Goal: Task Accomplishment & Management: Use online tool/utility

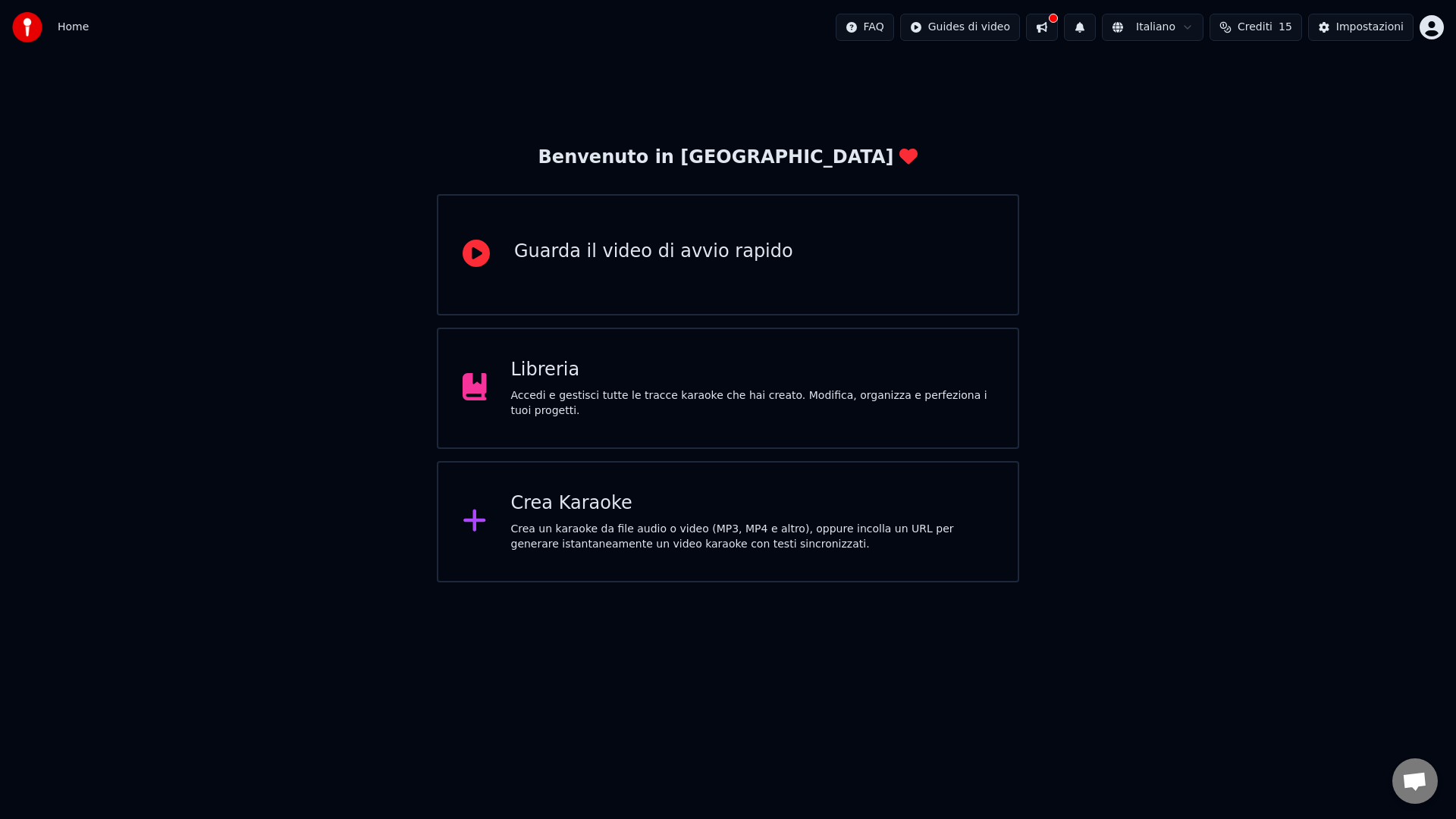
click at [595, 502] on div "Crea Karaoke" at bounding box center [752, 503] width 483 height 24
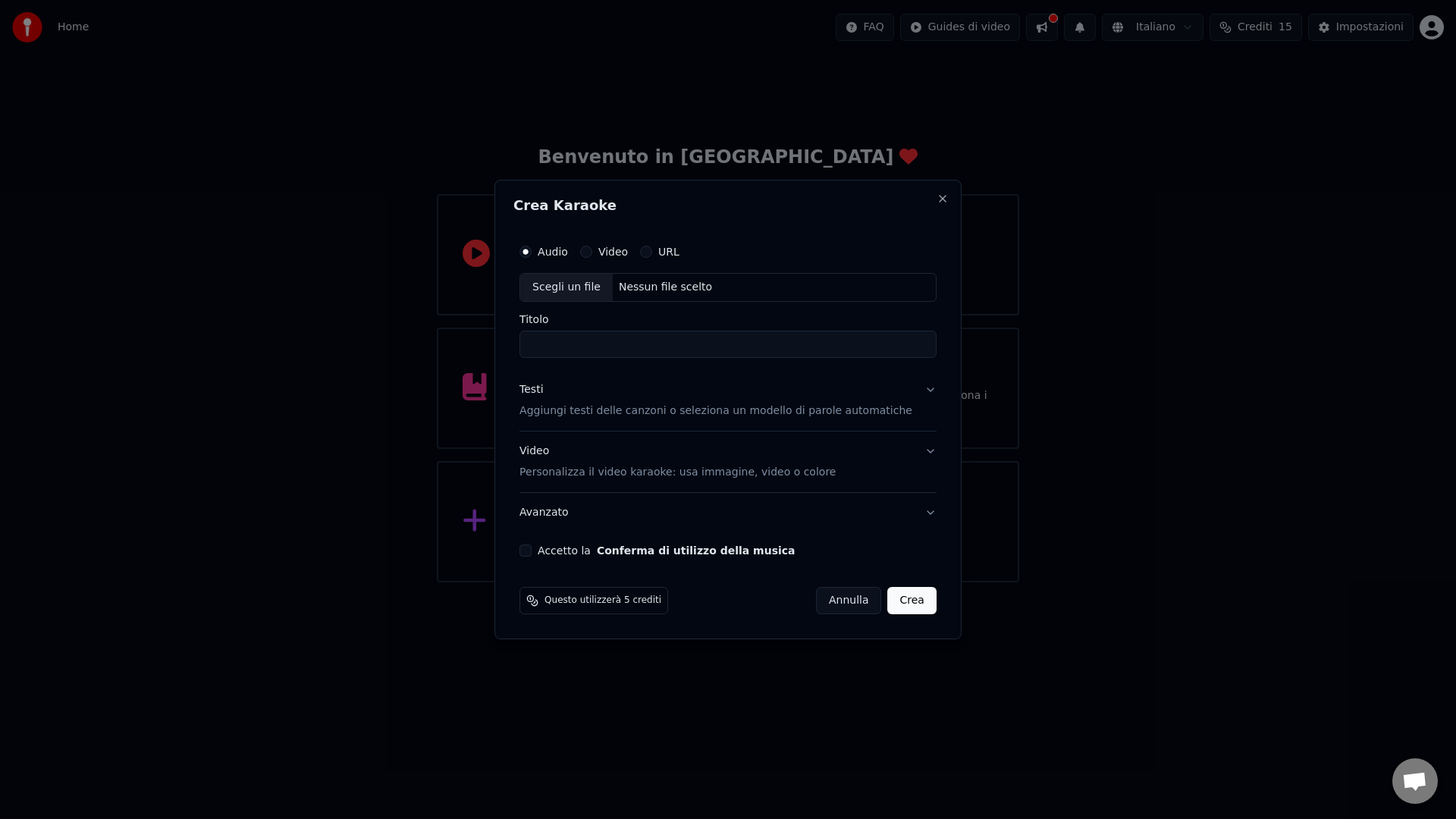
click at [570, 289] on div "Scegli un file" at bounding box center [566, 287] width 92 height 27
type input "**********"
click at [606, 410] on p "Aggiungi testi delle canzoni o seleziona un modello di parole automatiche" at bounding box center [716, 411] width 393 height 15
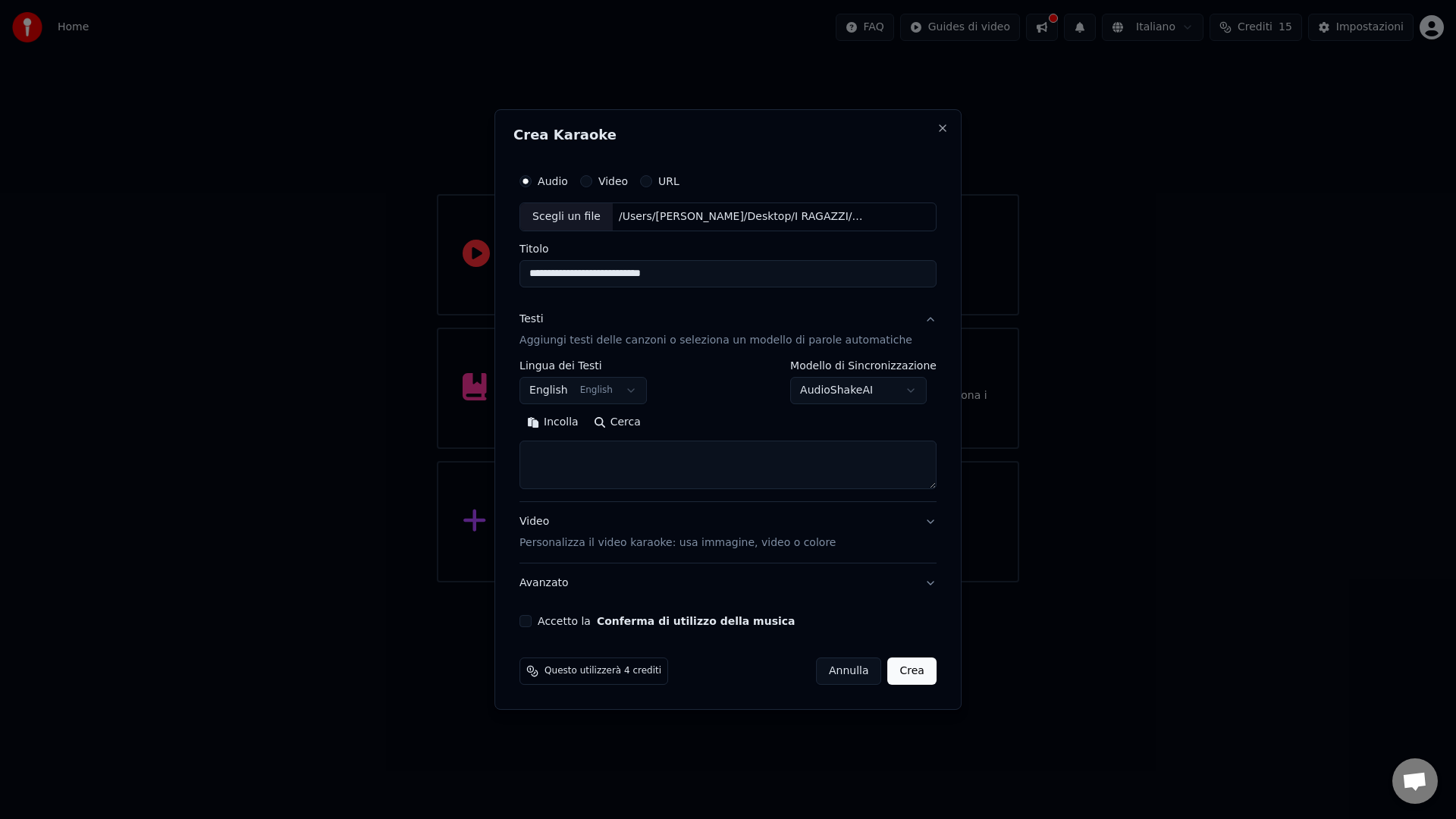
click at [590, 464] on textarea at bounding box center [728, 465] width 417 height 48
paste textarea "**********"
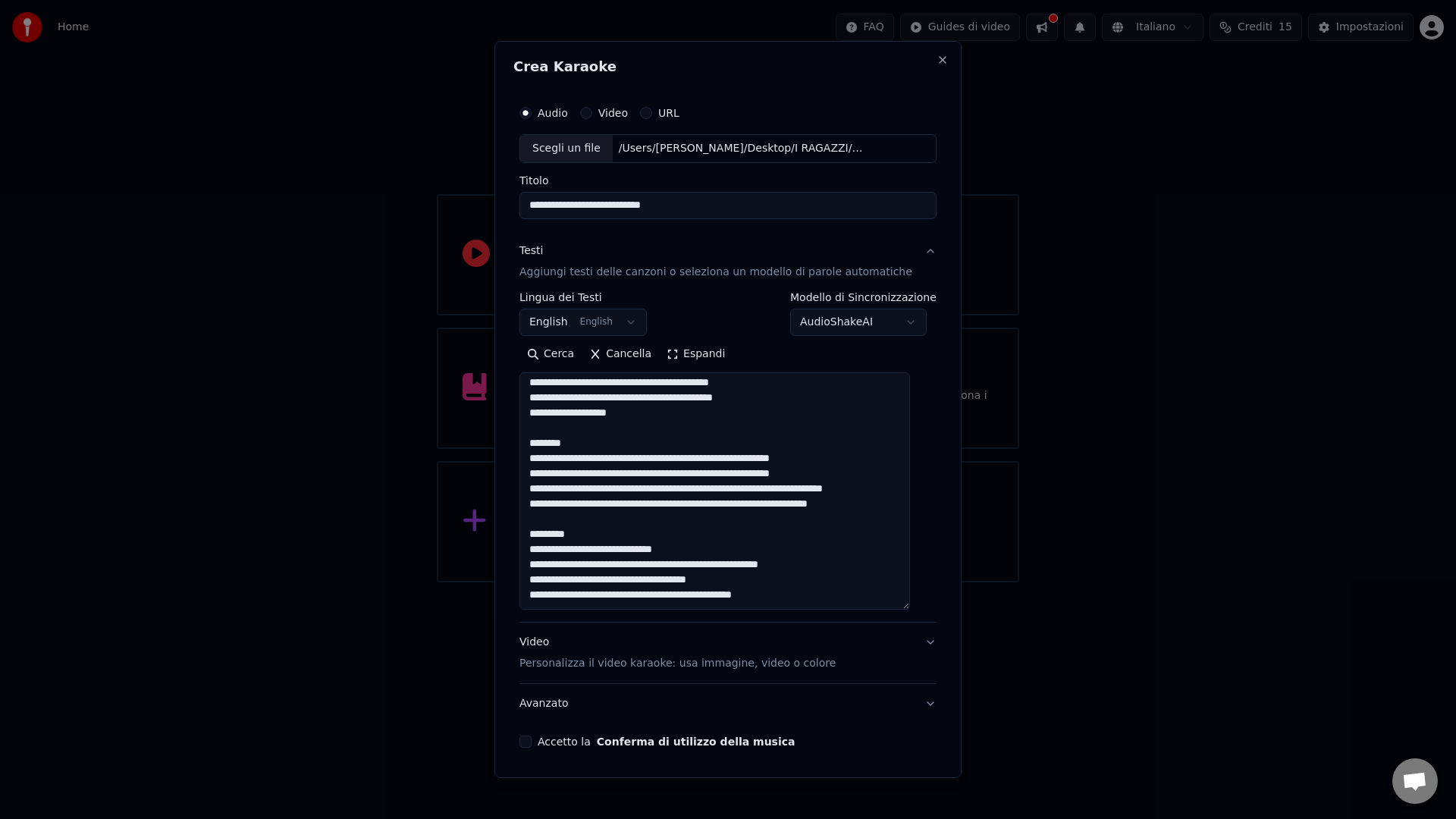
scroll to position [181, 0]
drag, startPoint x: 915, startPoint y: 484, endPoint x: 942, endPoint y: 608, distance: 126.9
click at [942, 608] on div "**********" at bounding box center [728, 409] width 467 height 737
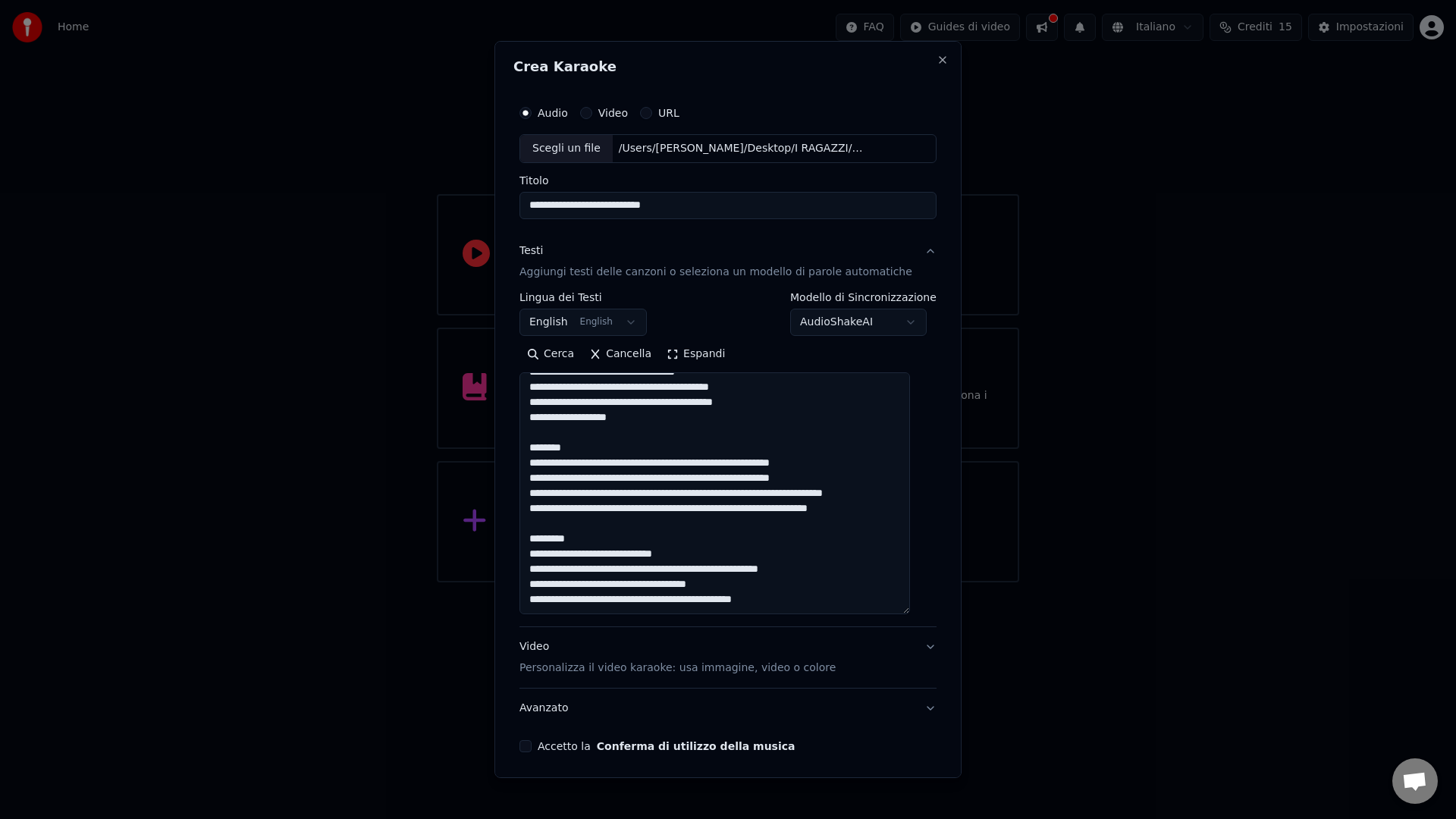
click at [823, 594] on textarea at bounding box center [714, 493] width 390 height 242
paste textarea "**********"
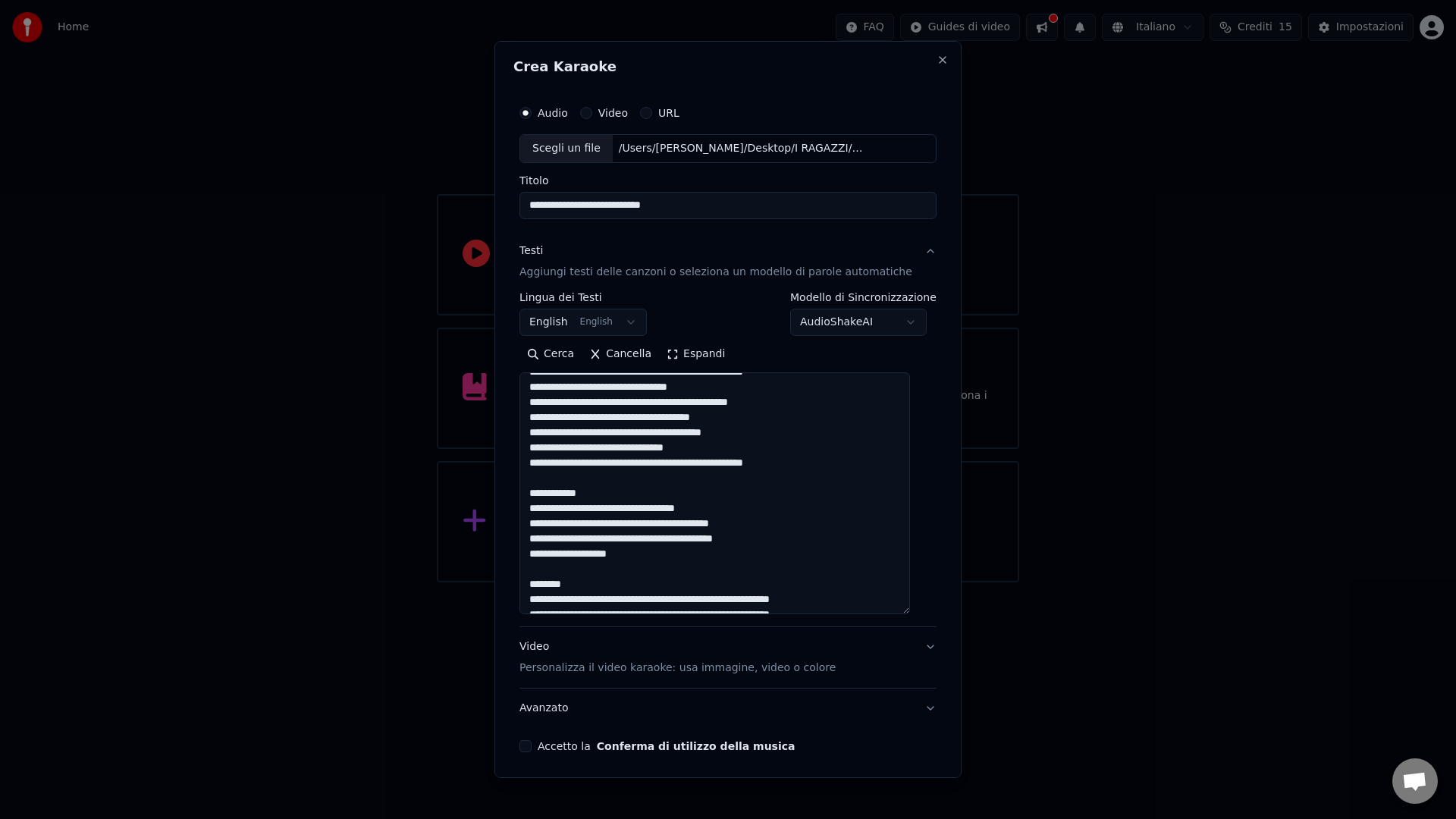
scroll to position [0, 0]
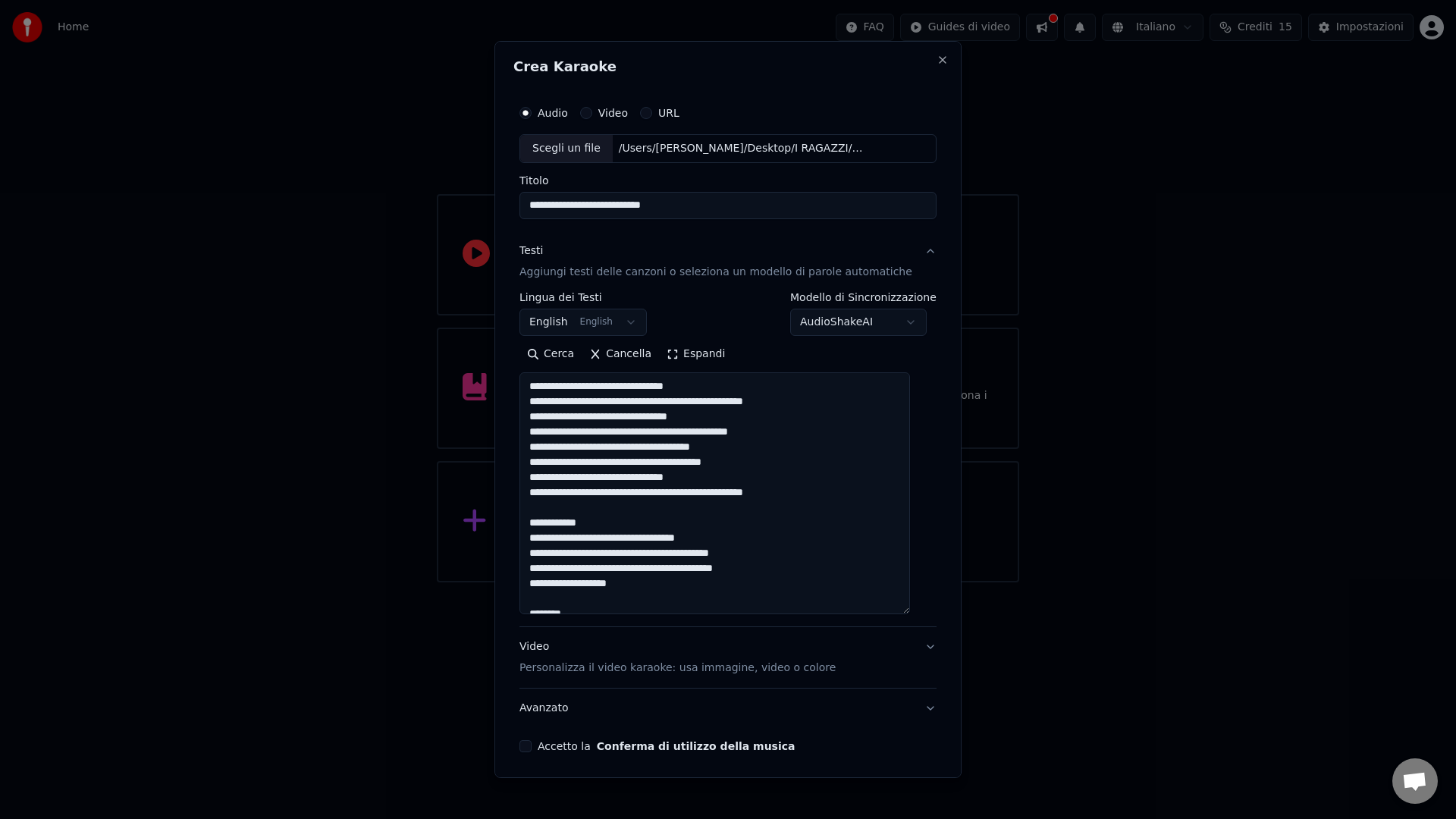
drag, startPoint x: 590, startPoint y: 522, endPoint x: 529, endPoint y: 516, distance: 61.3
click at [529, 516] on textarea at bounding box center [714, 493] width 390 height 242
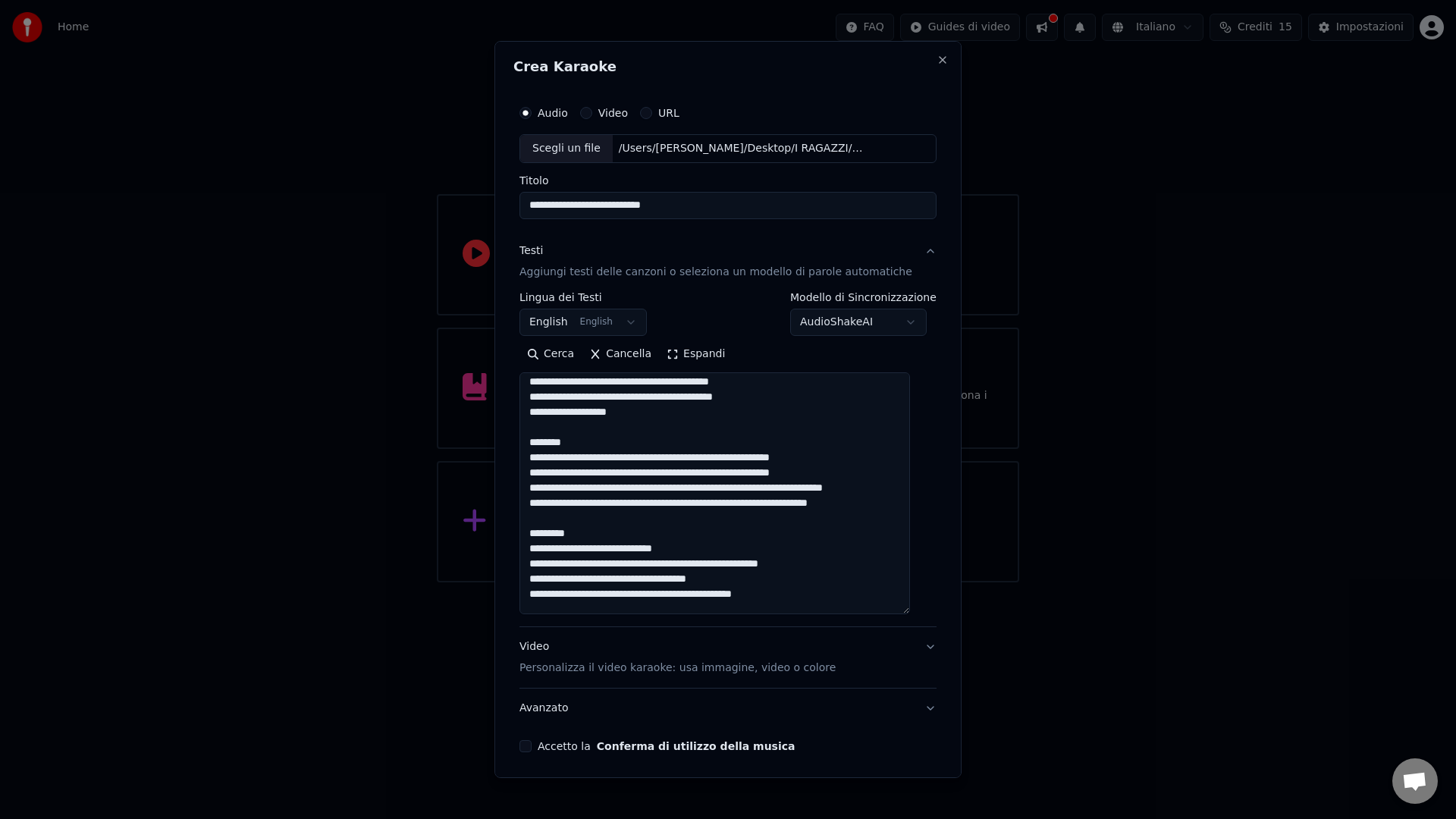
scroll to position [193, 0]
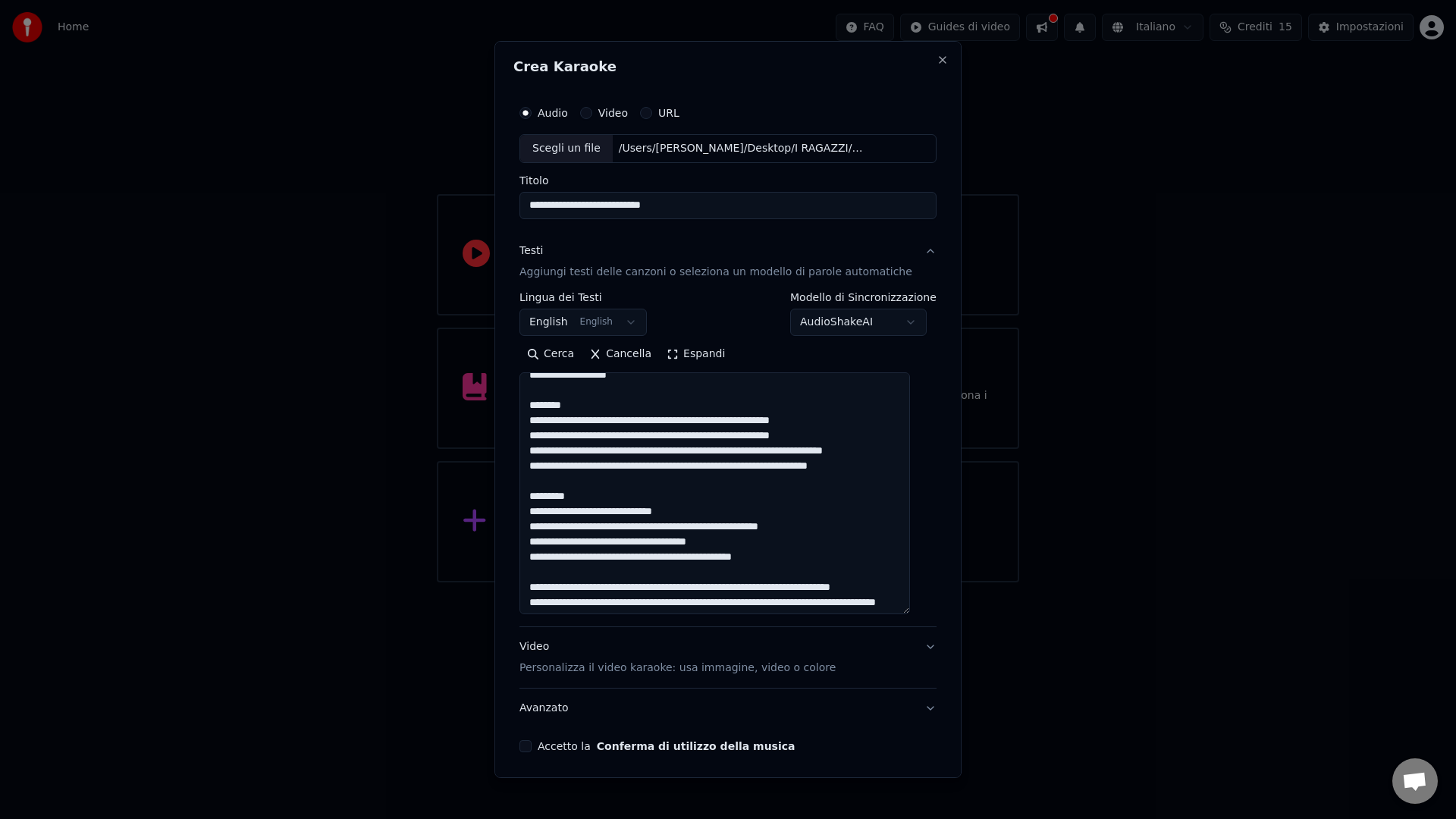
drag, startPoint x: 597, startPoint y: 603, endPoint x: 522, endPoint y: 406, distance: 210.8
click at [522, 406] on div "**********" at bounding box center [728, 425] width 429 height 666
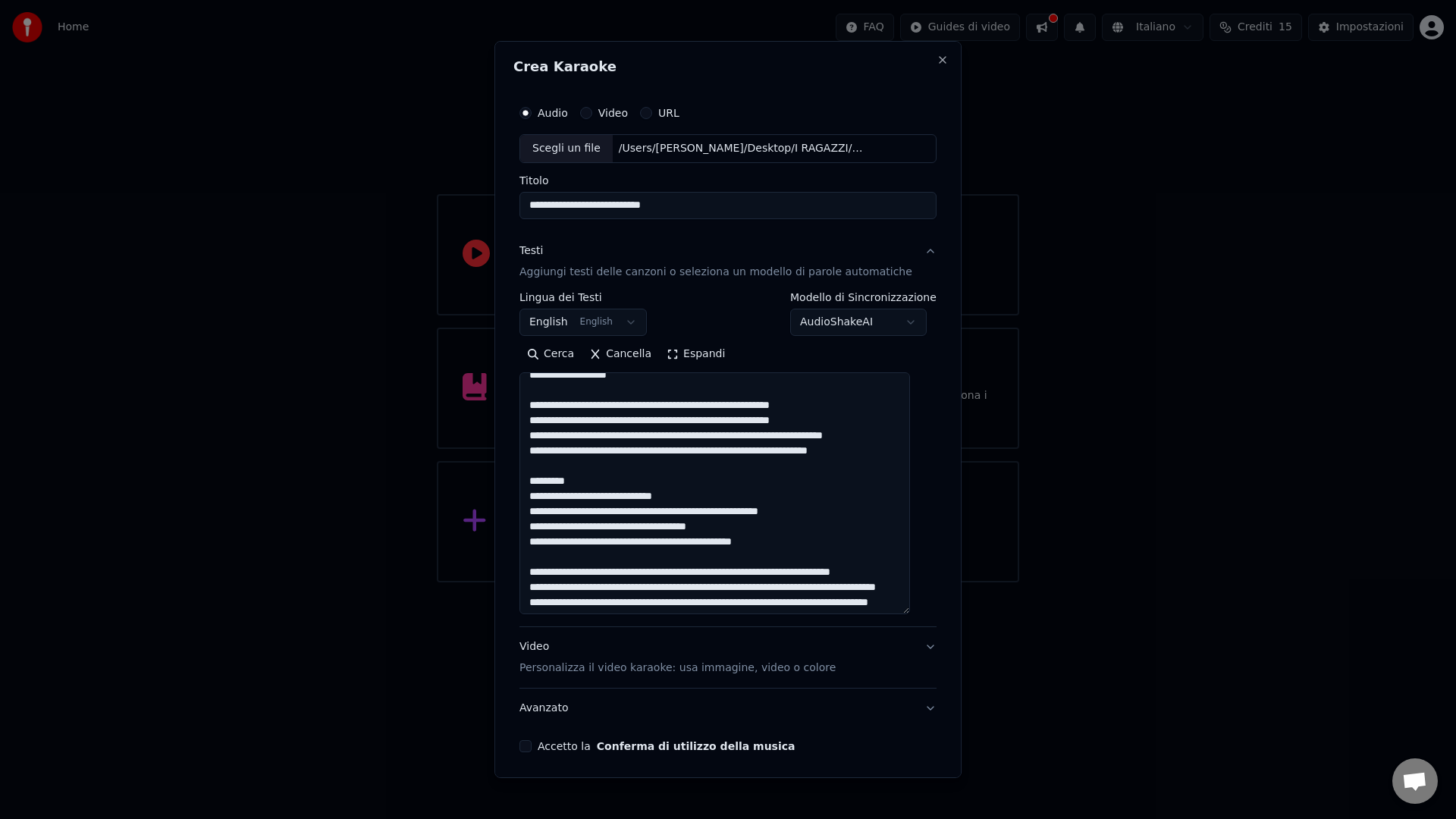
drag, startPoint x: 589, startPoint y: 502, endPoint x: 535, endPoint y: 490, distance: 55.3
click at [535, 490] on textarea at bounding box center [714, 493] width 390 height 242
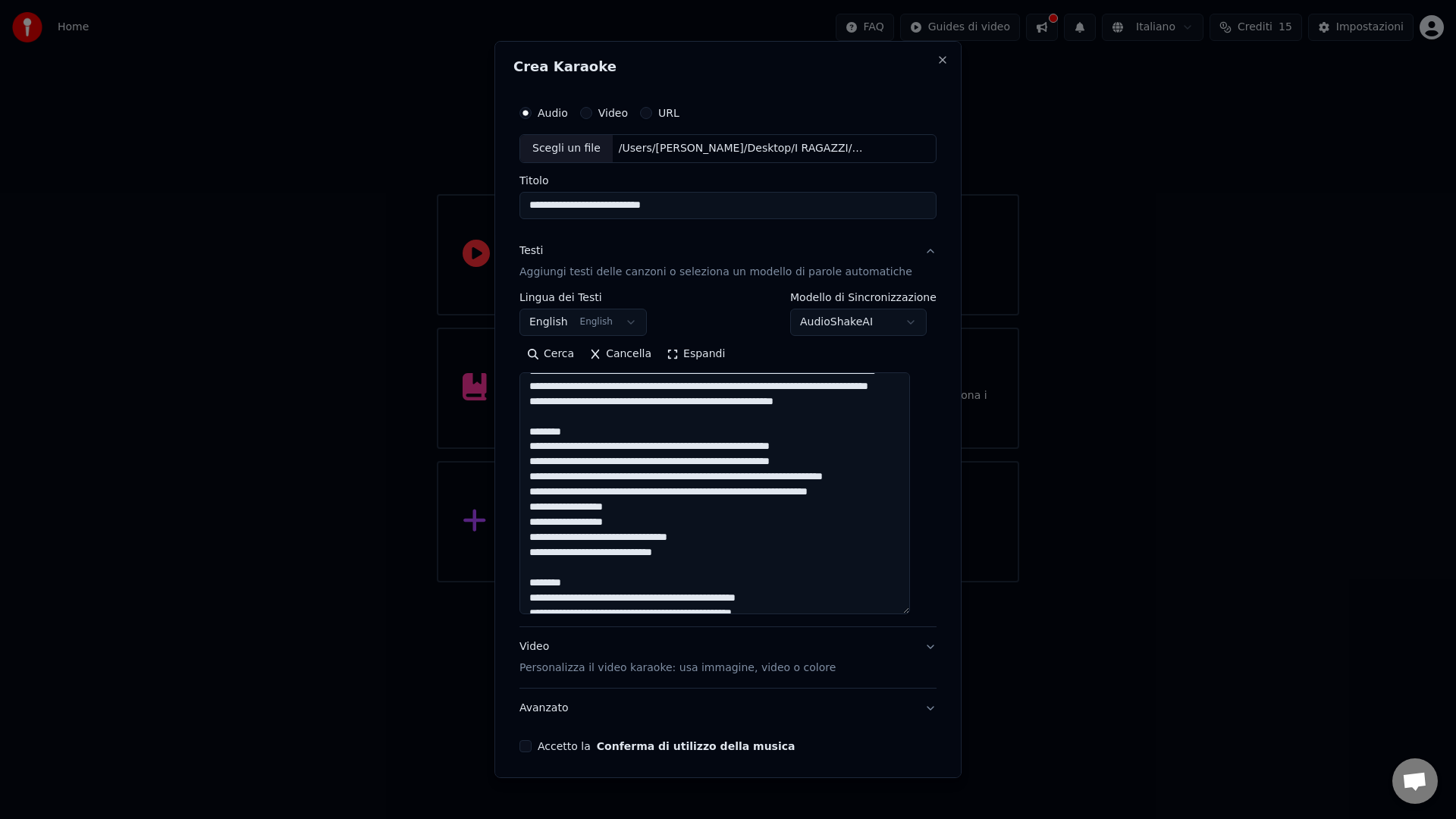
scroll to position [411, 0]
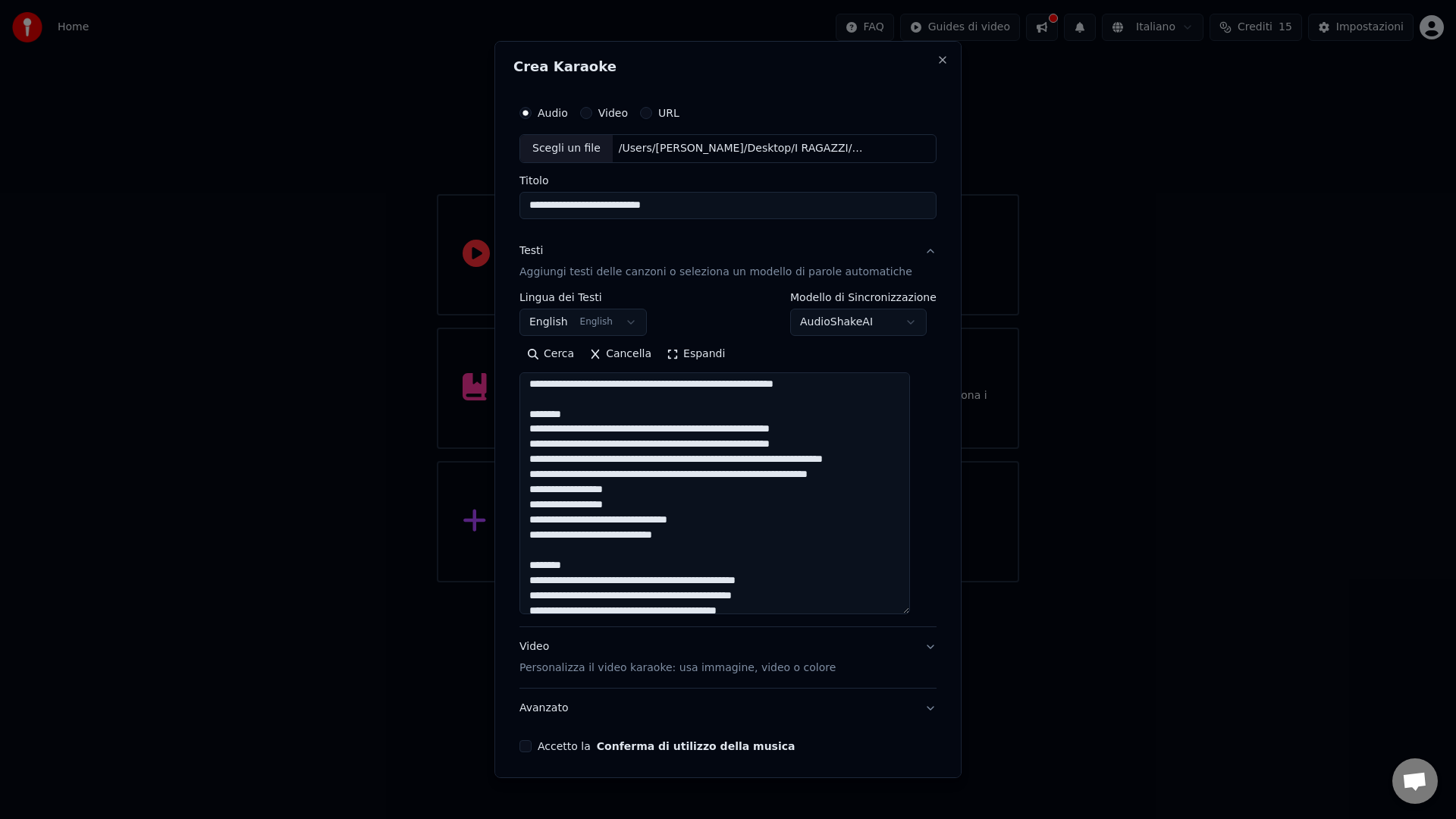
drag, startPoint x: 590, startPoint y: 474, endPoint x: 532, endPoint y: 474, distance: 58.0
click at [532, 473] on textarea at bounding box center [714, 493] width 390 height 242
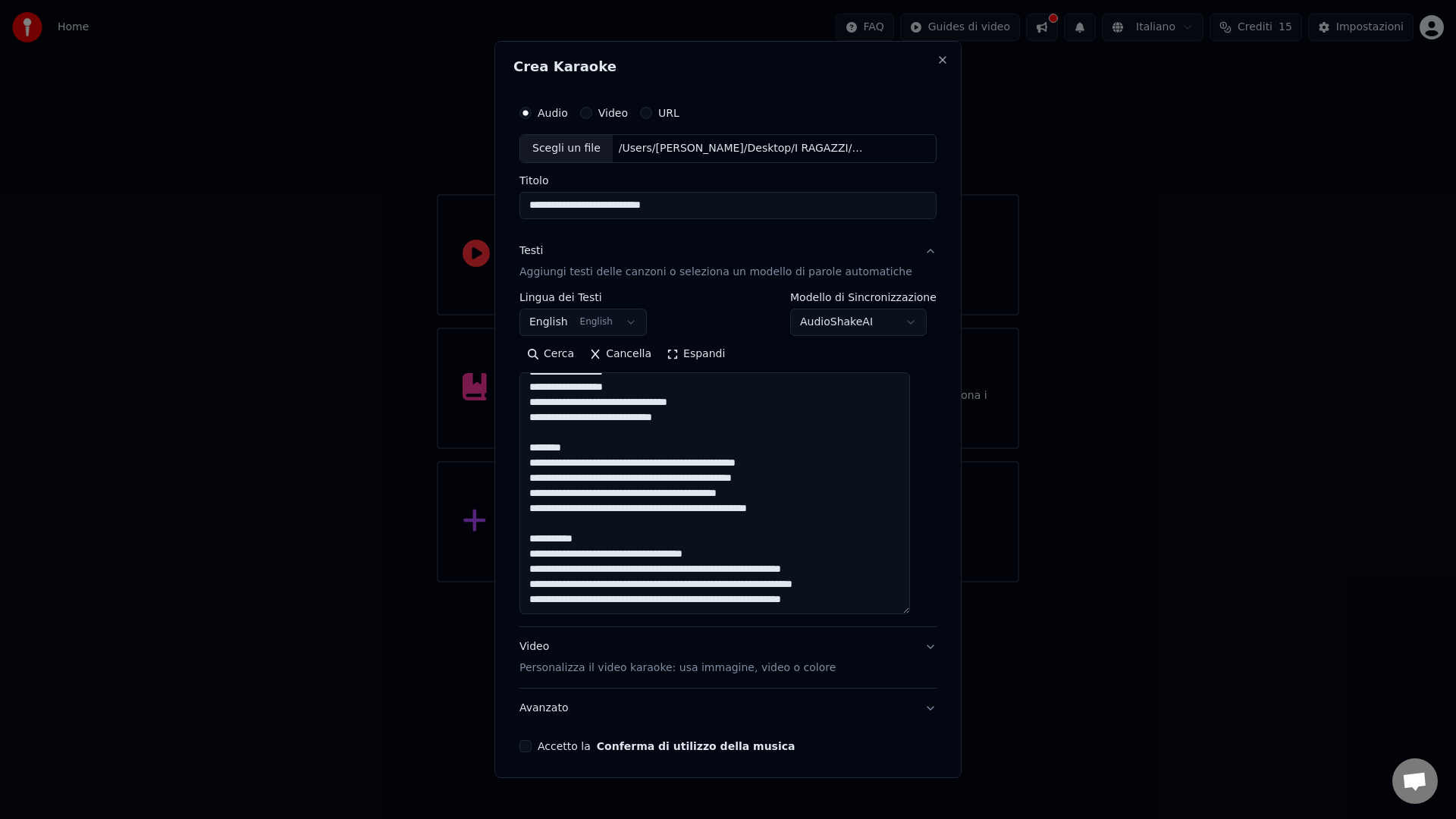
scroll to position [531, 0]
click at [523, 494] on div "**********" at bounding box center [728, 425] width 429 height 666
drag, startPoint x: 605, startPoint y: 584, endPoint x: 527, endPoint y: 572, distance: 78.9
click at [527, 572] on textarea at bounding box center [714, 493] width 390 height 242
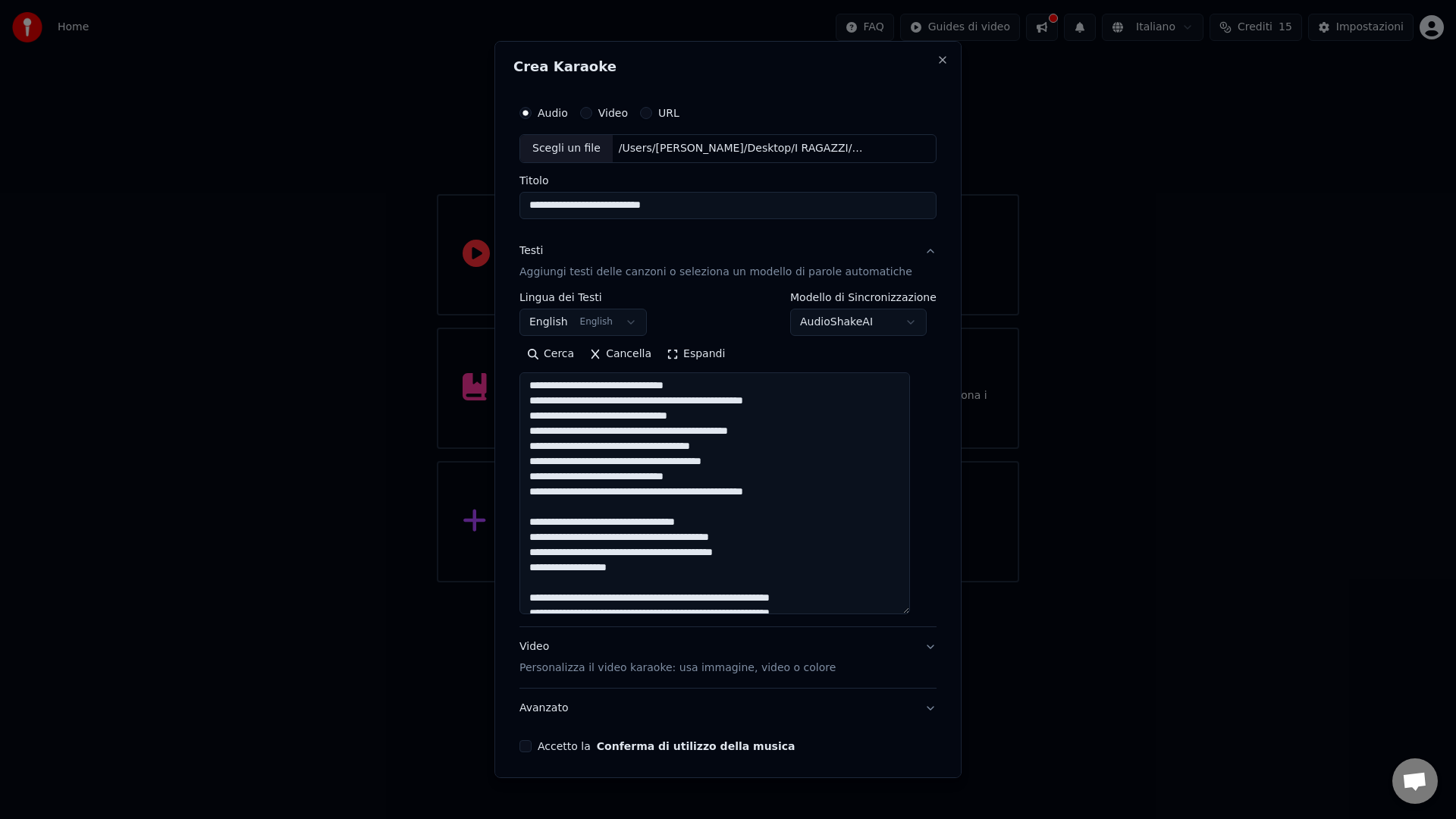
scroll to position [0, 0]
type textarea "**********"
drag, startPoint x: 714, startPoint y: 208, endPoint x: 507, endPoint y: 204, distance: 207.0
click at [507, 204] on div "**********" at bounding box center [728, 409] width 467 height 737
paste input
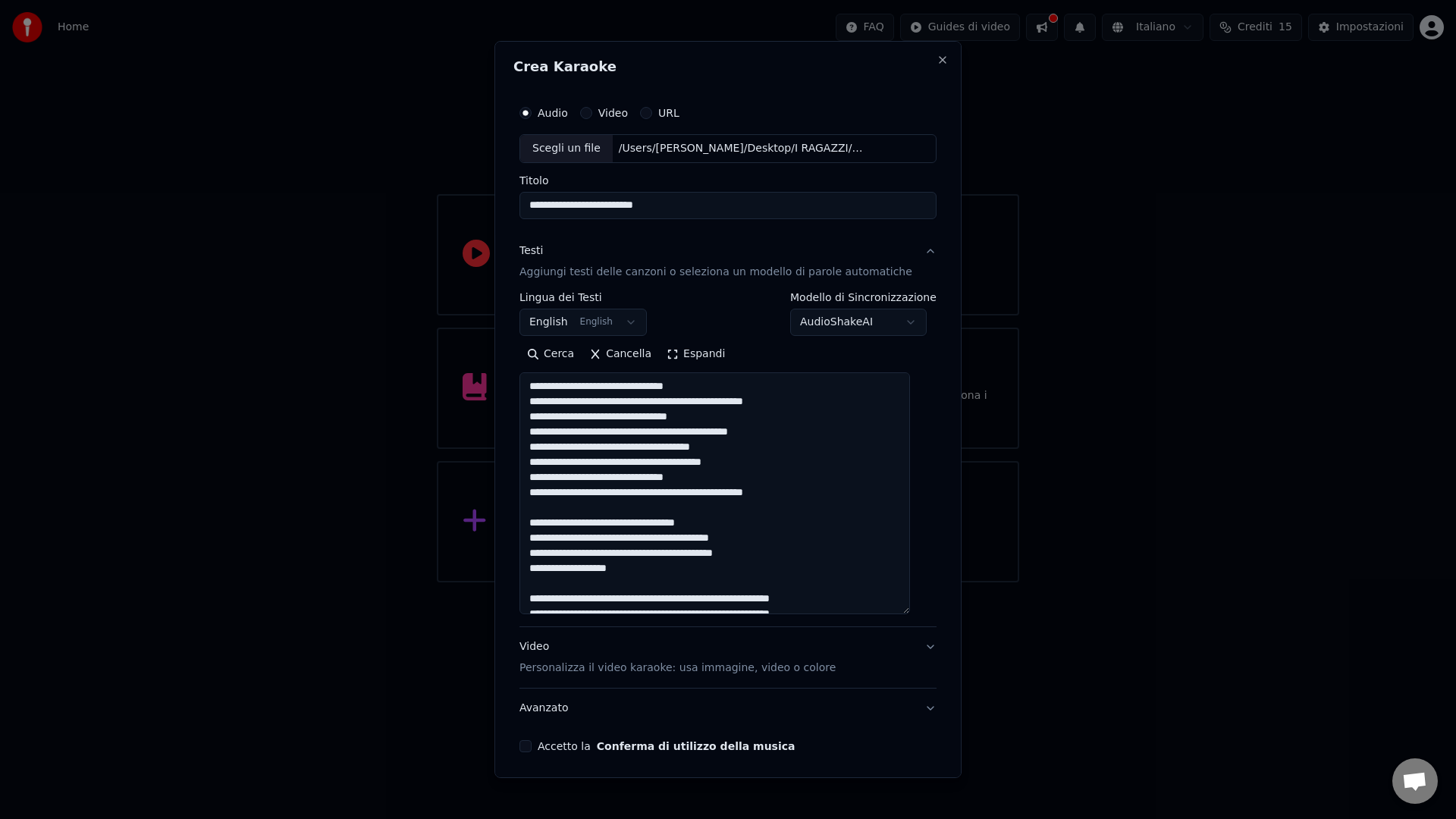
type input "**********"
click at [531, 747] on button "Accetto la Conferma di utilizzo della musica" at bounding box center [526, 746] width 13 height 13
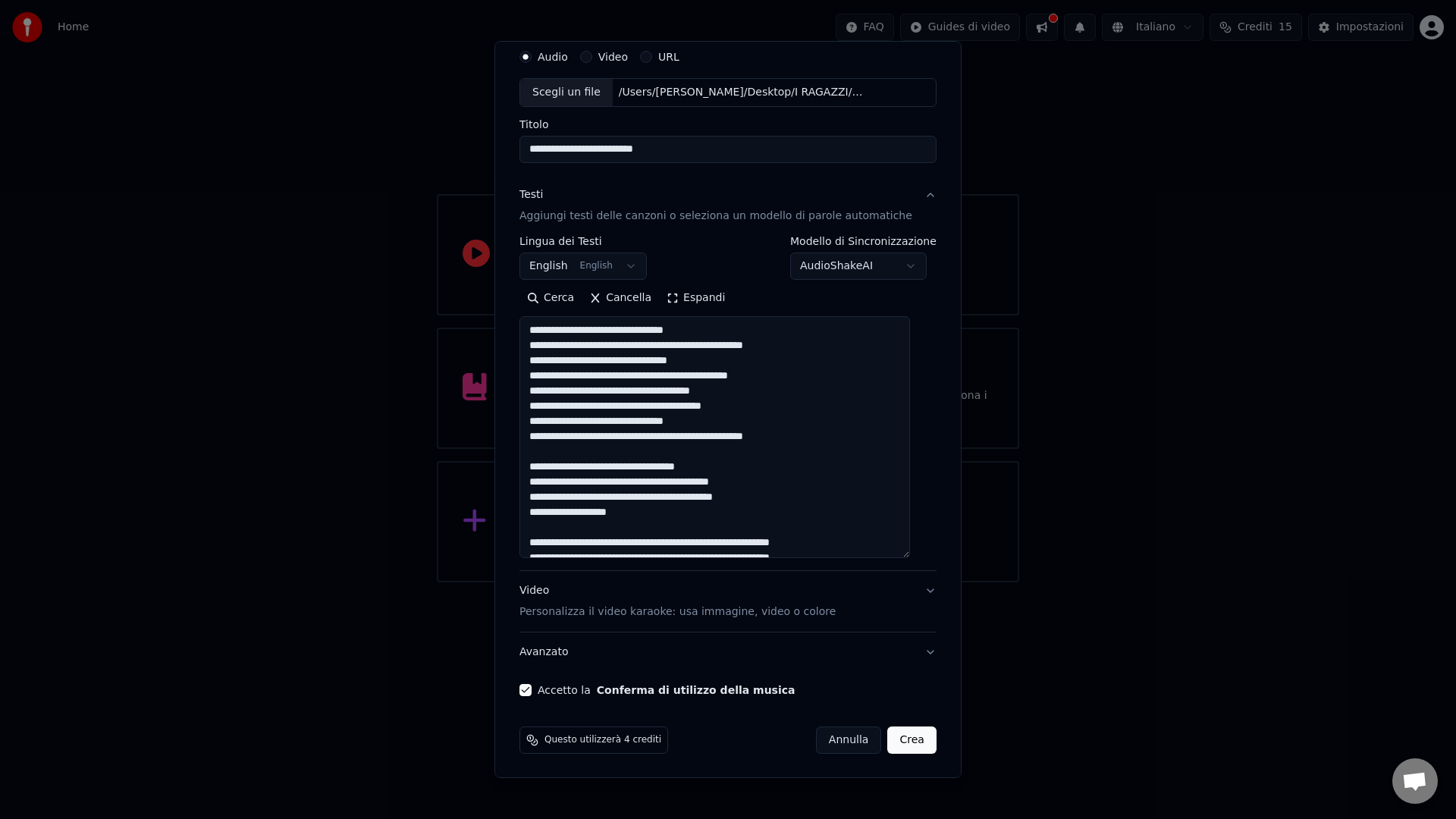
scroll to position [57, 0]
click at [899, 735] on button "Crea" at bounding box center [912, 738] width 49 height 27
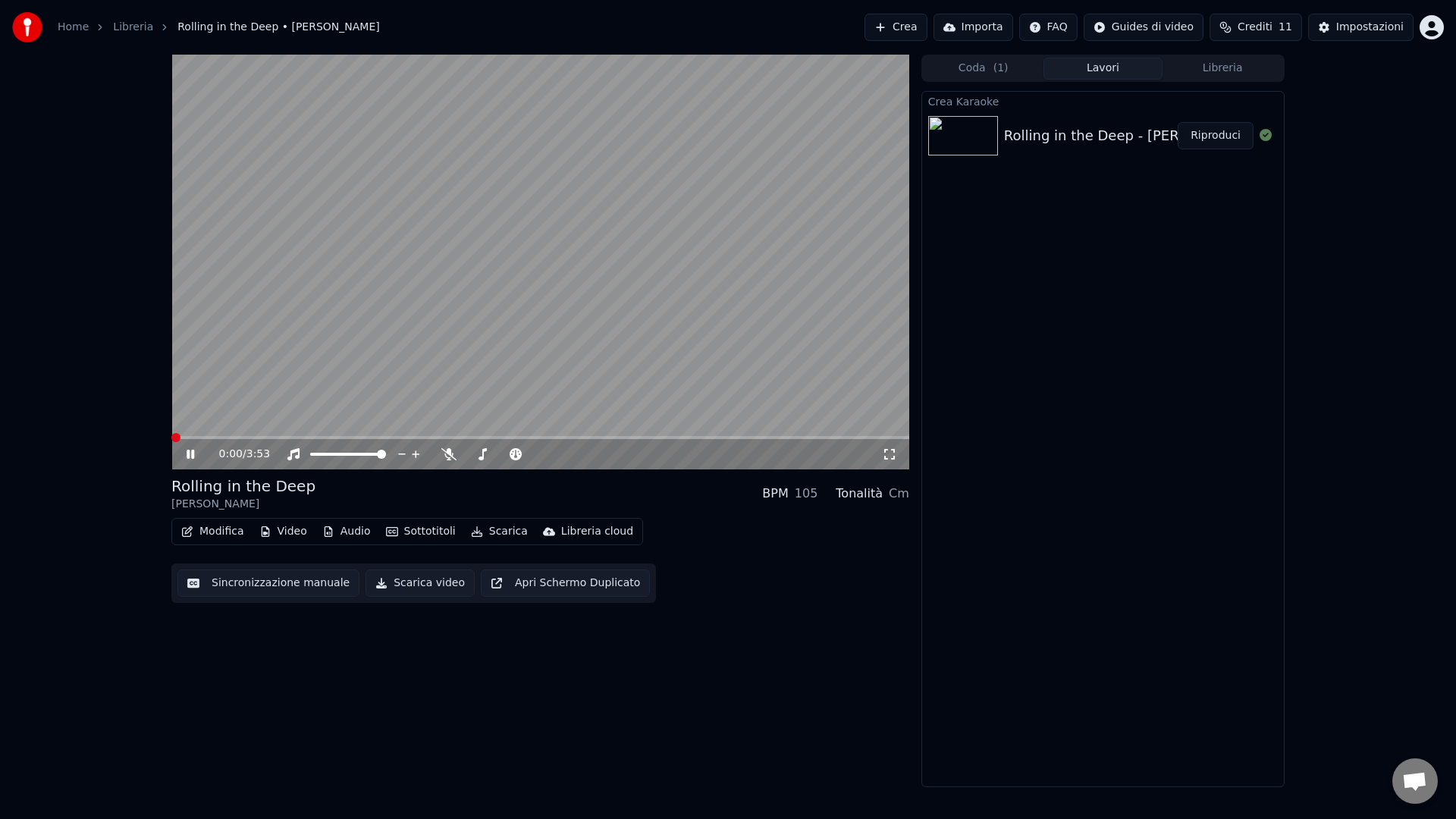
click at [171, 437] on span at bounding box center [176, 437] width 9 height 9
click at [448, 456] on icon at bounding box center [448, 454] width 15 height 13
click at [171, 433] on span at bounding box center [176, 437] width 9 height 9
click at [458, 332] on video at bounding box center [540, 262] width 738 height 415
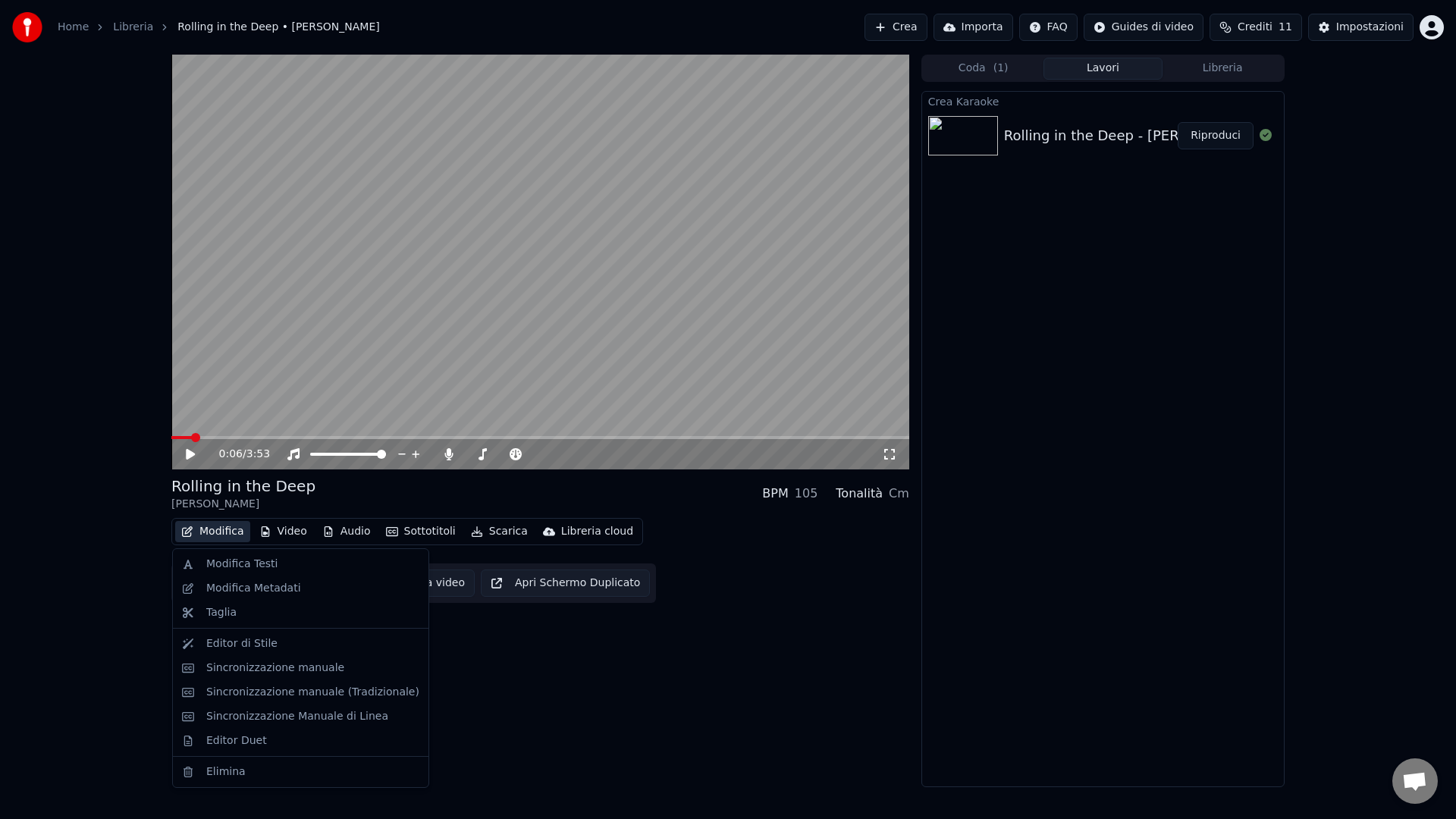
click at [196, 534] on button "Modifica" at bounding box center [213, 531] width 75 height 21
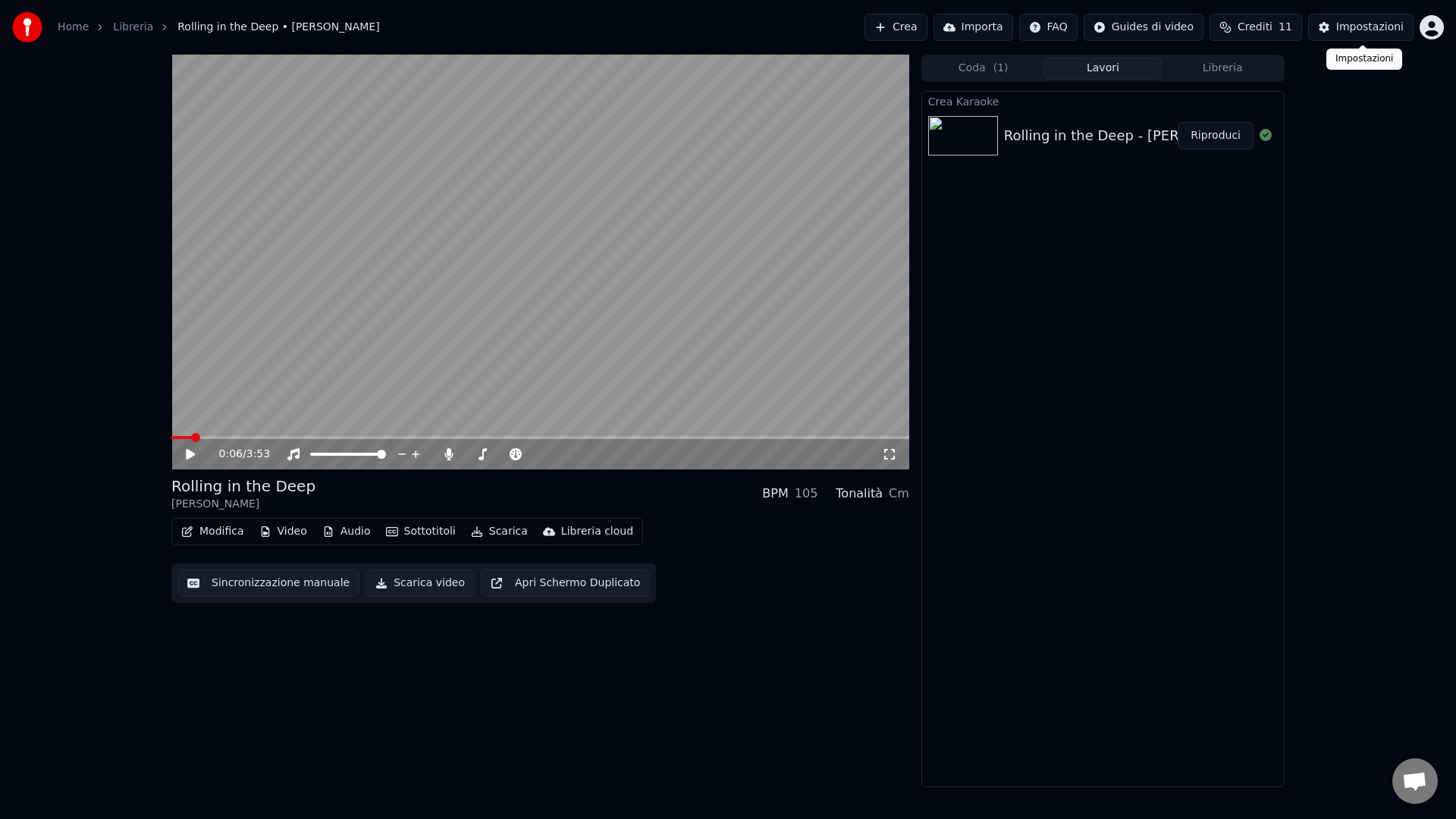
click at [1358, 31] on div "Impostazioni" at bounding box center [1369, 27] width 67 height 15
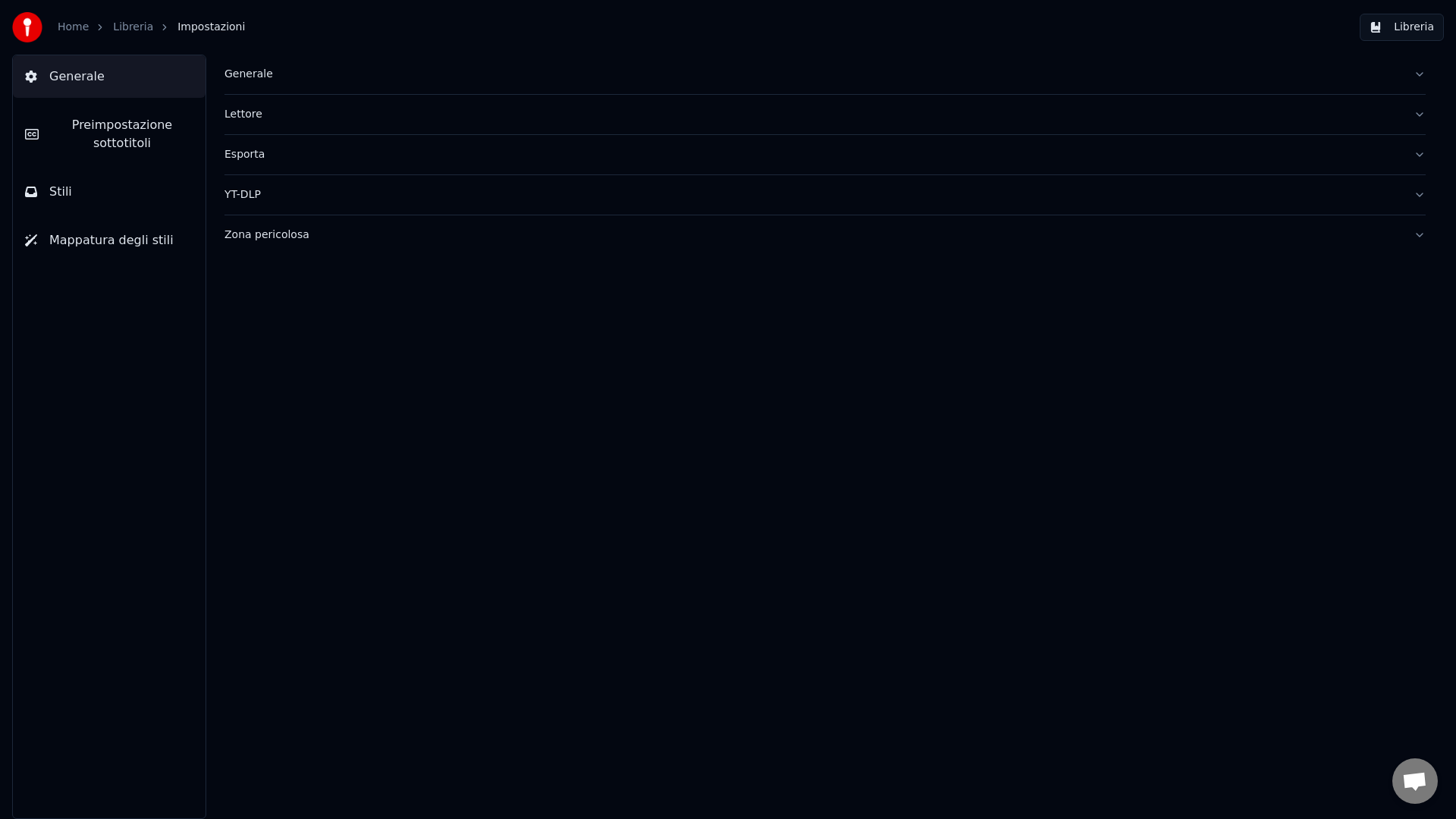
click at [110, 132] on span "Preimpostazione sottotitoli" at bounding box center [122, 134] width 142 height 37
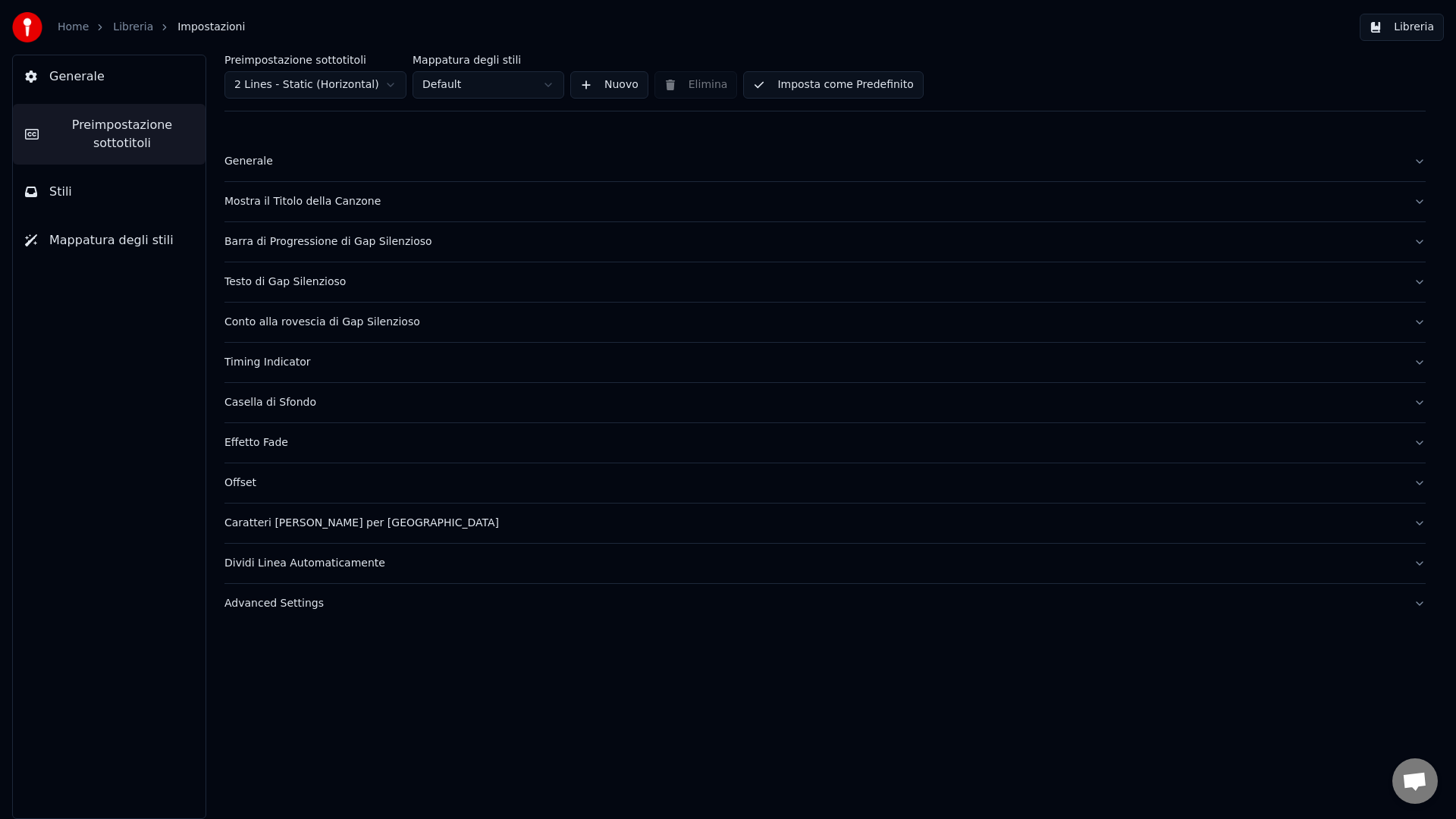
click at [56, 194] on span "Stili" at bounding box center [60, 192] width 23 height 18
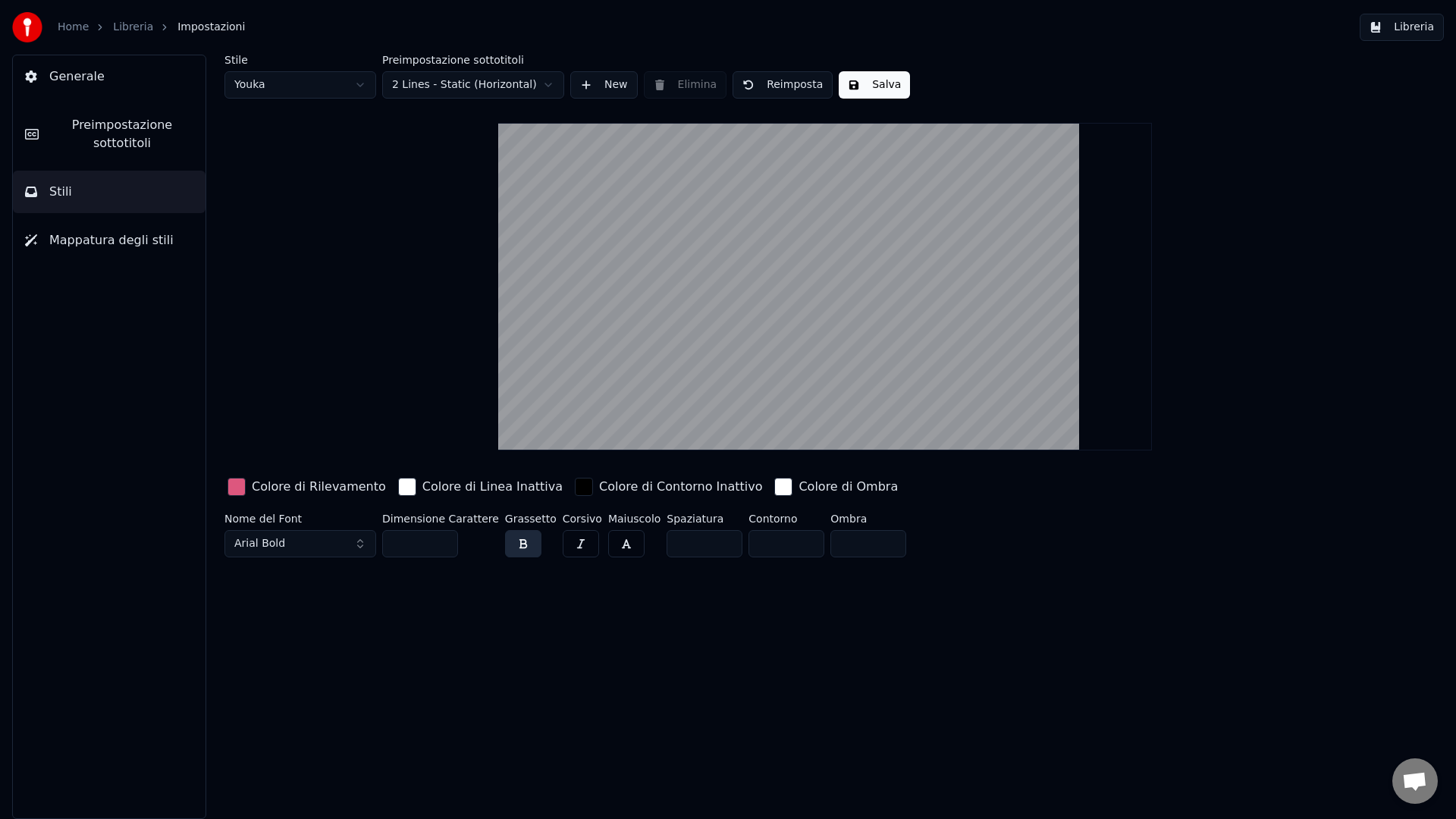
click at [87, 132] on span "Preimpostazione sottotitoli" at bounding box center [122, 134] width 142 height 37
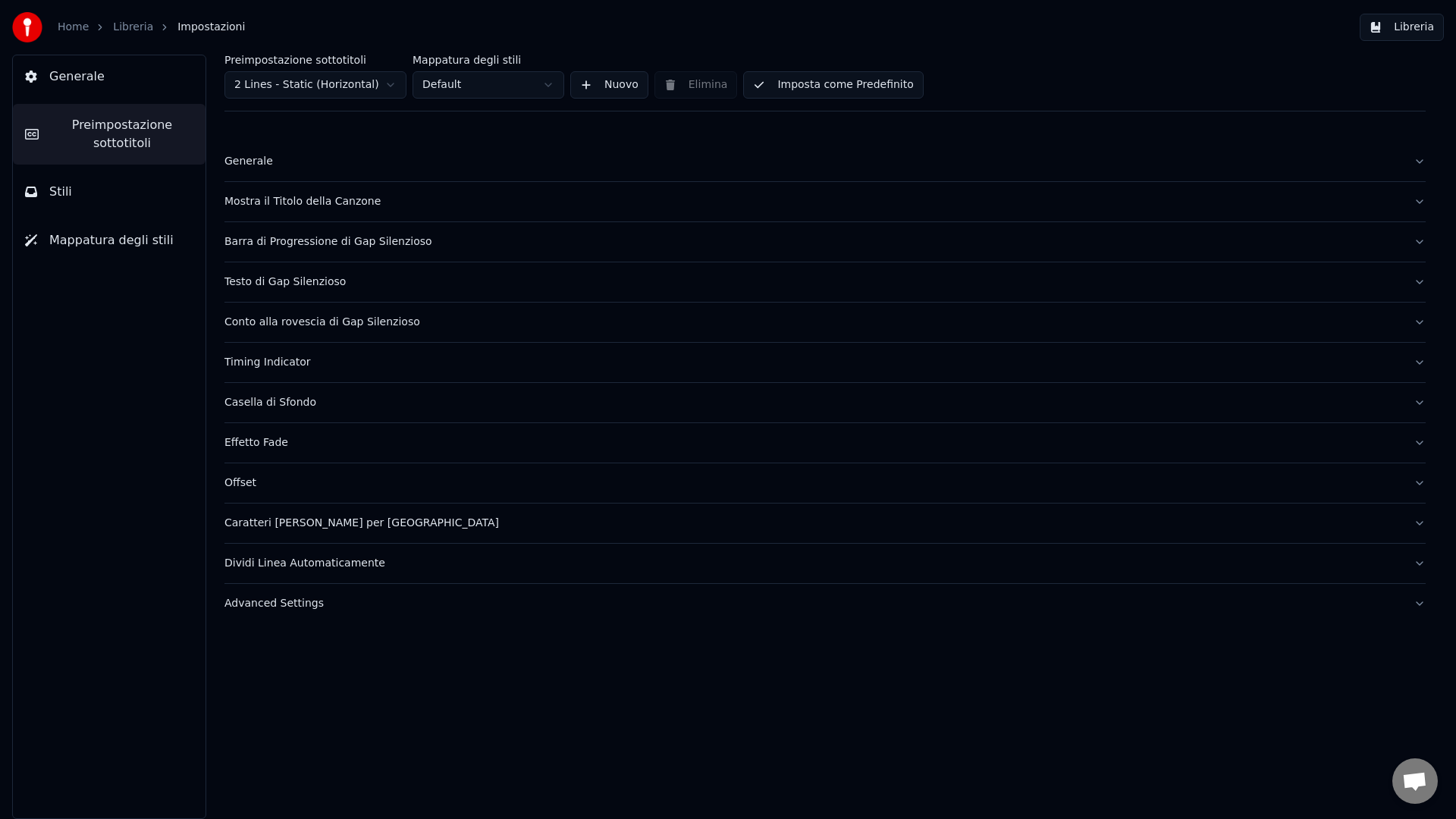
click at [271, 201] on div "Mostra il Titolo della Canzone" at bounding box center [813, 201] width 1177 height 15
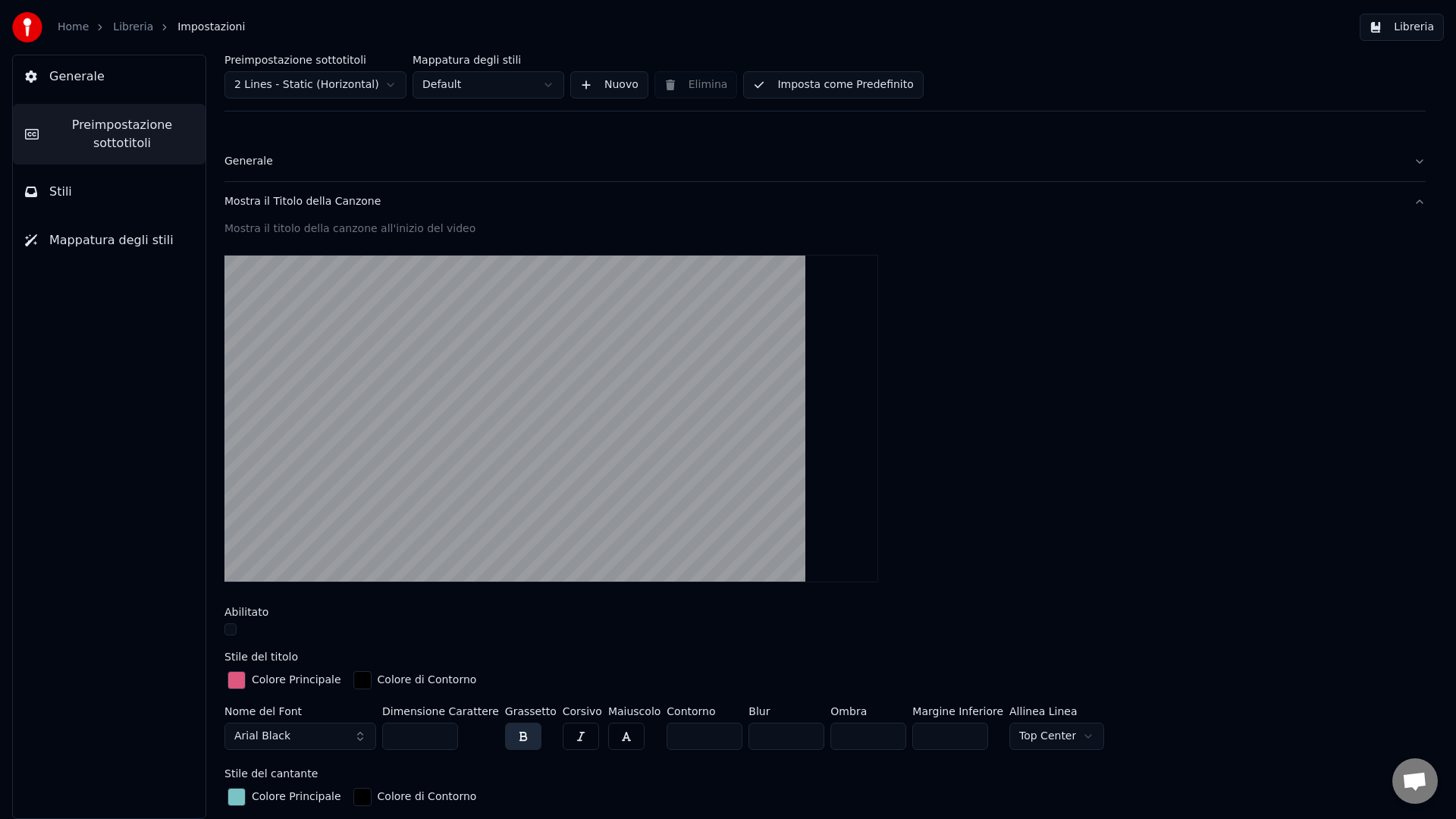
click at [229, 632] on button "button" at bounding box center [231, 630] width 13 height 13
click at [1400, 33] on button "Libreria" at bounding box center [1401, 27] width 84 height 27
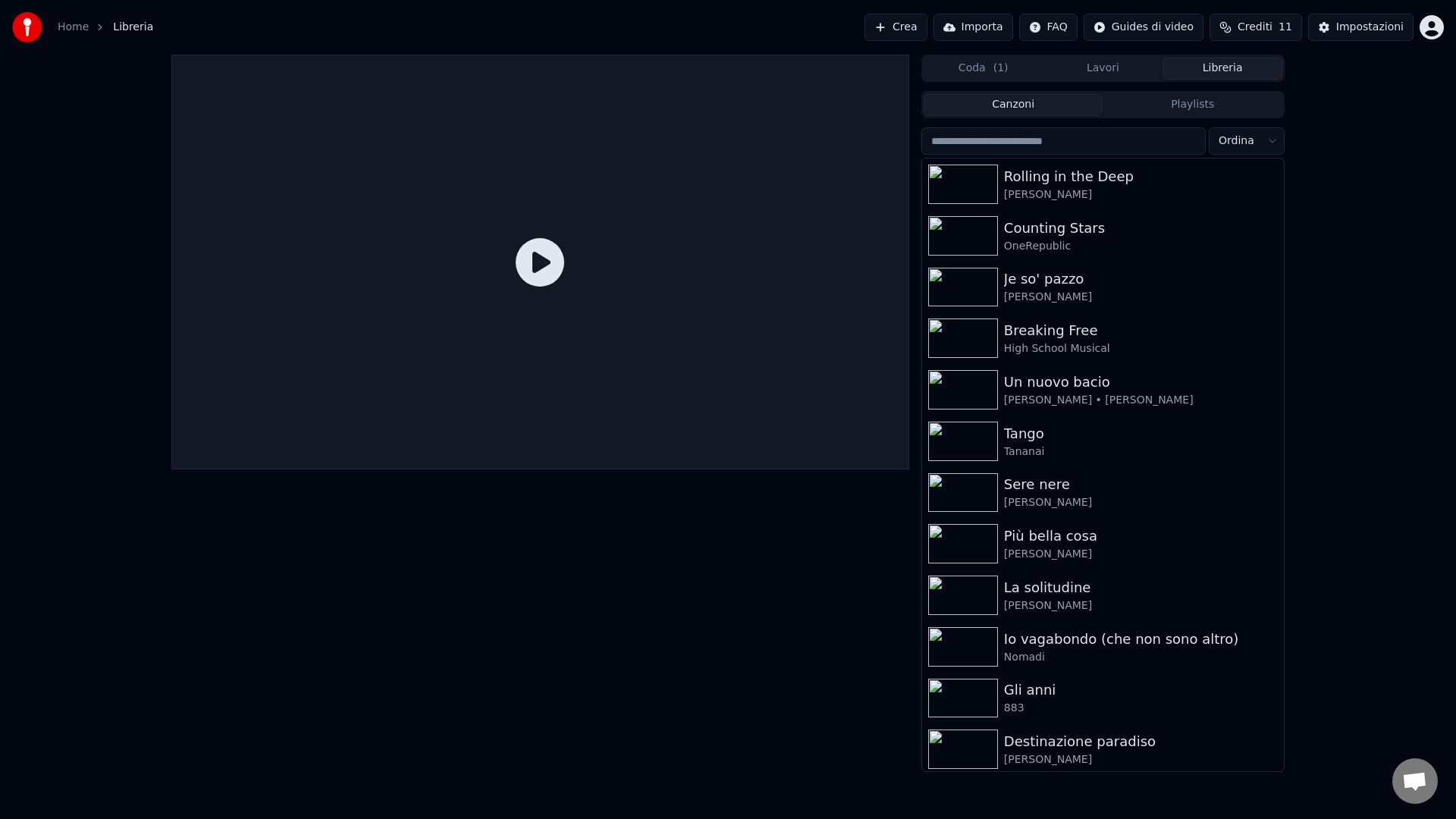
click at [542, 260] on icon at bounding box center [540, 262] width 49 height 48
click at [534, 274] on icon at bounding box center [540, 262] width 49 height 48
click at [946, 184] on img at bounding box center [962, 184] width 70 height 39
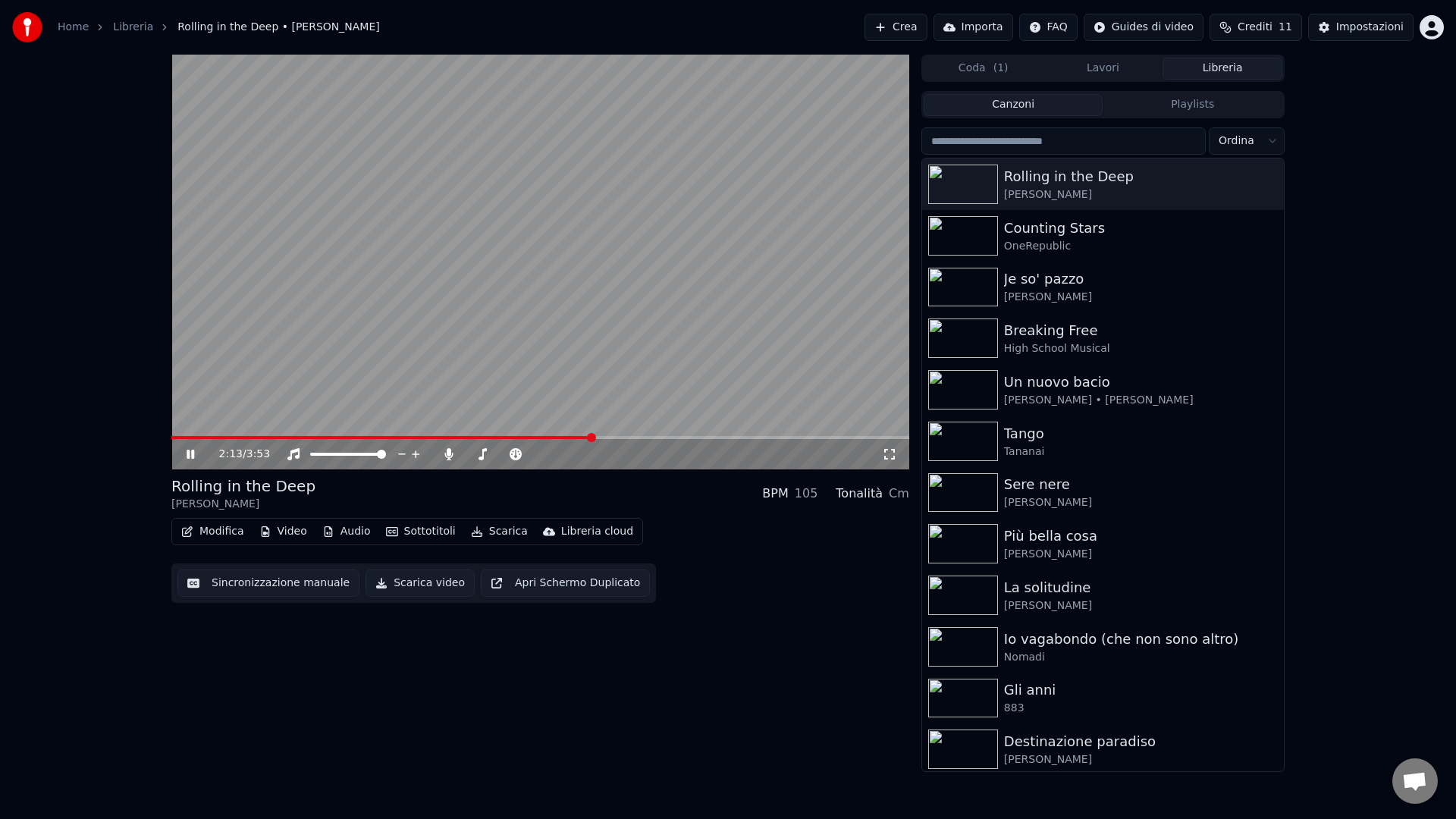
click at [591, 436] on span at bounding box center [540, 437] width 738 height 3
click at [690, 437] on span at bounding box center [540, 437] width 738 height 3
click at [210, 531] on button "Modifica" at bounding box center [213, 531] width 75 height 21
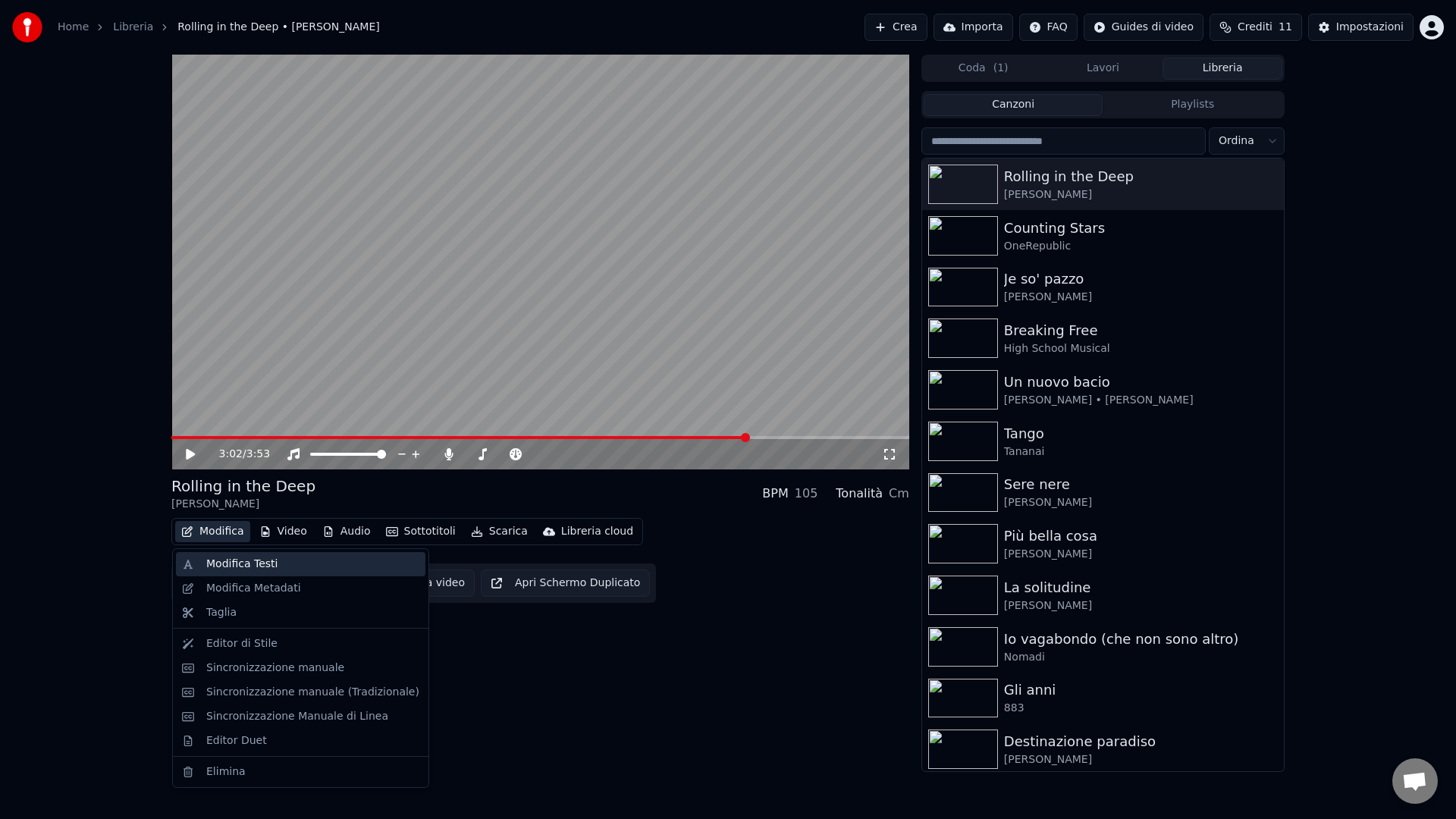
click at [210, 559] on div "Modifica Testi" at bounding box center [242, 563] width 71 height 15
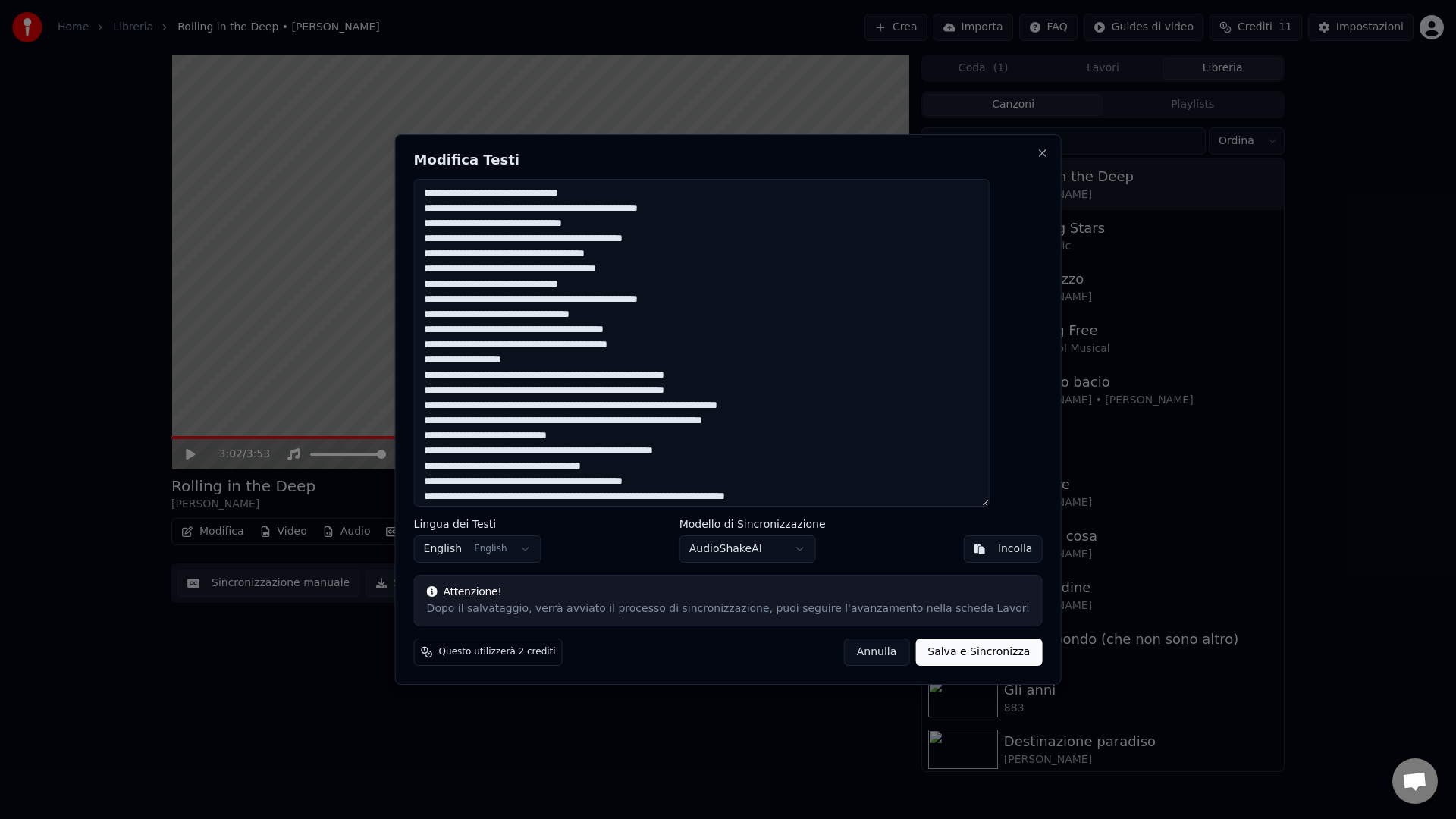
click at [746, 246] on textarea at bounding box center [702, 343] width 576 height 328
drag, startPoint x: 555, startPoint y: 379, endPoint x: 793, endPoint y: 379, distance: 238.0
click at [793, 379] on textarea at bounding box center [702, 343] width 576 height 328
drag, startPoint x: 548, startPoint y: 390, endPoint x: 768, endPoint y: 394, distance: 220.0
click at [768, 394] on textarea at bounding box center [702, 343] width 576 height 328
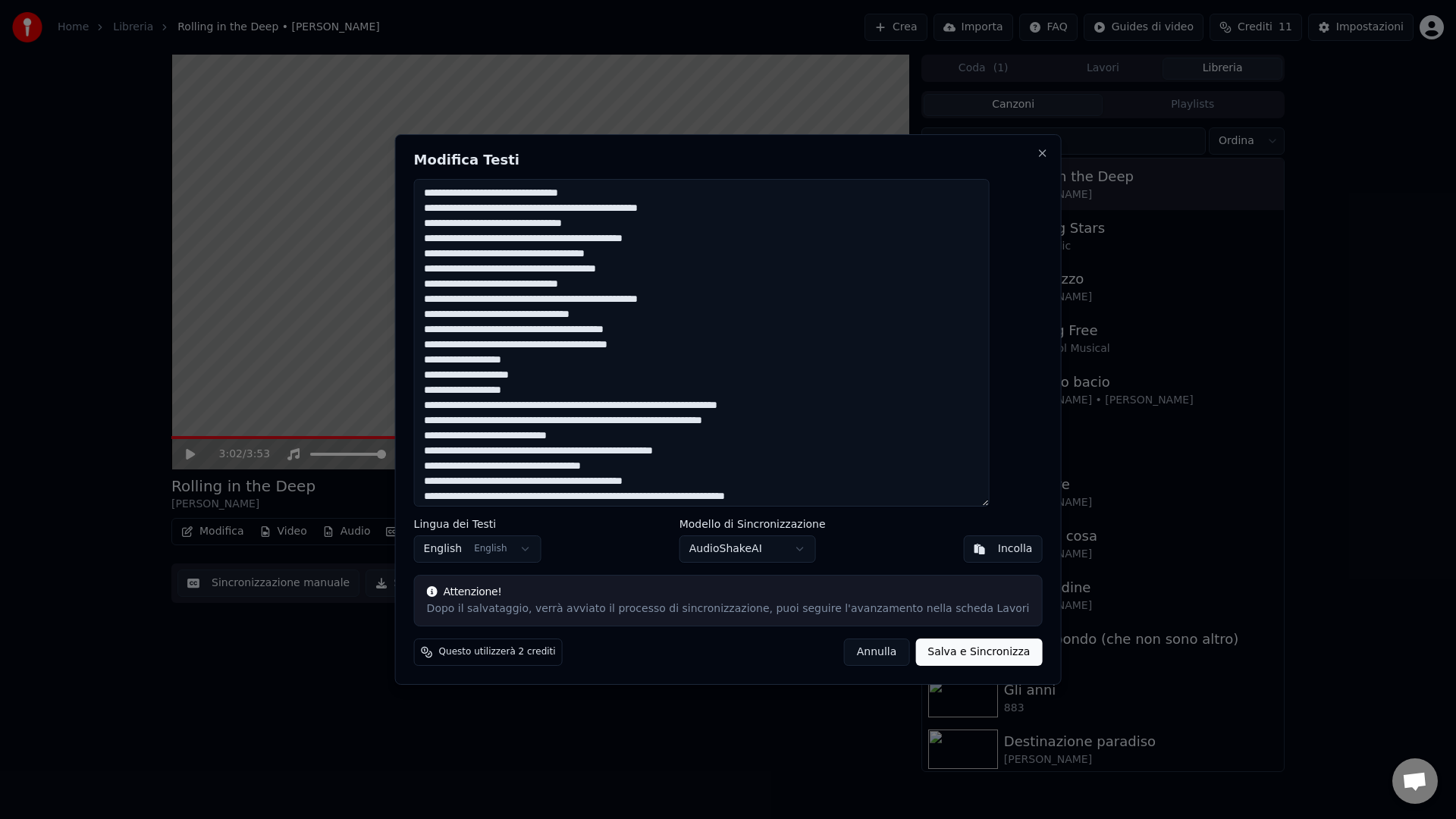
drag, startPoint x: 637, startPoint y: 407, endPoint x: 882, endPoint y: 412, distance: 245.1
click at [882, 412] on textarea at bounding box center [702, 343] width 576 height 328
drag, startPoint x: 601, startPoint y: 420, endPoint x: 794, endPoint y: 422, distance: 193.0
click at [794, 422] on textarea at bounding box center [702, 343] width 576 height 328
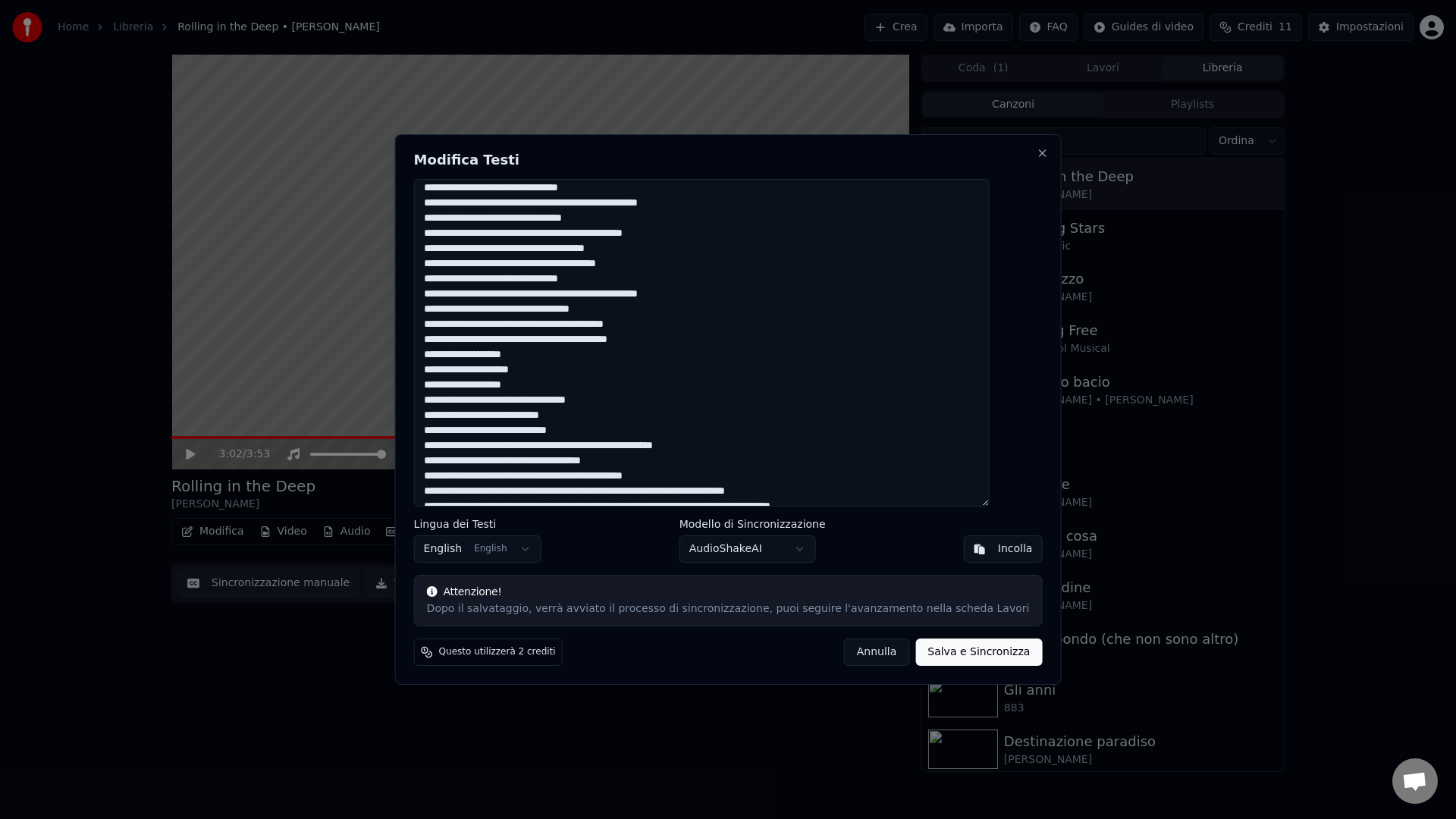
scroll to position [6, 0]
drag, startPoint x: 662, startPoint y: 490, endPoint x: 430, endPoint y: 483, distance: 232.1
click at [430, 483] on div "Modifica Testi Lingua dei Testi English English Modello di Sincronizzazione Aud…" at bounding box center [728, 410] width 667 height 551
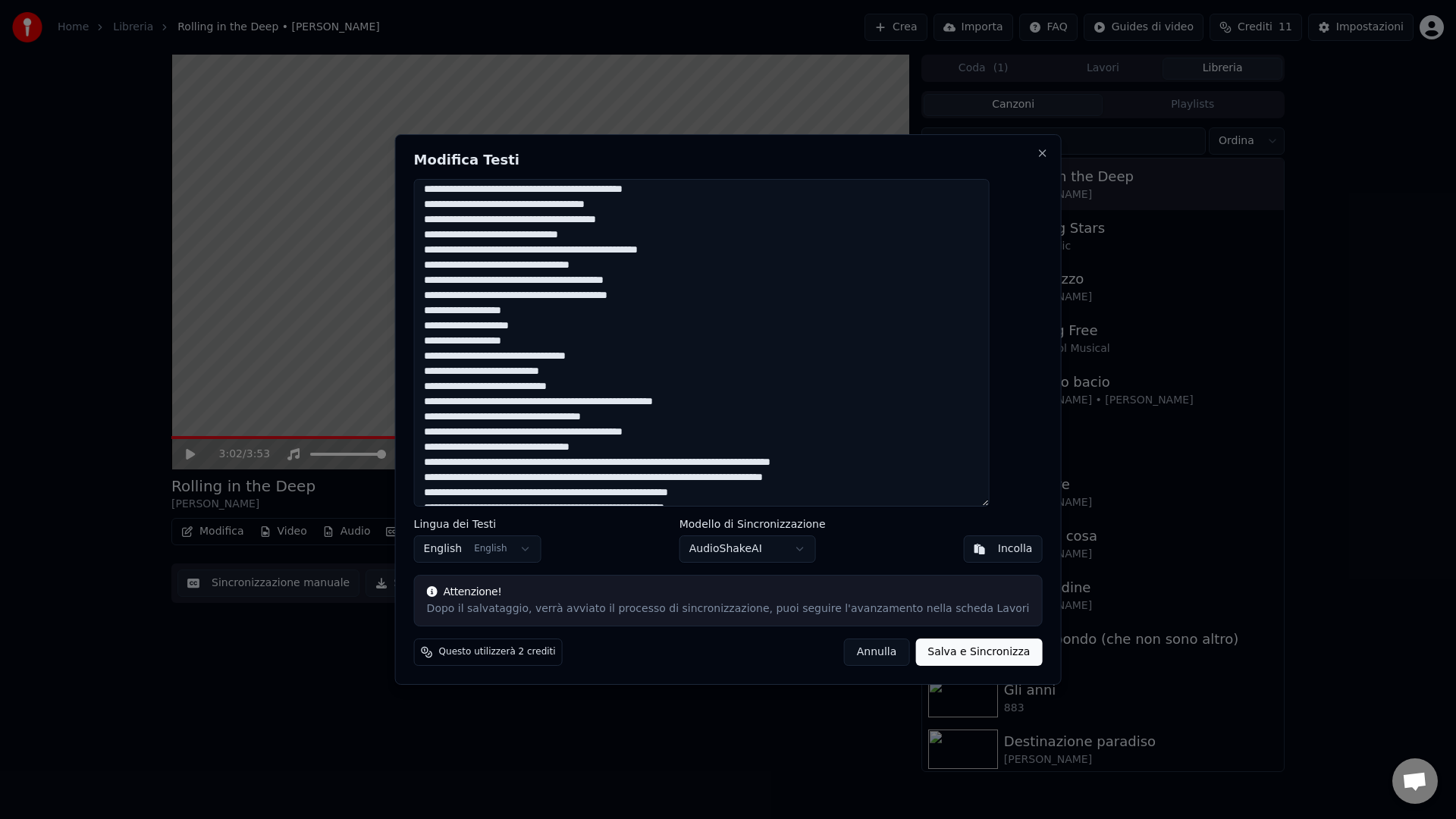
scroll to position [104, 0]
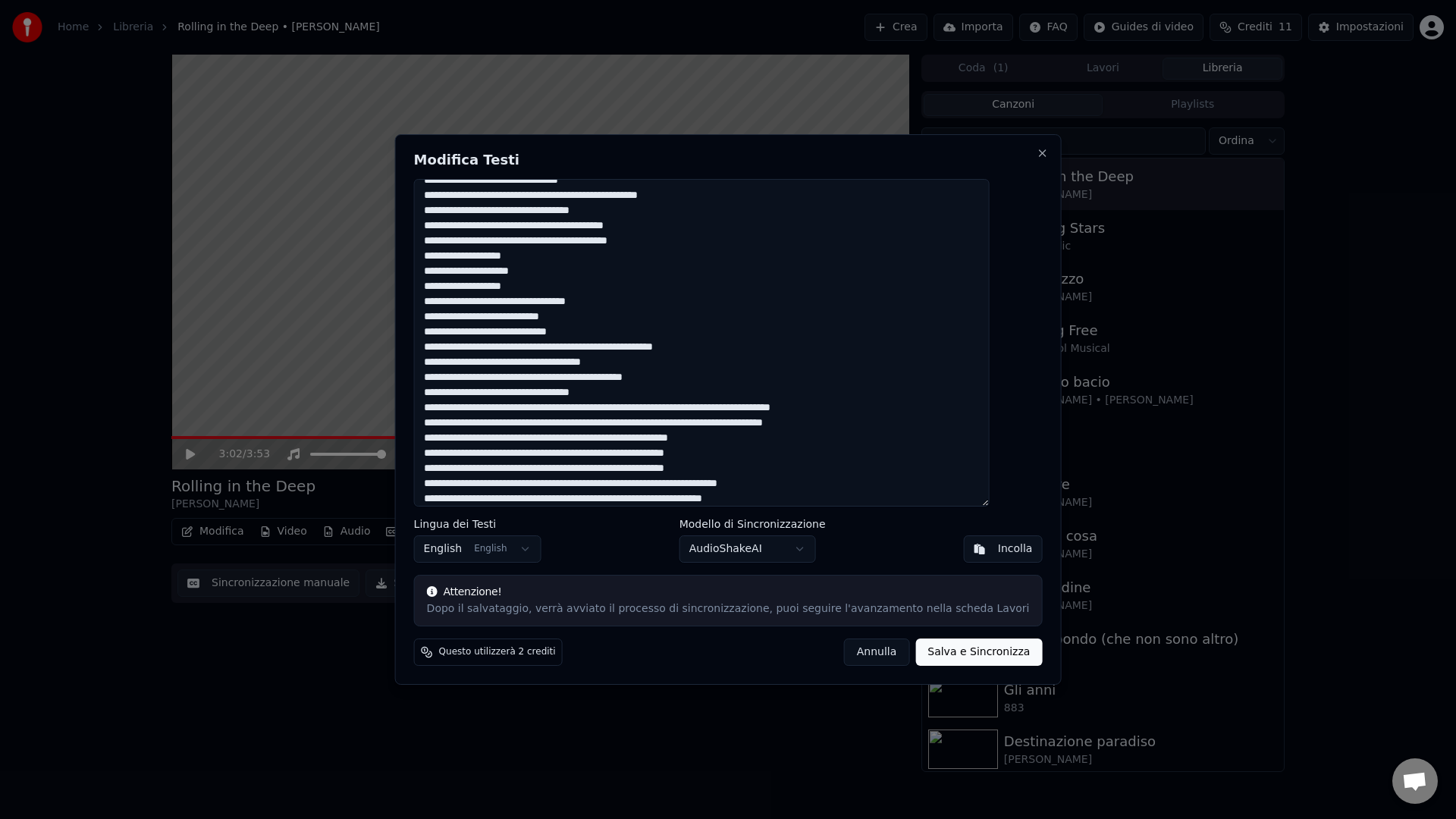
drag, startPoint x: 649, startPoint y: 408, endPoint x: 452, endPoint y: 412, distance: 197.0
click at [452, 412] on textarea at bounding box center [702, 343] width 576 height 328
drag, startPoint x: 659, startPoint y: 422, endPoint x: 448, endPoint y: 423, distance: 211.0
click at [448, 423] on textarea at bounding box center [702, 343] width 576 height 328
drag, startPoint x: 649, startPoint y: 440, endPoint x: 438, endPoint y: 437, distance: 211.0
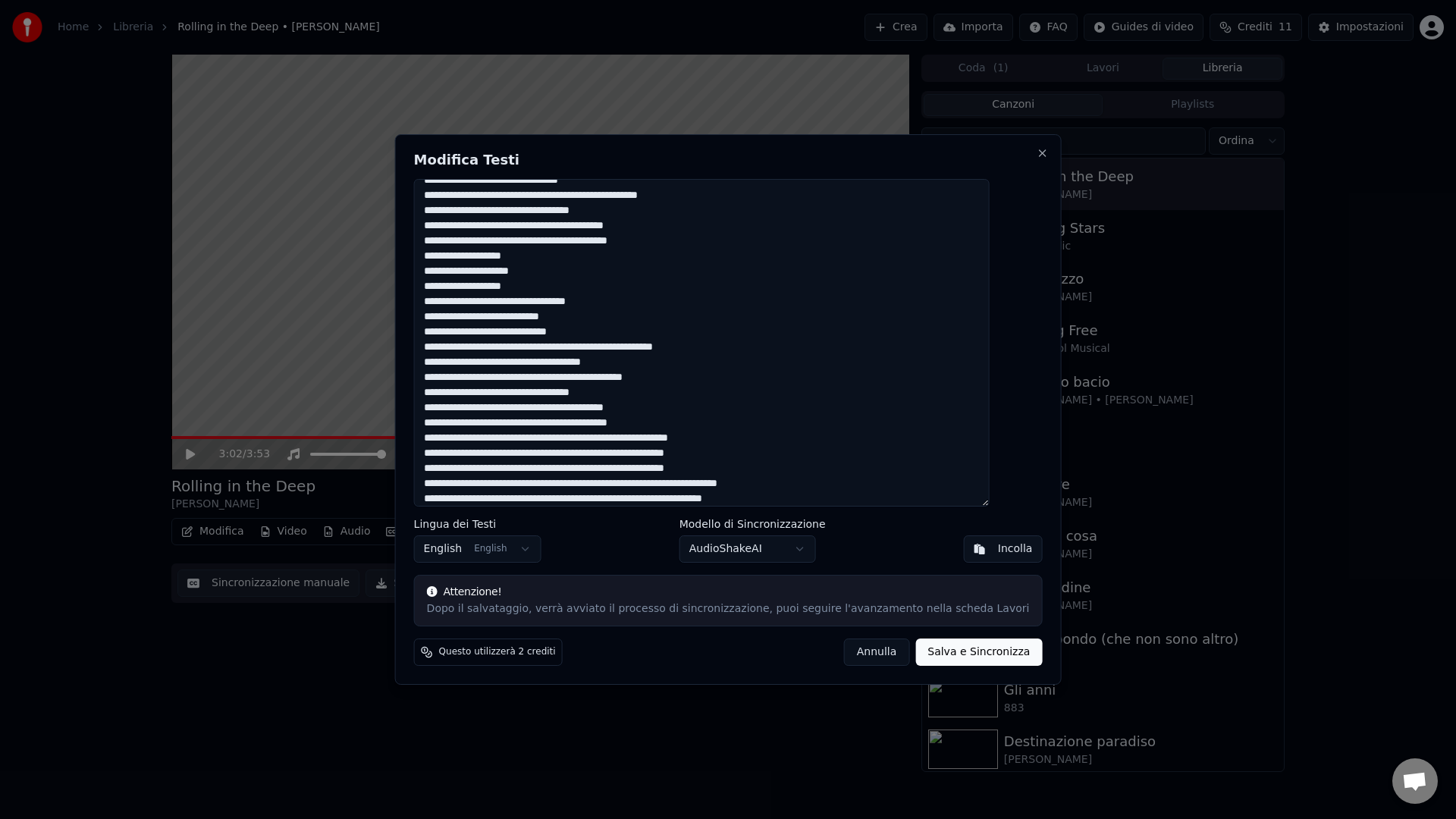
click at [438, 437] on div "Modifica Testi Lingua dei Testi English English Modello di Sincronizzazione Aud…" at bounding box center [728, 410] width 667 height 551
drag, startPoint x: 562, startPoint y: 454, endPoint x: 806, endPoint y: 447, distance: 244.1
click at [806, 447] on textarea at bounding box center [702, 343] width 576 height 328
drag, startPoint x: 548, startPoint y: 469, endPoint x: 771, endPoint y: 471, distance: 223.0
click at [771, 471] on textarea at bounding box center [702, 343] width 576 height 328
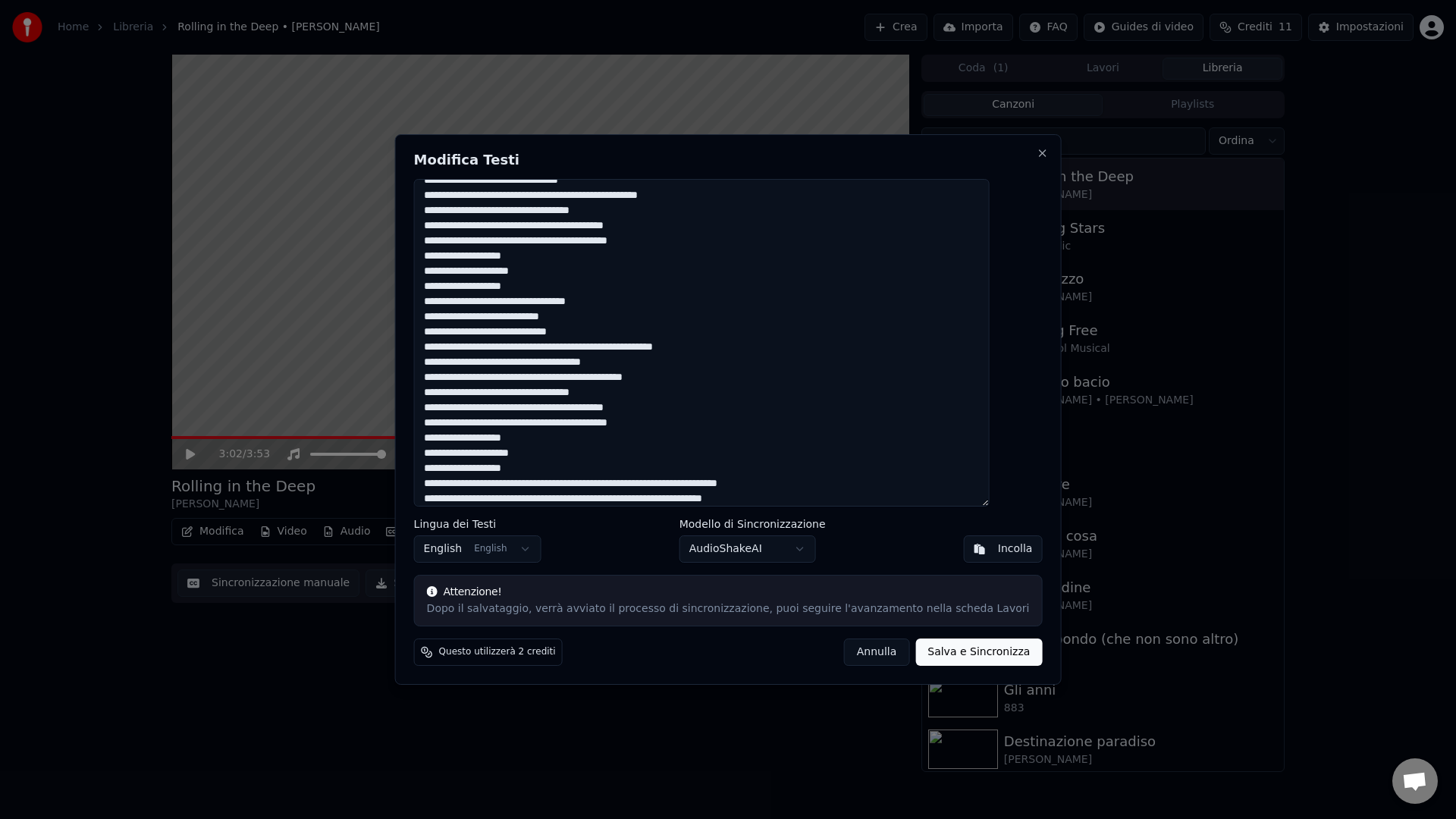
drag, startPoint x: 635, startPoint y: 483, endPoint x: 848, endPoint y: 480, distance: 213.0
click at [848, 481] on textarea at bounding box center [702, 343] width 576 height 328
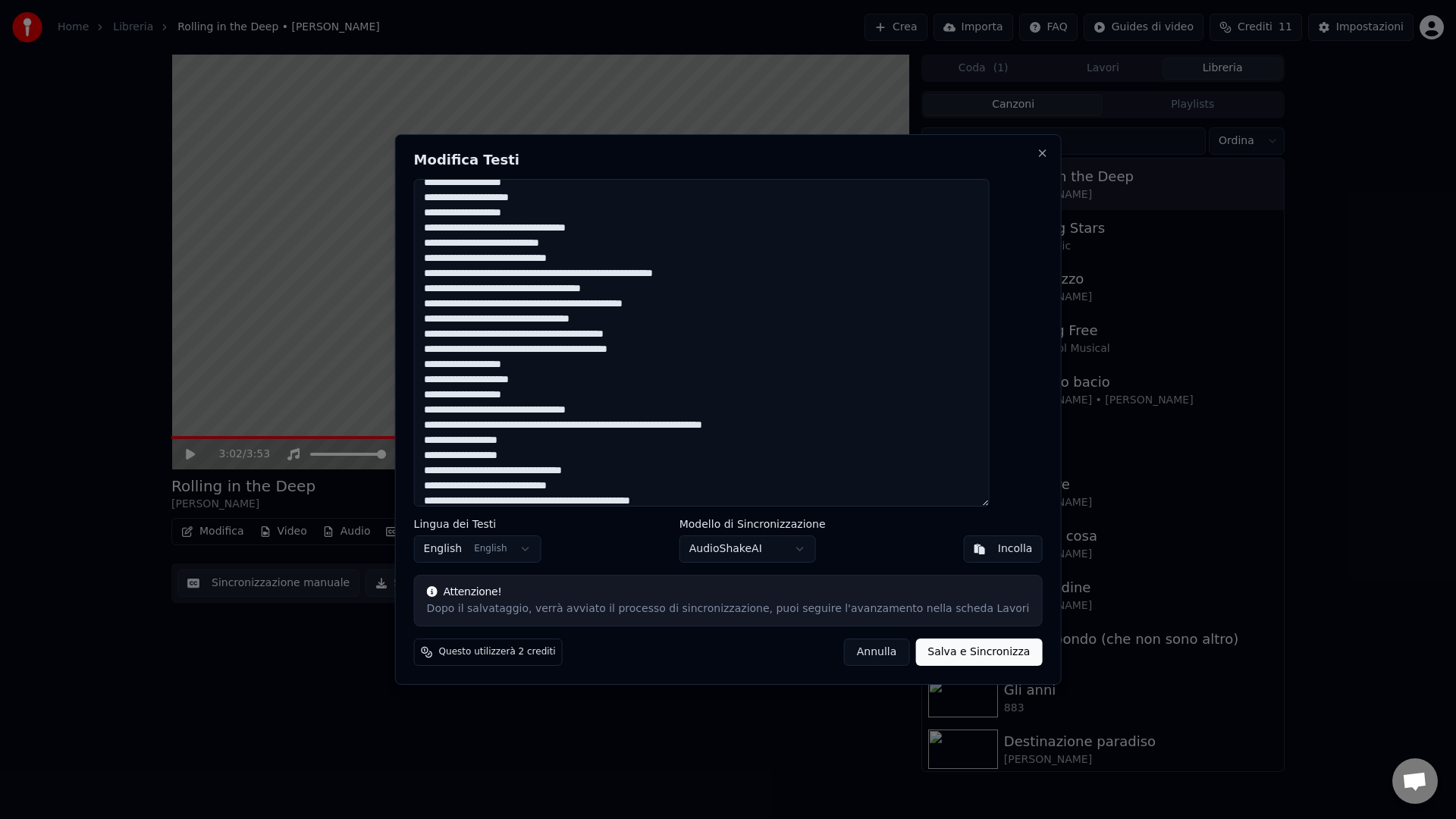
scroll to position [187, 0]
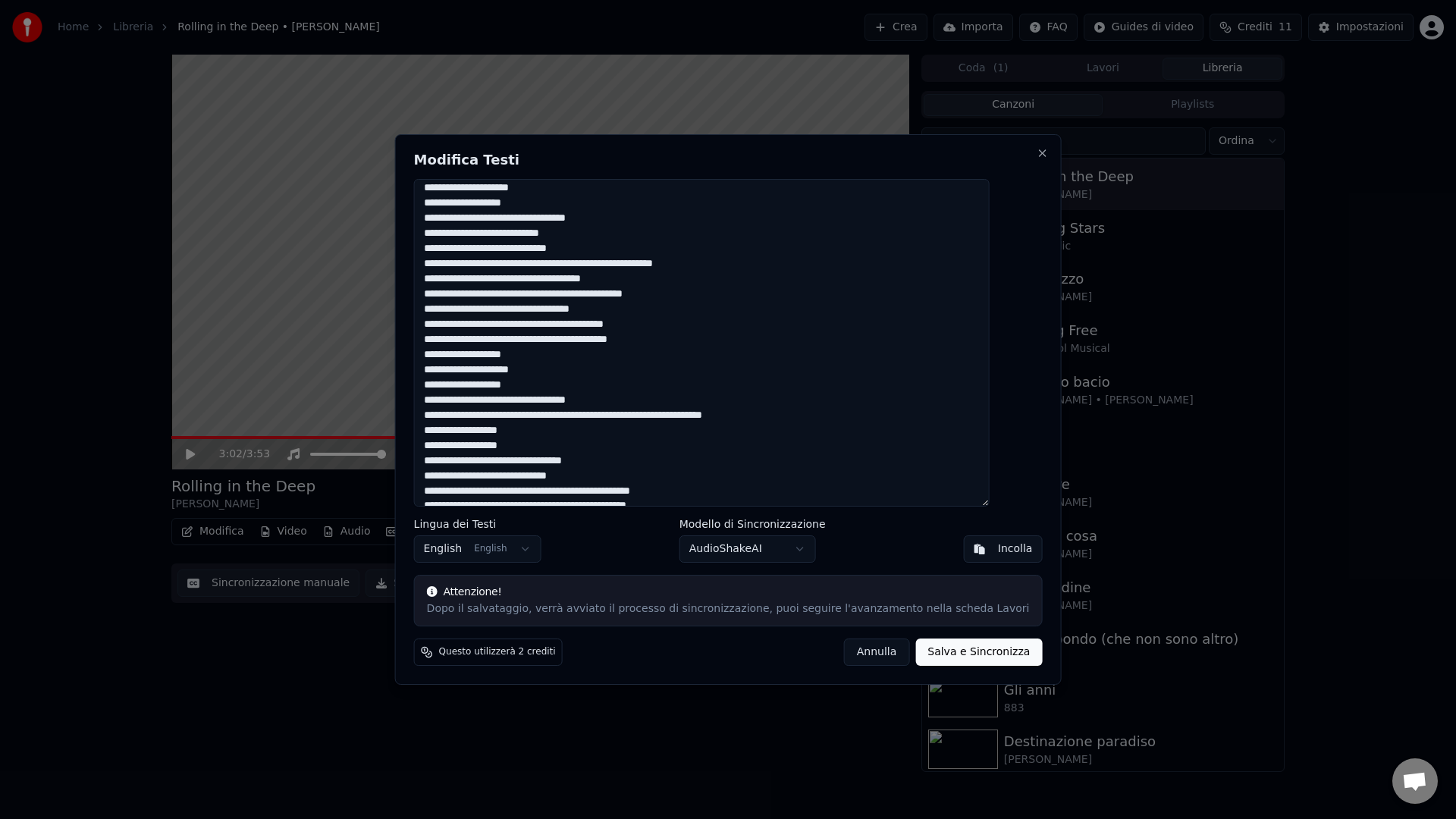
drag, startPoint x: 600, startPoint y: 418, endPoint x: 811, endPoint y: 415, distance: 211.0
click at [811, 415] on textarea at bounding box center [702, 343] width 576 height 328
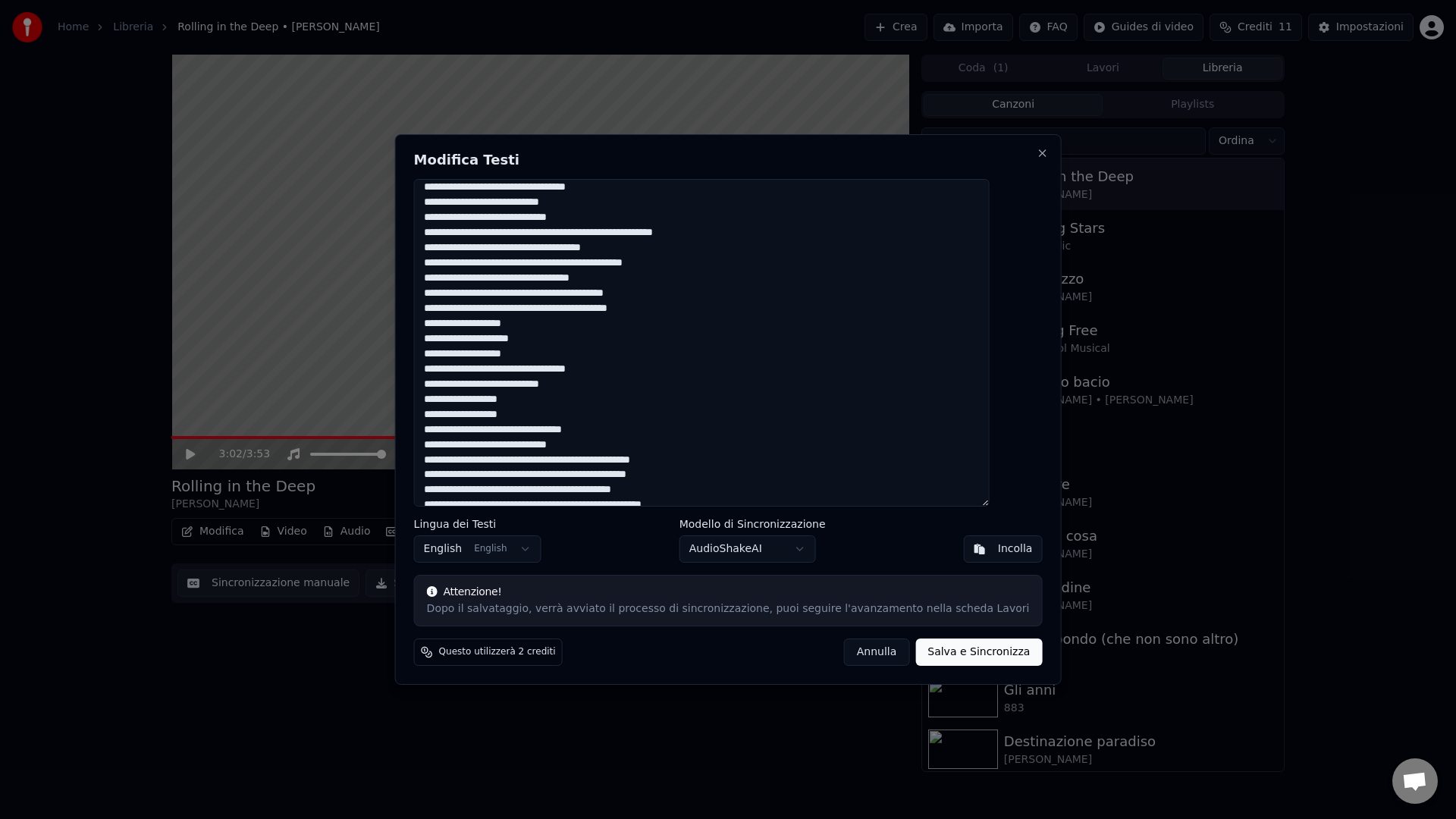
scroll to position [234, 0]
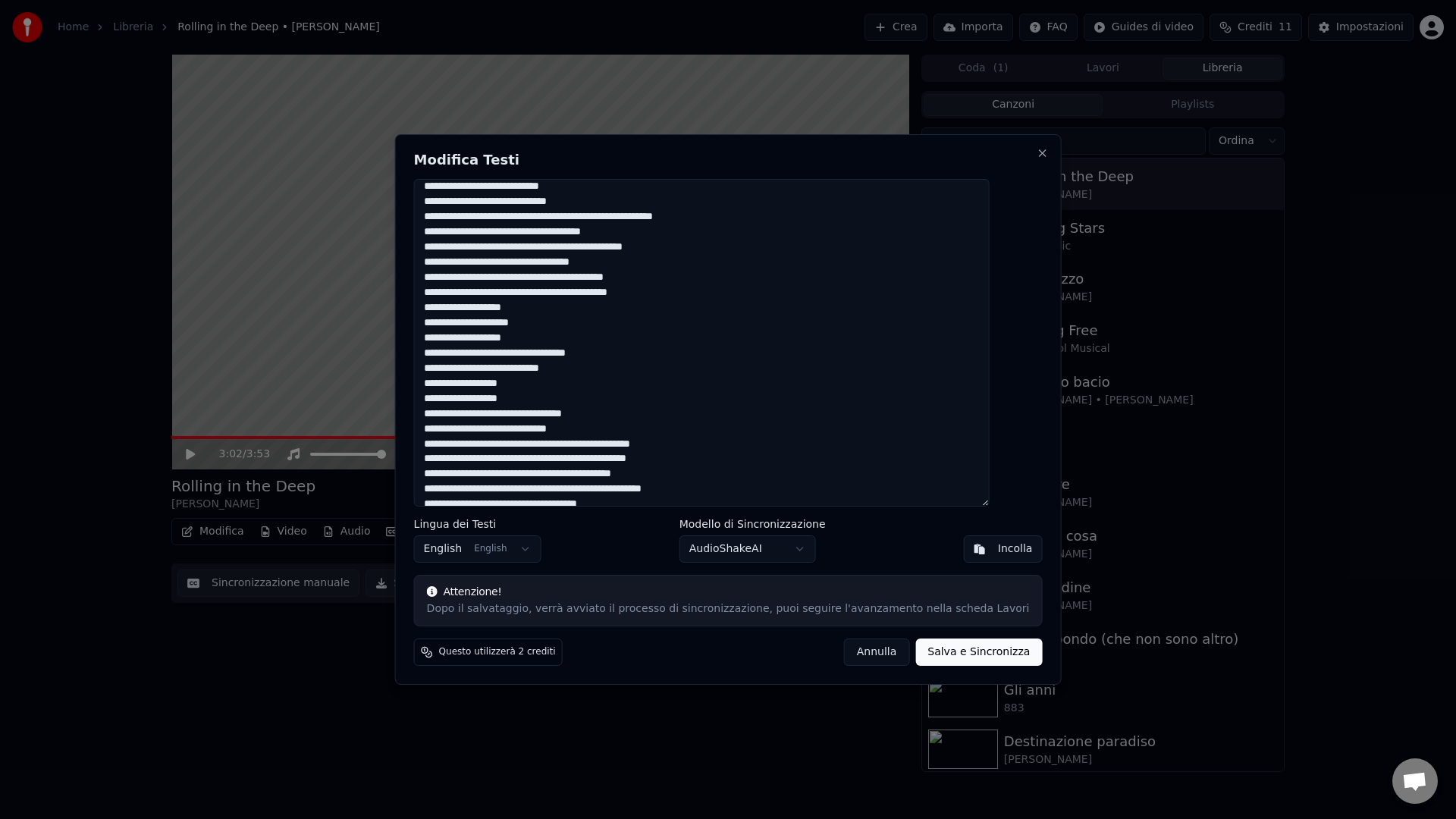
drag, startPoint x: 656, startPoint y: 490, endPoint x: 772, endPoint y: 444, distance: 124.8
click at [772, 444] on textarea at bounding box center [702, 343] width 576 height 328
click at [723, 457] on textarea at bounding box center [702, 343] width 576 height 328
drag, startPoint x: 709, startPoint y: 470, endPoint x: 626, endPoint y: 470, distance: 83.0
click at [626, 470] on textarea at bounding box center [702, 343] width 576 height 328
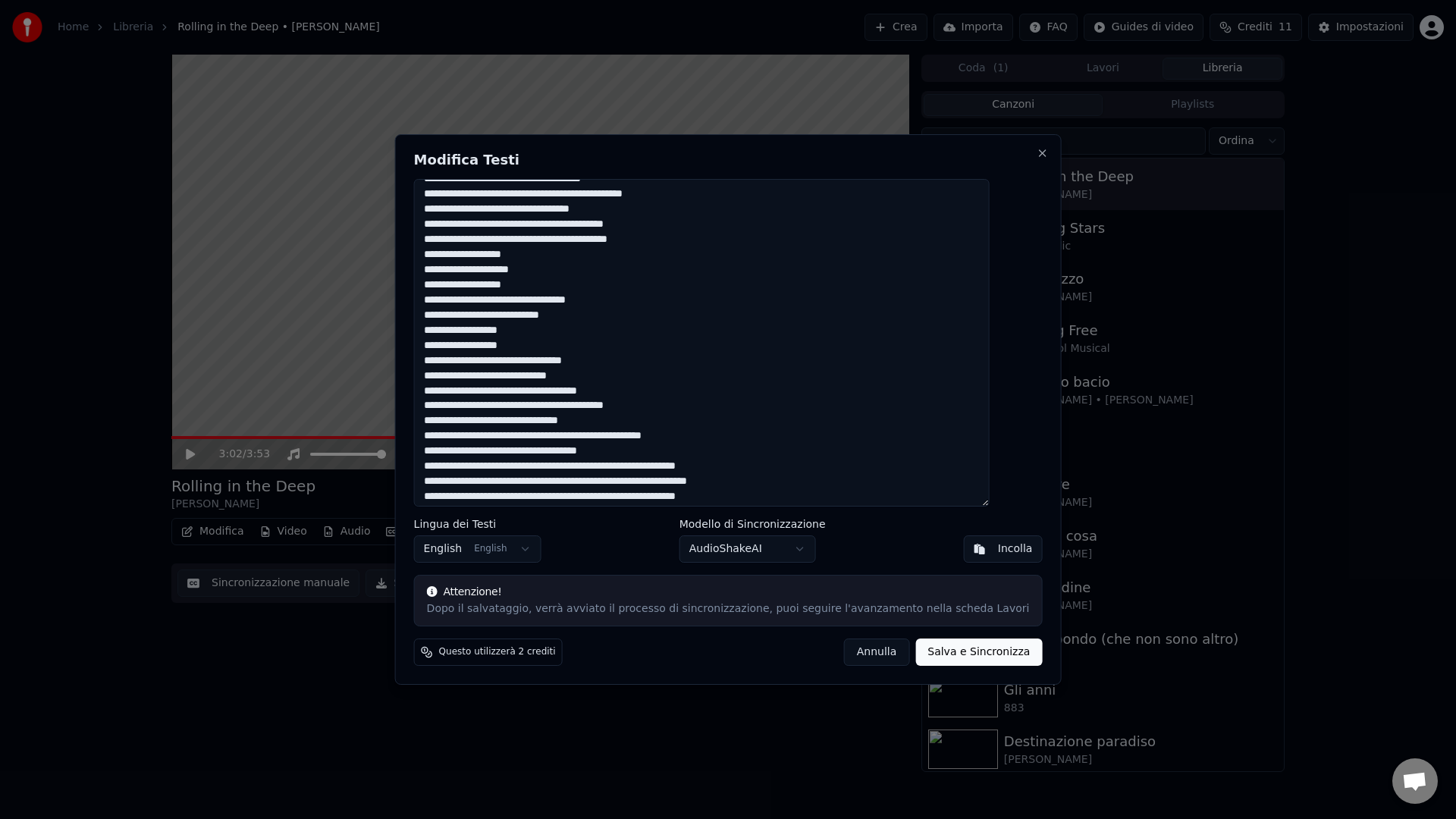
scroll to position [292, 0]
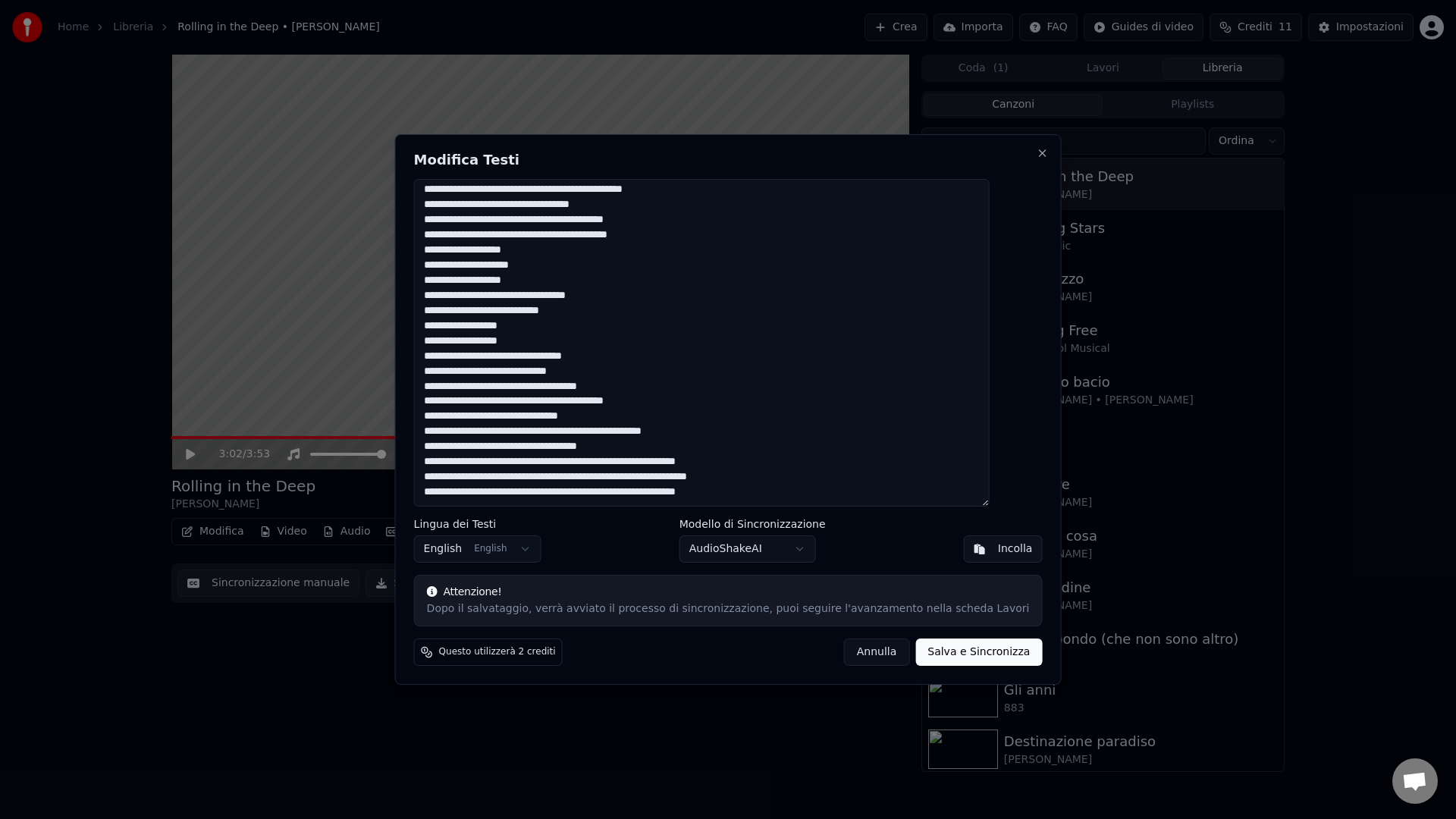
drag, startPoint x: 663, startPoint y: 454, endPoint x: 445, endPoint y: 452, distance: 218.0
click at [444, 453] on textarea at bounding box center [702, 343] width 576 height 328
click at [446, 453] on textarea at bounding box center [702, 343] width 576 height 328
drag, startPoint x: 447, startPoint y: 447, endPoint x: 662, endPoint y: 448, distance: 215.0
click at [662, 448] on textarea at bounding box center [702, 343] width 576 height 328
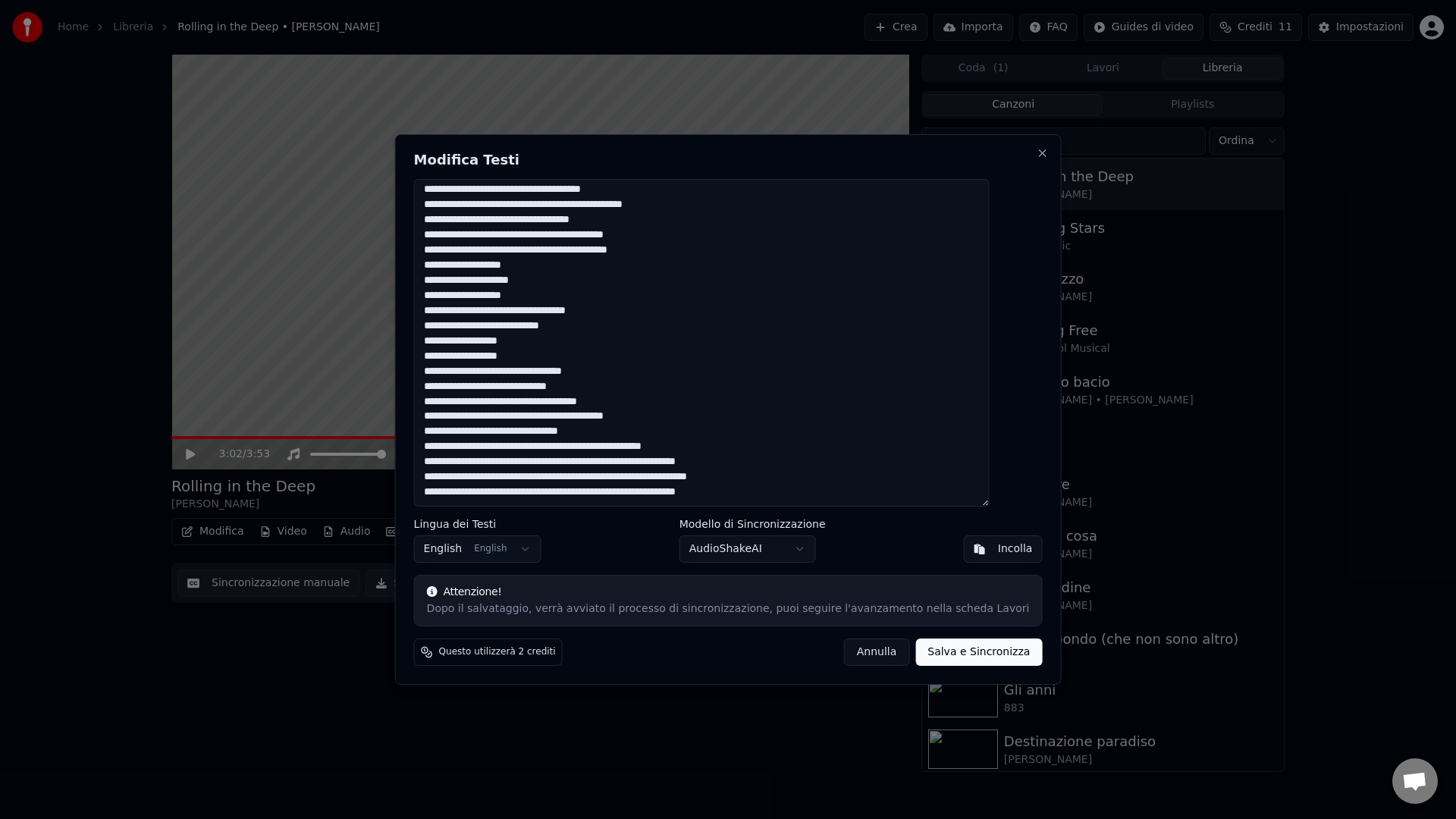
scroll to position [277, 0]
drag, startPoint x: 556, startPoint y: 463, endPoint x: 791, endPoint y: 463, distance: 235.0
click at [791, 463] on textarea at bounding box center [702, 343] width 576 height 328
drag, startPoint x: 589, startPoint y: 477, endPoint x: 808, endPoint y: 476, distance: 219.0
click at [808, 476] on textarea at bounding box center [702, 343] width 576 height 328
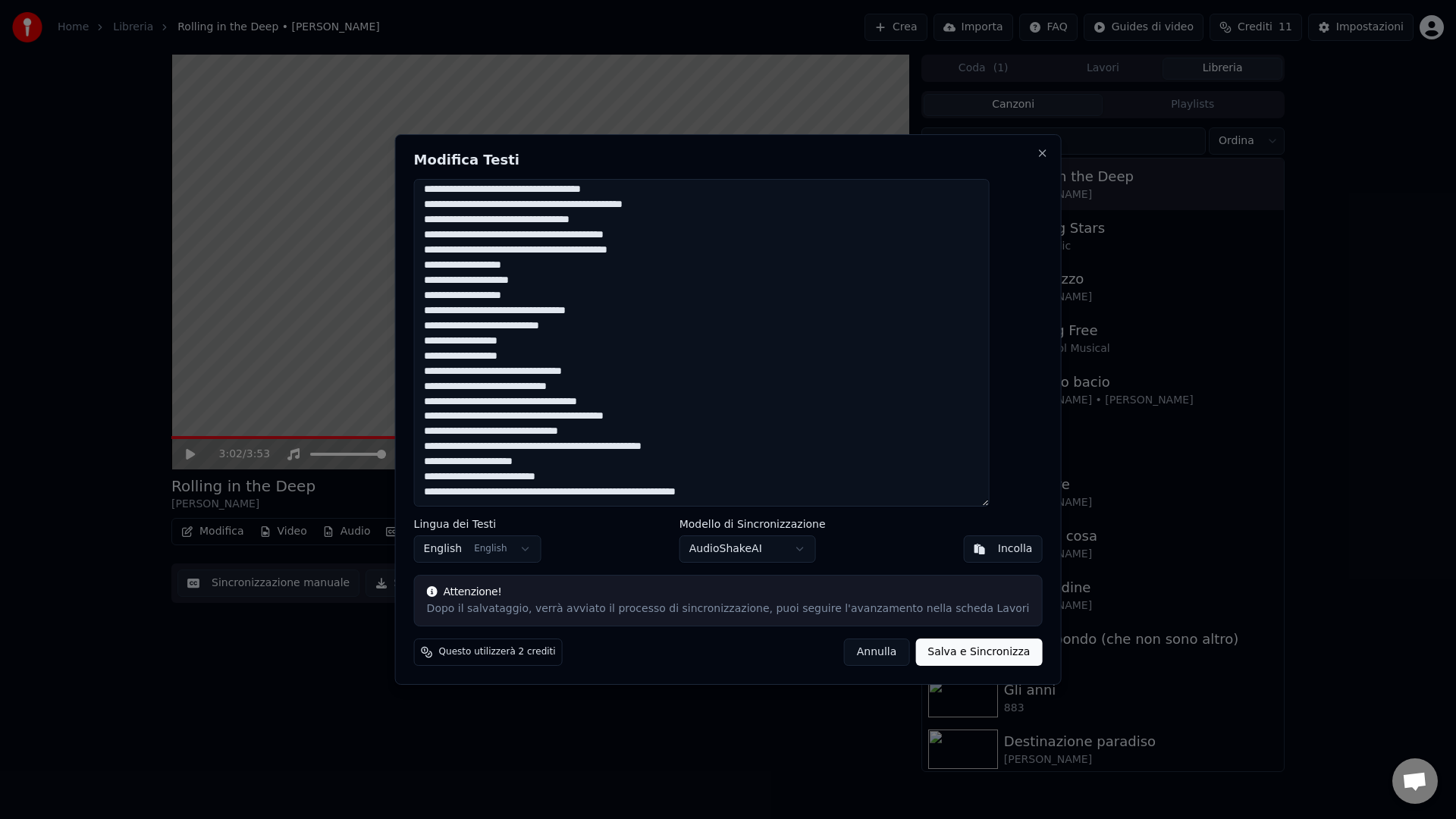
drag, startPoint x: 529, startPoint y: 492, endPoint x: 736, endPoint y: 492, distance: 207.0
click at [736, 492] on textarea at bounding box center [702, 343] width 576 height 328
click at [949, 649] on button "Salva e Sincronizza" at bounding box center [979, 652] width 127 height 27
type textarea "**********"
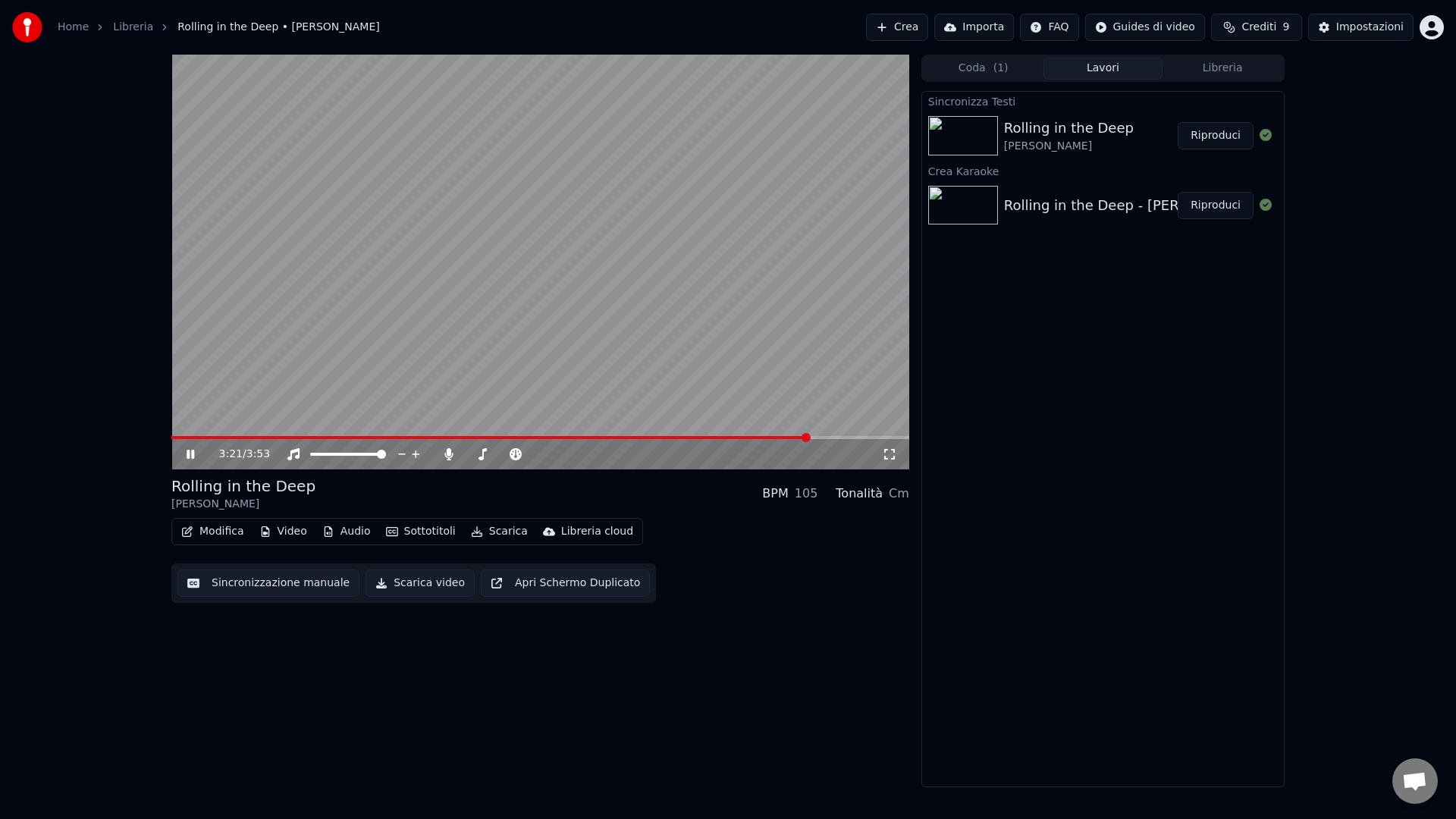
click at [189, 453] on icon at bounding box center [202, 454] width 36 height 13
click at [171, 439] on span at bounding box center [171, 437] width 0 height 3
click at [178, 451] on div "0:00 / 3:53" at bounding box center [540, 454] width 725 height 15
click at [184, 454] on icon at bounding box center [202, 454] width 36 height 13
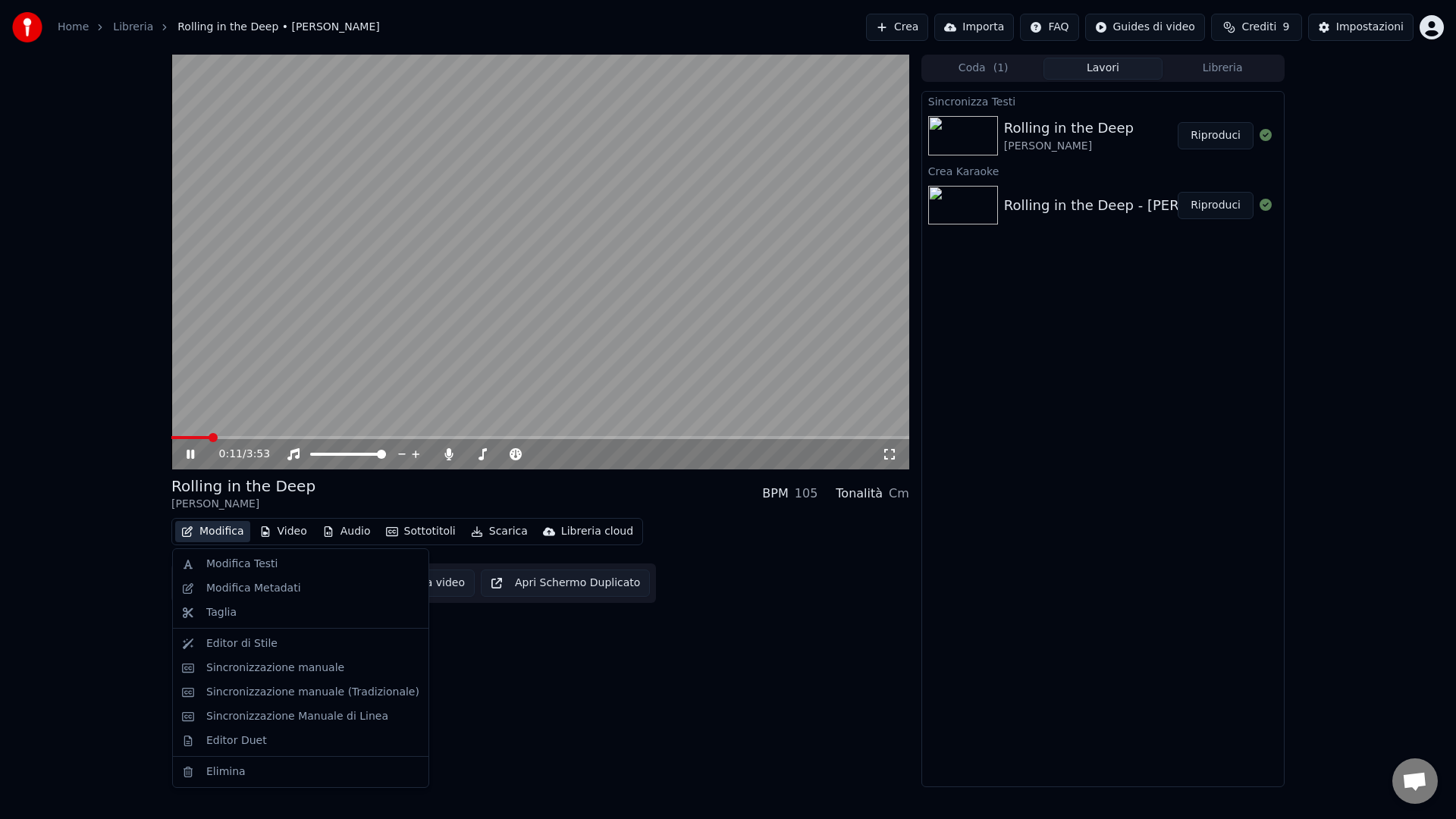
click at [203, 533] on button "Modifica" at bounding box center [213, 531] width 75 height 21
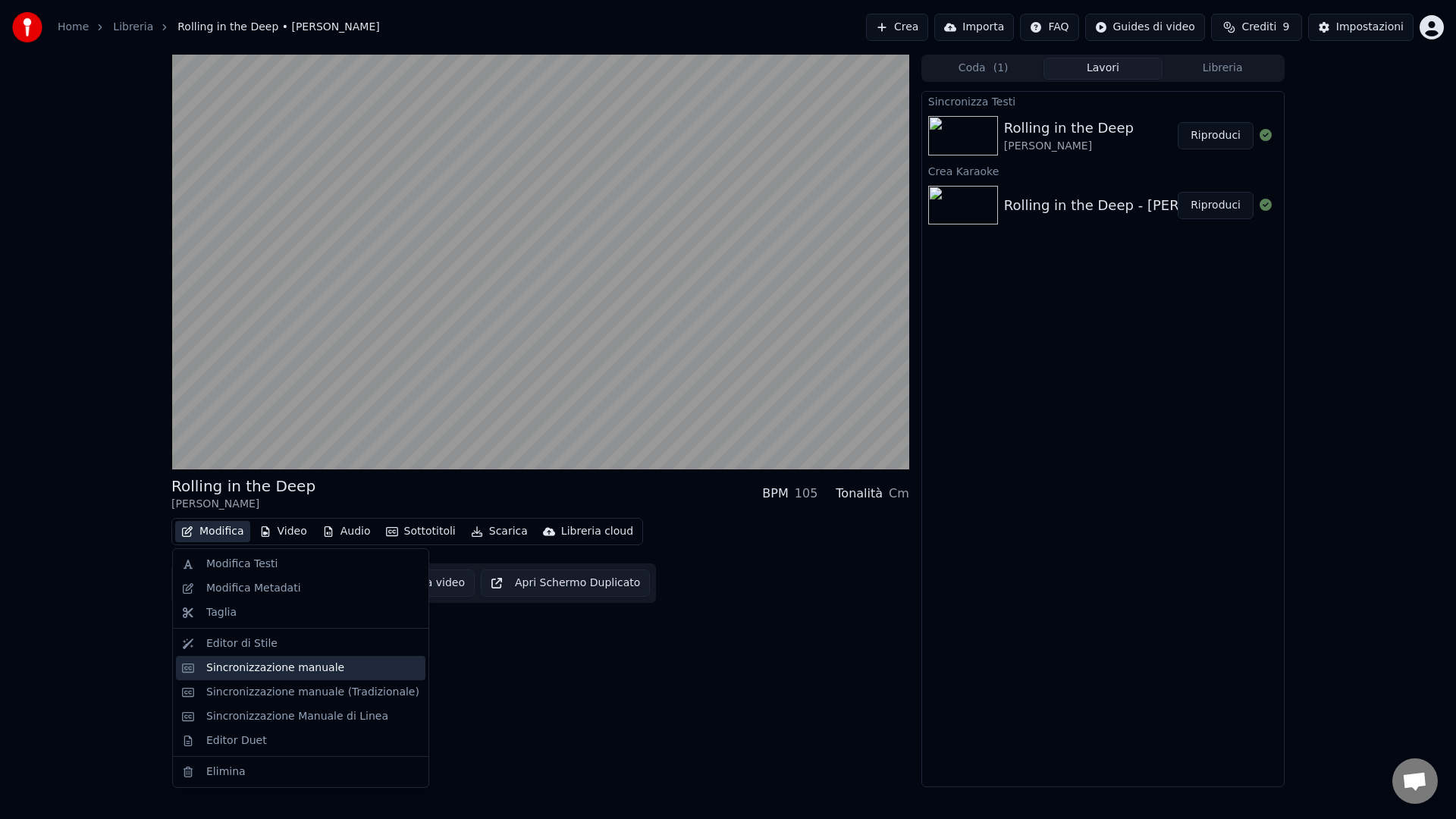
click at [281, 670] on div "Sincronizzazione manuale" at bounding box center [275, 667] width 138 height 15
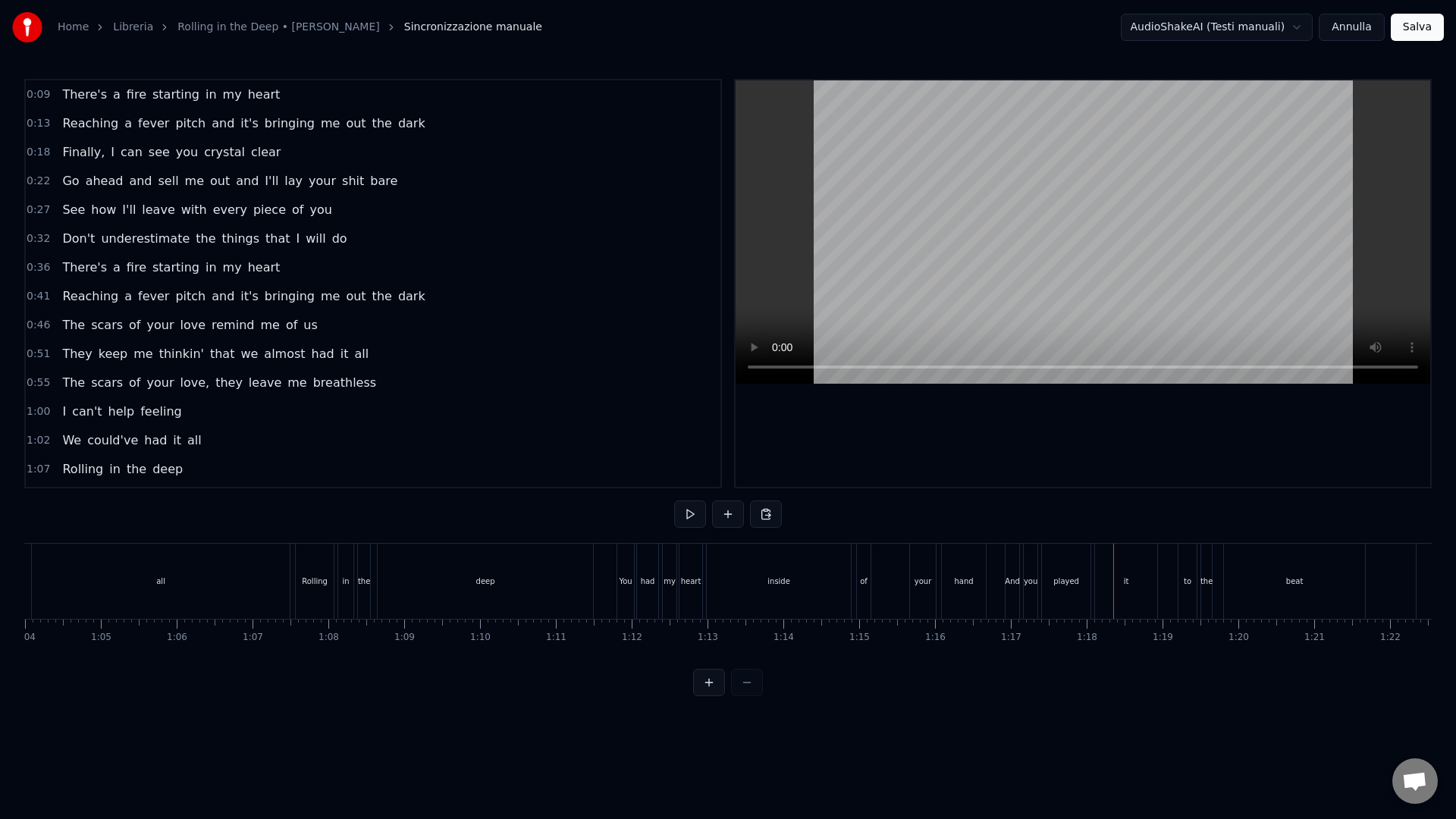
scroll to position [0, 4870]
click at [832, 596] on div "You had my heart inside of your hand" at bounding box center [784, 581] width 373 height 75
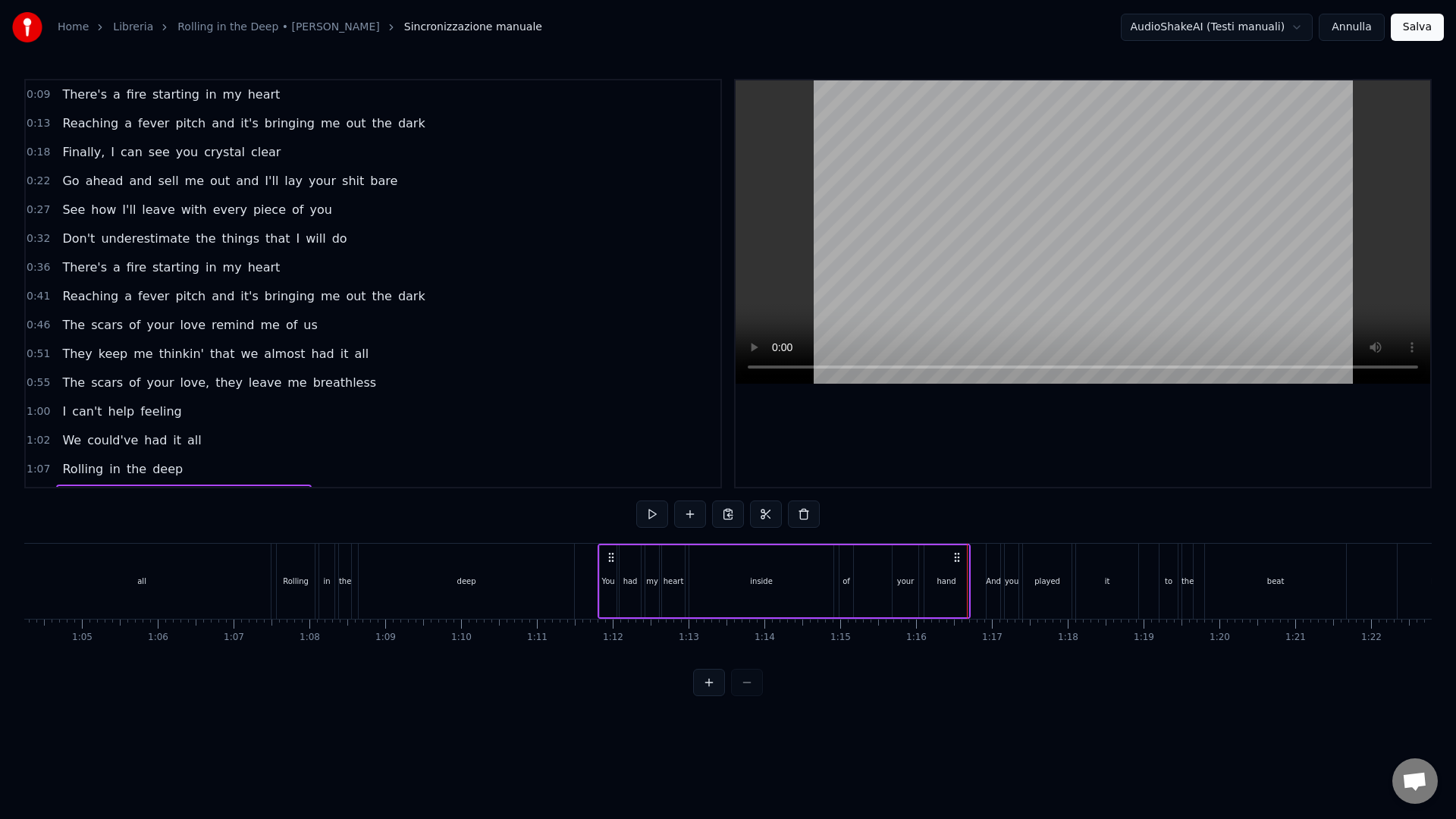
click at [872, 580] on div "You had my heart inside of your hand" at bounding box center [784, 581] width 373 height 75
click at [904, 592] on div "your" at bounding box center [905, 581] width 26 height 72
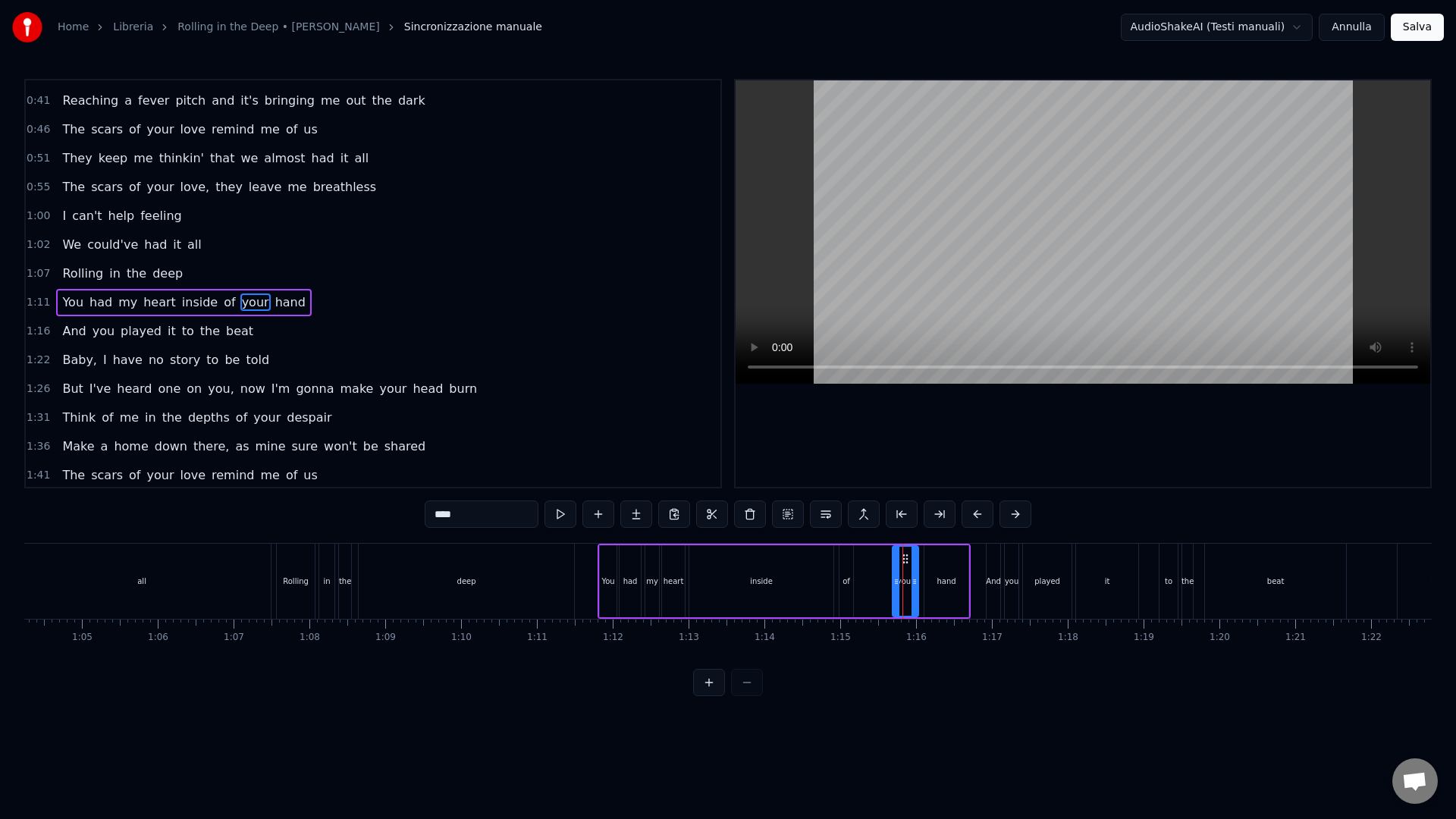
scroll to position [214, 0]
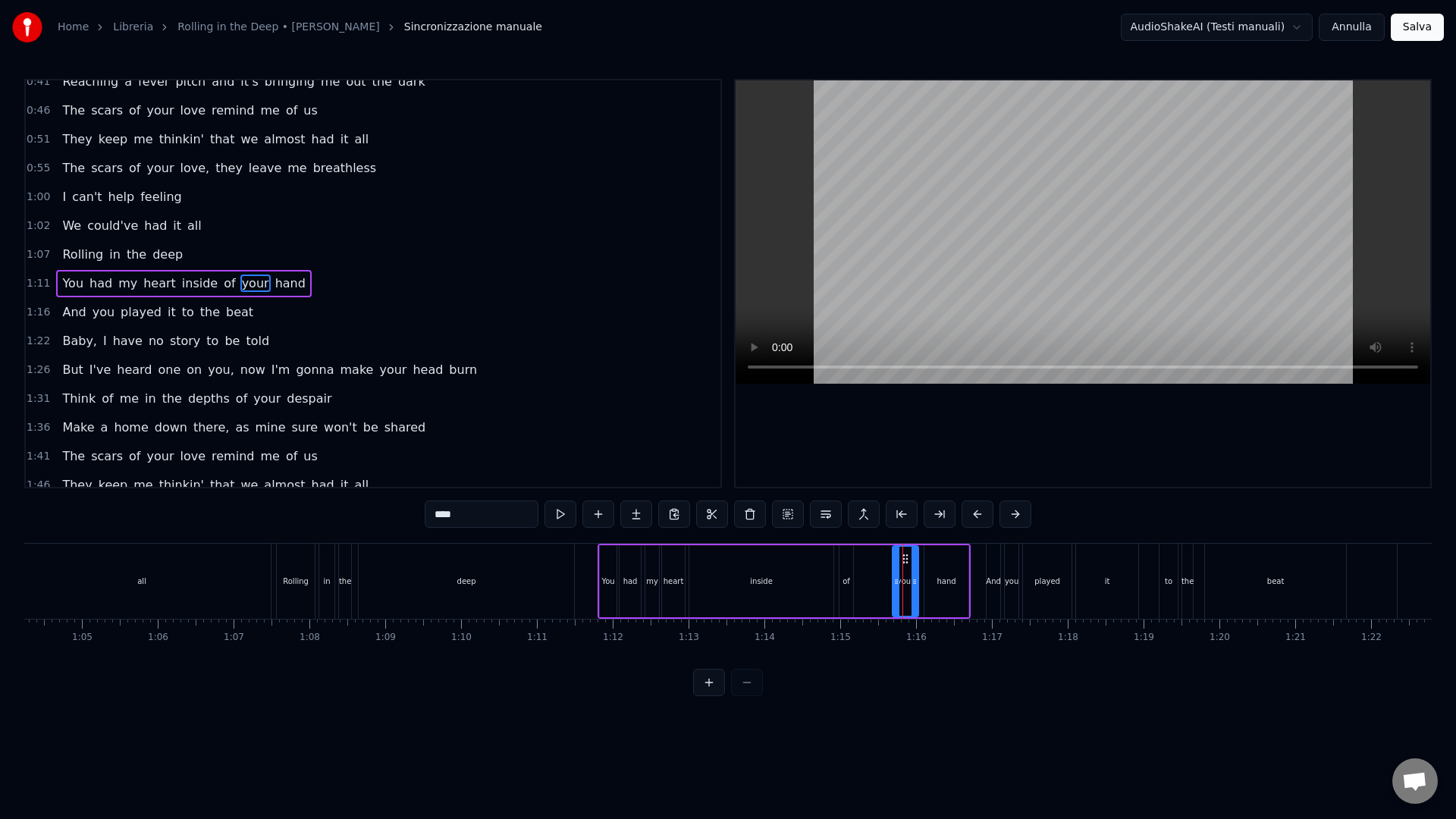
drag, startPoint x: 905, startPoint y: 584, endPoint x: 887, endPoint y: 581, distance: 18.2
click at [887, 581] on div "You had my heart inside of your hand" at bounding box center [784, 581] width 373 height 75
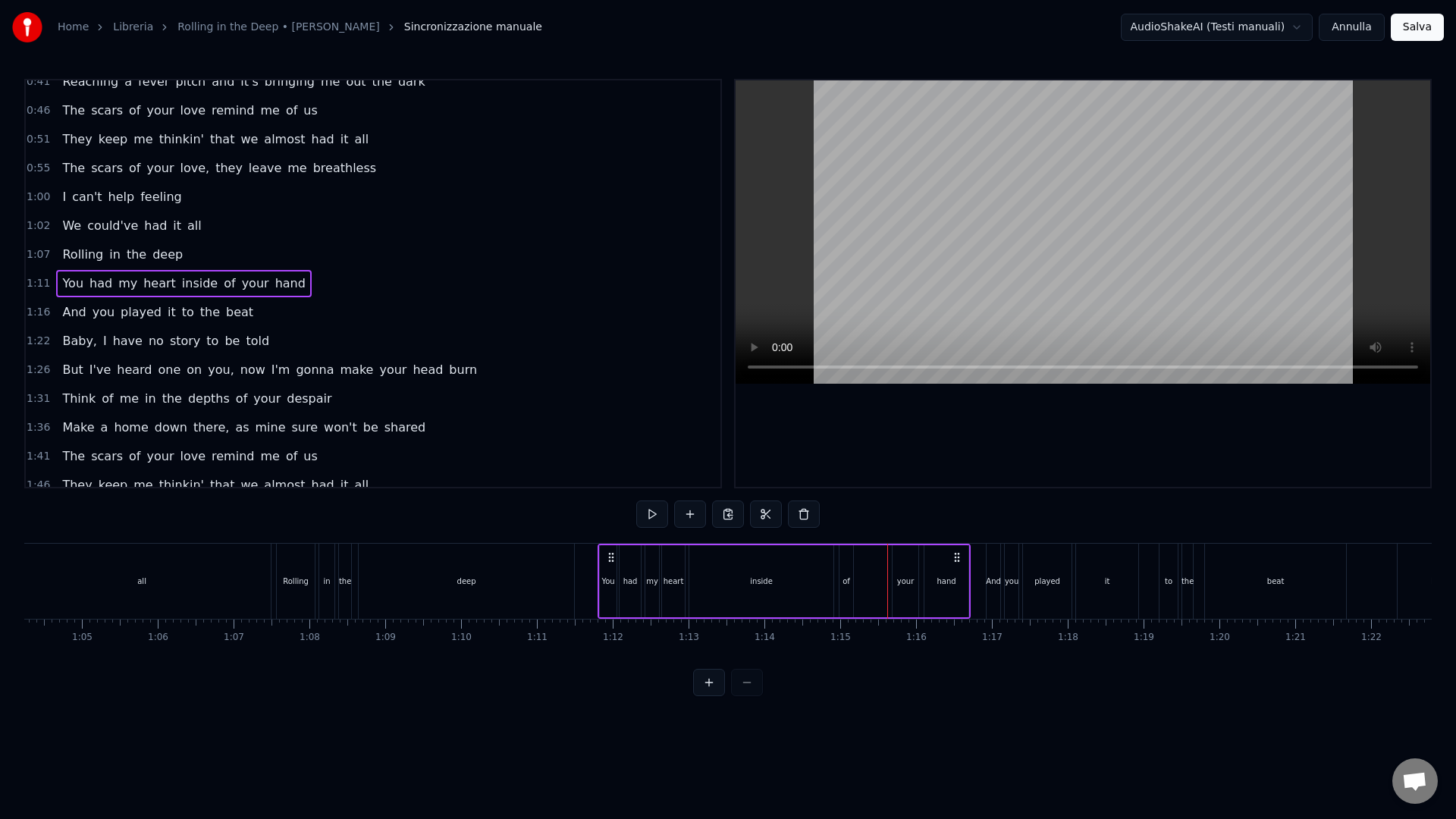
click at [896, 586] on div "your" at bounding box center [905, 581] width 26 height 72
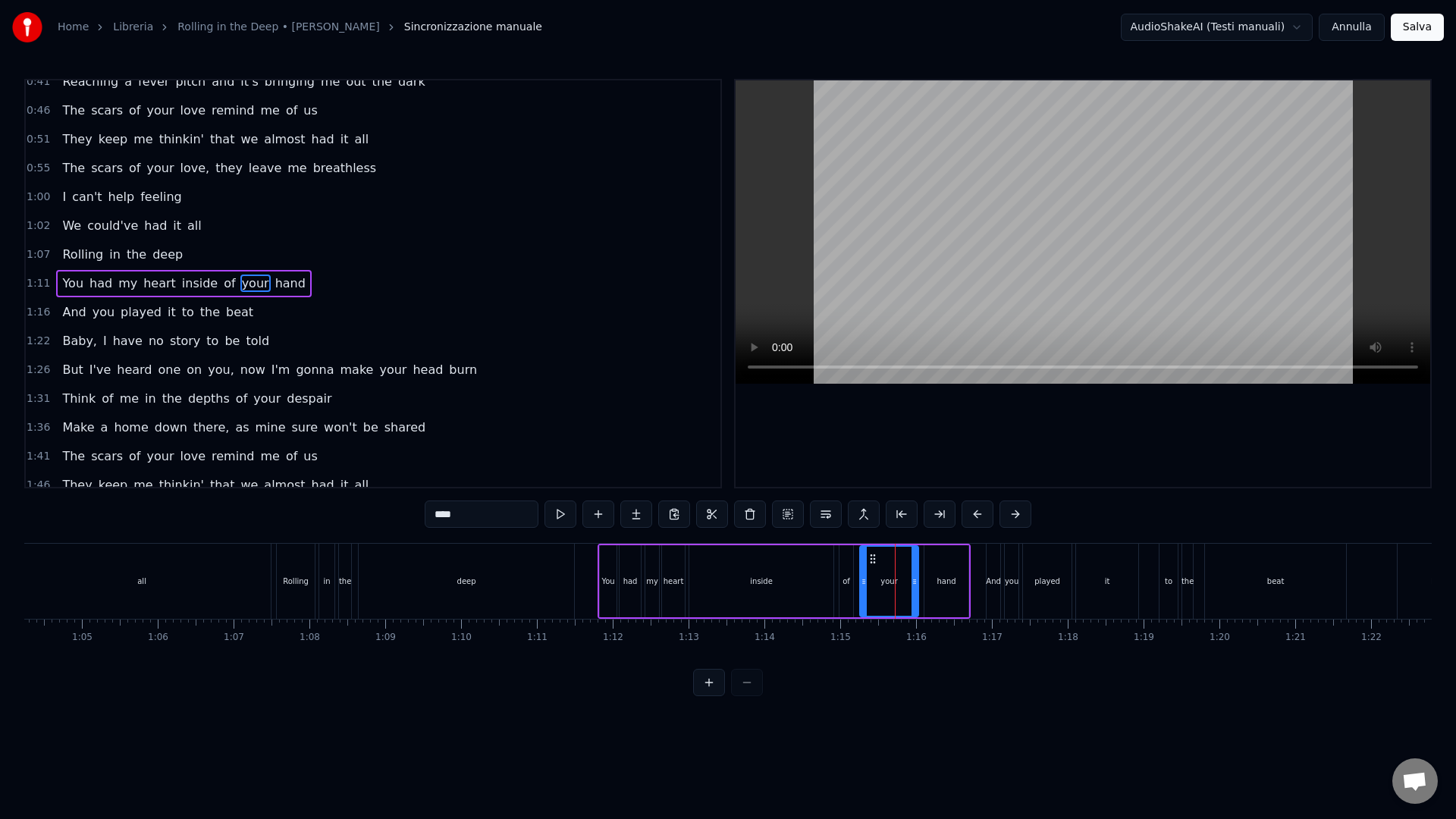
drag, startPoint x: 886, startPoint y: 587, endPoint x: 863, endPoint y: 586, distance: 23.0
click at [862, 586] on div at bounding box center [864, 581] width 6 height 69
drag, startPoint x: 915, startPoint y: 589, endPoint x: 926, endPoint y: 580, distance: 14.2
click at [883, 587] on div at bounding box center [883, 581] width 6 height 69
click at [943, 579] on div "hand" at bounding box center [947, 581] width 19 height 12
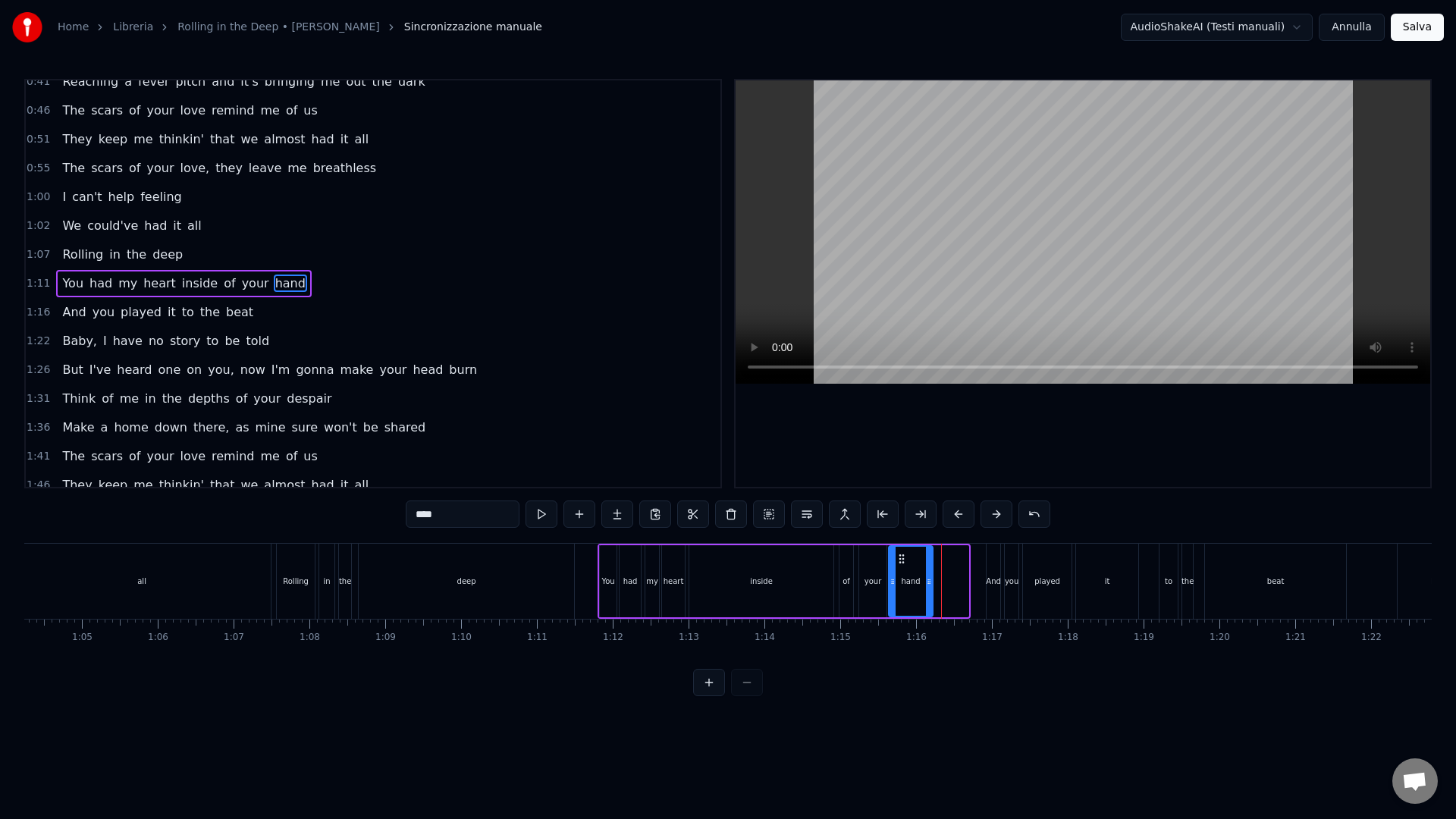
drag, startPoint x: 938, startPoint y: 559, endPoint x: 902, endPoint y: 557, distance: 36.1
click at [902, 558] on circle at bounding box center [902, 558] width 1 height 1
click at [810, 587] on div "inside" at bounding box center [761, 581] width 144 height 72
type input "******"
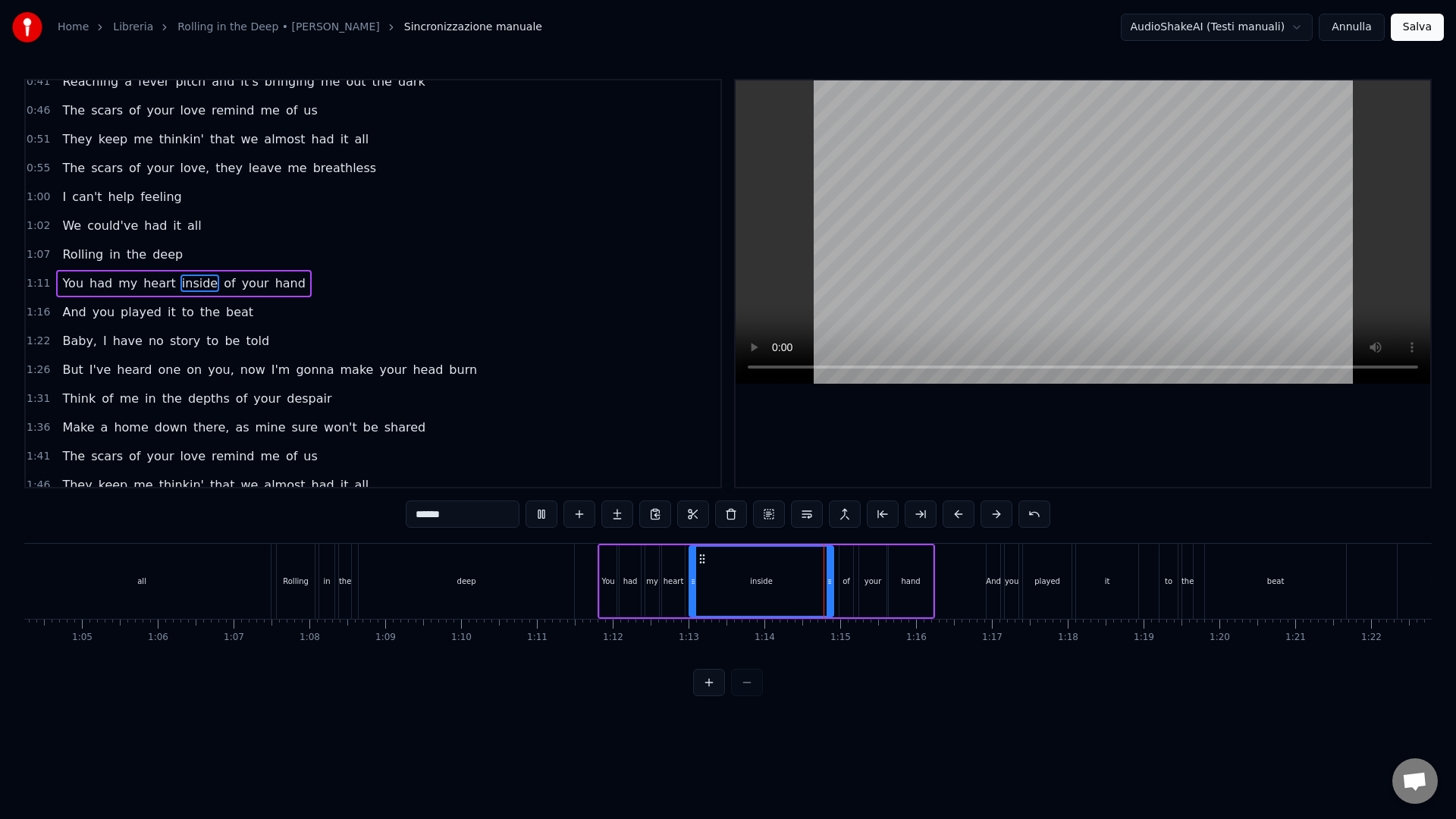
click at [854, 609] on div "You had my heart inside of your hand" at bounding box center [766, 581] width 337 height 75
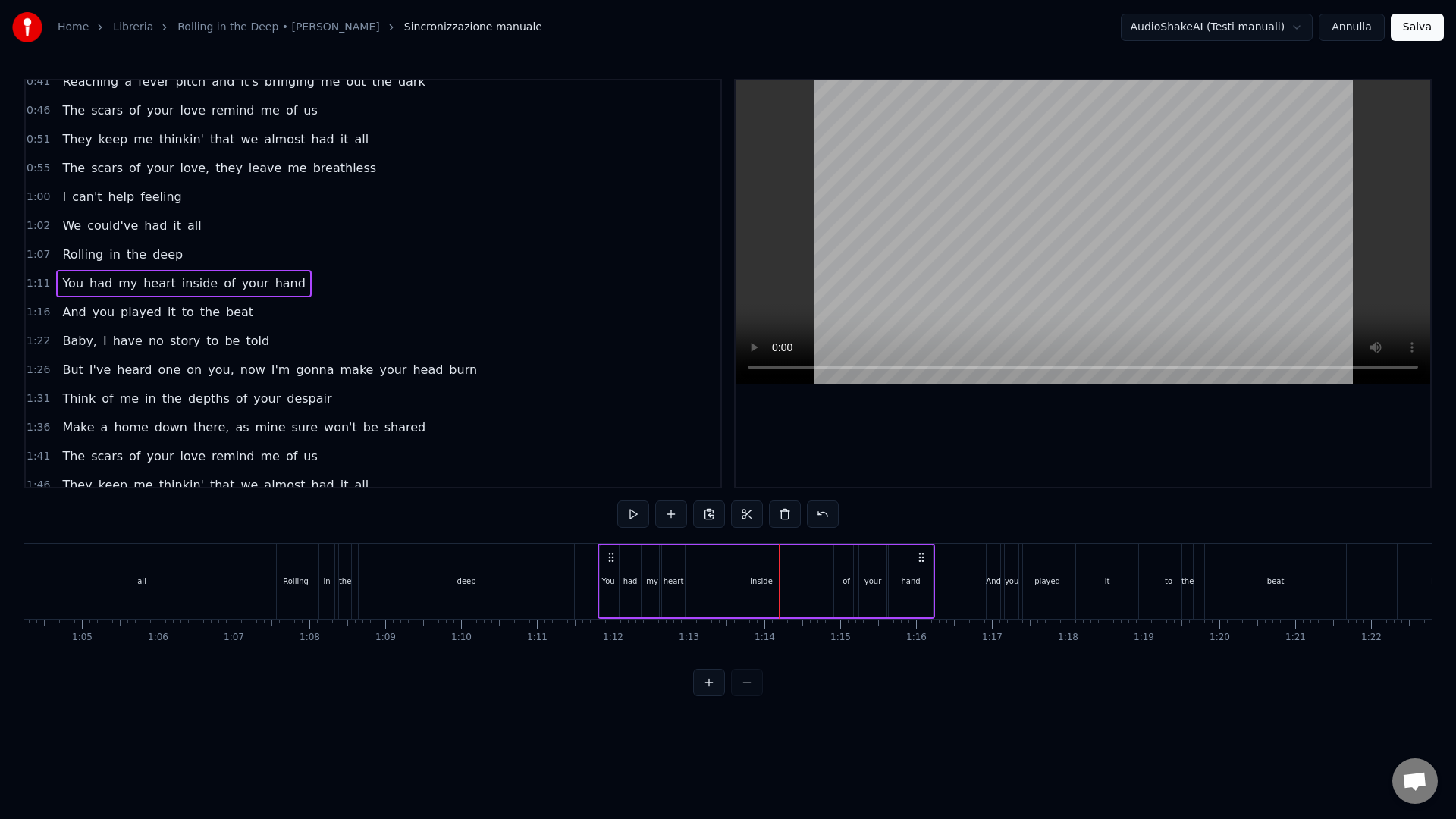
click at [846, 594] on div "of" at bounding box center [846, 581] width 13 height 72
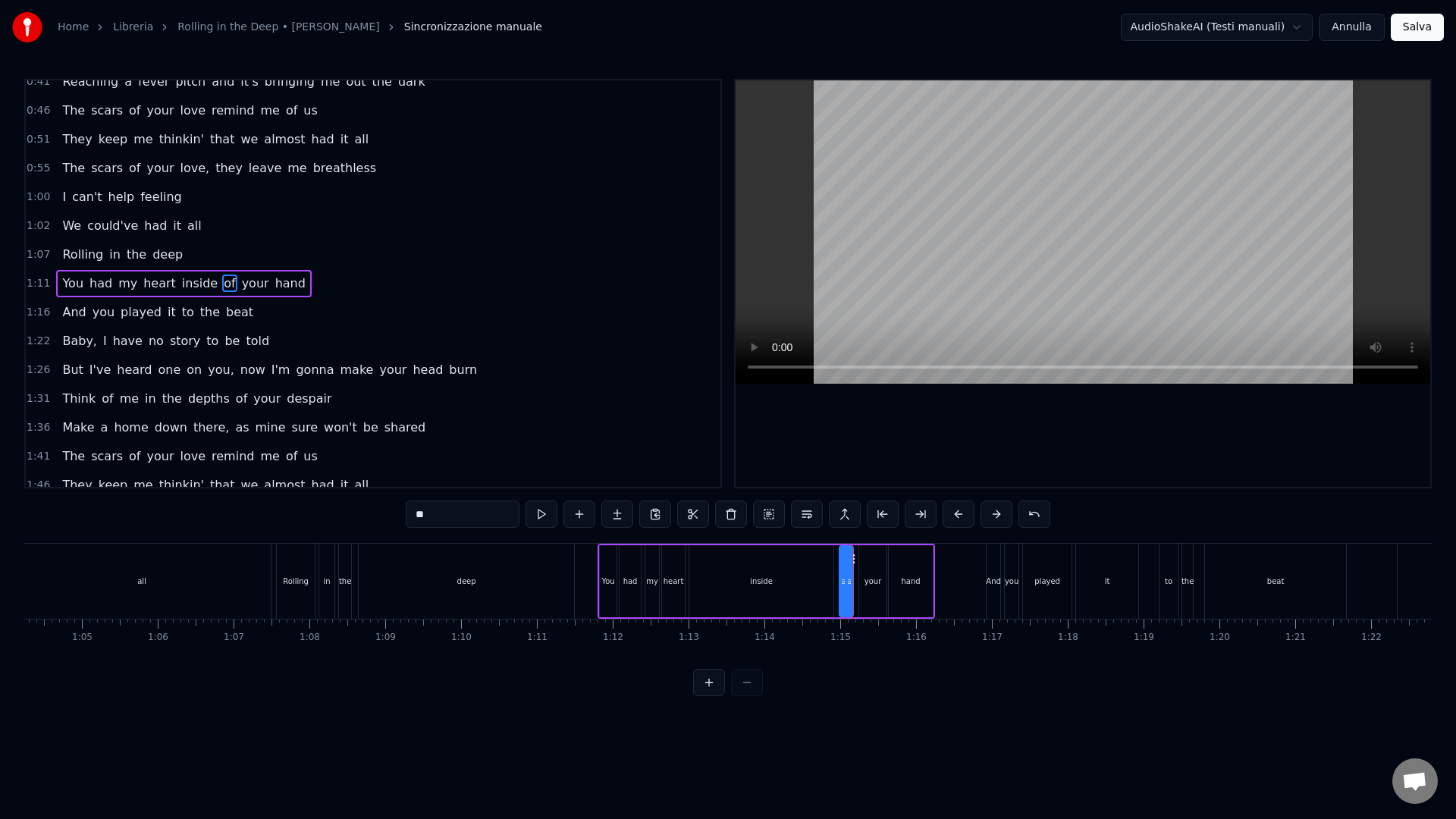
click at [865, 597] on div "your" at bounding box center [872, 581] width 27 height 72
click at [891, 593] on div "hand" at bounding box center [911, 581] width 44 height 72
click at [874, 588] on div "your" at bounding box center [872, 581] width 27 height 72
drag, startPoint x: 879, startPoint y: 604, endPoint x: 891, endPoint y: 590, distance: 18.4
click at [871, 602] on div at bounding box center [871, 581] width 6 height 69
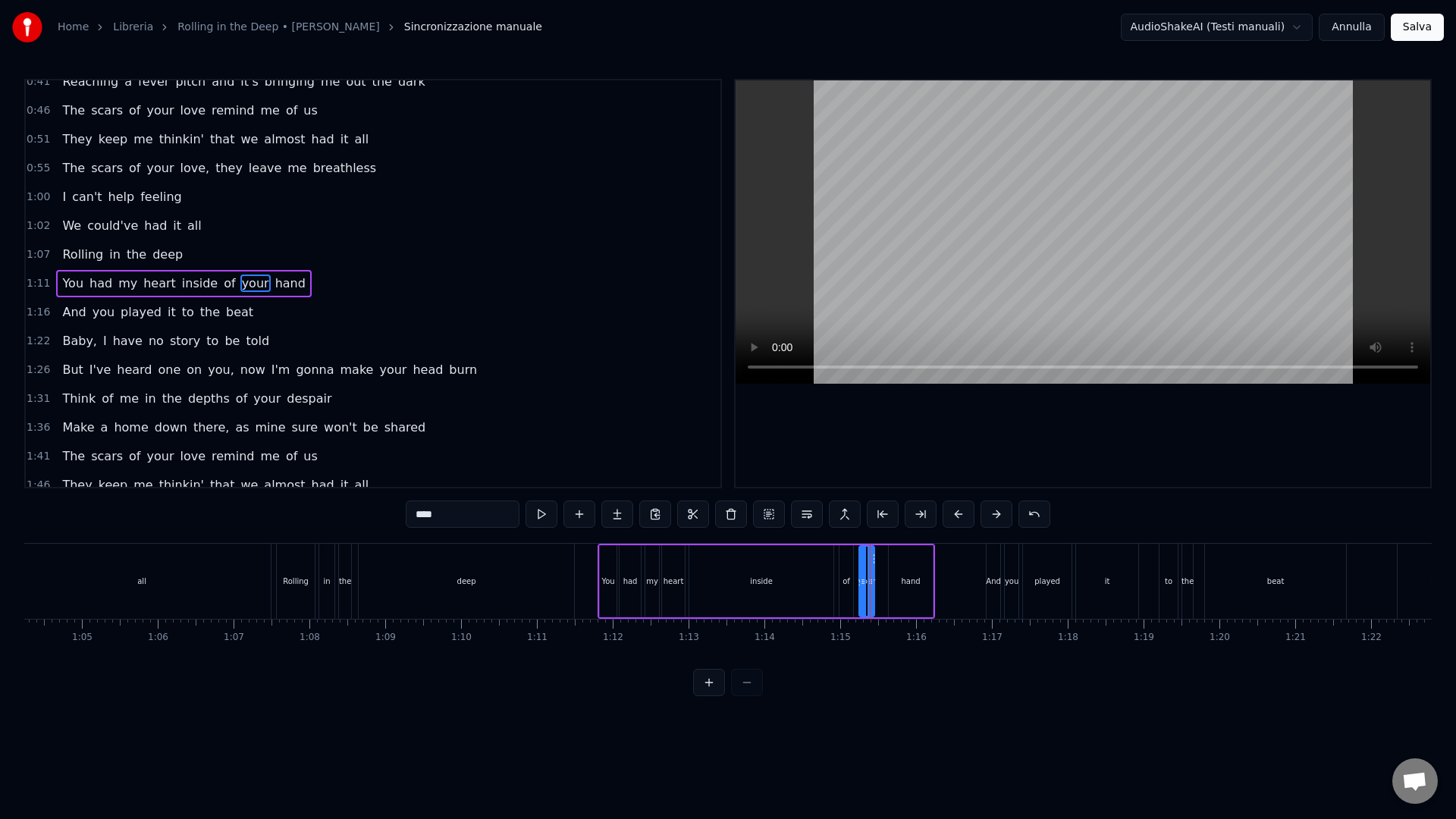
click at [891, 590] on div "hand" at bounding box center [911, 581] width 44 height 72
type input "****"
drag, startPoint x: 892, startPoint y: 594, endPoint x: 883, endPoint y: 591, distance: 9.5
click at [880, 592] on div at bounding box center [881, 581] width 6 height 69
drag, startPoint x: 928, startPoint y: 586, endPoint x: 907, endPoint y: 587, distance: 21.0
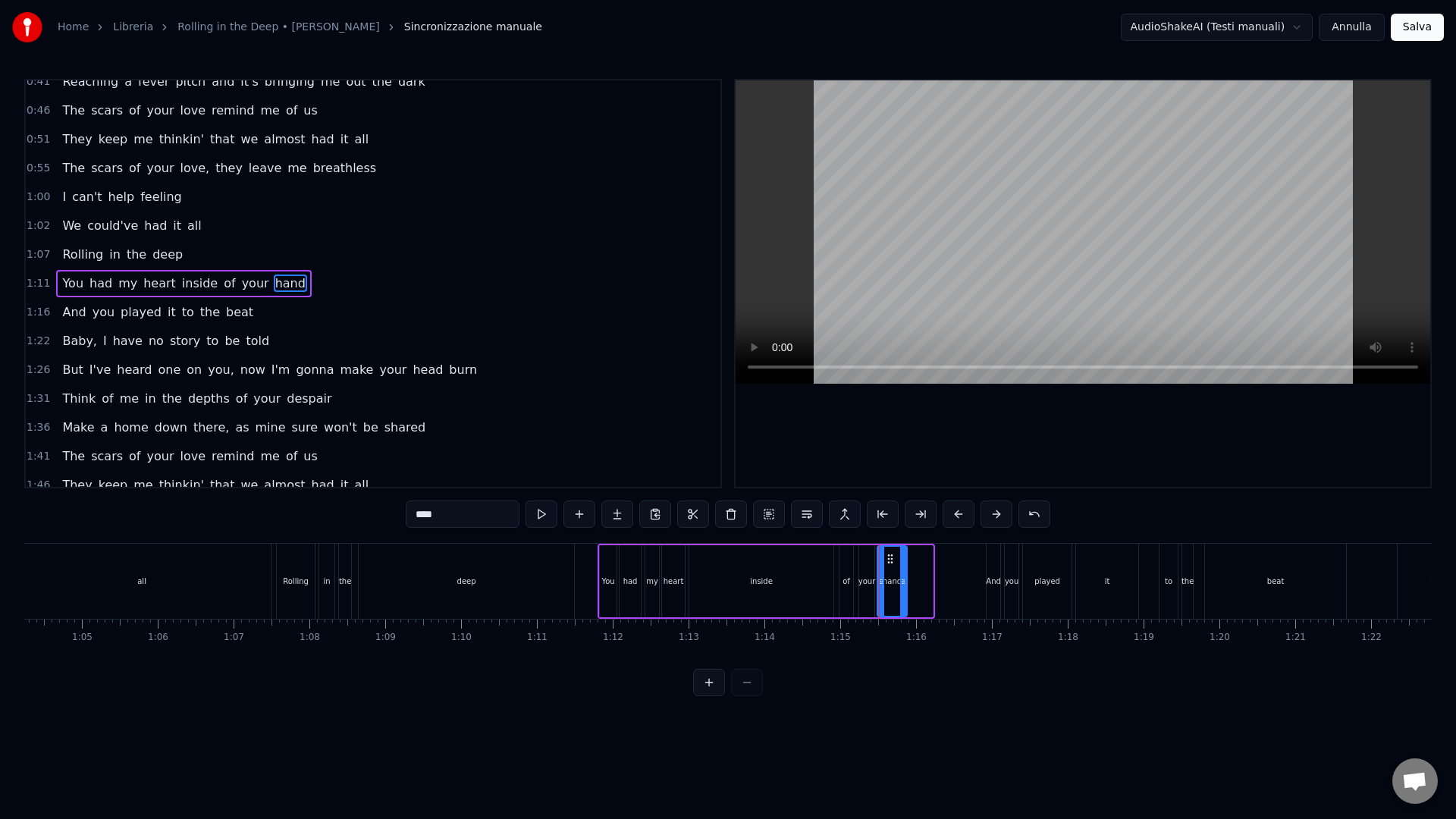
click at [902, 589] on div at bounding box center [903, 581] width 6 height 69
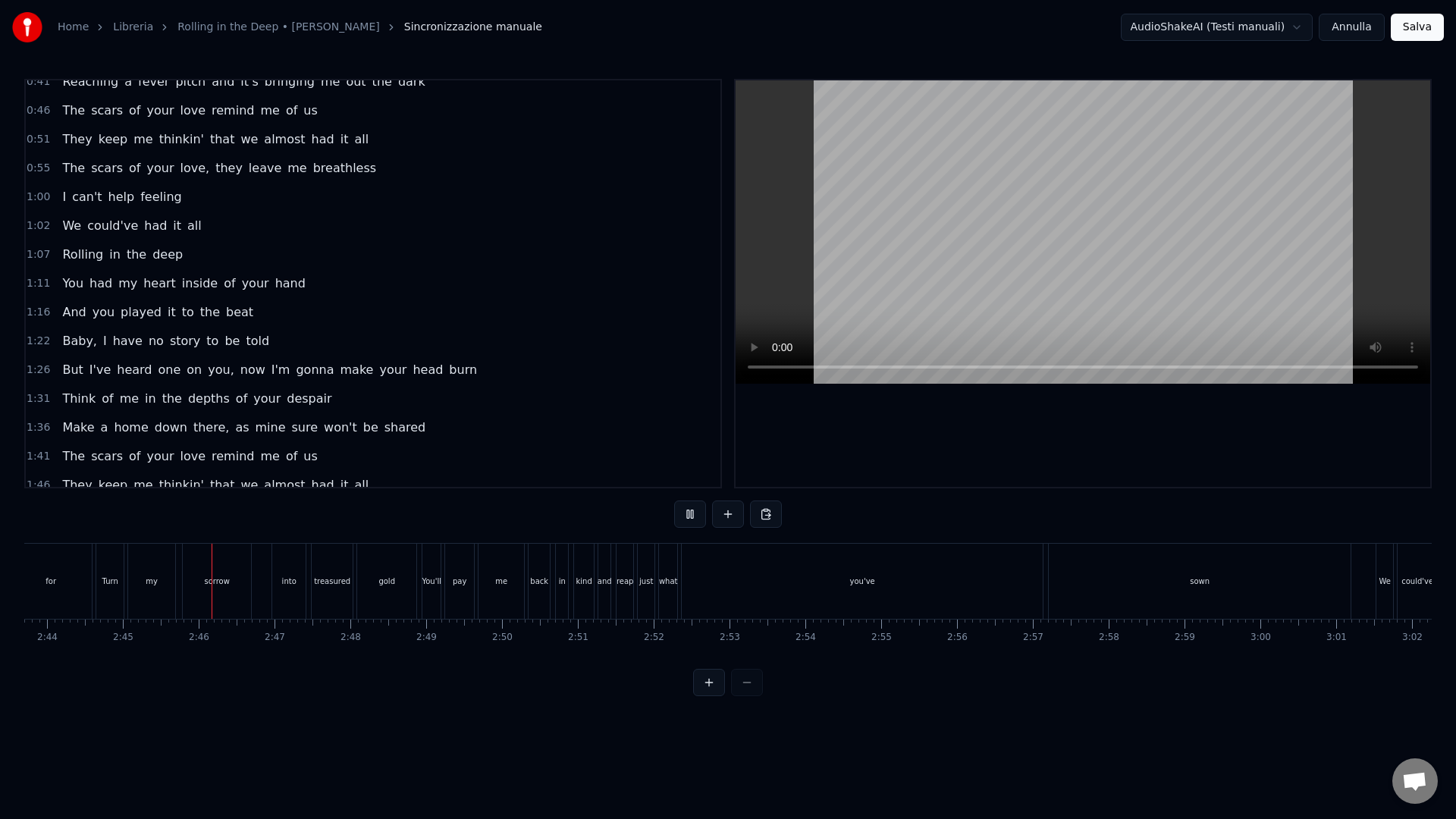
scroll to position [0, 12478]
click at [850, 602] on div "you've" at bounding box center [795, 581] width 361 height 75
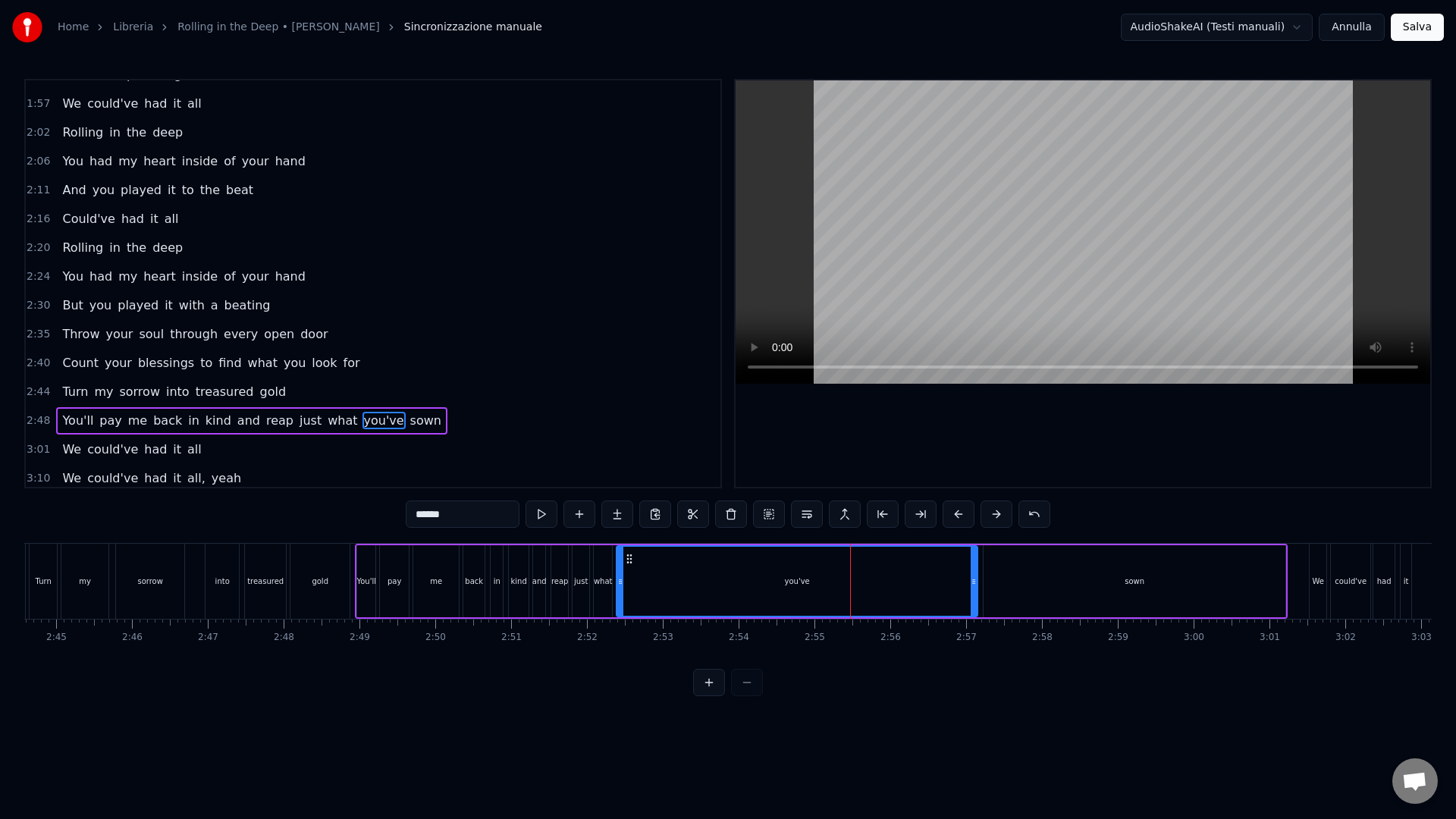
scroll to position [717, 0]
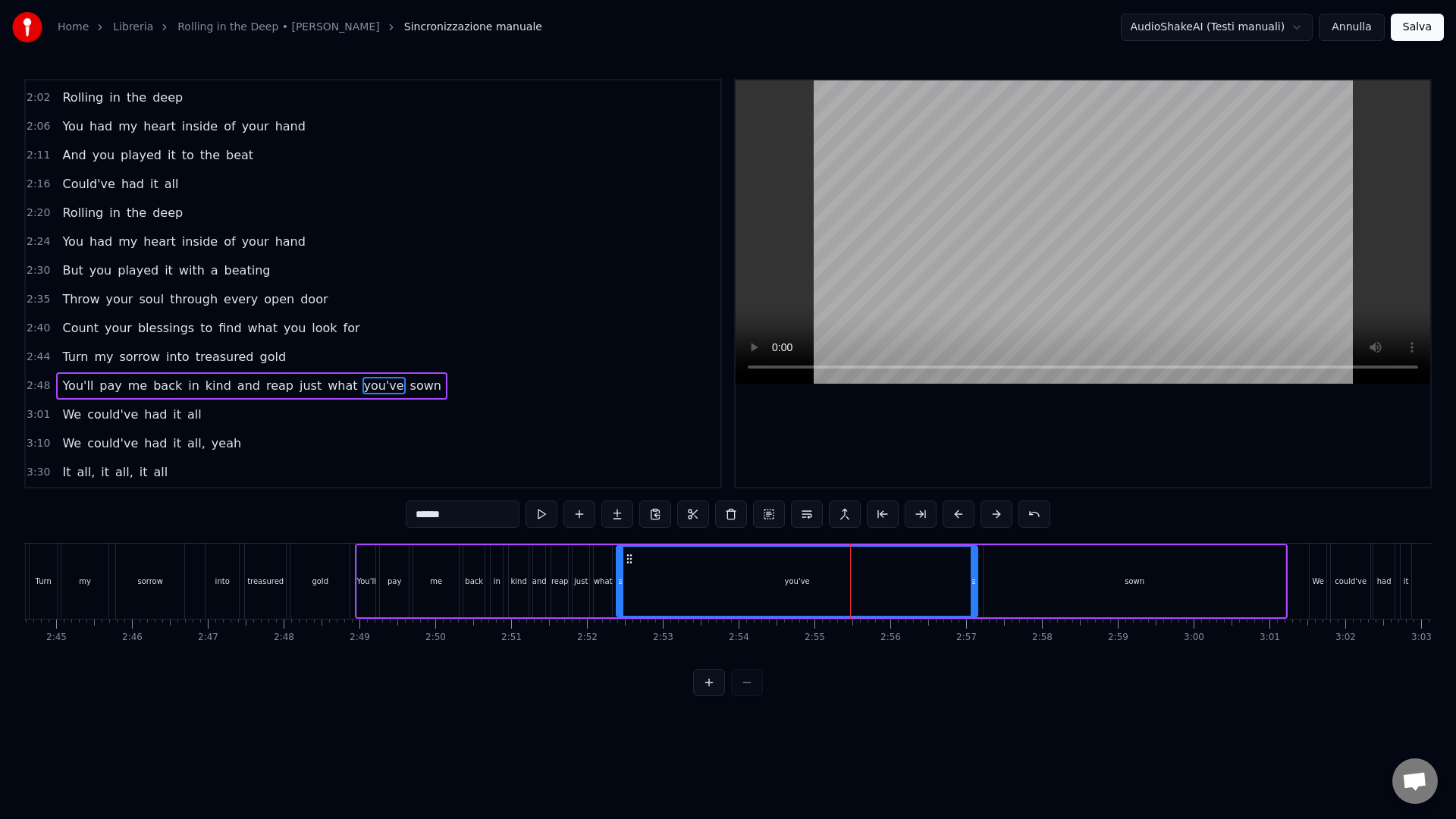
click at [964, 599] on div "you've" at bounding box center [796, 581] width 359 height 69
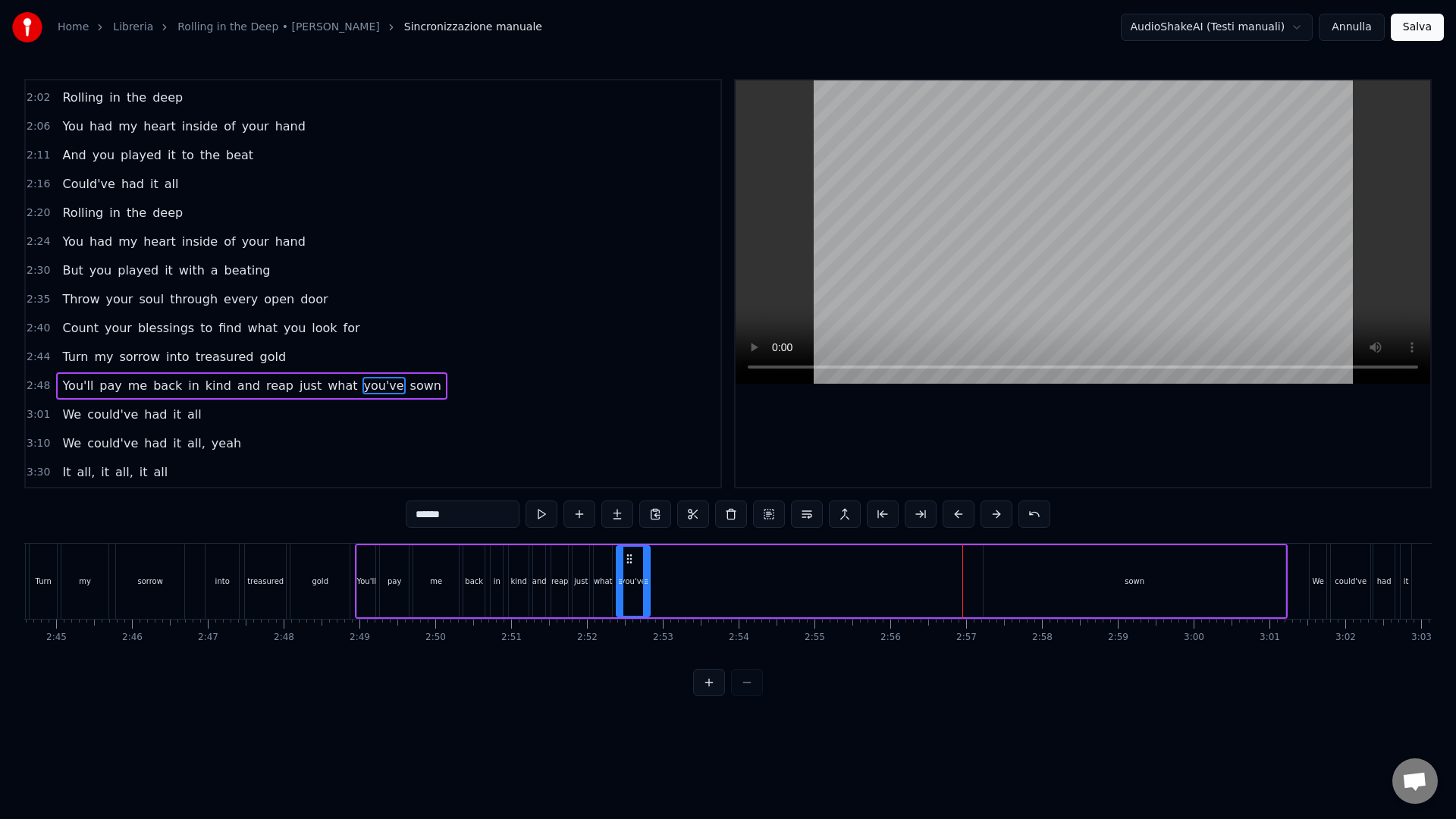
drag, startPoint x: 973, startPoint y: 601, endPoint x: 646, endPoint y: 586, distance: 327.3
click at [646, 586] on div at bounding box center [646, 581] width 6 height 69
click at [1041, 561] on div "sown" at bounding box center [1134, 581] width 302 height 72
type input "****"
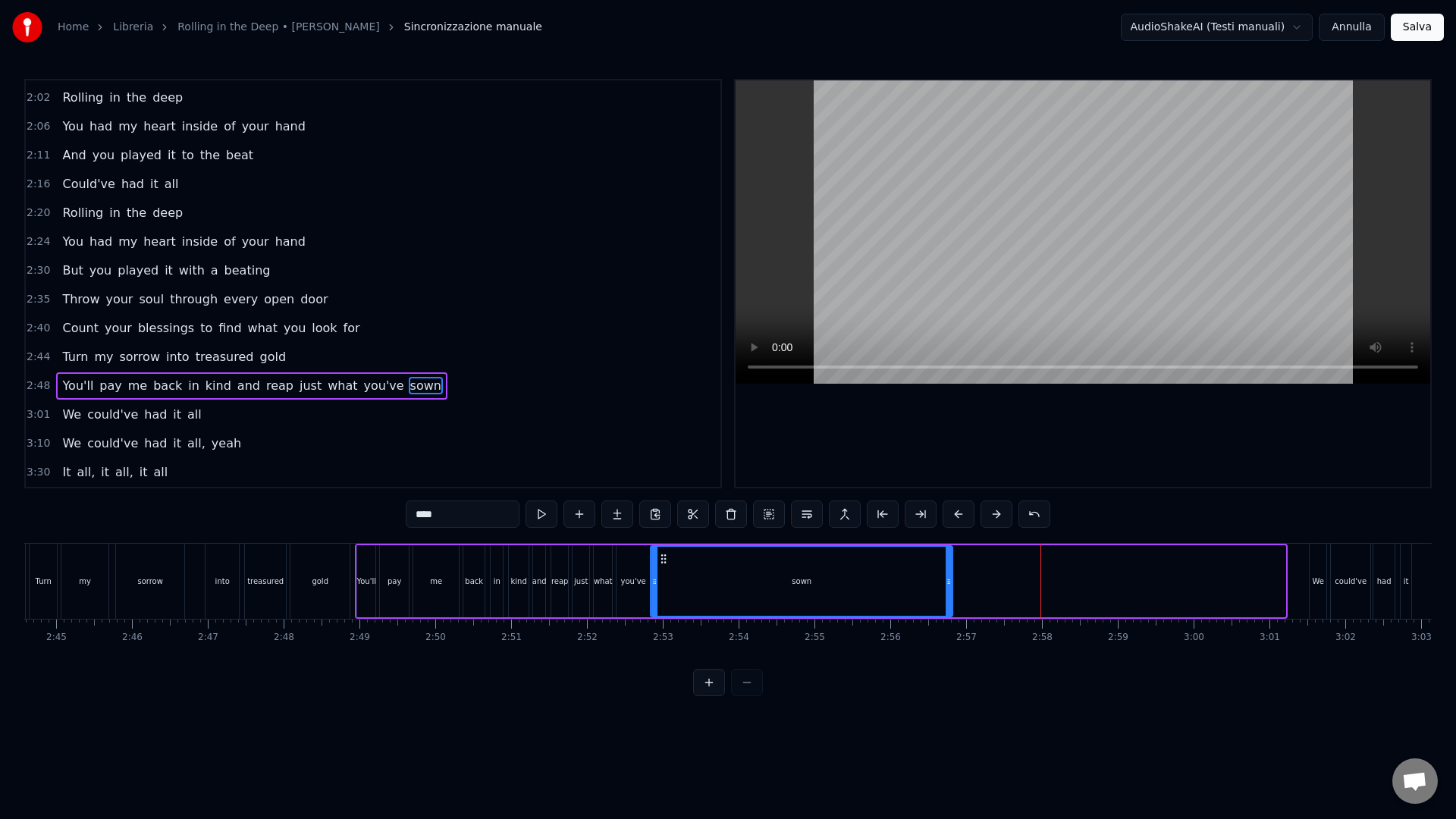
drag, startPoint x: 993, startPoint y: 559, endPoint x: 661, endPoint y: 577, distance: 332.5
click at [660, 577] on div "sown" at bounding box center [801, 581] width 300 height 69
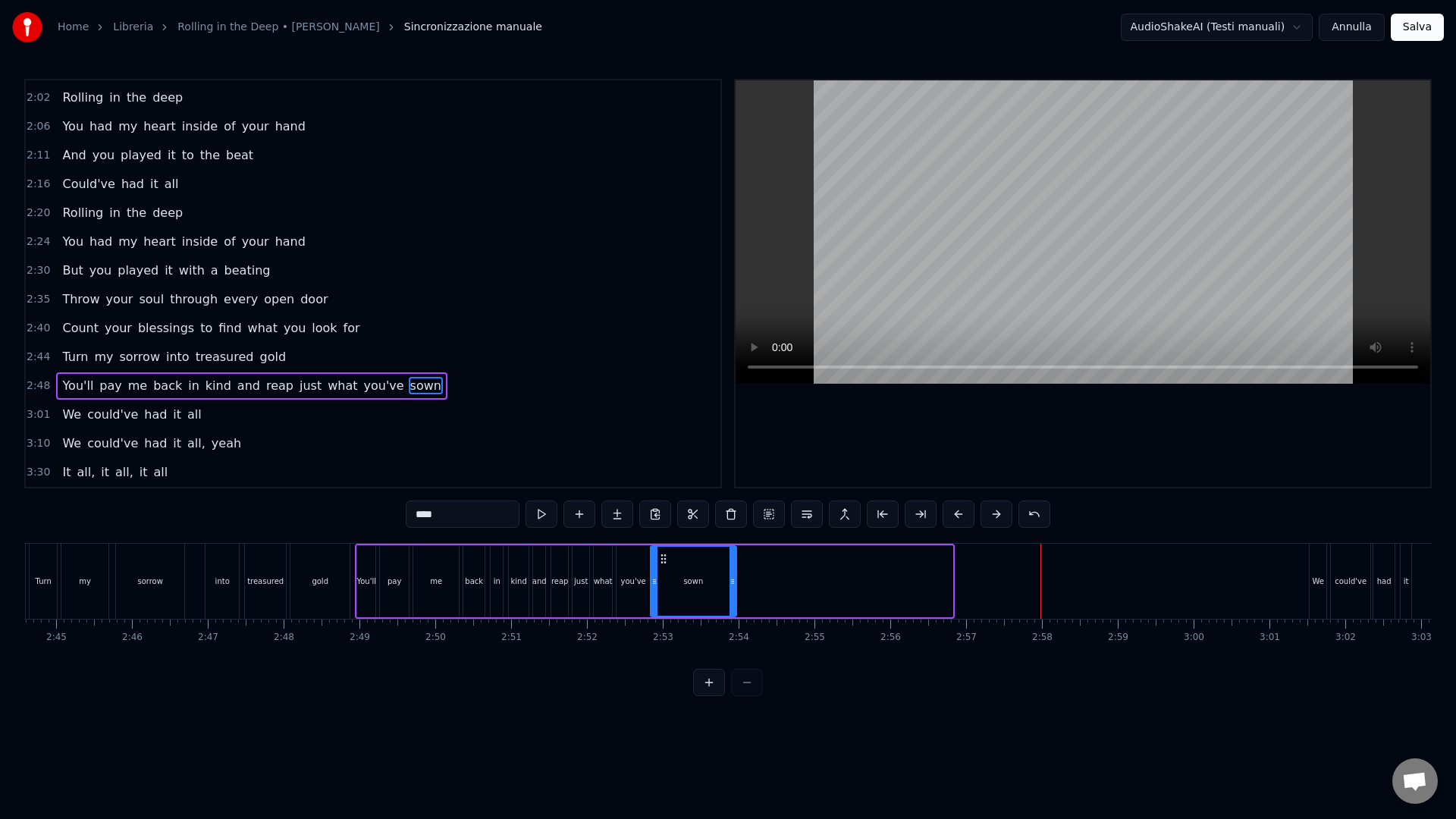
drag, startPoint x: 917, startPoint y: 588, endPoint x: 740, endPoint y: 590, distance: 177.0
click at [735, 590] on div at bounding box center [732, 581] width 6 height 69
click at [651, 597] on div at bounding box center [654, 581] width 6 height 69
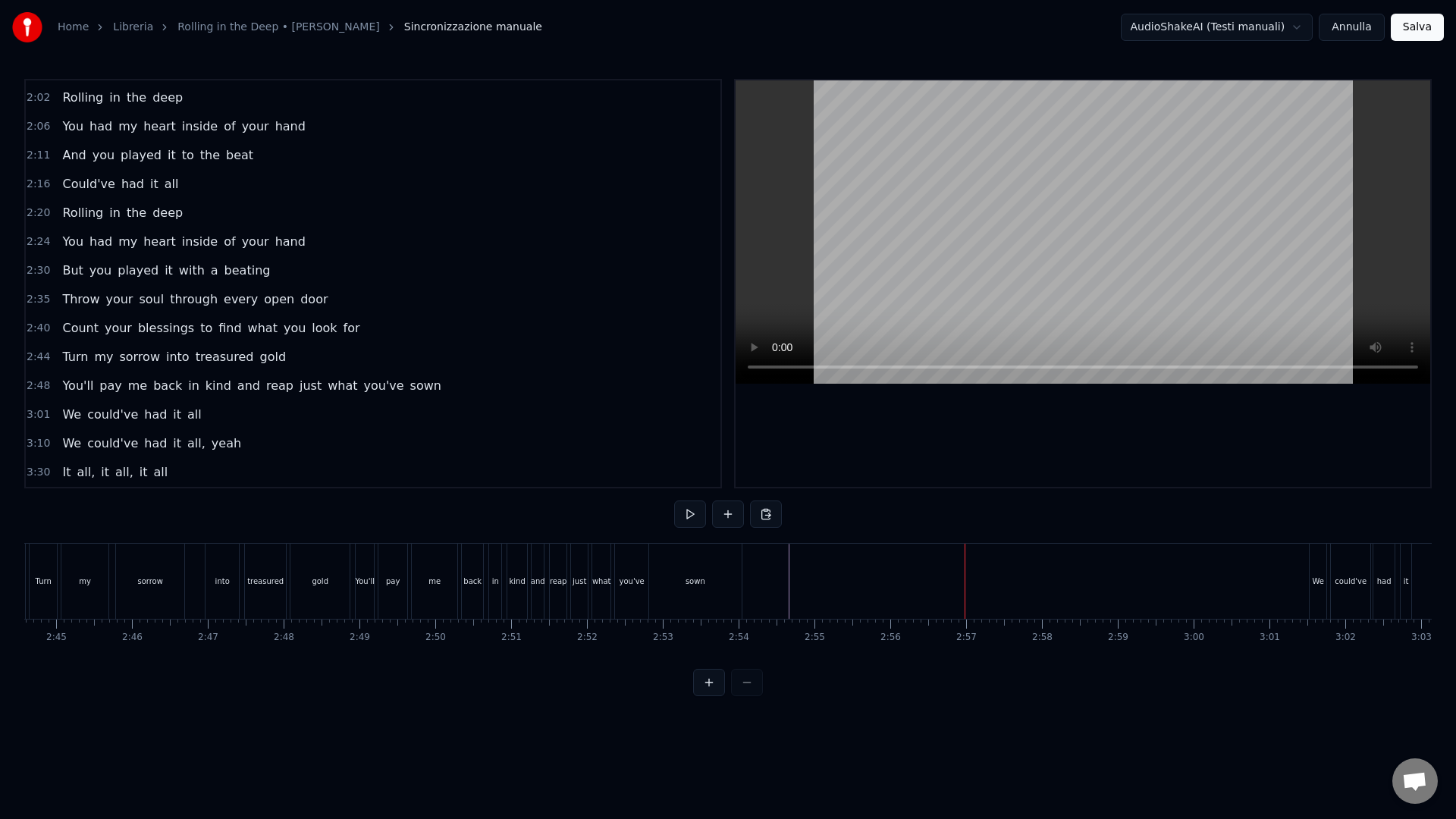
click at [1321, 566] on div "We" at bounding box center [1318, 581] width 16 height 75
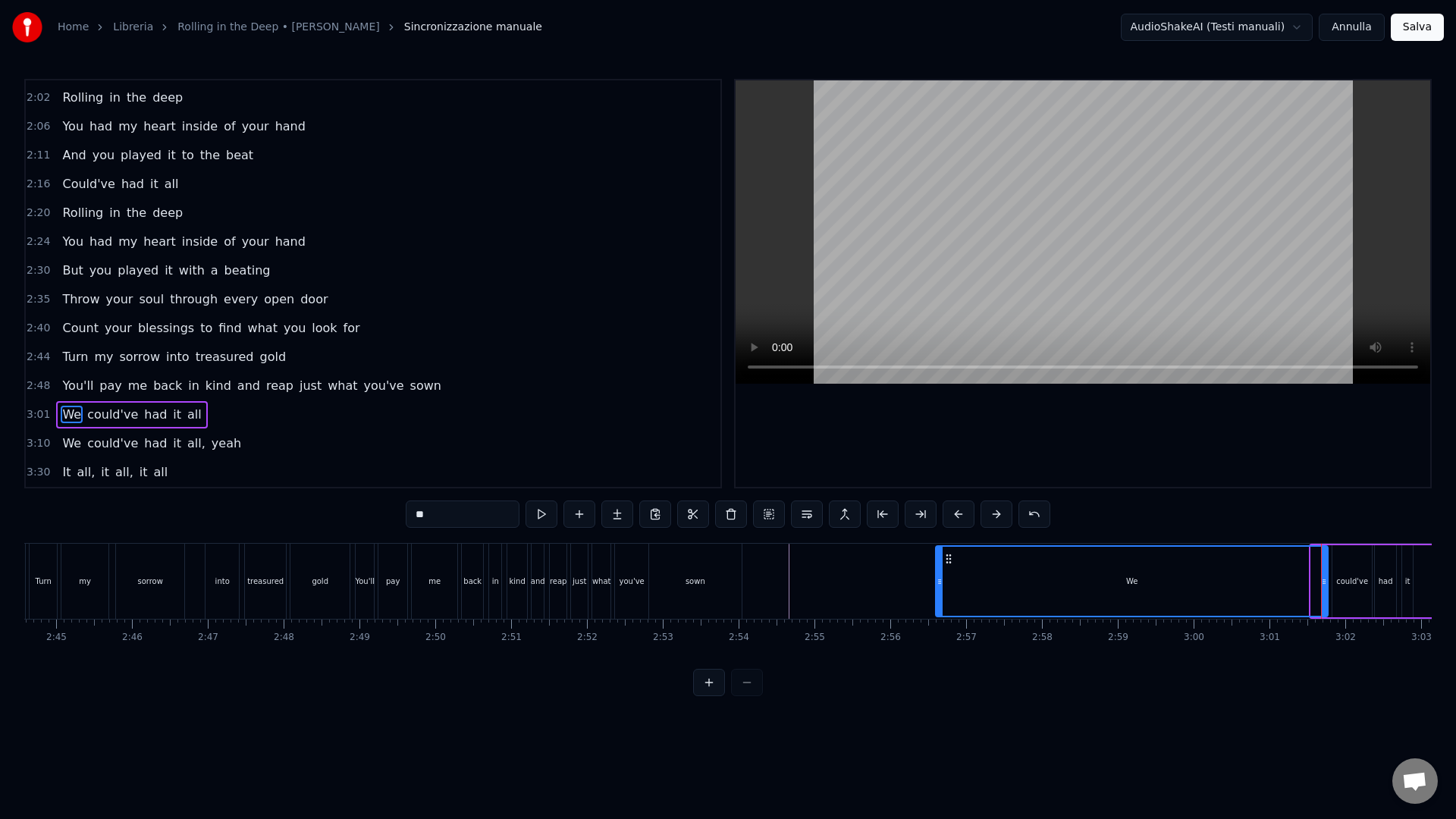
drag, startPoint x: 1314, startPoint y: 559, endPoint x: 992, endPoint y: 570, distance: 322.2
click at [939, 575] on div at bounding box center [940, 581] width 6 height 69
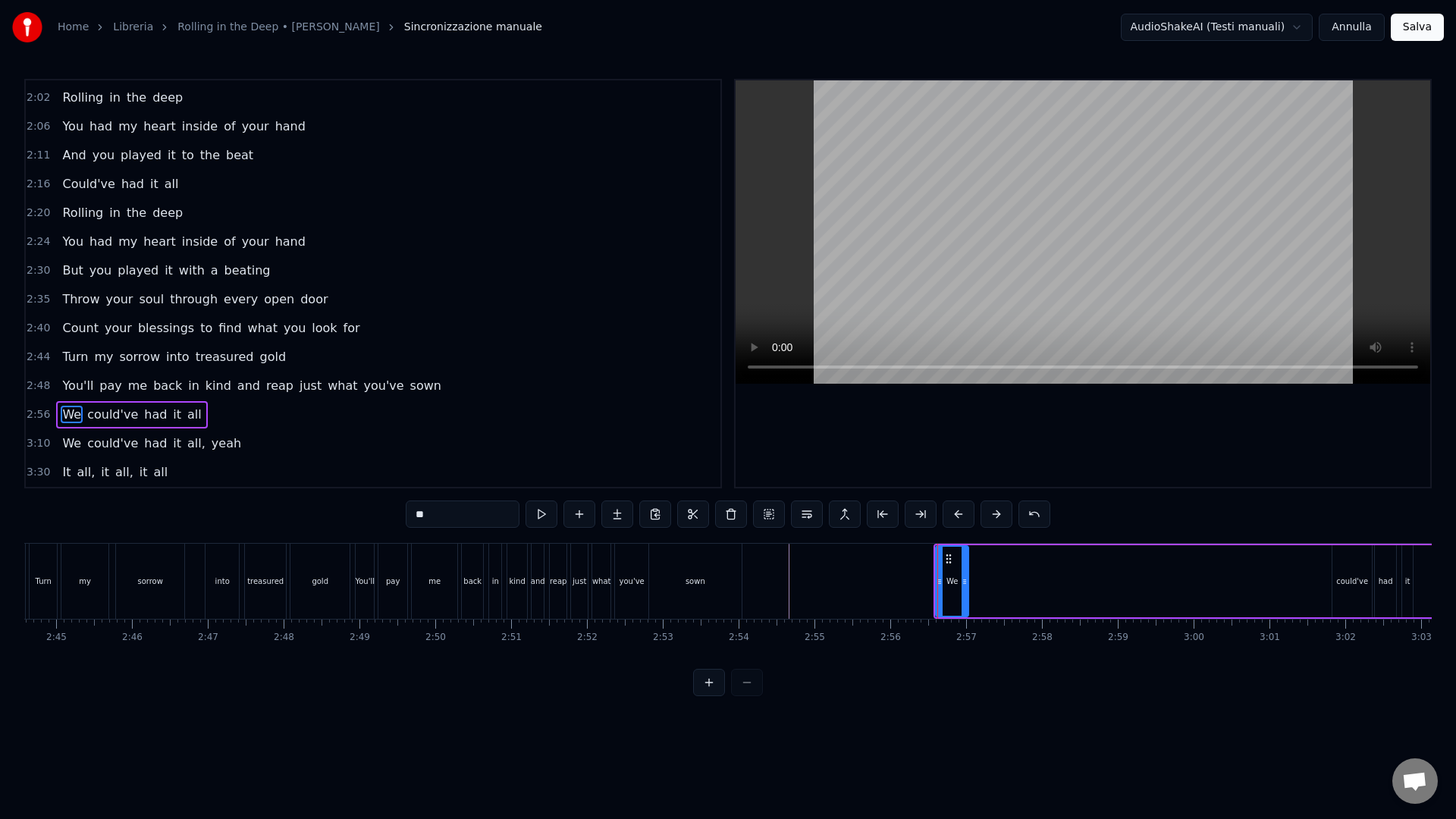
drag, startPoint x: 1326, startPoint y: 580, endPoint x: 964, endPoint y: 588, distance: 362.1
click at [964, 590] on div at bounding box center [965, 581] width 6 height 69
click at [1068, 656] on div "There's a fire starting in my heart Reaching a fever pitch and it's bringing me…" at bounding box center [728, 599] width 1407 height 113
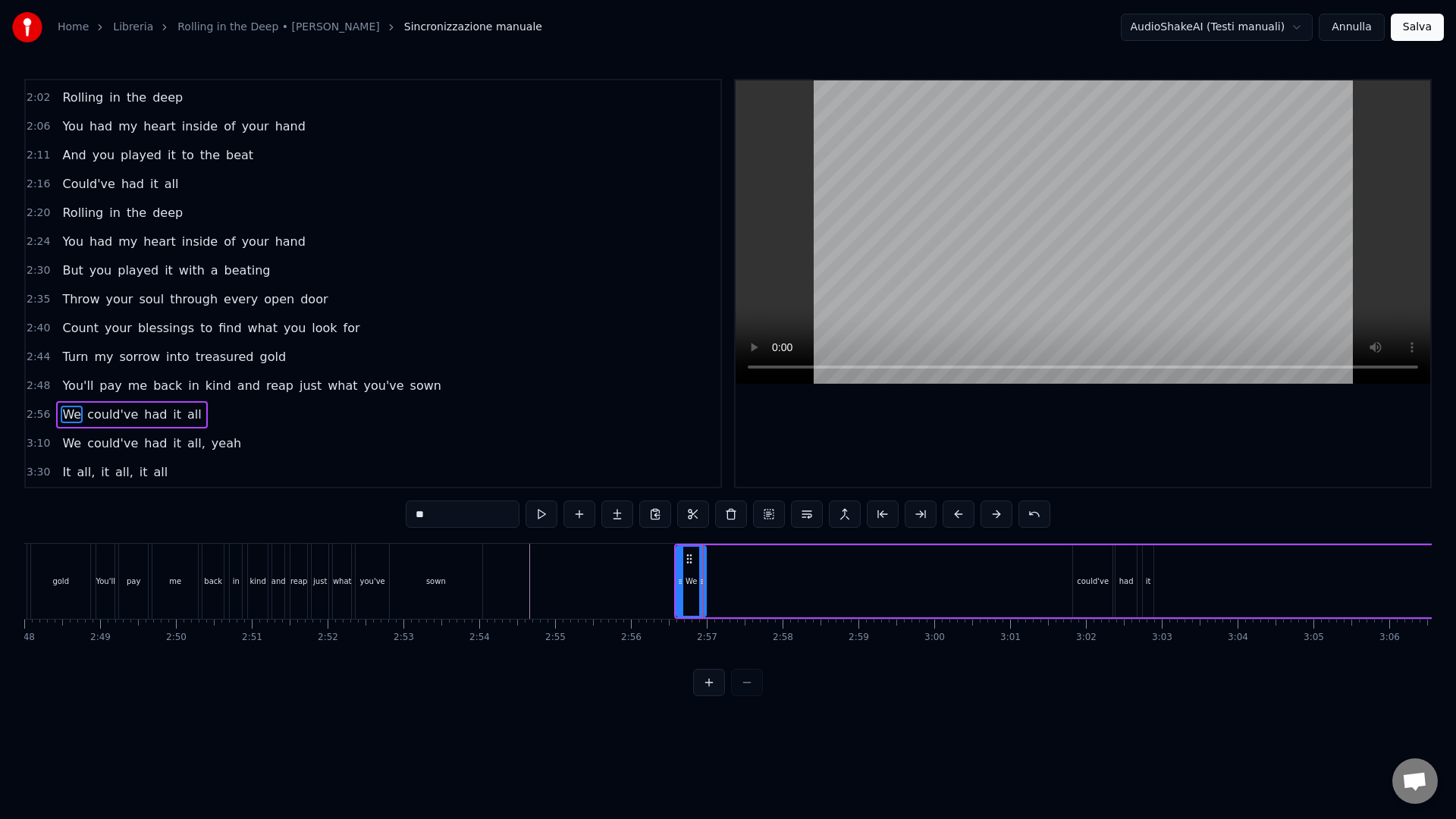
scroll to position [0, 12832]
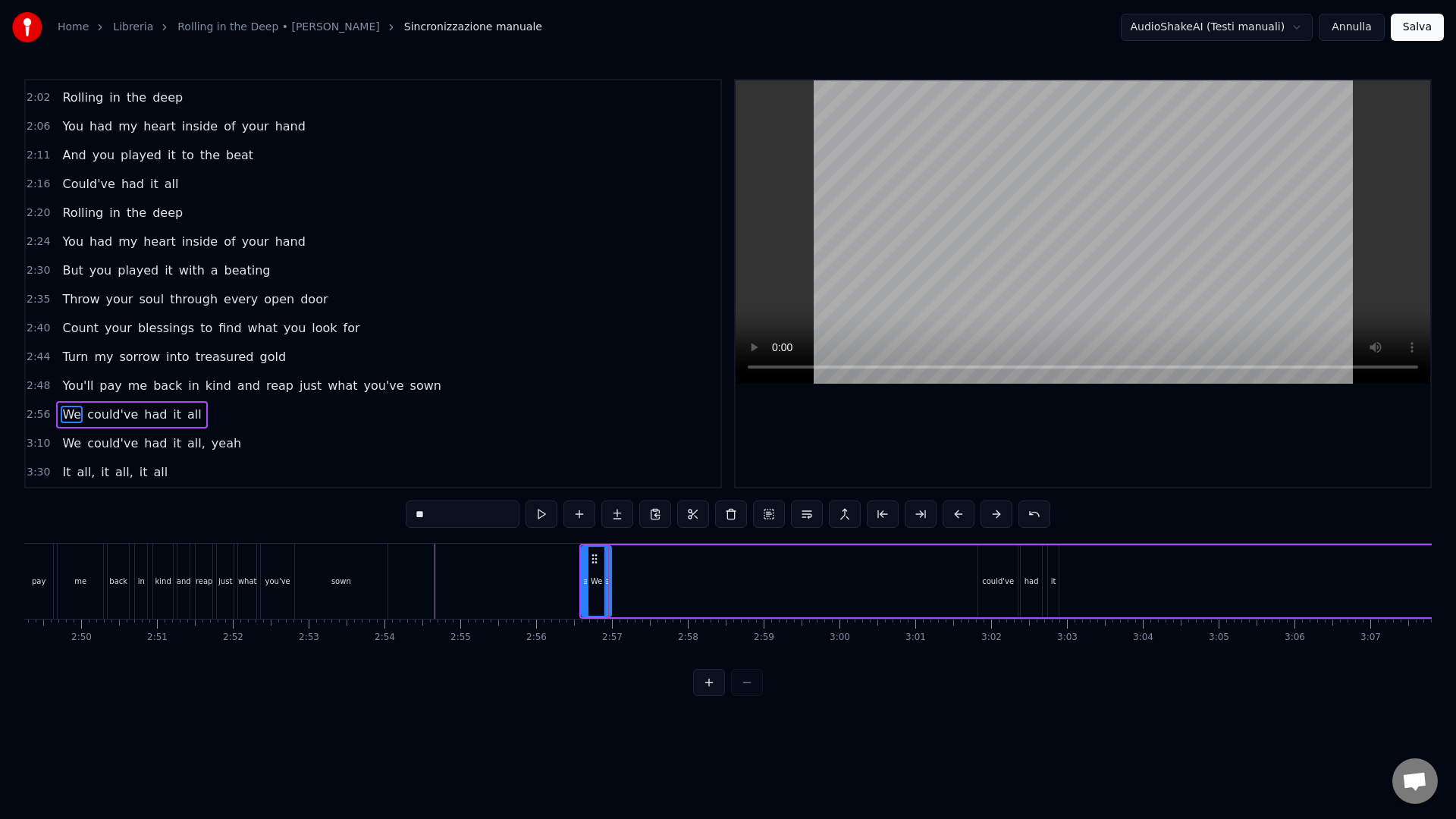
drag, startPoint x: 1008, startPoint y: 583, endPoint x: 998, endPoint y: 567, distance: 18.9
click at [1008, 583] on div "could've" at bounding box center [998, 581] width 32 height 12
type input "********"
drag, startPoint x: 990, startPoint y: 555, endPoint x: 618, endPoint y: 572, distance: 372.4
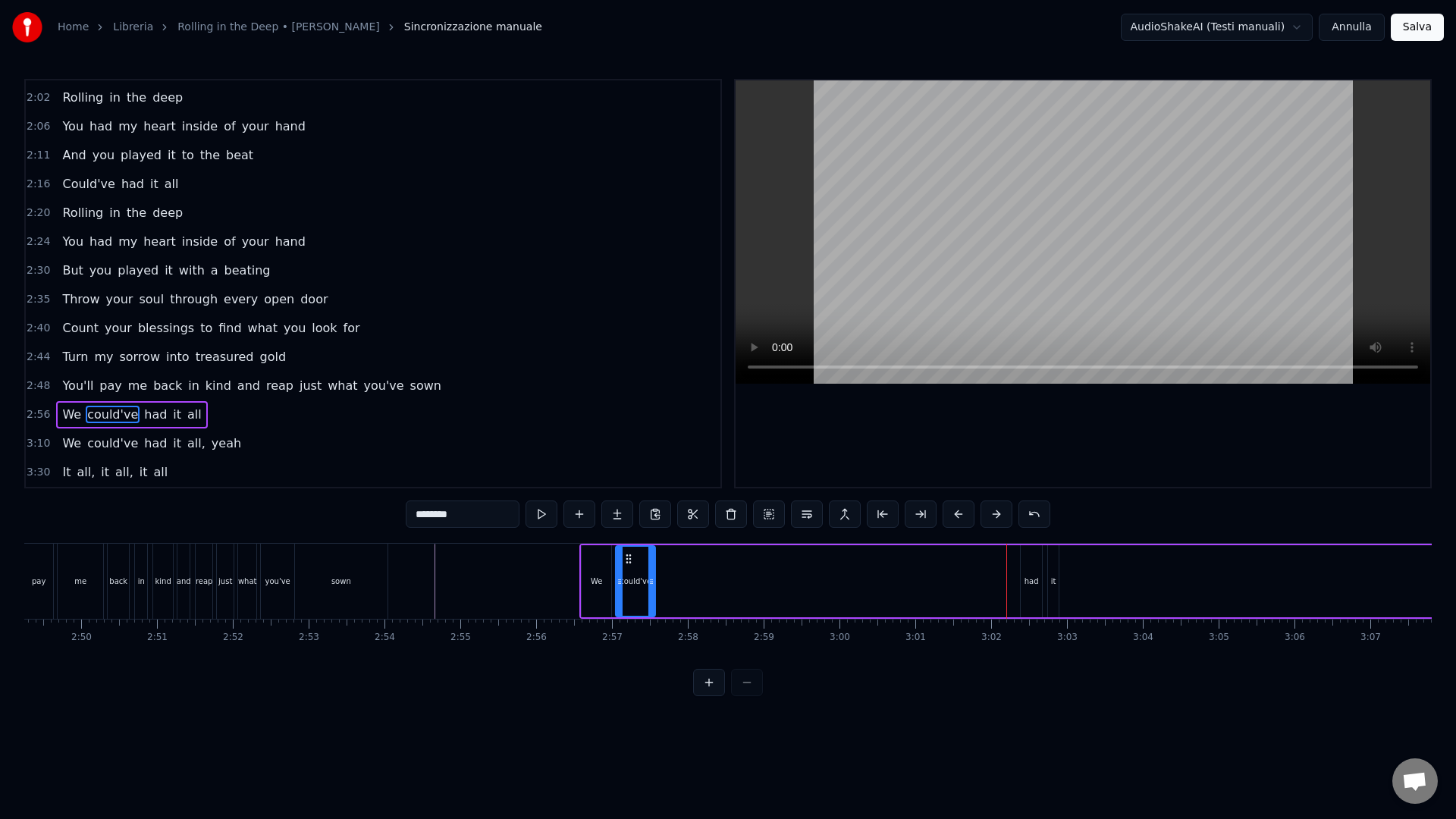
click at [624, 572] on div "could've" at bounding box center [635, 581] width 38 height 69
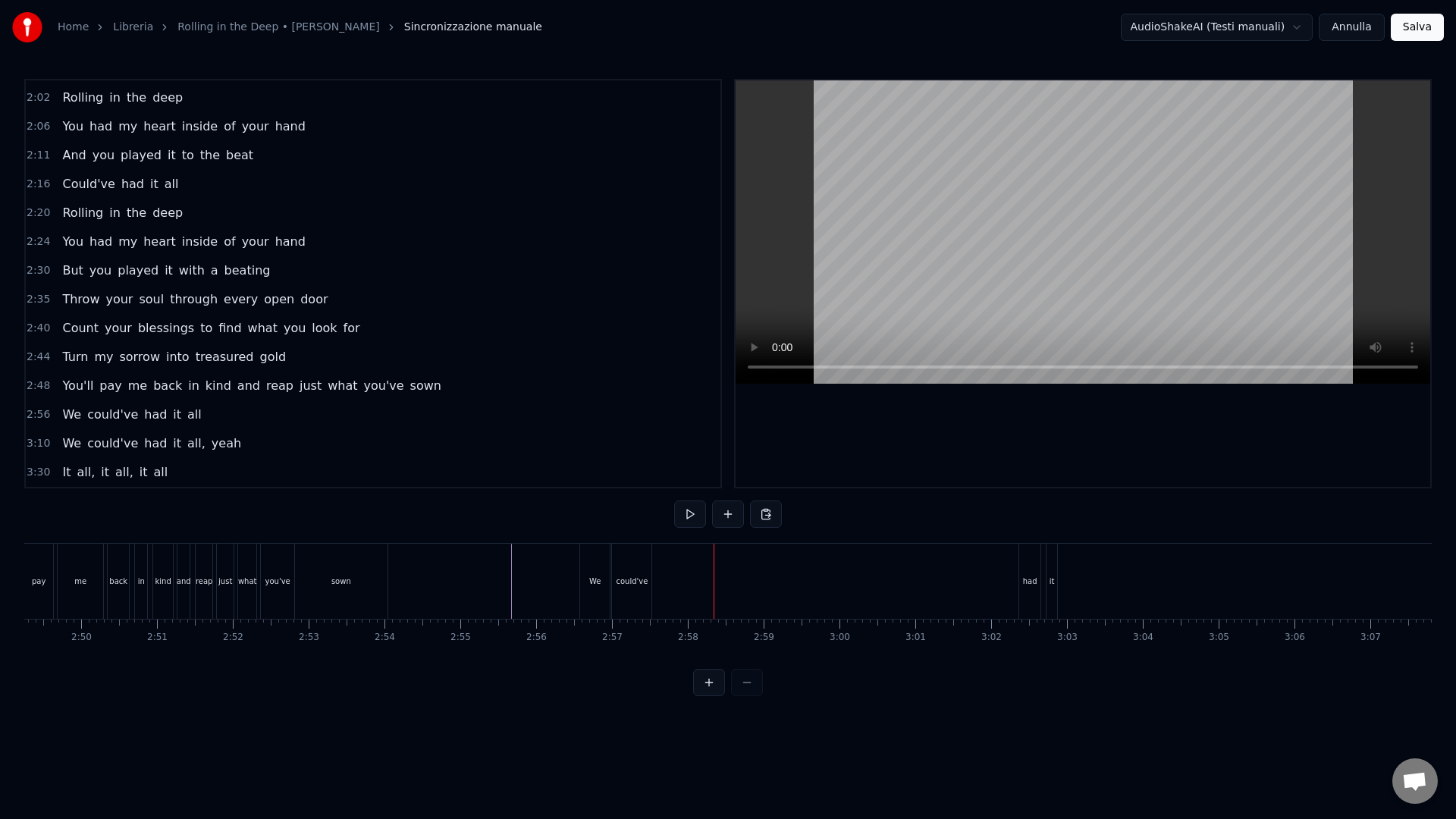
click at [1026, 576] on div "had" at bounding box center [1030, 581] width 14 height 12
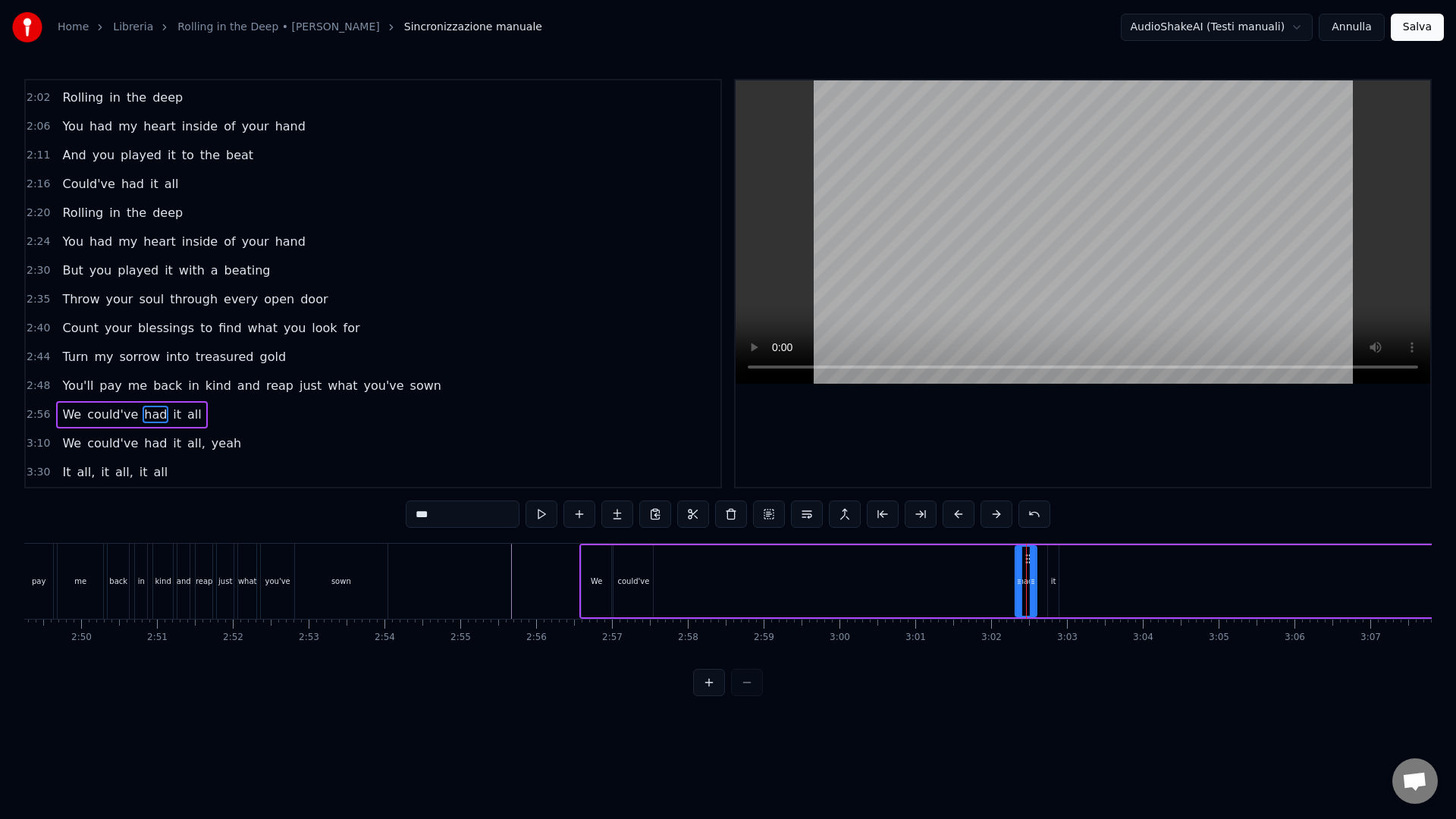
click at [1022, 559] on icon at bounding box center [1028, 559] width 13 height 13
drag, startPoint x: 1005, startPoint y: 558, endPoint x: 874, endPoint y: 565, distance: 131.2
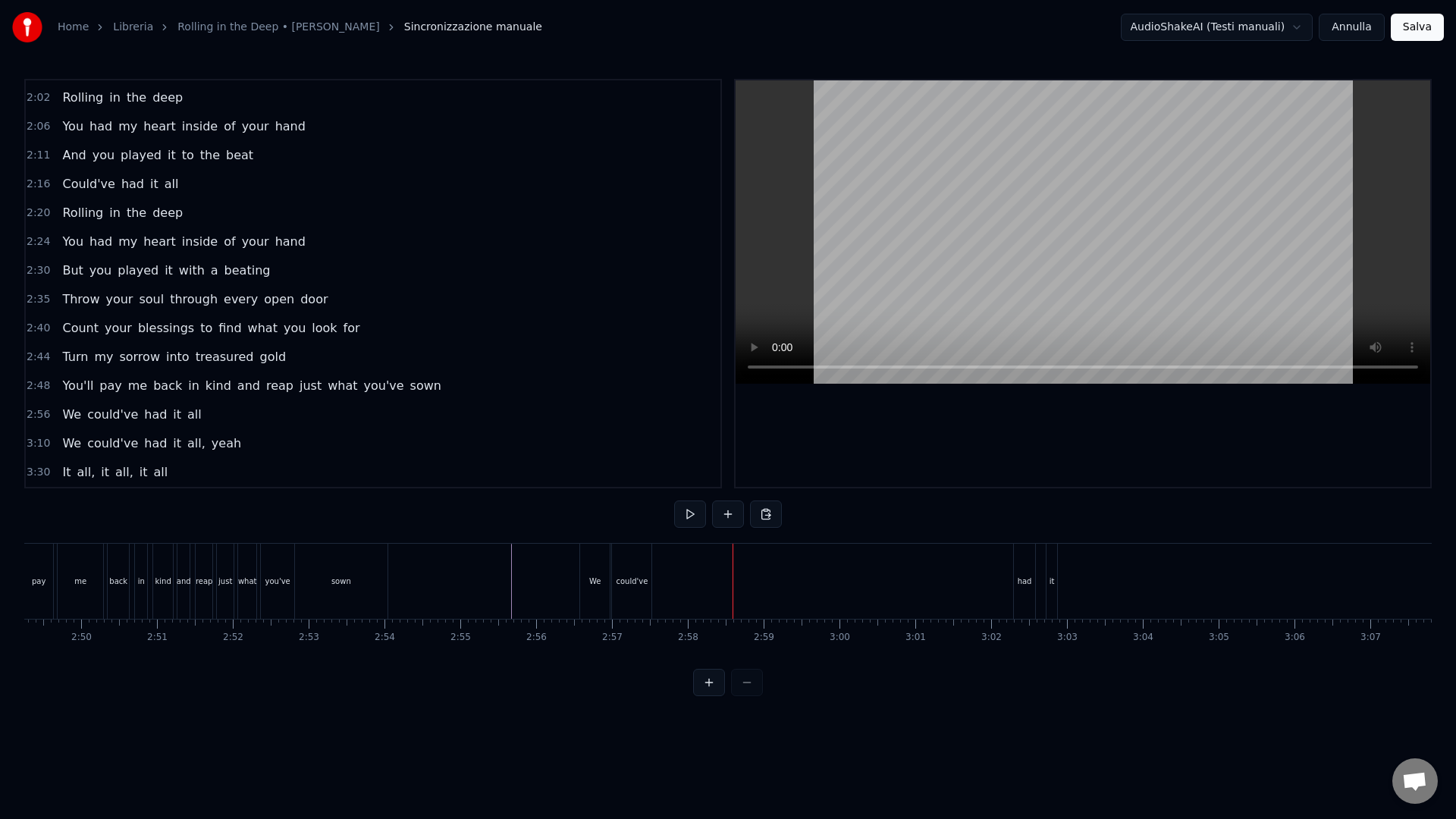
click at [1023, 565] on div "had" at bounding box center [1024, 581] width 21 height 75
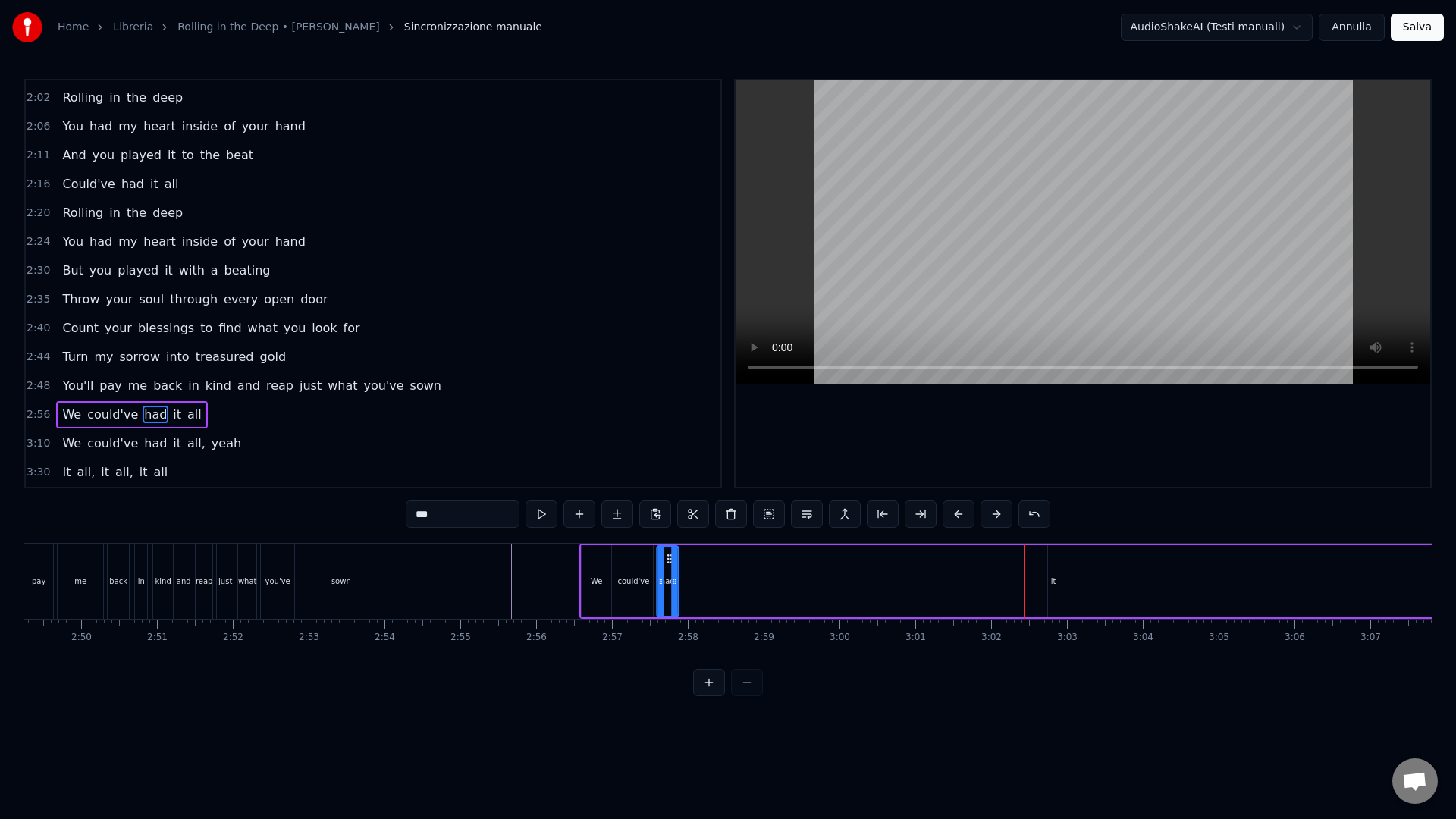
drag, startPoint x: 1028, startPoint y: 559, endPoint x: 670, endPoint y: 574, distance: 358.3
click at [670, 574] on div "had" at bounding box center [667, 581] width 20 height 69
click at [1045, 562] on div "We could've had it all" at bounding box center [1058, 581] width 958 height 75
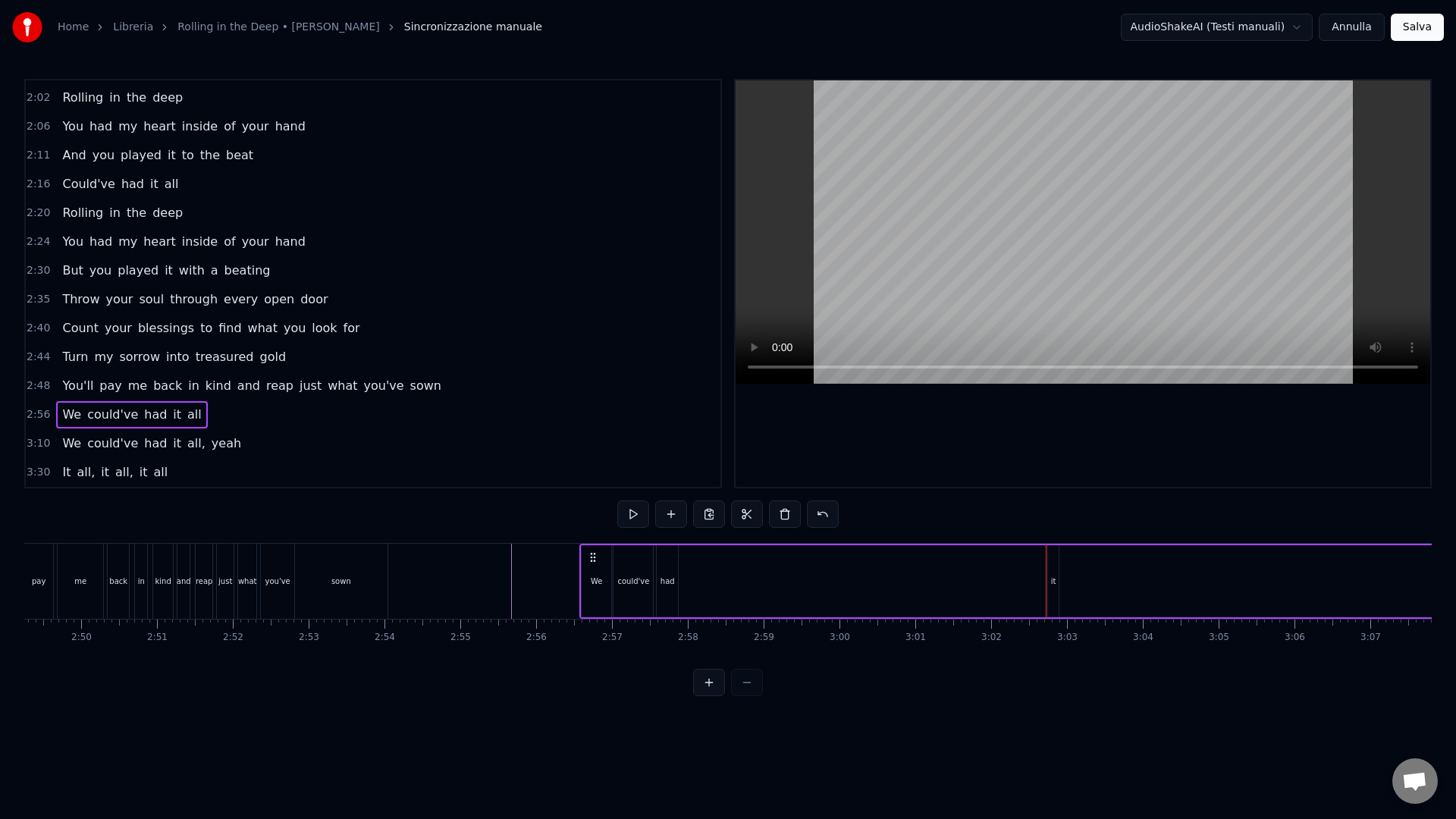
click at [1049, 562] on div "it" at bounding box center [1053, 581] width 11 height 72
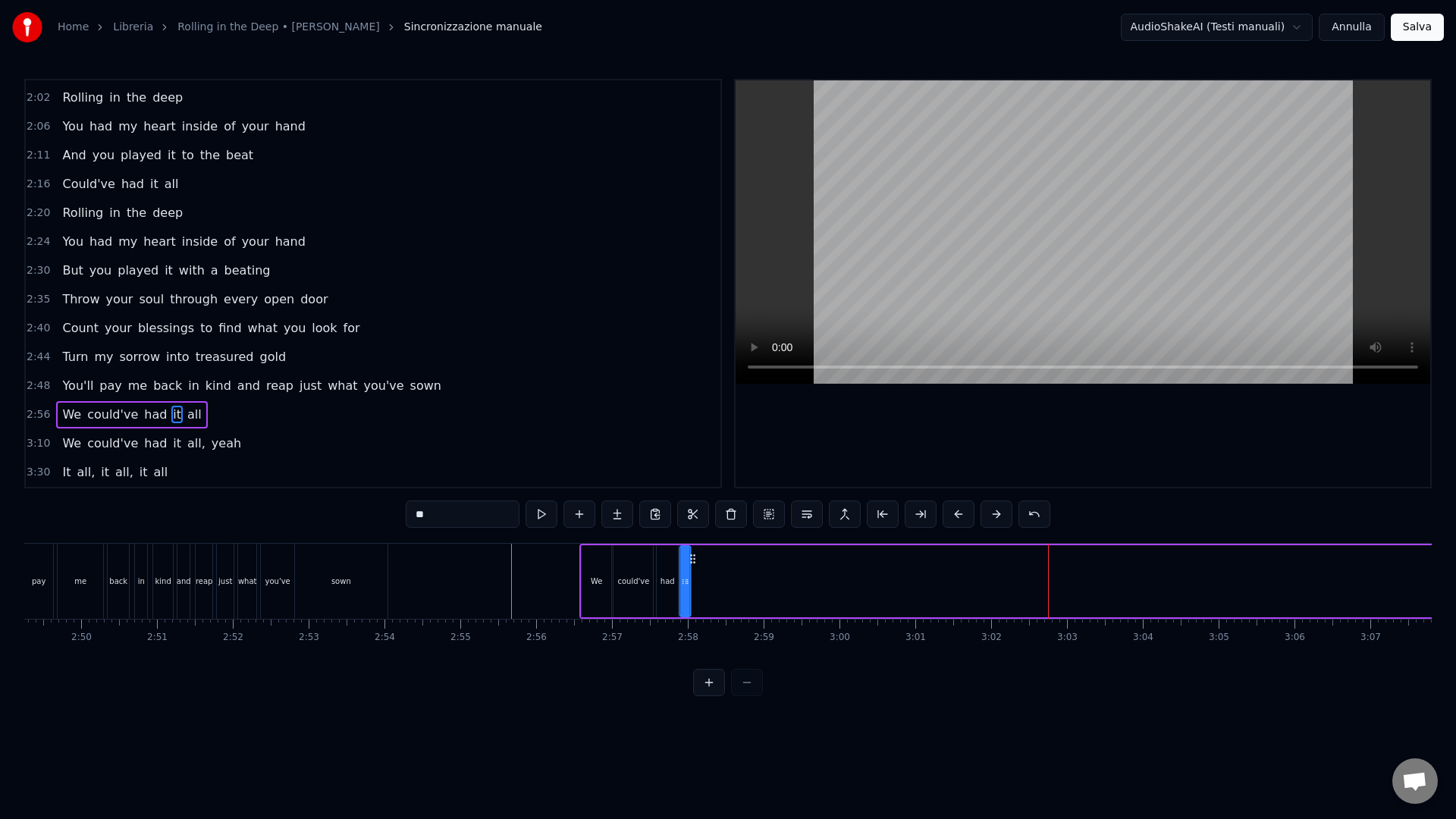
drag, startPoint x: 1062, startPoint y: 562, endPoint x: 695, endPoint y: 576, distance: 367.3
click at [695, 576] on div "We could've had it all" at bounding box center [1058, 581] width 958 height 75
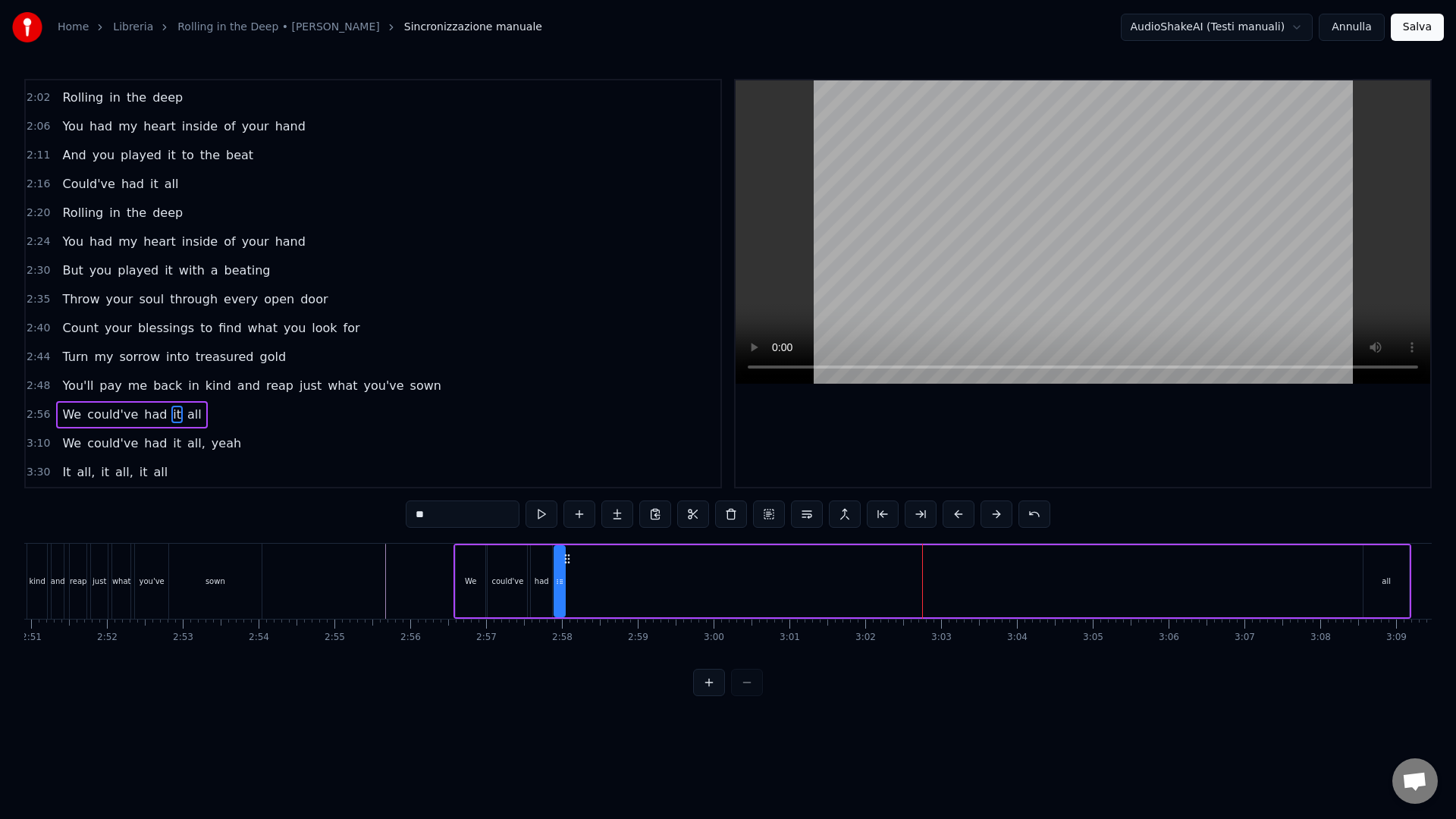
click at [1379, 573] on div "all" at bounding box center [1386, 581] width 45 height 72
type input "***"
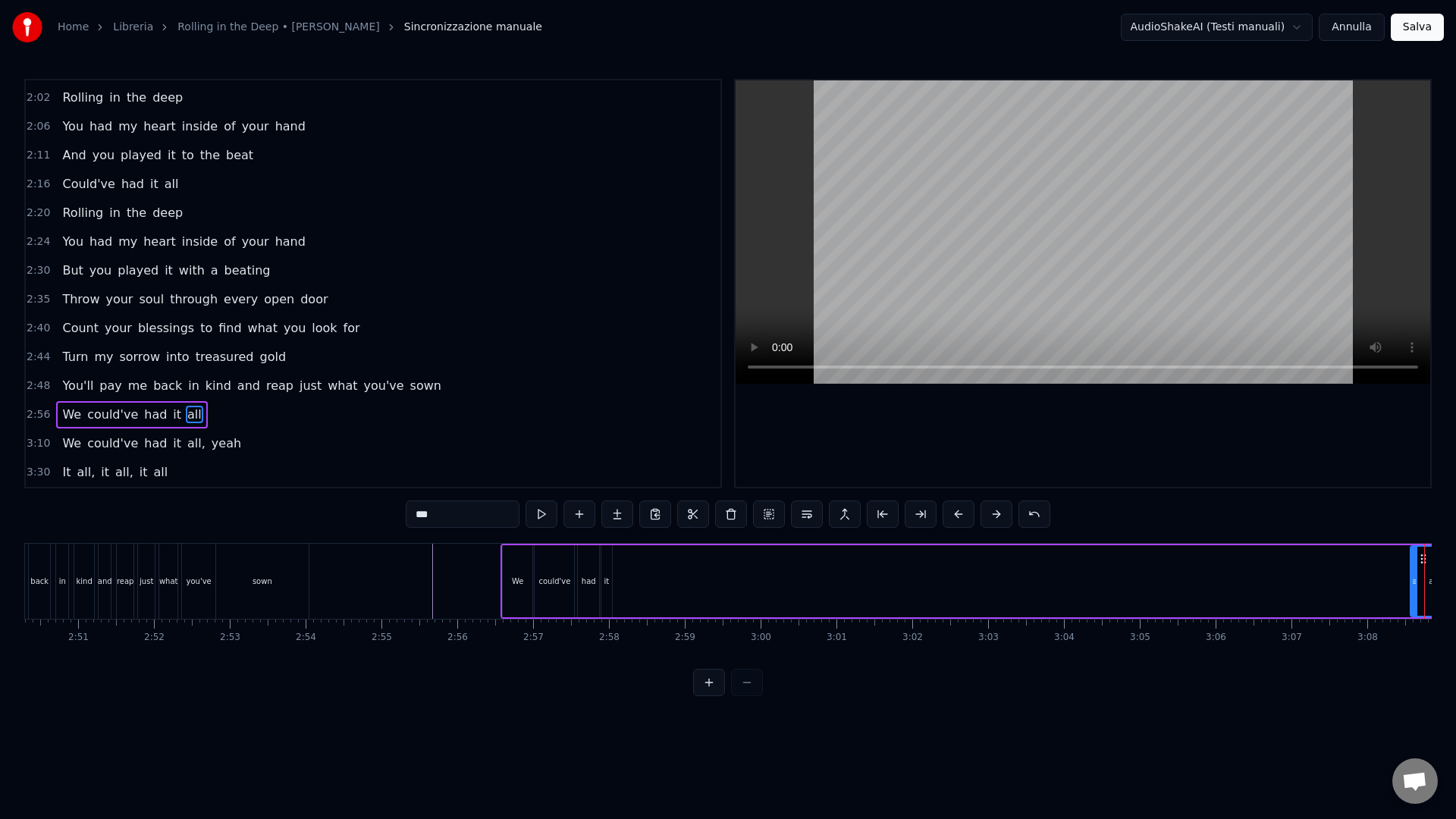
scroll to position [0, 12948]
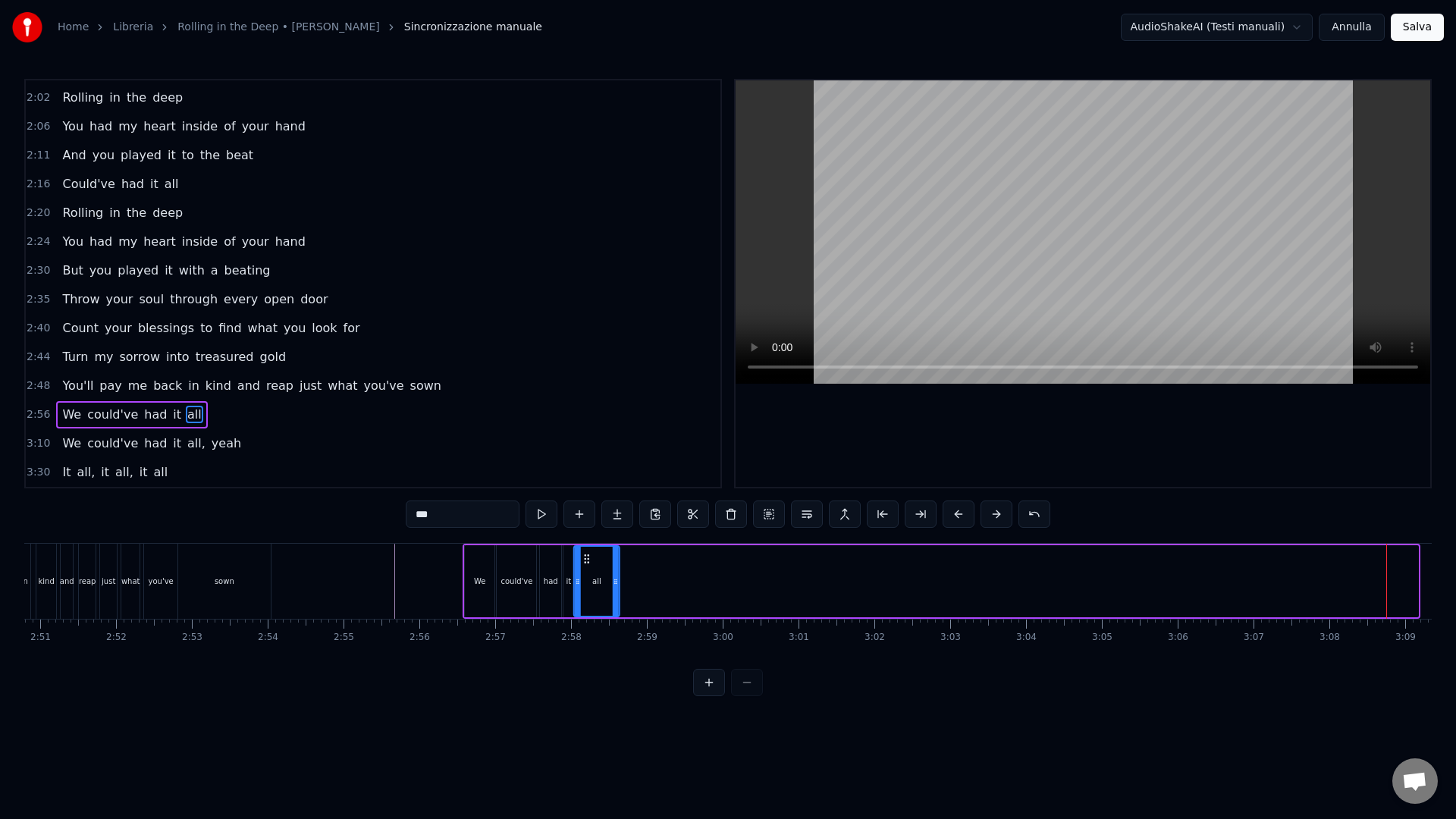
drag, startPoint x: 1387, startPoint y: 556, endPoint x: 589, endPoint y: 594, distance: 798.9
click at [589, 594] on div "all" at bounding box center [597, 581] width 44 height 69
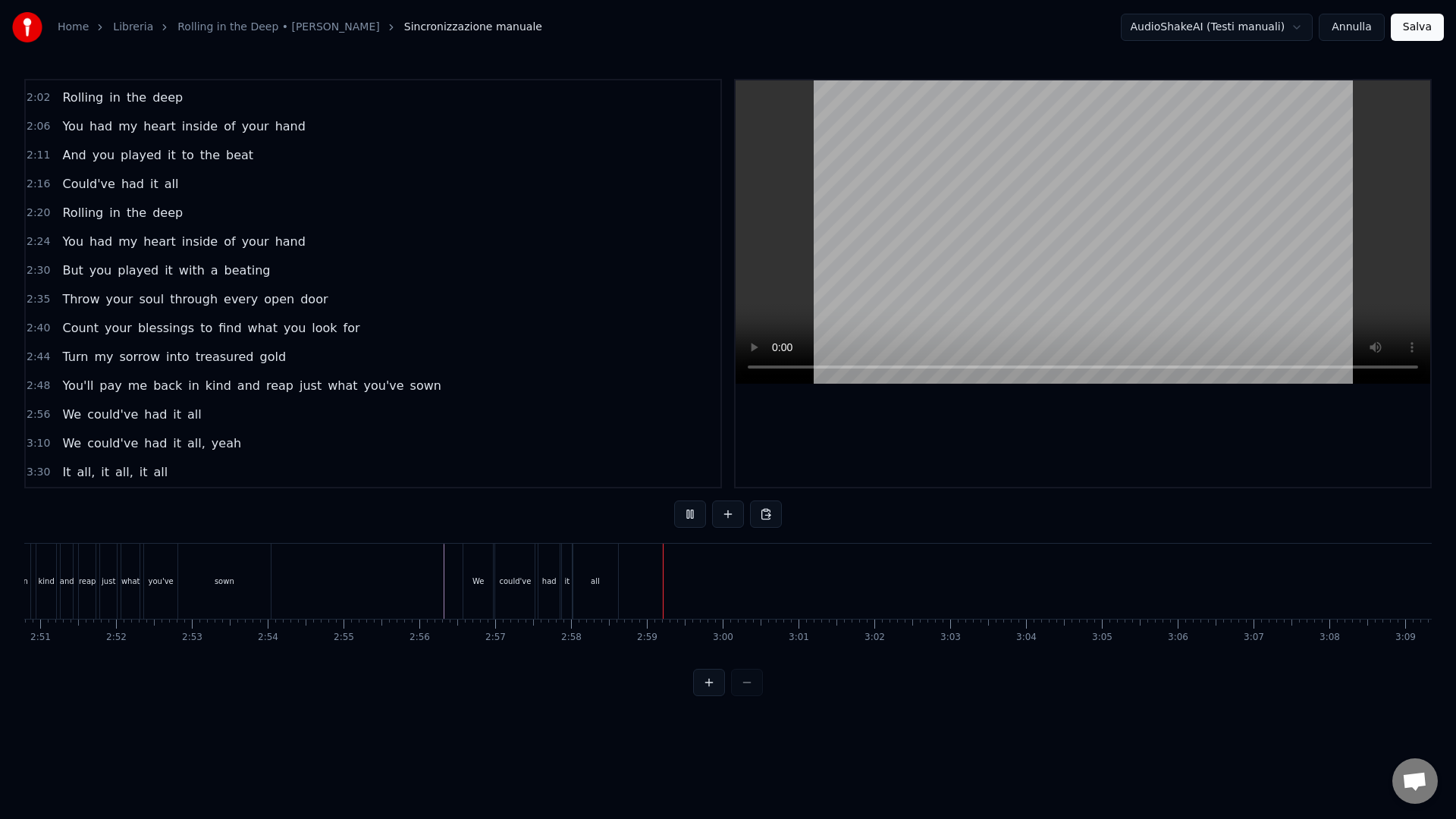
click at [600, 585] on div "all" at bounding box center [595, 581] width 45 height 75
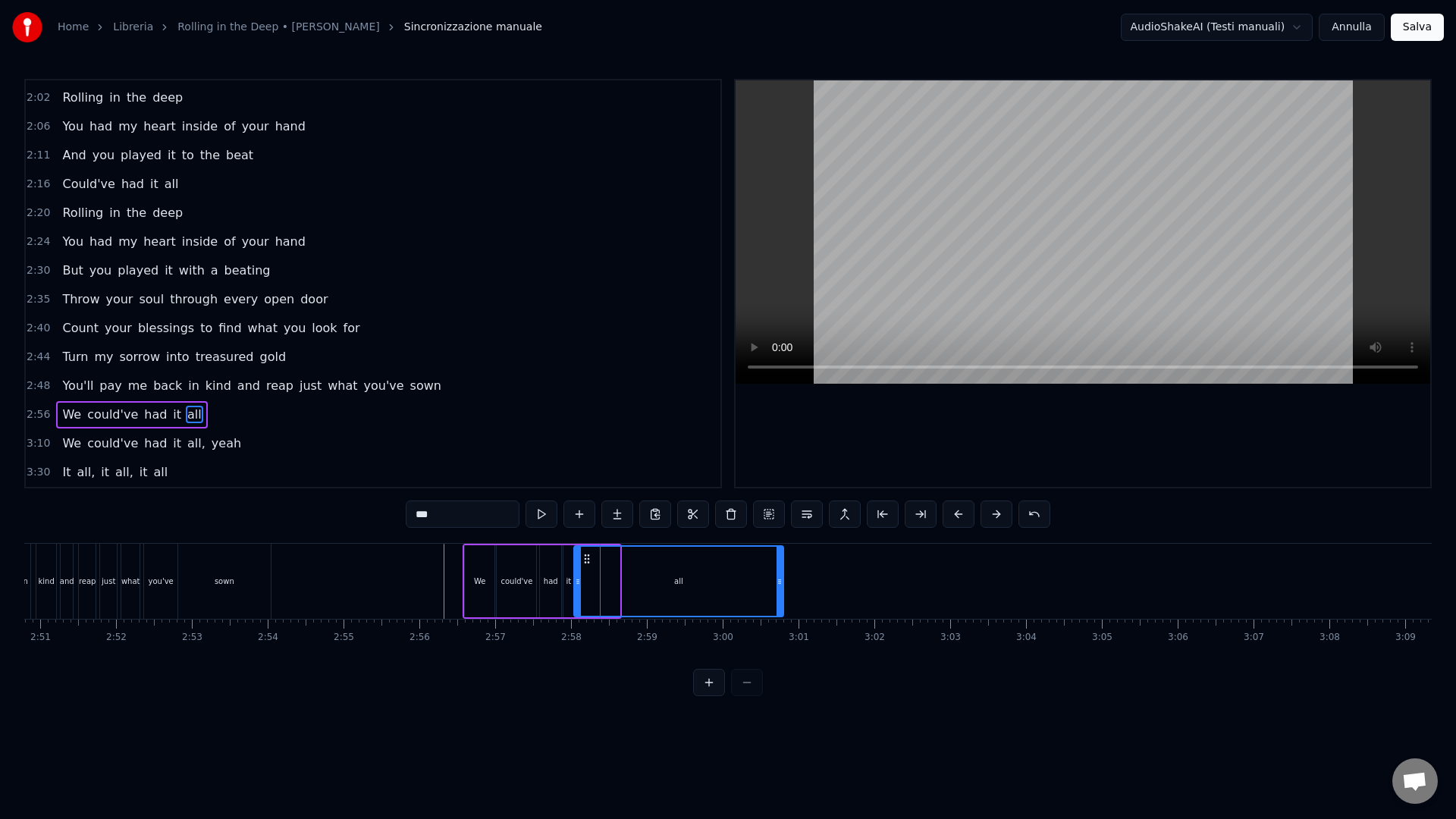
drag, startPoint x: 617, startPoint y: 576, endPoint x: 789, endPoint y: 584, distance: 172.2
click at [782, 584] on icon at bounding box center [779, 582] width 6 height 13
drag, startPoint x: 789, startPoint y: 596, endPoint x: 862, endPoint y: 599, distance: 73.1
click at [862, 599] on div at bounding box center [861, 581] width 6 height 69
click at [777, 598] on div "all" at bounding box center [719, 581] width 289 height 69
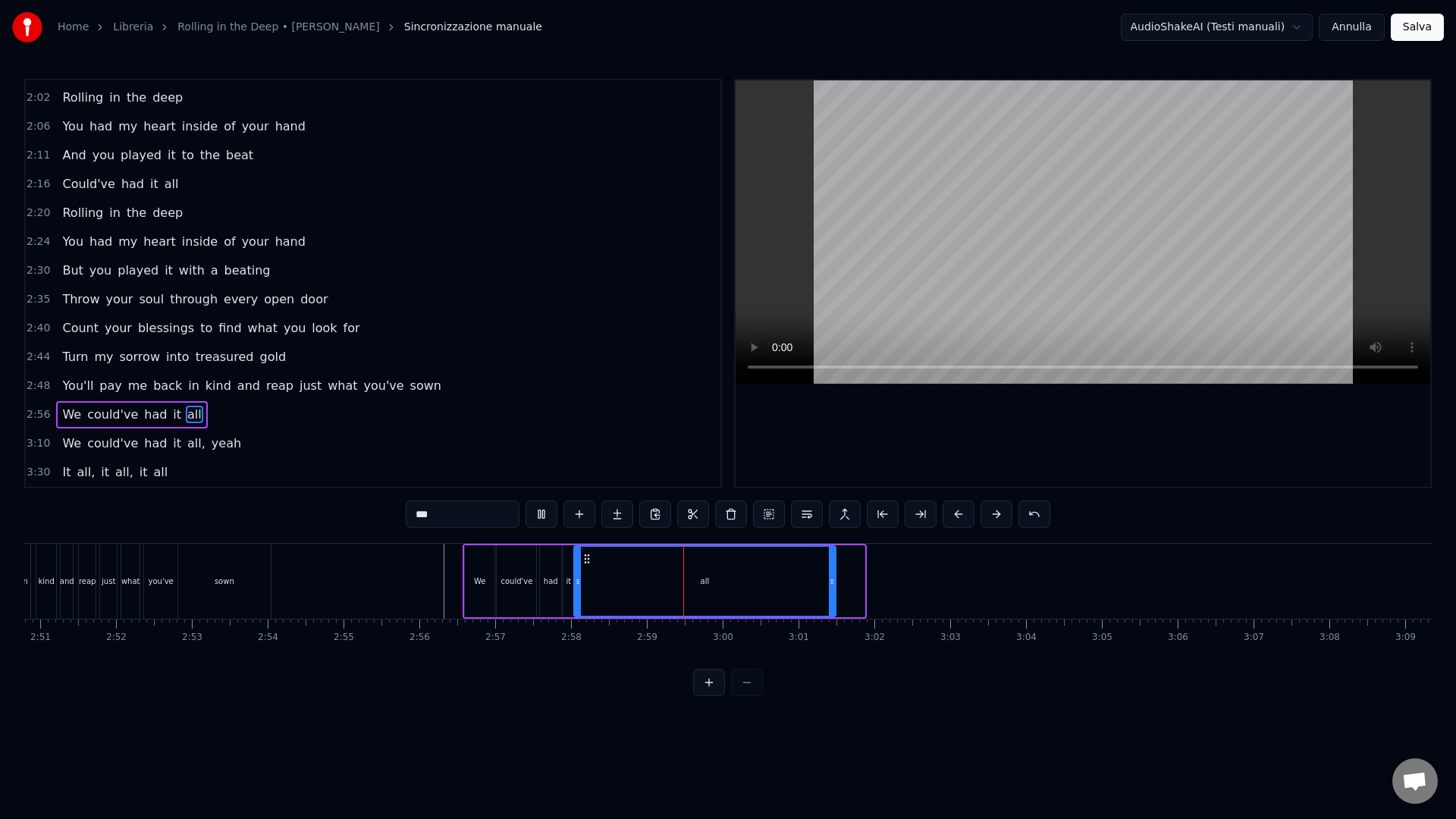
drag, startPoint x: 850, startPoint y: 594, endPoint x: 829, endPoint y: 591, distance: 21.2
click at [829, 591] on div at bounding box center [832, 581] width 6 height 69
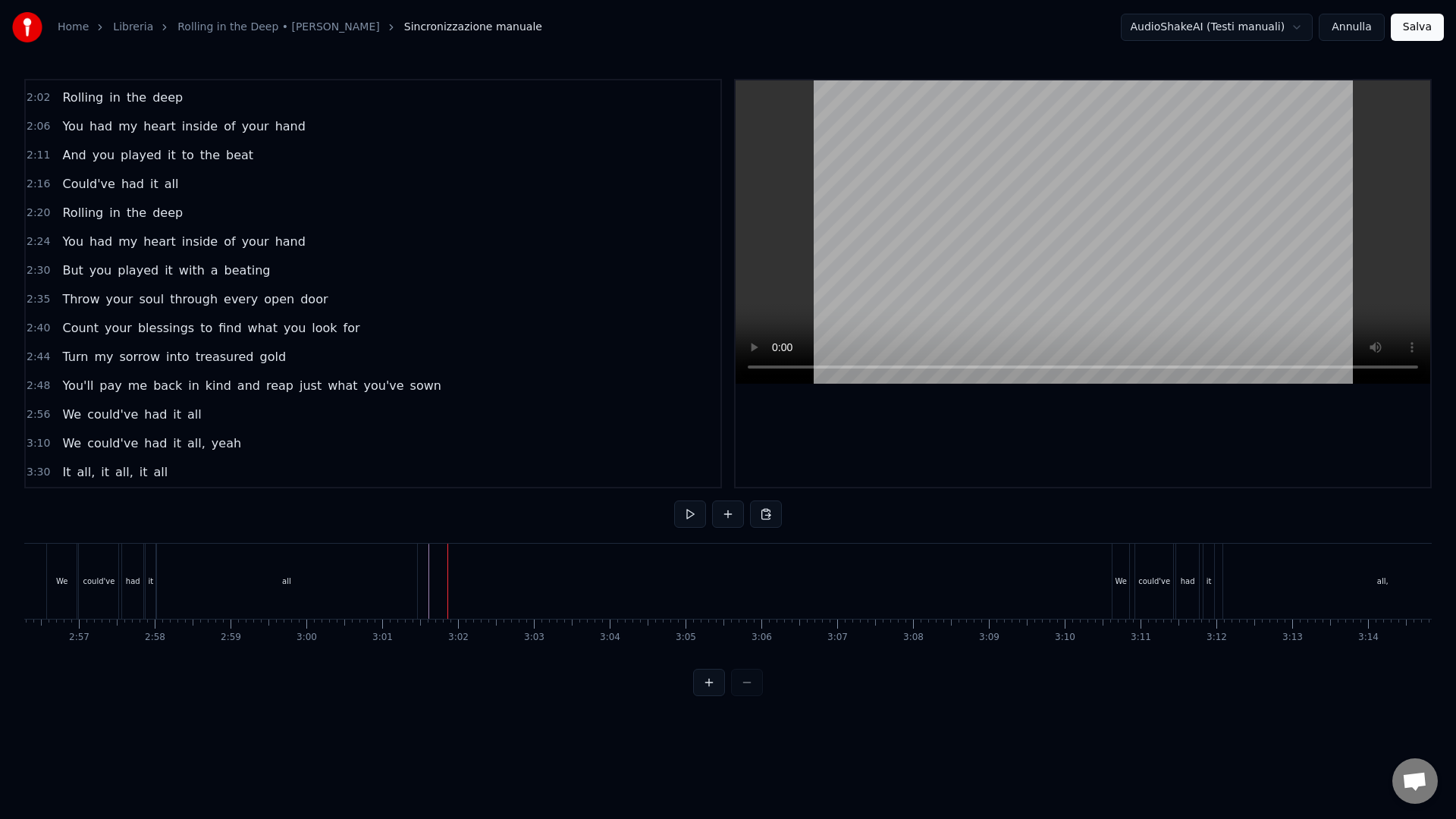
scroll to position [0, 13365]
click at [754, 692] on div at bounding box center [728, 682] width 70 height 27
click at [703, 696] on button at bounding box center [709, 682] width 32 height 27
click at [753, 696] on button at bounding box center [746, 682] width 32 height 27
click at [753, 696] on div at bounding box center [728, 682] width 70 height 27
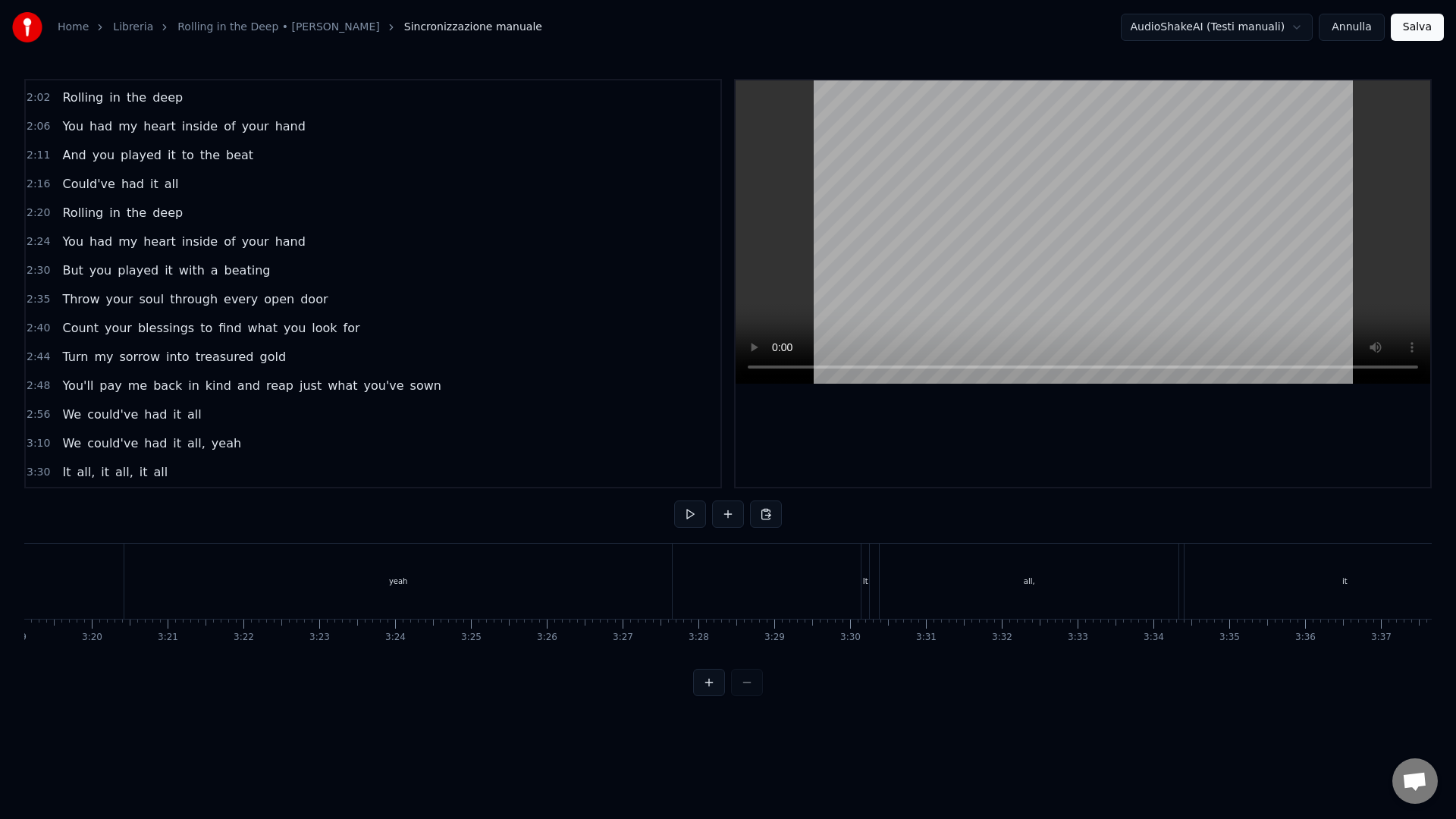
click at [753, 696] on div at bounding box center [728, 682] width 70 height 27
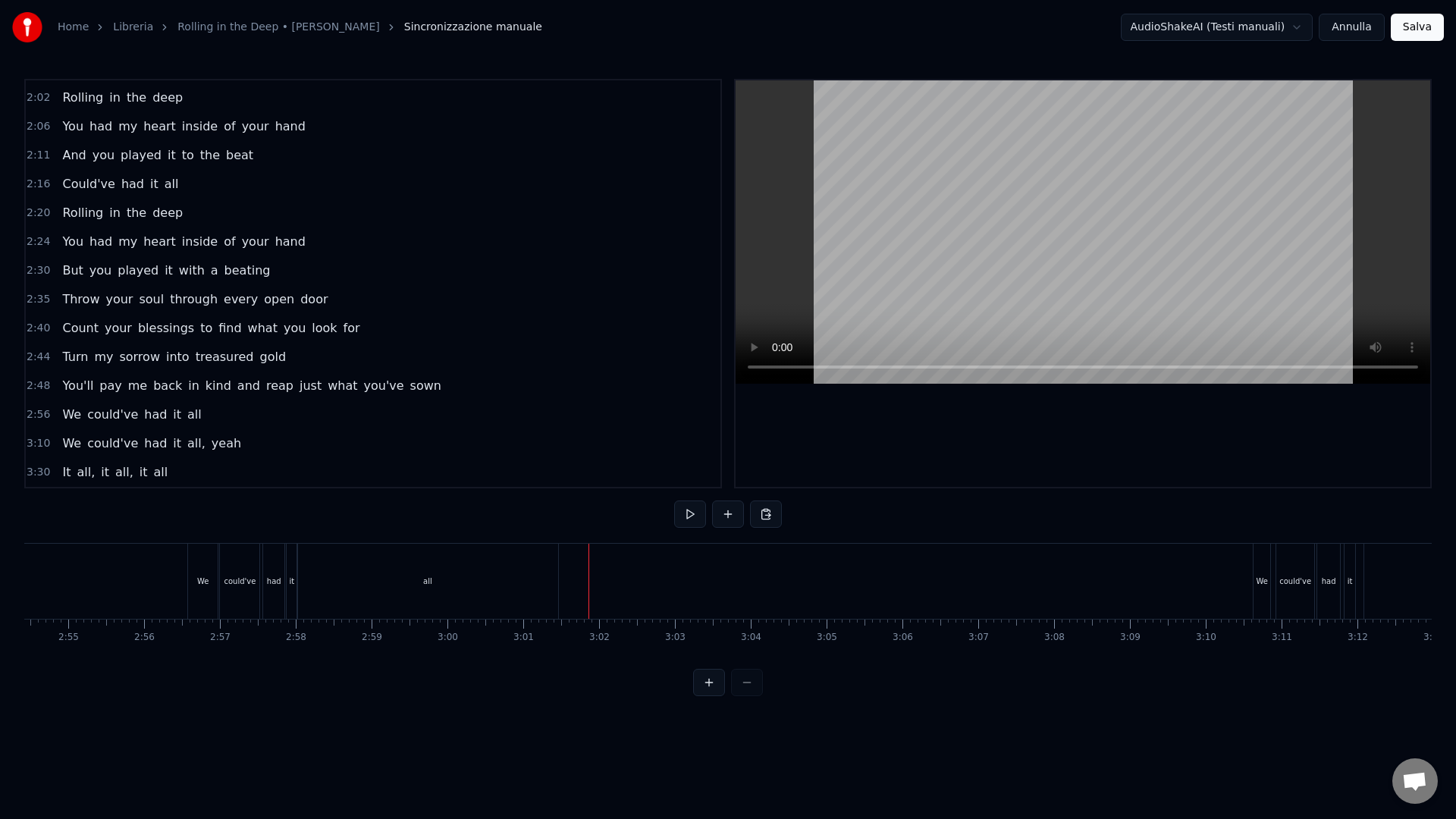
scroll to position [0, 13233]
click at [1257, 579] on div "We" at bounding box center [1252, 581] width 12 height 12
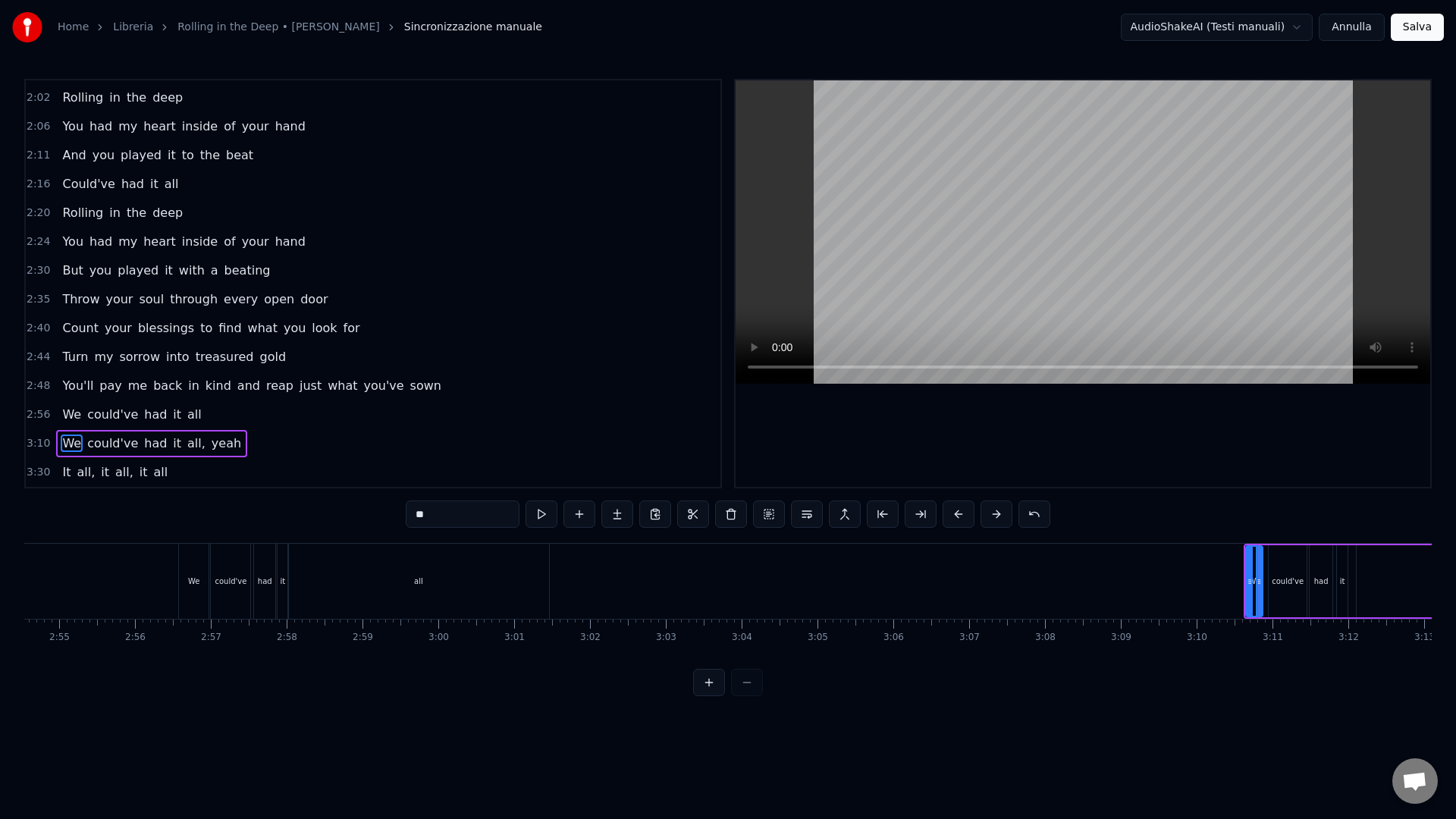
drag, startPoint x: 1385, startPoint y: 560, endPoint x: 1335, endPoint y: 561, distance: 50.0
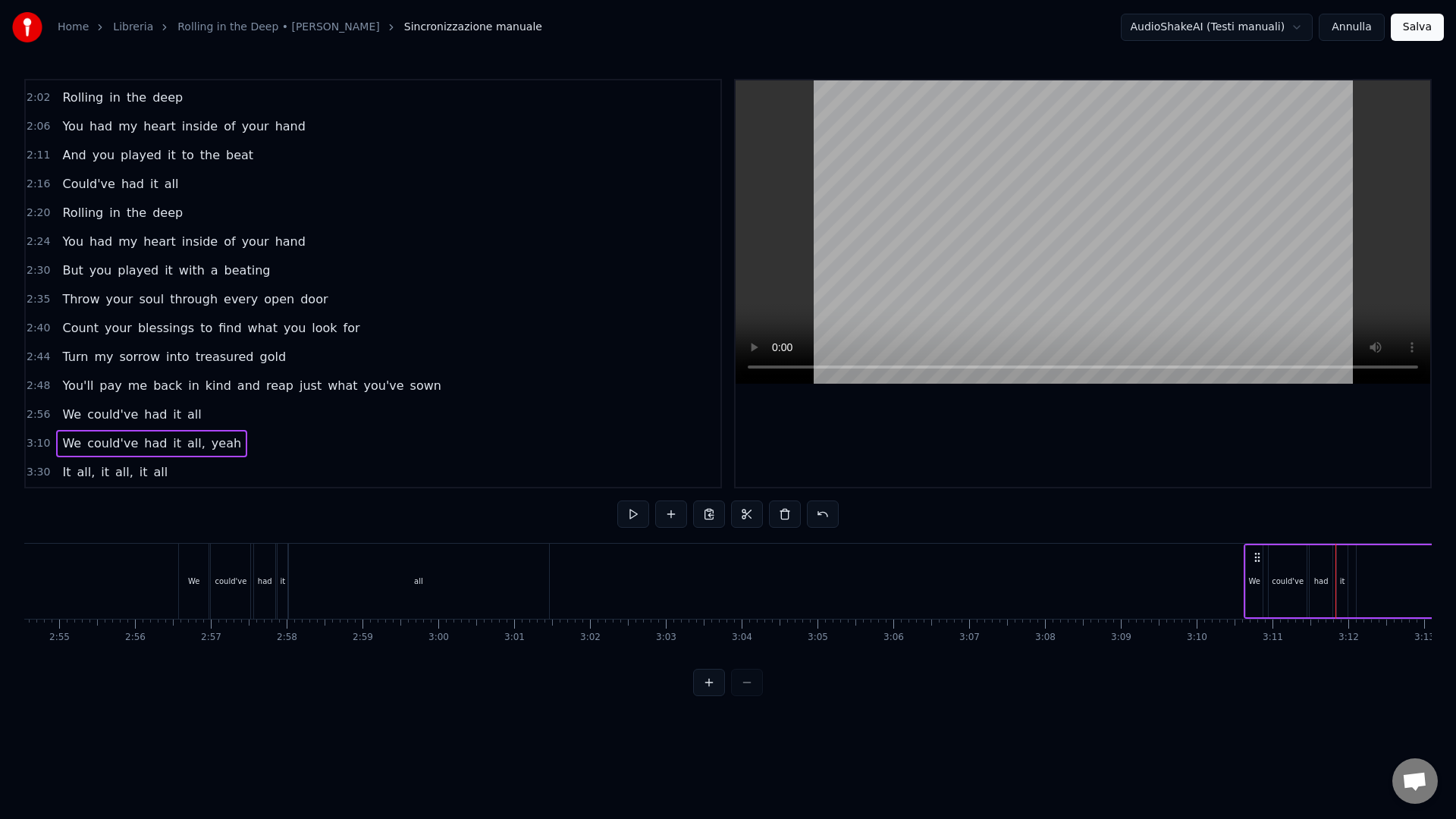
drag, startPoint x: 1317, startPoint y: 548, endPoint x: 1280, endPoint y: 551, distance: 37.1
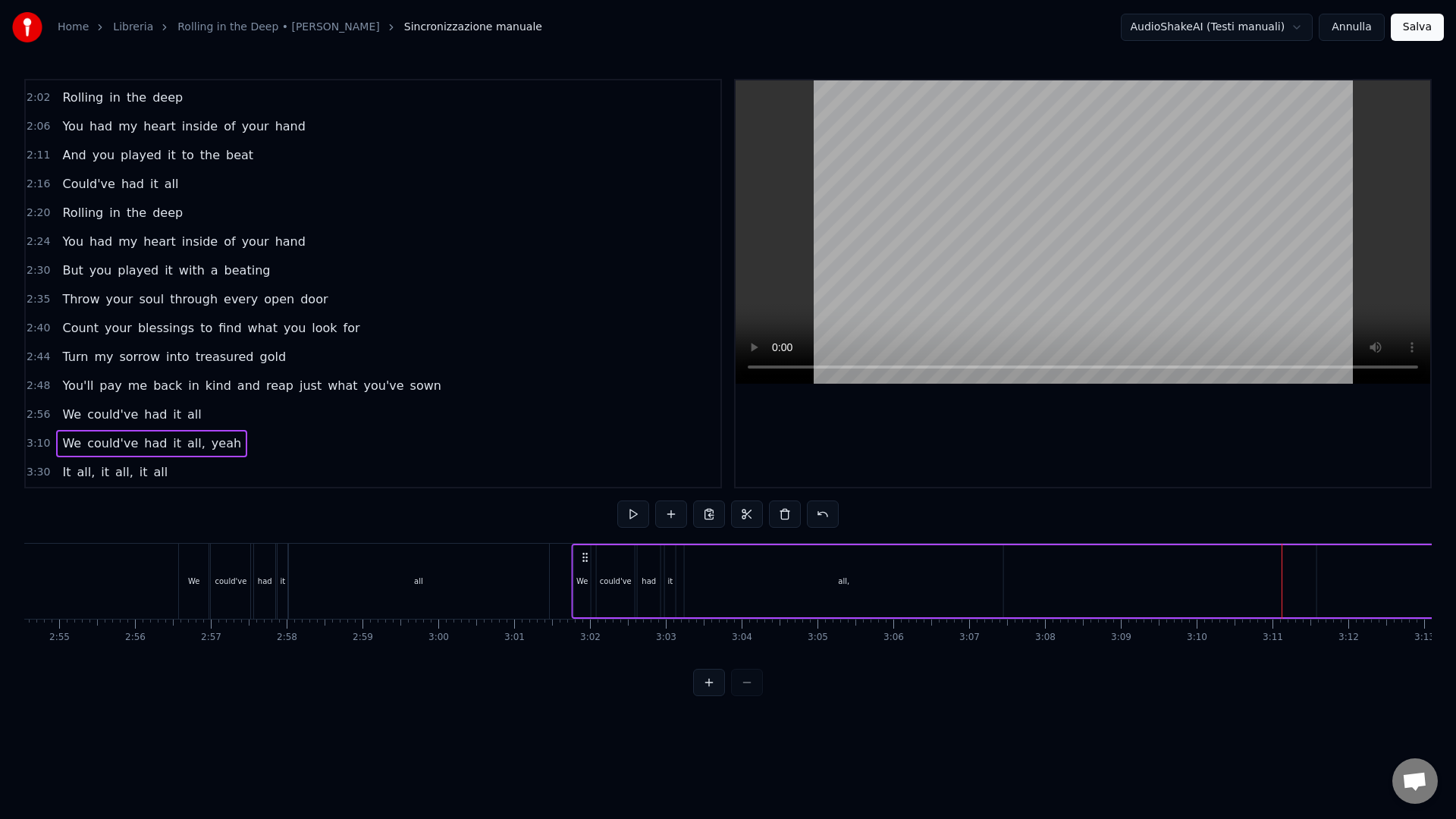
drag, startPoint x: 1252, startPoint y: 555, endPoint x: 542, endPoint y: 599, distance: 711.4
click at [572, 599] on div "We could've had it all, yeah" at bounding box center [1219, 581] width 1295 height 75
drag, startPoint x: 545, startPoint y: 558, endPoint x: 642, endPoint y: 557, distance: 97.0
click at [642, 557] on icon at bounding box center [637, 557] width 13 height 13
drag, startPoint x: 644, startPoint y: 555, endPoint x: 565, endPoint y: 558, distance: 79.1
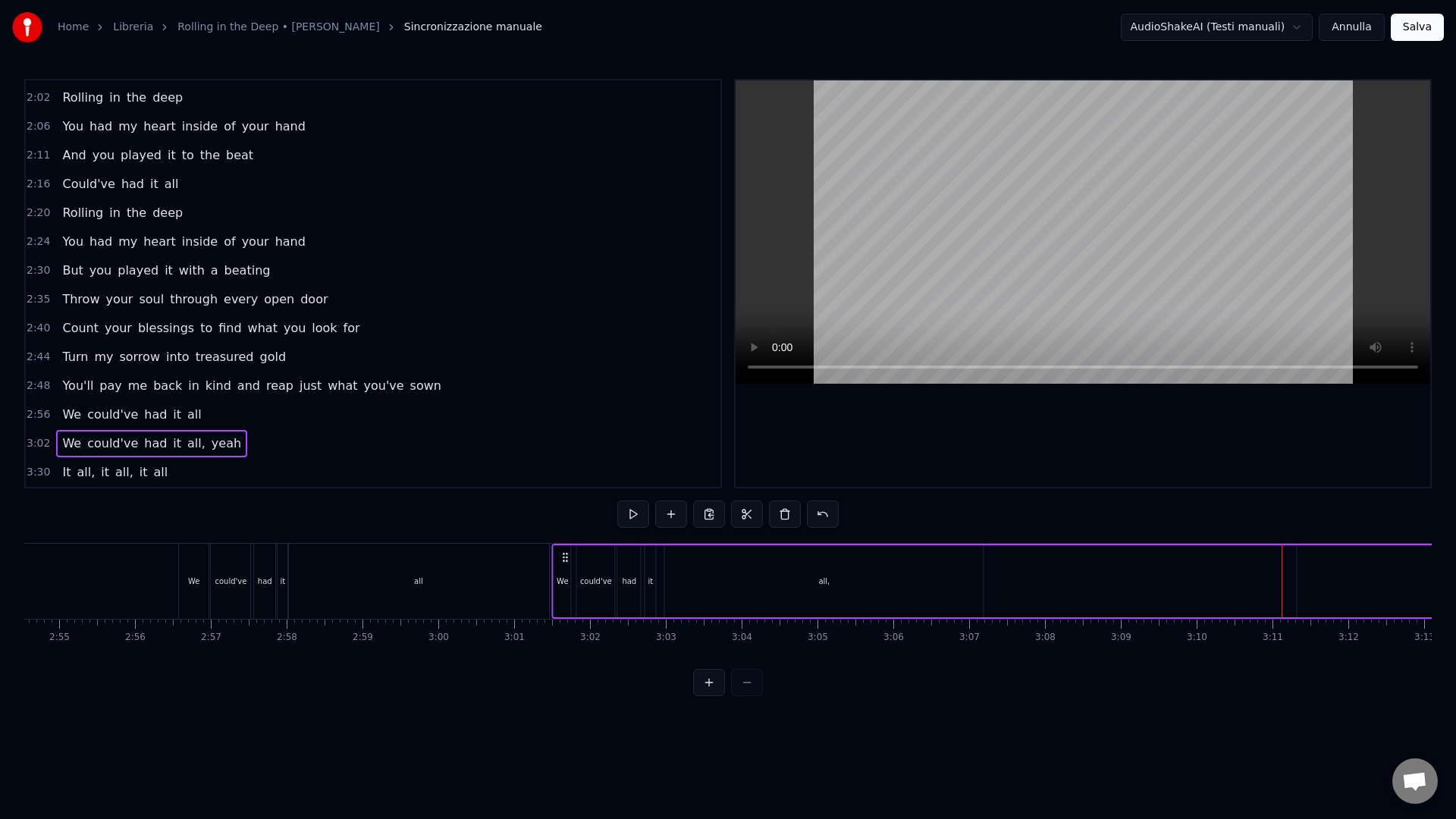
click at [565, 558] on icon at bounding box center [566, 557] width 13 height 13
click at [511, 586] on div "all" at bounding box center [418, 581] width 261 height 75
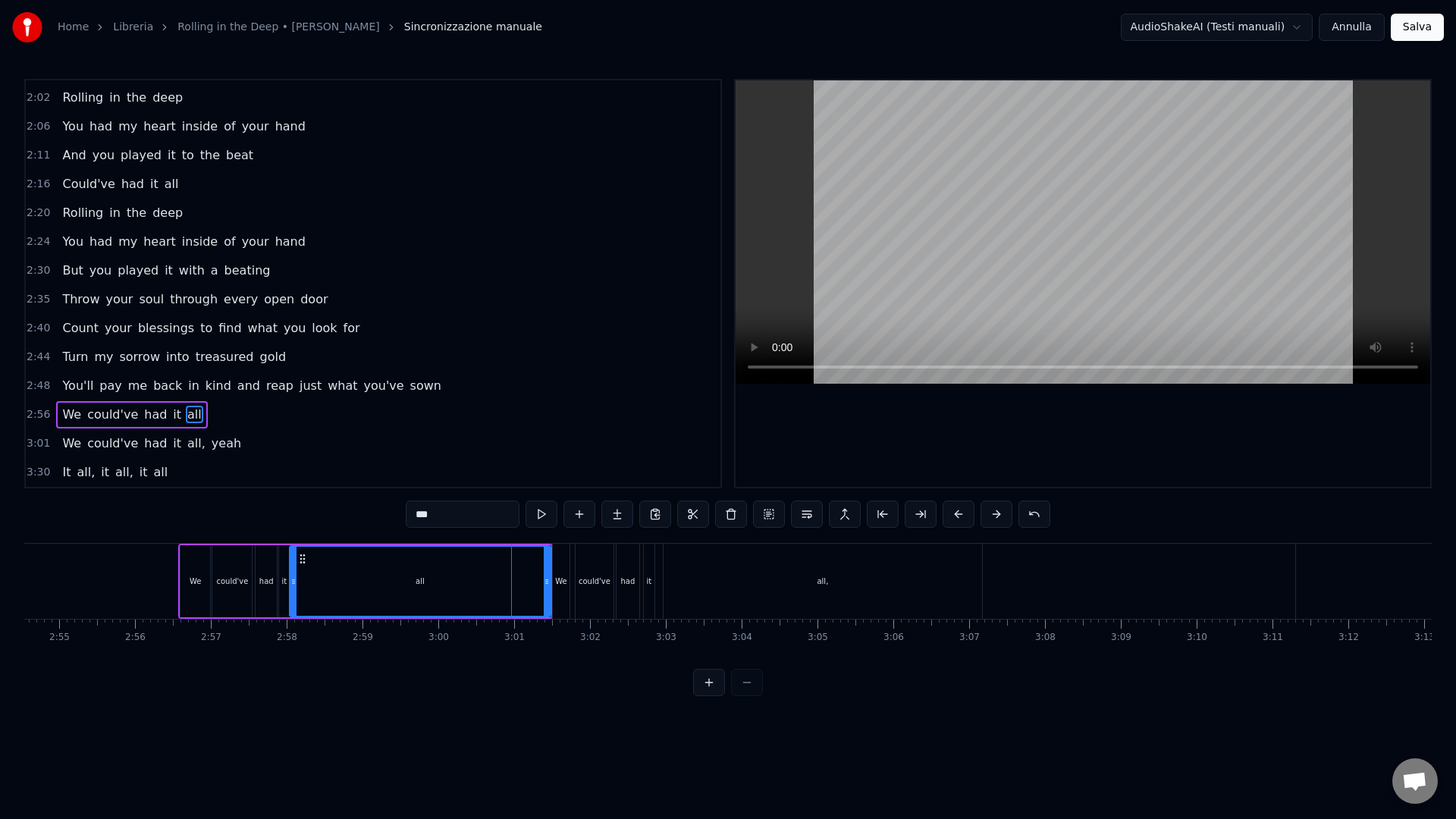
click at [548, 602] on div at bounding box center [547, 581] width 6 height 69
click at [552, 608] on div "We" at bounding box center [560, 581] width 16 height 75
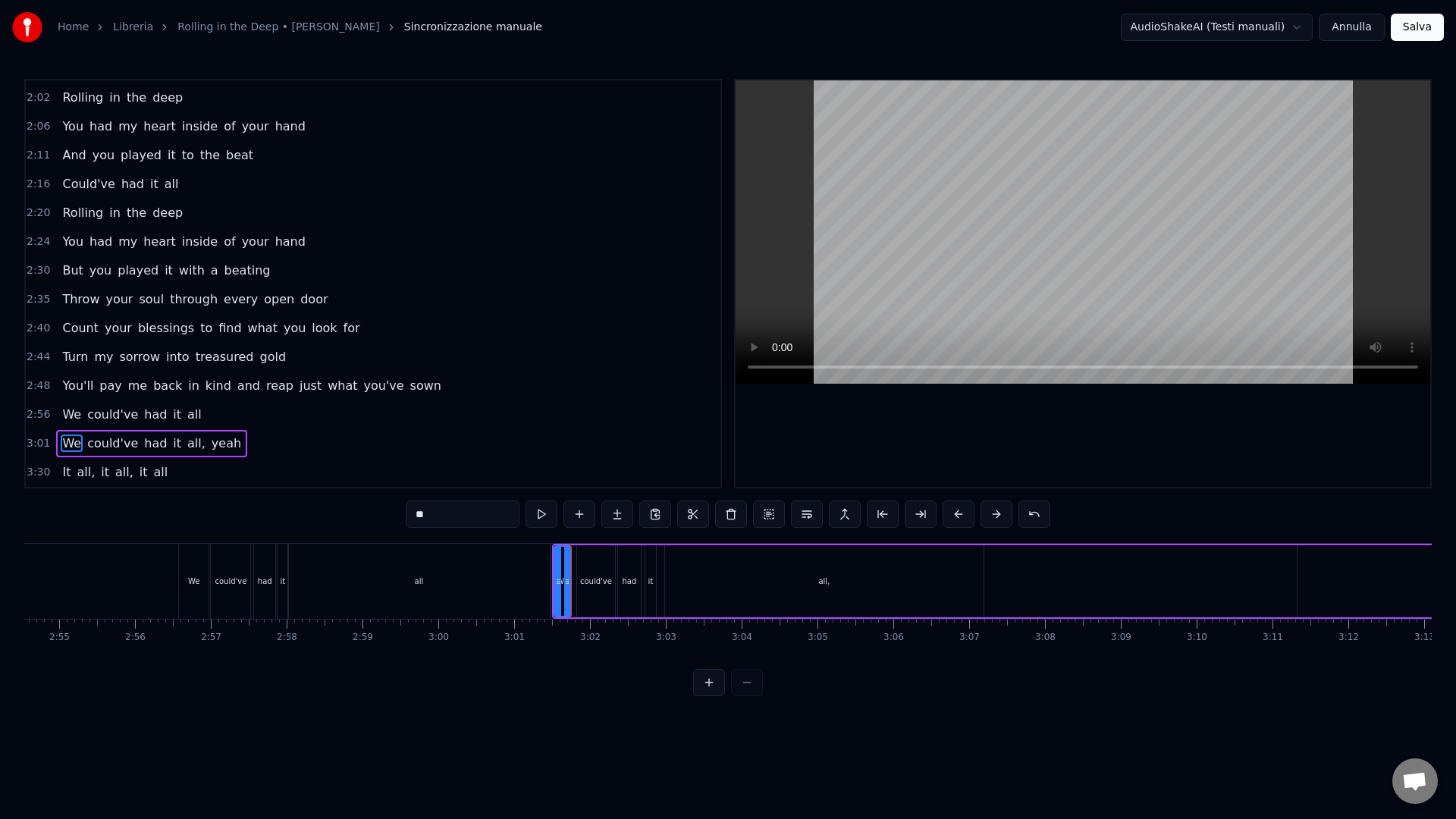
click at [585, 599] on div "could've" at bounding box center [595, 581] width 38 height 72
click at [624, 585] on div "had" at bounding box center [629, 581] width 14 height 12
click at [649, 583] on div "it" at bounding box center [651, 581] width 5 height 12
drag, startPoint x: 678, startPoint y: 592, endPoint x: 686, endPoint y: 591, distance: 8.1
click at [678, 592] on div "all," at bounding box center [824, 581] width 318 height 72
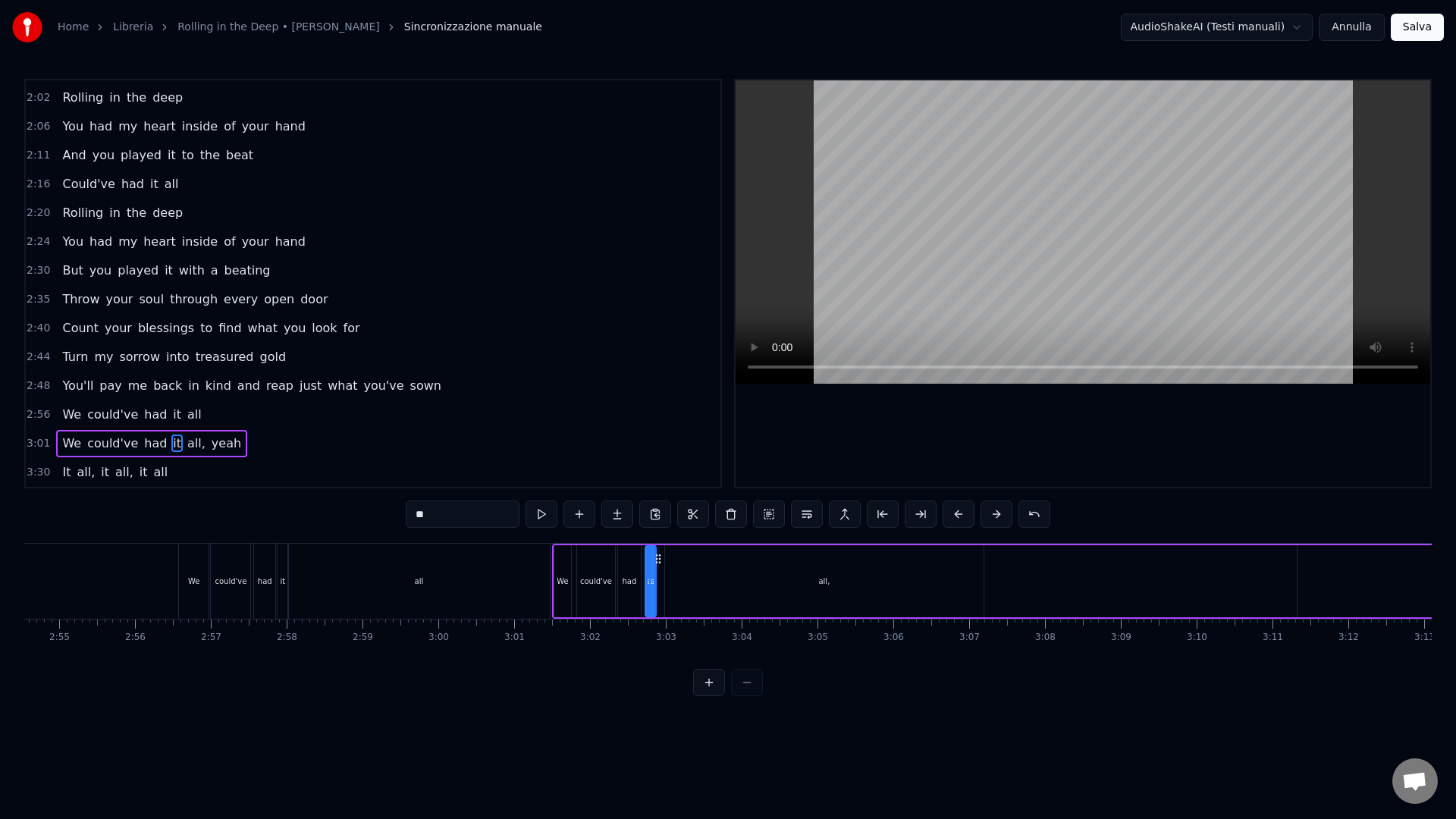
type input "****"
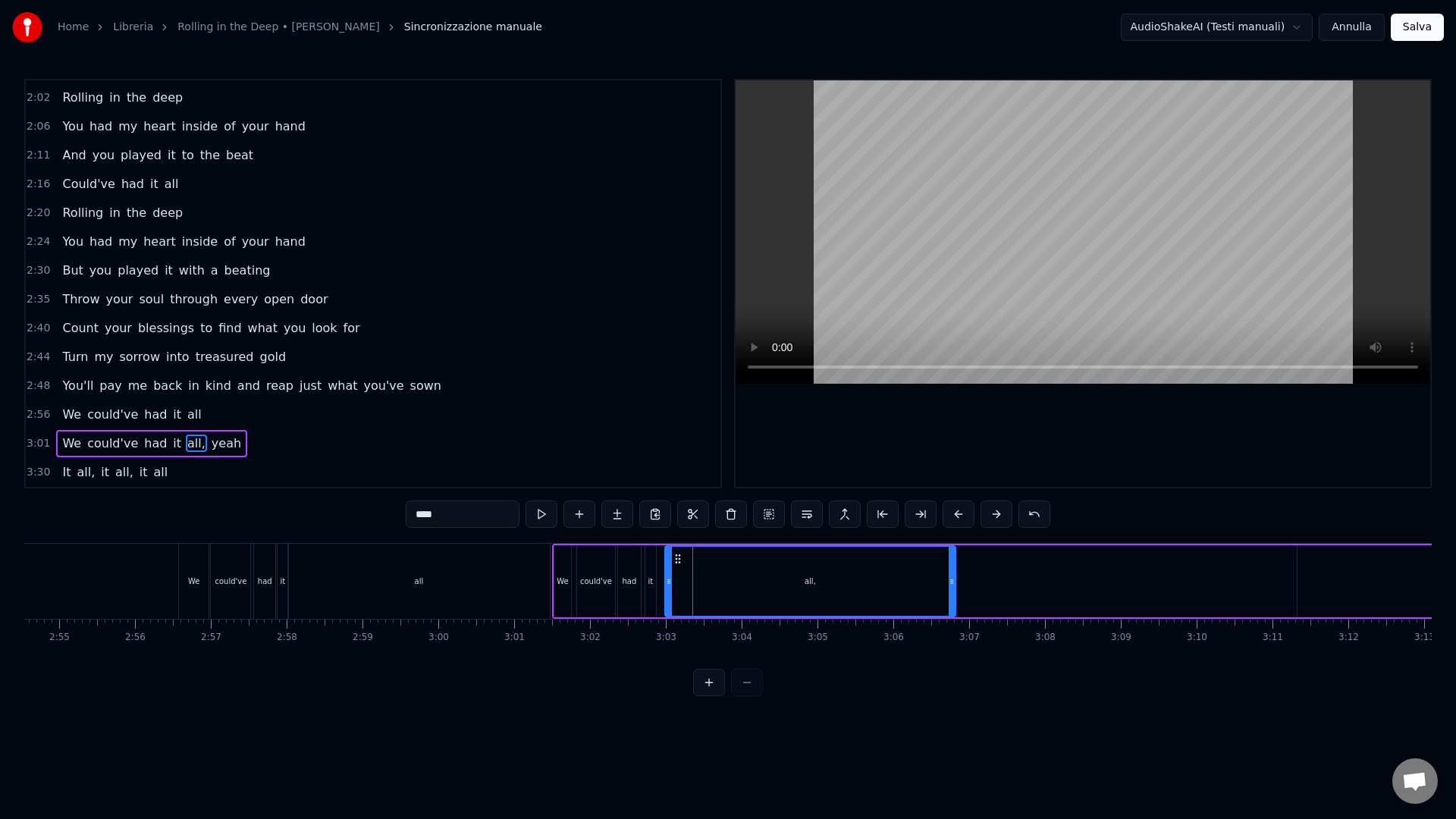
drag, startPoint x: 980, startPoint y: 591, endPoint x: 954, endPoint y: 591, distance: 26.0
click at [954, 591] on div at bounding box center [951, 581] width 6 height 69
click at [999, 587] on div "We could've had it all, yeah" at bounding box center [1199, 581] width 1295 height 75
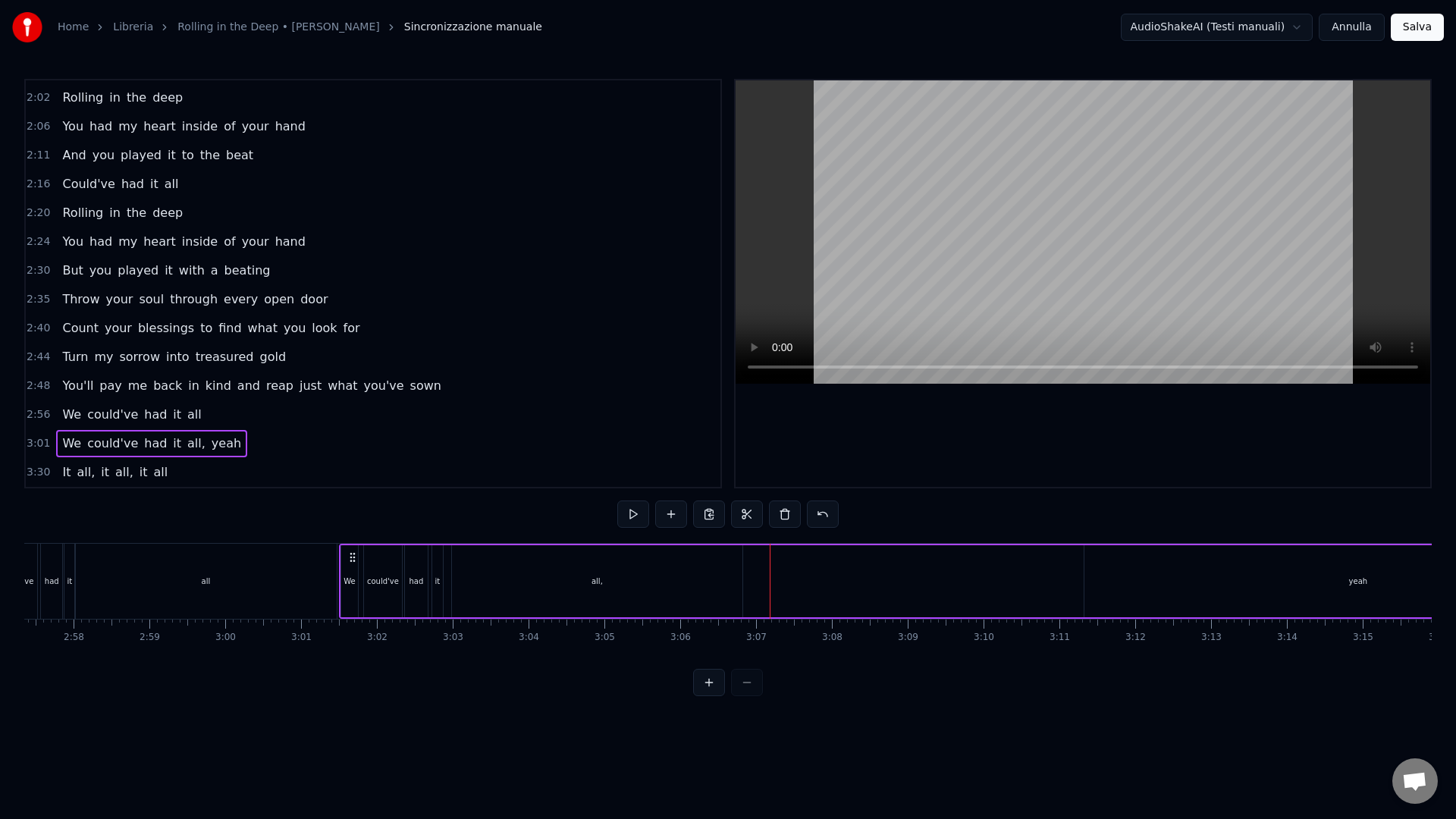
scroll to position [0, 13483]
click at [1349, 573] on div "yeah" at bounding box center [1320, 581] width 548 height 72
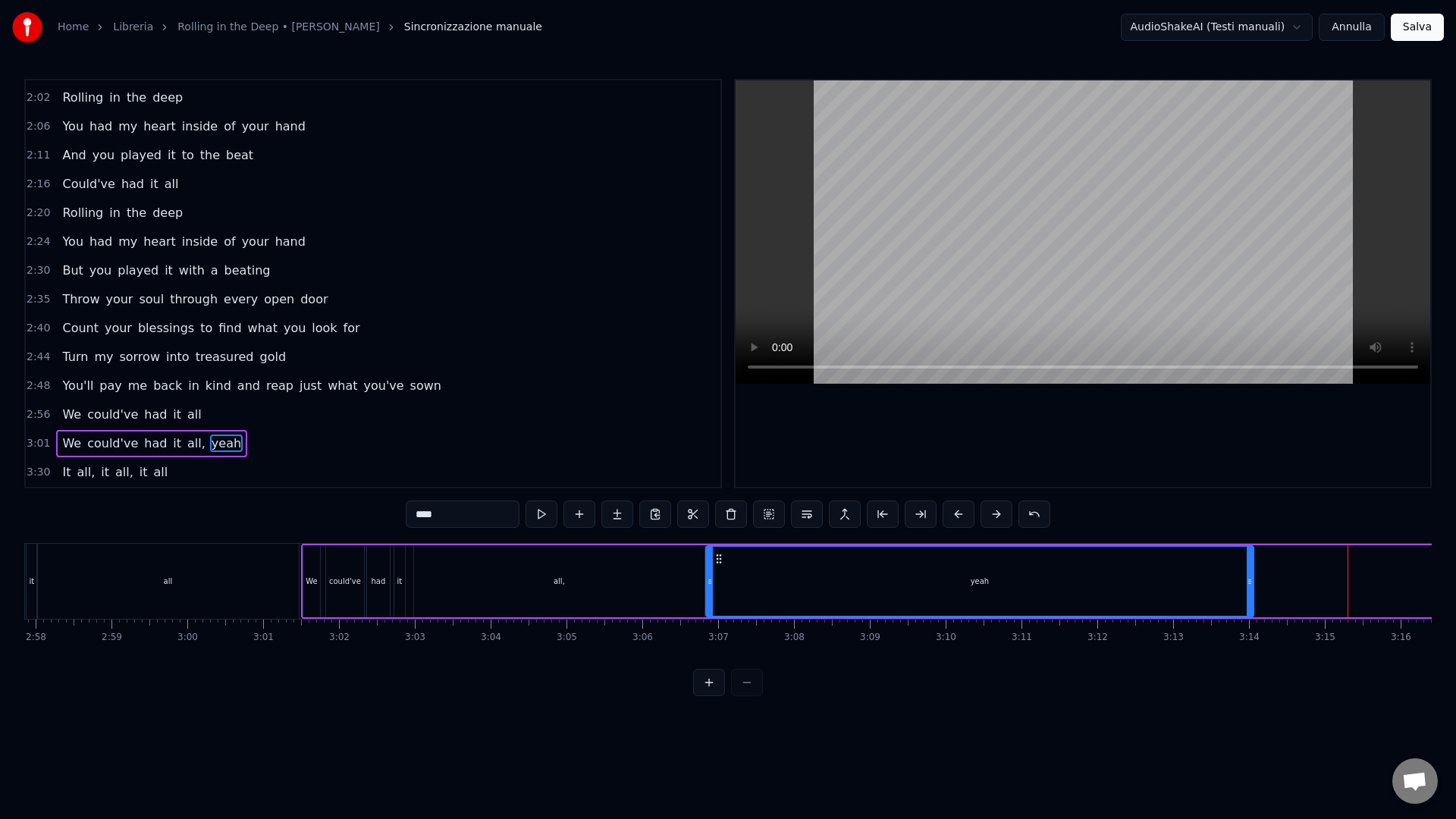
drag, startPoint x: 1059, startPoint y: 560, endPoint x: 718, endPoint y: 576, distance: 341.4
click at [718, 576] on div "yeah" at bounding box center [980, 581] width 546 height 69
drag, startPoint x: 1253, startPoint y: 593, endPoint x: 897, endPoint y: 587, distance: 356.1
click at [875, 587] on div "yeah" at bounding box center [980, 581] width 549 height 72
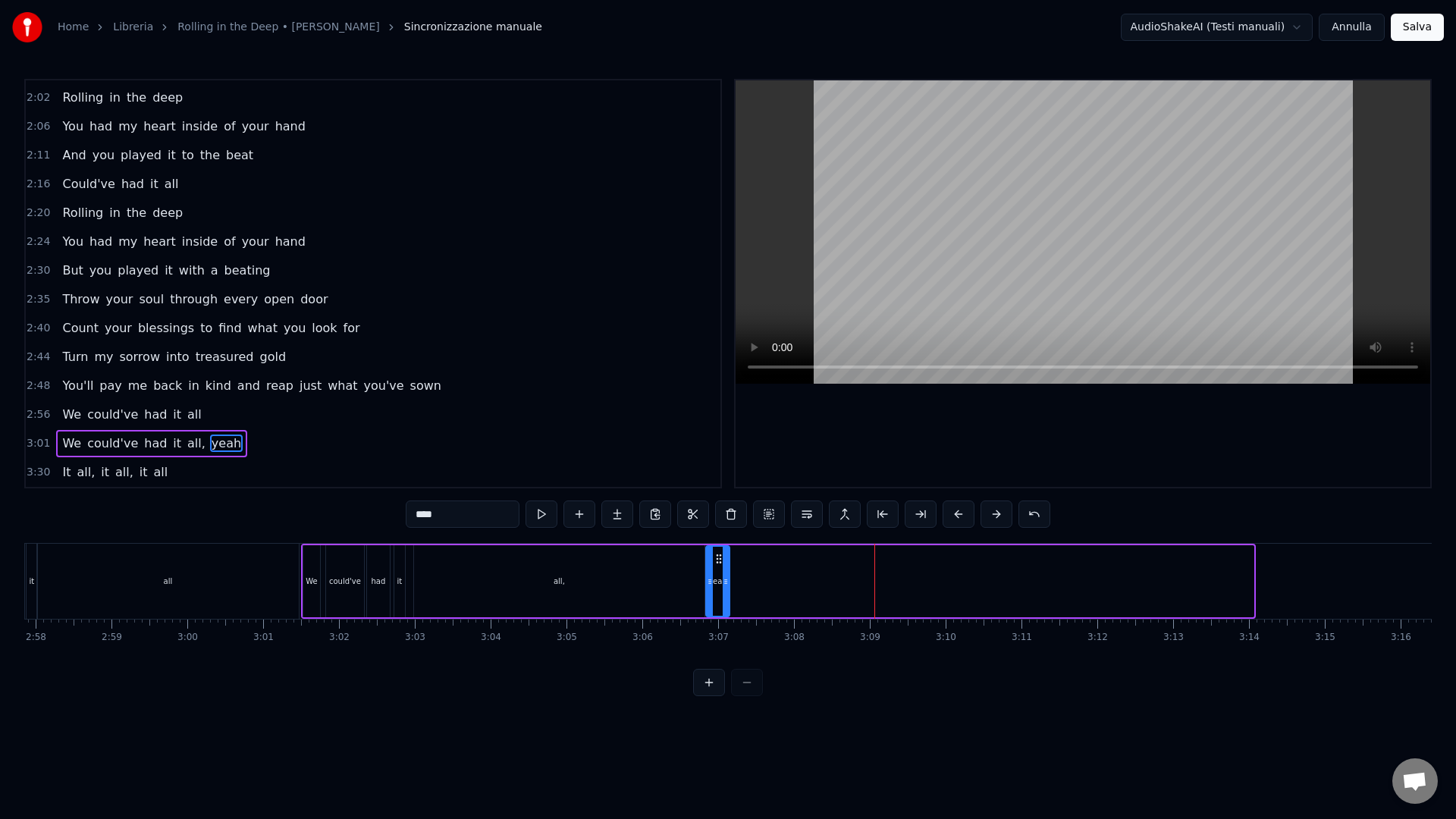
drag, startPoint x: 1252, startPoint y: 573, endPoint x: 726, endPoint y: 591, distance: 526.3
click at [728, 592] on div at bounding box center [726, 581] width 6 height 69
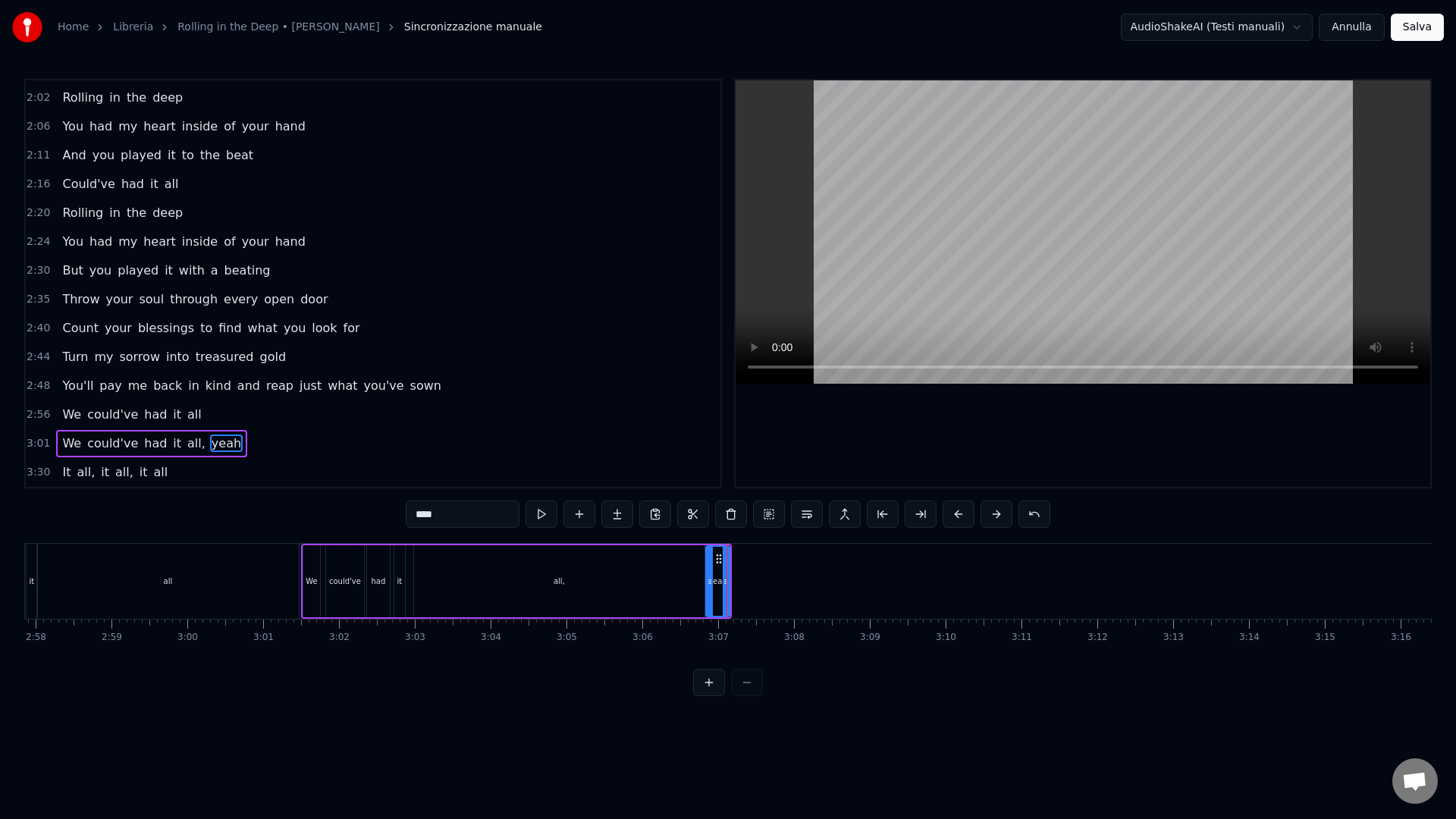
click at [653, 567] on div "all," at bounding box center [559, 581] width 290 height 72
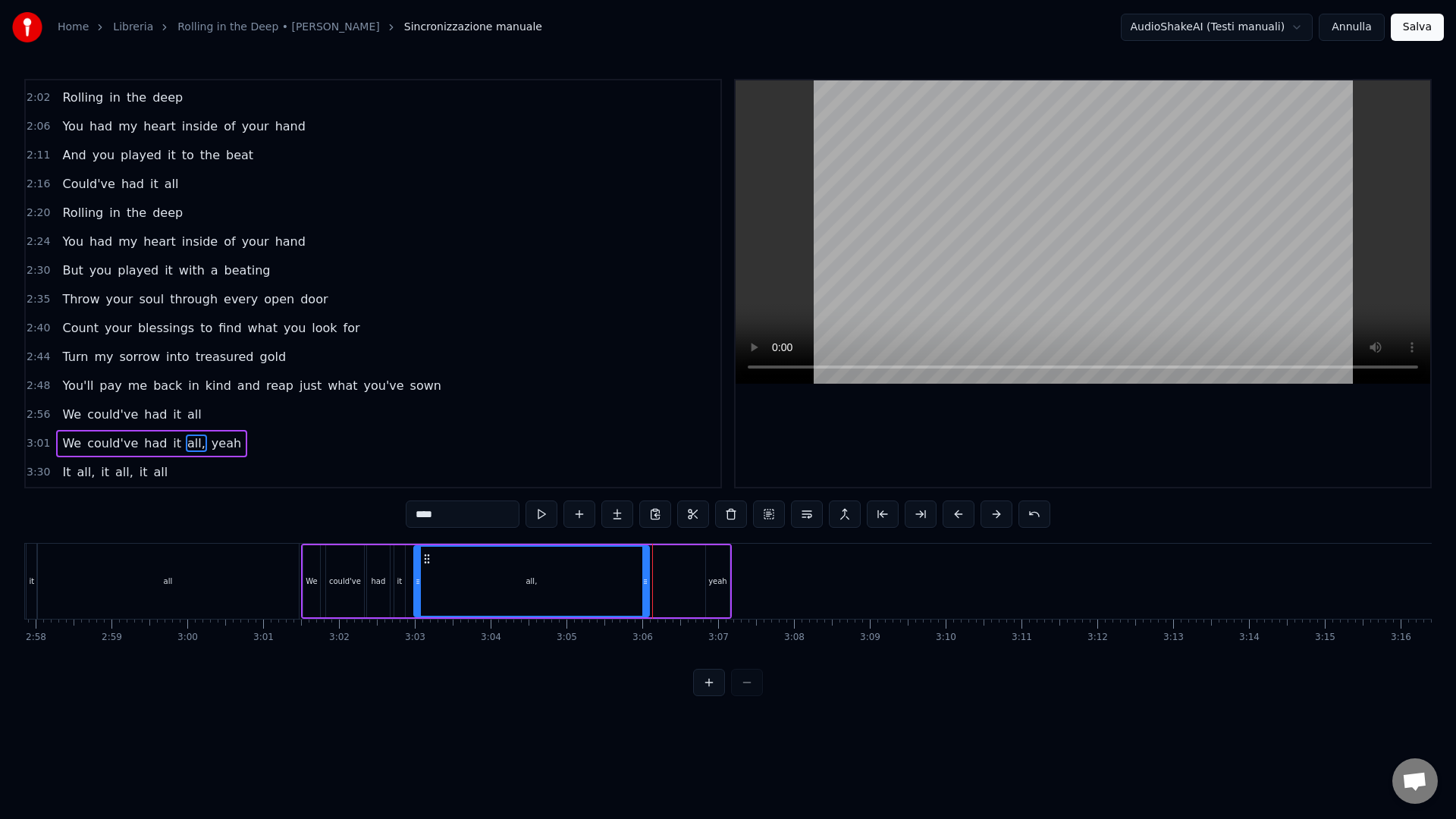
drag, startPoint x: 699, startPoint y: 603, endPoint x: 647, endPoint y: 601, distance: 52.0
click at [646, 601] on div at bounding box center [645, 581] width 6 height 69
click at [717, 580] on div "yeah" at bounding box center [717, 581] width 19 height 12
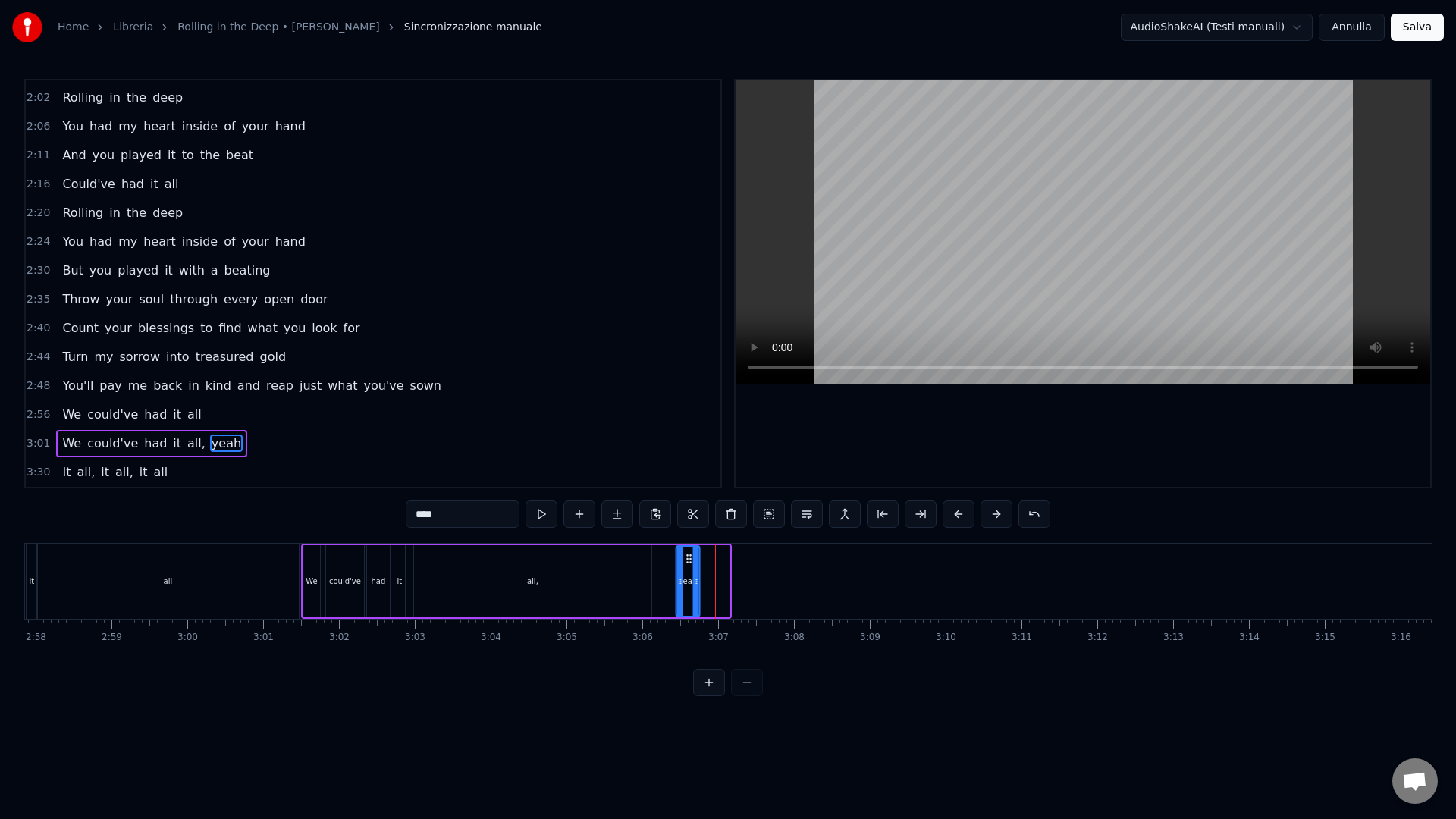
drag, startPoint x: 699, startPoint y: 557, endPoint x: 688, endPoint y: 560, distance: 11.4
click at [688, 560] on icon at bounding box center [688, 559] width 13 height 13
click at [647, 597] on div "all," at bounding box center [532, 581] width 237 height 72
type input "****"
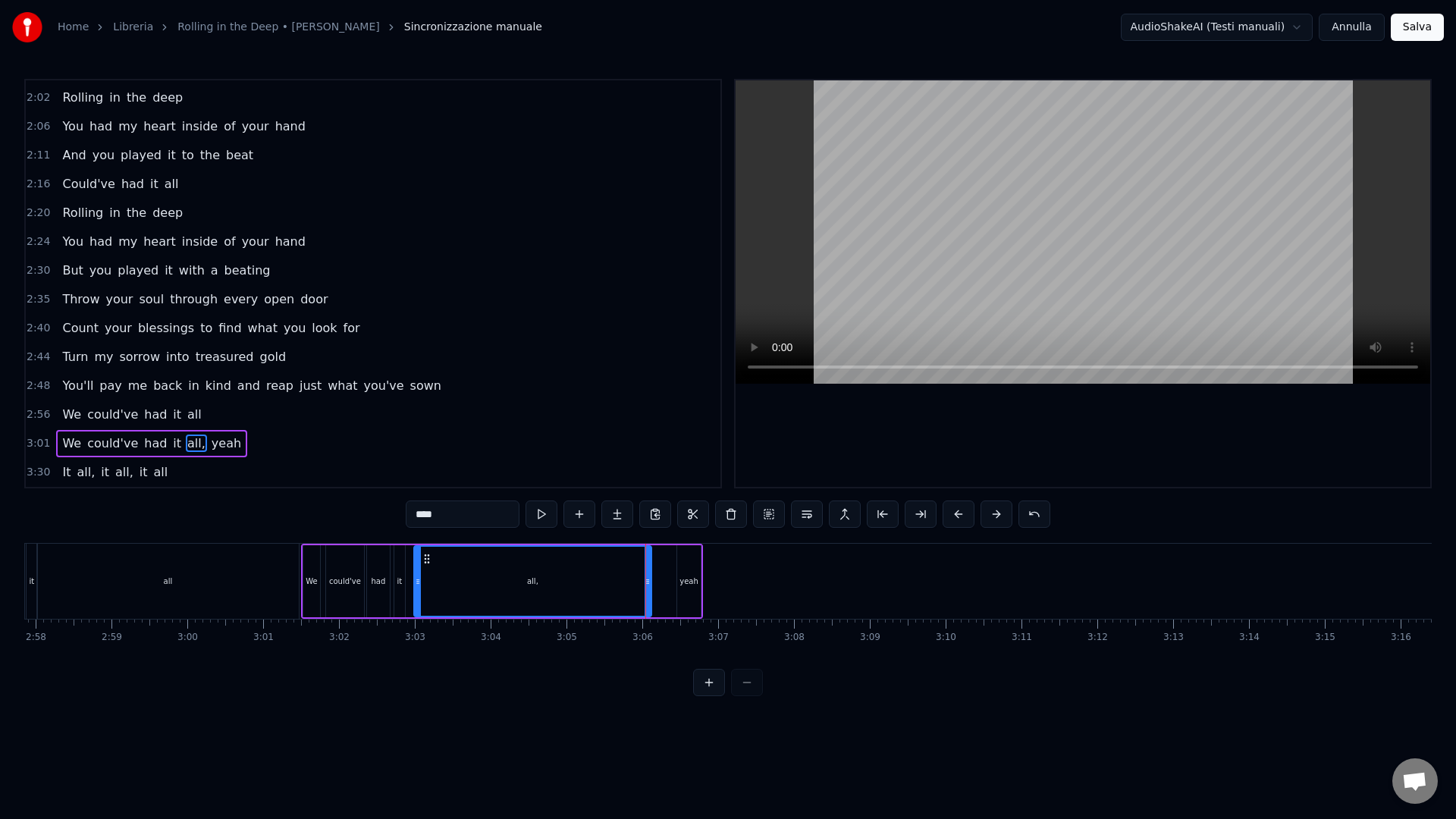
click at [656, 597] on div "We could've had it all, yeah" at bounding box center [502, 581] width 402 height 75
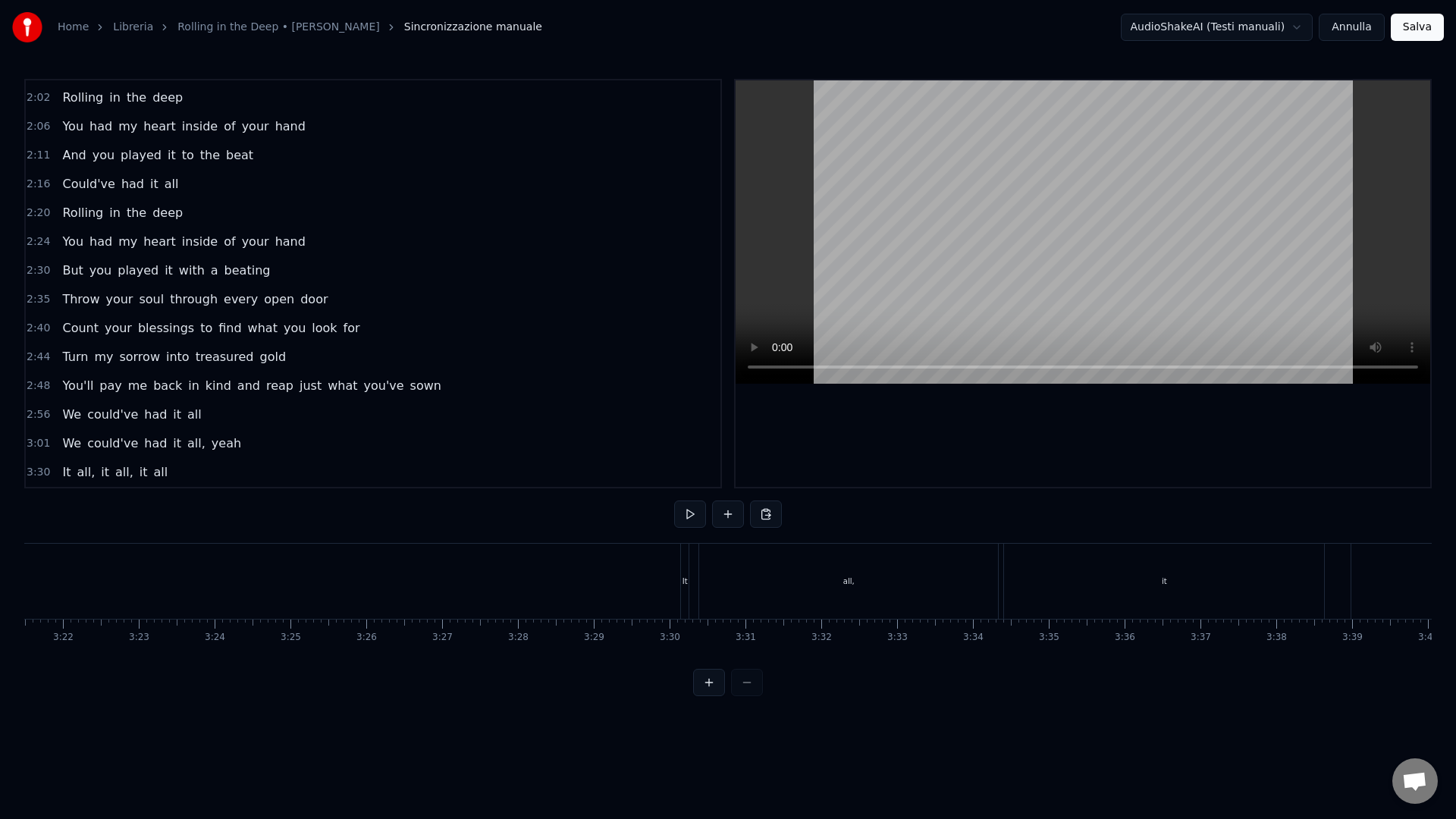
scroll to position [0, 15028]
click at [931, 588] on div "It" at bounding box center [933, 581] width 8 height 75
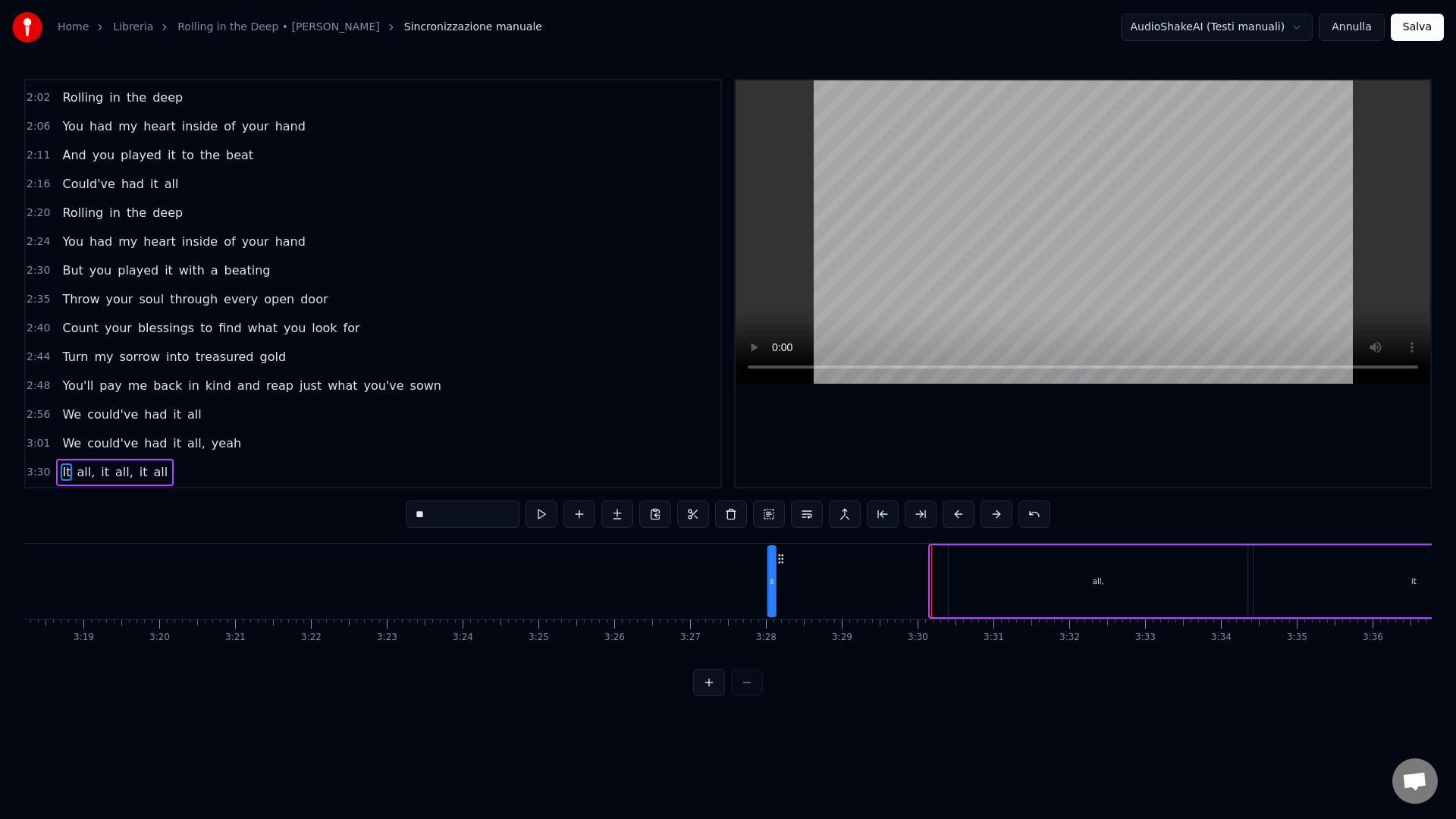
drag, startPoint x: 895, startPoint y: 545, endPoint x: 794, endPoint y: 551, distance: 101.2
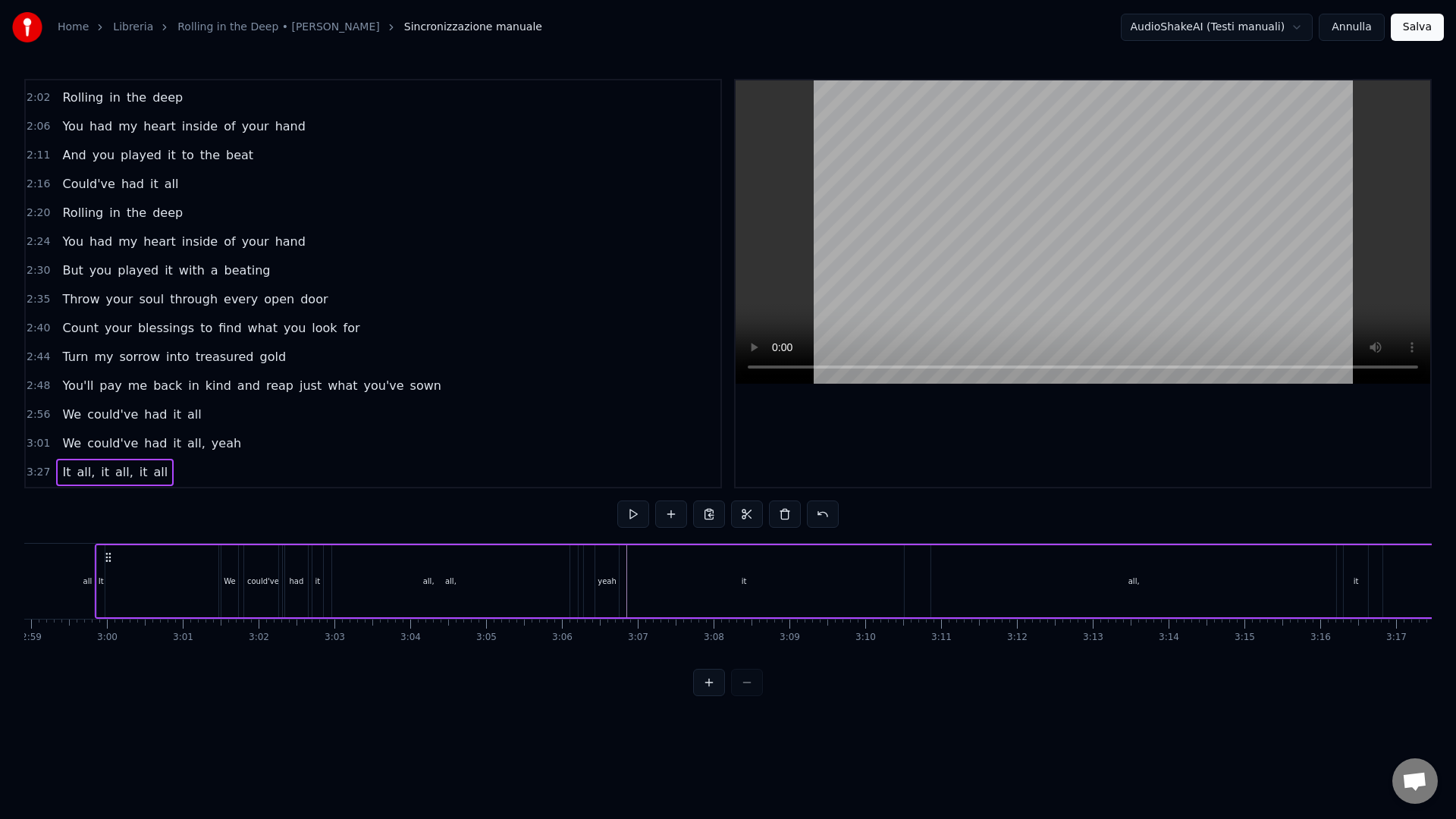
scroll to position [0, 13515]
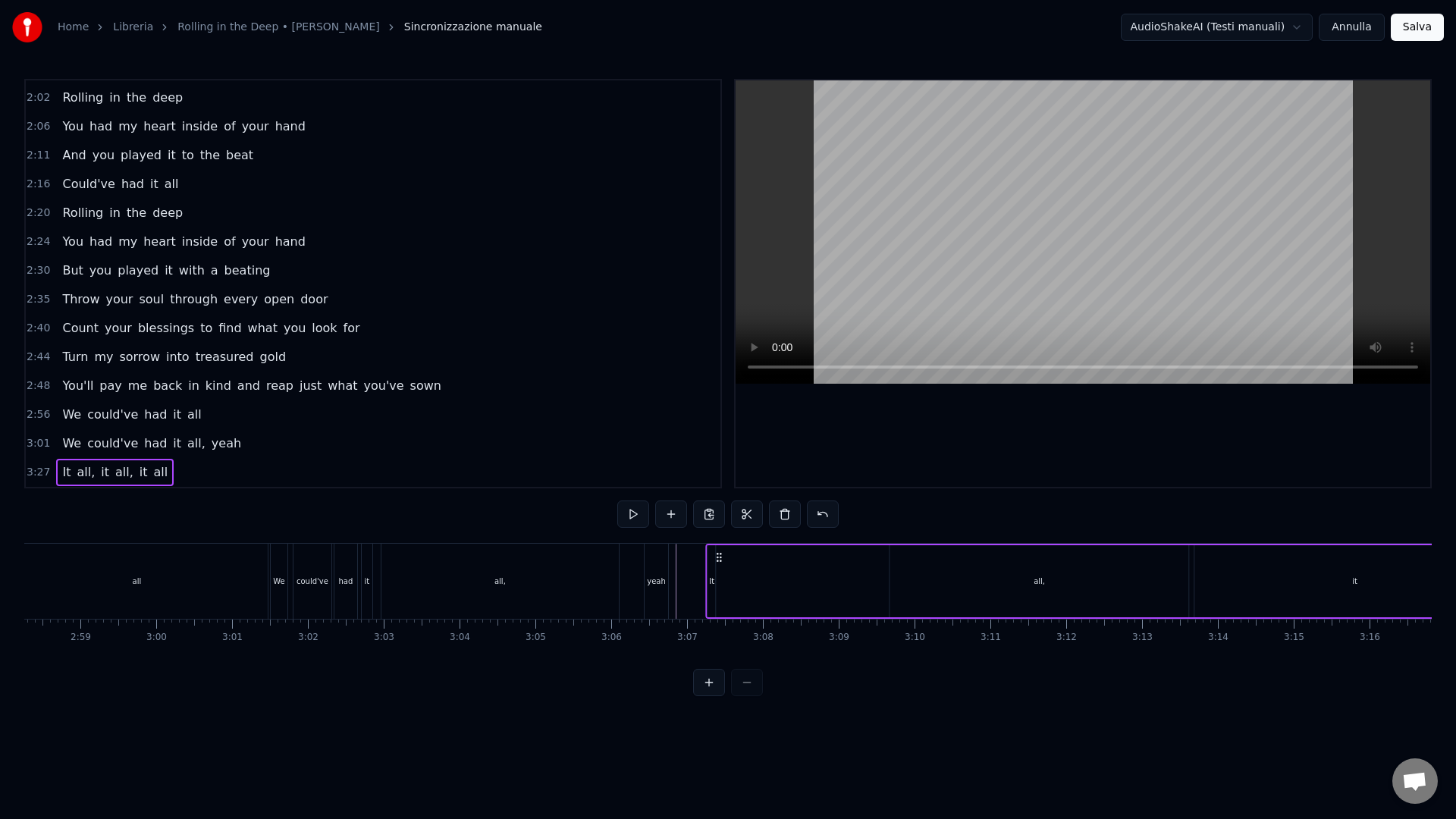
drag, startPoint x: 781, startPoint y: 555, endPoint x: 723, endPoint y: 565, distance: 58.9
click at [714, 580] on div "It" at bounding box center [712, 581] width 8 height 72
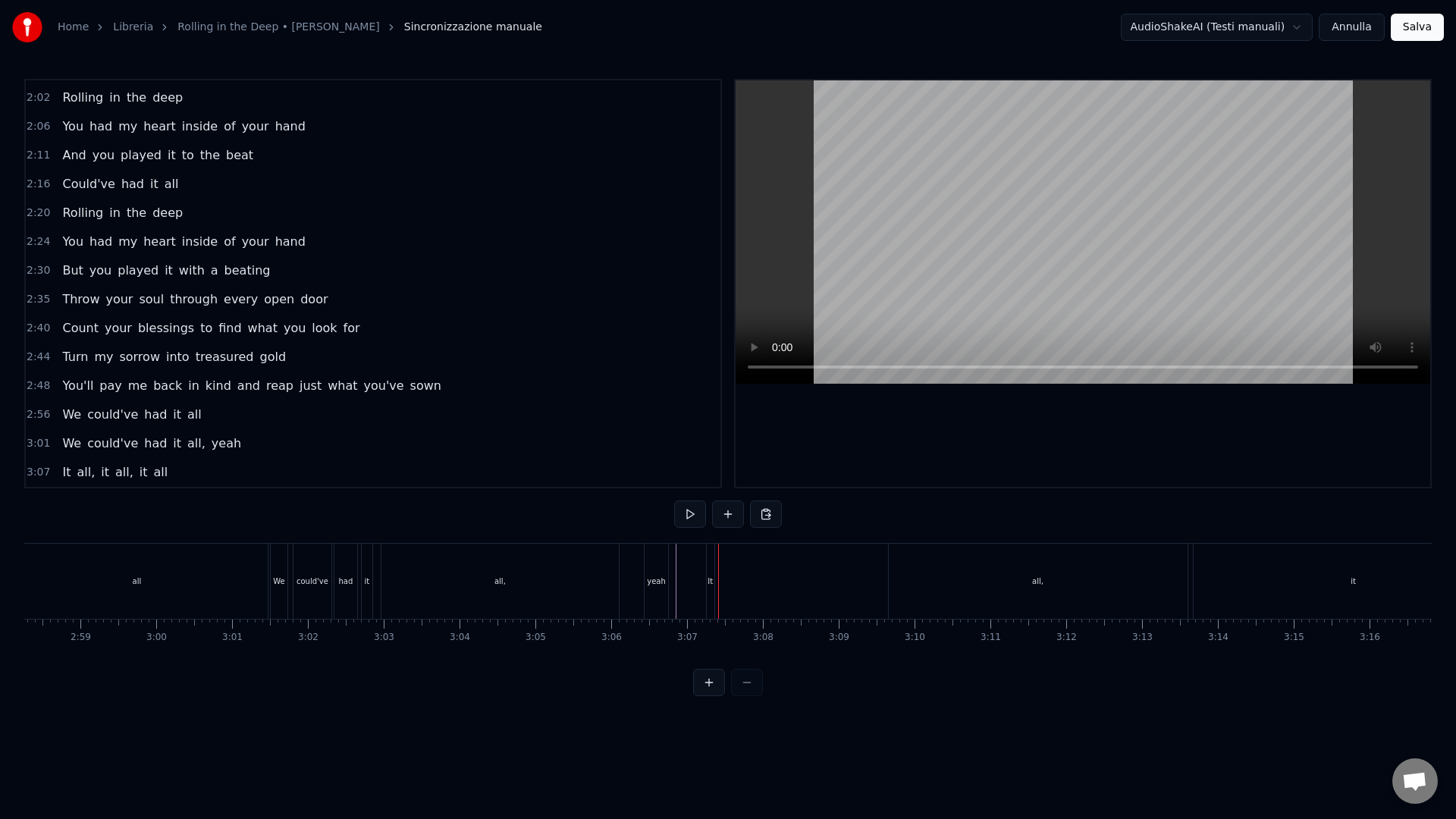
click at [711, 584] on div "It" at bounding box center [710, 581] width 5 height 12
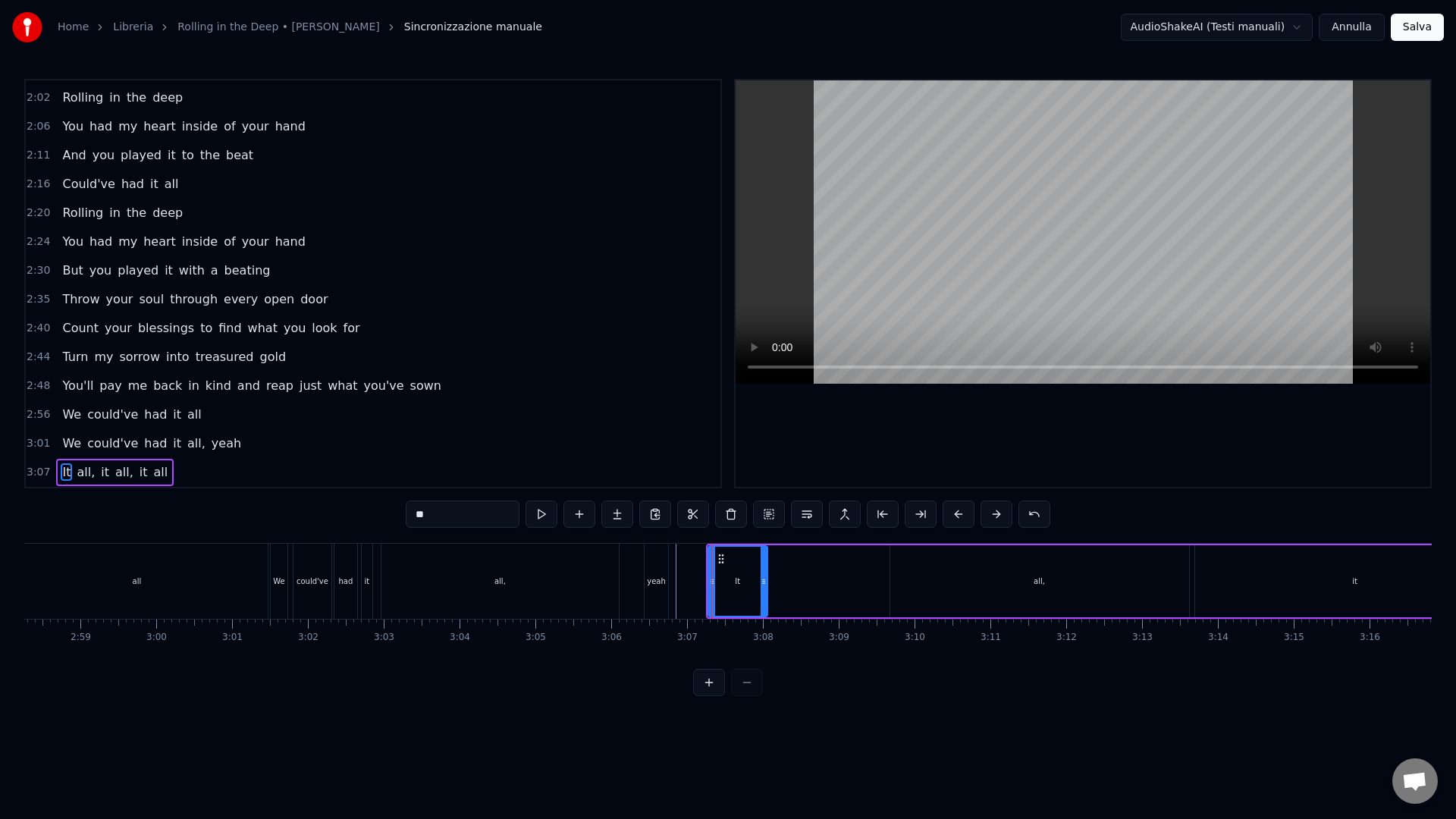
drag, startPoint x: 708, startPoint y: 583, endPoint x: 761, endPoint y: 587, distance: 53.2
click at [760, 588] on div at bounding box center [764, 581] width 6 height 69
click at [1056, 577] on div "all," at bounding box center [1040, 581] width 299 height 72
type input "****"
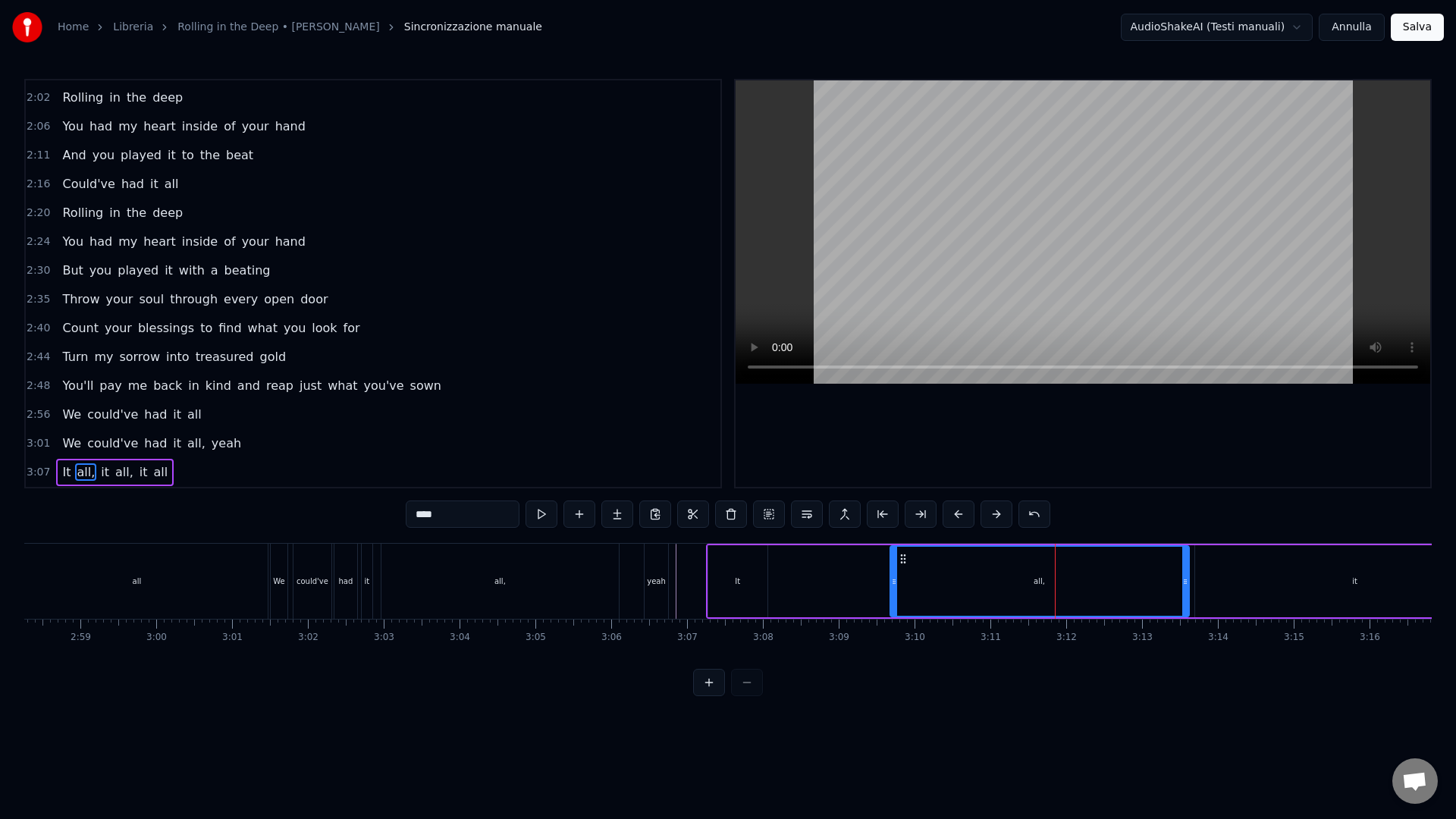
drag, startPoint x: 1188, startPoint y: 587, endPoint x: 1181, endPoint y: 585, distance: 7.3
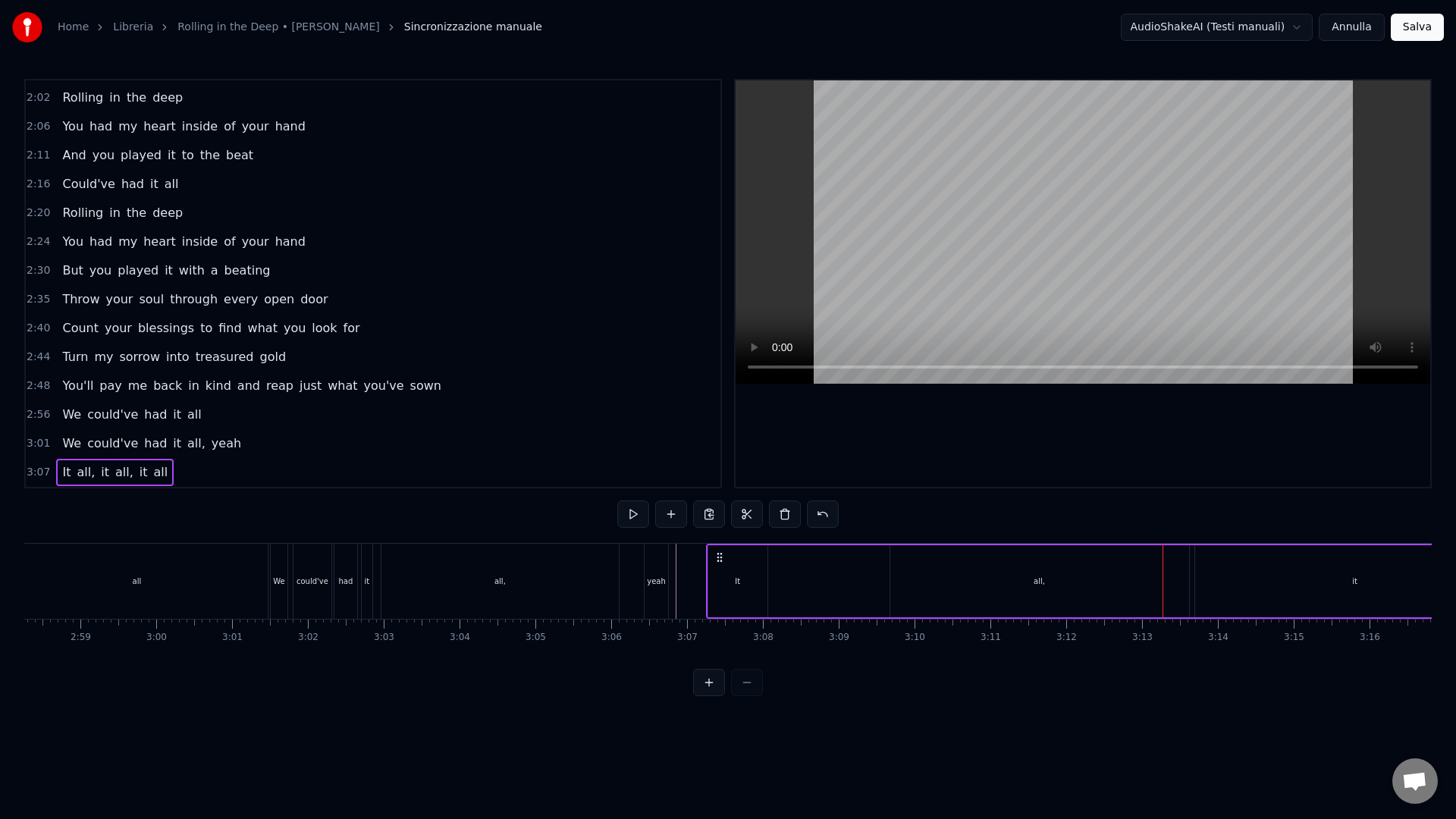
click at [1156, 577] on div "all," at bounding box center [1040, 581] width 299 height 72
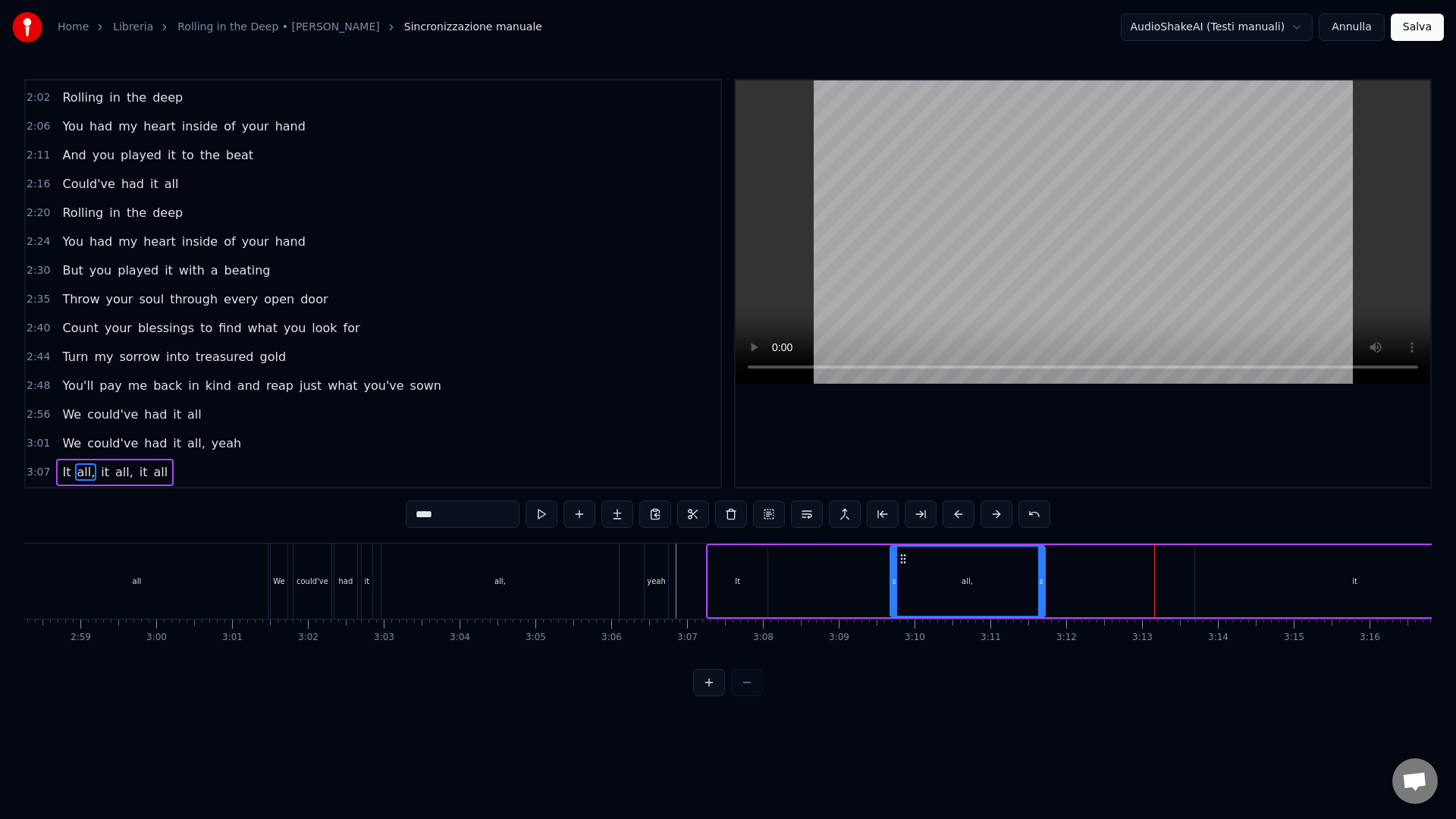
drag, startPoint x: 1186, startPoint y: 583, endPoint x: 990, endPoint y: 587, distance: 196.0
click at [1038, 587] on div at bounding box center [1041, 581] width 6 height 69
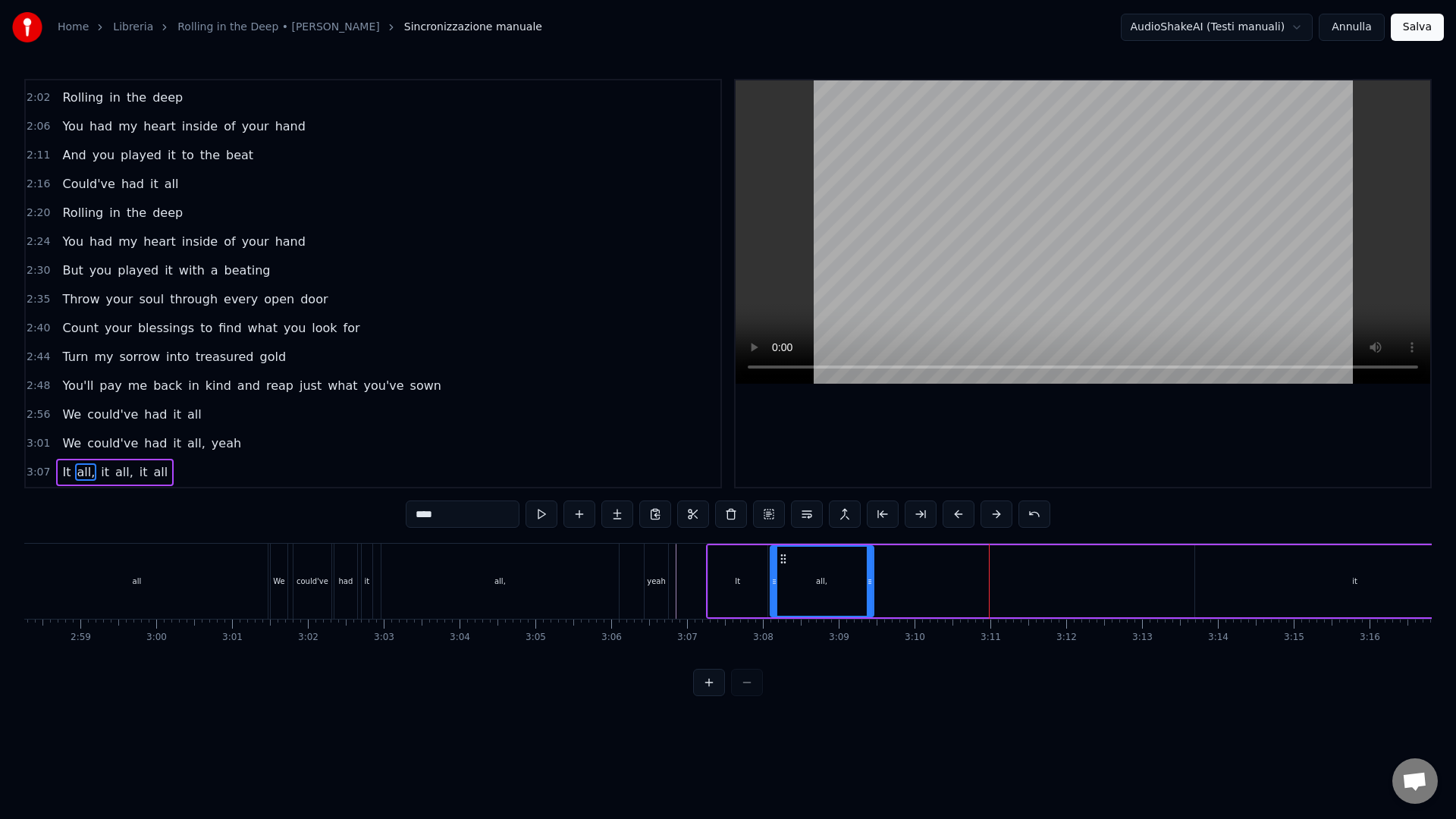
drag, startPoint x: 902, startPoint y: 558, endPoint x: 782, endPoint y: 562, distance: 120.1
click at [782, 562] on icon at bounding box center [782, 559] width 13 height 13
drag, startPoint x: 870, startPoint y: 584, endPoint x: 841, endPoint y: 580, distance: 29.3
click at [841, 580] on icon at bounding box center [839, 582] width 6 height 13
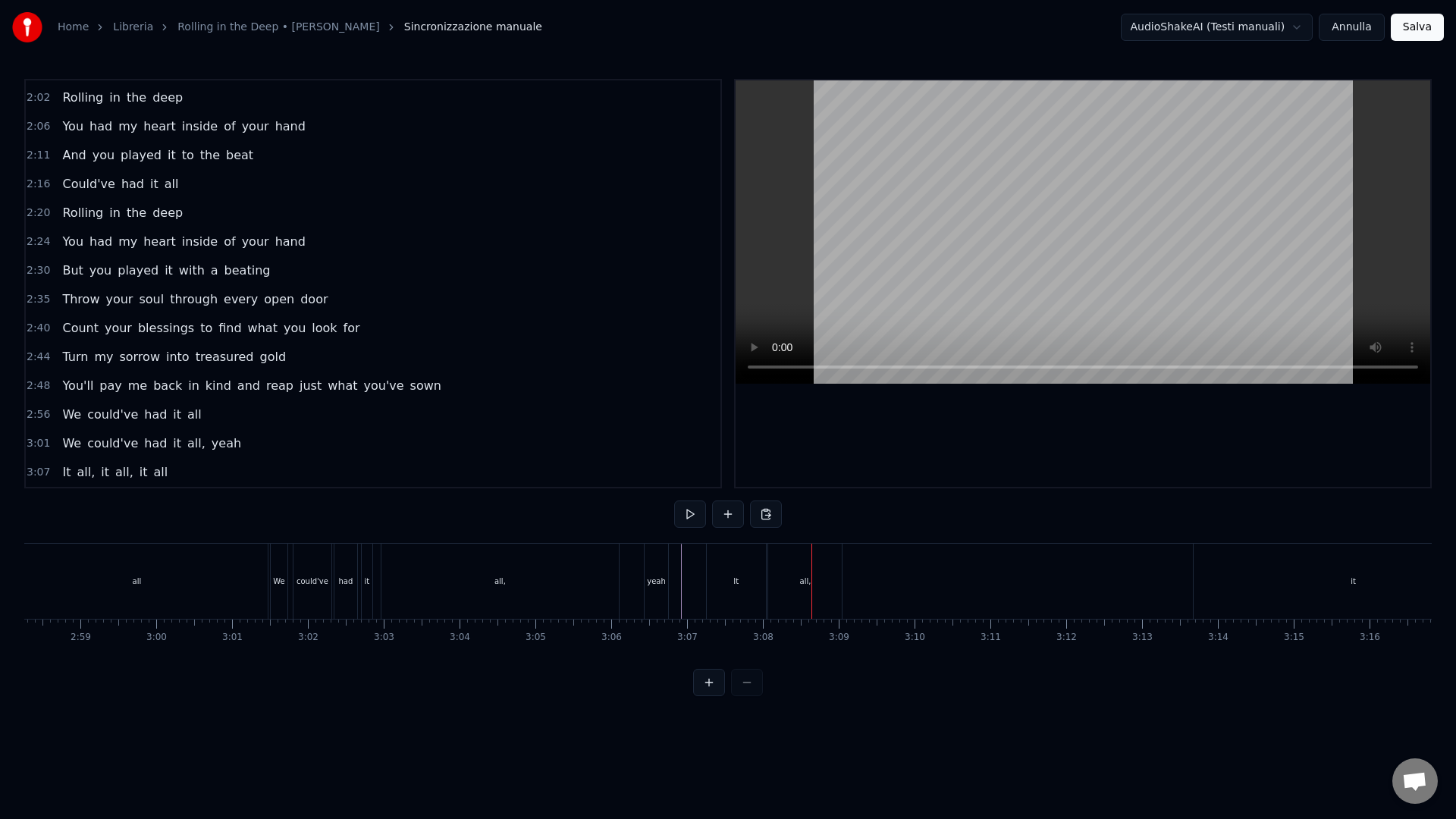
click at [710, 577] on div "It" at bounding box center [736, 581] width 59 height 75
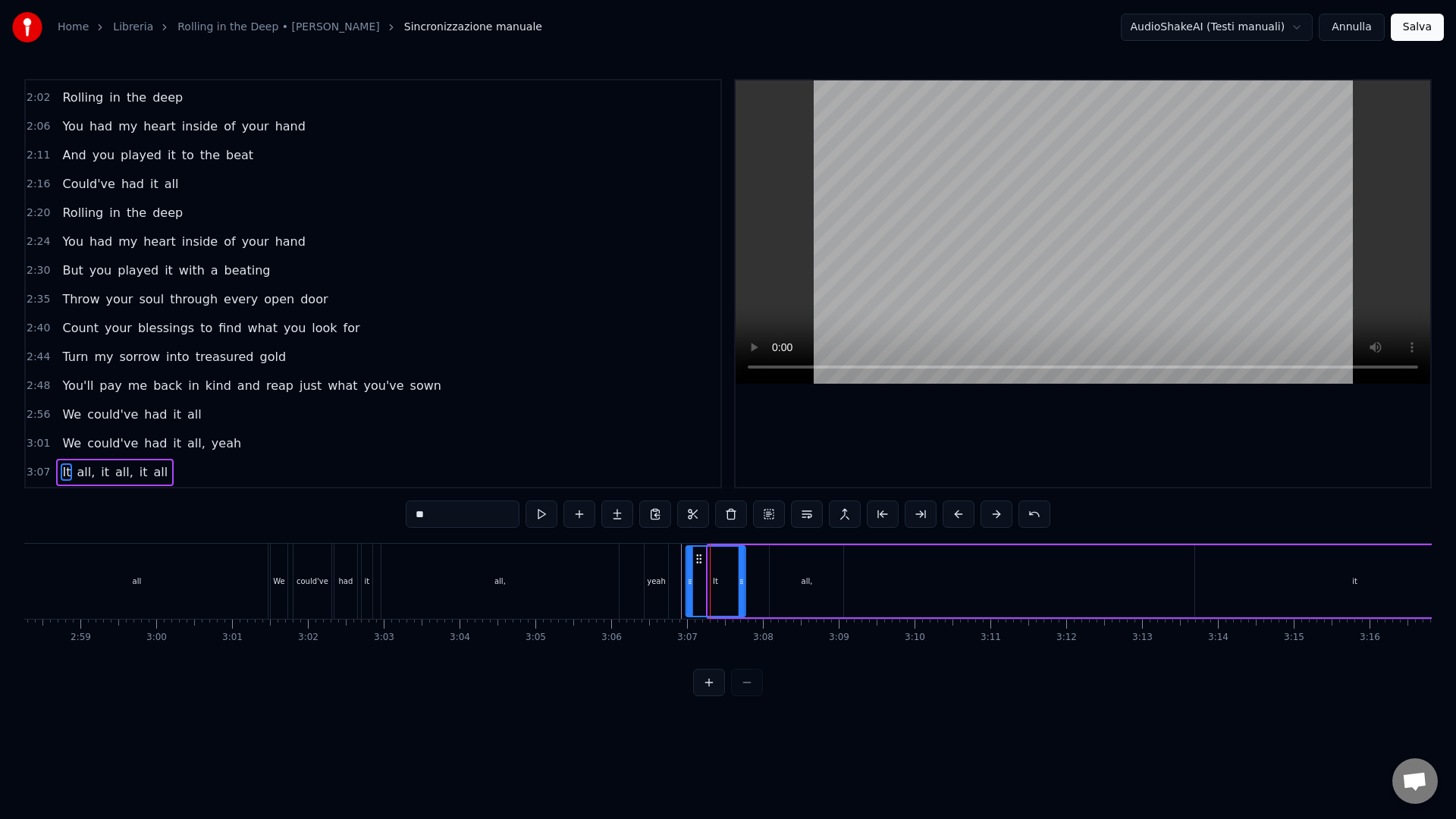
drag, startPoint x: 723, startPoint y: 555, endPoint x: 701, endPoint y: 558, distance: 22.2
click at [701, 558] on icon at bounding box center [699, 559] width 13 height 13
drag, startPoint x: 742, startPoint y: 581, endPoint x: 721, endPoint y: 580, distance: 21.0
click at [721, 580] on icon at bounding box center [721, 582] width 6 height 13
click at [782, 576] on div "all," at bounding box center [807, 581] width 74 height 72
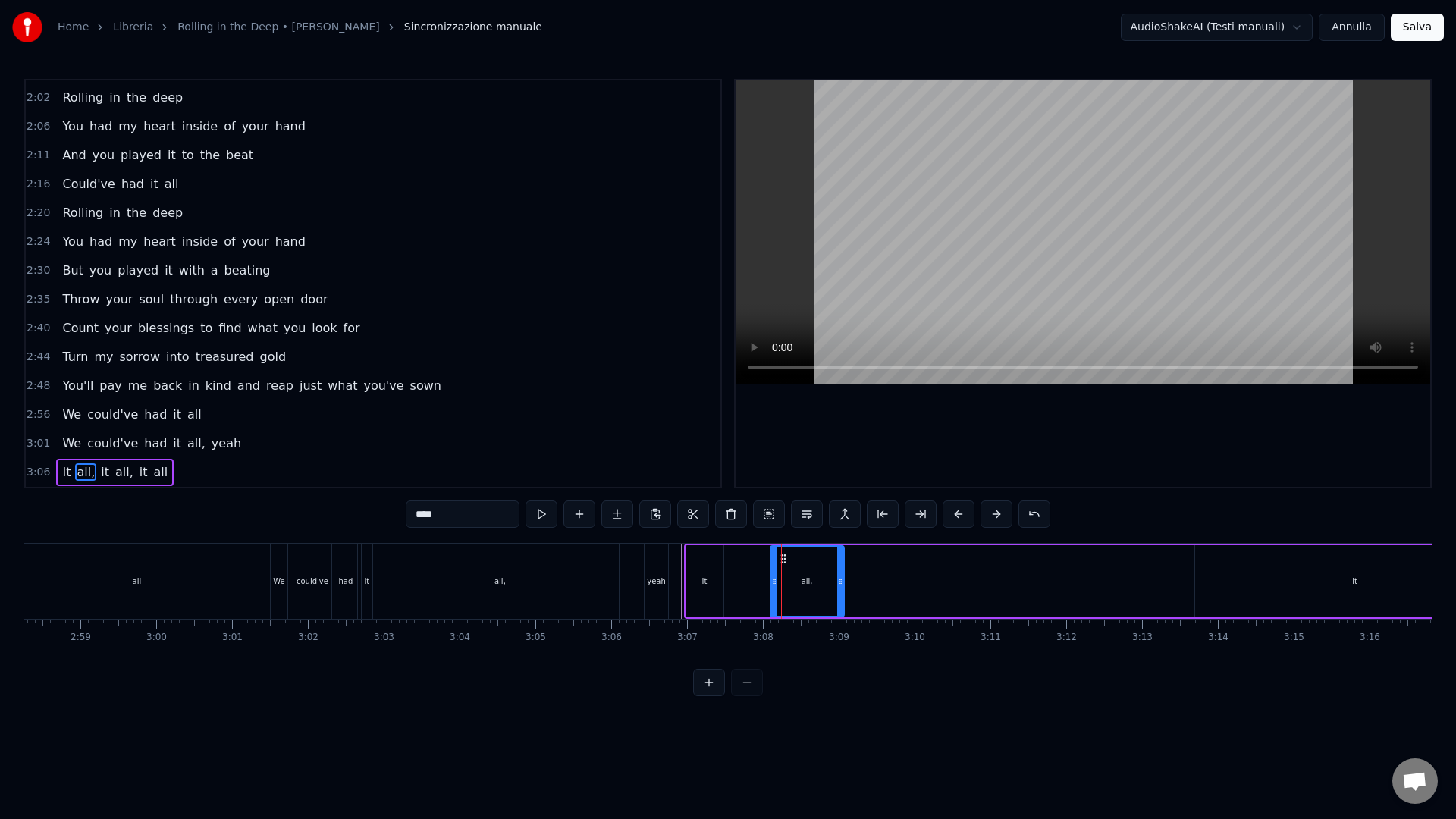
drag, startPoint x: 801, startPoint y: 579, endPoint x: 791, endPoint y: 577, distance: 10.2
click at [791, 577] on div "all," at bounding box center [807, 581] width 72 height 69
drag, startPoint x: 783, startPoint y: 555, endPoint x: 738, endPoint y: 558, distance: 45.1
click at [738, 558] on icon at bounding box center [739, 559] width 13 height 13
drag, startPoint x: 796, startPoint y: 584, endPoint x: 756, endPoint y: 578, distance: 40.4
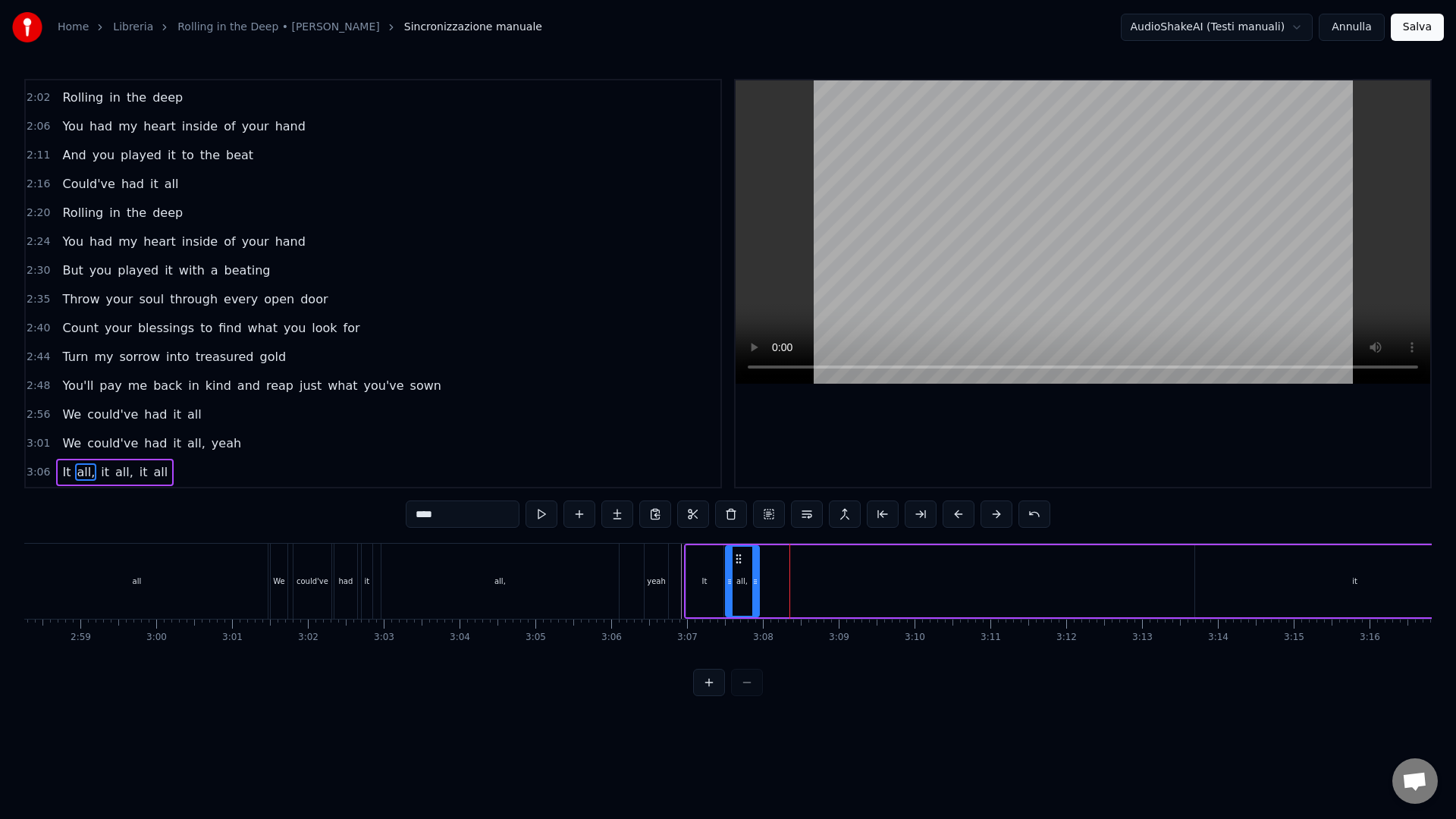
click at [756, 578] on icon at bounding box center [755, 582] width 6 height 13
click at [1267, 577] on div "it" at bounding box center [1354, 581] width 320 height 72
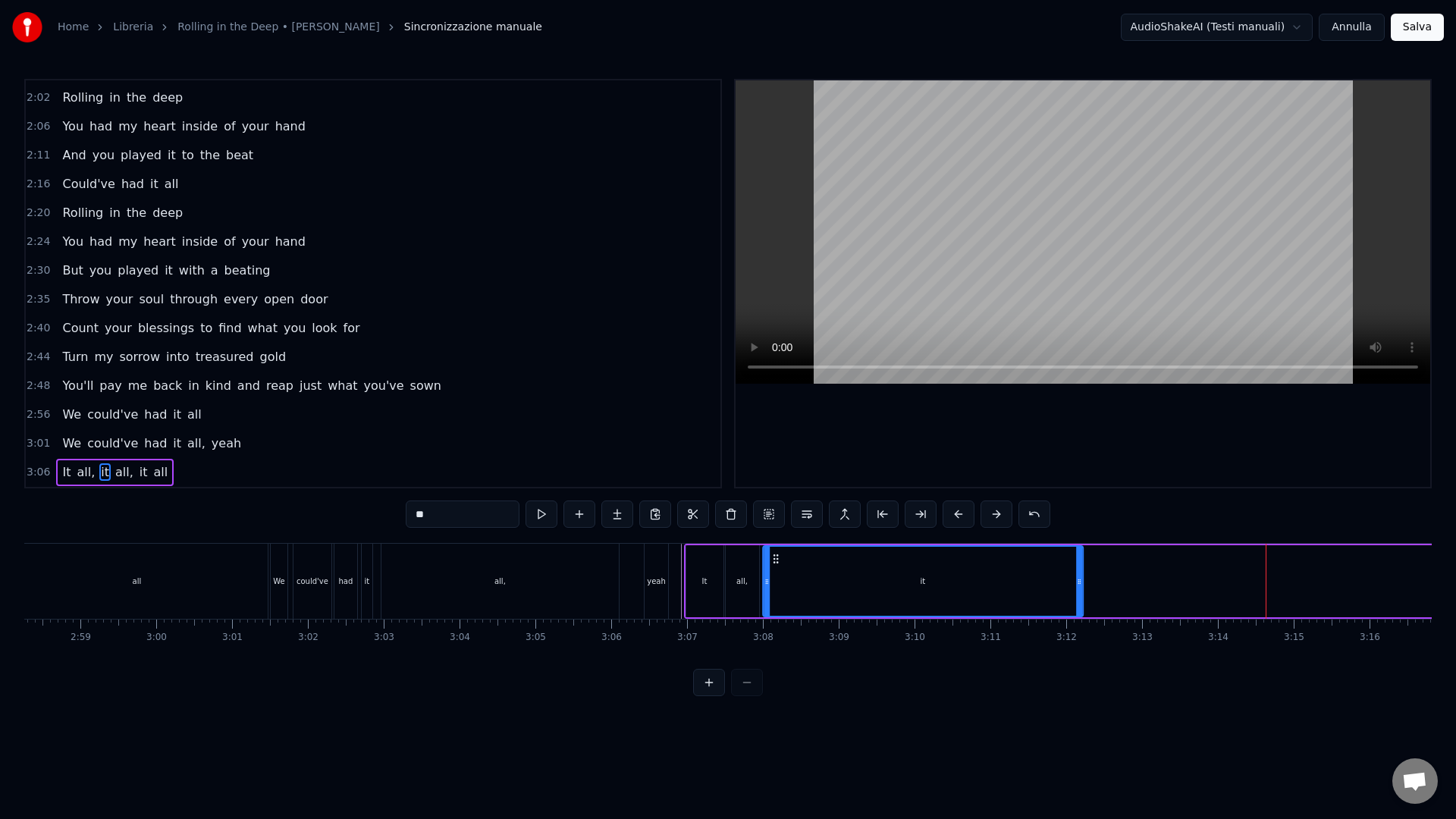
drag, startPoint x: 1206, startPoint y: 556, endPoint x: 774, endPoint y: 573, distance: 432.3
click at [774, 573] on div "it" at bounding box center [922, 581] width 318 height 69
drag, startPoint x: 1080, startPoint y: 595, endPoint x: 796, endPoint y: 587, distance: 284.1
click at [796, 587] on div at bounding box center [796, 581] width 6 height 69
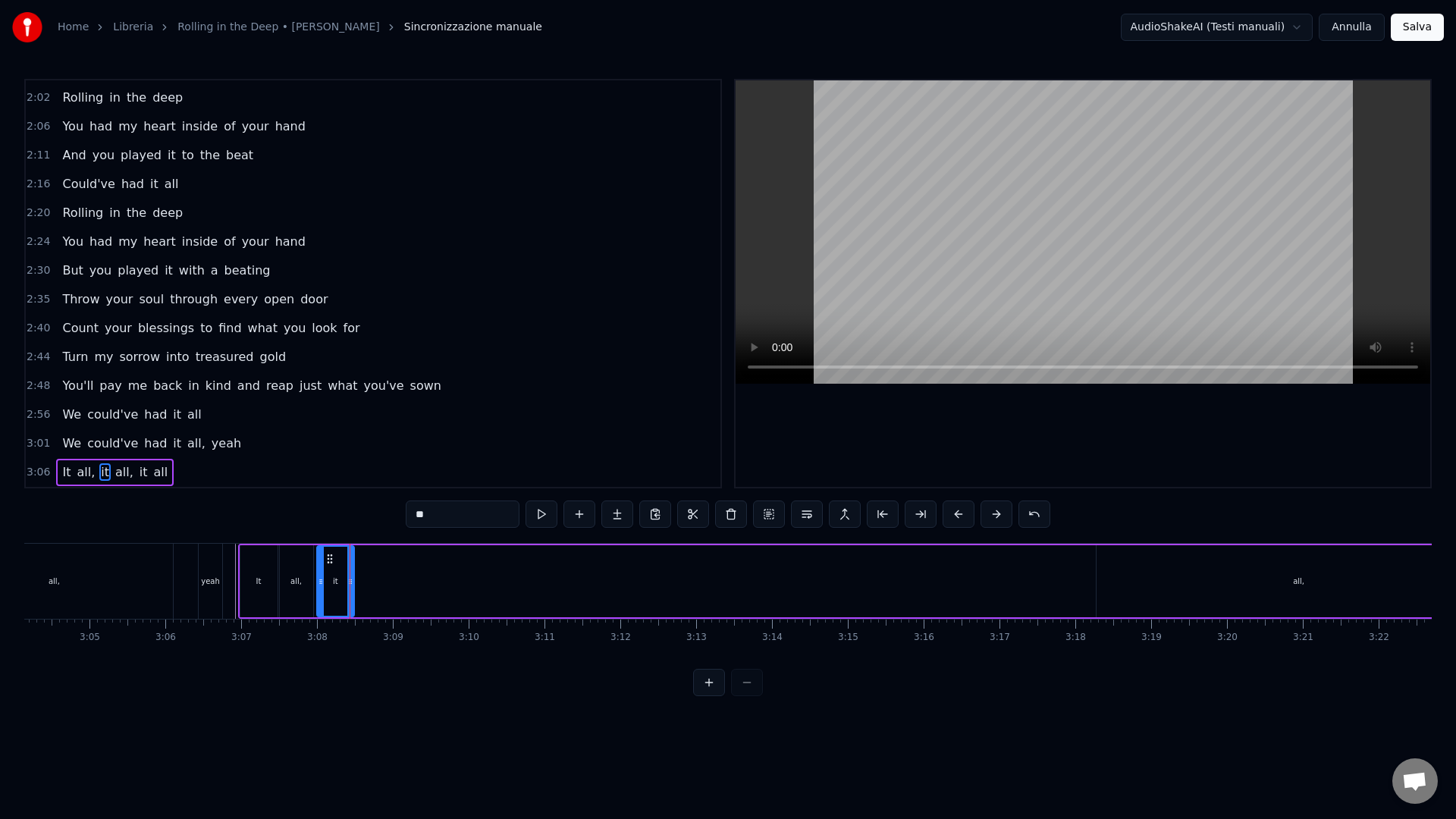
scroll to position [0, 13951]
click at [1202, 569] on div "all," at bounding box center [1308, 581] width 404 height 72
type input "****"
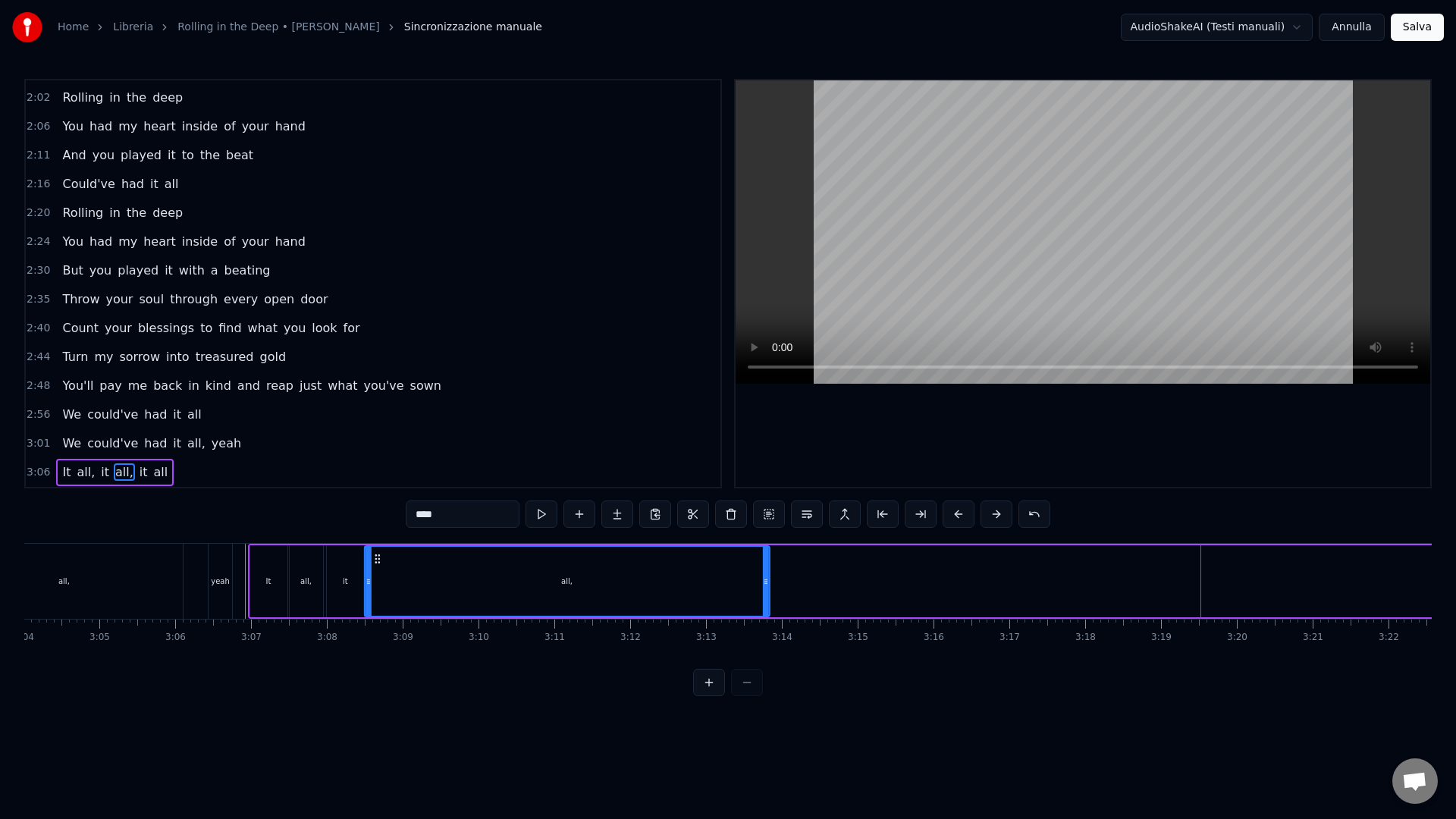
drag, startPoint x: 1119, startPoint y: 562, endPoint x: 379, endPoint y: 574, distance: 740.1
click at [378, 574] on div "all," at bounding box center [566, 581] width 404 height 69
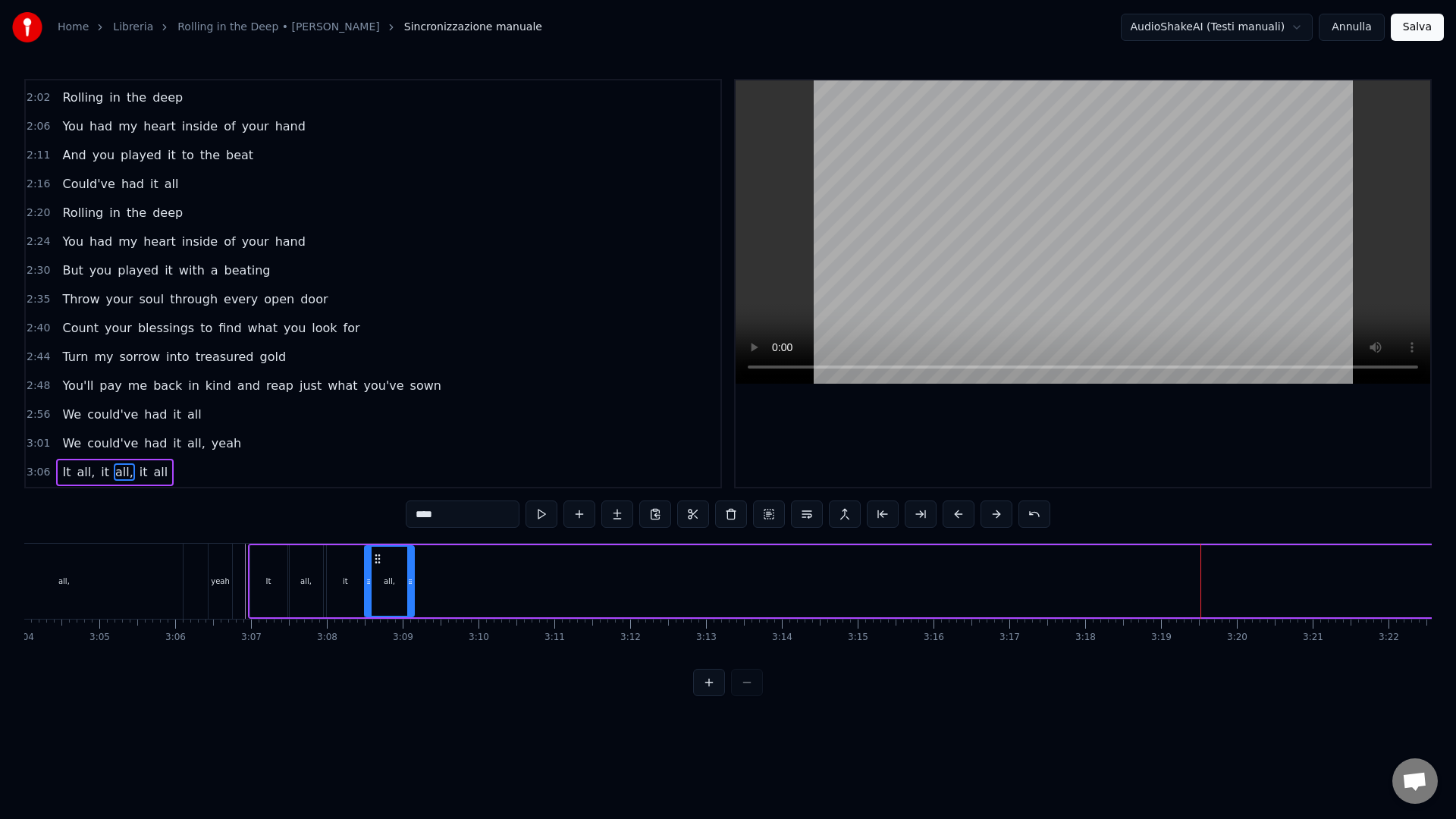
drag, startPoint x: 668, startPoint y: 586, endPoint x: 411, endPoint y: 590, distance: 257.0
click at [411, 590] on div at bounding box center [410, 581] width 6 height 69
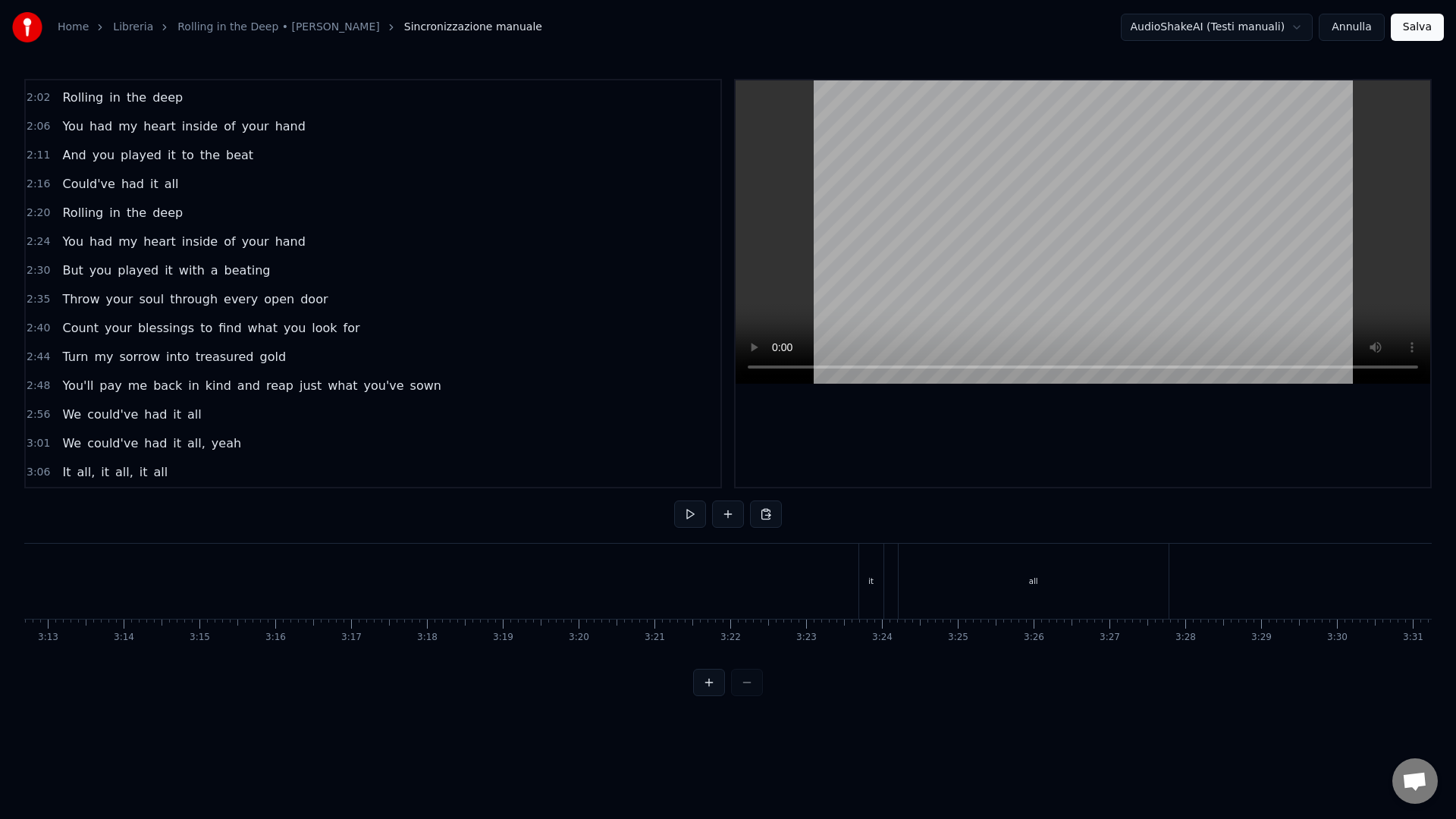
scroll to position [0, 14619]
click at [1113, 600] on div "all" at bounding box center [1023, 581] width 270 height 75
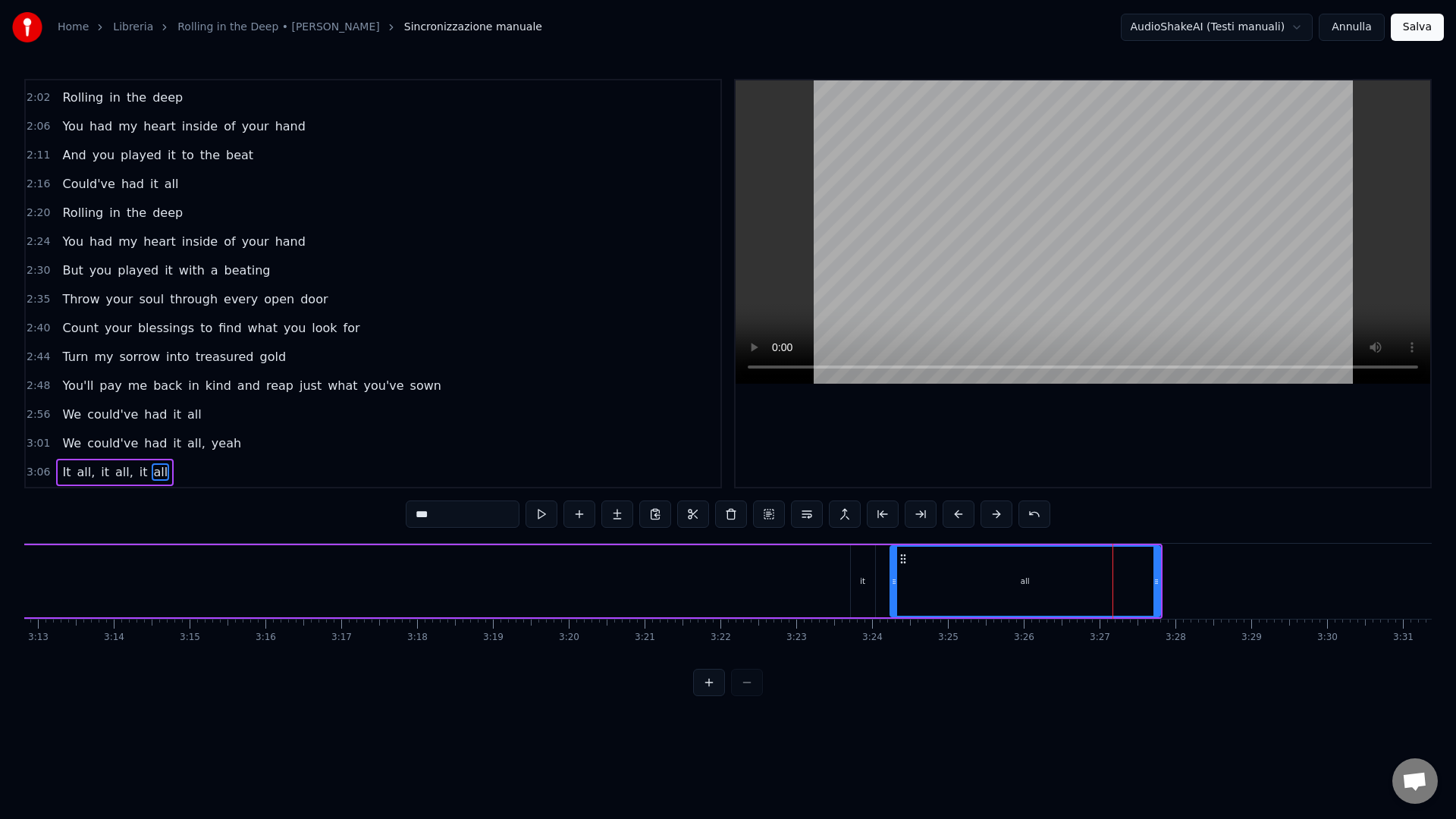
click at [847, 566] on div "It all, it all, it all" at bounding box center [371, 581] width 1582 height 75
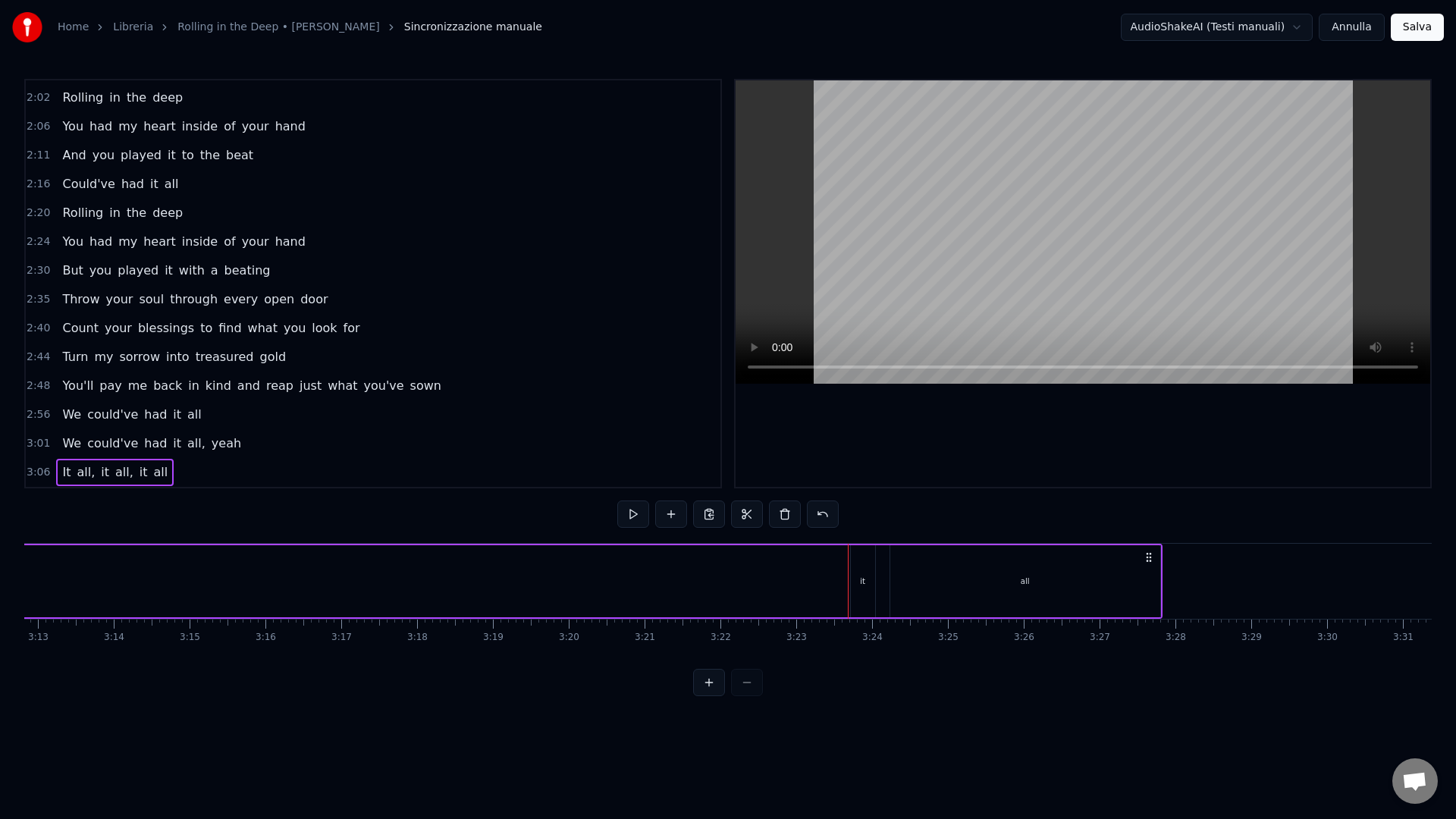
click at [864, 566] on div "it" at bounding box center [862, 581] width 24 height 72
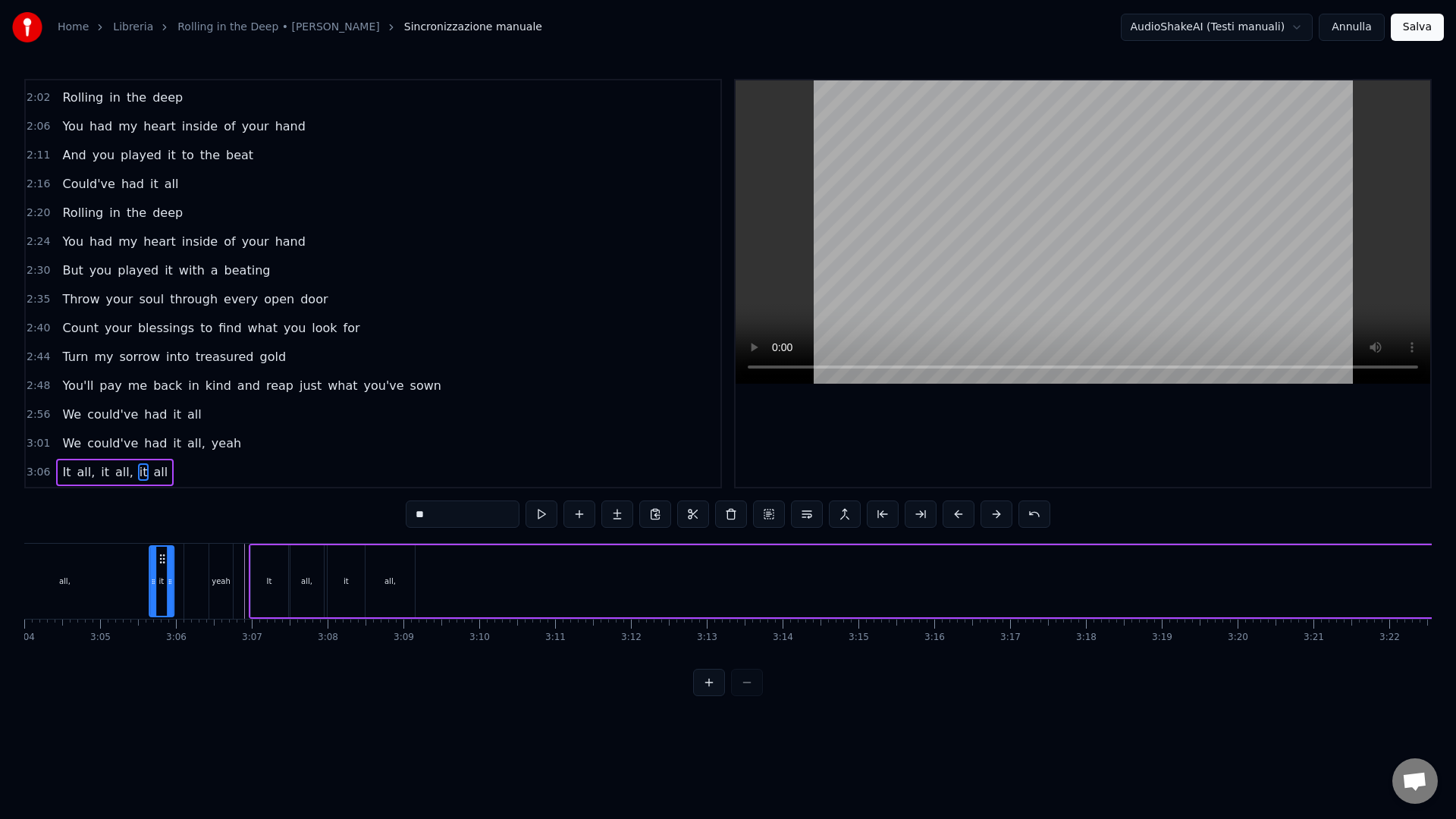
scroll to position [0, 13940]
drag, startPoint x: 864, startPoint y: 559, endPoint x: 456, endPoint y: 585, distance: 408.8
click at [456, 585] on div "it" at bounding box center [455, 581] width 23 height 69
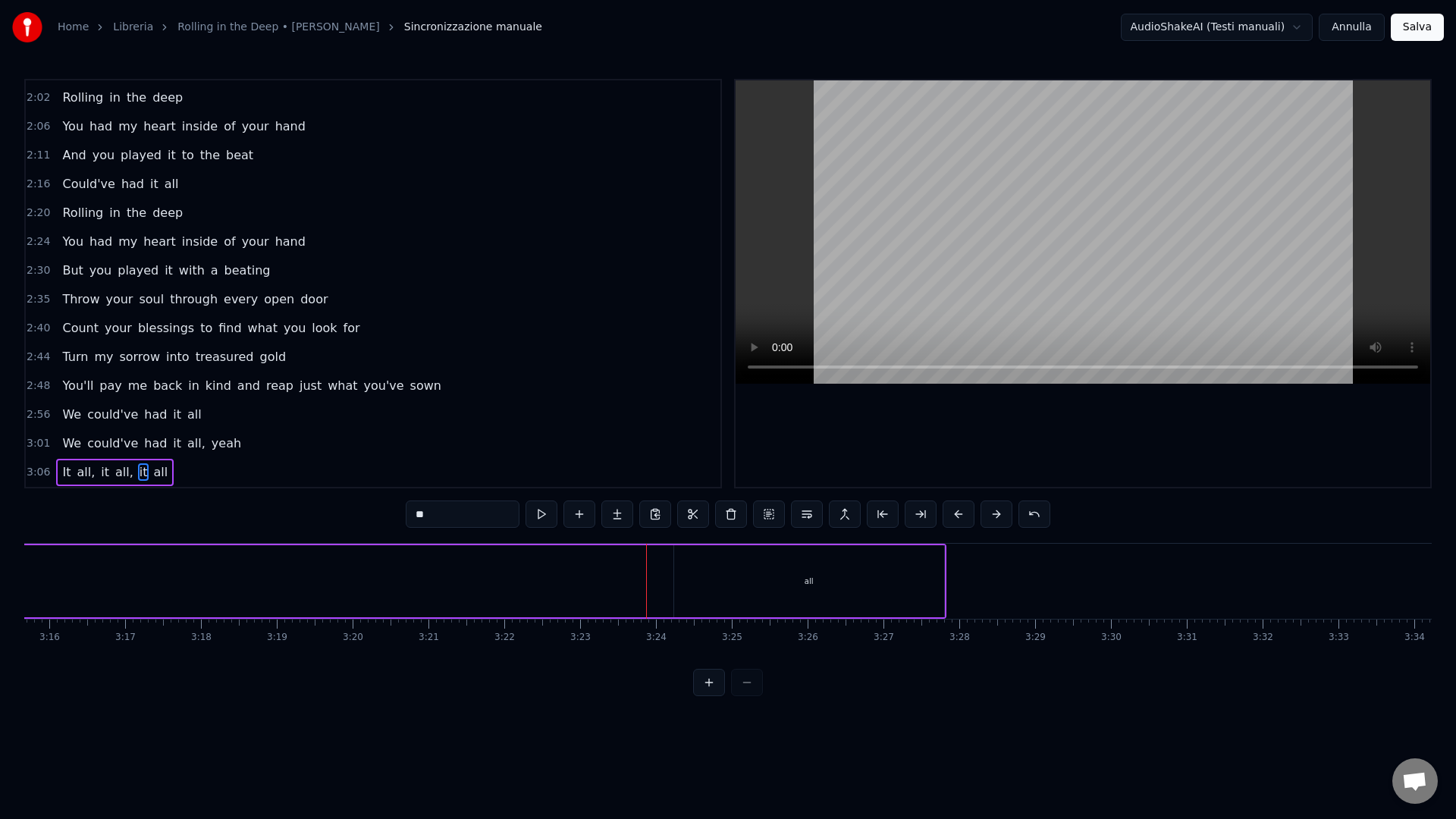
scroll to position [0, 14845]
click at [861, 597] on div "all" at bounding box center [799, 581] width 270 height 72
type input "***"
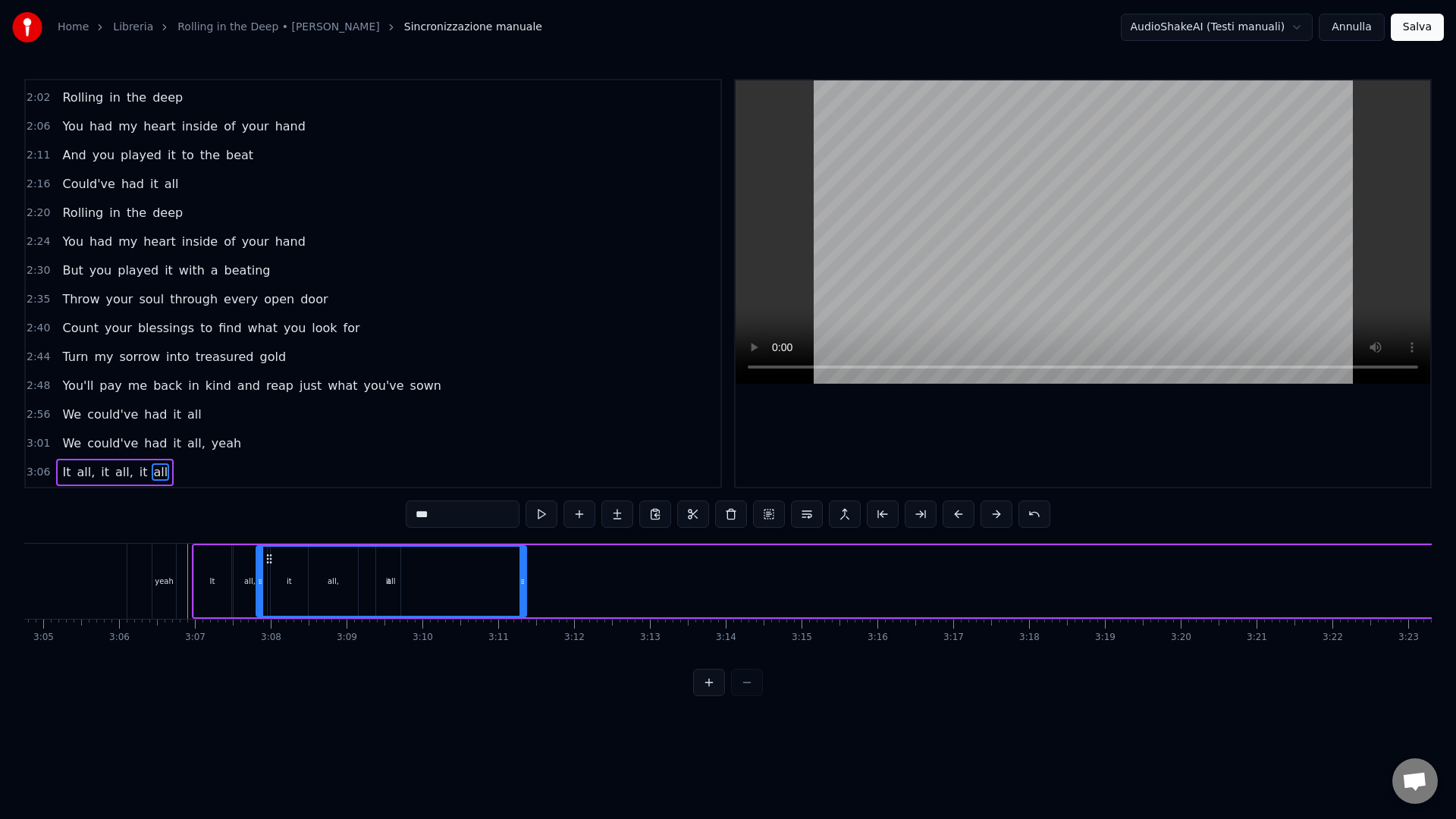
scroll to position [0, 13999]
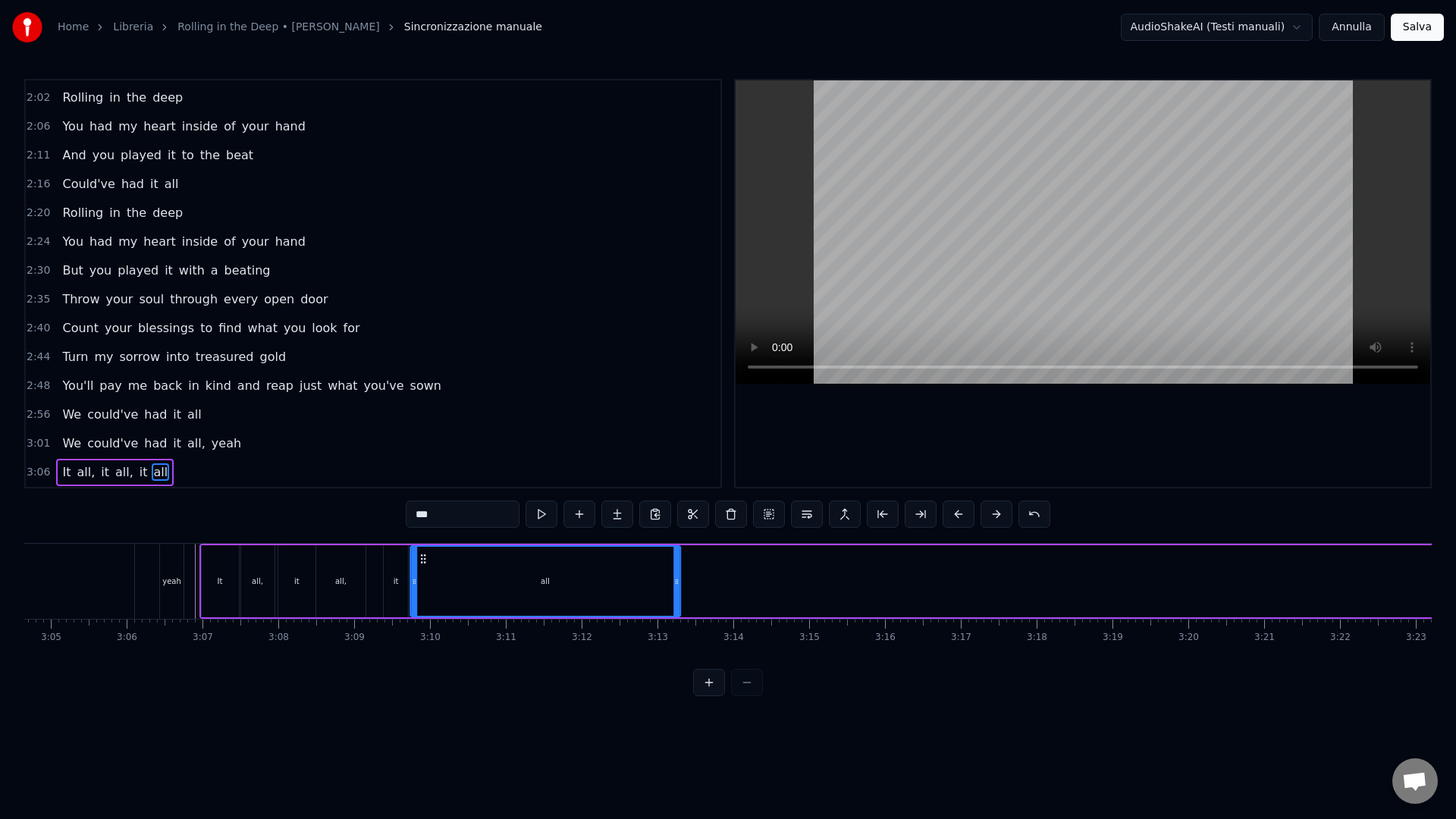
drag, startPoint x: 675, startPoint y: 556, endPoint x: 421, endPoint y: 577, distance: 254.9
click at [422, 577] on div "all" at bounding box center [545, 581] width 268 height 69
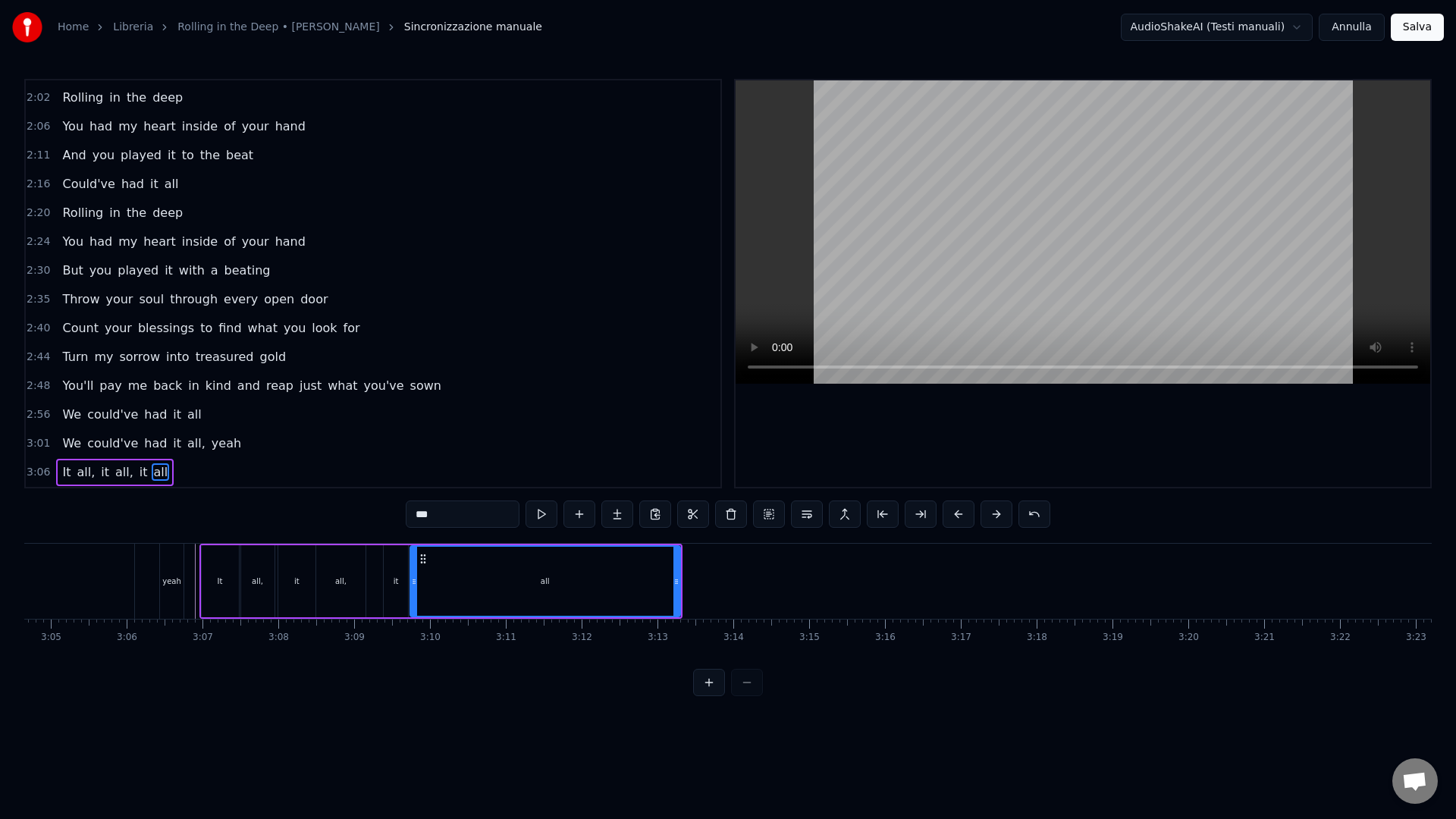
click at [680, 587] on div "It all, it all, it all" at bounding box center [440, 581] width 483 height 75
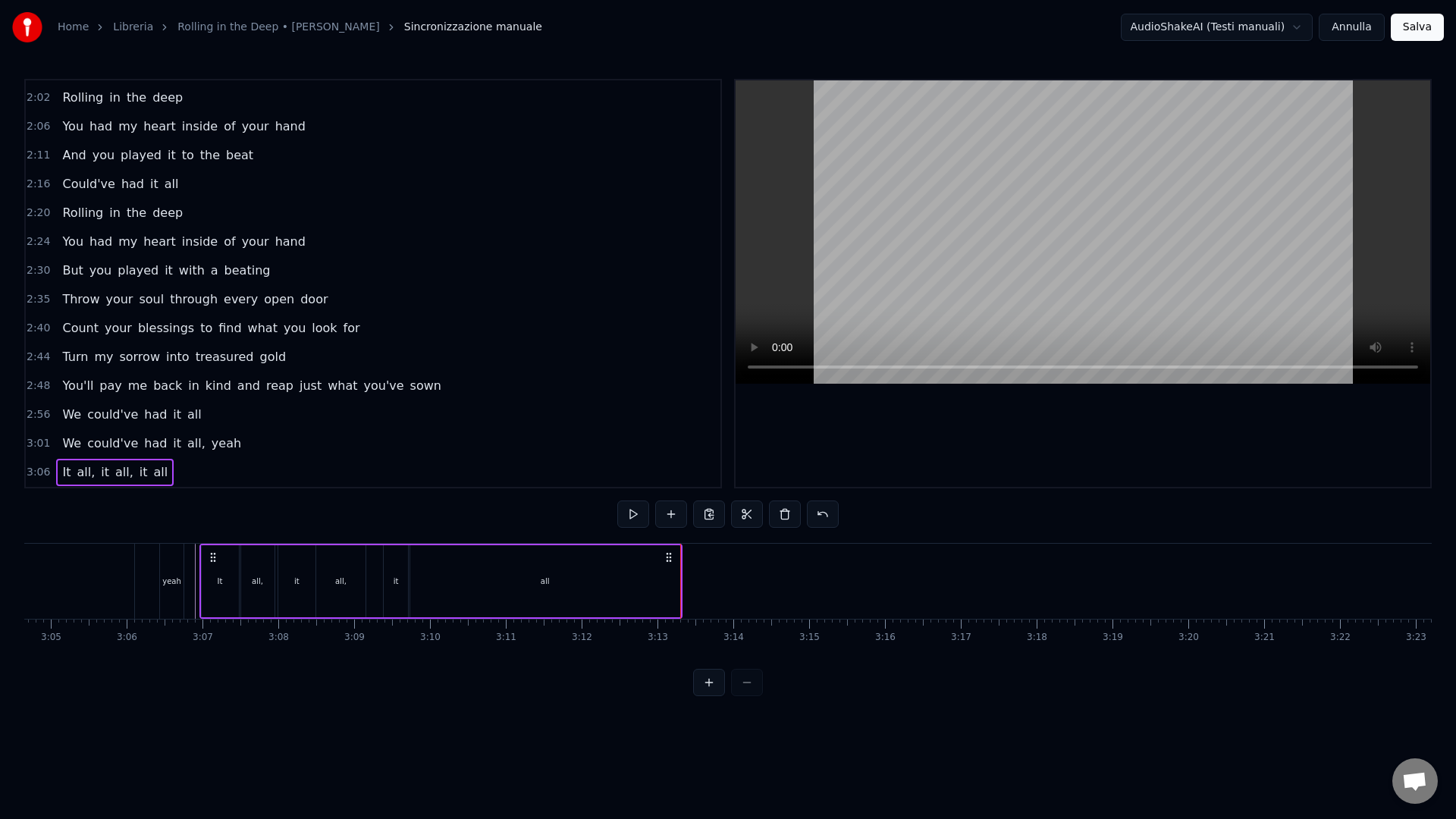
click at [642, 583] on div "all" at bounding box center [545, 581] width 270 height 72
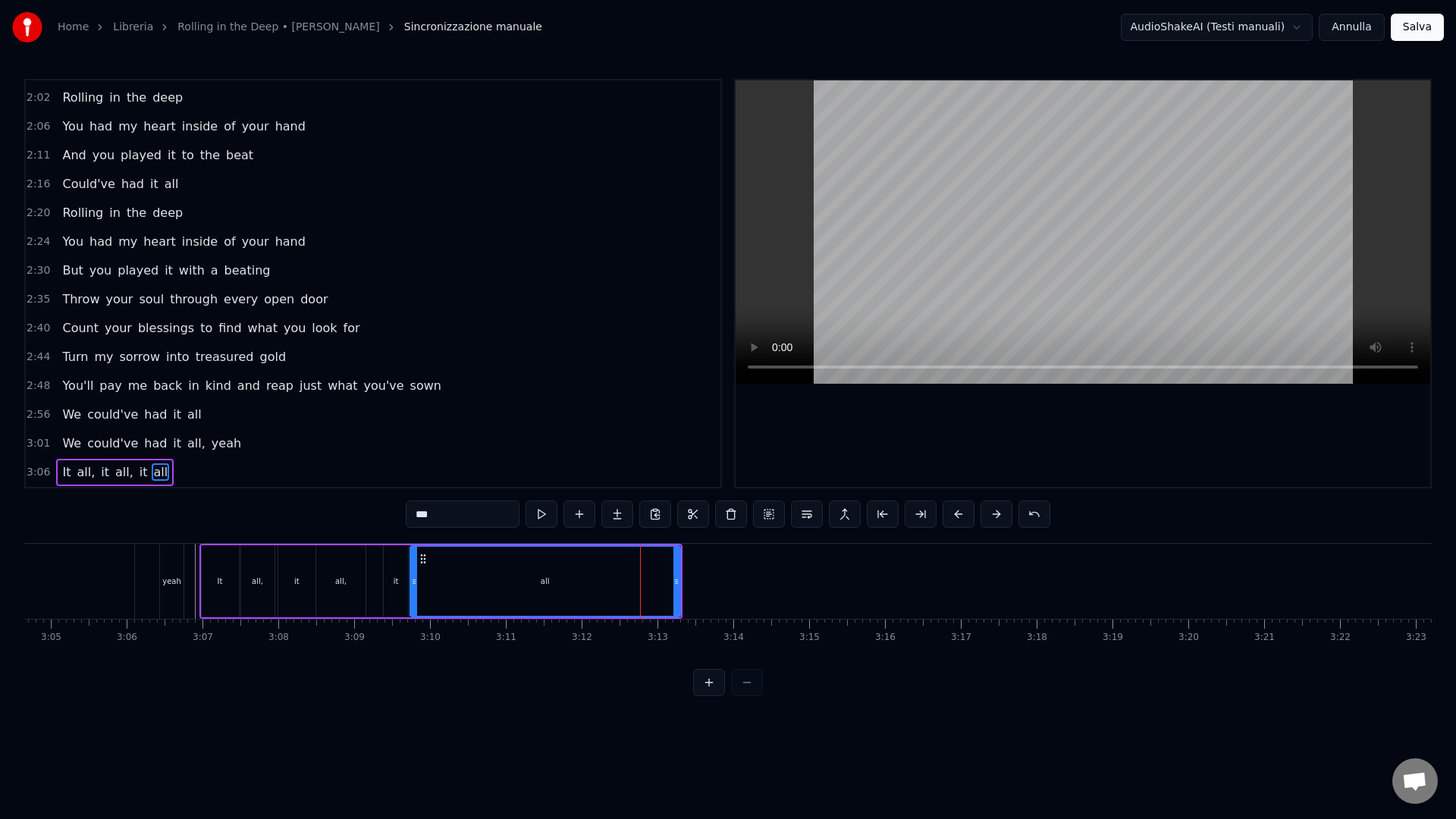
drag, startPoint x: 678, startPoint y: 584, endPoint x: 530, endPoint y: 589, distance: 148.1
click at [492, 586] on div "all" at bounding box center [545, 581] width 271 height 72
drag, startPoint x: 675, startPoint y: 591, endPoint x: 466, endPoint y: 591, distance: 209.0
click at [466, 591] on div at bounding box center [466, 581] width 6 height 69
click at [373, 591] on div "It all, it all, it all" at bounding box center [336, 581] width 273 height 75
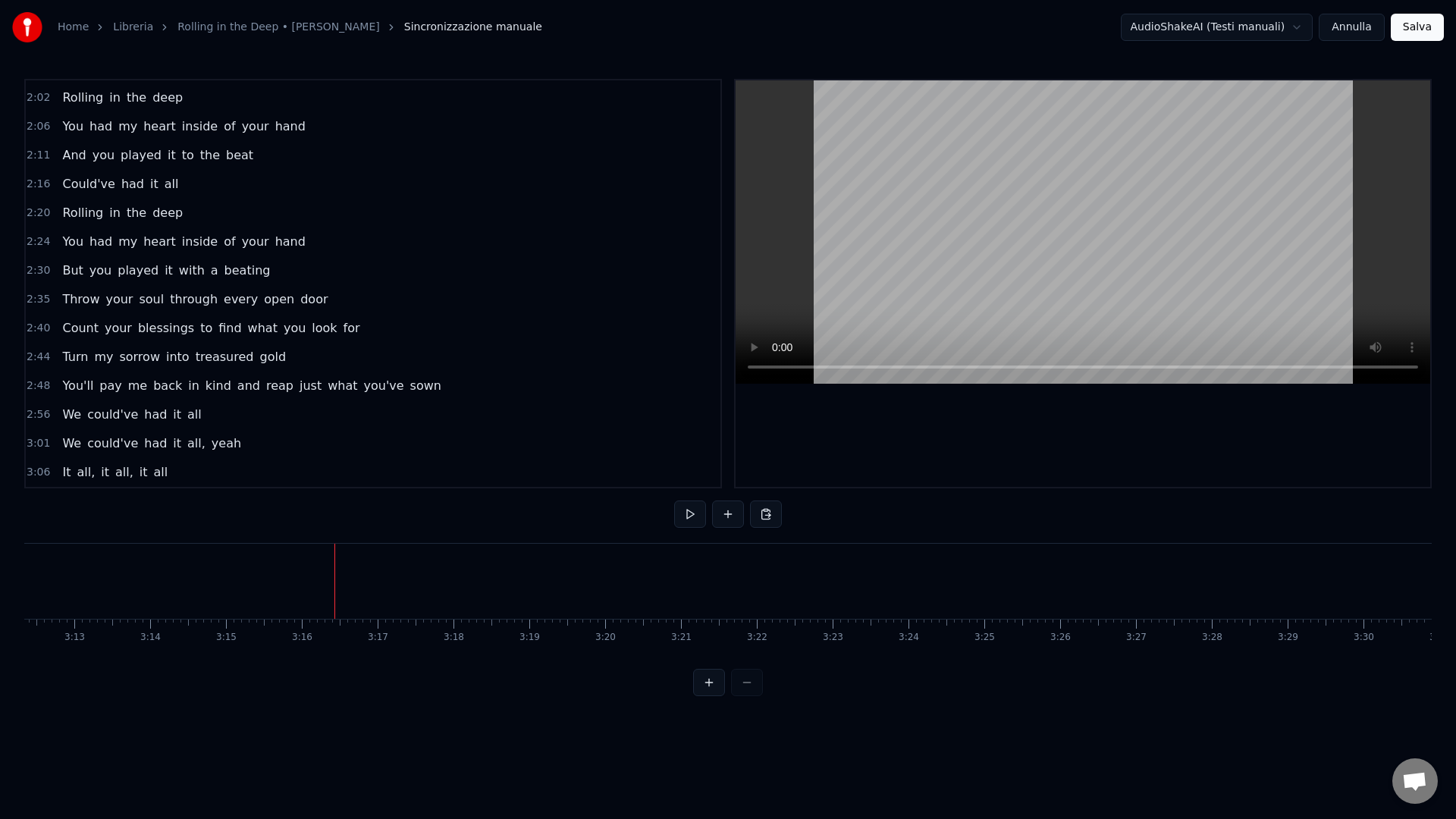
scroll to position [0, 14515]
click at [142, 444] on span "had" at bounding box center [155, 443] width 26 height 17
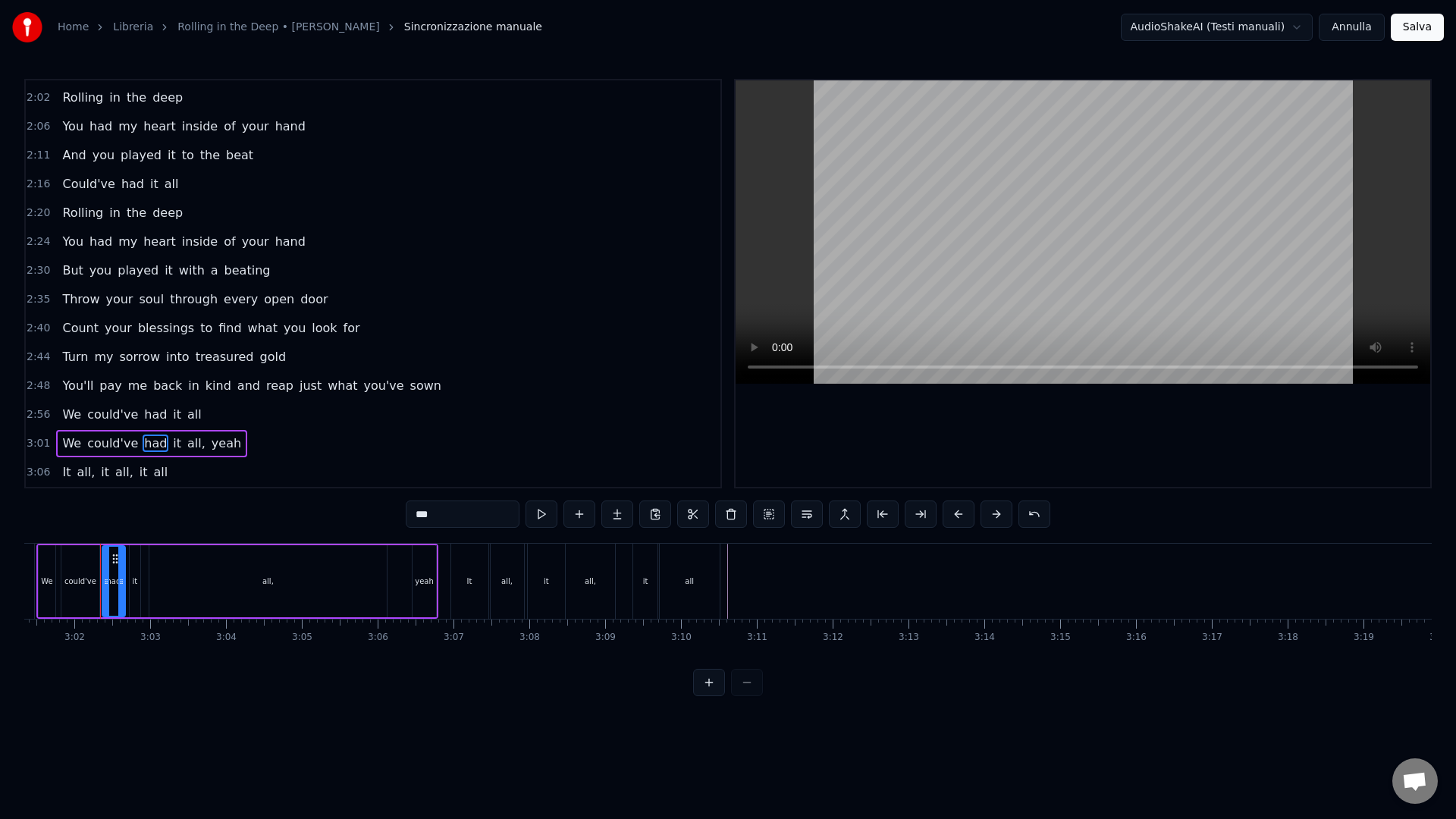
click at [285, 430] on div "3:01 We could've had it all, yeah" at bounding box center [373, 443] width 695 height 29
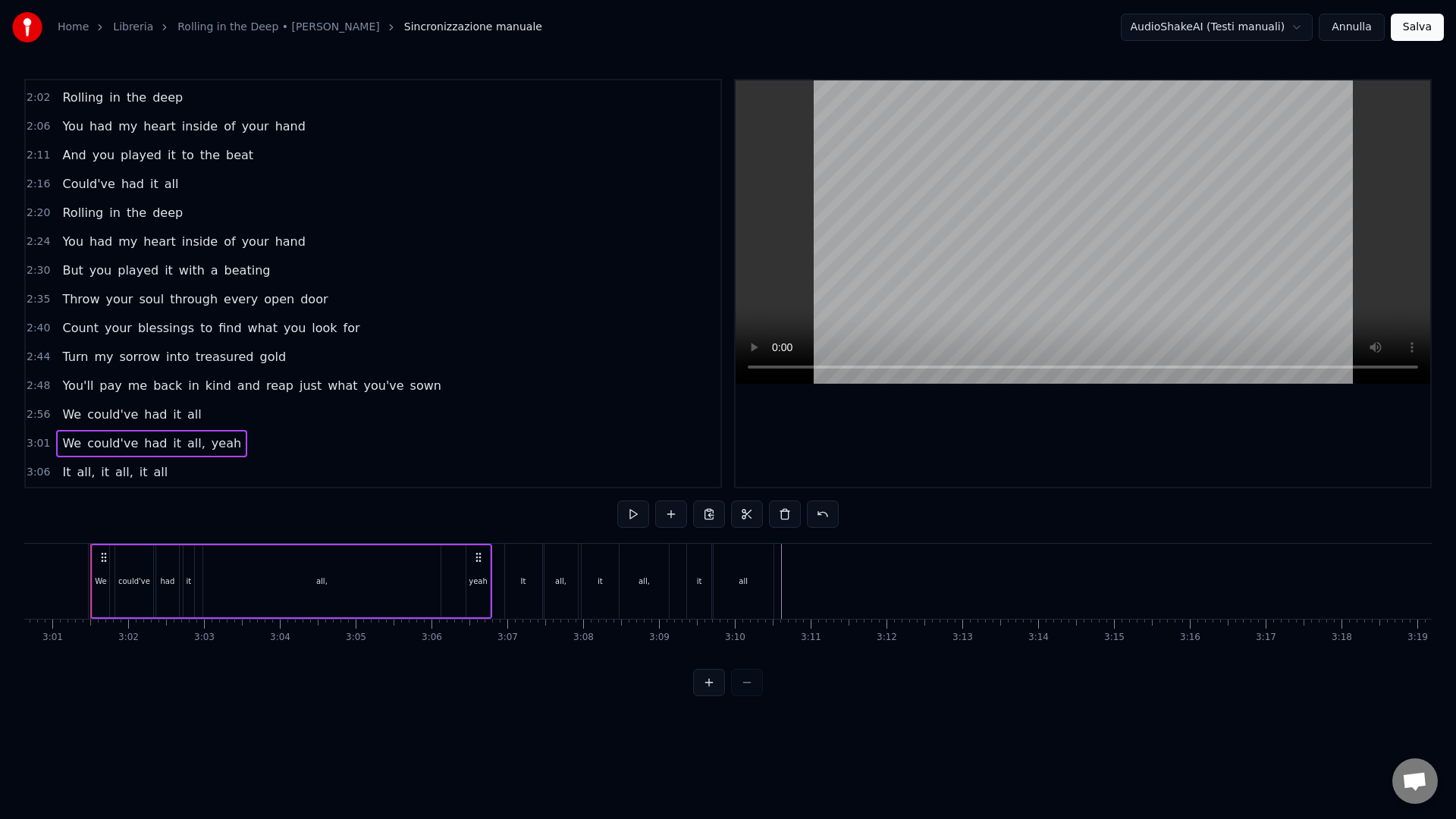
scroll to position [0, 13685]
click at [39, 447] on span "3:01" at bounding box center [38, 443] width 23 height 15
click at [30, 446] on span "3:01" at bounding box center [38, 443] width 23 height 15
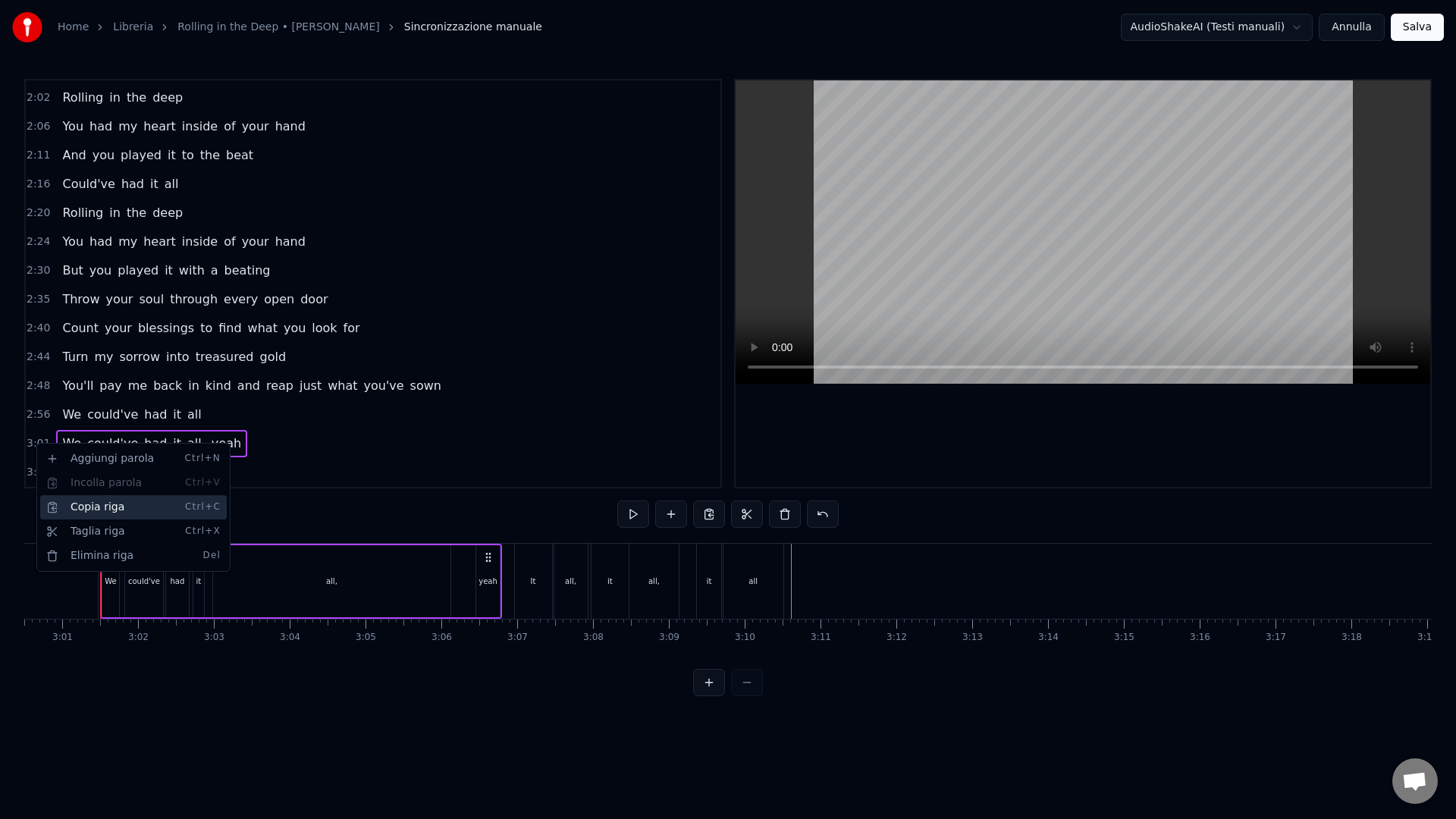
click at [64, 502] on div "Copia riga Ctrl+C" at bounding box center [133, 507] width 186 height 24
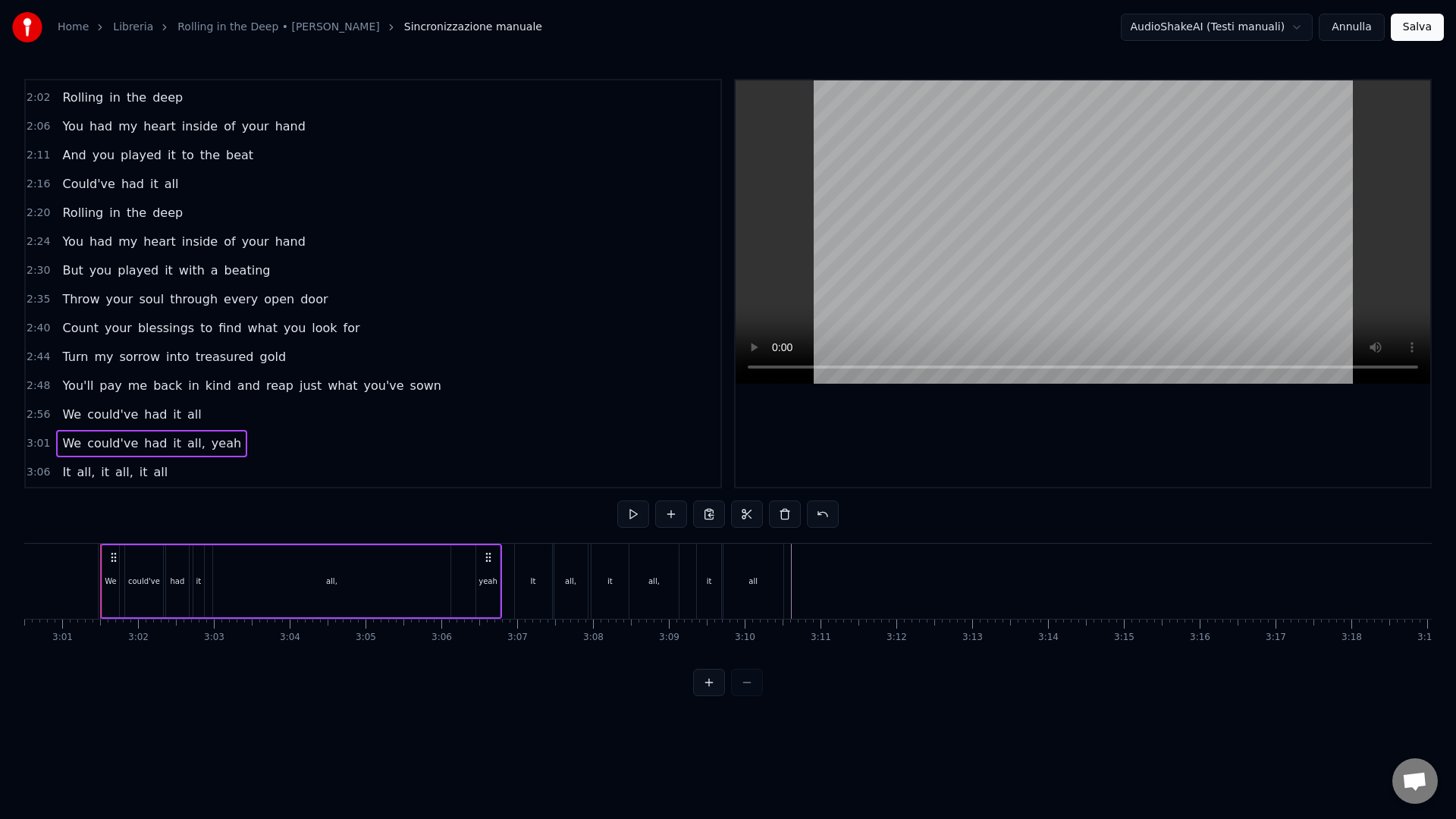
click at [188, 473] on div "3:06 It all, it all, it all" at bounding box center [373, 472] width 695 height 29
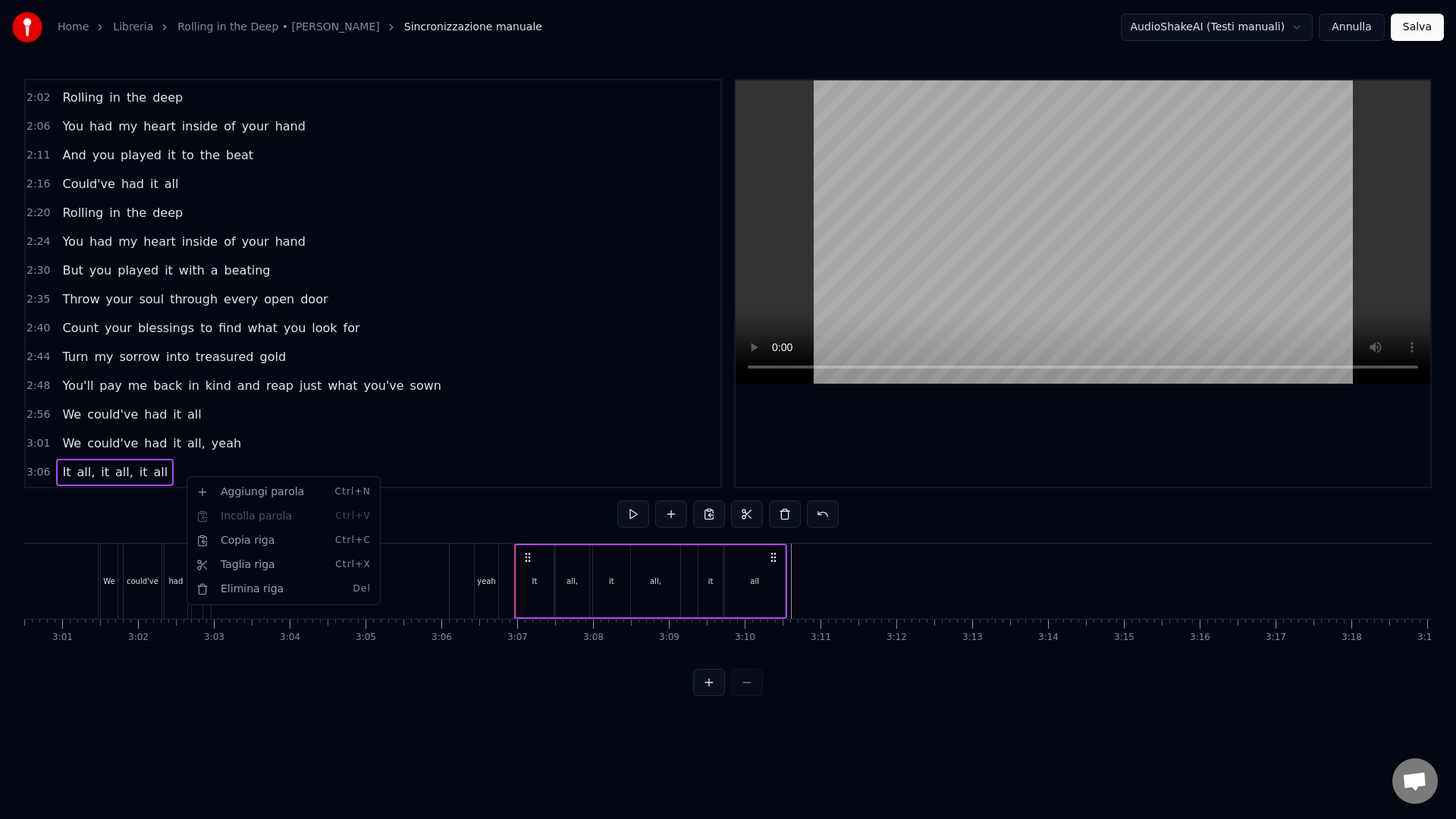
click at [232, 466] on html "Home Libreria Rolling in the Deep • [PERSON_NAME] manuale AudioShakeAI (Testi m…" at bounding box center [728, 360] width 1456 height 720
click at [357, 458] on div "3:06 It all, it all, it all" at bounding box center [373, 472] width 695 height 29
click at [674, 512] on button at bounding box center [670, 514] width 32 height 27
click at [235, 471] on div "3:06 It all, it all, it all" at bounding box center [373, 472] width 695 height 29
click at [216, 489] on div "0:09 There's a fire starting in my heart 0:13 Reaching a fever pitch and it's b…" at bounding box center [728, 387] width 1407 height 617
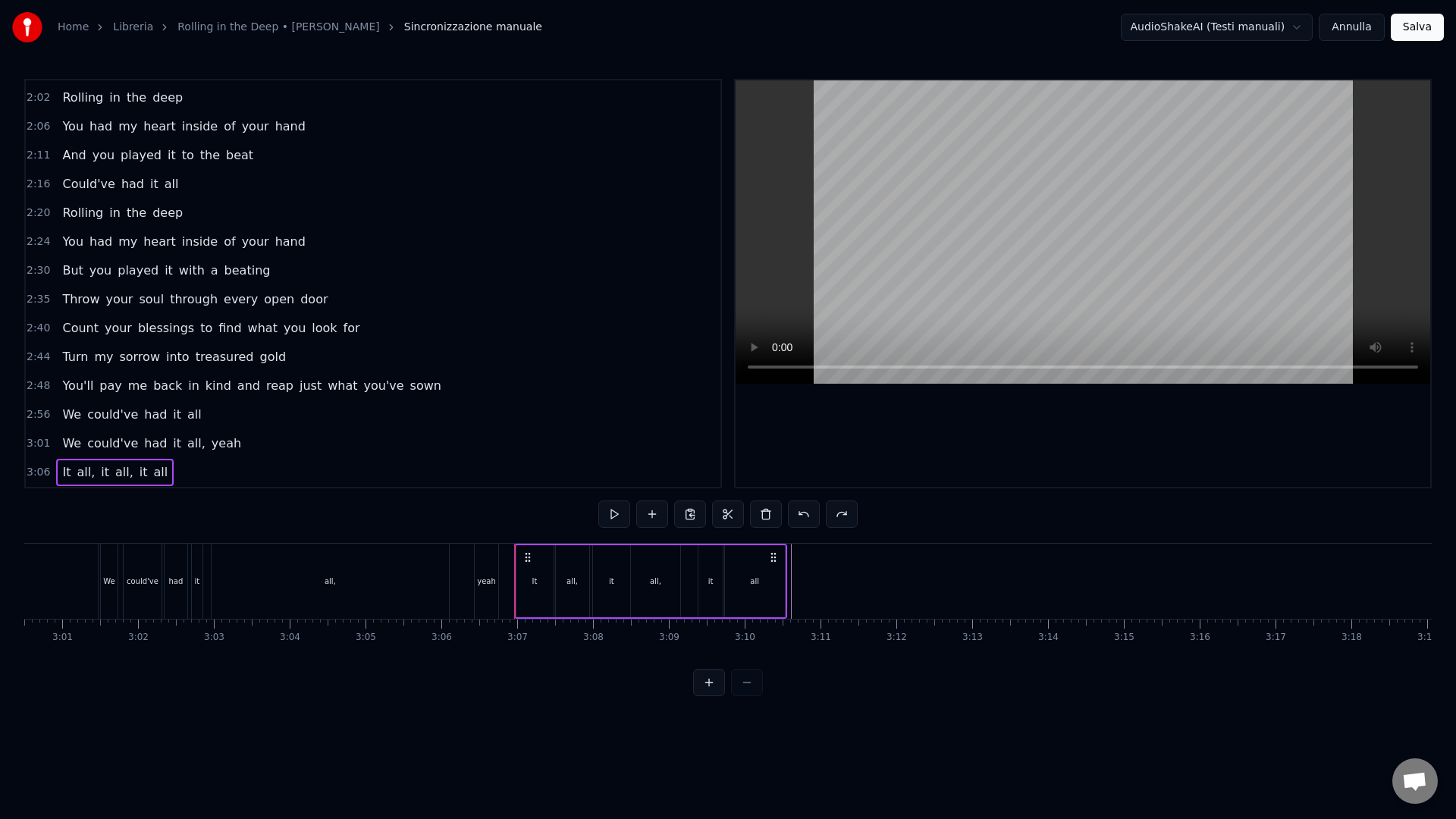
click at [202, 517] on div "0:09 There's a fire starting in my heart 0:13 Reaching a fever pitch and it's b…" at bounding box center [728, 387] width 1407 height 617
click at [50, 500] on div "0:09 There's a fire starting in my heart 0:13 Reaching a fever pitch and it's b…" at bounding box center [728, 387] width 1407 height 617
click at [45, 473] on span "3:06" at bounding box center [38, 472] width 23 height 15
click at [187, 443] on span "all," at bounding box center [196, 443] width 21 height 17
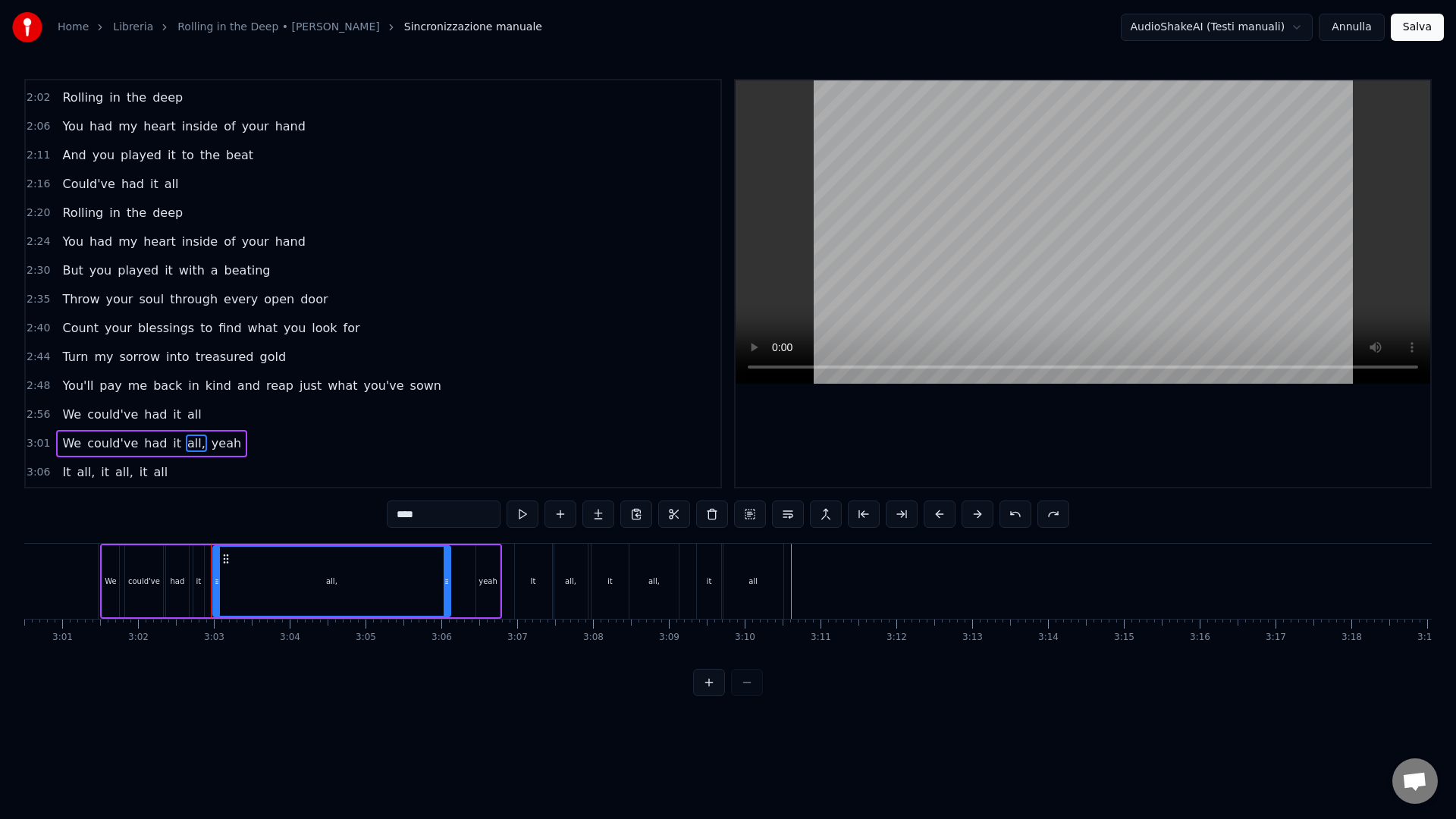
click at [212, 480] on div "3:06 It all, it all, it all" at bounding box center [373, 472] width 695 height 29
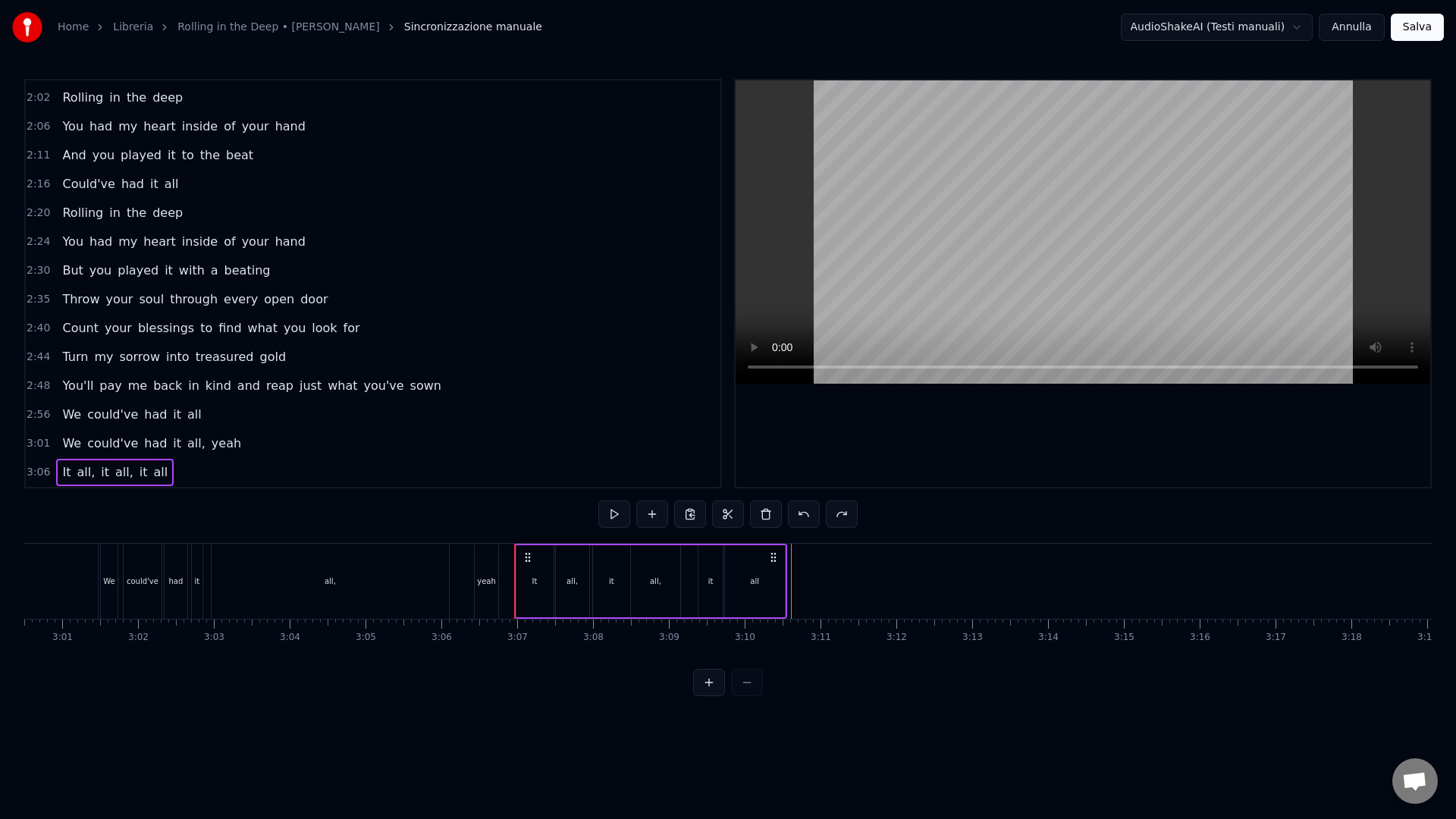
click at [266, 470] on div "3:06 It all, it all, it all" at bounding box center [373, 472] width 695 height 29
click at [286, 502] on div "0:09 There's a fire starting in my heart 0:13 Reaching a fever pitch and it's b…" at bounding box center [728, 387] width 1407 height 617
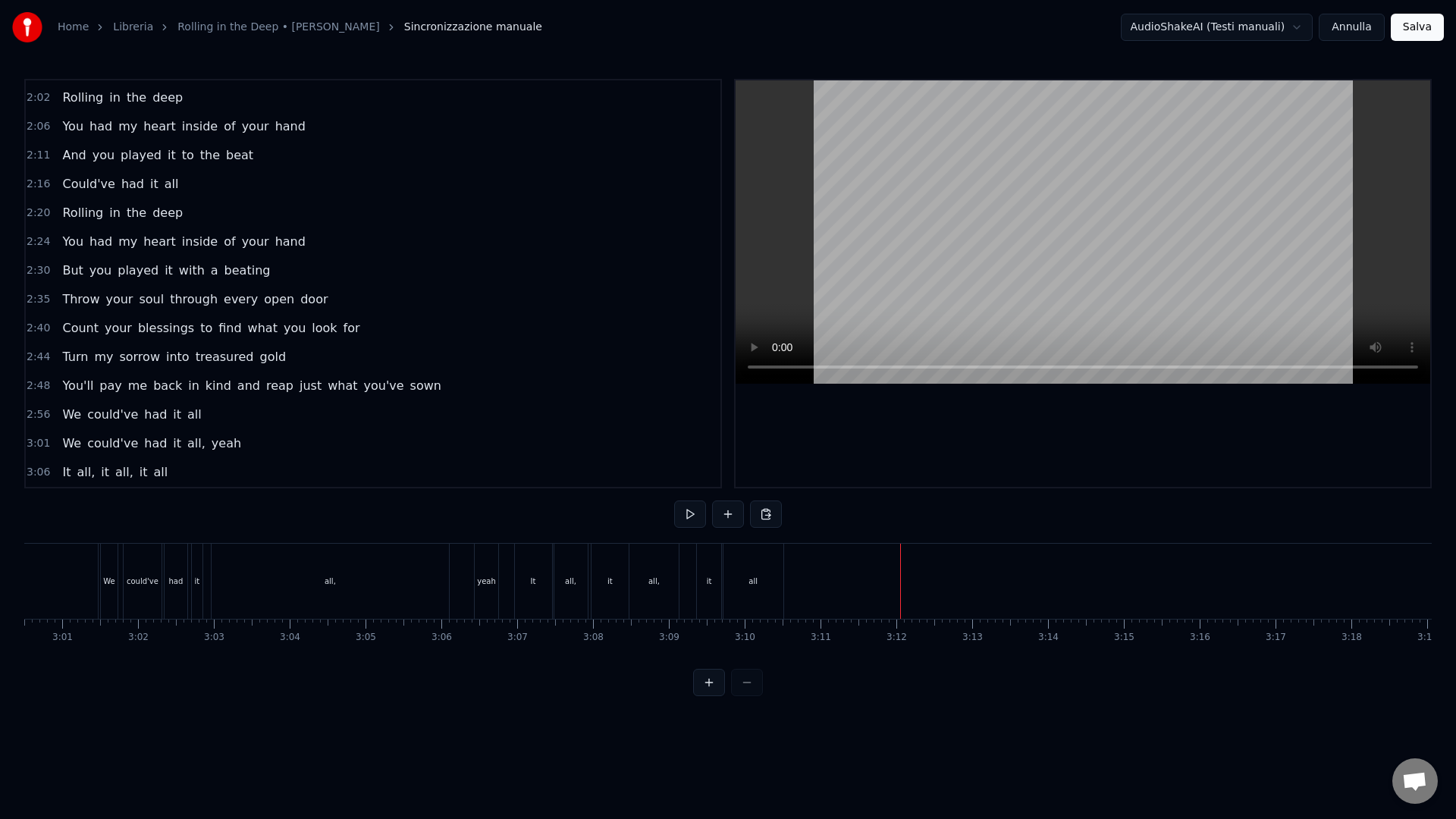
click at [736, 519] on button at bounding box center [728, 514] width 32 height 27
click at [846, 573] on div "<>" at bounding box center [837, 581] width 74 height 72
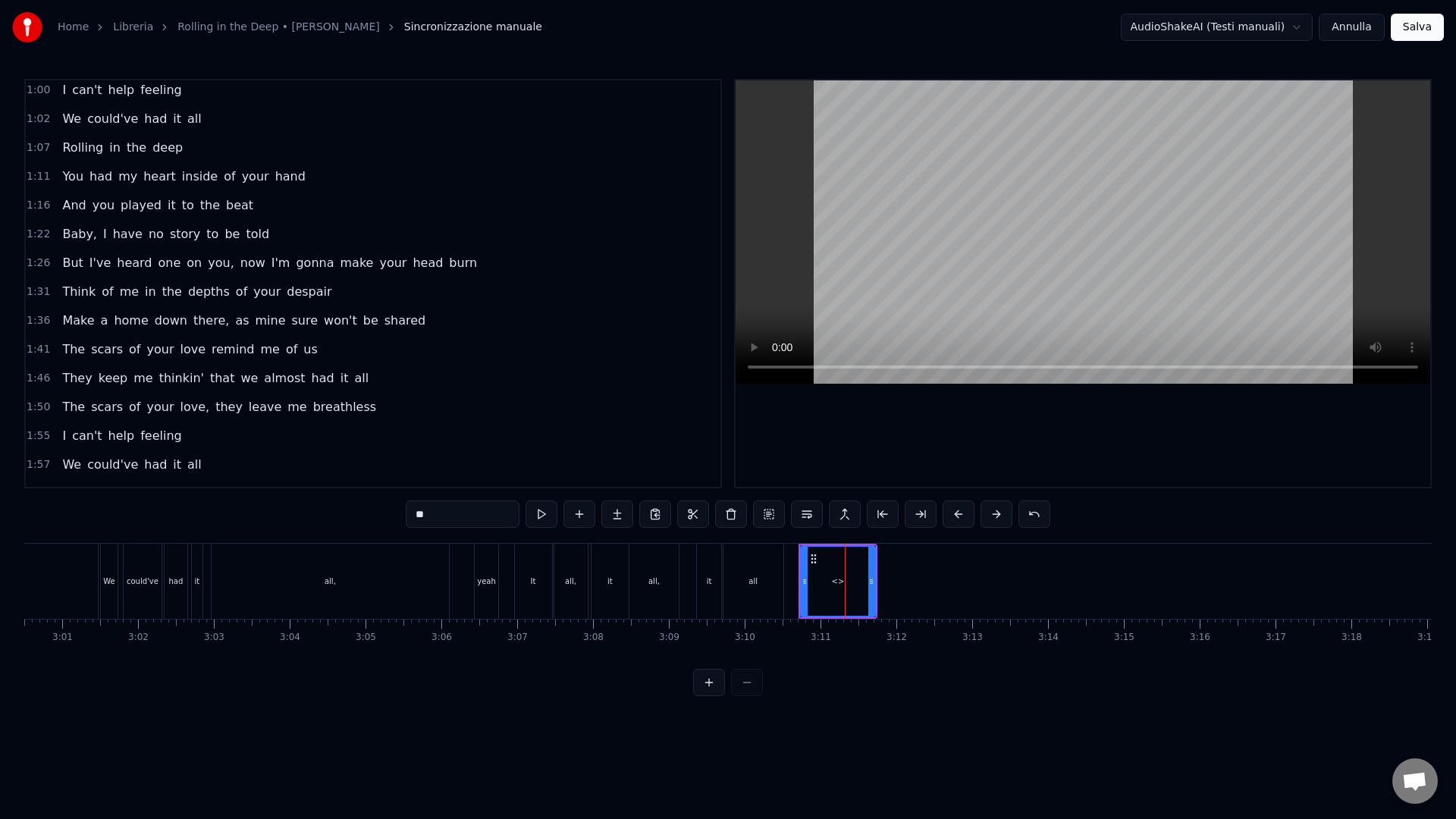
scroll to position [320, 0]
click at [35, 119] on span "1:02" at bounding box center [38, 120] width 23 height 15
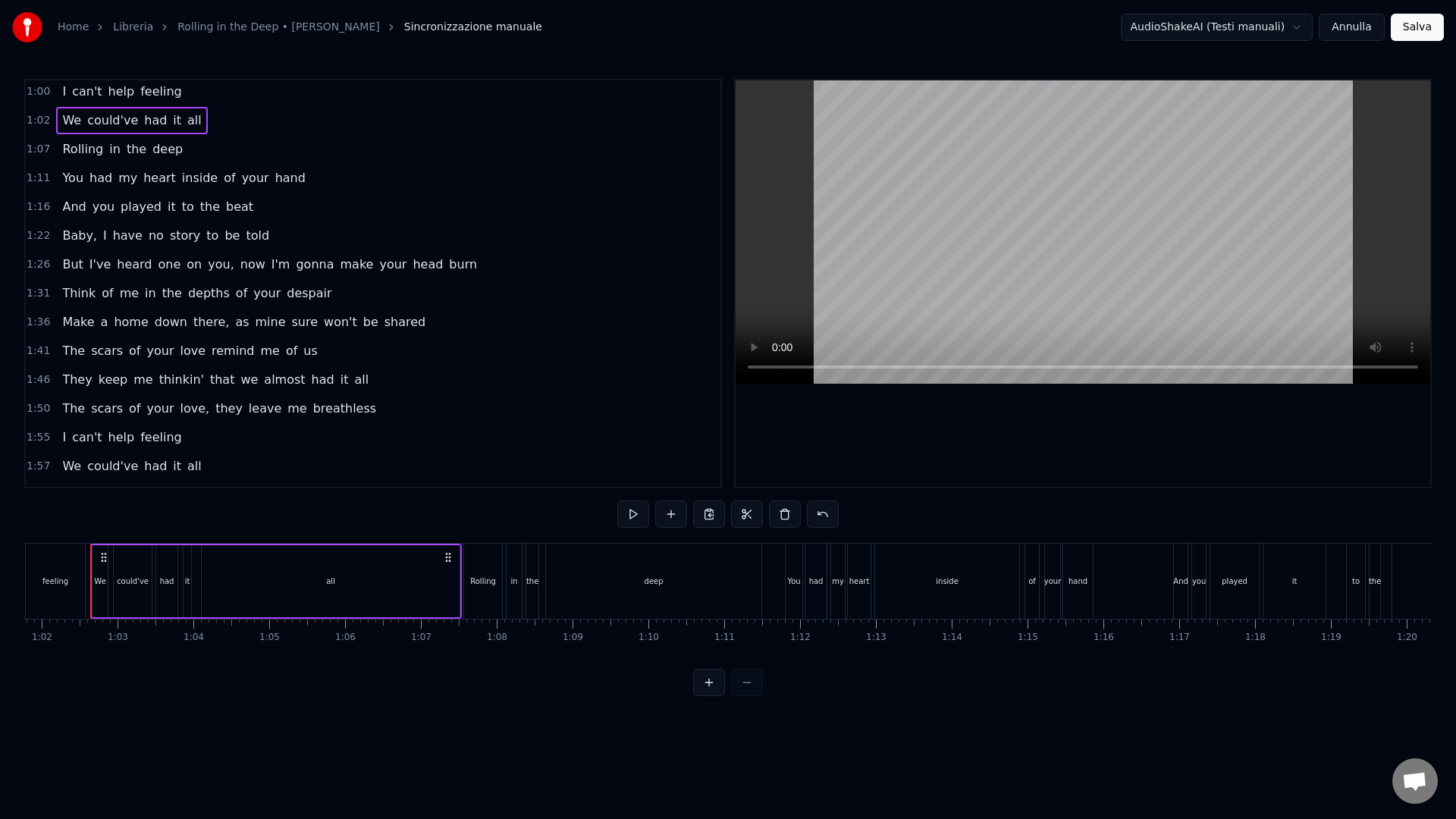
scroll to position [0, 4673]
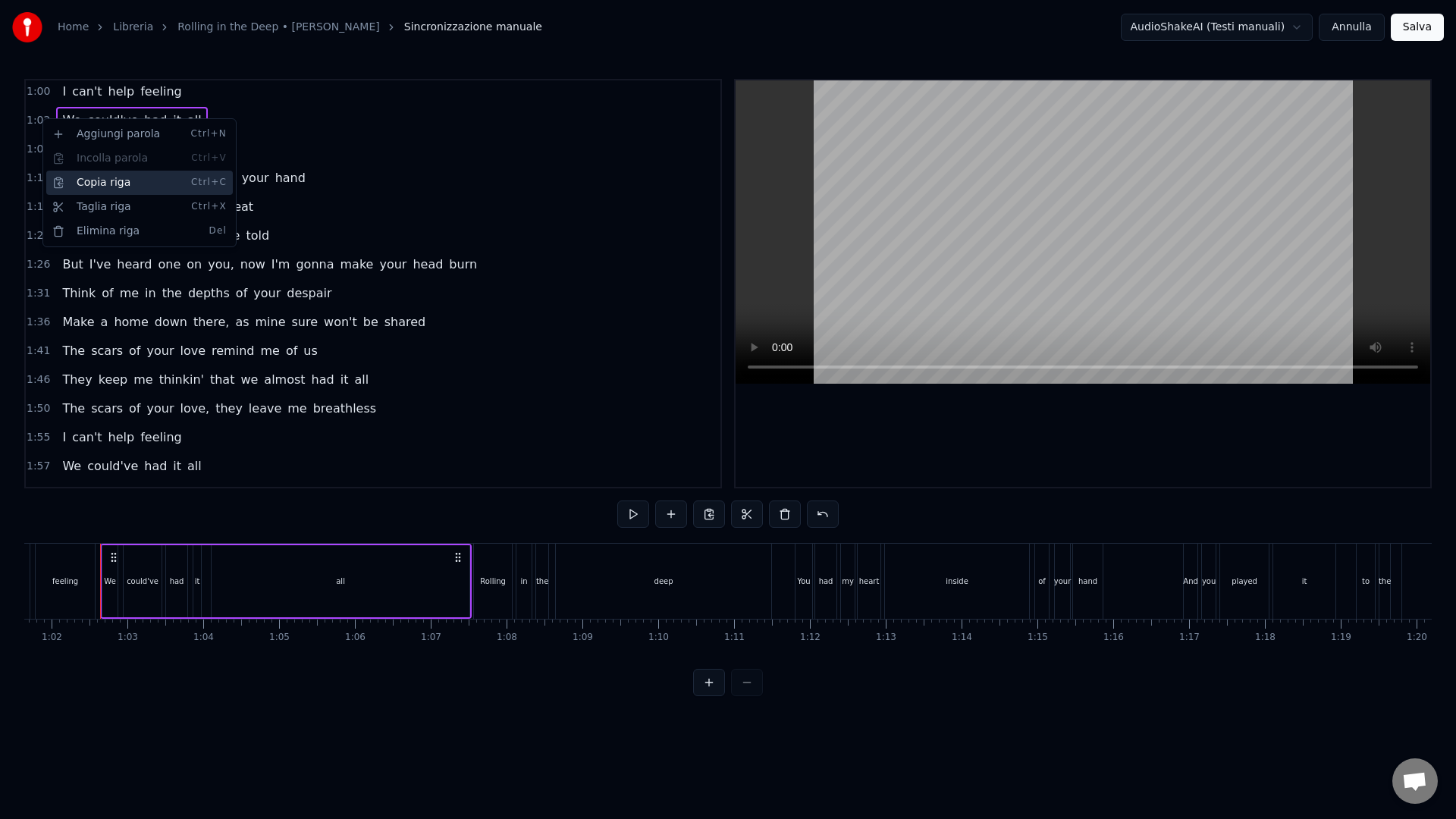
click at [90, 178] on div "Copia riga Ctrl+C" at bounding box center [139, 182] width 186 height 24
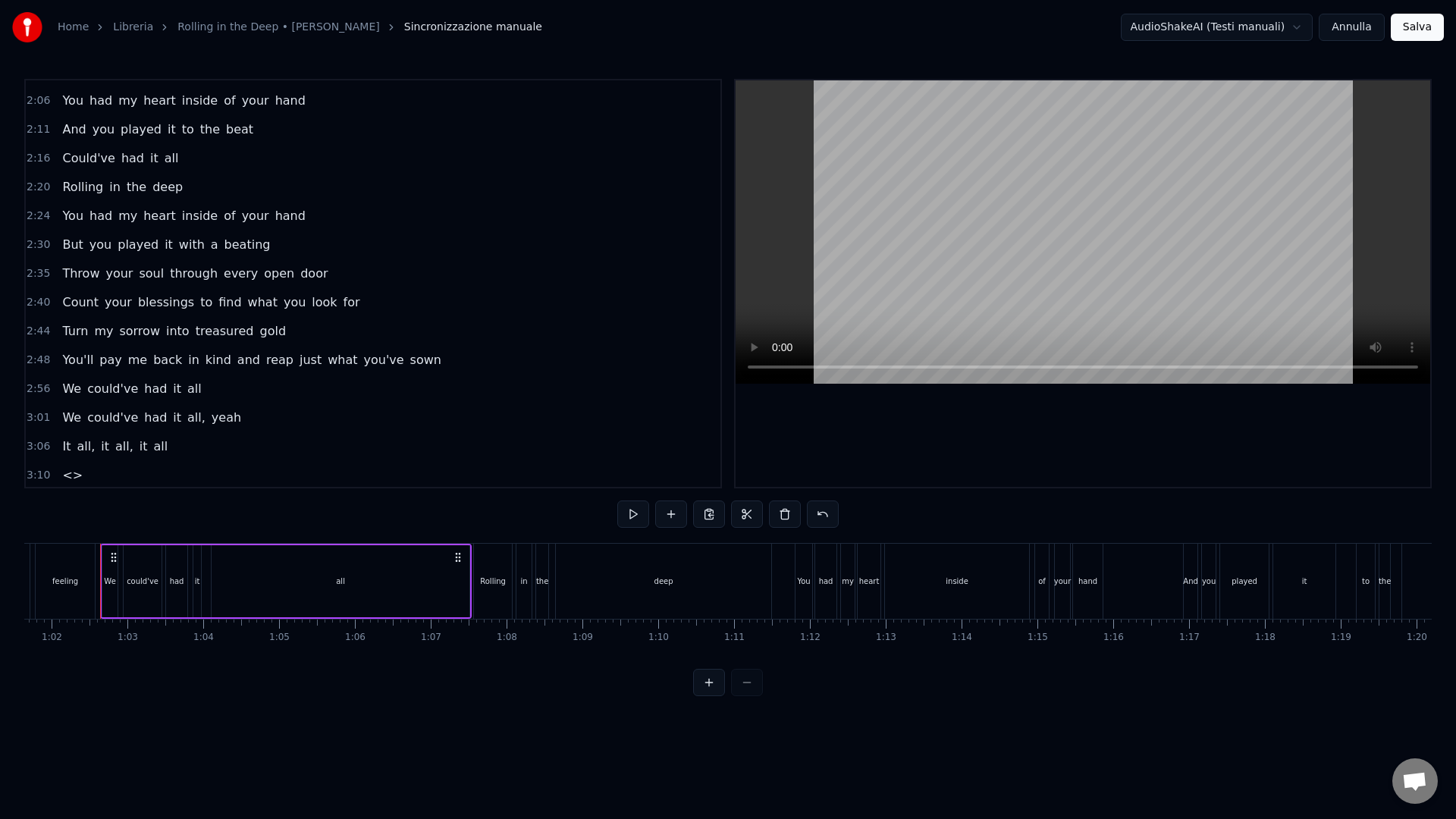
scroll to position [746, 0]
click at [41, 476] on span "3:10" at bounding box center [38, 472] width 23 height 15
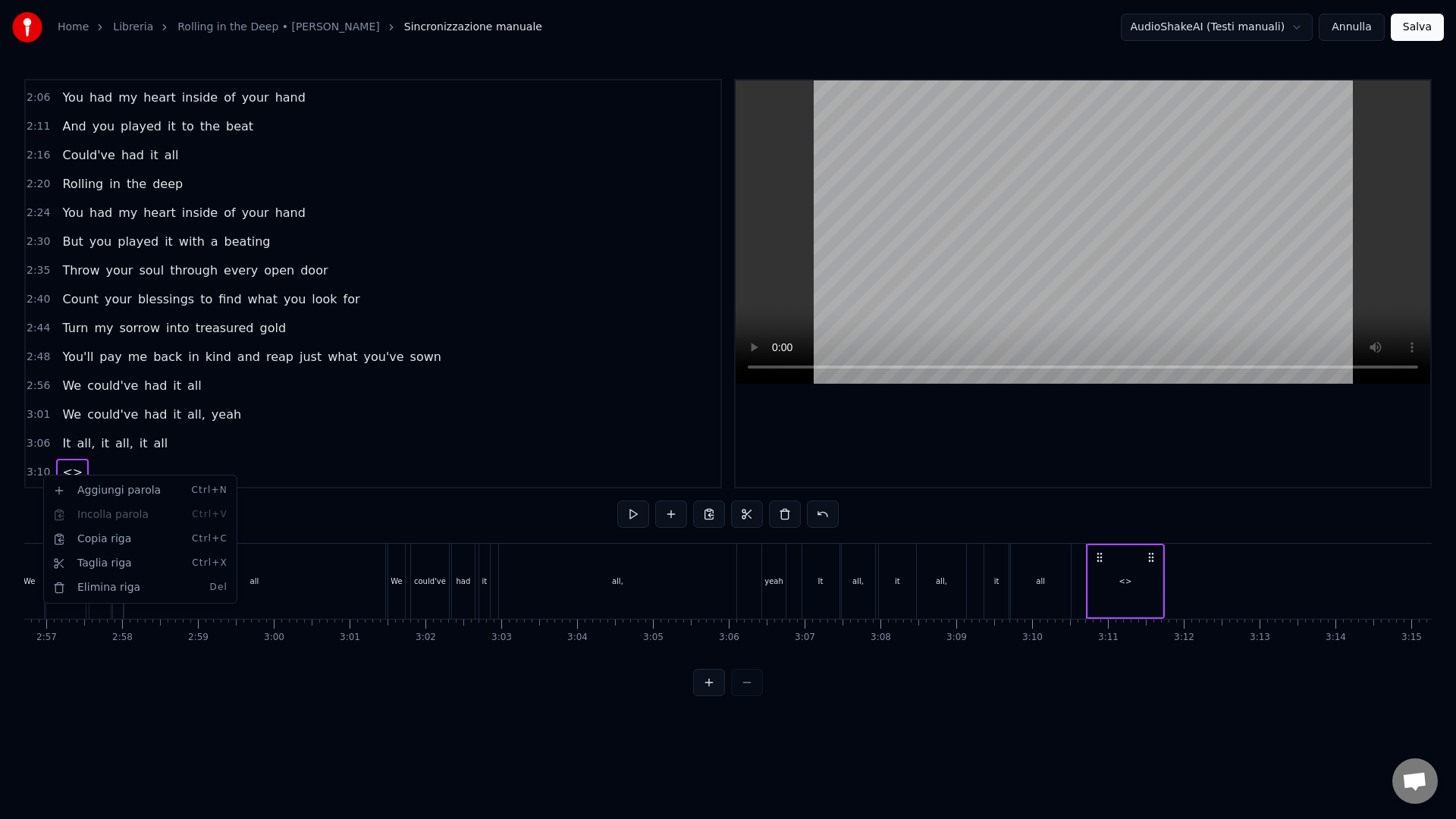
scroll to position [0, 14383]
click at [196, 462] on html "Home Libreria Rolling in the Deep • [PERSON_NAME] manuale AudioShakeAI (Testi m…" at bounding box center [728, 360] width 1456 height 720
click at [74, 472] on html "Home Libreria Rolling in the Deep • [PERSON_NAME] manuale AudioShakeAI (Testi m…" at bounding box center [728, 360] width 1456 height 720
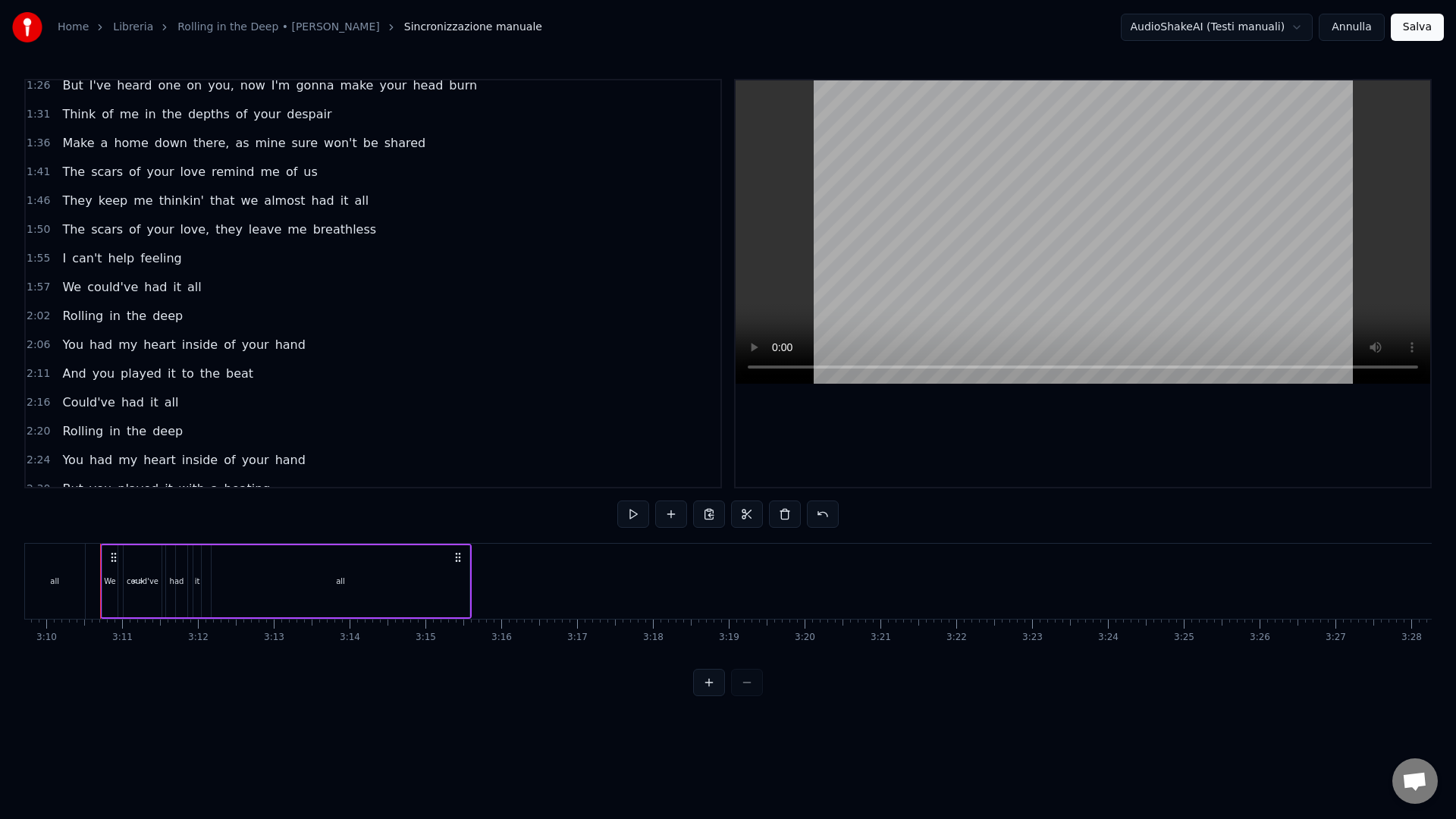
scroll to position [774, 0]
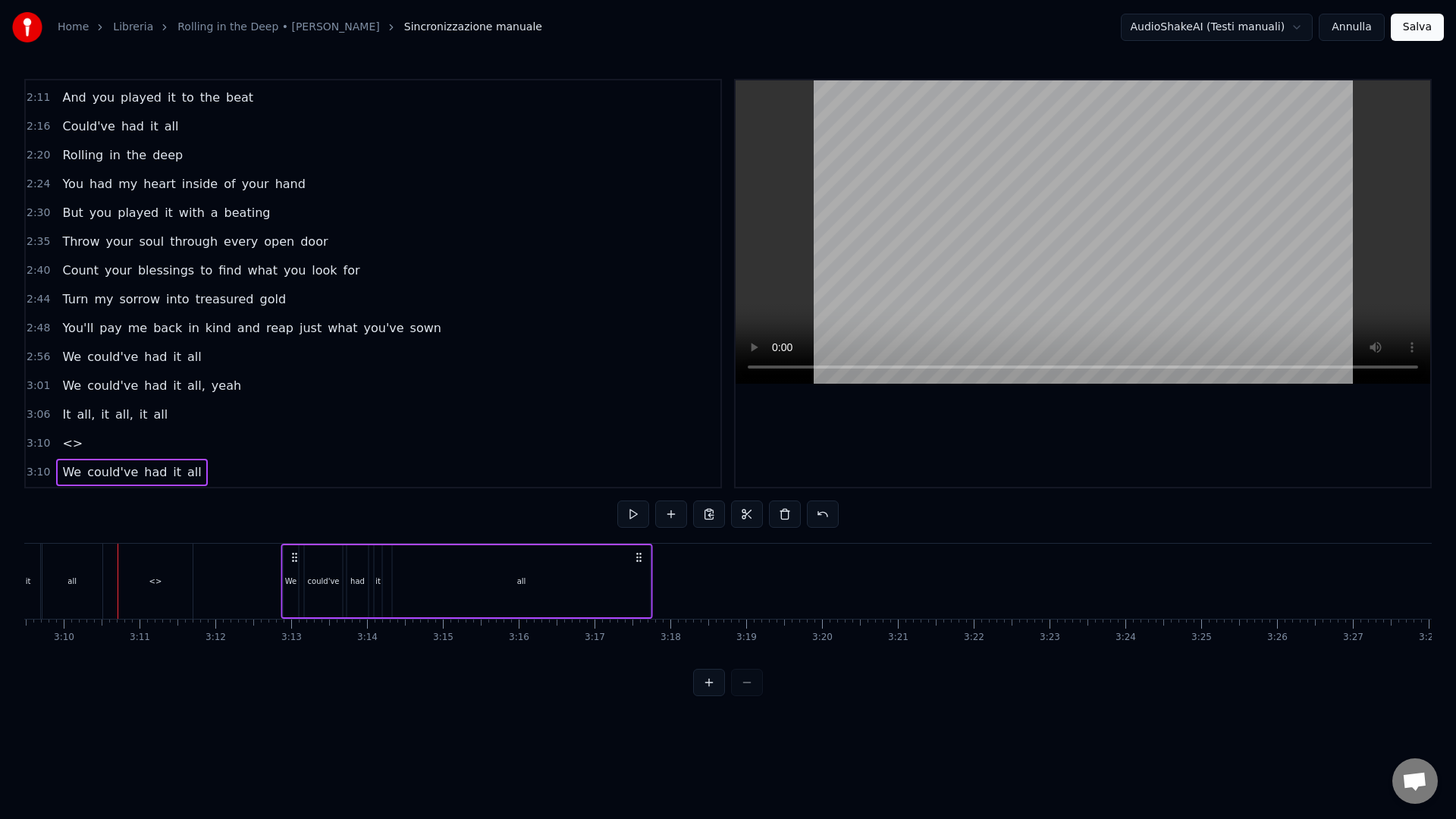
drag, startPoint x: 111, startPoint y: 562, endPoint x: 278, endPoint y: 598, distance: 170.8
click at [282, 598] on div "We could've had it all" at bounding box center [467, 581] width 372 height 75
click at [157, 602] on div "<>" at bounding box center [162, 581] width 74 height 75
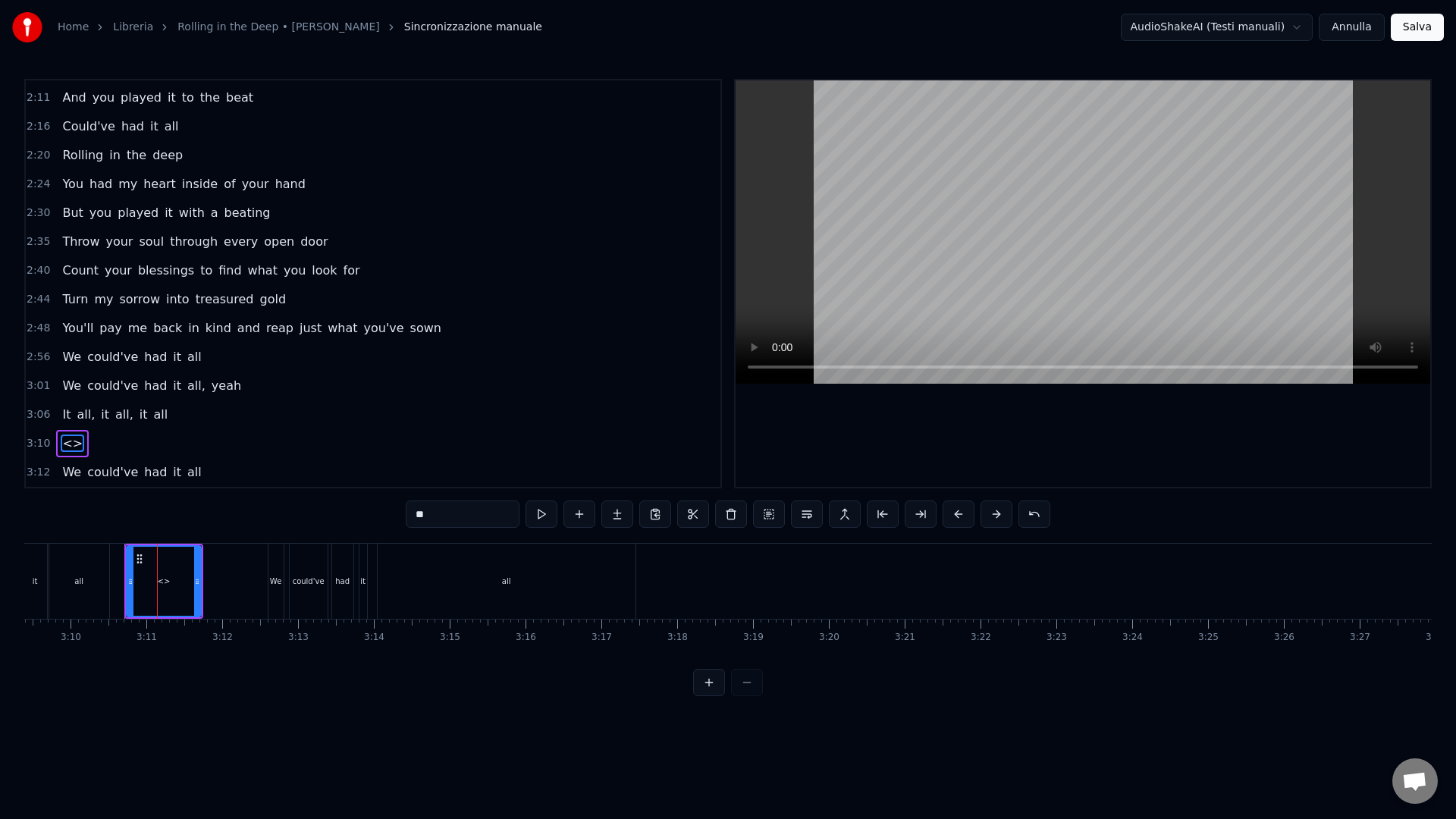
type input "**"
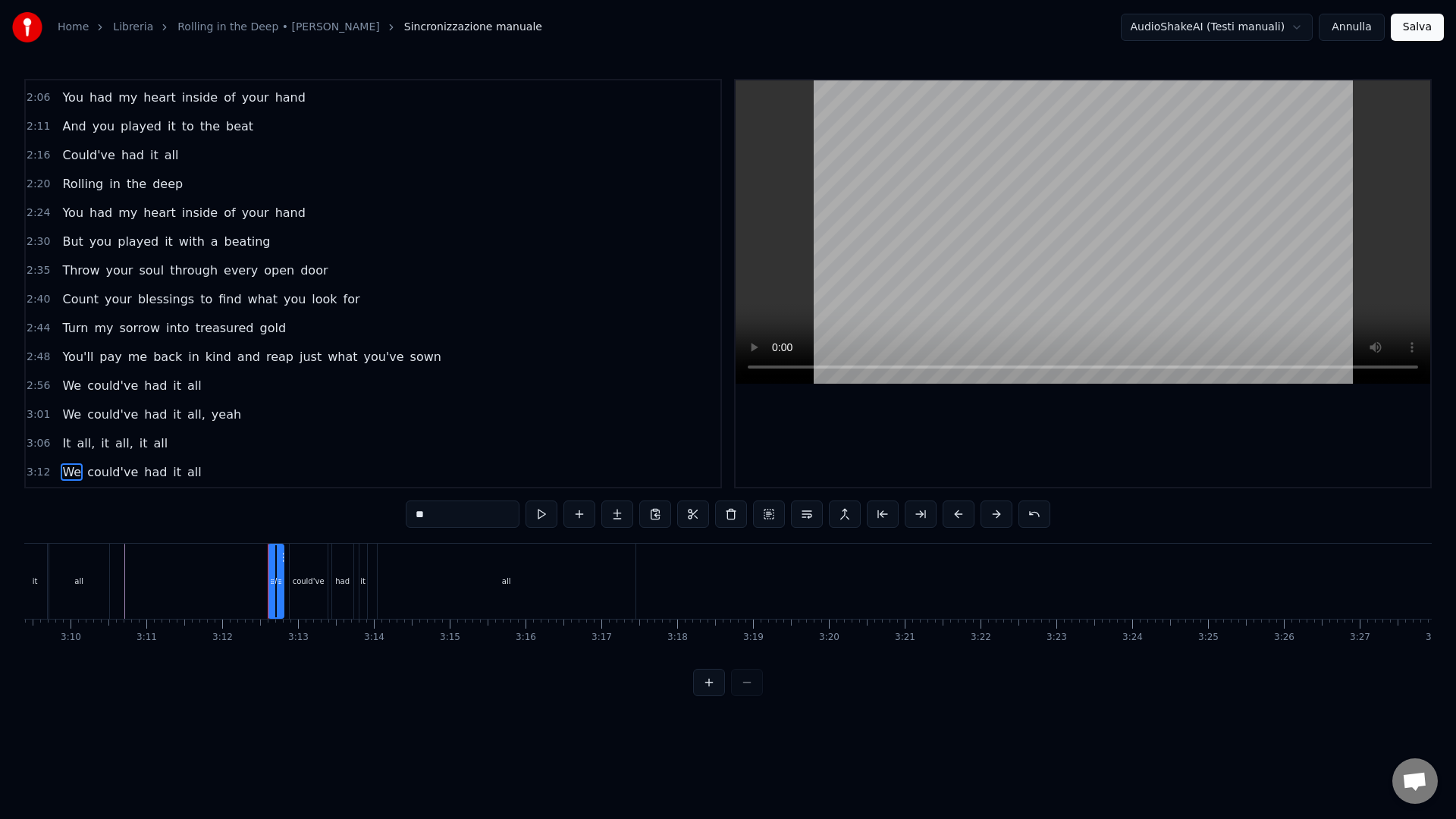
scroll to position [746, 0]
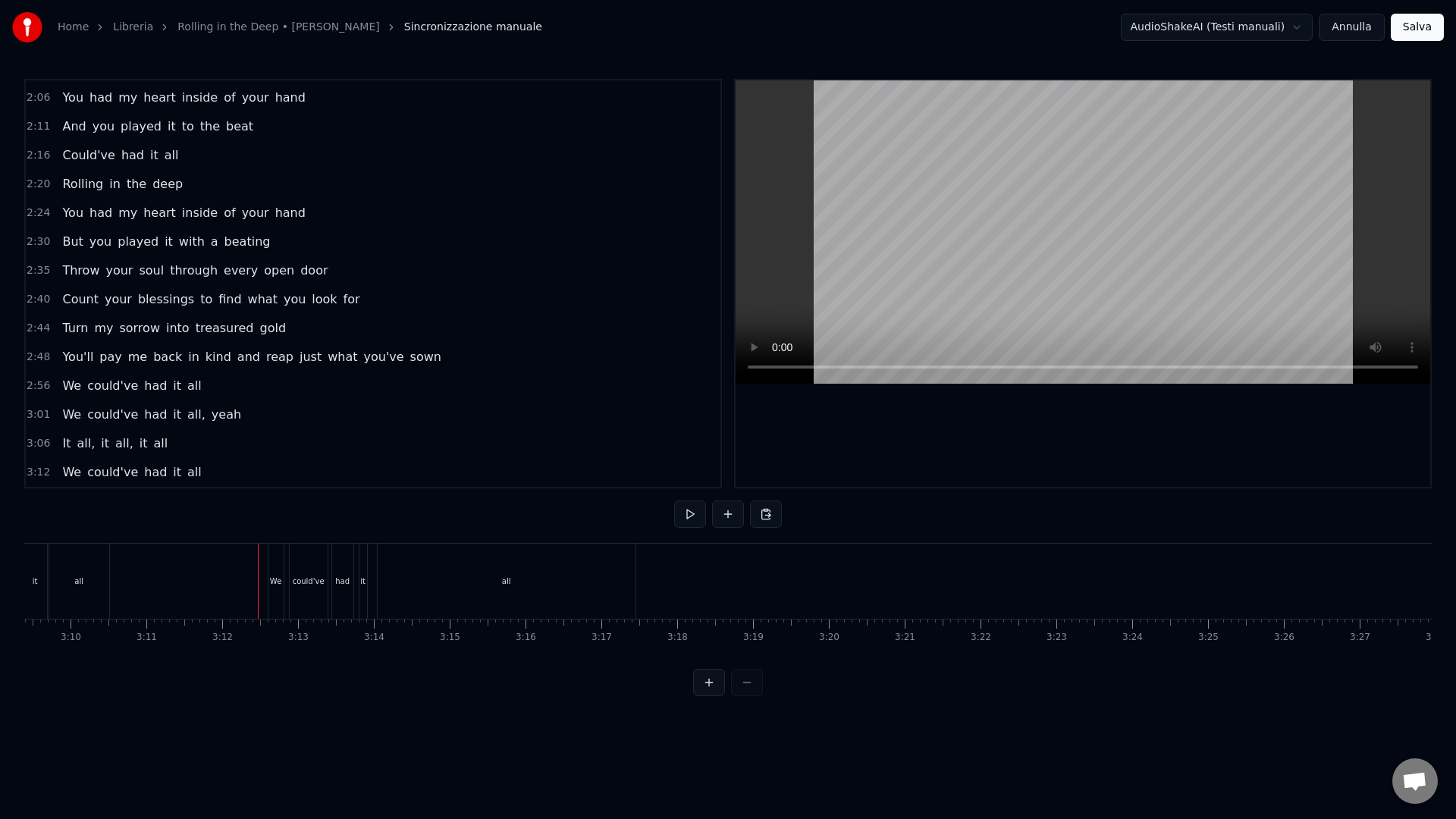
click at [270, 573] on div "We" at bounding box center [275, 581] width 15 height 75
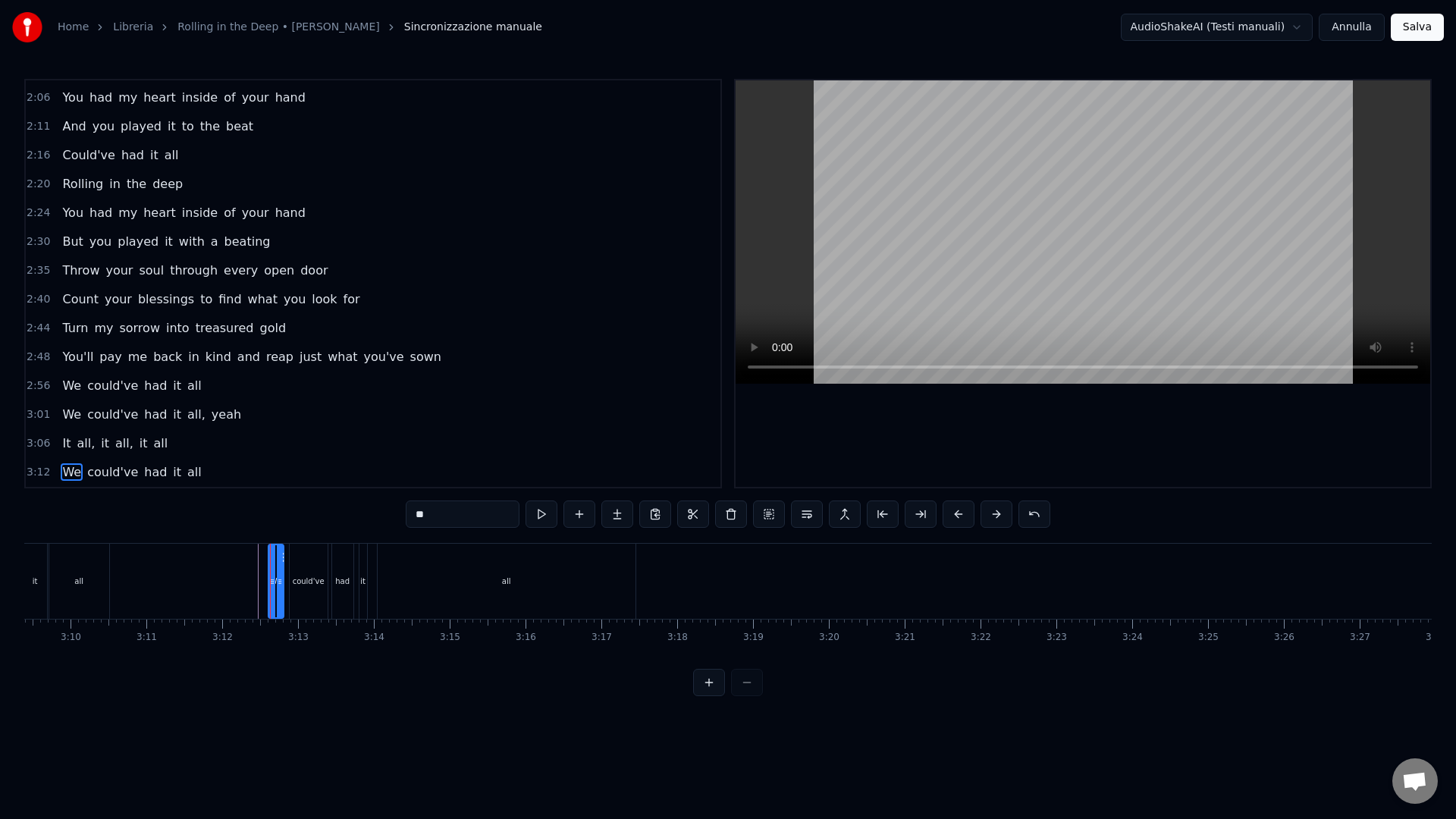
click at [37, 469] on span "3:12" at bounding box center [38, 472] width 23 height 15
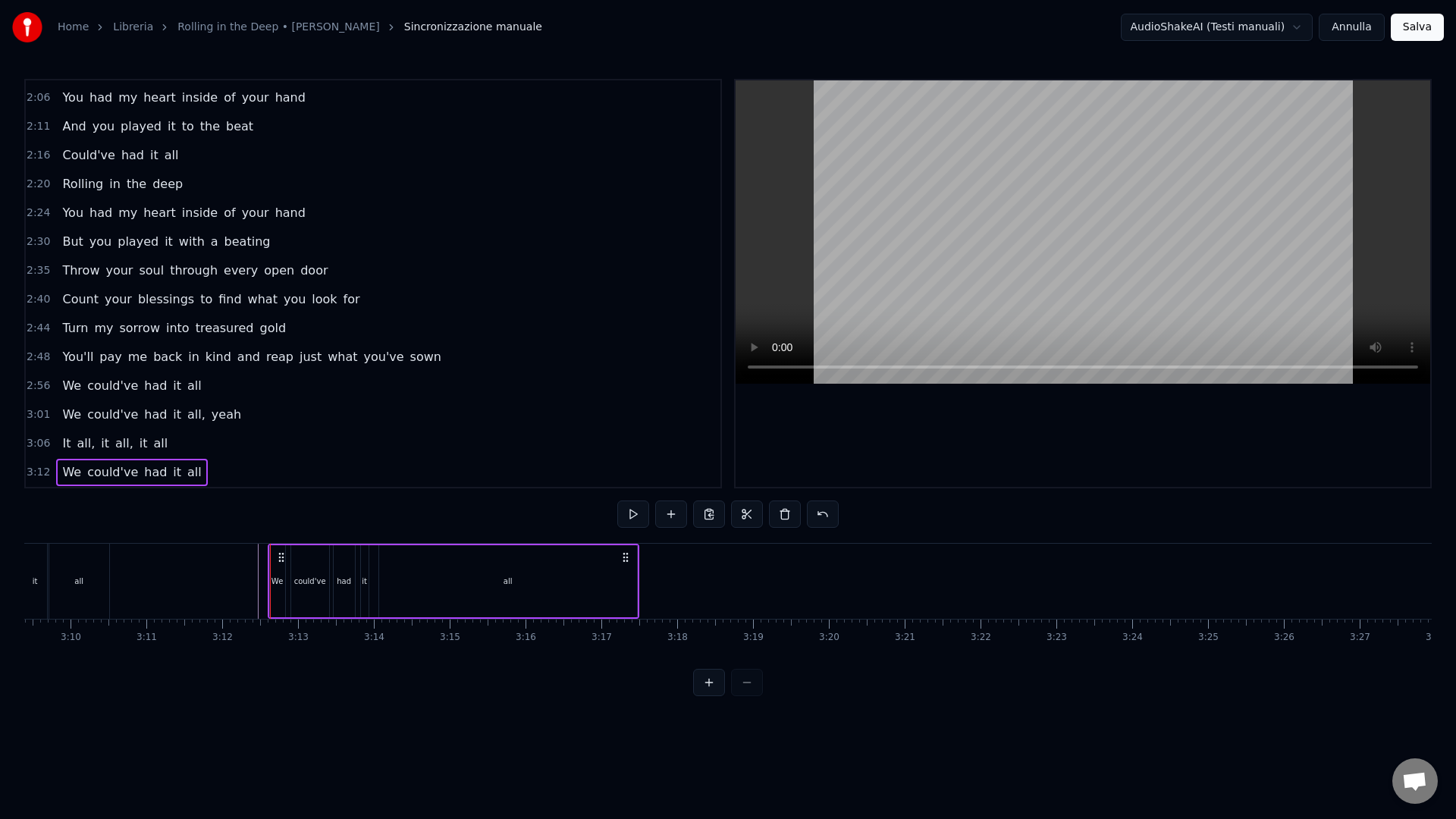
click at [67, 589] on div "all" at bounding box center [79, 581] width 60 height 75
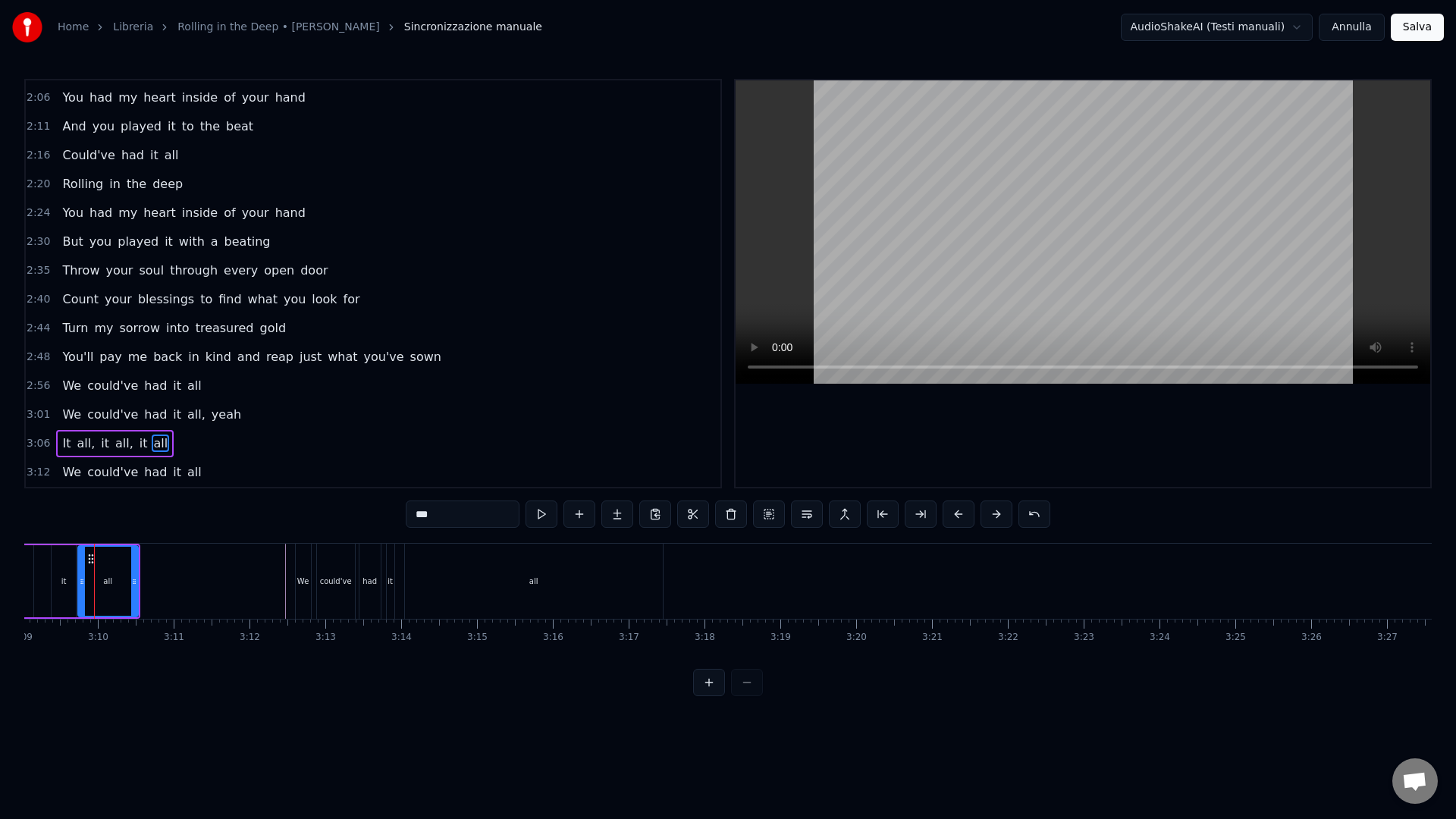
scroll to position [0, 14325]
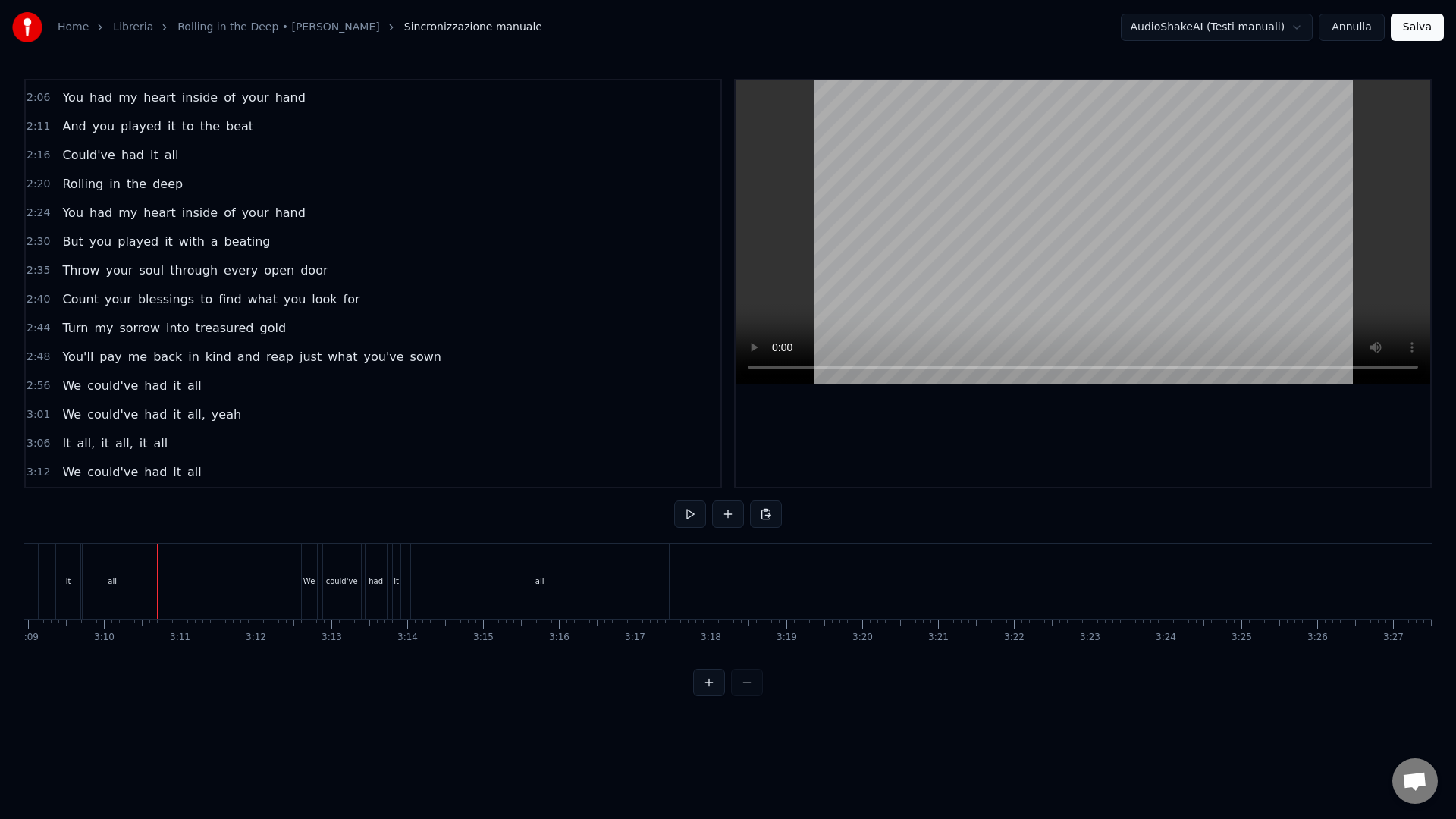
click at [321, 568] on div "We could've had it all" at bounding box center [487, 581] width 372 height 75
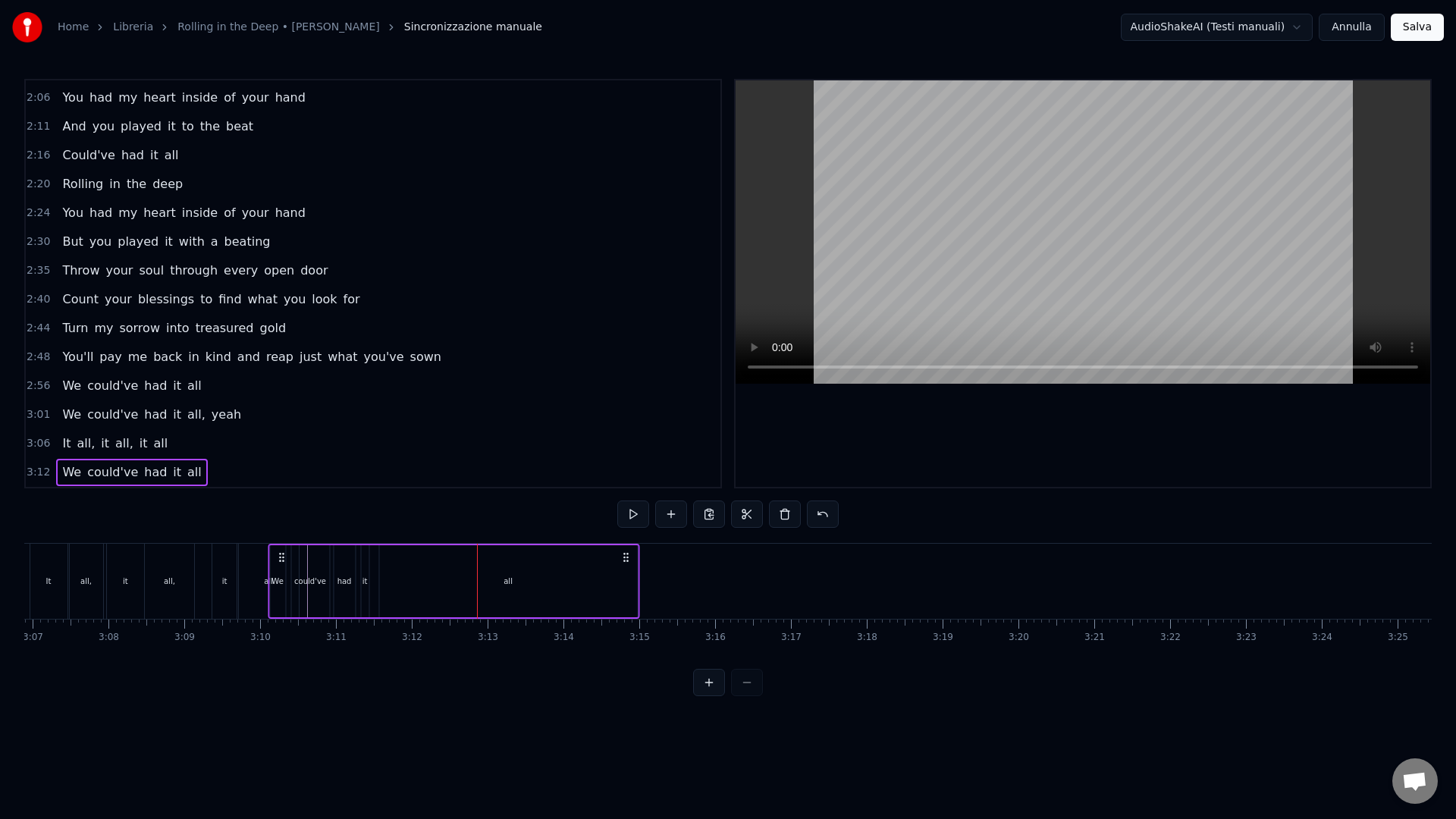
scroll to position [0, 14163]
drag, startPoint x: 315, startPoint y: 553, endPoint x: 327, endPoint y: 569, distance: 20.0
click at [327, 569] on div "We could've had it all" at bounding box center [497, 581] width 372 height 75
click at [670, 591] on div "all" at bounding box center [552, 581] width 257 height 72
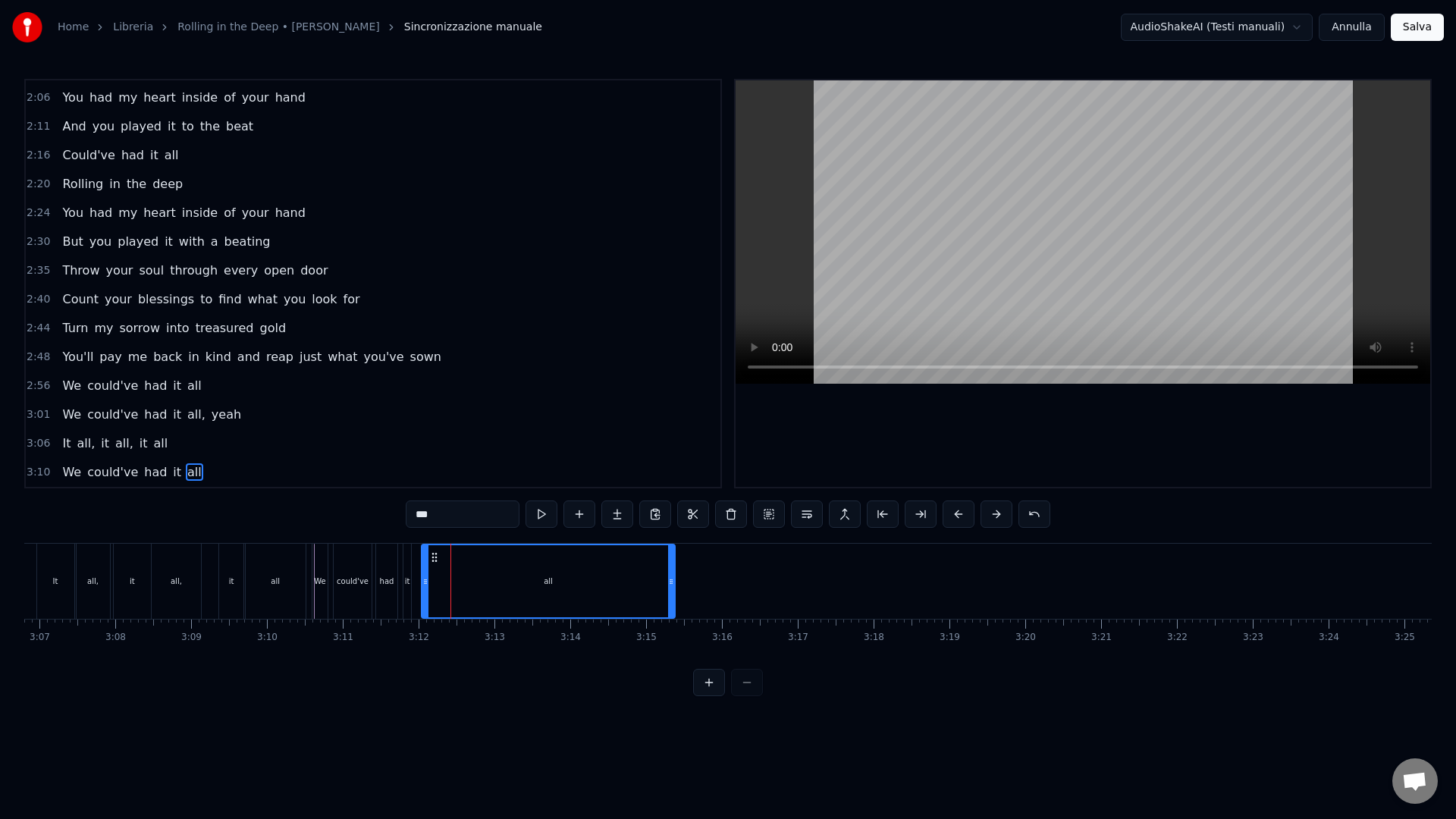
click at [672, 604] on div at bounding box center [671, 581] width 6 height 72
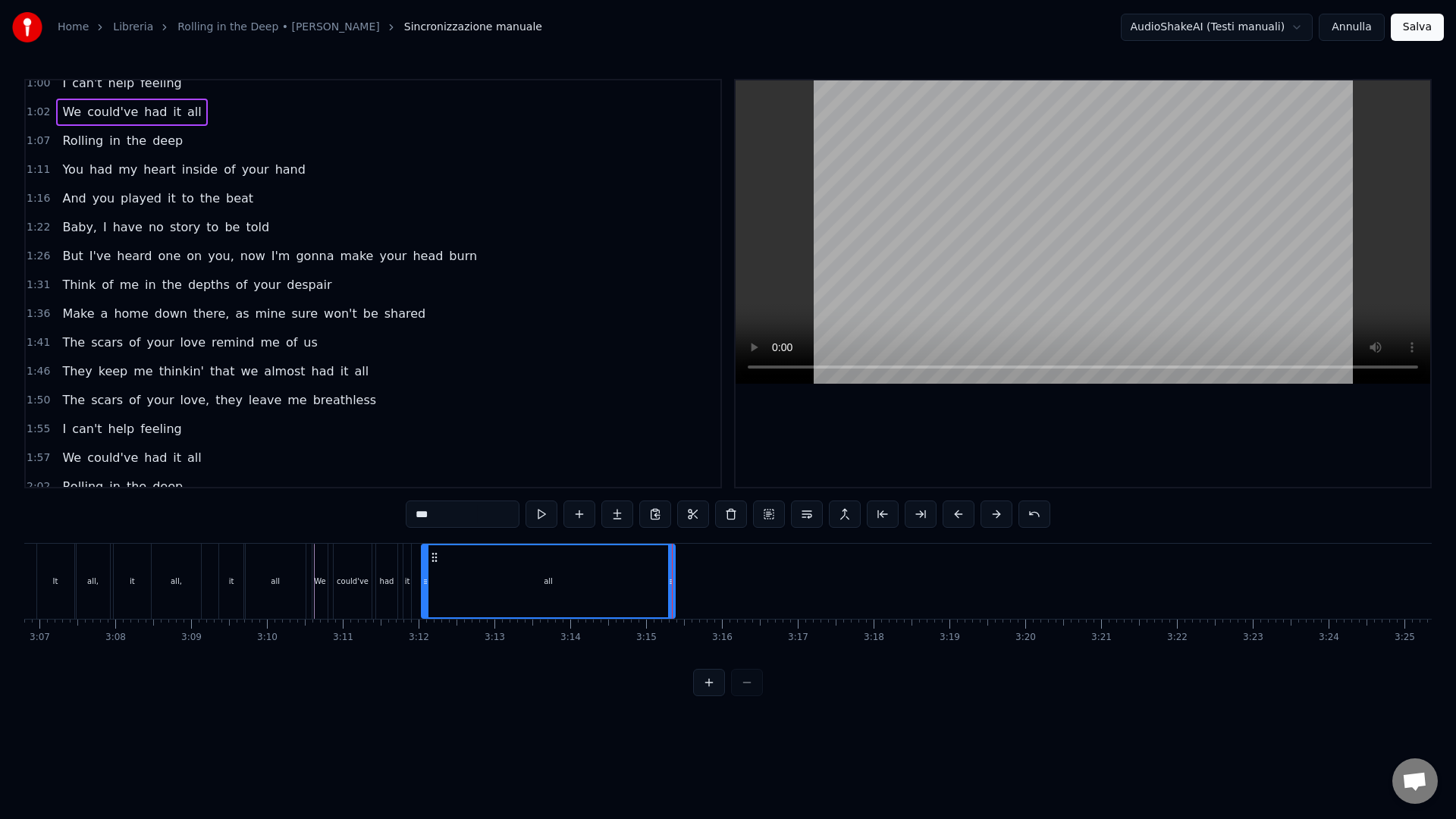
scroll to position [99, 0]
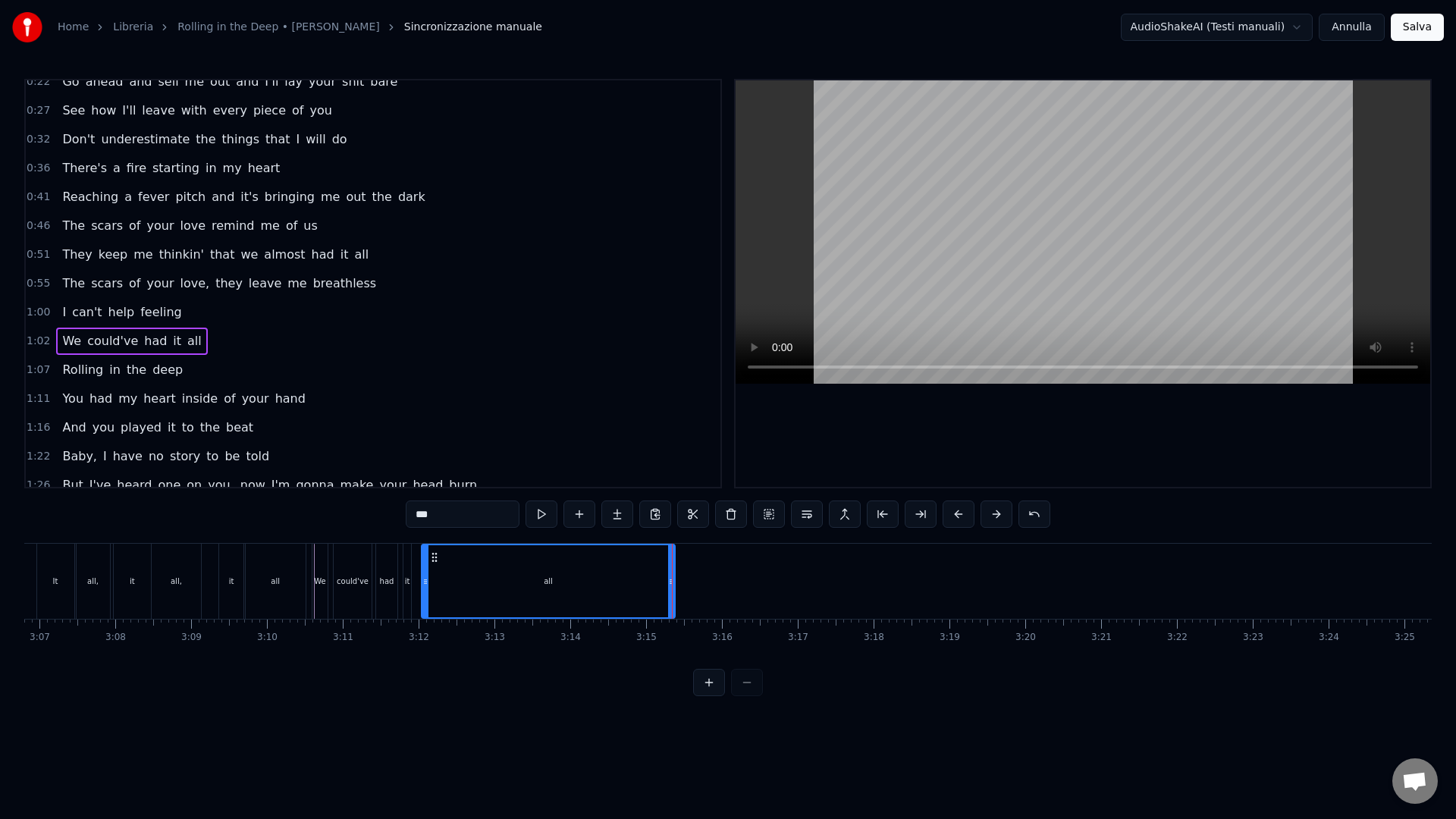
click at [32, 368] on span "1:07" at bounding box center [38, 369] width 23 height 15
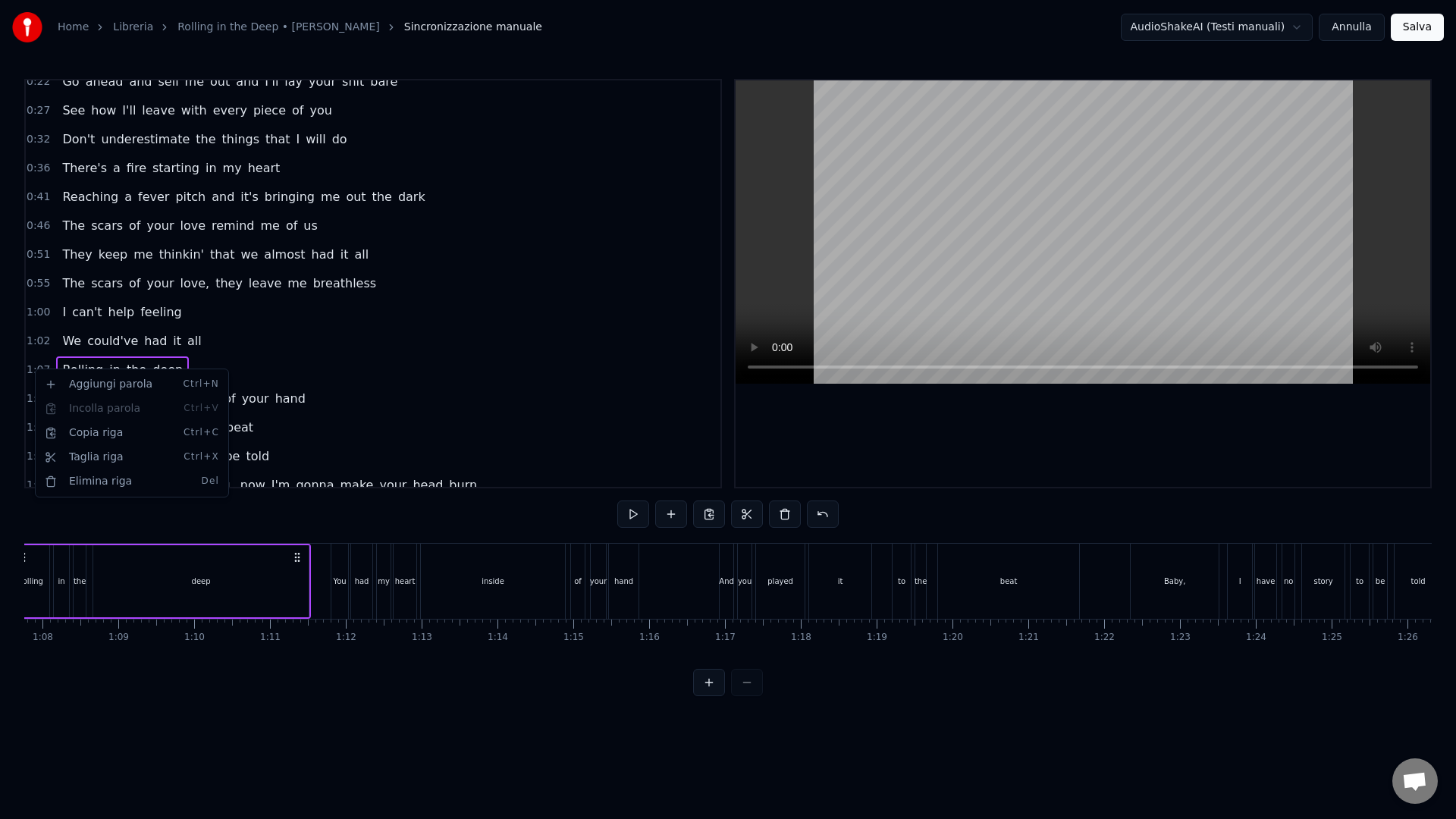
scroll to position [0, 5046]
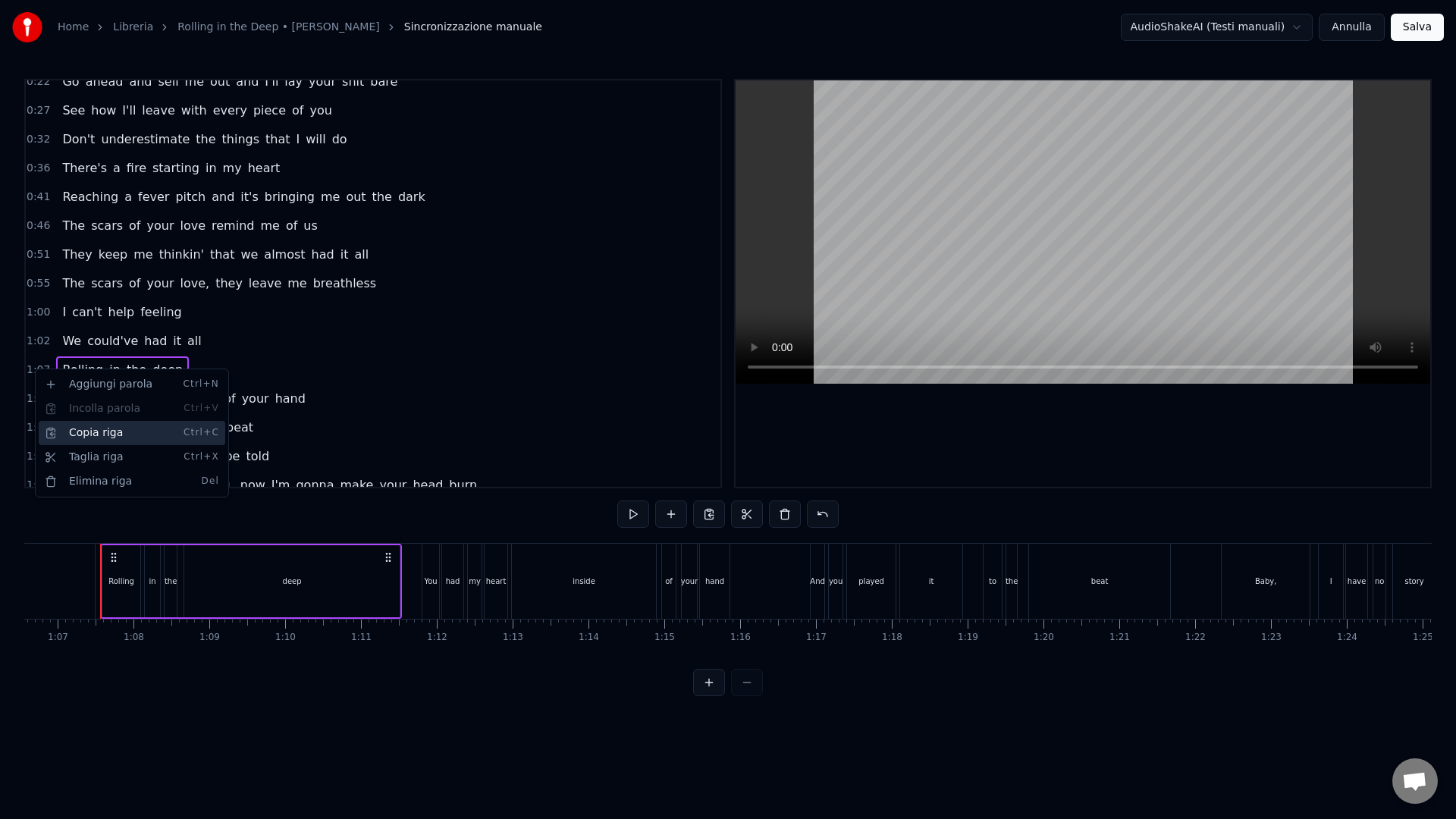
click at [67, 429] on div "Copia riga Ctrl+C" at bounding box center [131, 433] width 186 height 24
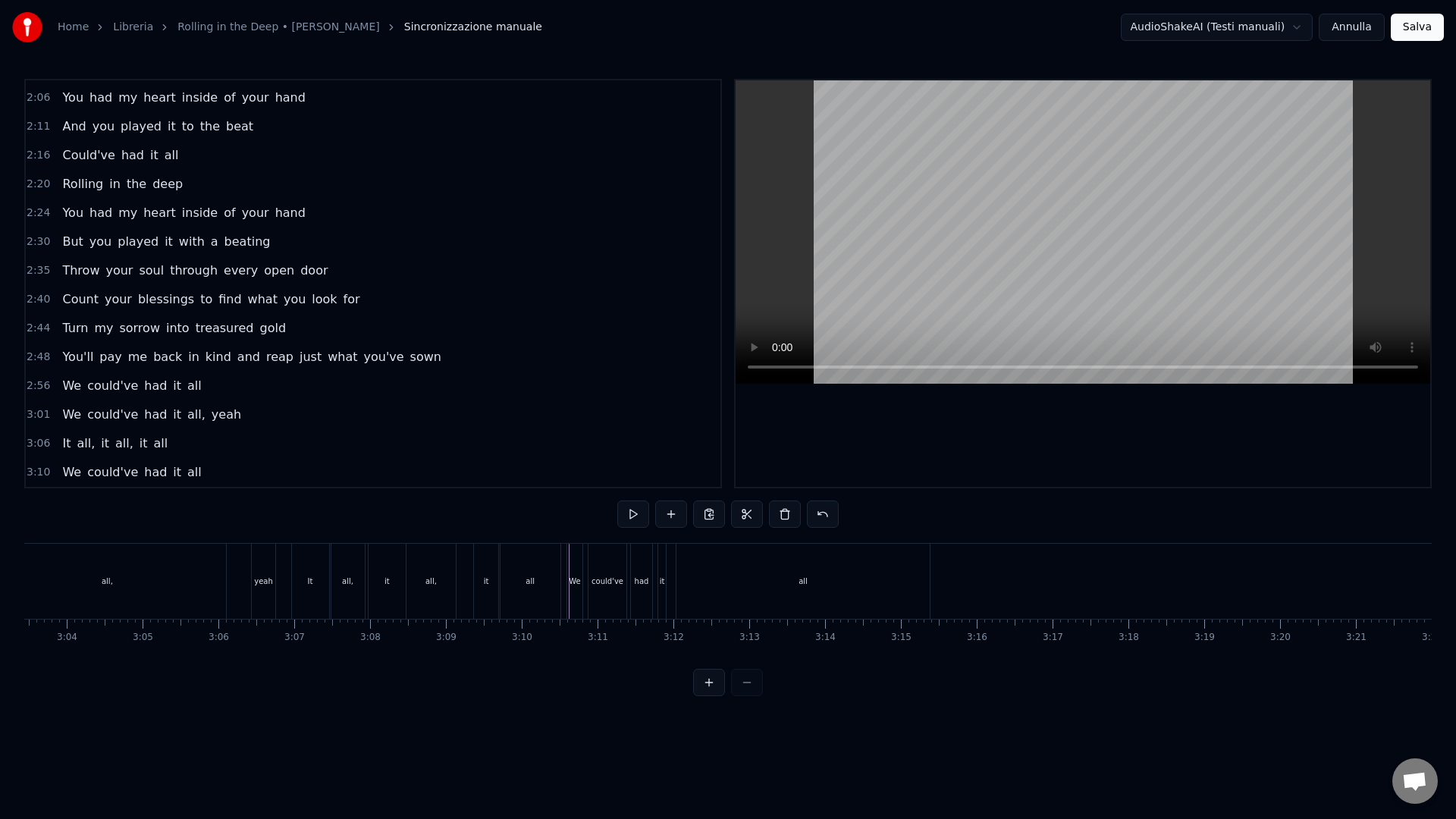
scroll to position [0, 13955]
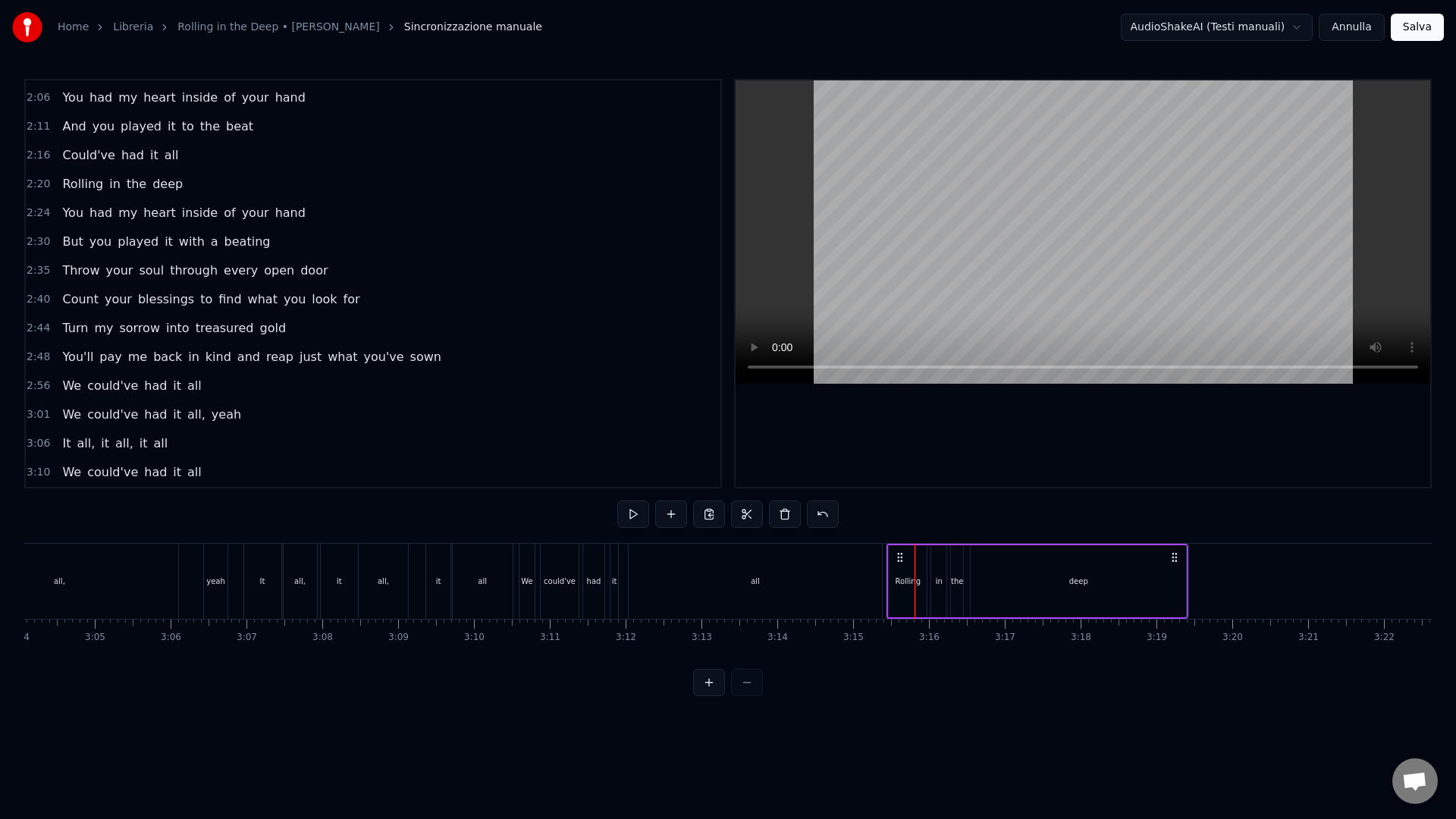
drag, startPoint x: 931, startPoint y: 557, endPoint x: 903, endPoint y: 558, distance: 28.0
click at [903, 558] on icon at bounding box center [901, 557] width 13 height 13
click at [885, 589] on div "We could've had it all" at bounding box center [702, 581] width 367 height 75
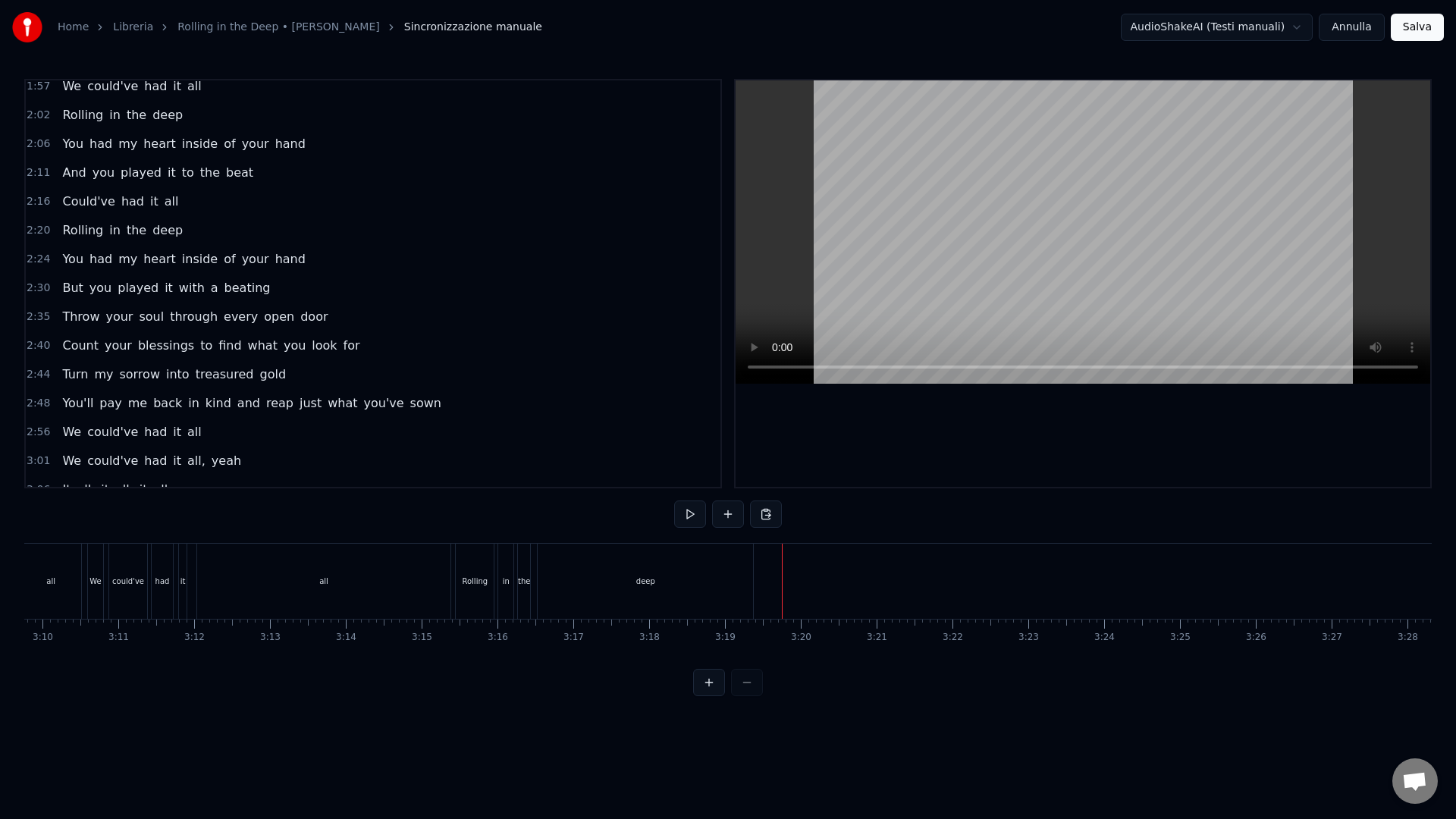
scroll to position [650, 0]
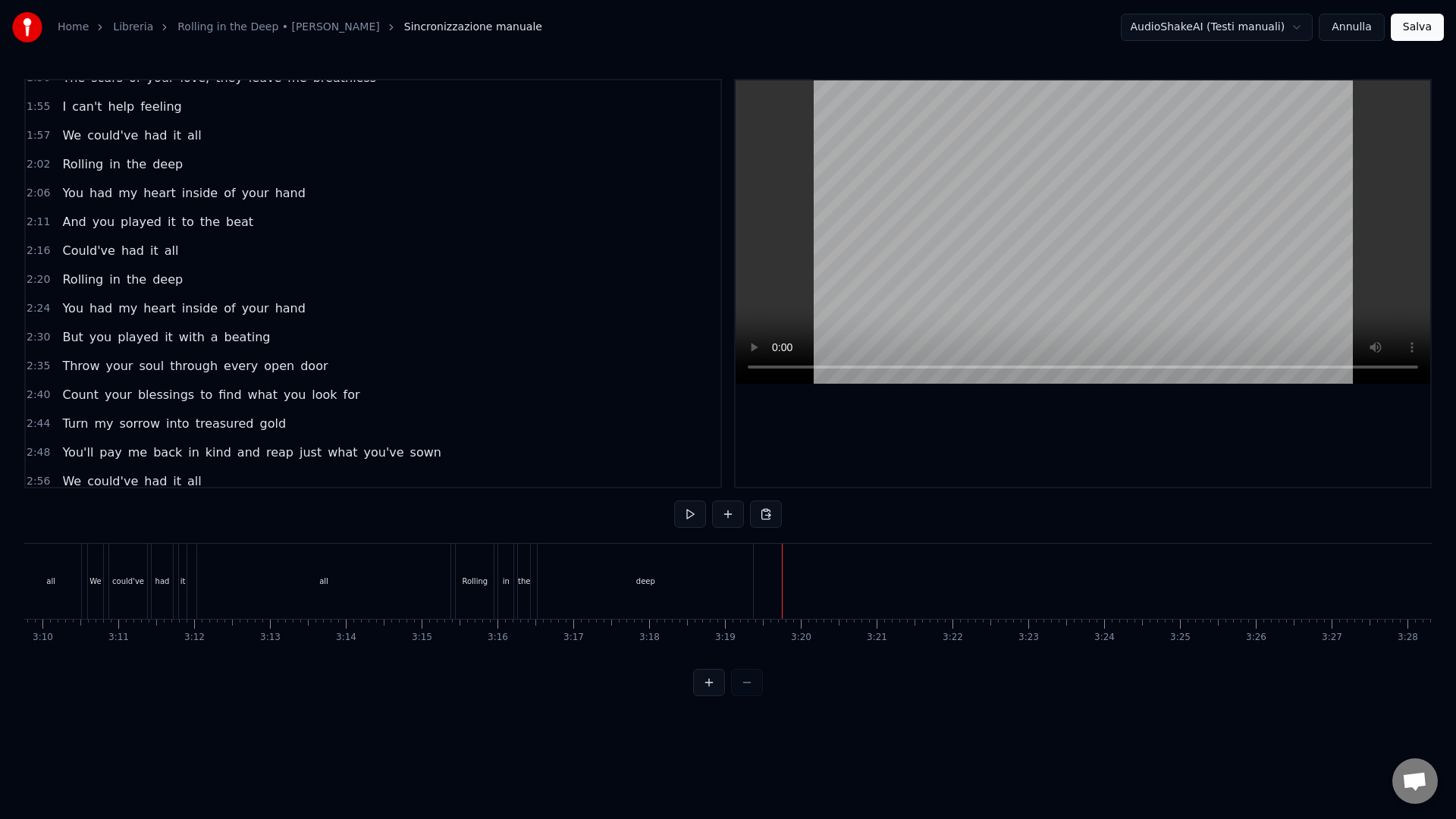
click at [38, 306] on span "2:24" at bounding box center [38, 308] width 23 height 15
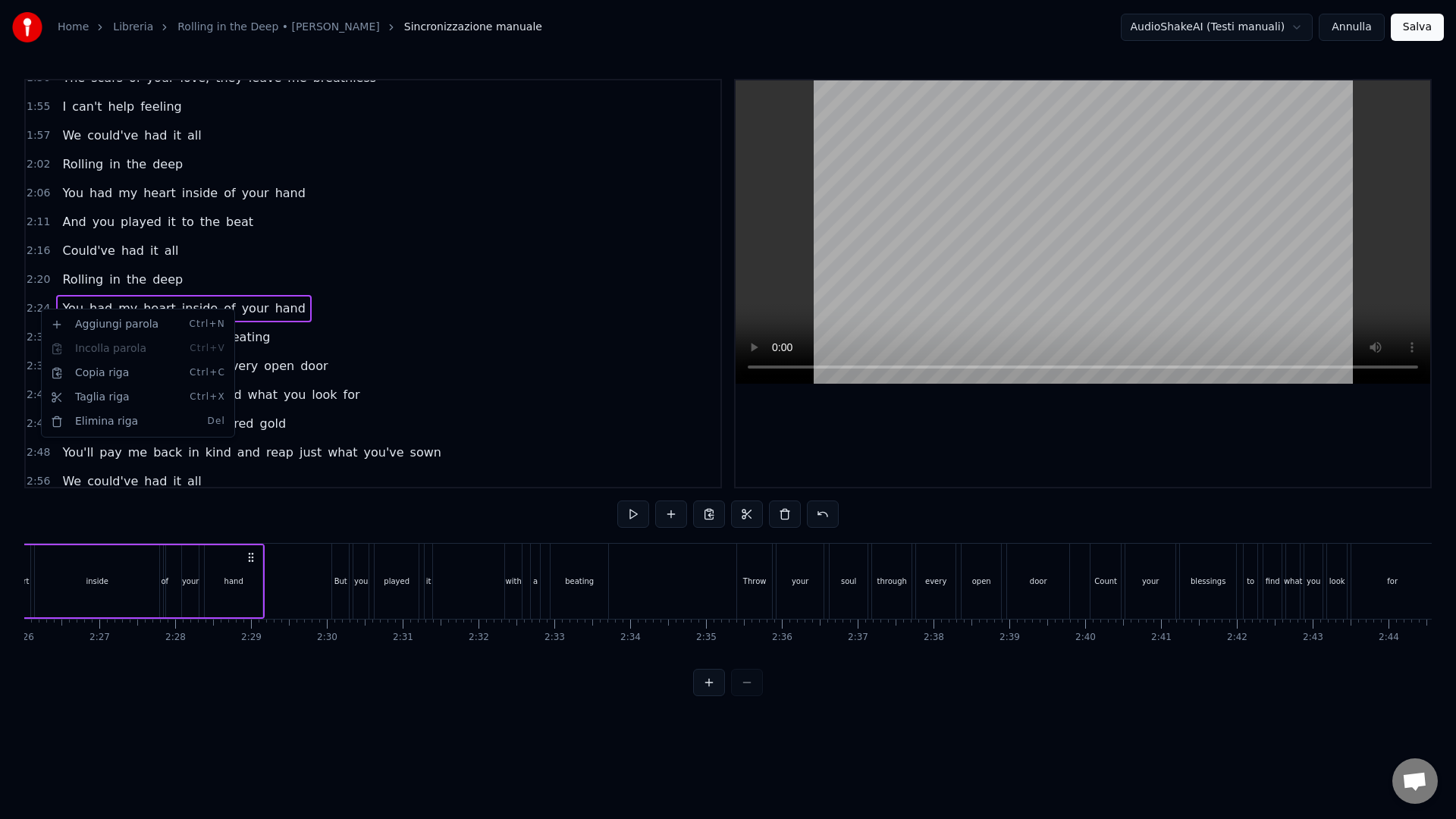
scroll to position [0, 10914]
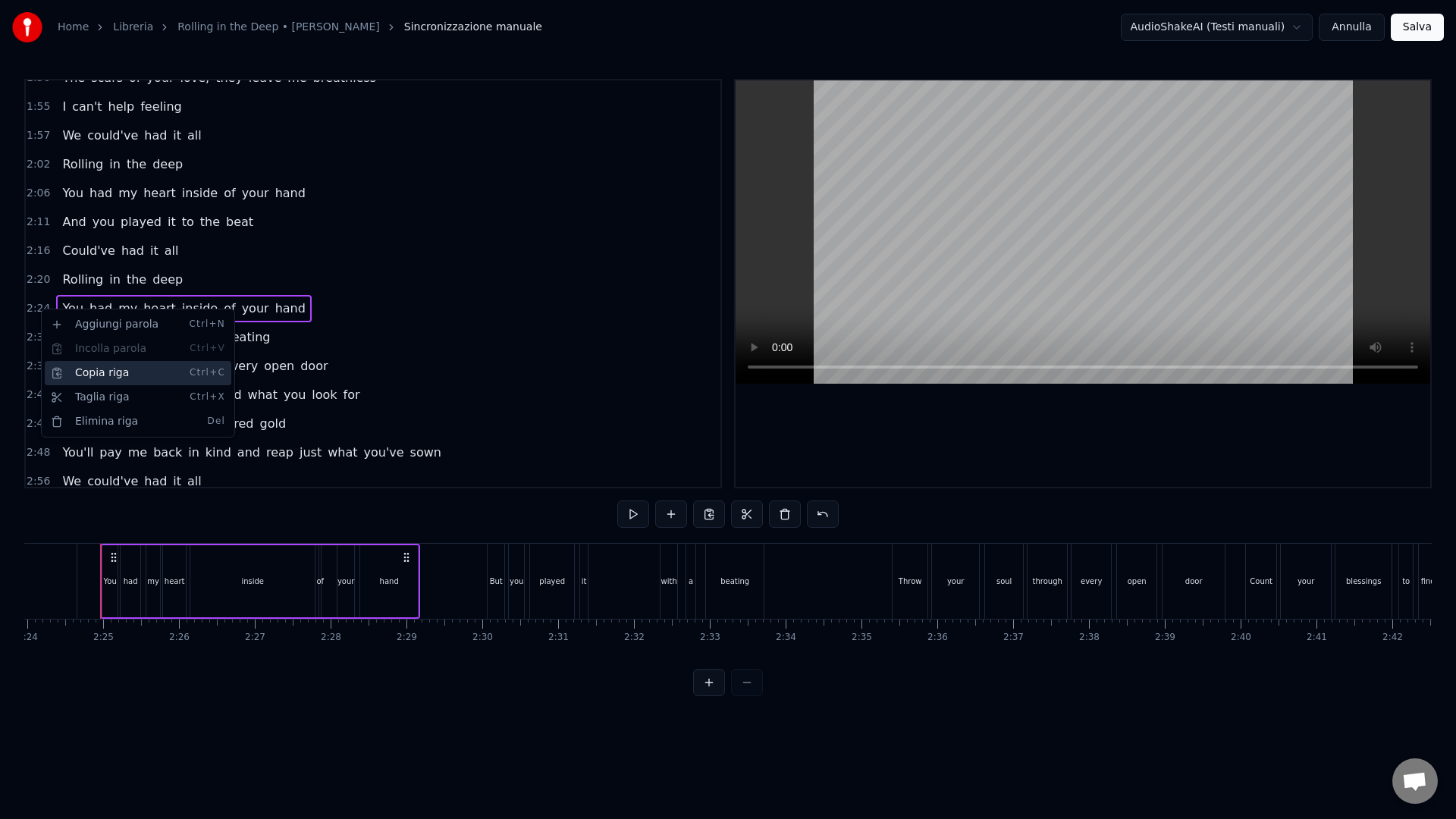
click at [75, 365] on div "Copia riga Ctrl+C" at bounding box center [138, 372] width 186 height 24
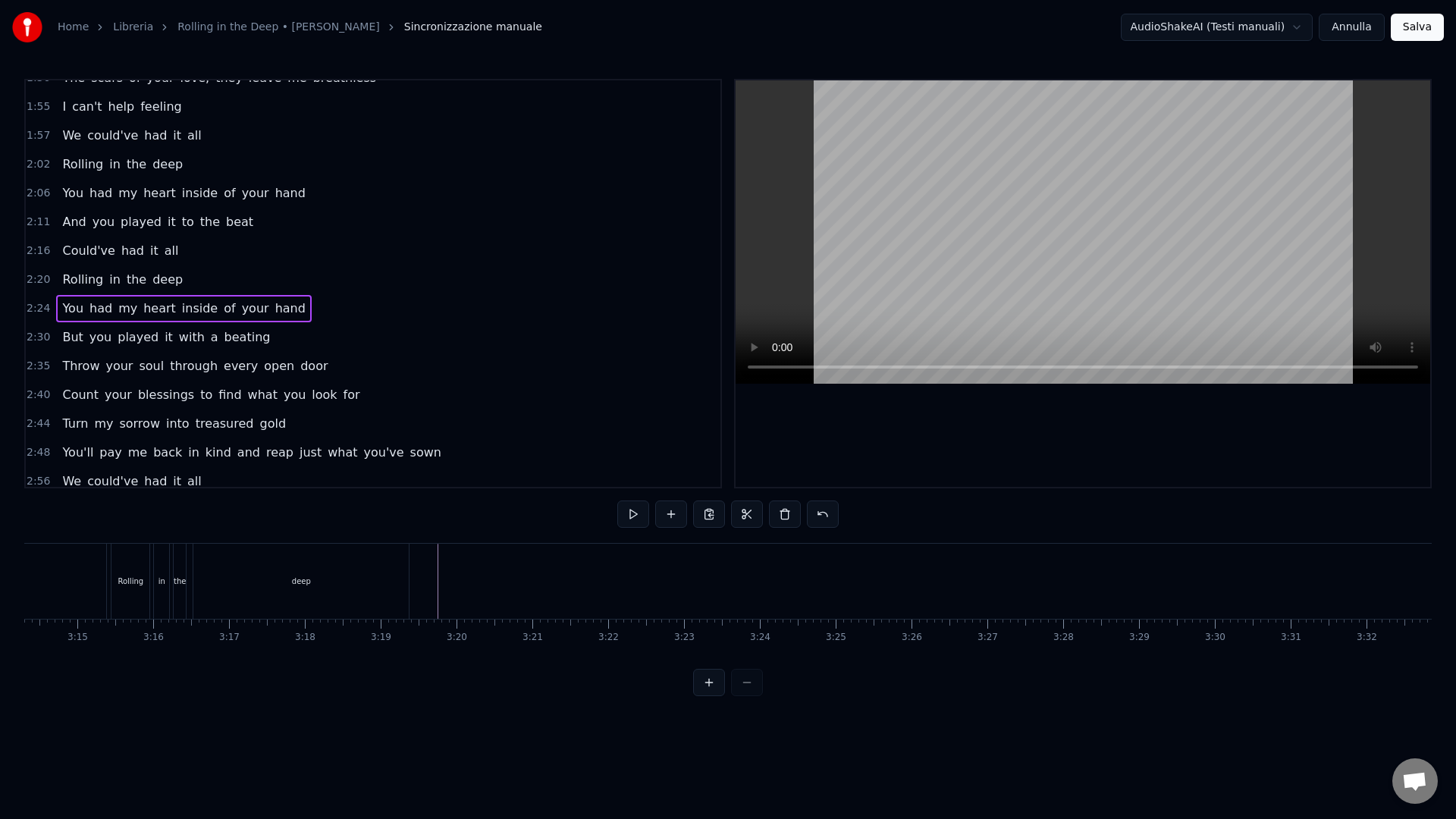
scroll to position [0, 14721]
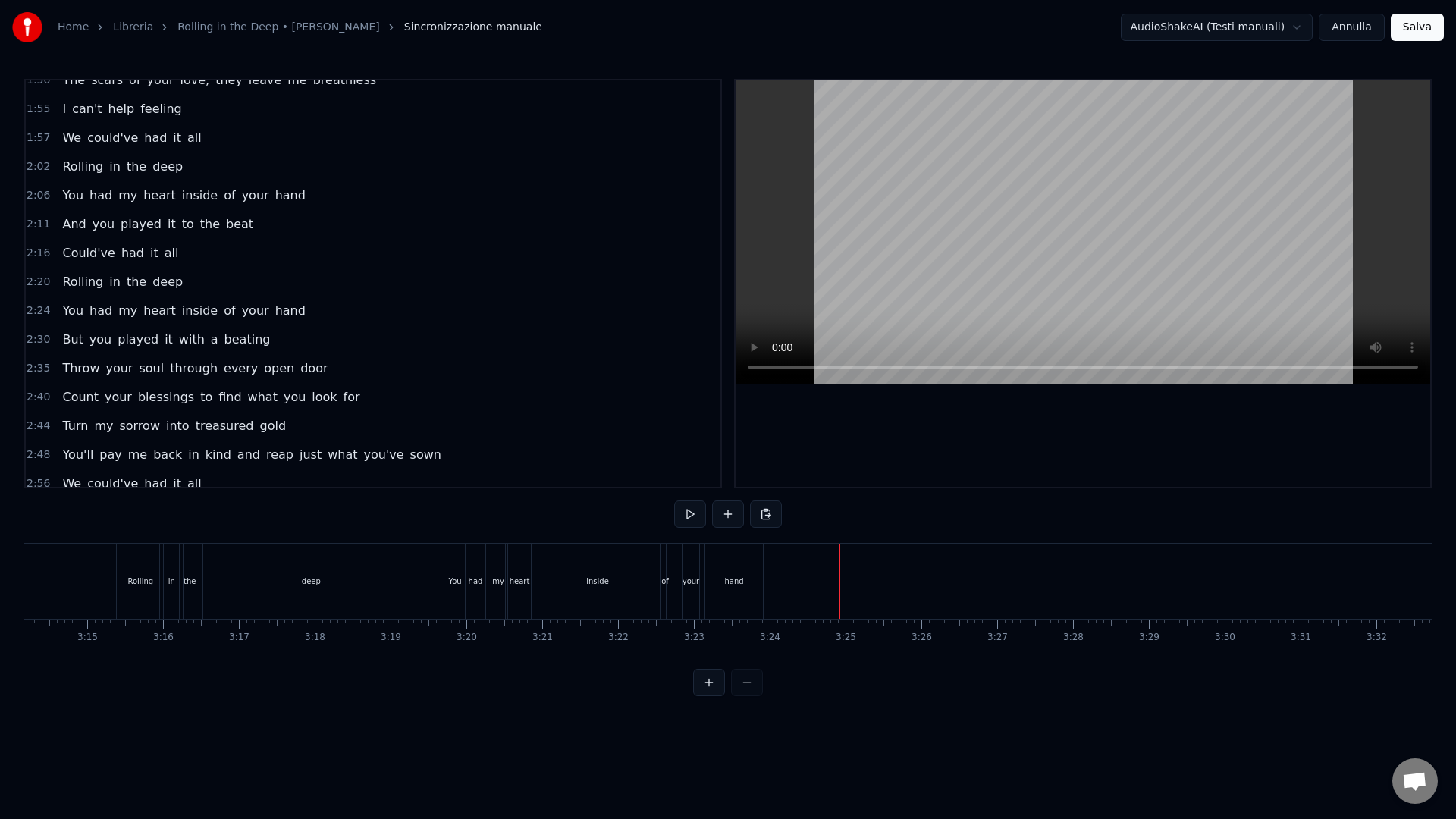
scroll to position [648, 0]
click at [39, 228] on span "2:11" at bounding box center [38, 225] width 23 height 15
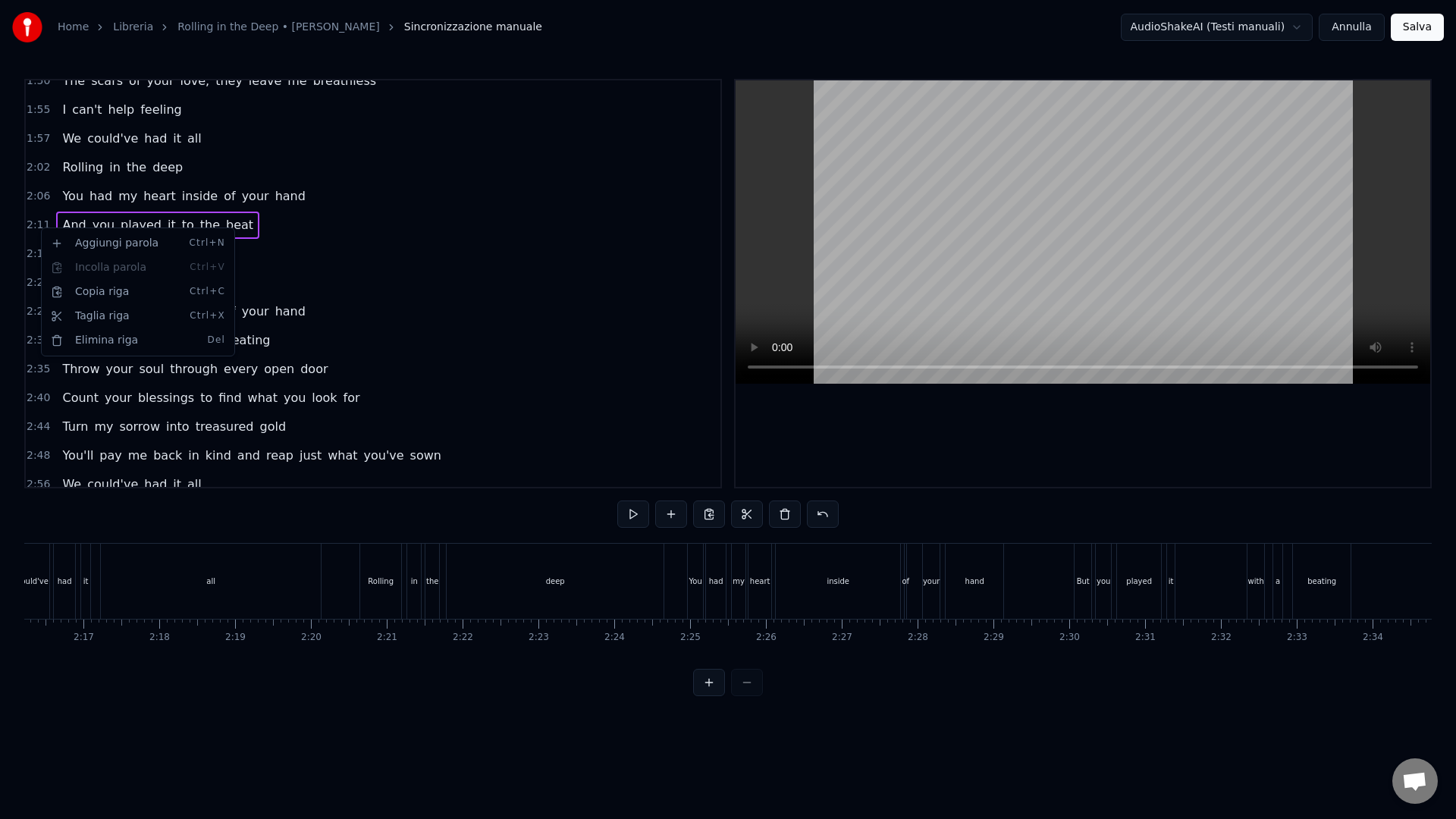
scroll to position [0, 9915]
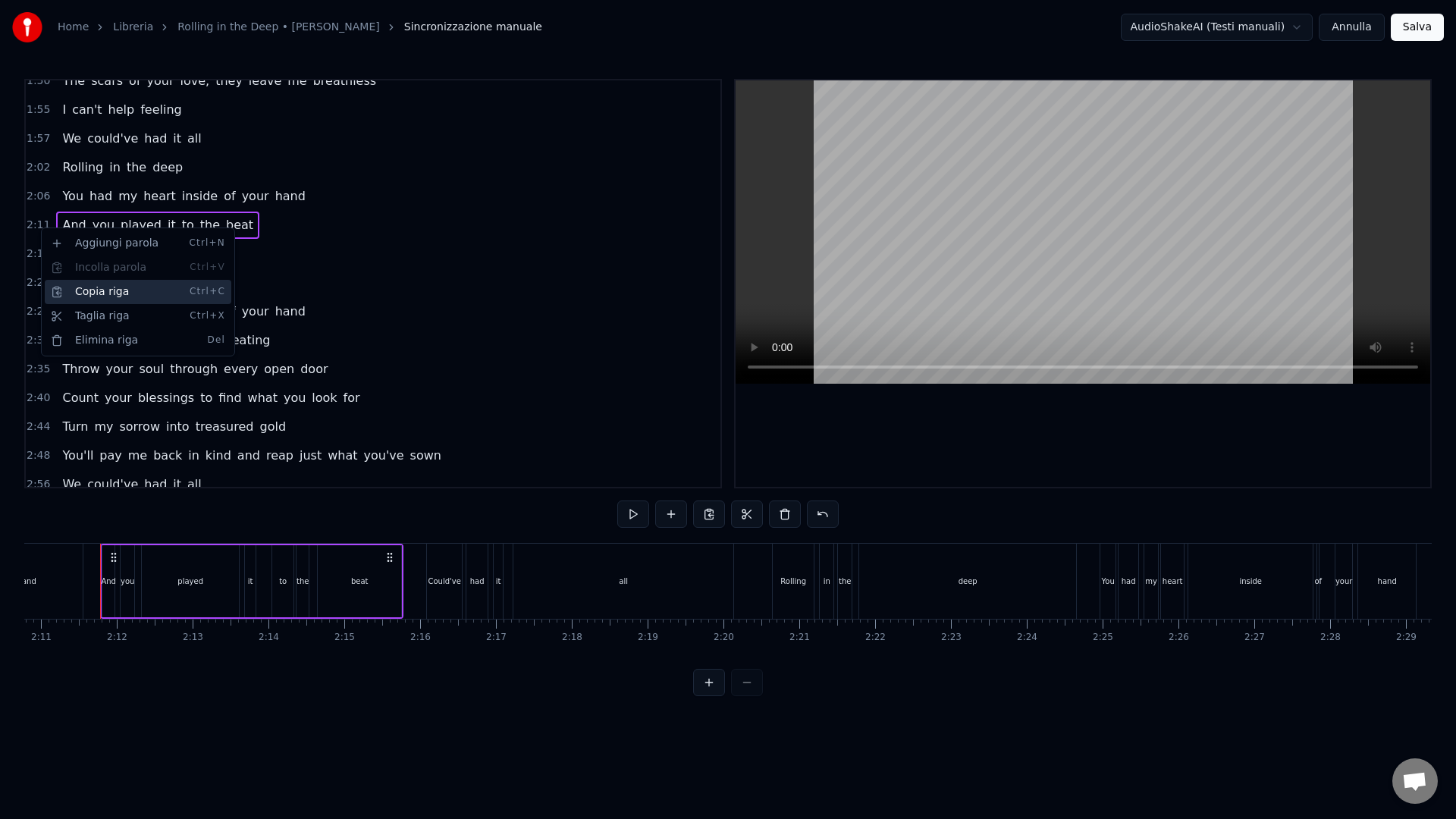
click at [94, 298] on div "Copia riga Ctrl+C" at bounding box center [138, 292] width 186 height 24
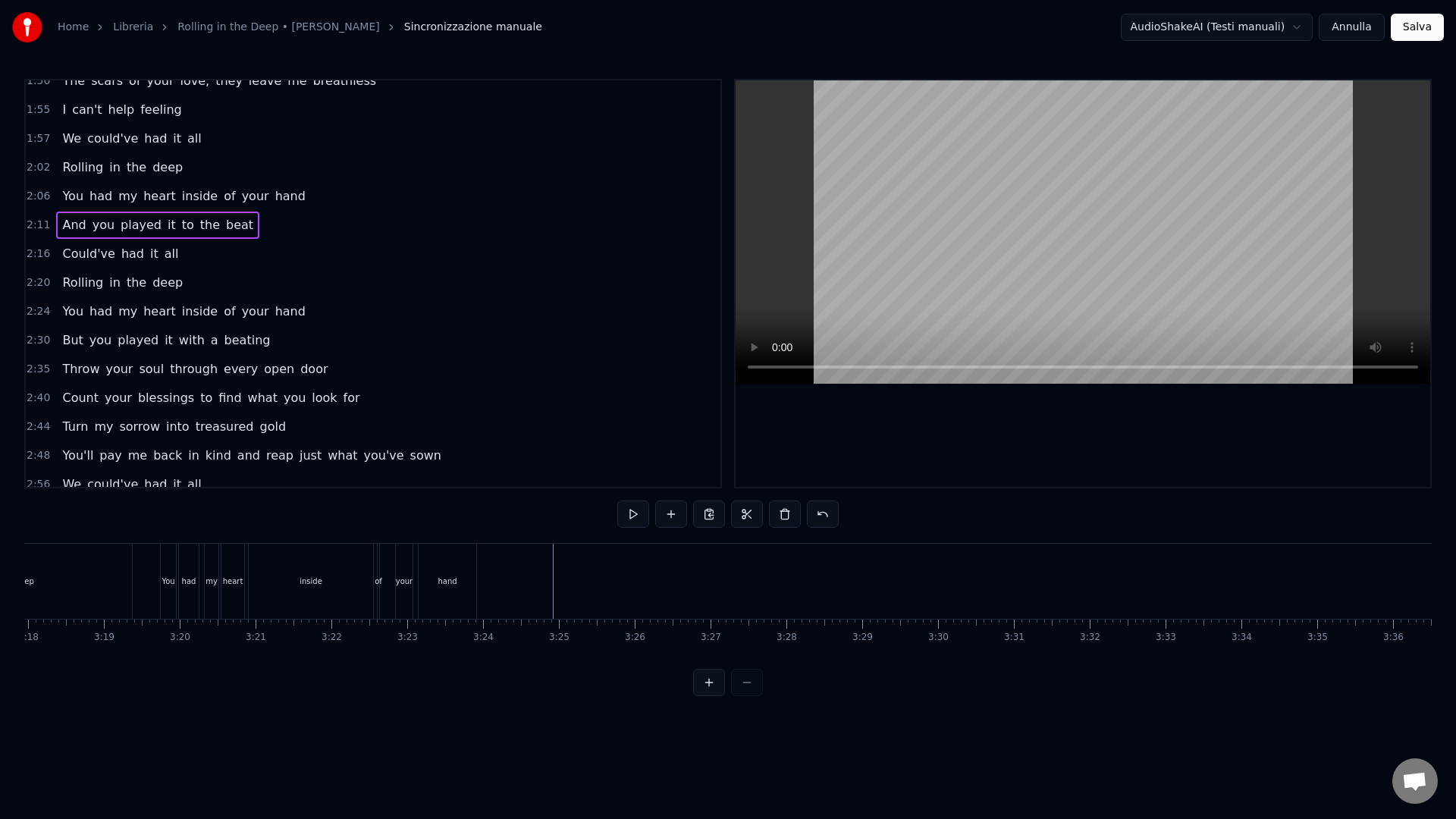
scroll to position [0, 14979]
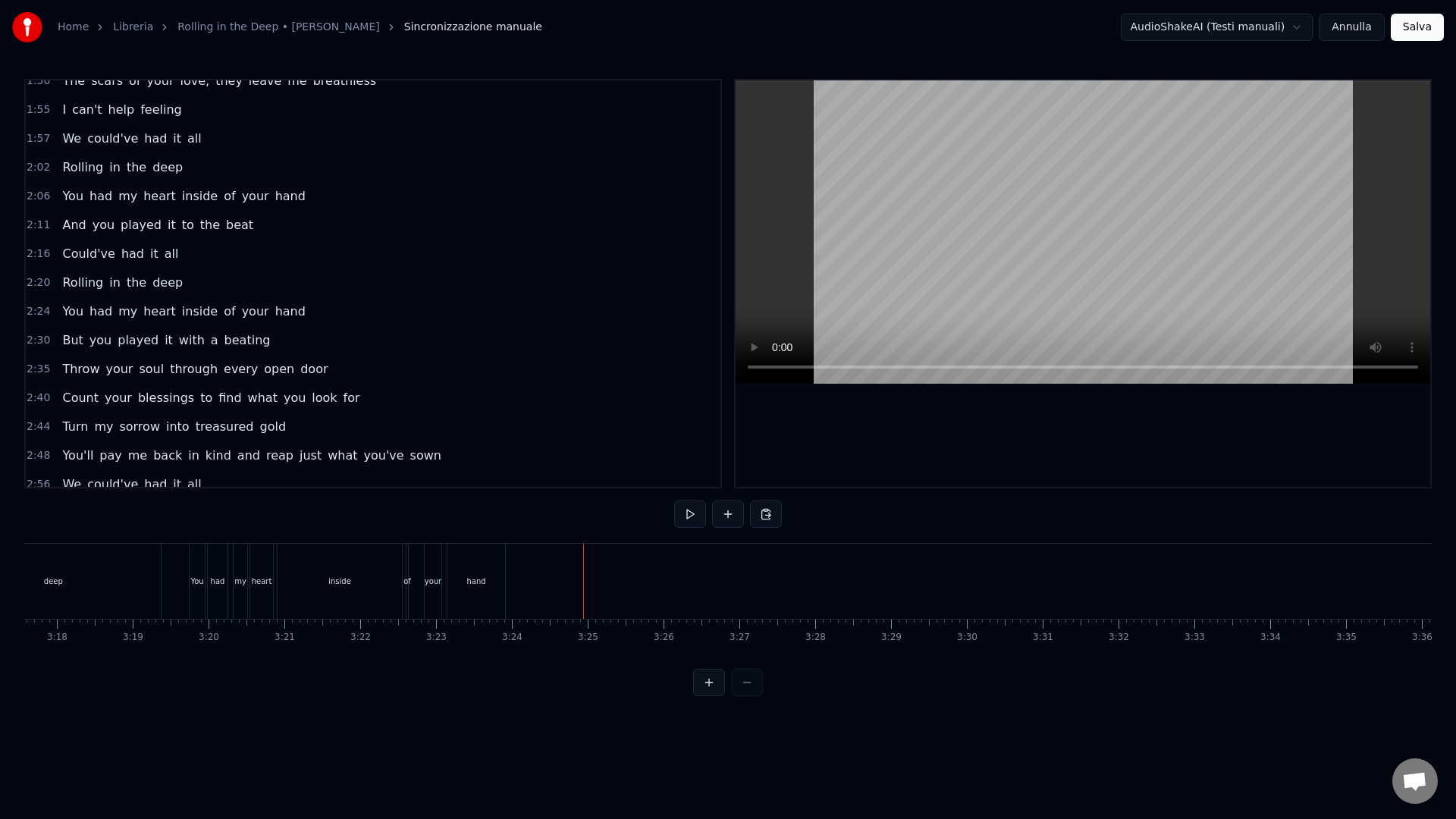
click at [617, 619] on div "Incolla riga Ctrl+V" at bounding box center [678, 624] width 186 height 24
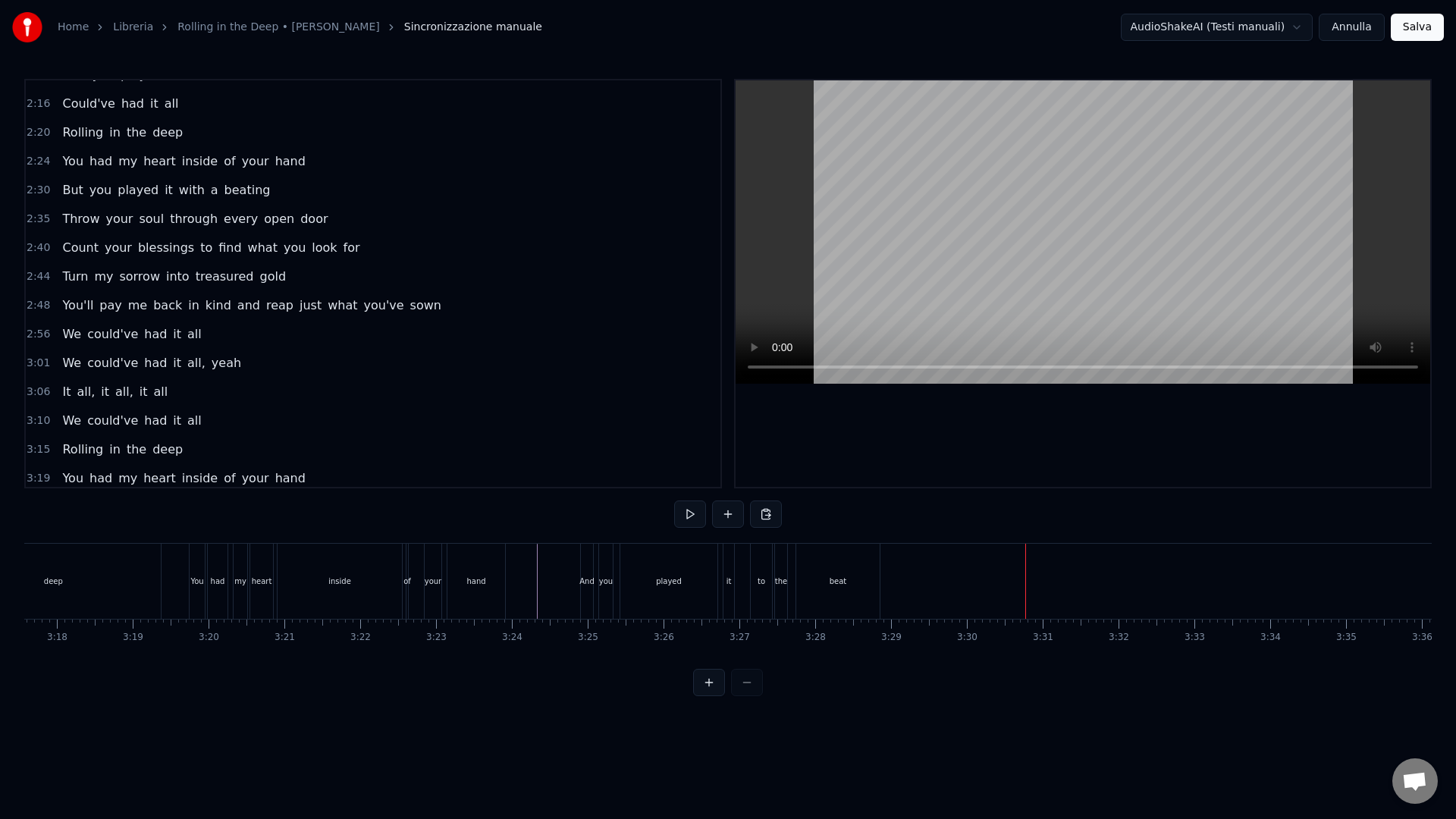
scroll to position [832, 0]
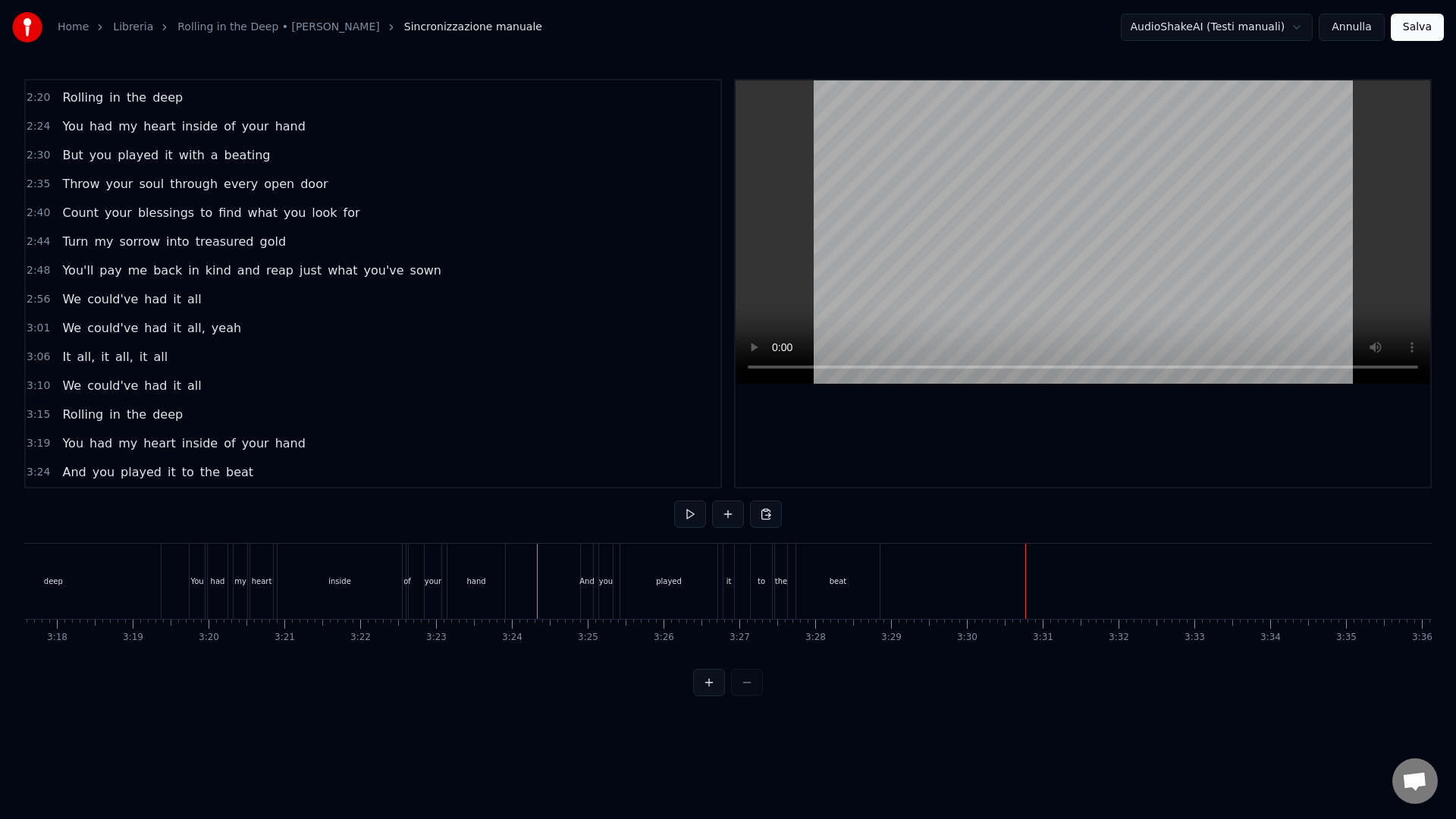
click at [38, 387] on span "3:10" at bounding box center [38, 386] width 23 height 15
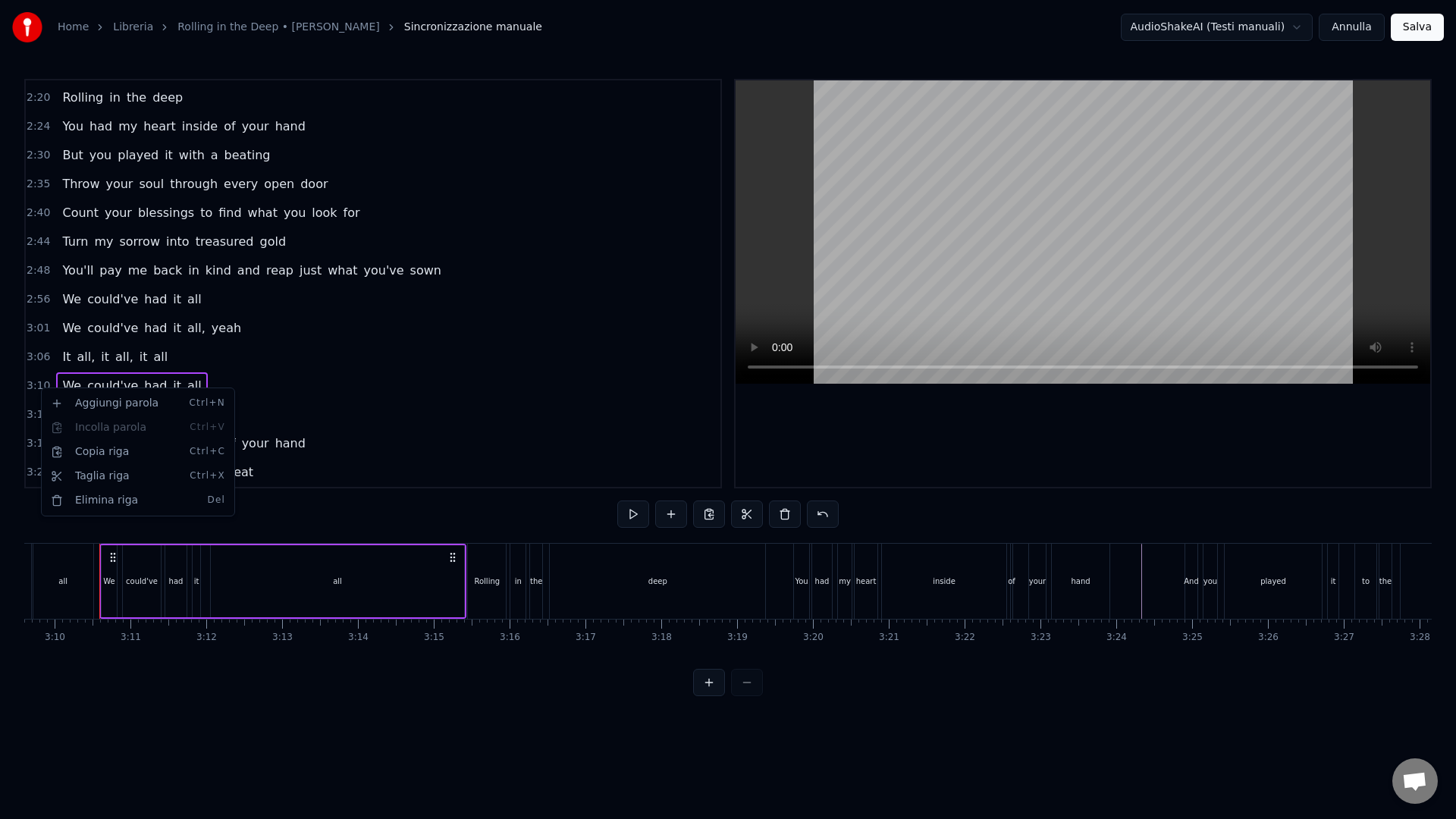
scroll to position [0, 14374]
click at [90, 452] on div "Copia riga Ctrl+C" at bounding box center [138, 451] width 186 height 24
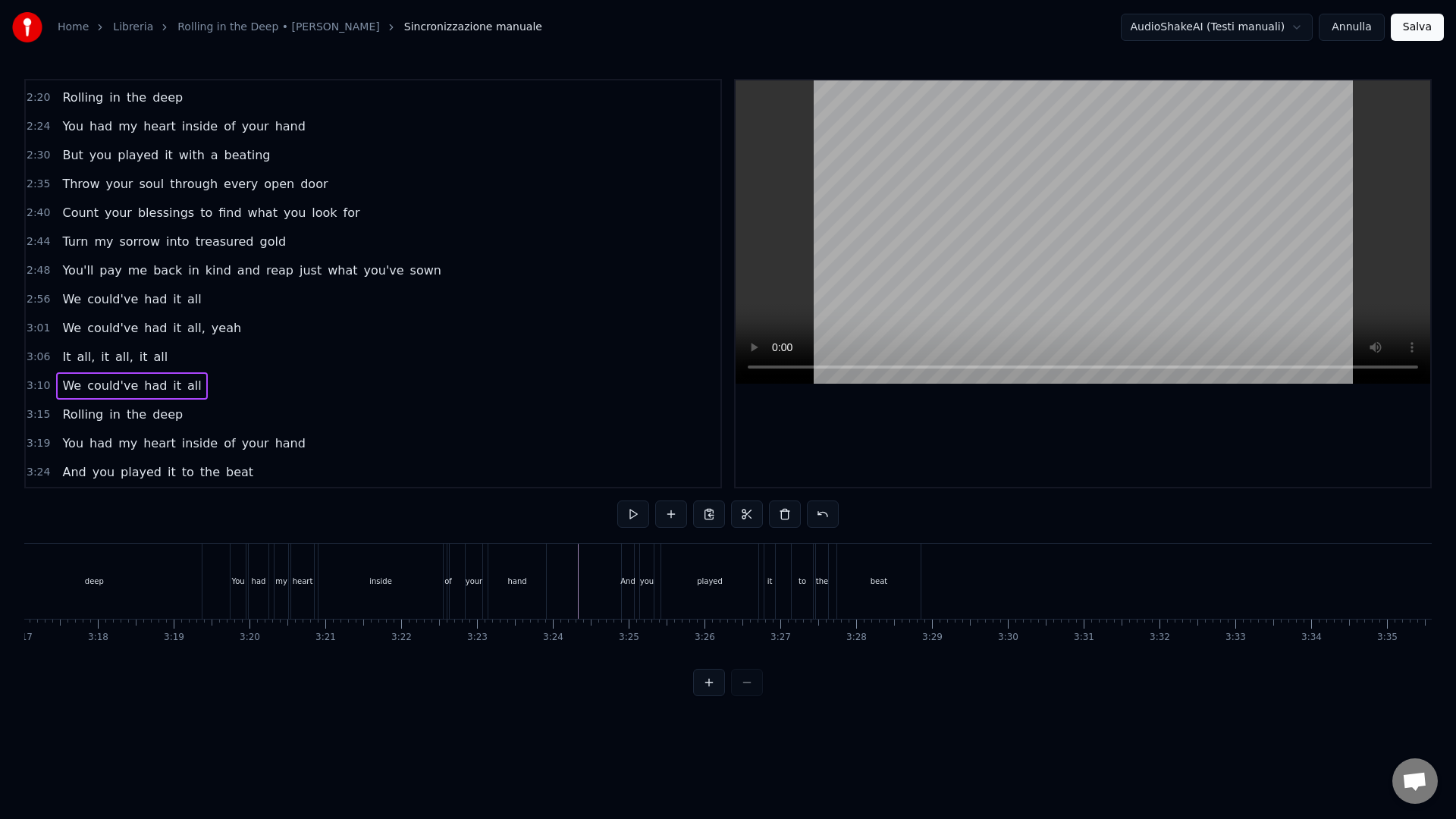
scroll to position [0, 15024]
click at [836, 587] on div "And you played it to the beat" at bounding box center [687, 581] width 304 height 75
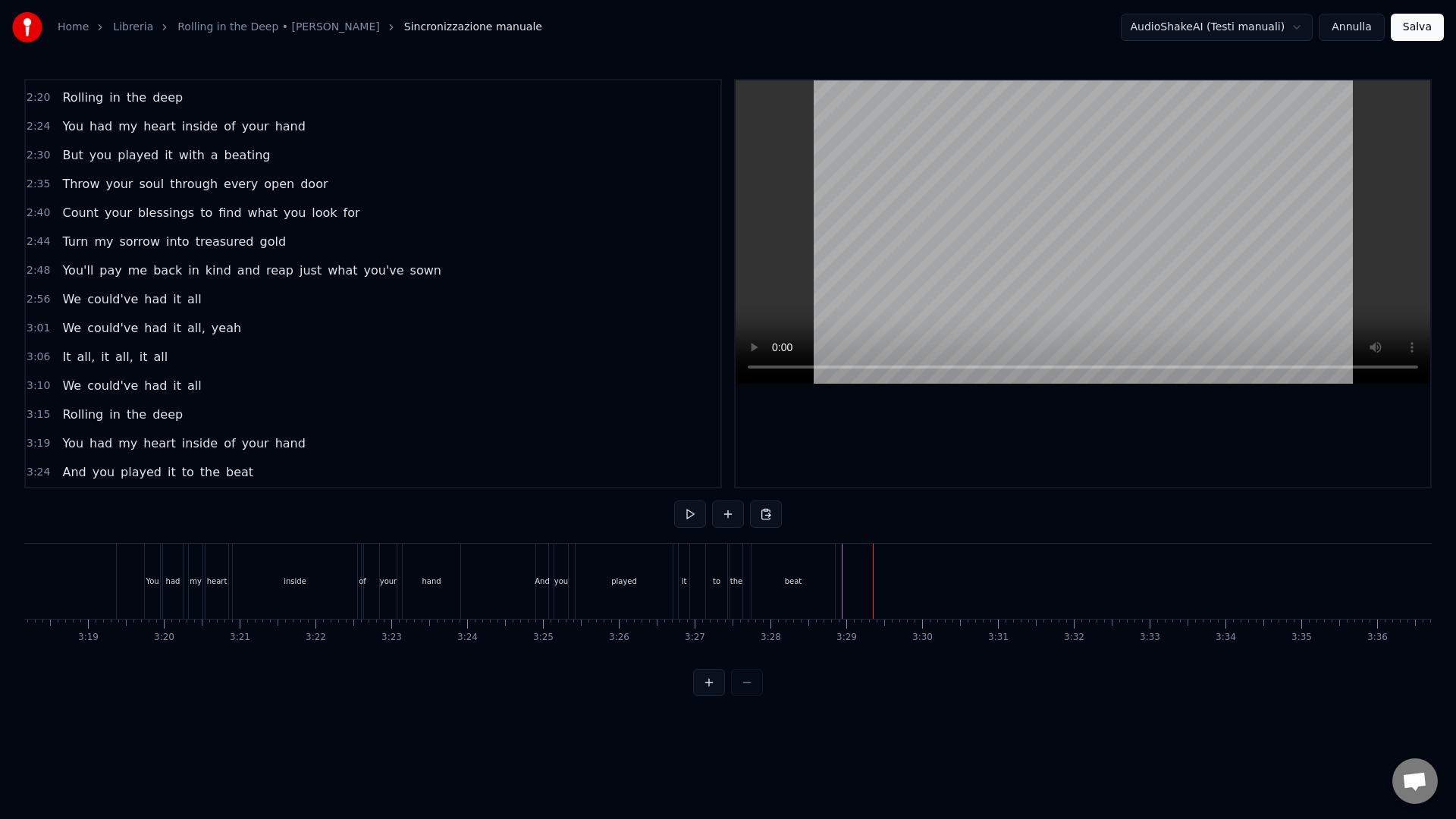
click at [836, 590] on div "And you played it to the beat" at bounding box center [687, 581] width 304 height 75
click at [854, 568] on html "Home Libreria Rolling in the Deep • [PERSON_NAME] manuale AudioShakeAI (Testi m…" at bounding box center [728, 360] width 1456 height 720
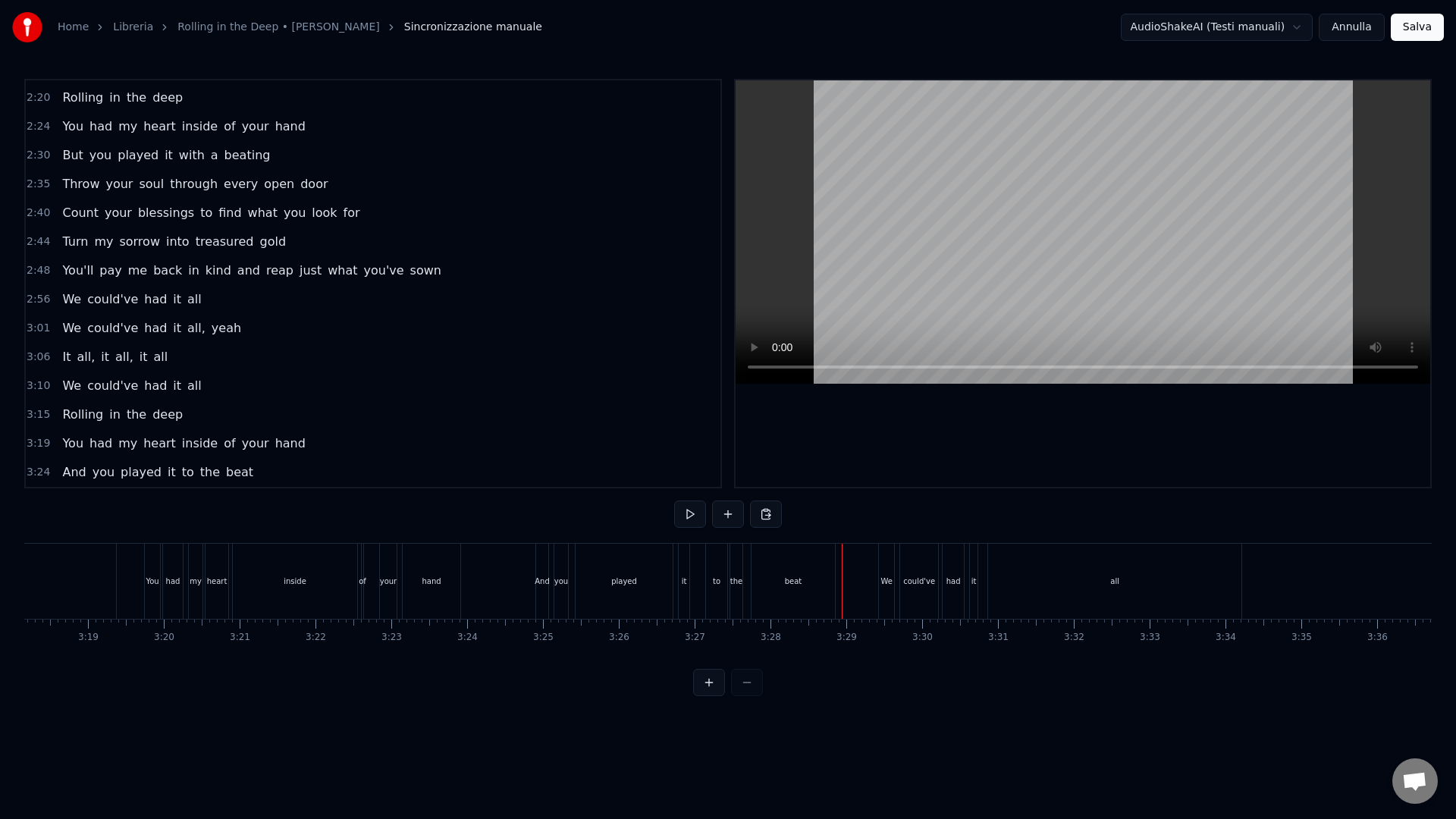
click at [882, 568] on div "We" at bounding box center [886, 581] width 15 height 75
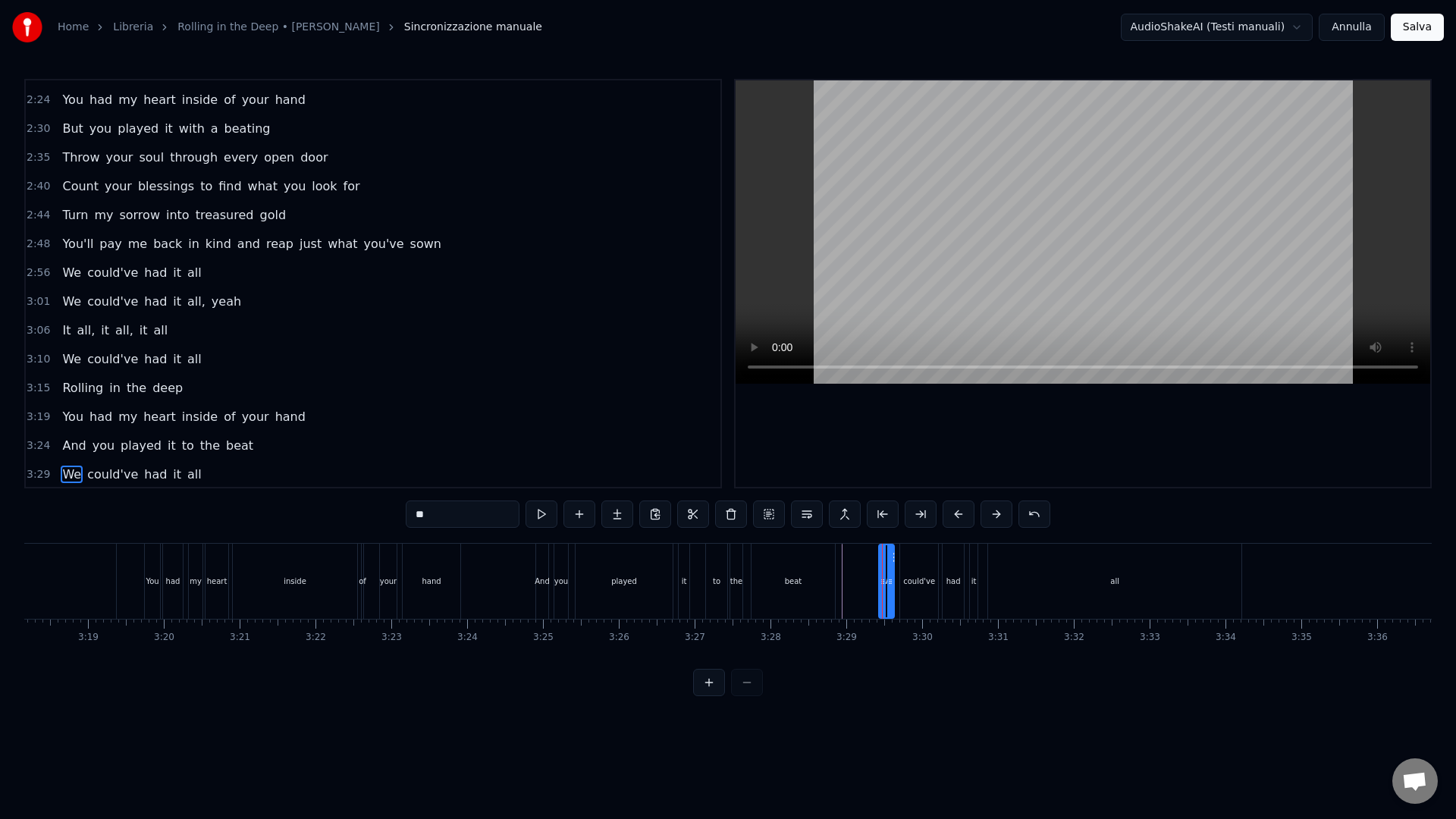
scroll to position [861, 0]
click at [965, 574] on div "We could've had it all" at bounding box center [1061, 581] width 367 height 75
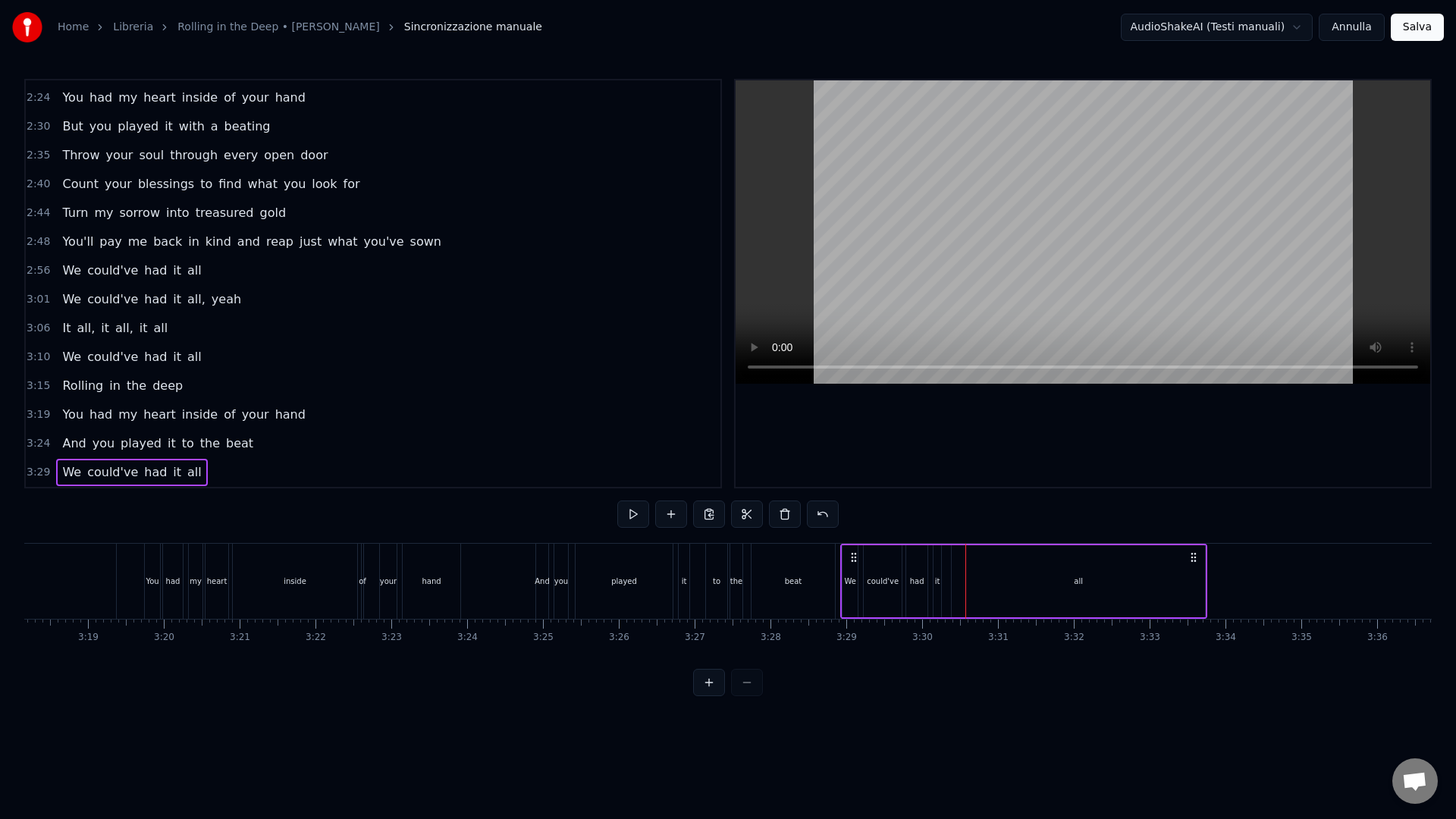
drag, startPoint x: 890, startPoint y: 557, endPoint x: 849, endPoint y: 564, distance: 41.6
click at [849, 564] on div "We could've had it all" at bounding box center [1023, 581] width 367 height 75
click at [39, 381] on span "3:15" at bounding box center [38, 386] width 23 height 15
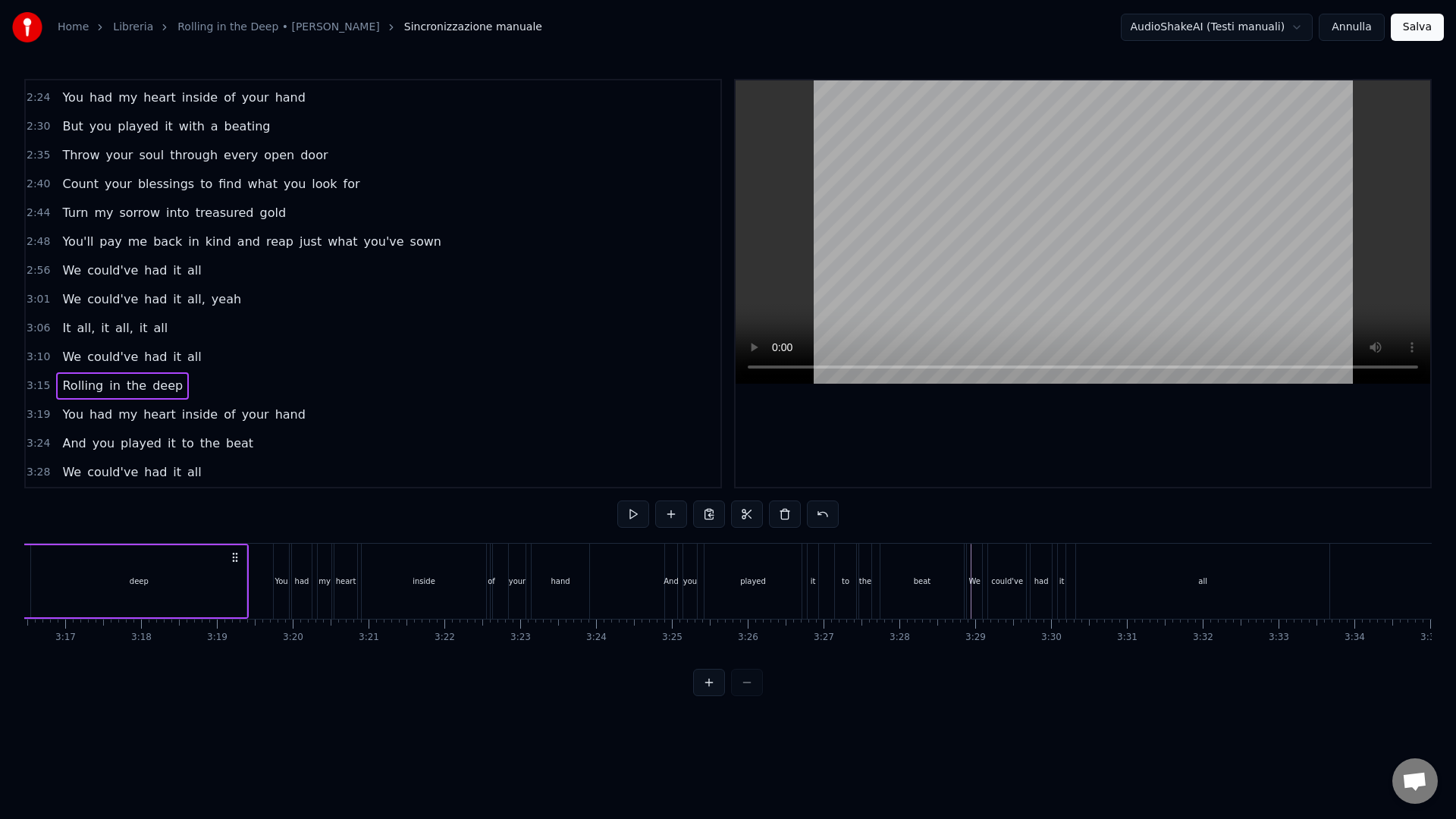
scroll to position [0, 14742]
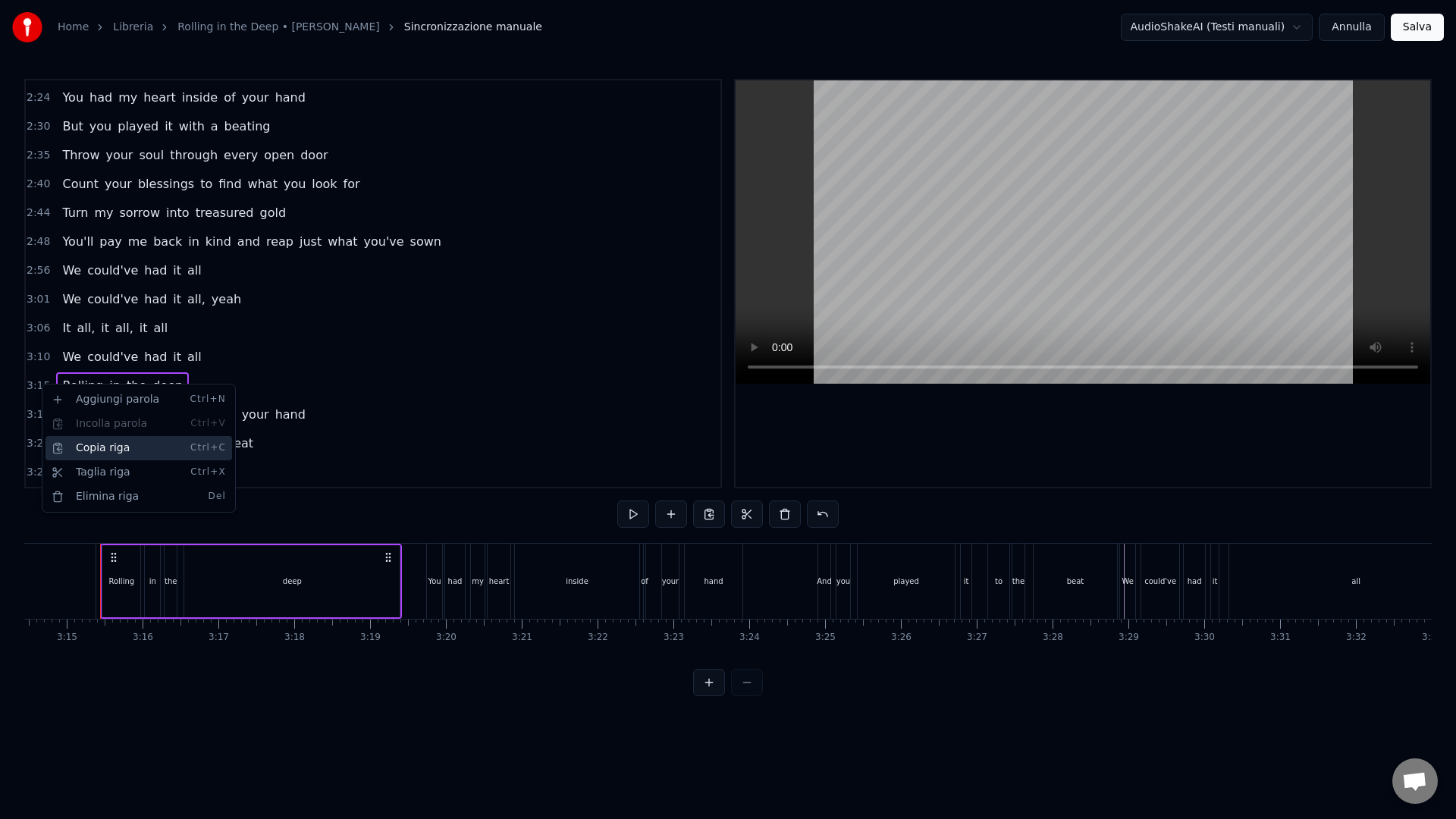
click at [92, 448] on div "Copia riga Ctrl+C" at bounding box center [138, 447] width 186 height 24
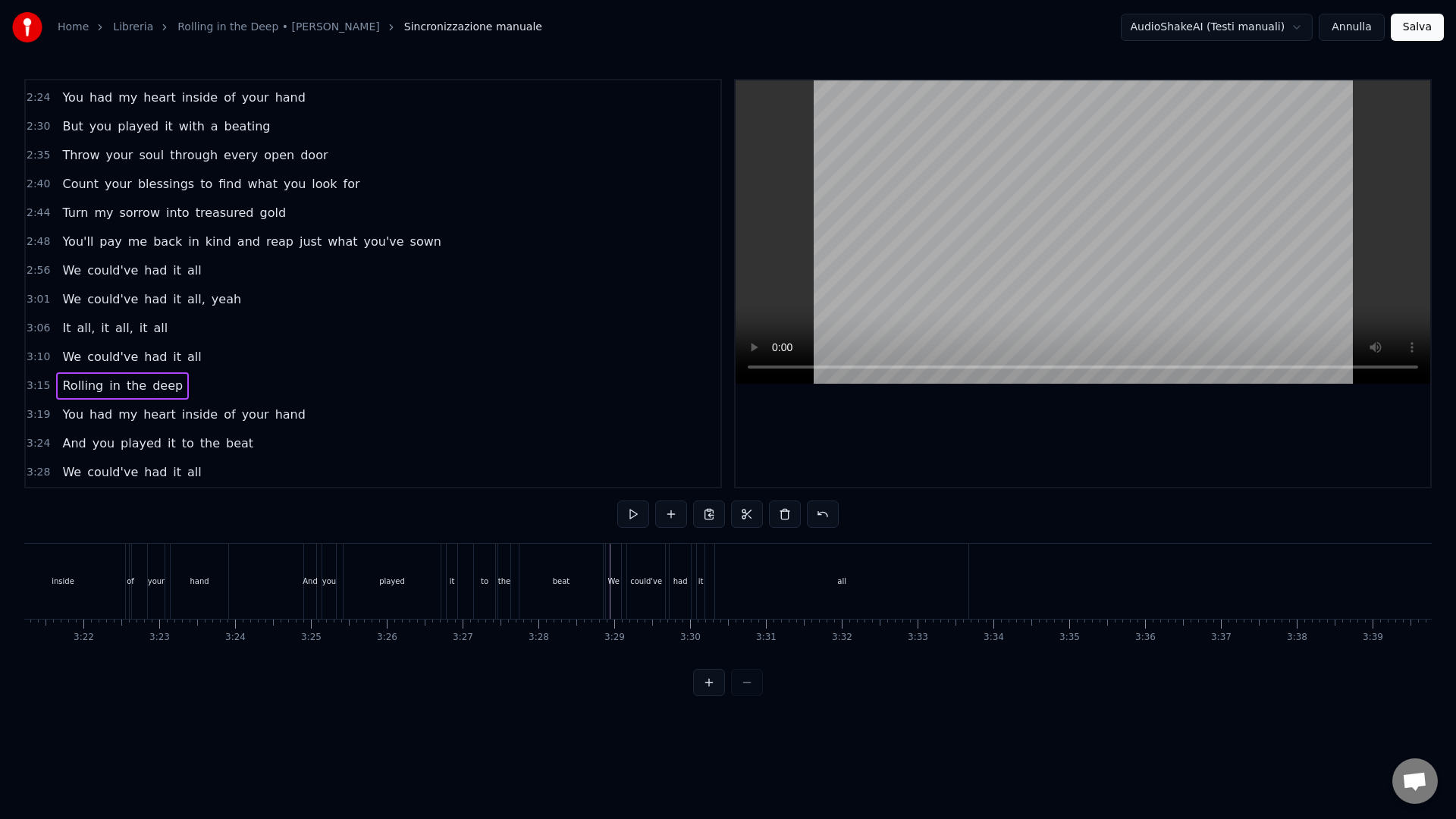
scroll to position [0, 15266]
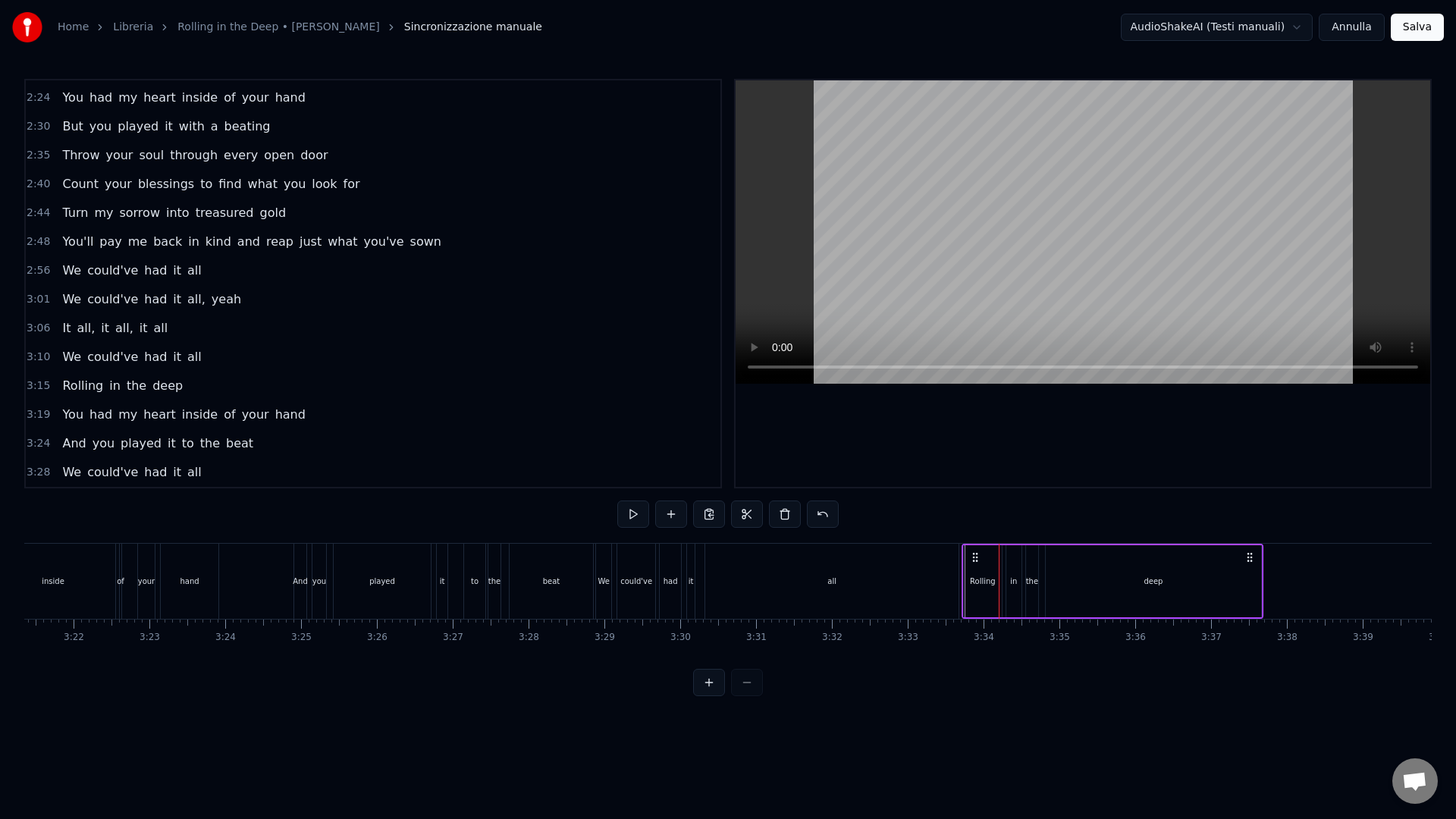
drag, startPoint x: 1008, startPoint y: 557, endPoint x: 971, endPoint y: 559, distance: 37.1
click at [971, 559] on icon at bounding box center [975, 557] width 13 height 13
drag, startPoint x: 974, startPoint y: 561, endPoint x: 983, endPoint y: 560, distance: 9.1
click at [983, 560] on div "Rolling in the deep" at bounding box center [1113, 581] width 302 height 75
drag, startPoint x: 978, startPoint y: 556, endPoint x: 998, endPoint y: 558, distance: 20.1
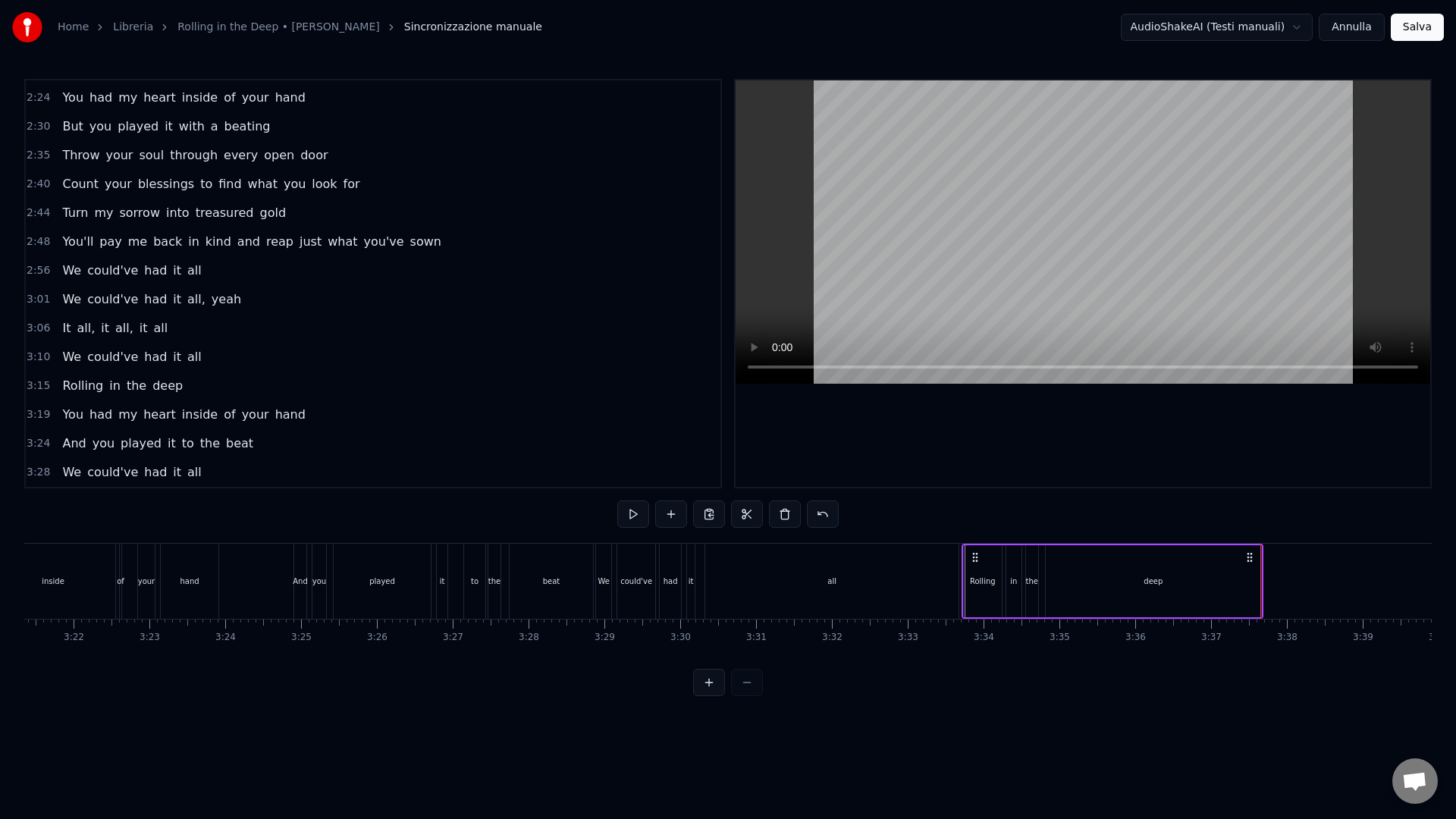
click at [998, 558] on div "Rolling in the deep" at bounding box center [1113, 581] width 302 height 75
drag, startPoint x: 976, startPoint y: 557, endPoint x: 1004, endPoint y: 556, distance: 28.0
click at [1004, 556] on div "Rolling in the deep" at bounding box center [1113, 581] width 302 height 75
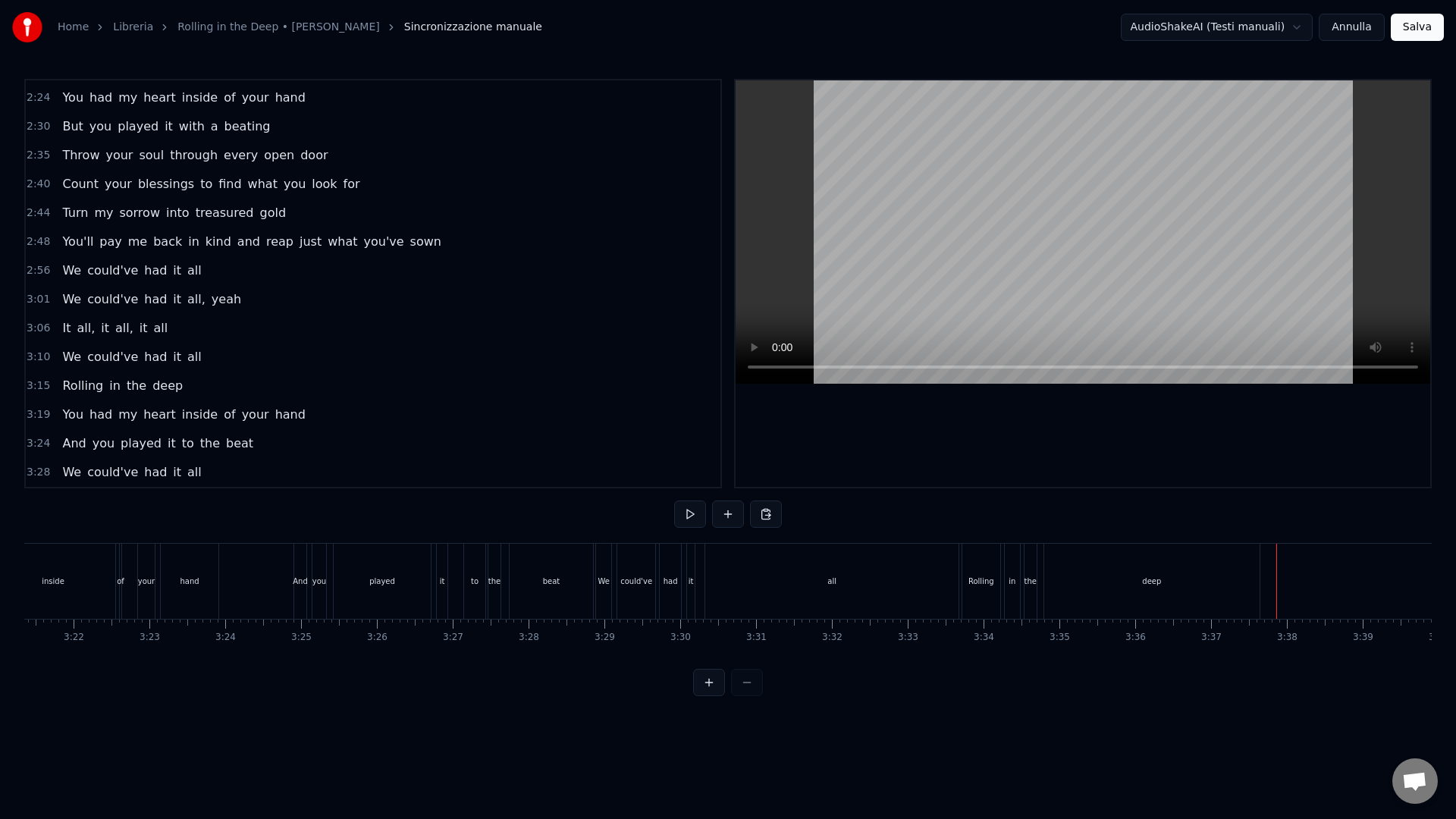
click at [977, 577] on div "Rolling" at bounding box center [980, 581] width 26 height 12
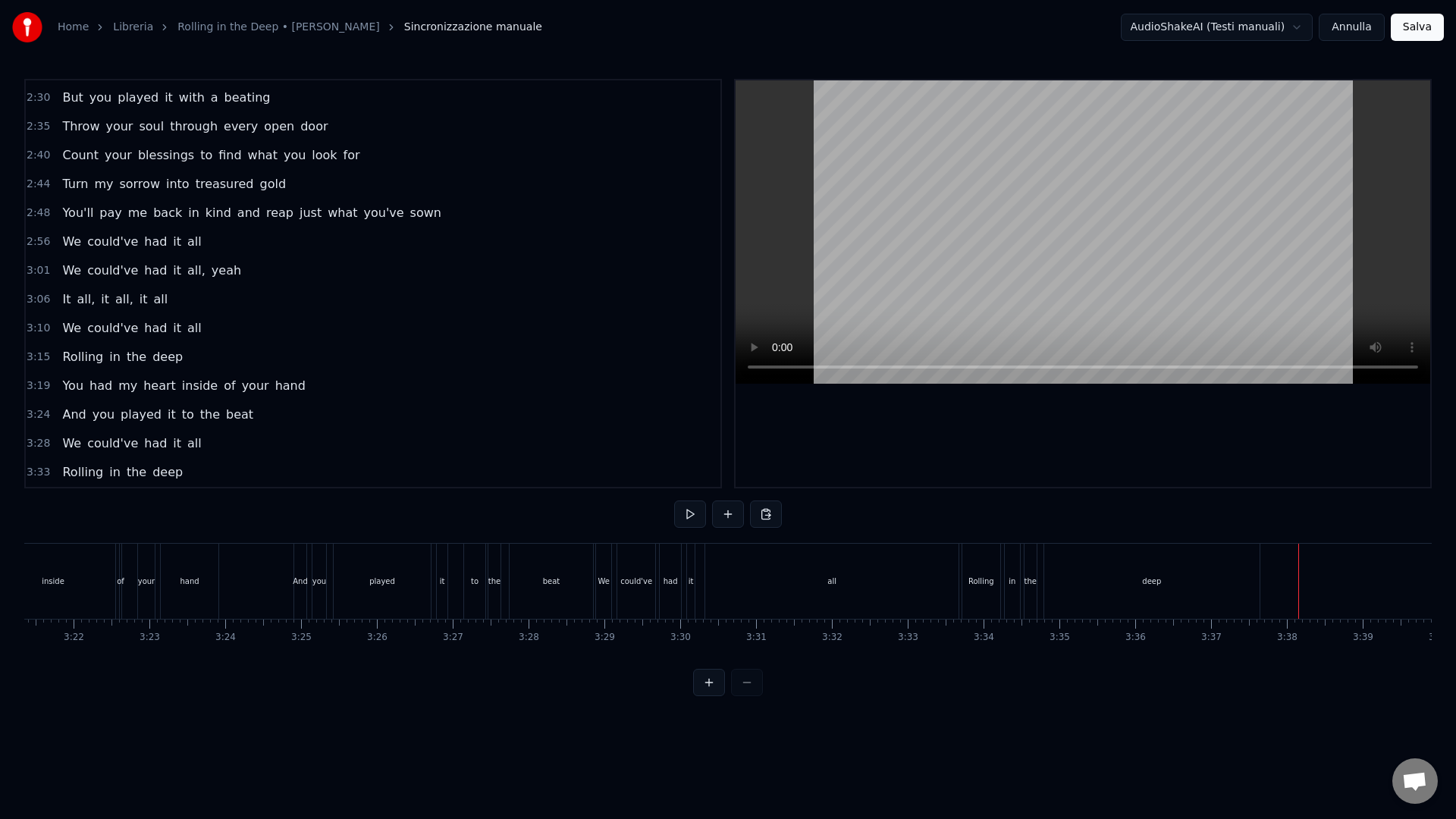
click at [1252, 580] on div "deep" at bounding box center [1151, 581] width 215 height 75
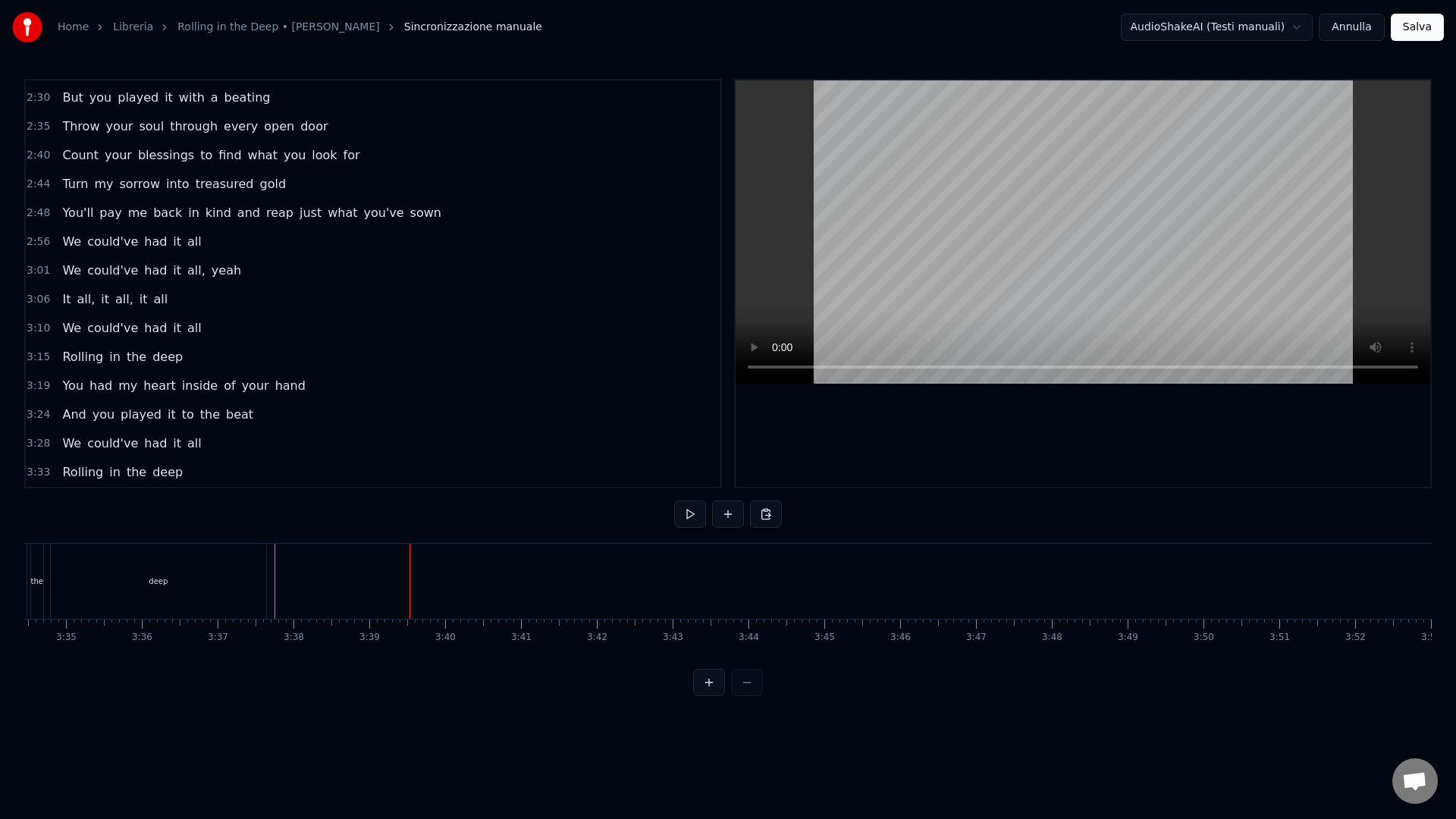
scroll to position [0, 16269]
click at [34, 386] on span "3:19" at bounding box center [38, 386] width 23 height 15
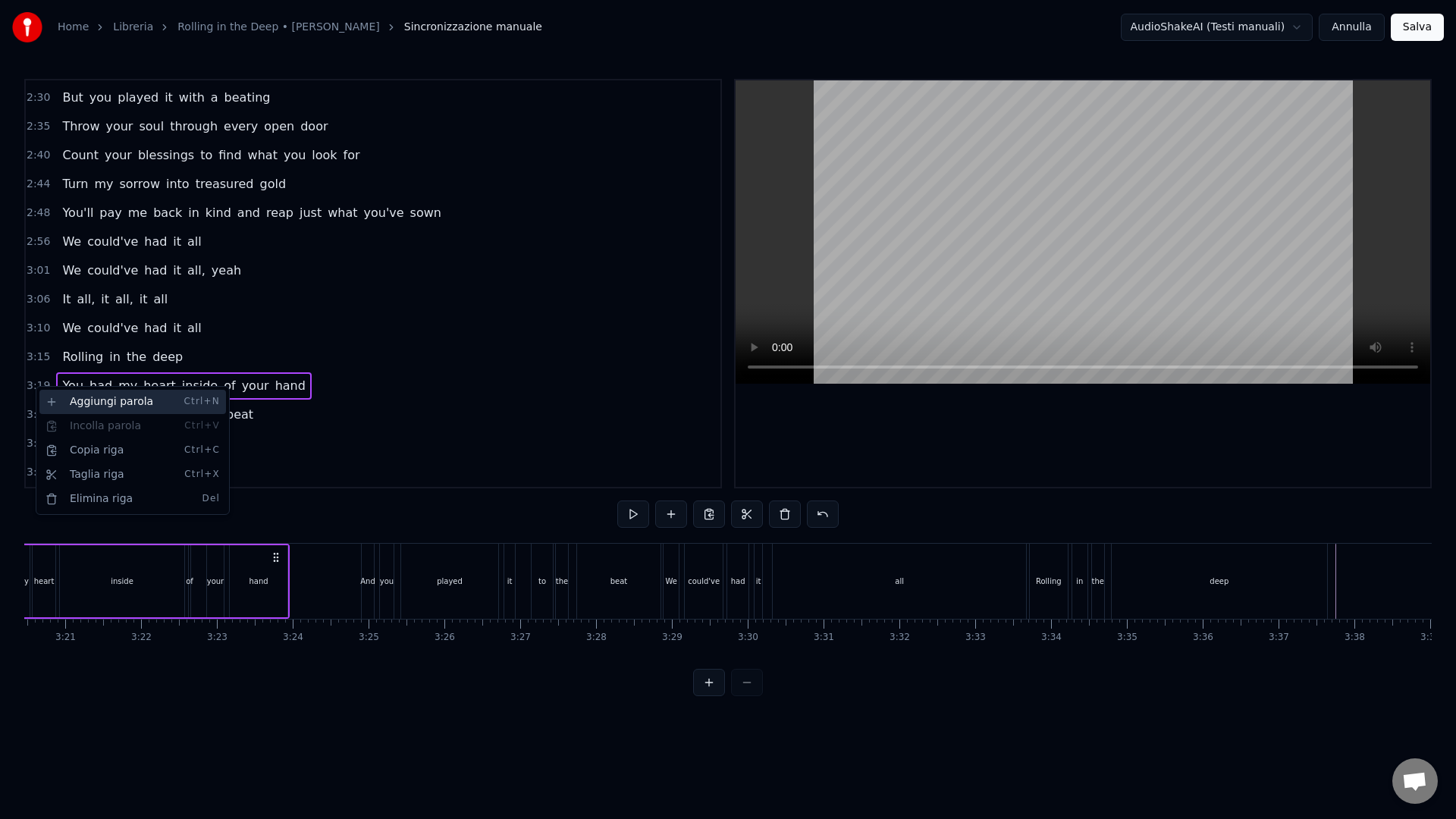
scroll to position [0, 15068]
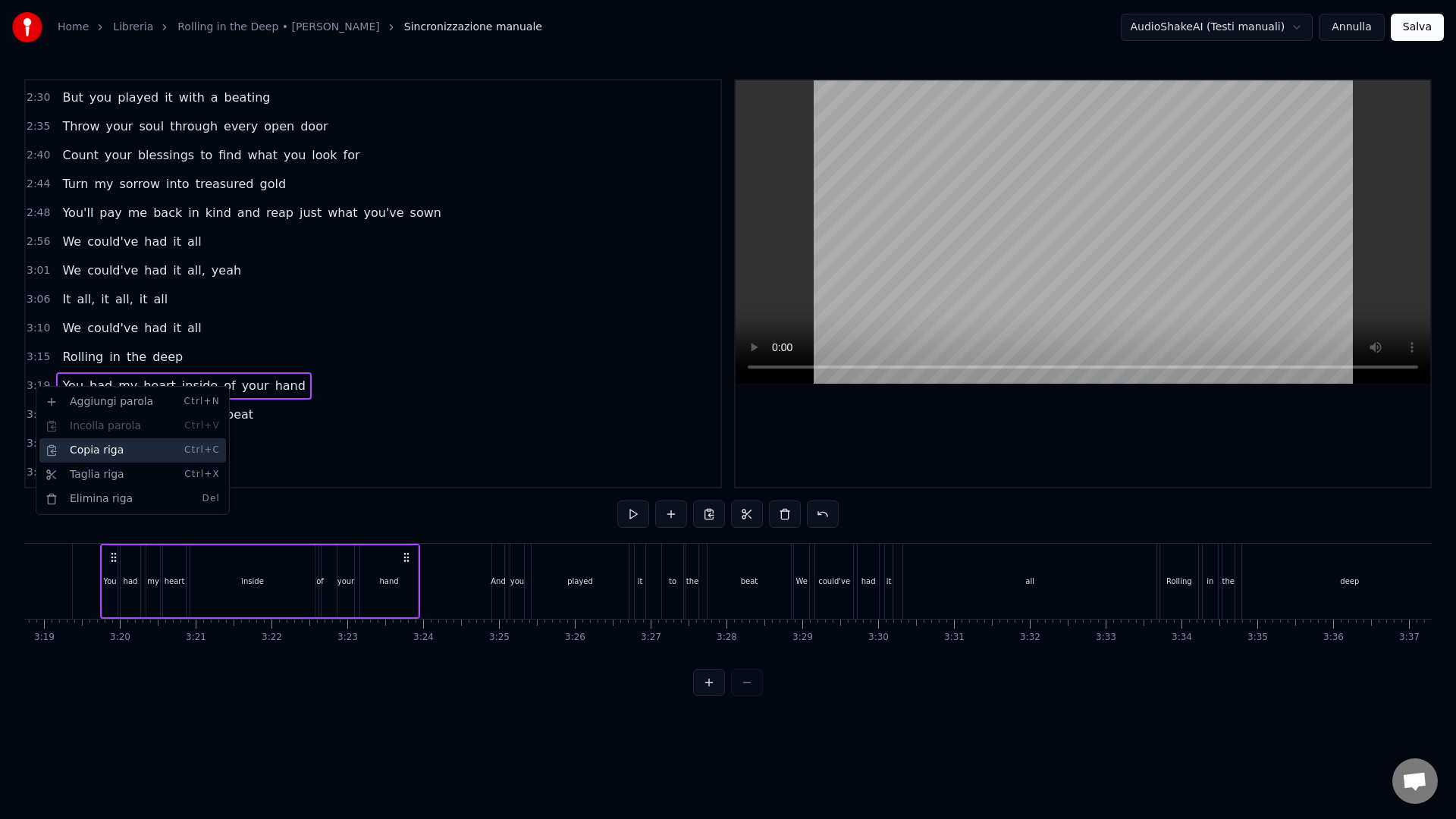
click at [106, 454] on div "Copia riga Ctrl+C" at bounding box center [132, 450] width 186 height 24
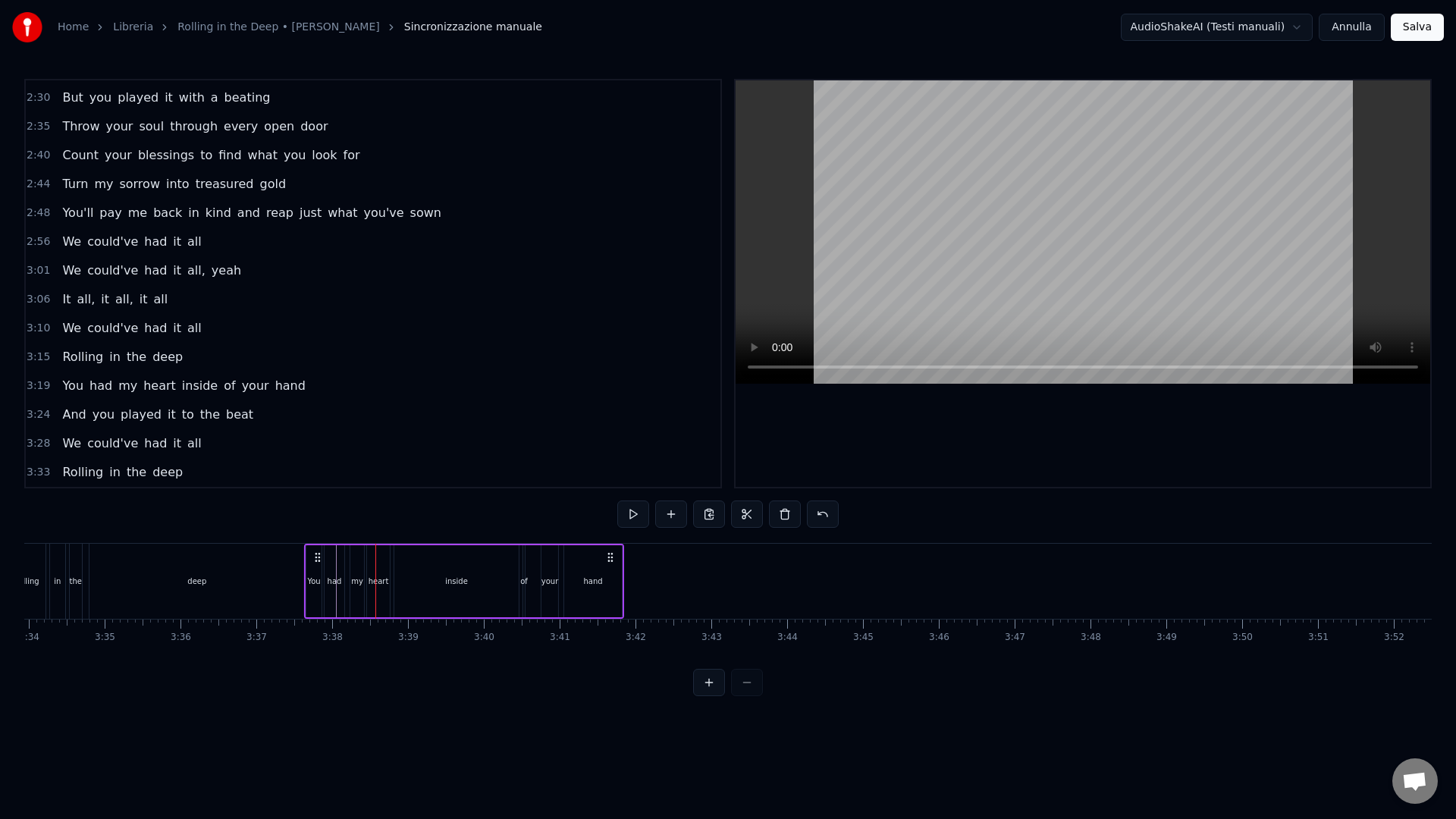
scroll to position [0, 16219]
drag, startPoint x: 336, startPoint y: 554, endPoint x: 347, endPoint y: 555, distance: 11.0
click at [347, 555] on icon at bounding box center [351, 557] width 13 height 13
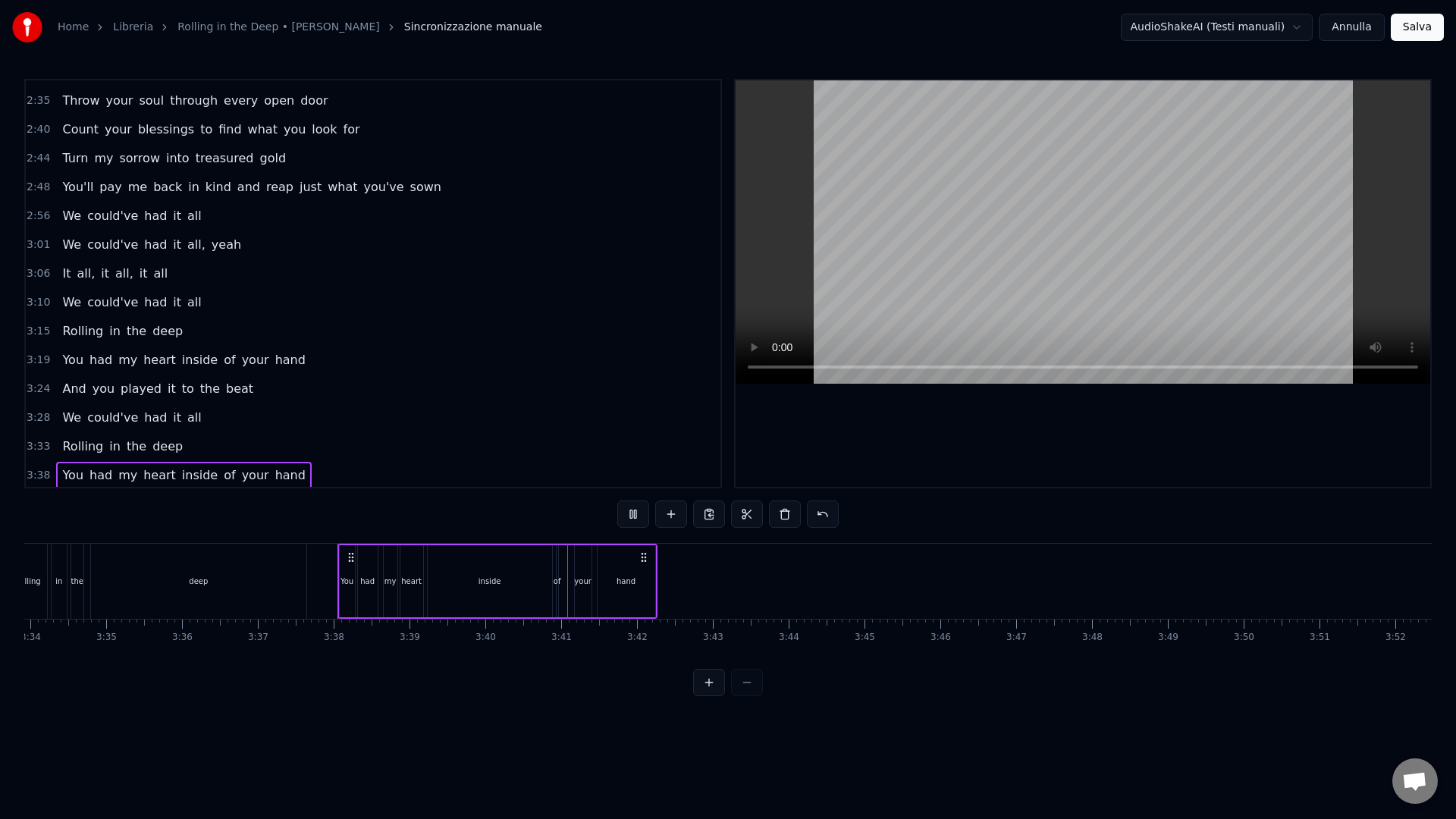
scroll to position [918, 0]
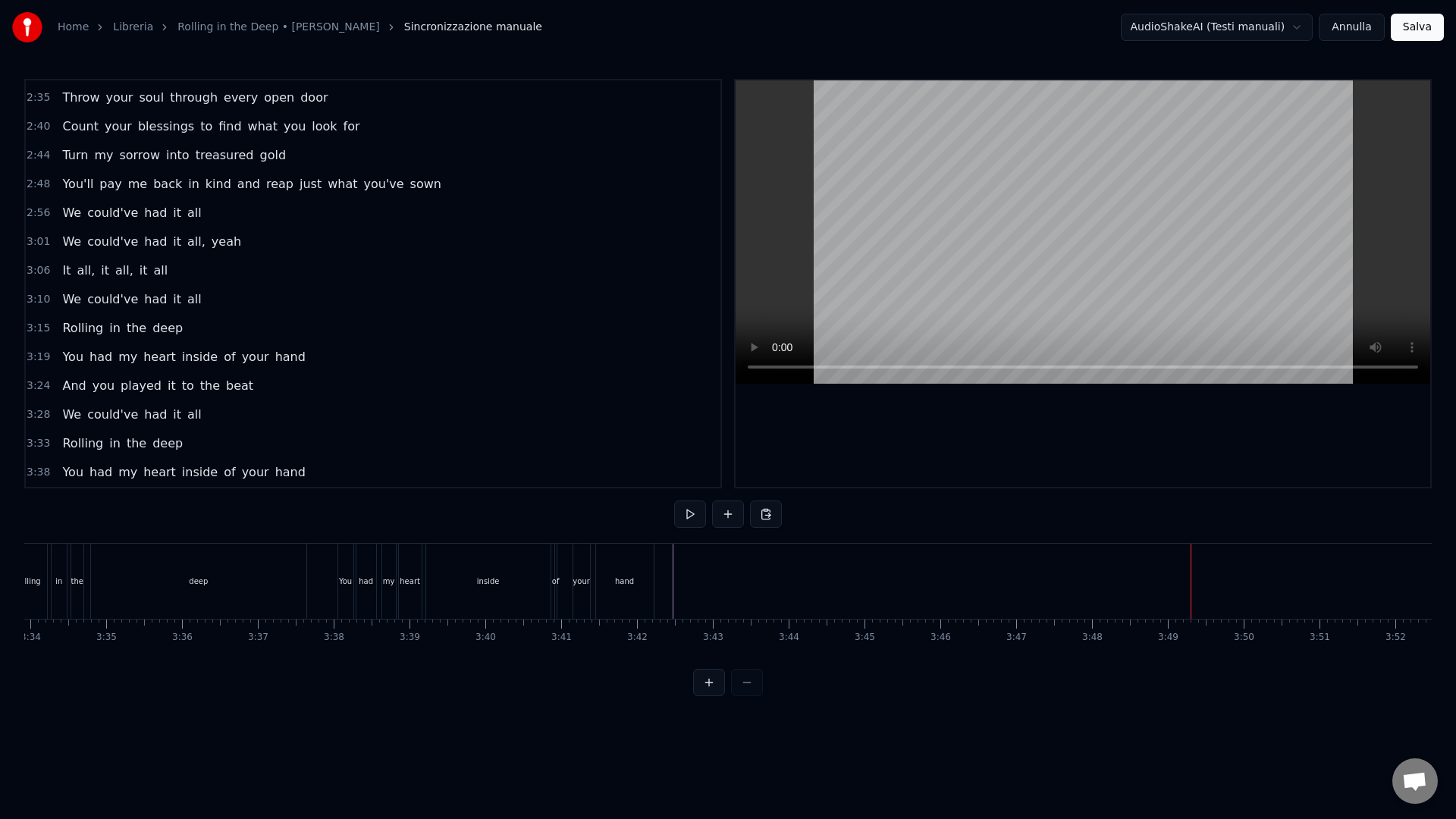
click at [35, 385] on span "3:24" at bounding box center [38, 386] width 23 height 15
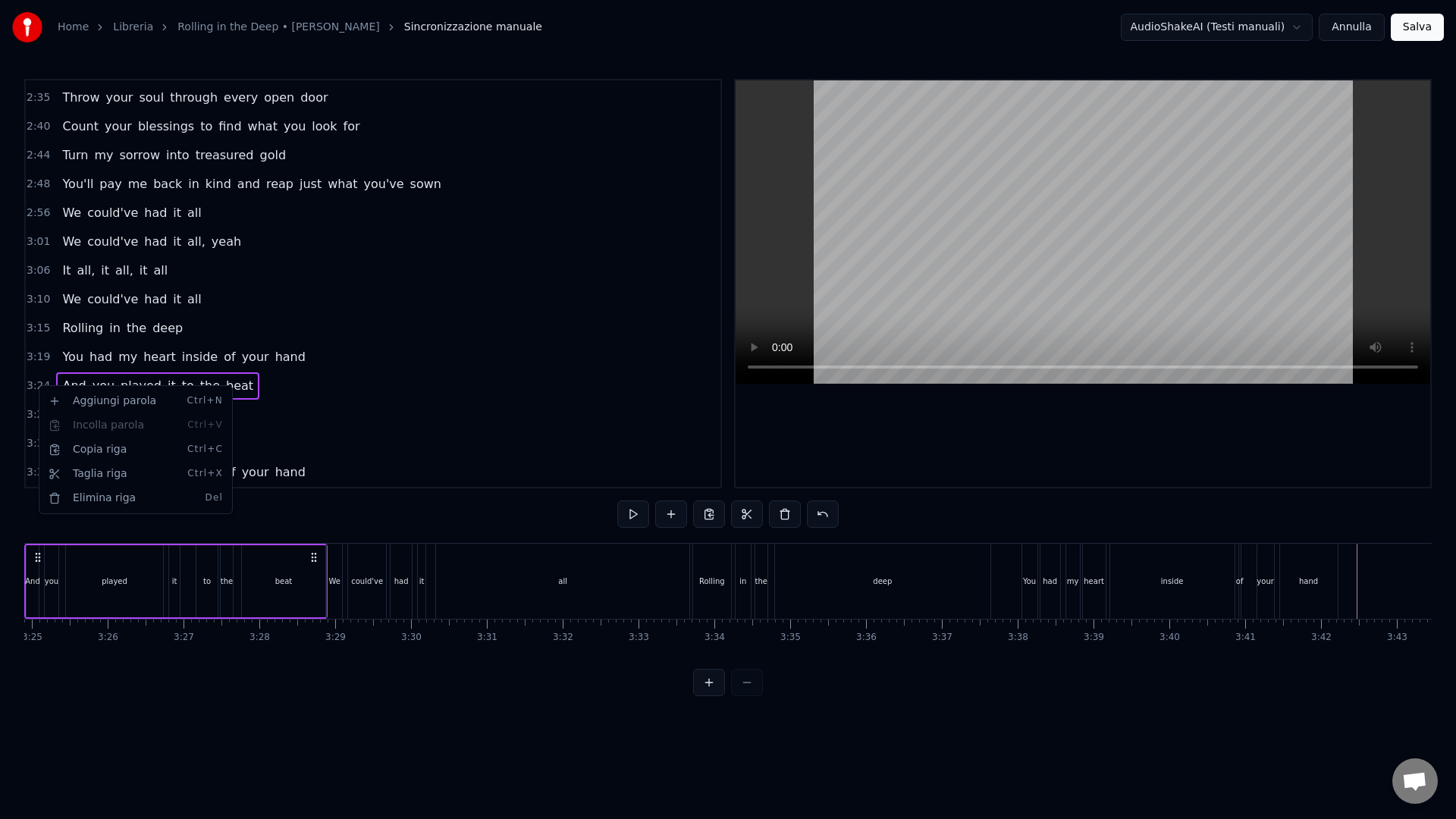
scroll to position [0, 15459]
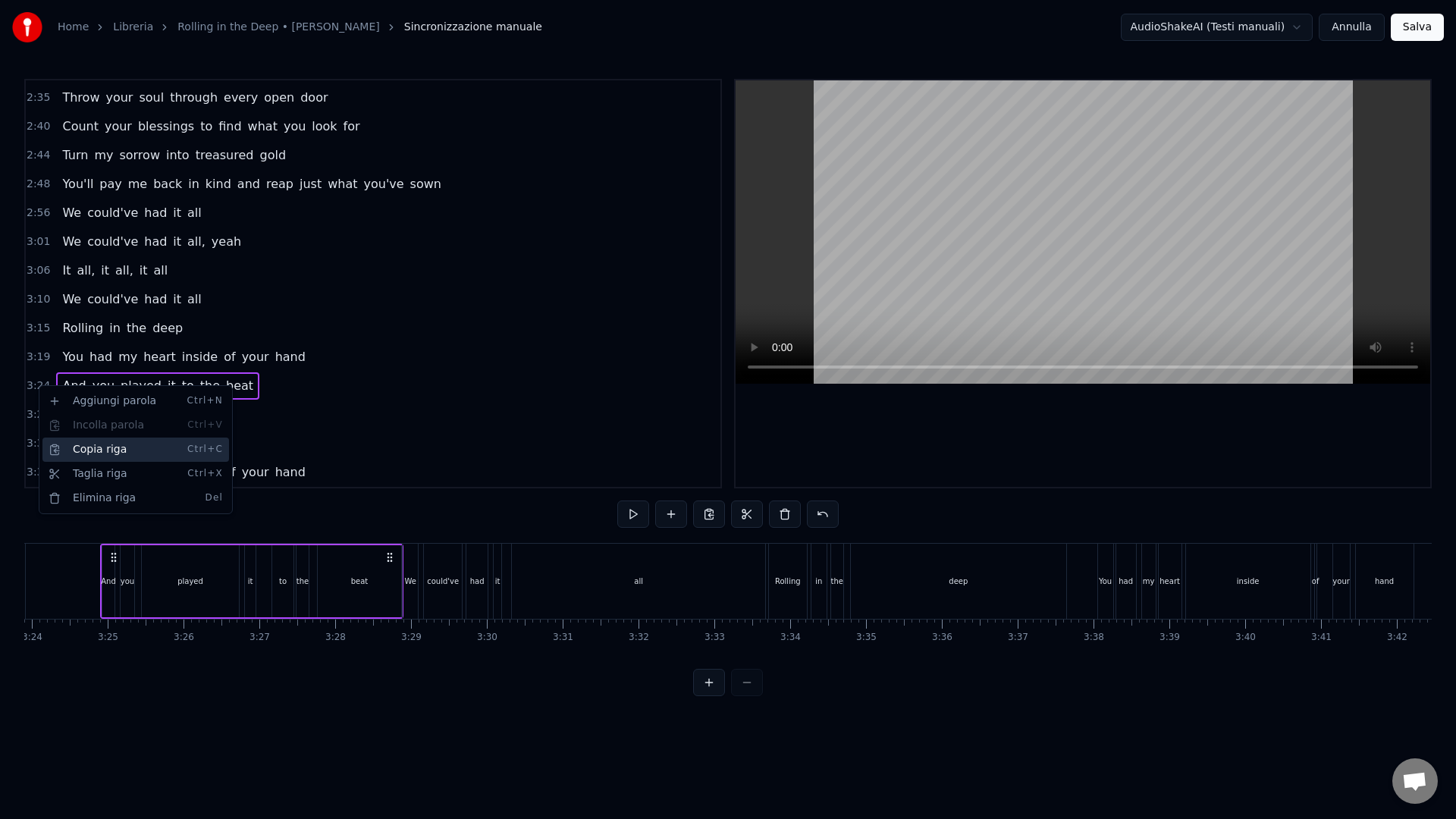
click at [102, 458] on div "Copia riga Ctrl+C" at bounding box center [135, 449] width 186 height 24
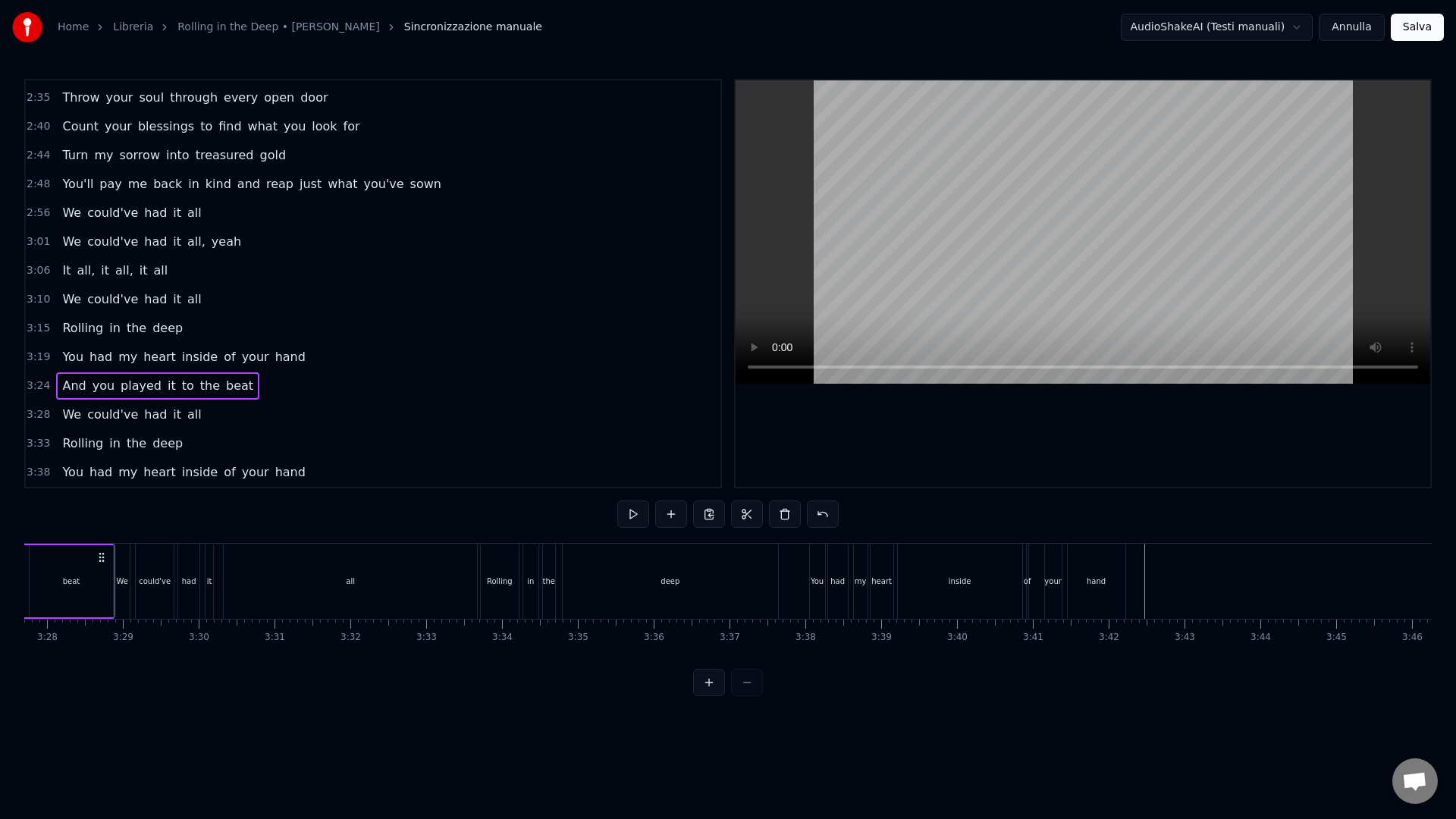
scroll to position [0, 16269]
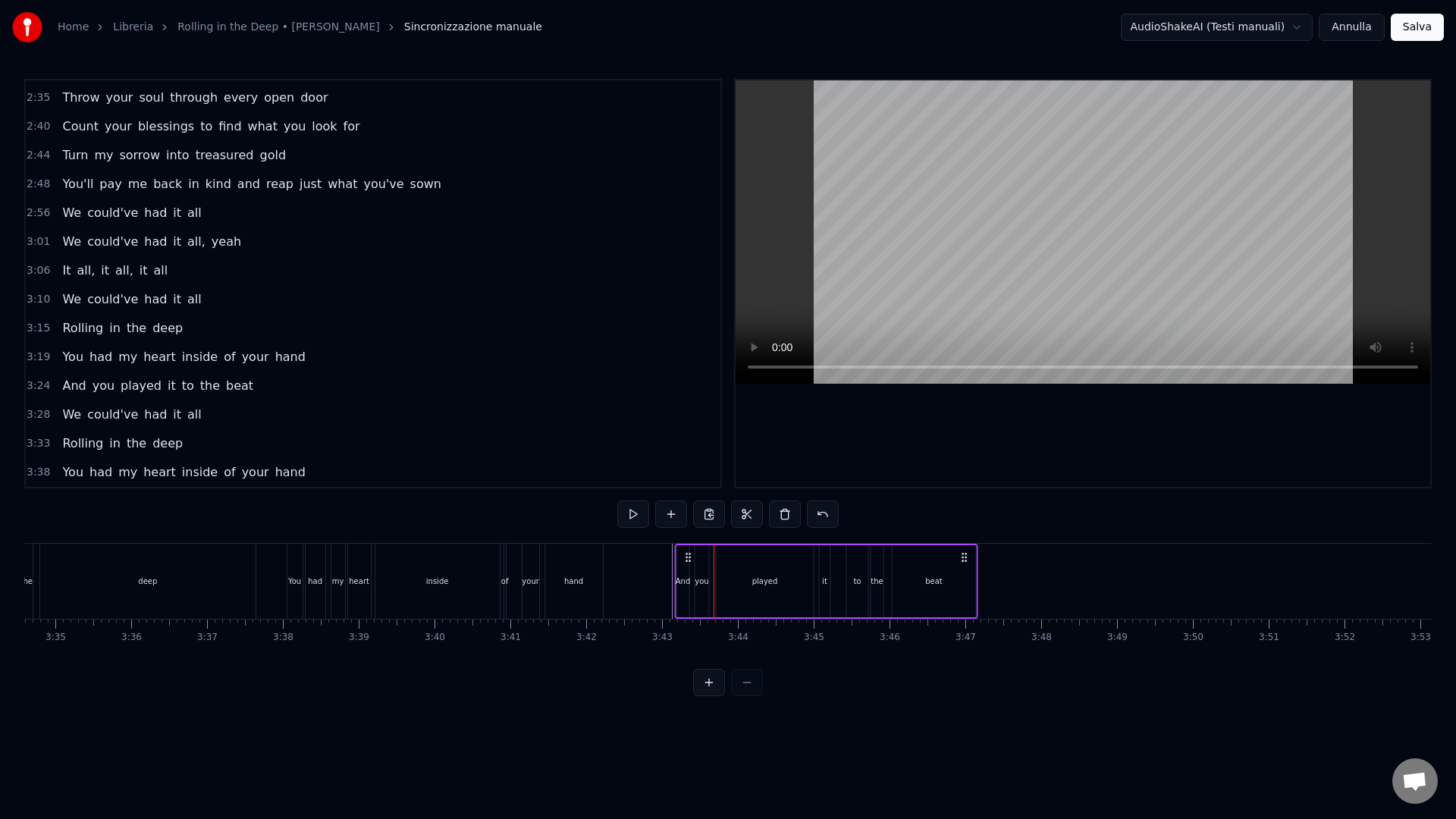
drag, startPoint x: 726, startPoint y: 557, endPoint x: 688, endPoint y: 555, distance: 38.1
click at [688, 555] on icon at bounding box center [688, 557] width 13 height 13
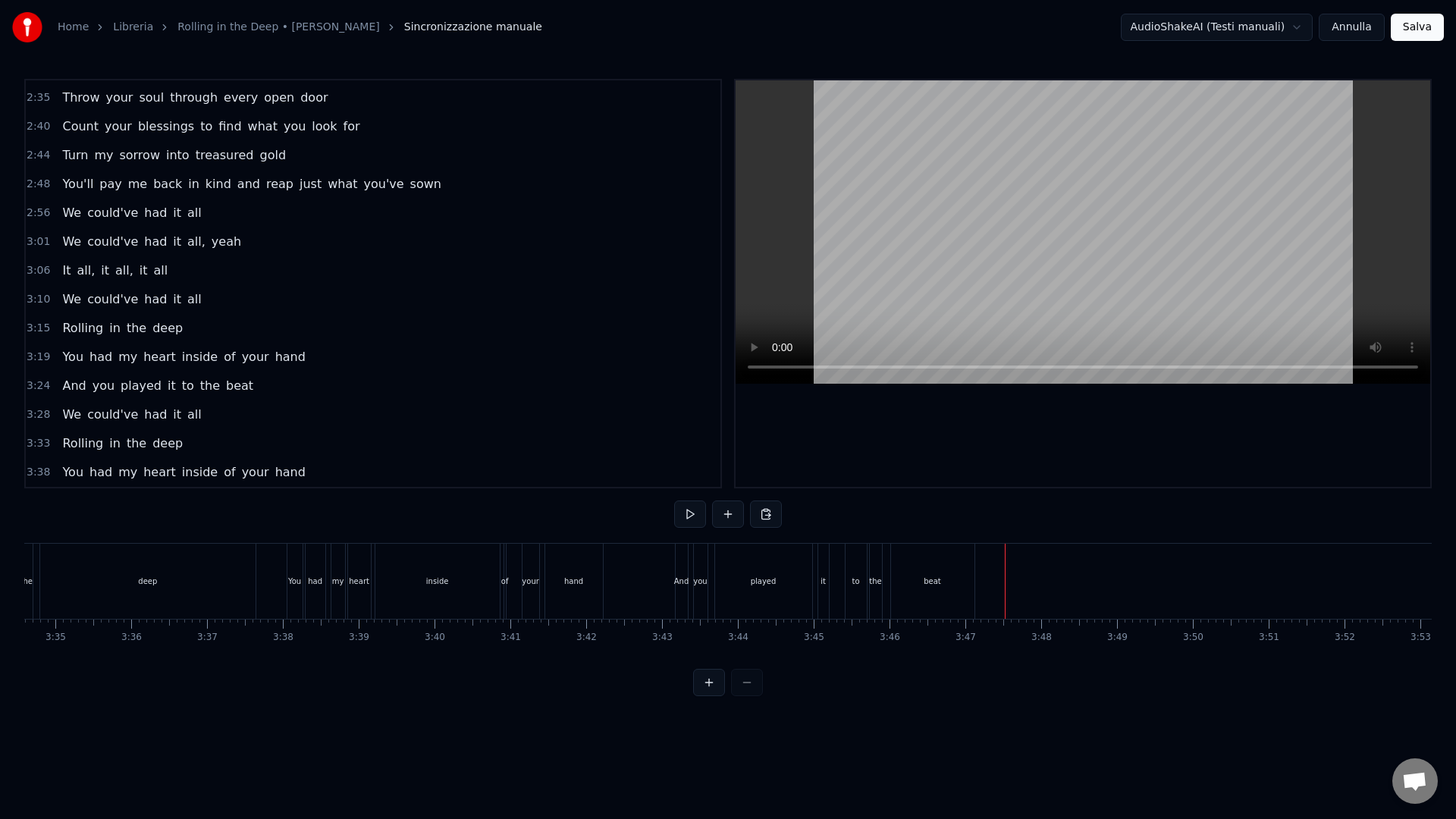
click at [943, 584] on div "beat" at bounding box center [933, 581] width 84 height 75
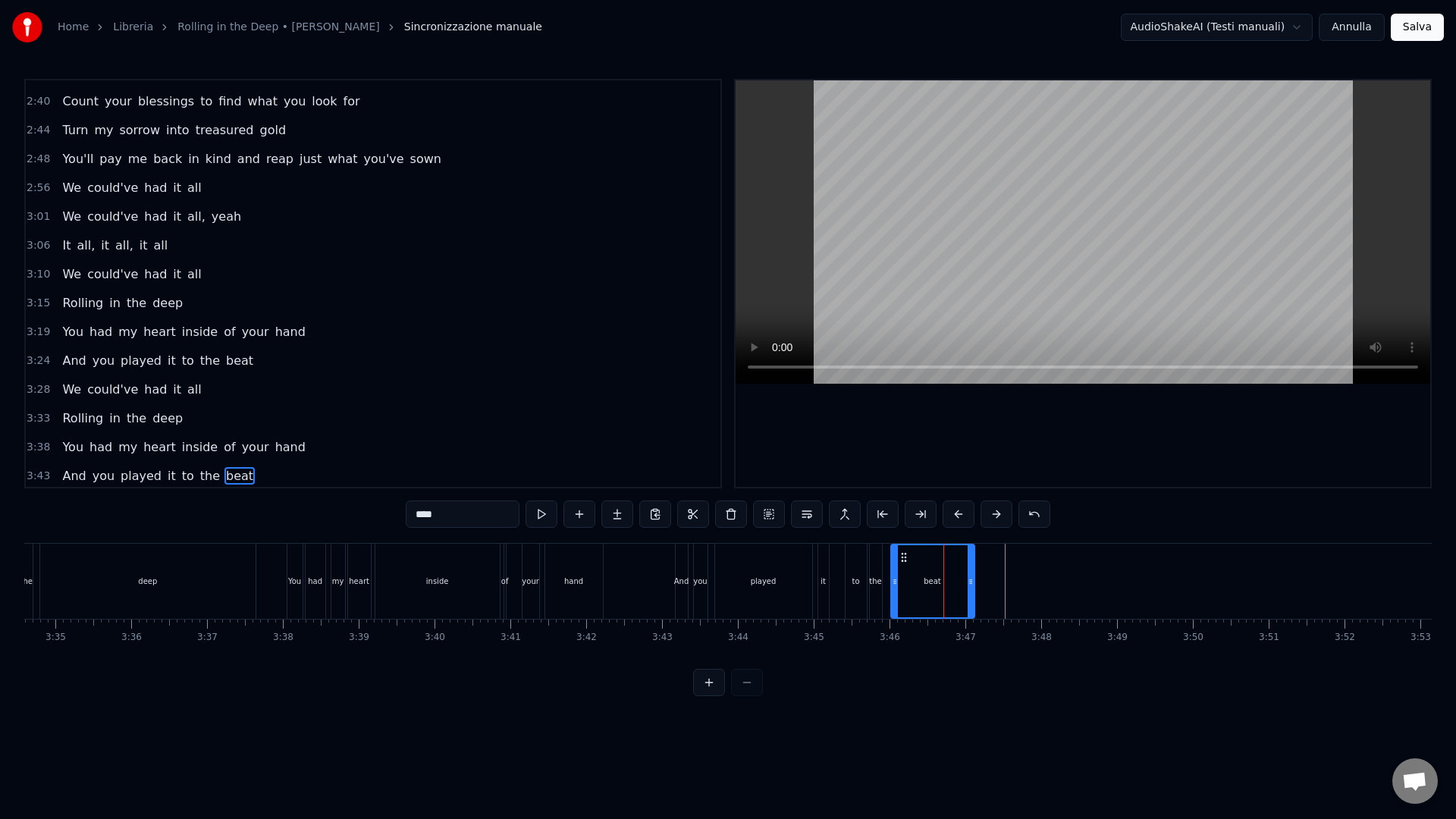
scroll to position [947, 0]
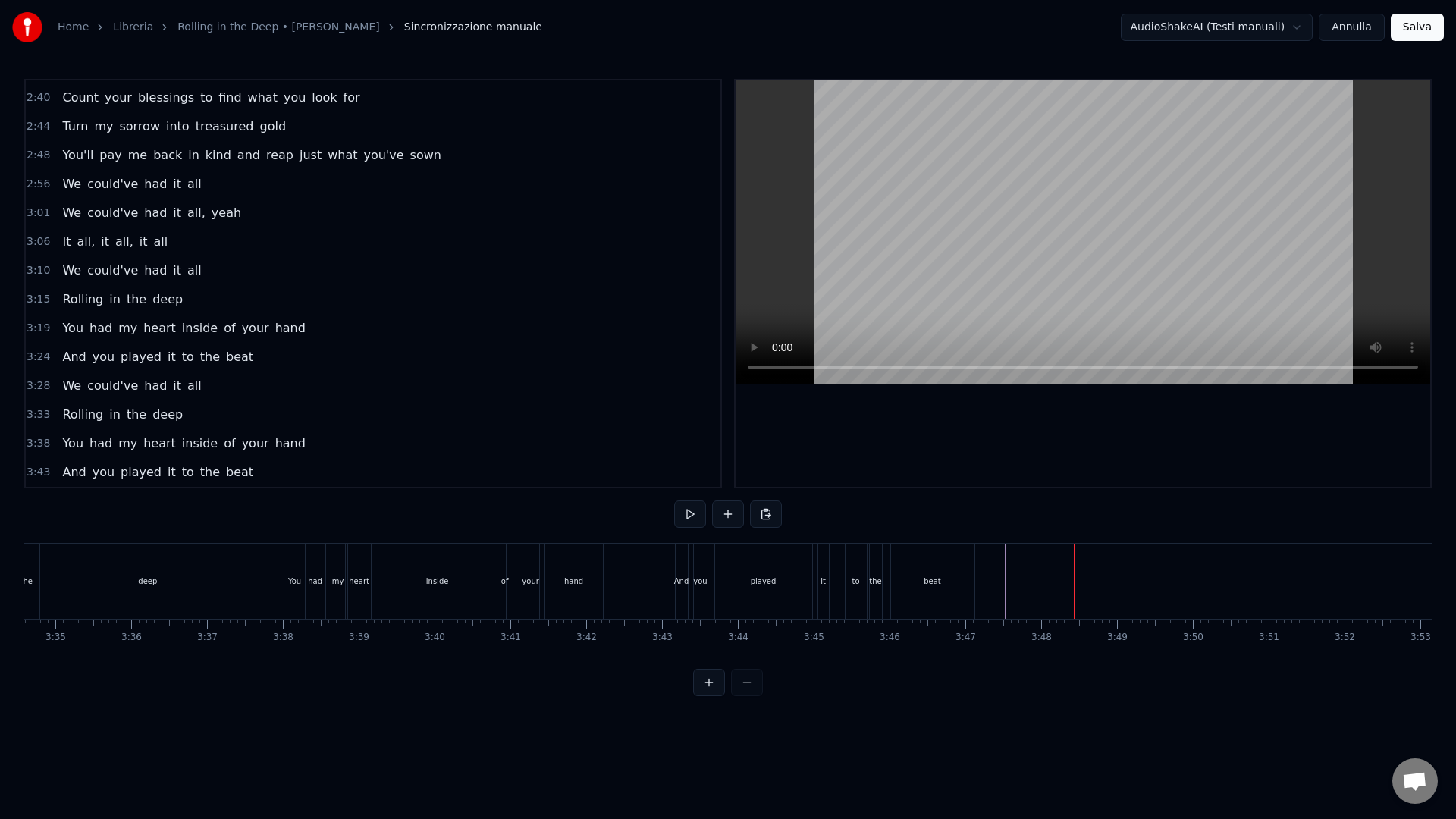
click at [896, 562] on div "beat" at bounding box center [933, 581] width 84 height 75
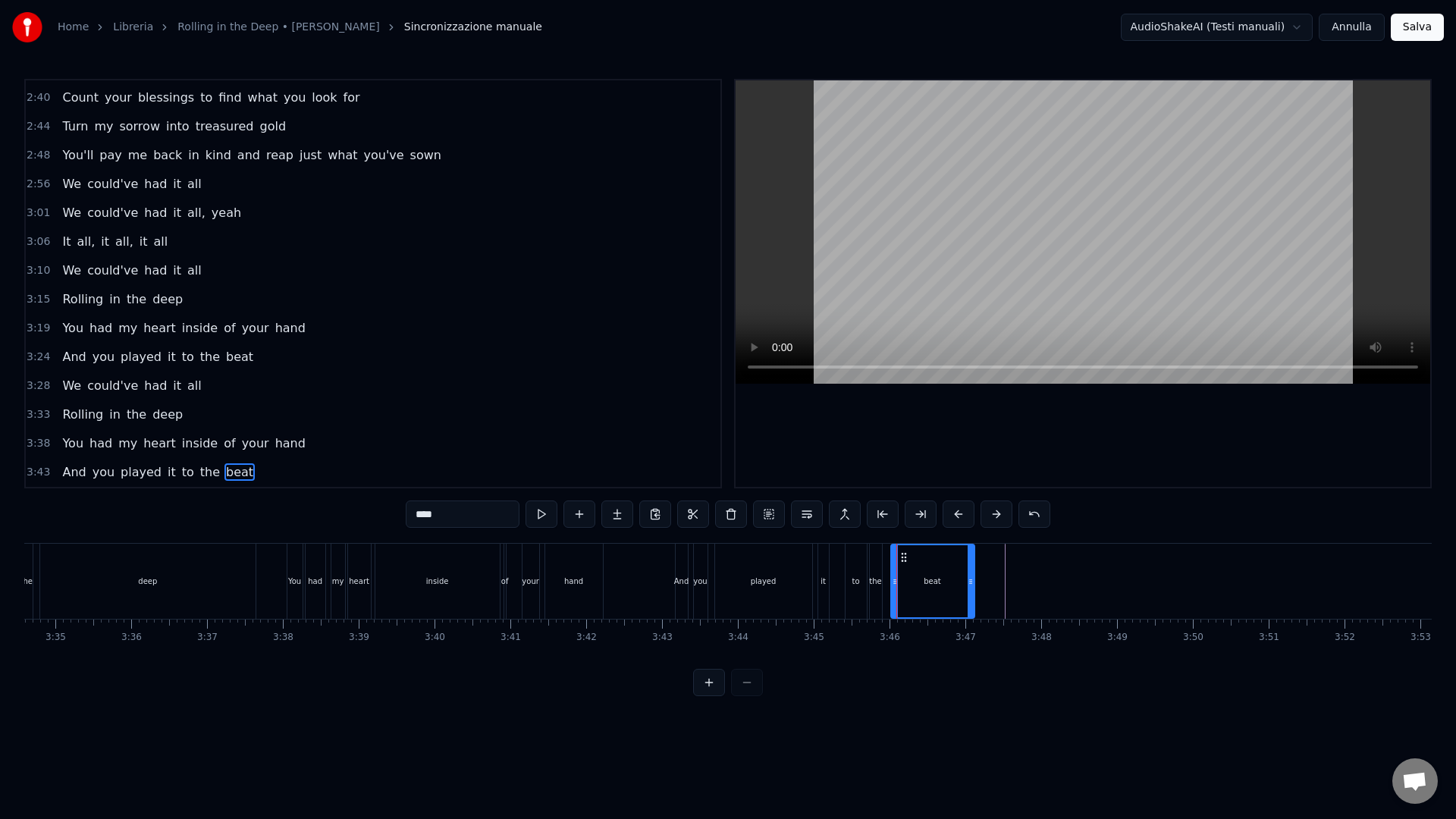
drag, startPoint x: 905, startPoint y: 559, endPoint x: 952, endPoint y: 561, distance: 47.0
click at [940, 557] on div "beat" at bounding box center [933, 581] width 82 height 72
drag, startPoint x: 969, startPoint y: 580, endPoint x: 1174, endPoint y: 598, distance: 205.8
click at [1174, 598] on div at bounding box center [1174, 581] width 6 height 72
drag, startPoint x: 893, startPoint y: 584, endPoint x: 1087, endPoint y: 594, distance: 194.3
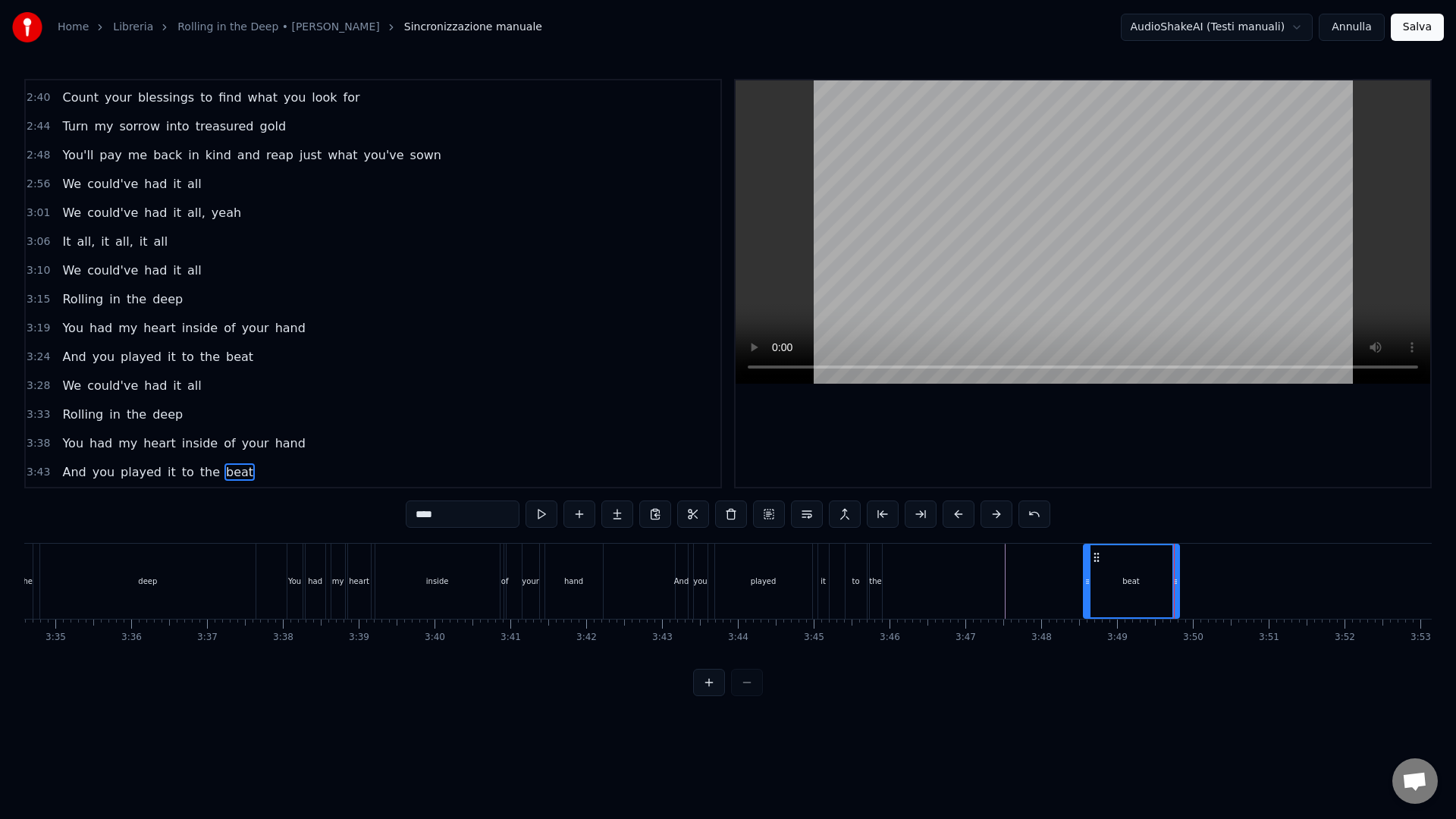
click at [1086, 594] on div at bounding box center [1088, 581] width 6 height 72
click at [1088, 591] on div at bounding box center [1088, 581] width 6 height 72
click at [1038, 583] on div "And you played it to the beat" at bounding box center [928, 581] width 508 height 75
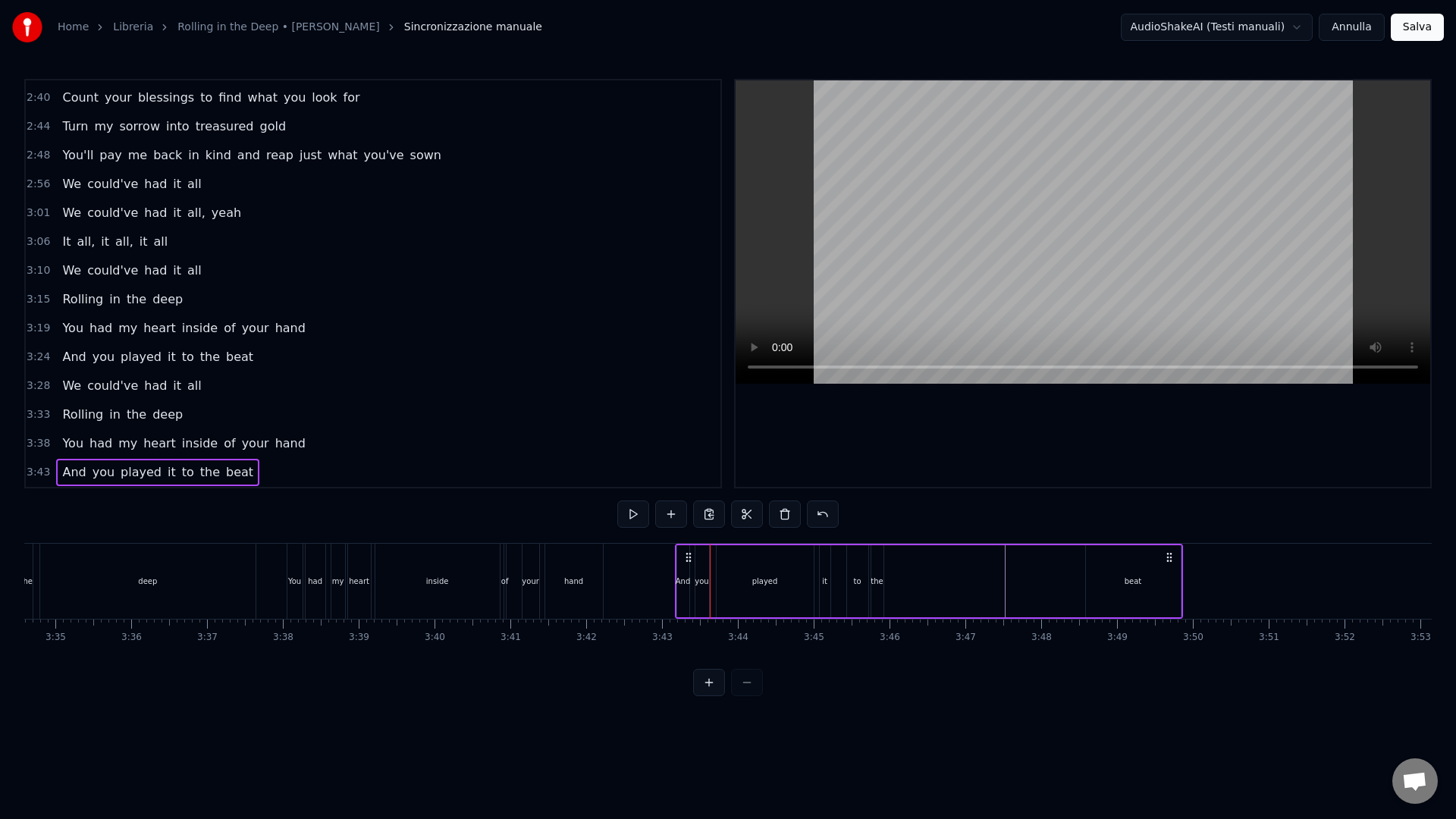
click at [1041, 579] on div "And you played it to the beat" at bounding box center [928, 581] width 508 height 75
click at [875, 577] on div "the" at bounding box center [876, 581] width 13 height 12
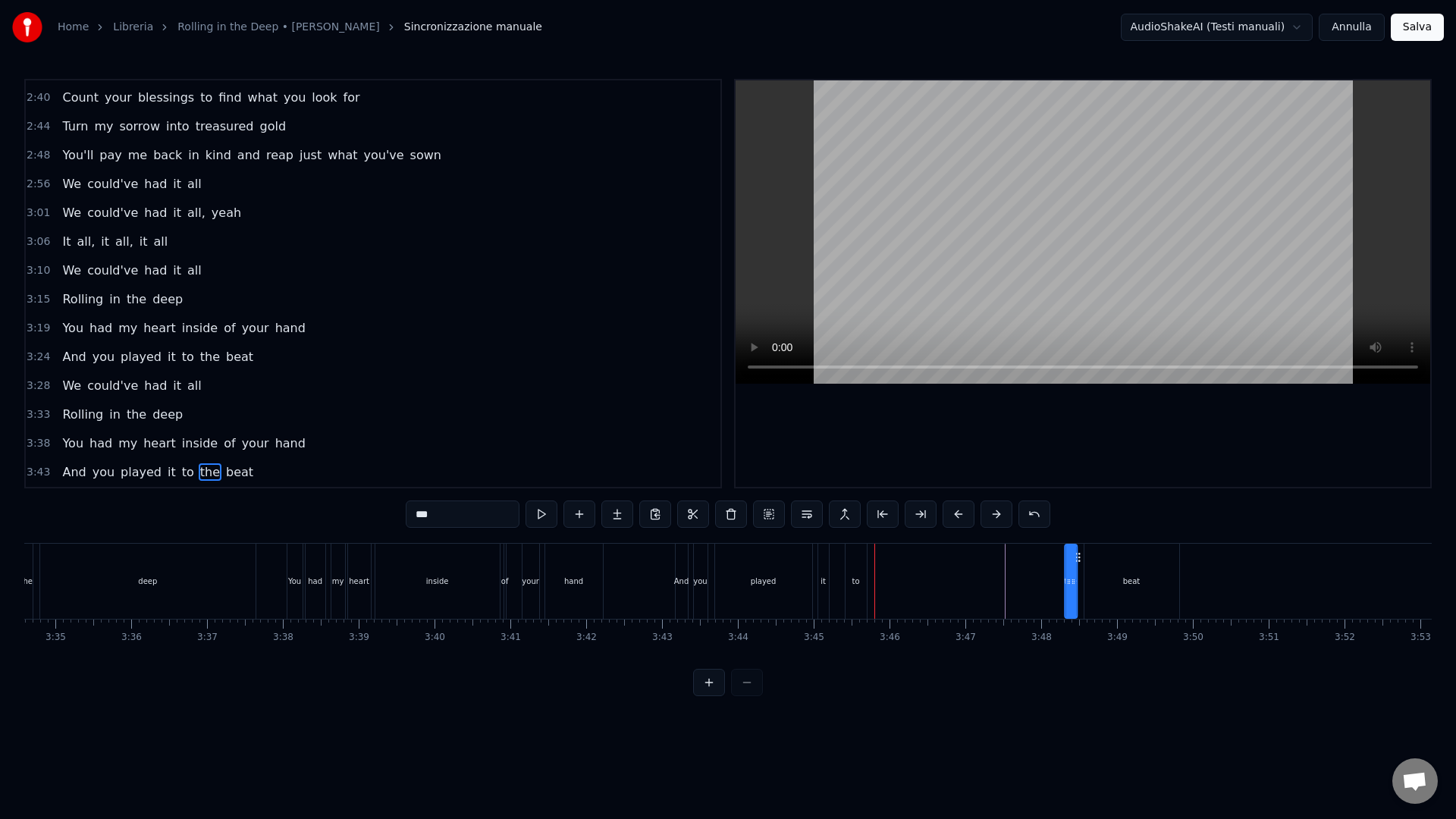
drag, startPoint x: 883, startPoint y: 559, endPoint x: 1071, endPoint y: 576, distance: 188.8
click at [1079, 576] on div "And you played it to the beat" at bounding box center [928, 581] width 508 height 75
click at [849, 569] on div "to" at bounding box center [855, 581] width 21 height 75
drag, startPoint x: 858, startPoint y: 556, endPoint x: 1057, endPoint y: 576, distance: 200.0
click at [1059, 576] on div at bounding box center [1062, 581] width 6 height 72
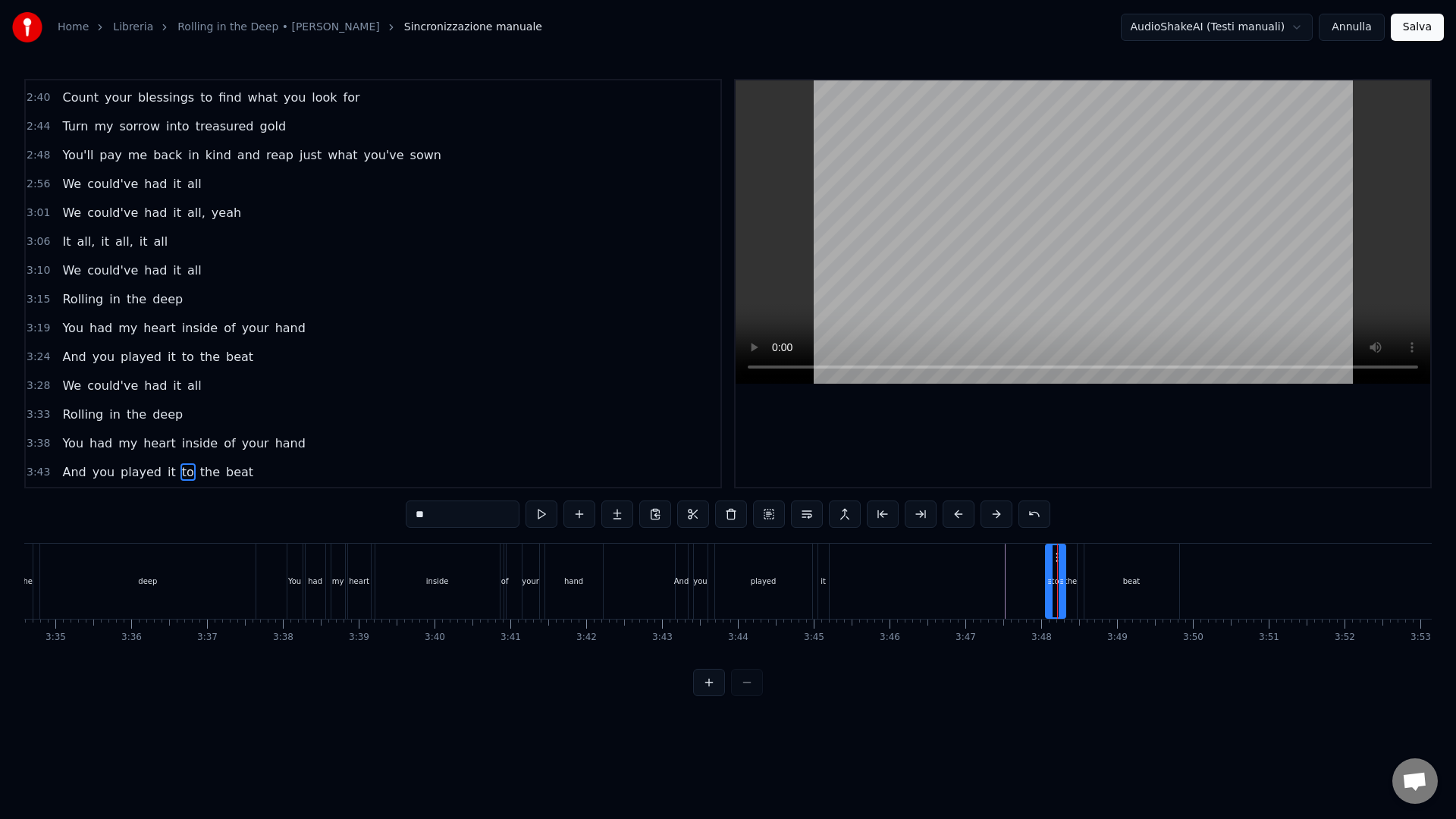
drag, startPoint x: 845, startPoint y: 583, endPoint x: 1033, endPoint y: 589, distance: 188.1
click at [1046, 591] on div at bounding box center [1049, 581] width 6 height 72
click at [824, 585] on div "it" at bounding box center [823, 581] width 5 height 12
type input "**"
drag, startPoint x: 829, startPoint y: 559, endPoint x: 1044, endPoint y: 572, distance: 215.4
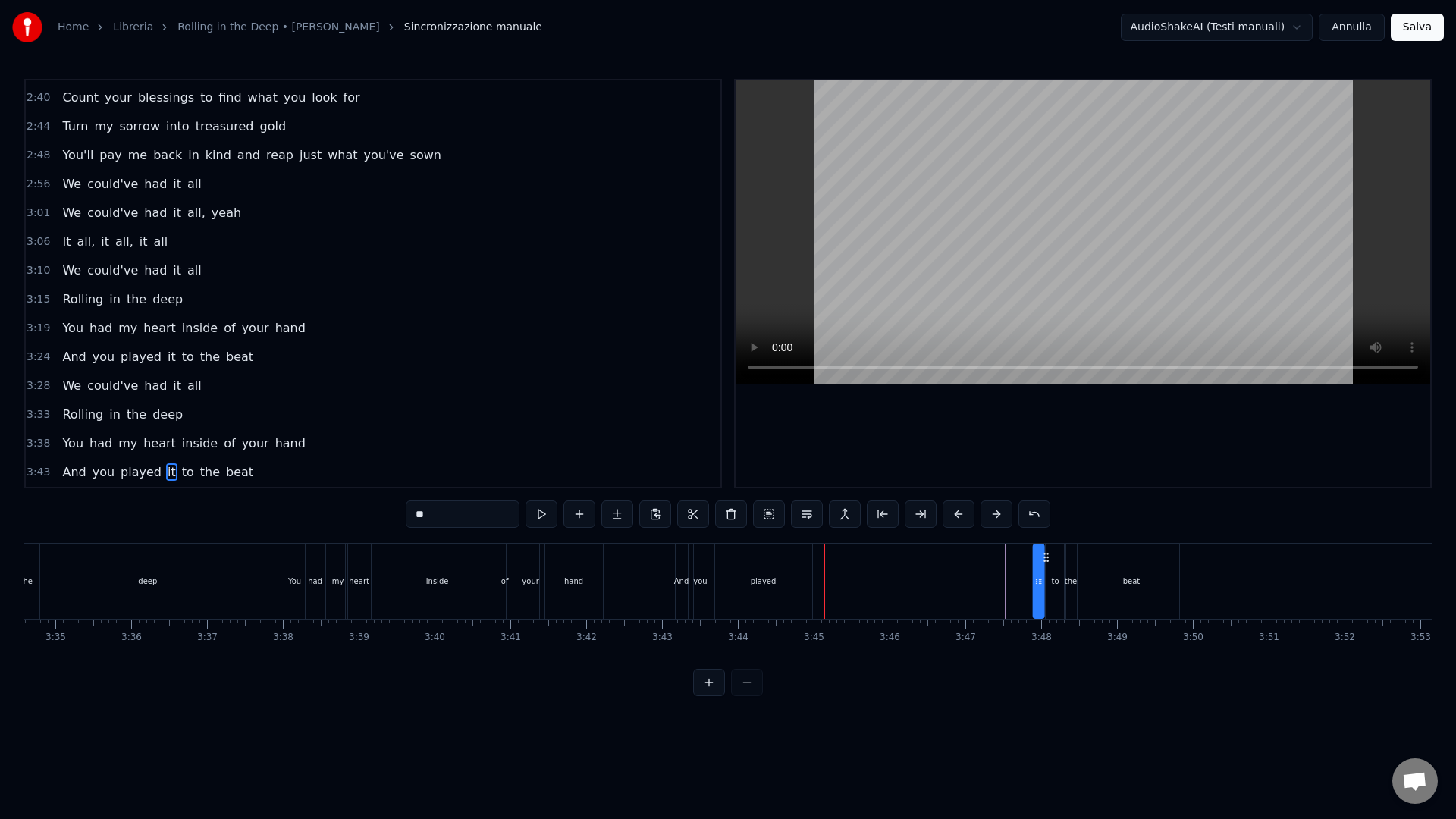
click at [1044, 572] on div "And you played it to the beat" at bounding box center [928, 581] width 508 height 75
click at [1023, 585] on div "And you played it to the beat" at bounding box center [928, 581] width 508 height 75
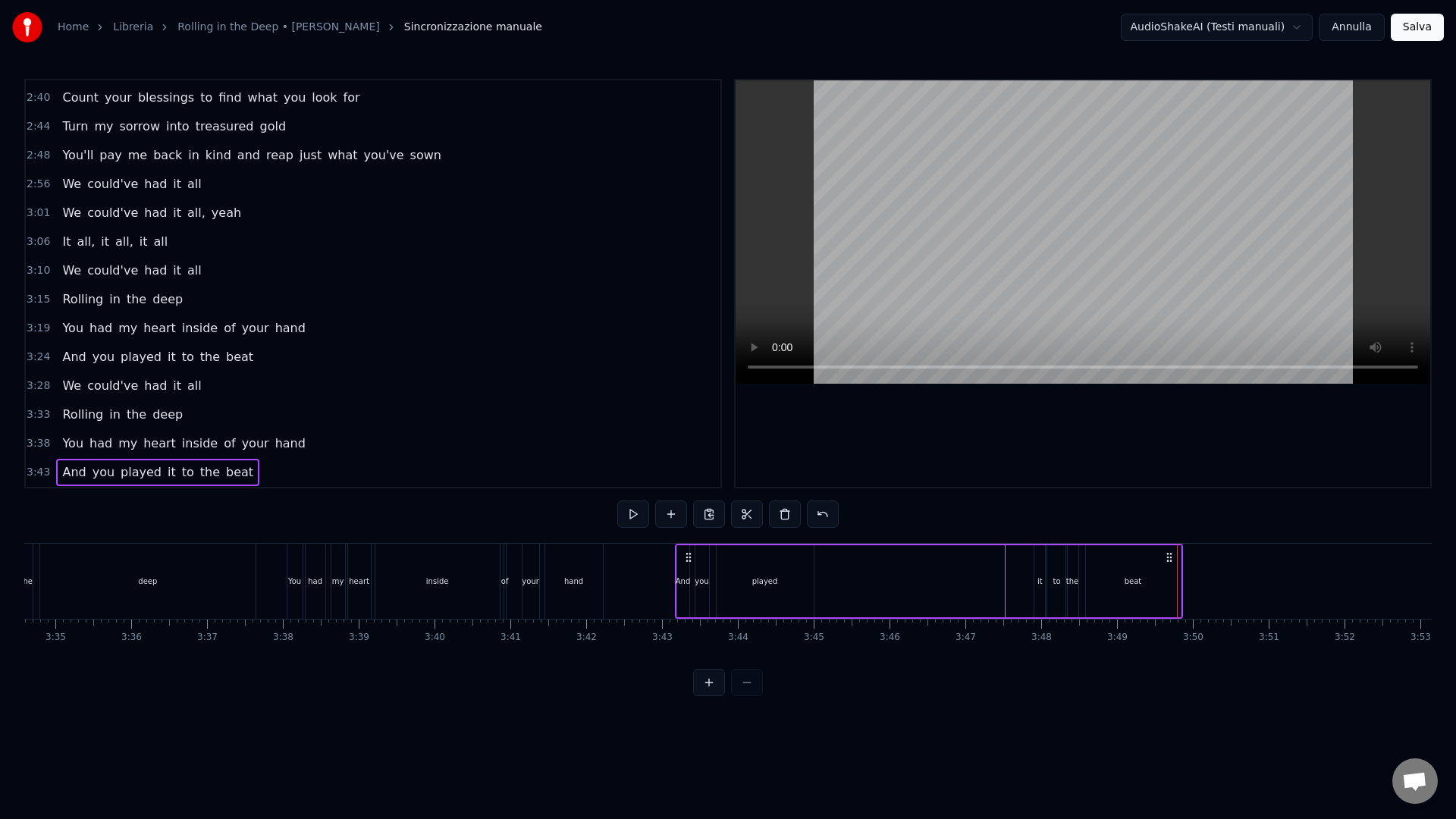
click at [723, 587] on div "played" at bounding box center [765, 581] width 97 height 72
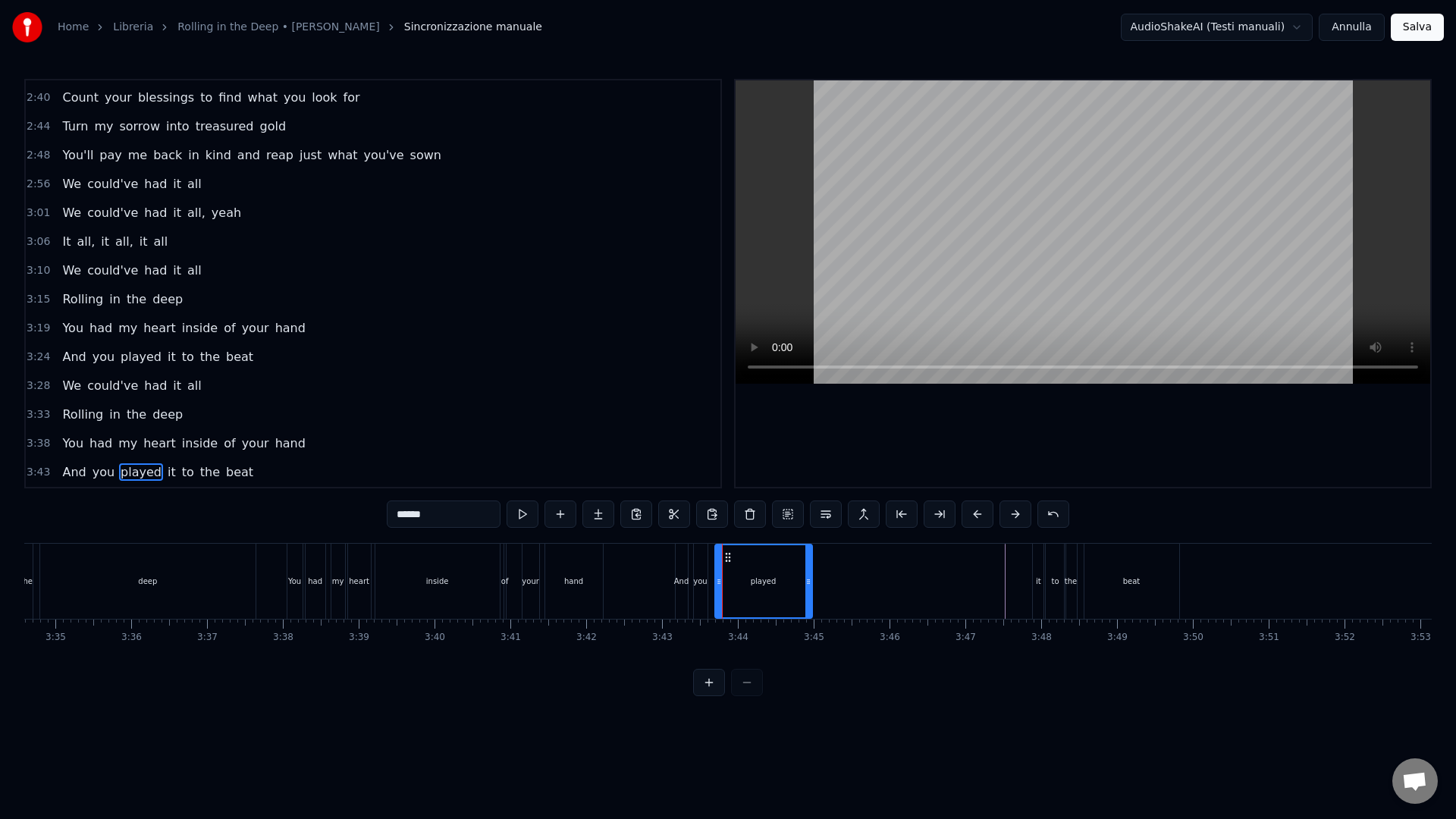
click at [916, 577] on div "And you played it to the beat" at bounding box center [928, 581] width 508 height 75
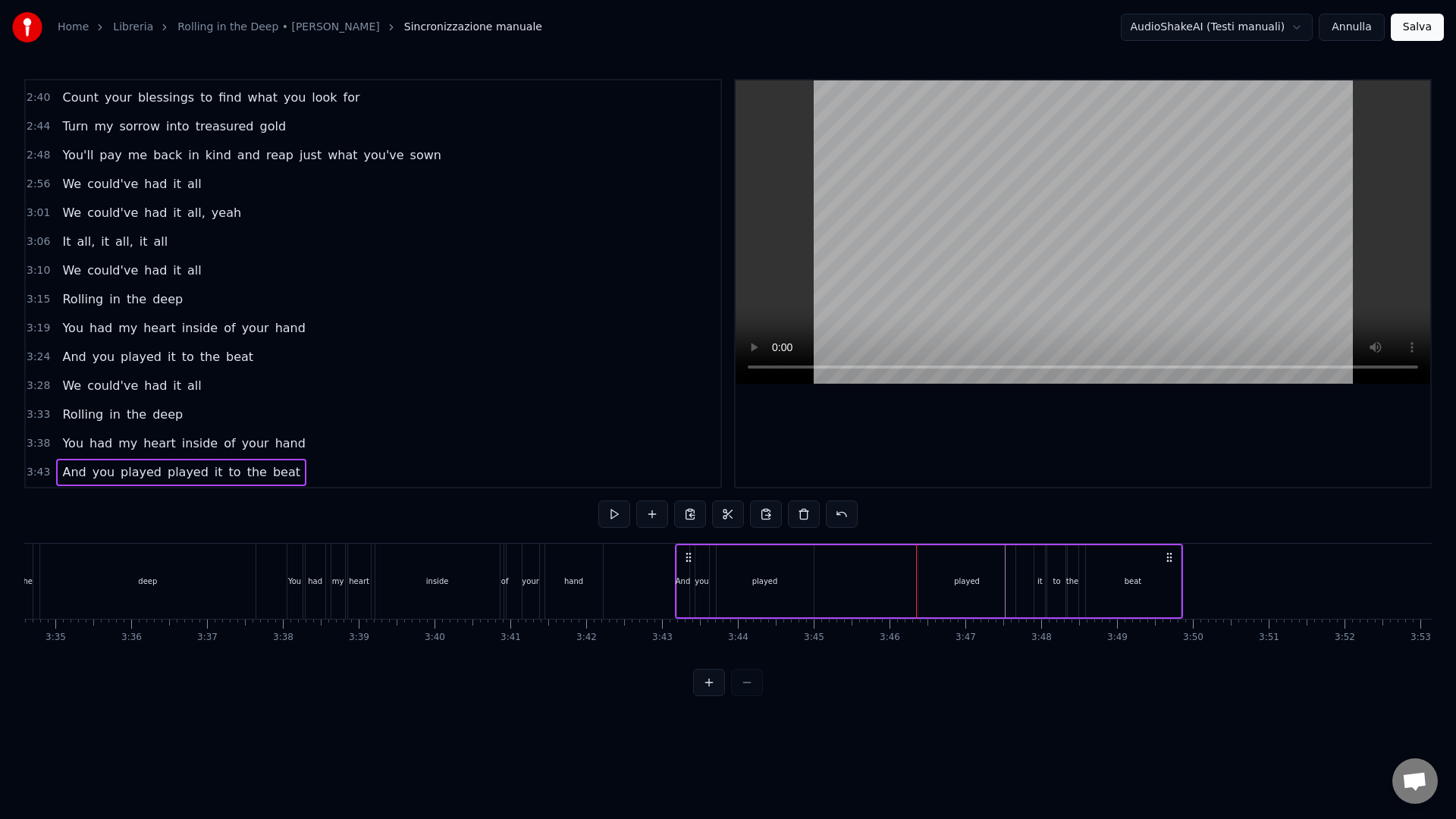
drag, startPoint x: 958, startPoint y: 579, endPoint x: 932, endPoint y: 580, distance: 26.0
click at [932, 580] on div "played" at bounding box center [967, 581] width 97 height 72
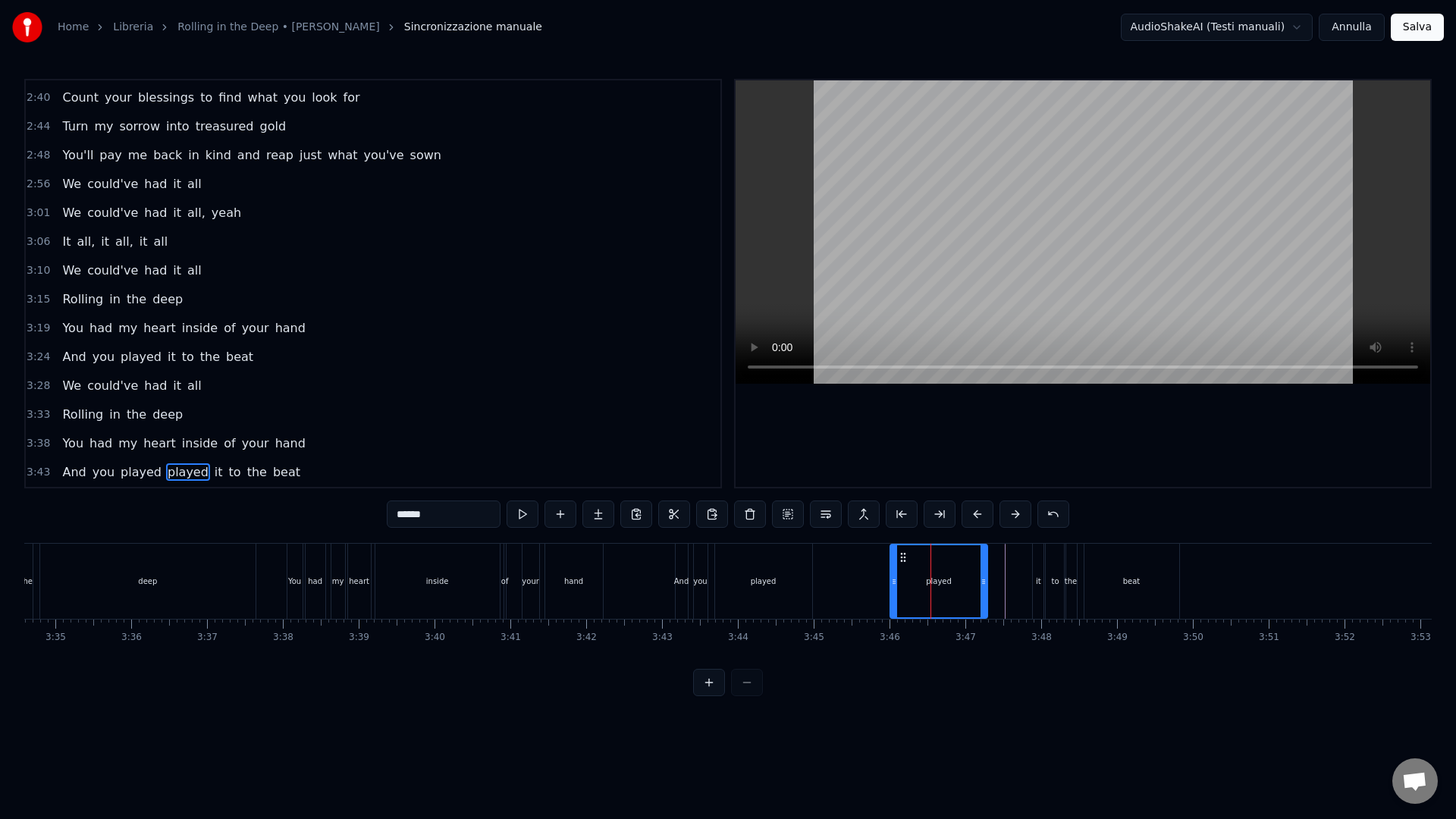
drag, startPoint x: 929, startPoint y: 555, endPoint x: 901, endPoint y: 556, distance: 28.0
click at [901, 556] on icon at bounding box center [903, 557] width 13 height 13
drag, startPoint x: 986, startPoint y: 587, endPoint x: 977, endPoint y: 587, distance: 9.0
click at [977, 587] on div "played" at bounding box center [938, 581] width 99 height 75
drag, startPoint x: 983, startPoint y: 586, endPoint x: 954, endPoint y: 582, distance: 29.3
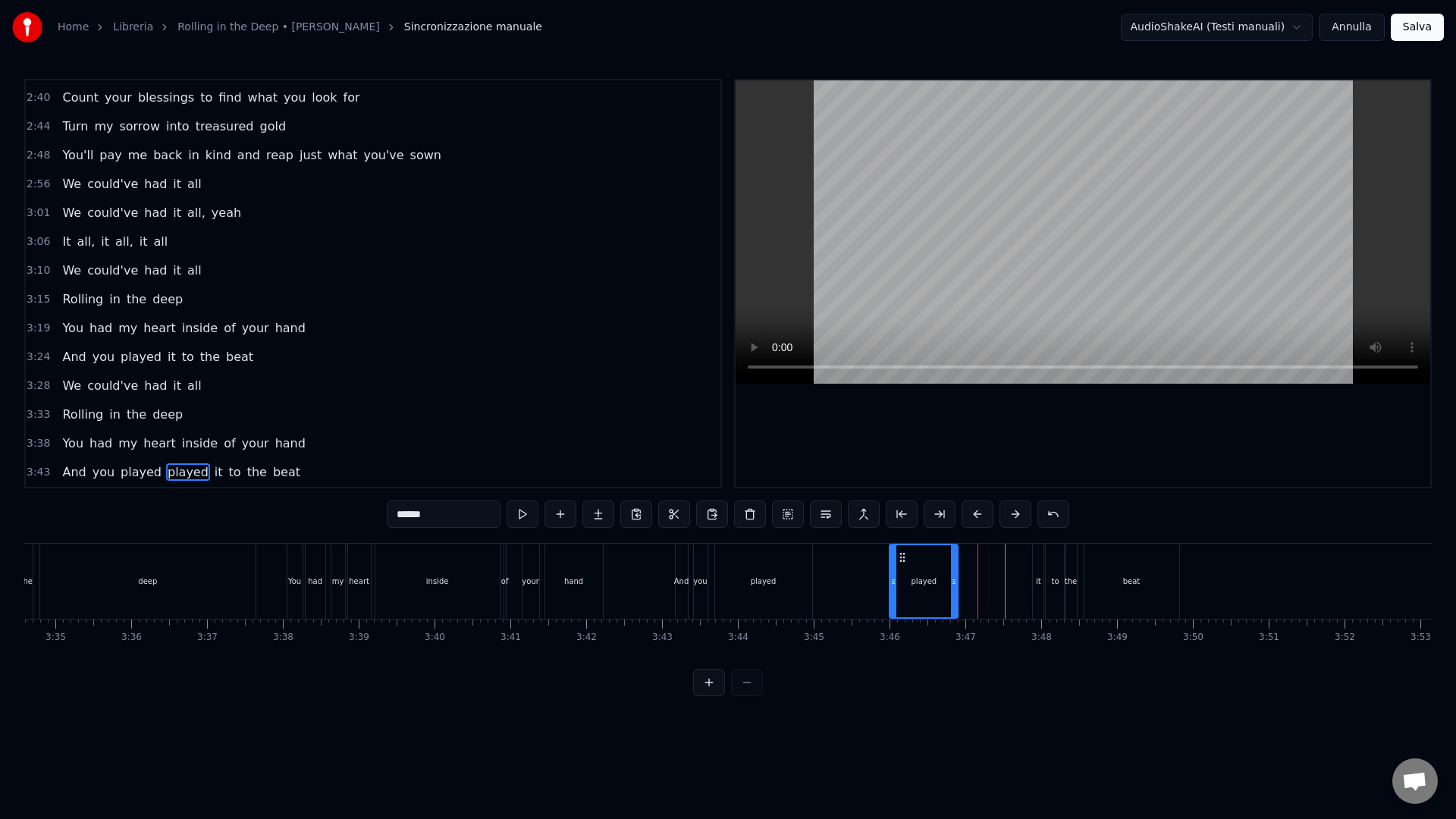
click at [954, 582] on icon at bounding box center [954, 582] width 6 height 13
click at [904, 559] on icon at bounding box center [902, 557] width 13 height 13
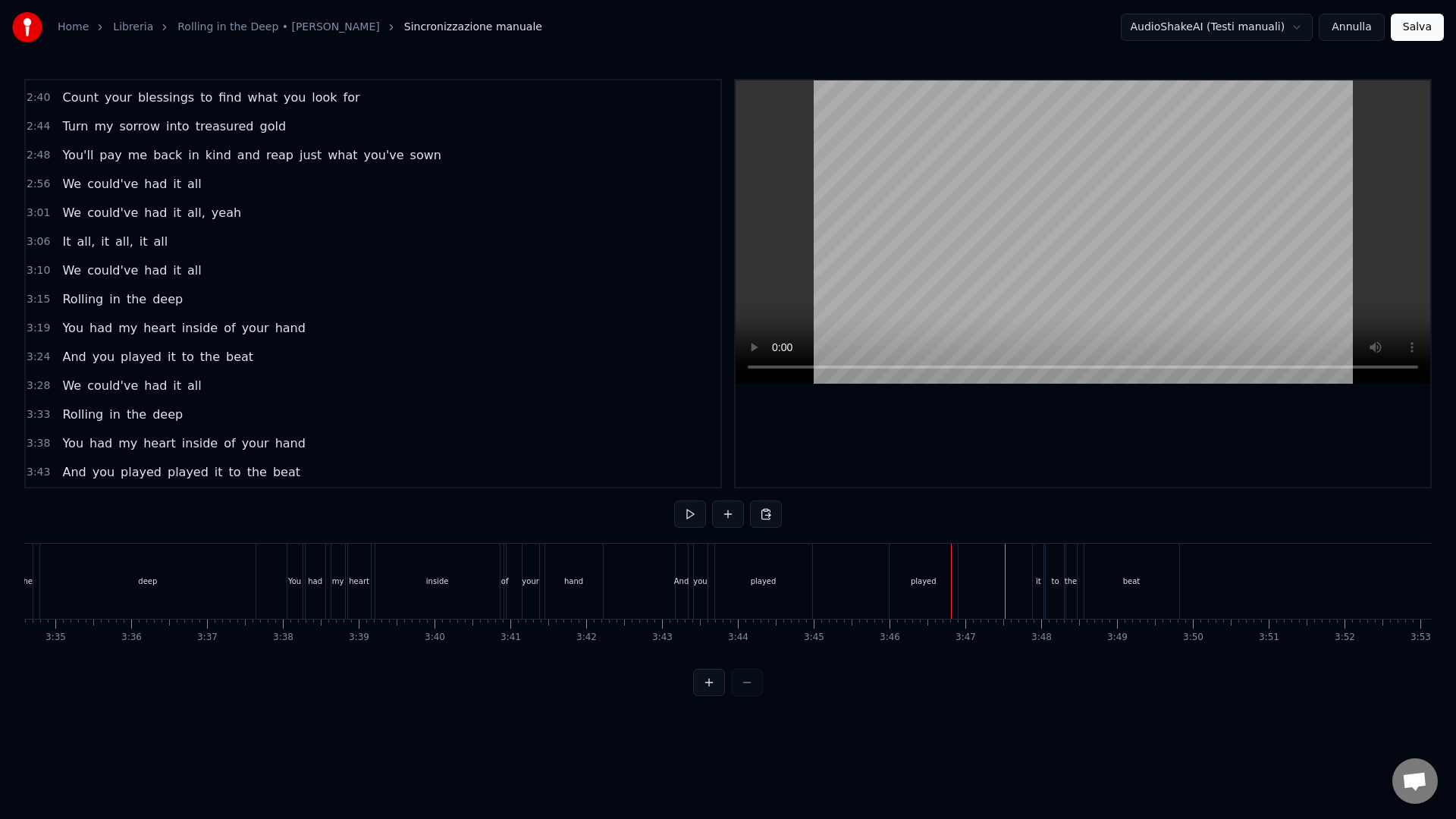
click at [952, 591] on div "played" at bounding box center [923, 581] width 68 height 75
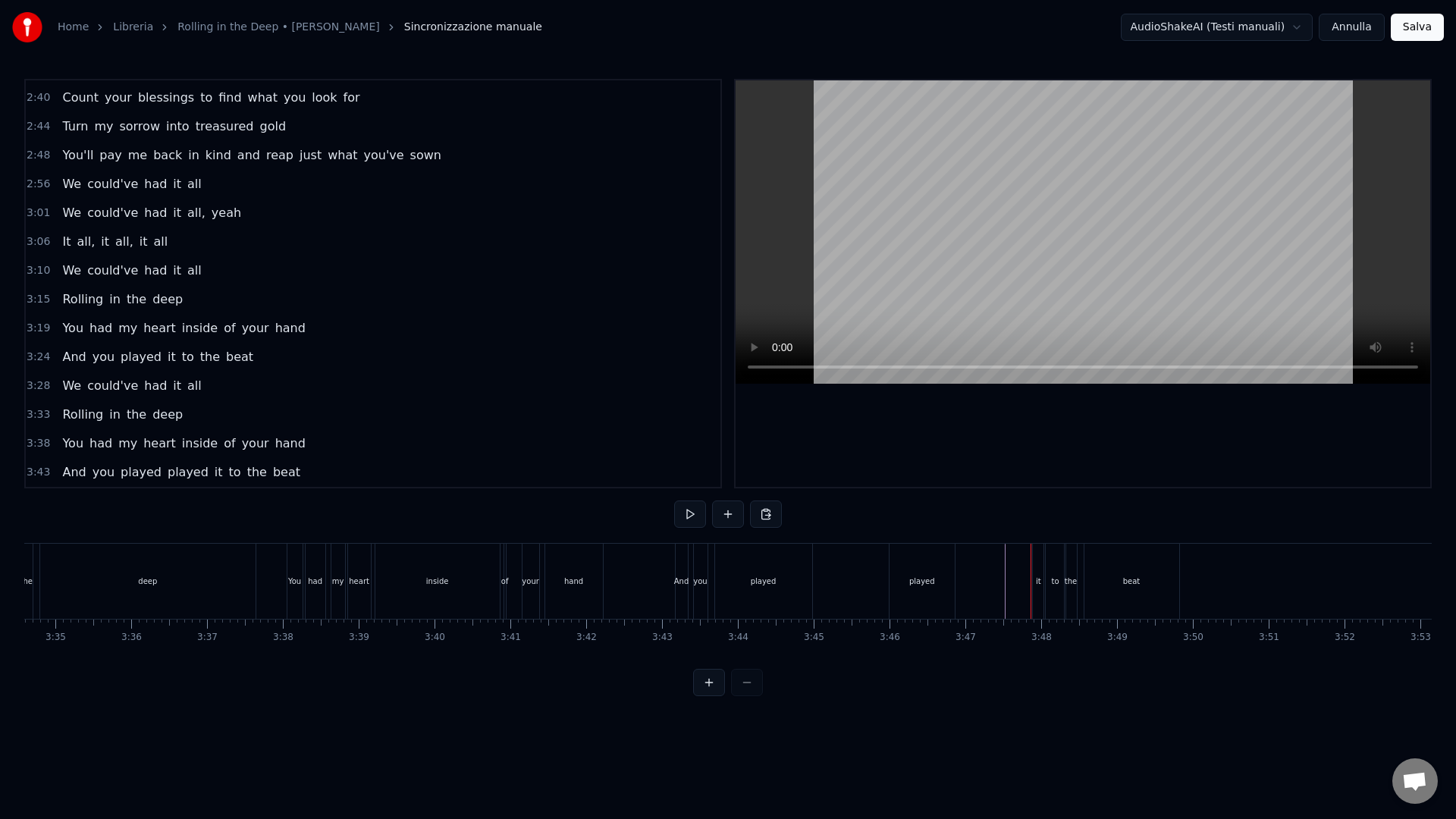
click at [677, 588] on div "And" at bounding box center [681, 581] width 13 height 75
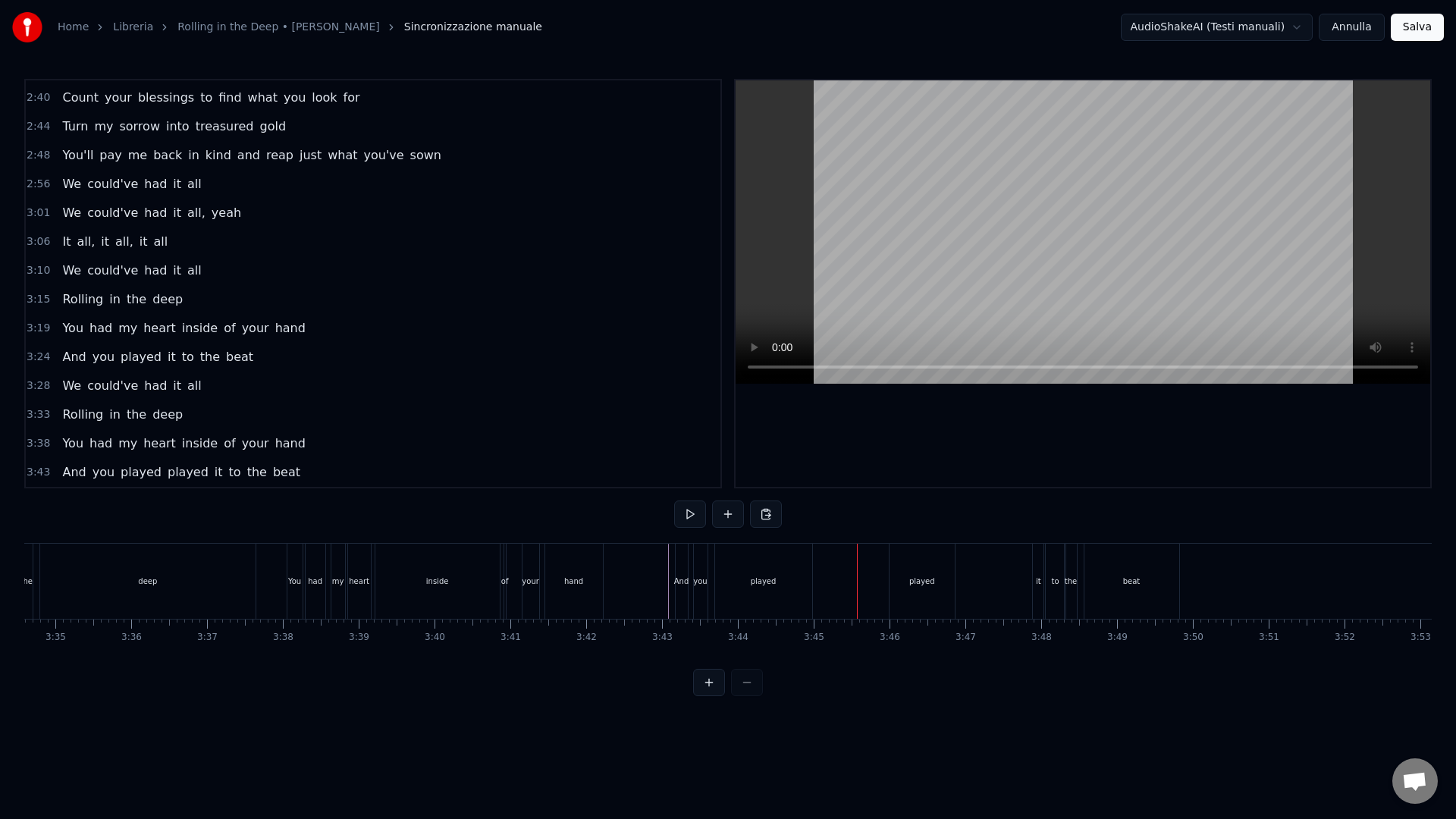
click at [775, 597] on div "played" at bounding box center [764, 581] width 97 height 75
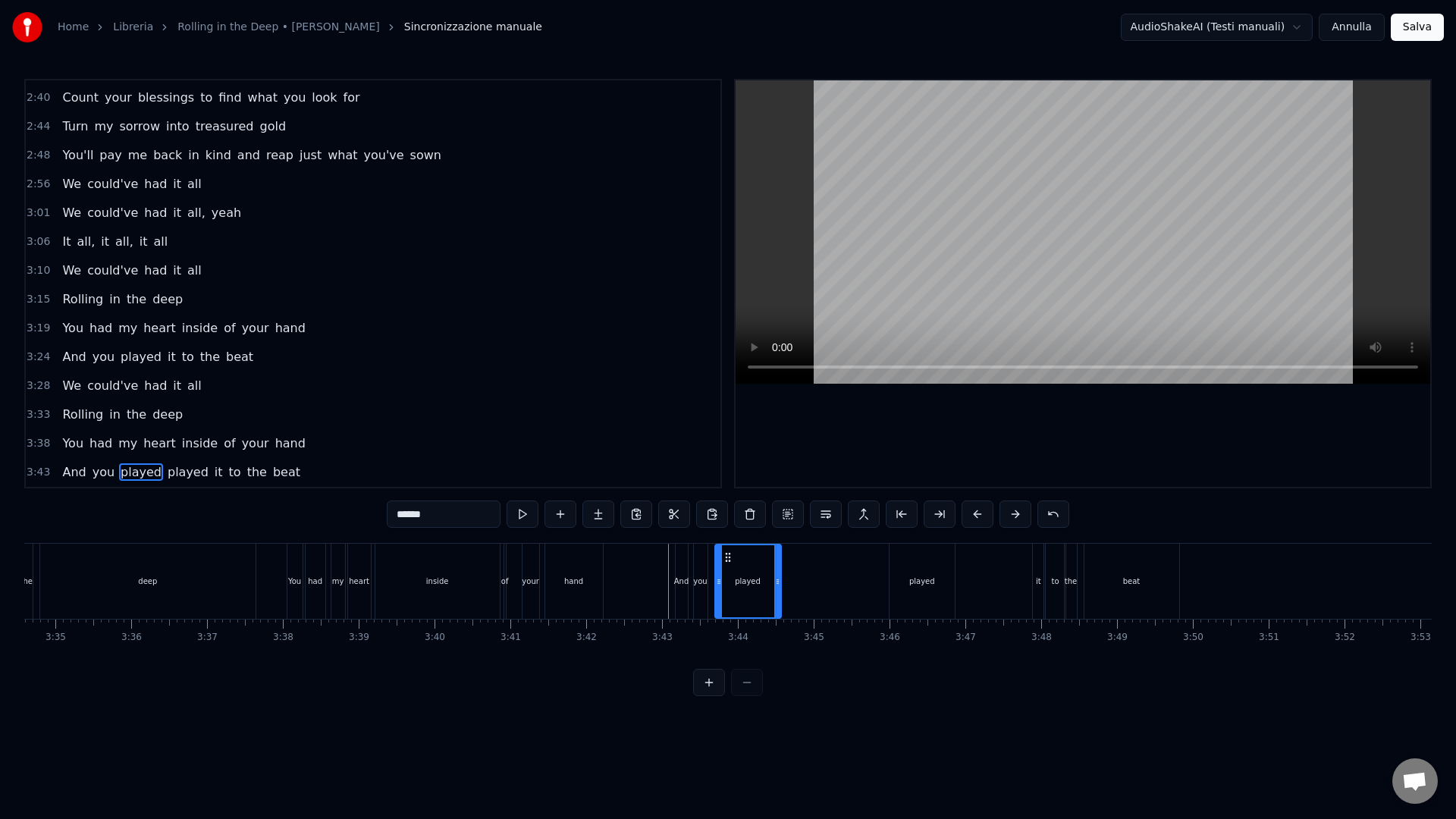
drag, startPoint x: 809, startPoint y: 605, endPoint x: 776, endPoint y: 598, distance: 33.7
click at [776, 599] on div at bounding box center [777, 581] width 6 height 72
click at [898, 574] on div "played" at bounding box center [922, 581] width 65 height 75
click at [905, 576] on div "played" at bounding box center [922, 581] width 65 height 75
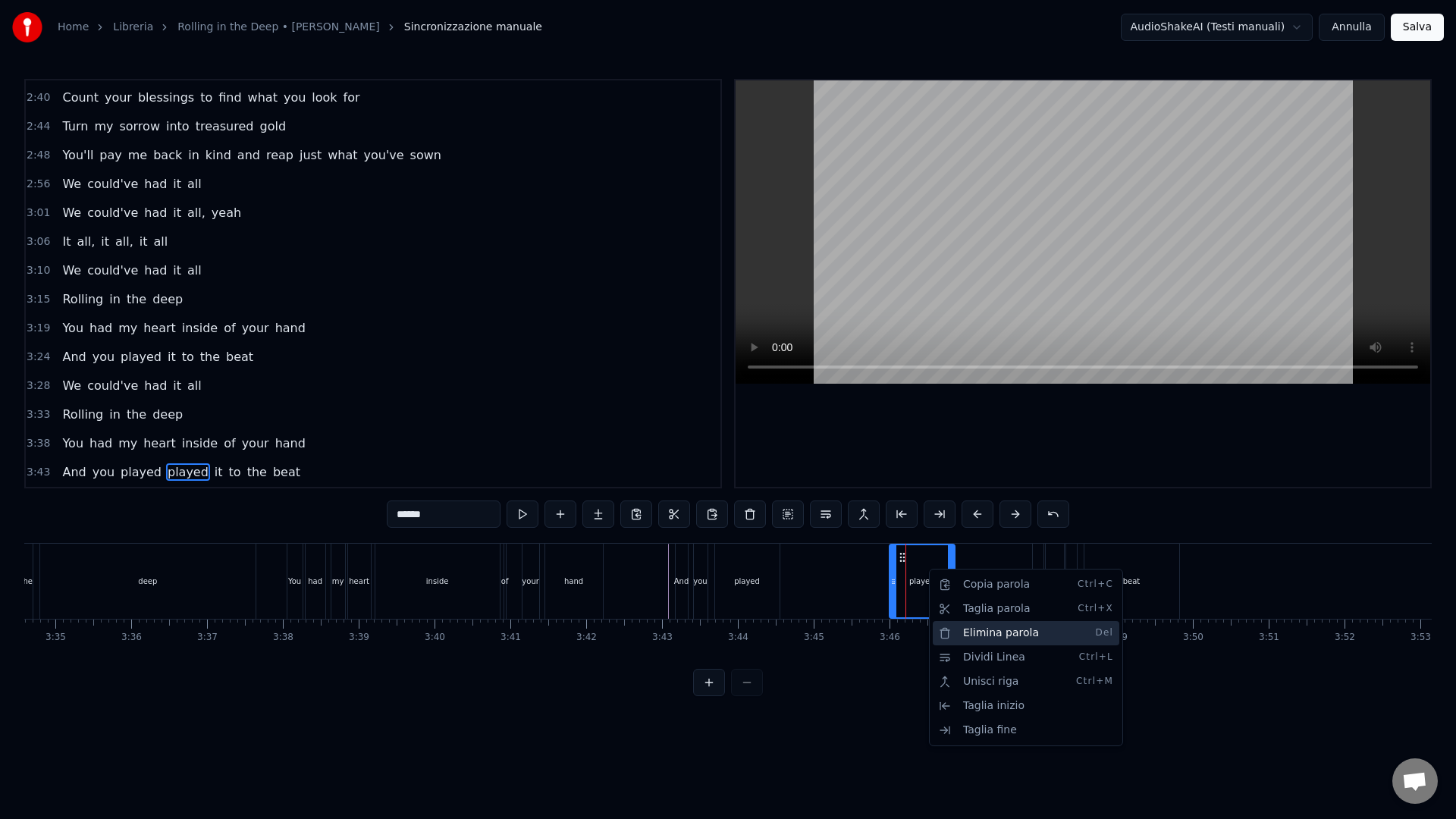
click at [976, 638] on div "Elimina parola Del" at bounding box center [1026, 633] width 186 height 24
click at [903, 558] on html "Home Libreria Rolling in the Deep • [PERSON_NAME] manuale AudioShakeAI (Testi m…" at bounding box center [728, 360] width 1456 height 720
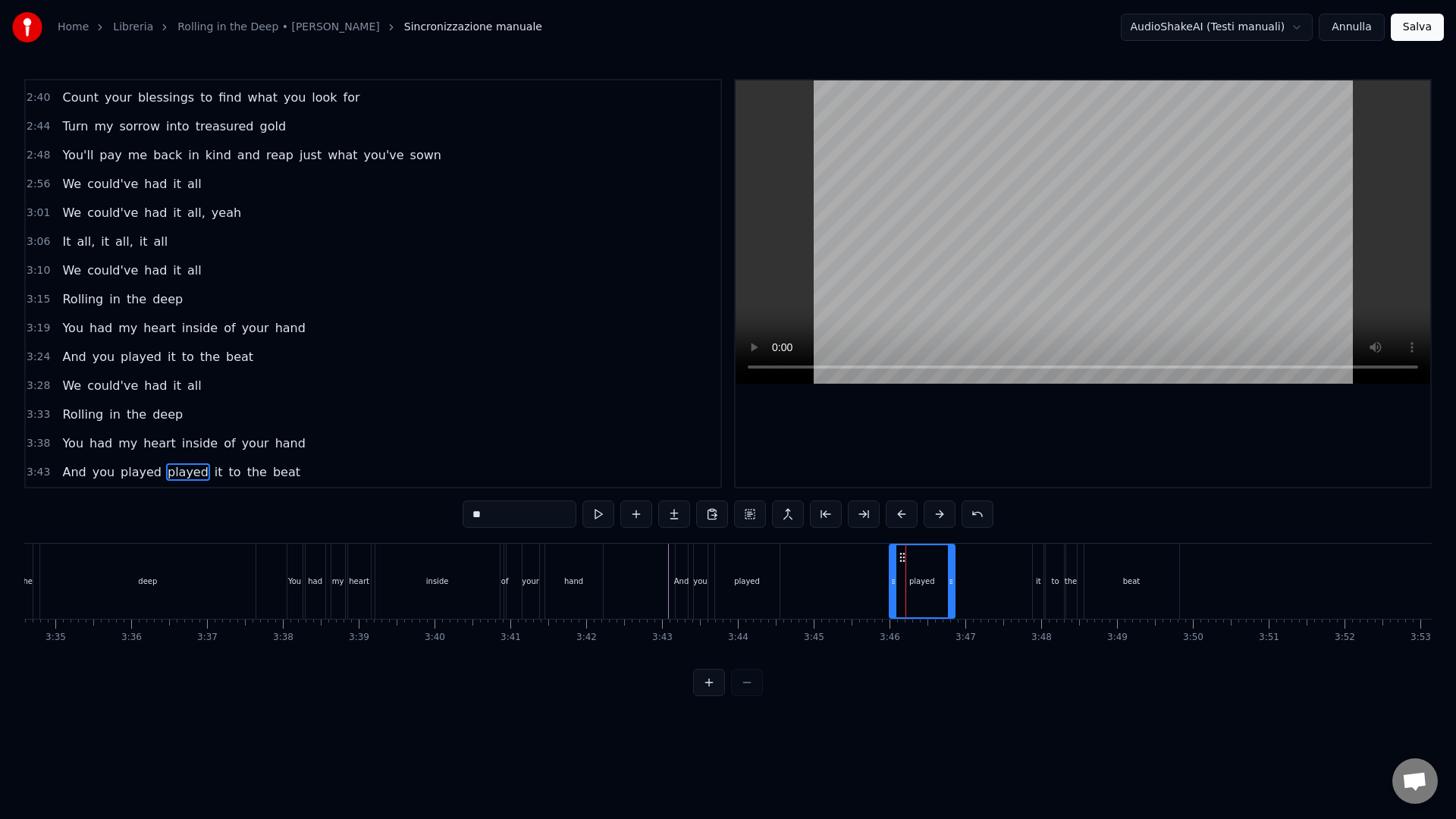
scroll to position [918, 0]
click at [922, 567] on div "played" at bounding box center [922, 581] width 65 height 75
click at [926, 585] on div "played" at bounding box center [922, 581] width 26 height 12
click at [939, 586] on div "played" at bounding box center [922, 581] width 65 height 75
type input "**"
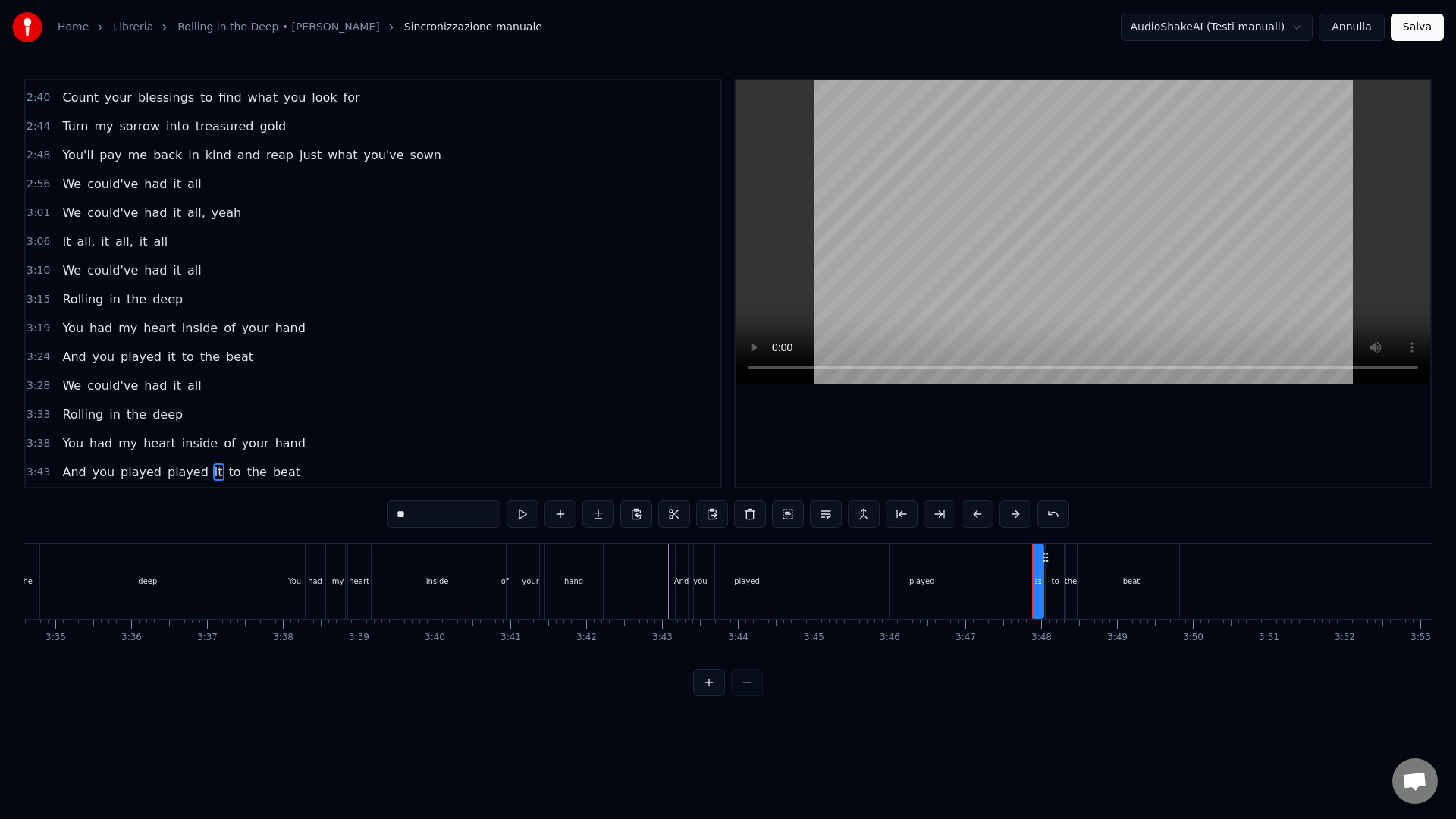
drag, startPoint x: 976, startPoint y: 580, endPoint x: 927, endPoint y: 597, distance: 51.9
click at [976, 580] on div "And you played played it to the beat" at bounding box center [928, 581] width 508 height 75
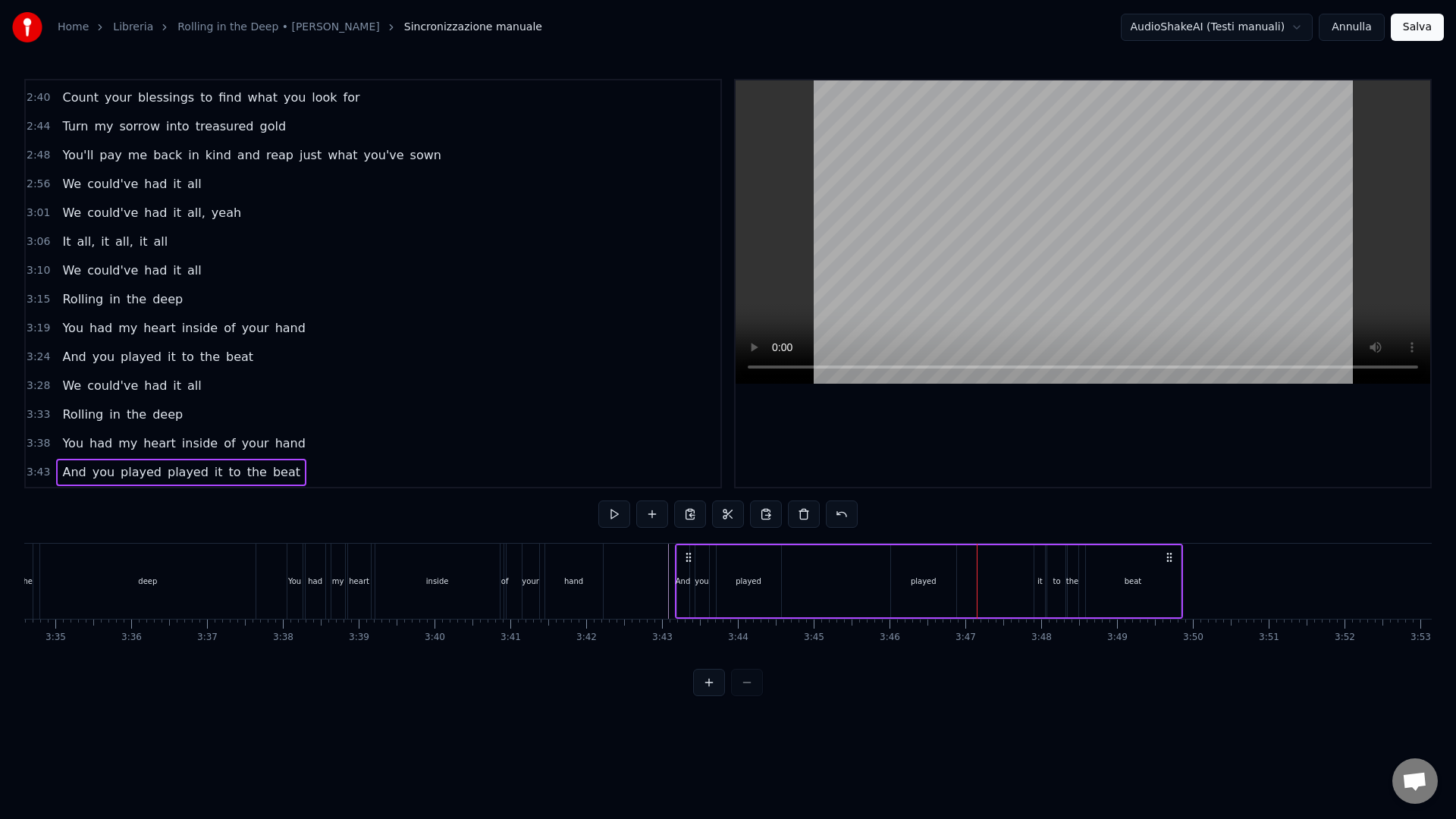
click at [896, 603] on div "played" at bounding box center [923, 581] width 65 height 72
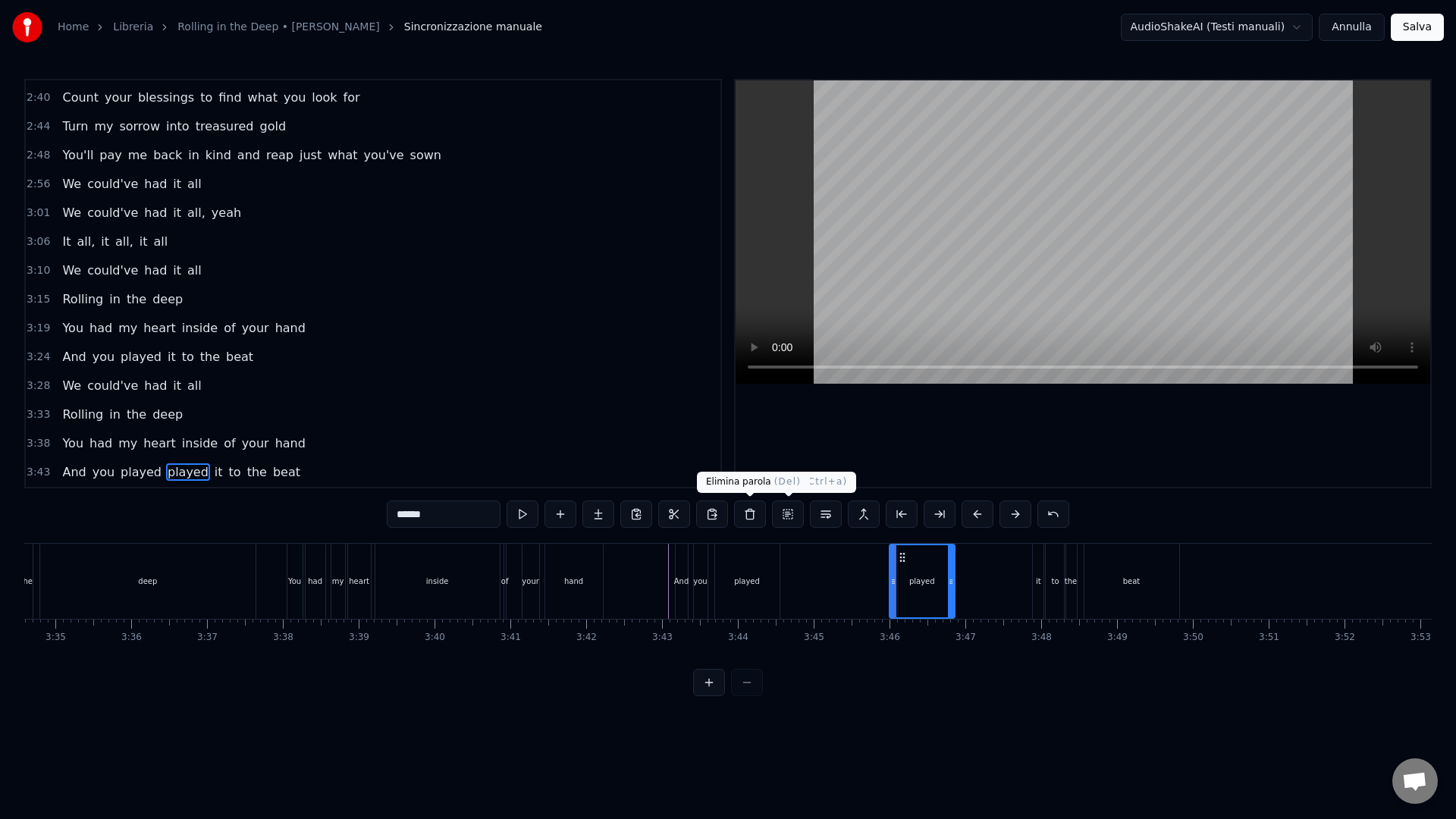
click at [764, 513] on button at bounding box center [750, 514] width 32 height 27
click at [906, 579] on div "played" at bounding box center [922, 581] width 63 height 72
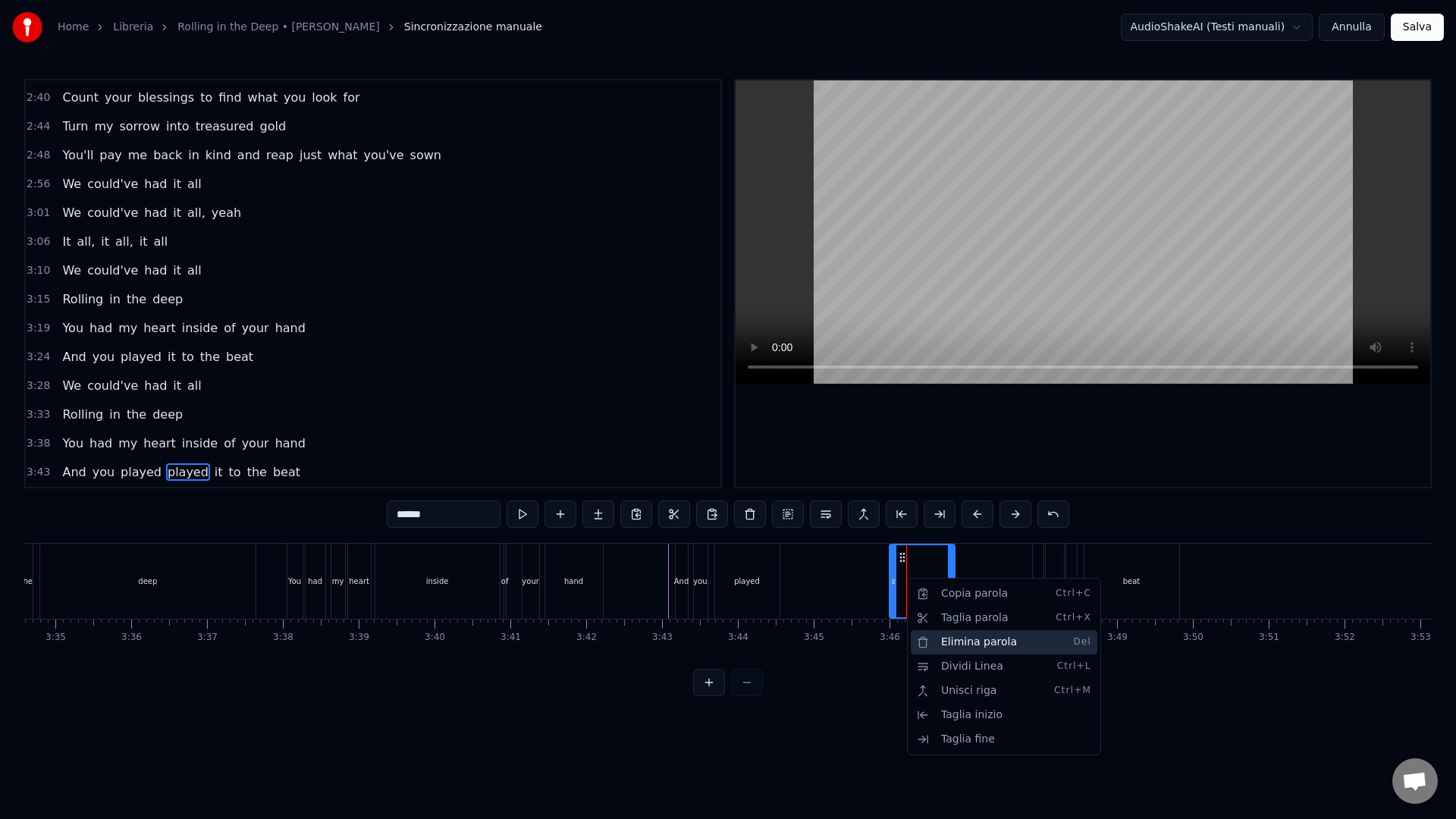
click at [958, 641] on div "Elimina parola Del" at bounding box center [1004, 641] width 186 height 24
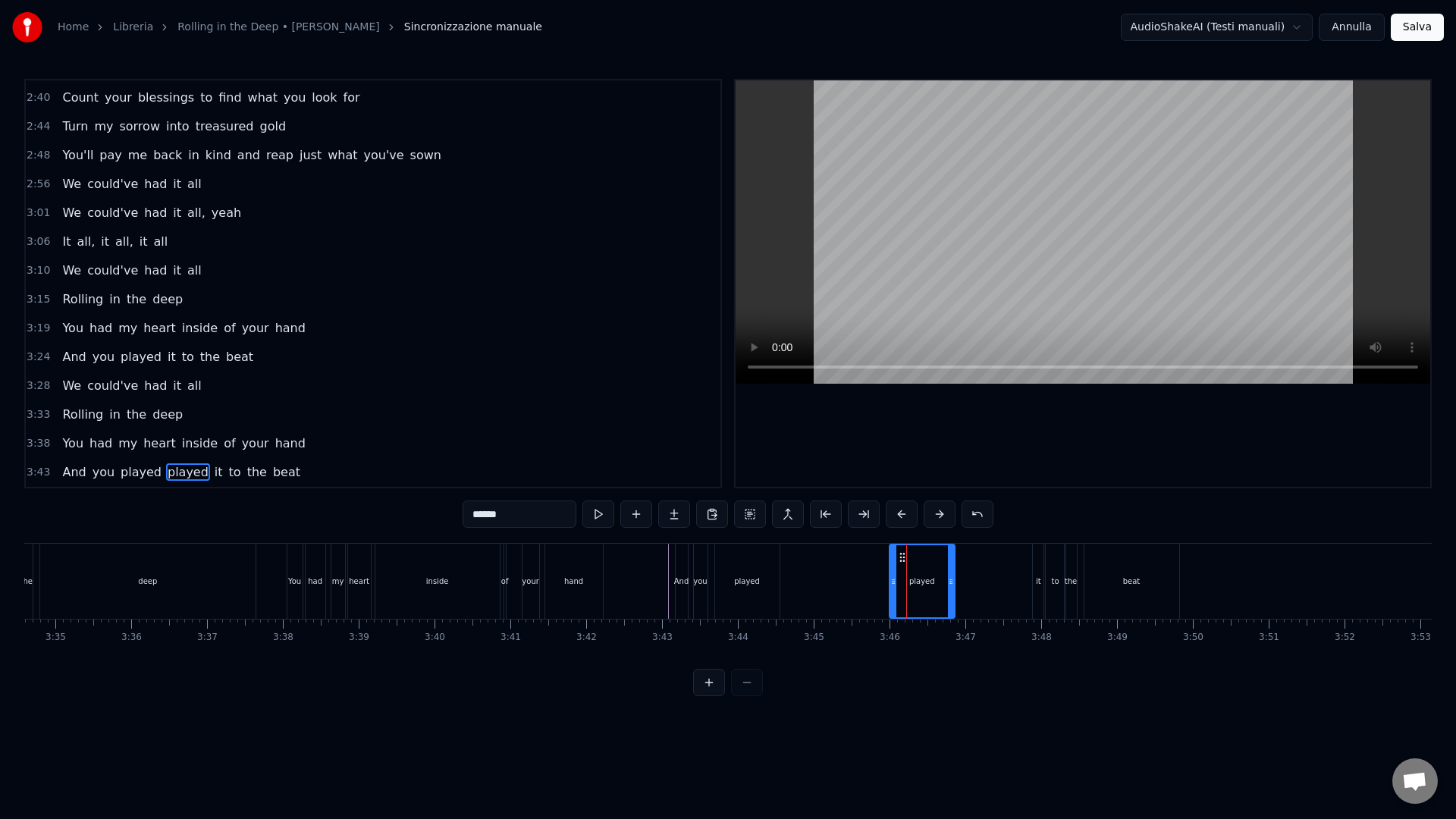
click at [839, 580] on div "And you played played it to the beat" at bounding box center [928, 581] width 508 height 75
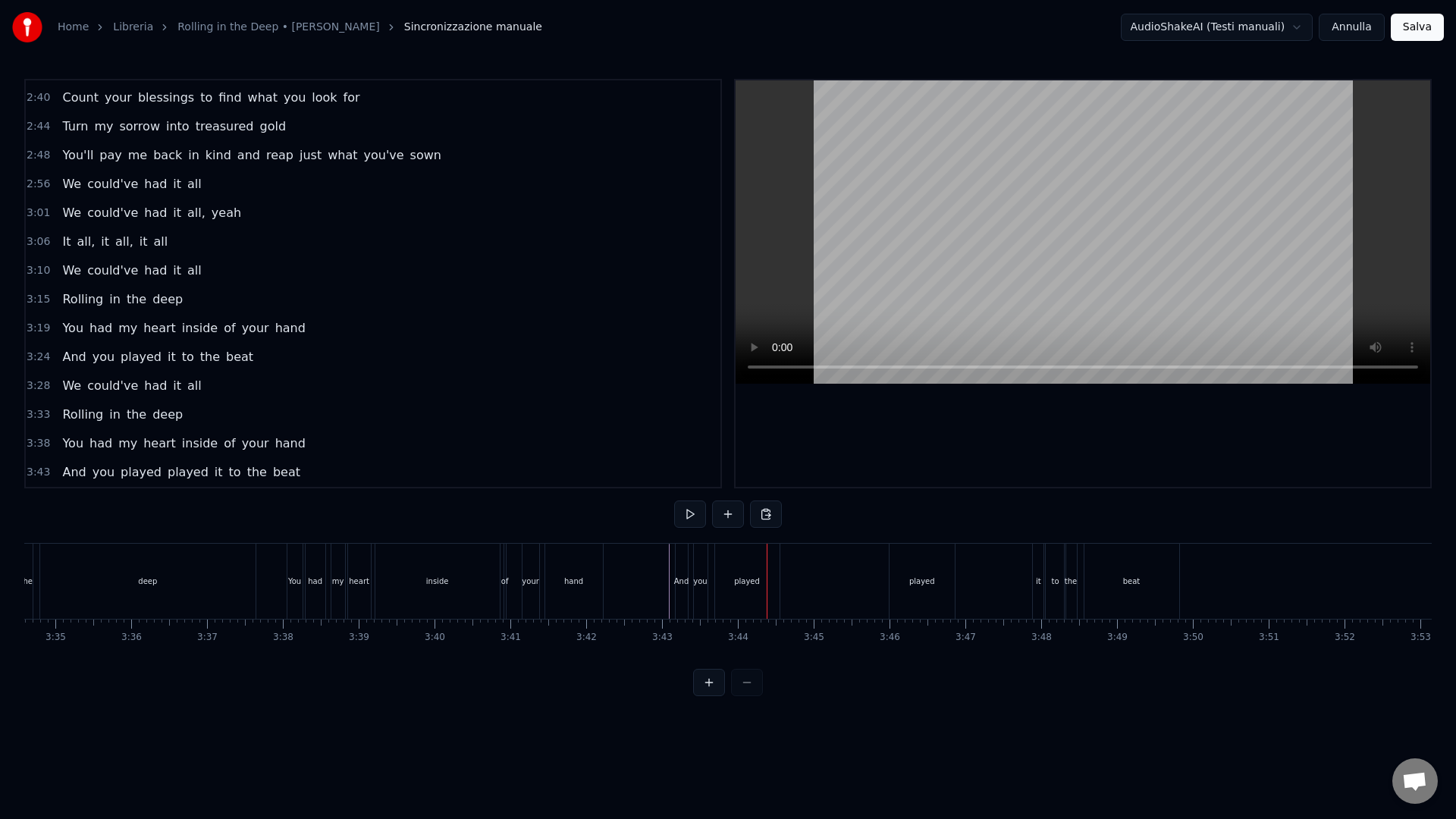
click at [679, 591] on div "And" at bounding box center [681, 581] width 13 height 75
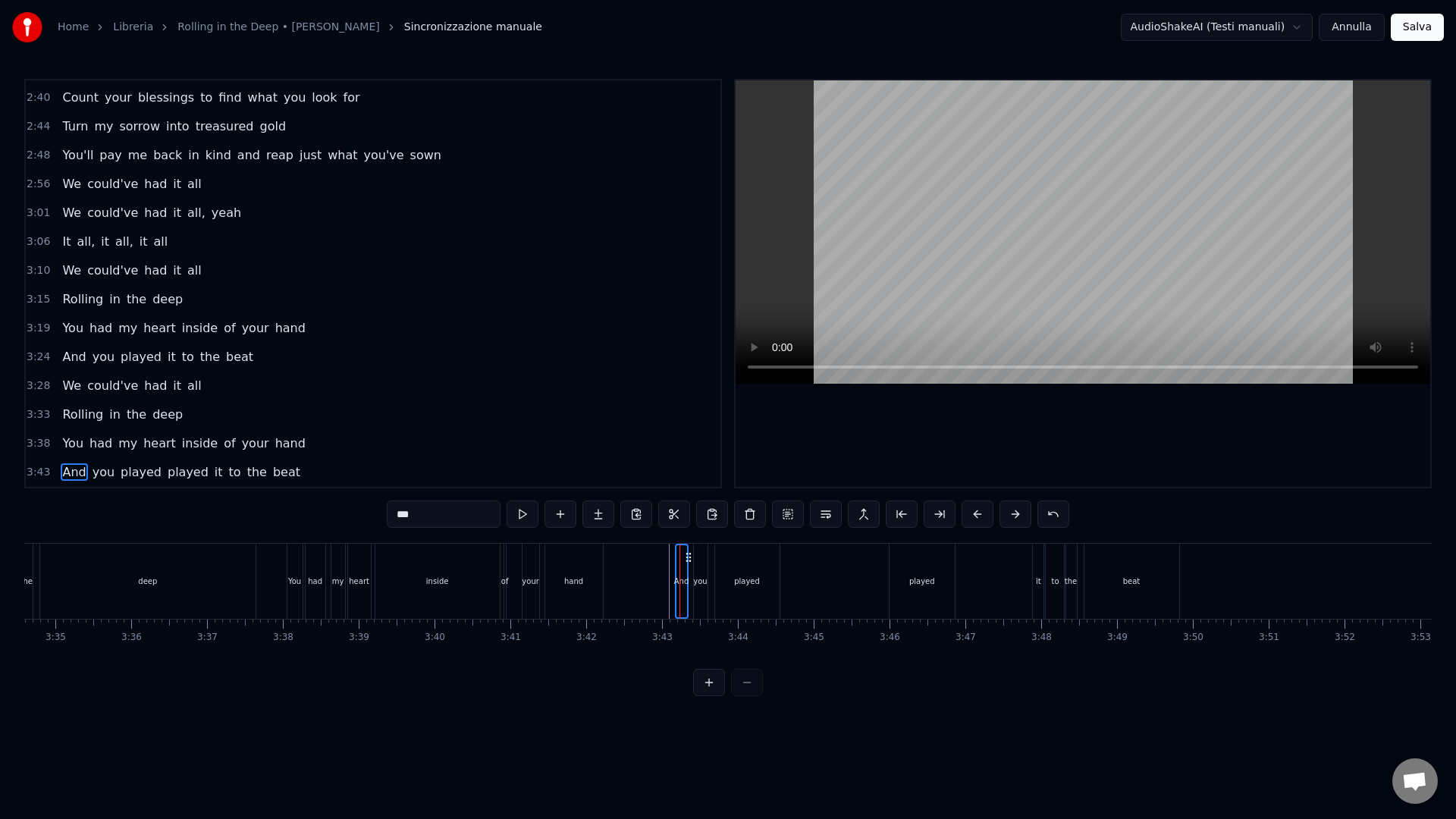
click at [697, 588] on div "you" at bounding box center [700, 581] width 13 height 75
click at [740, 586] on div "played" at bounding box center [746, 581] width 26 height 12
click at [181, 470] on span "played" at bounding box center [188, 472] width 44 height 17
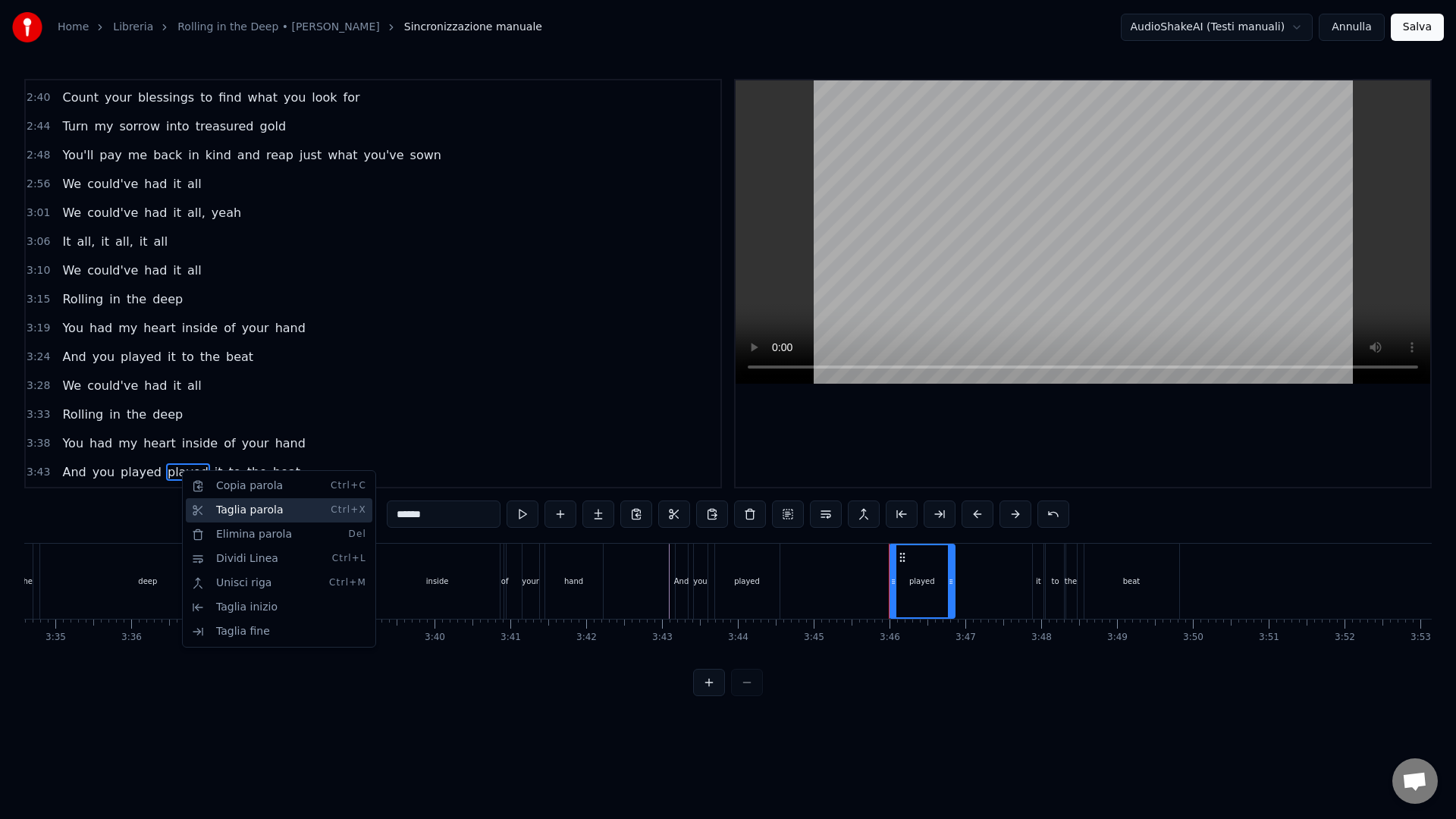
click at [228, 513] on div "Taglia parola Ctrl+X" at bounding box center [279, 510] width 186 height 24
click at [244, 535] on div "Elimina parola Del" at bounding box center [284, 542] width 186 height 24
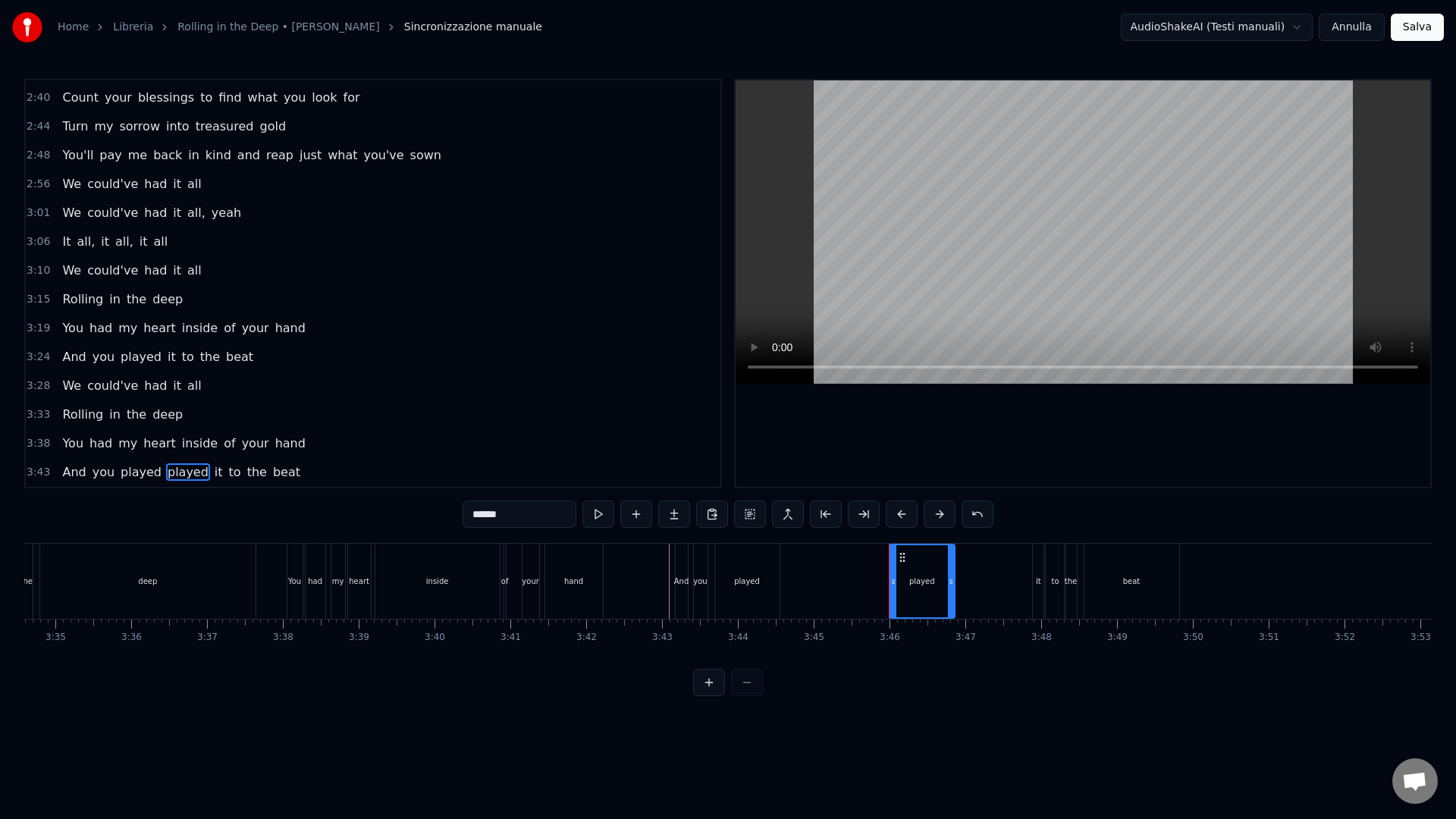
click at [182, 468] on span "played" at bounding box center [188, 472] width 44 height 17
click at [183, 469] on span "played" at bounding box center [188, 472] width 44 height 17
type input "**"
click at [1040, 590] on div at bounding box center [1040, 581] width 6 height 72
click at [972, 594] on div "And you played played it to the beat" at bounding box center [928, 581] width 508 height 75
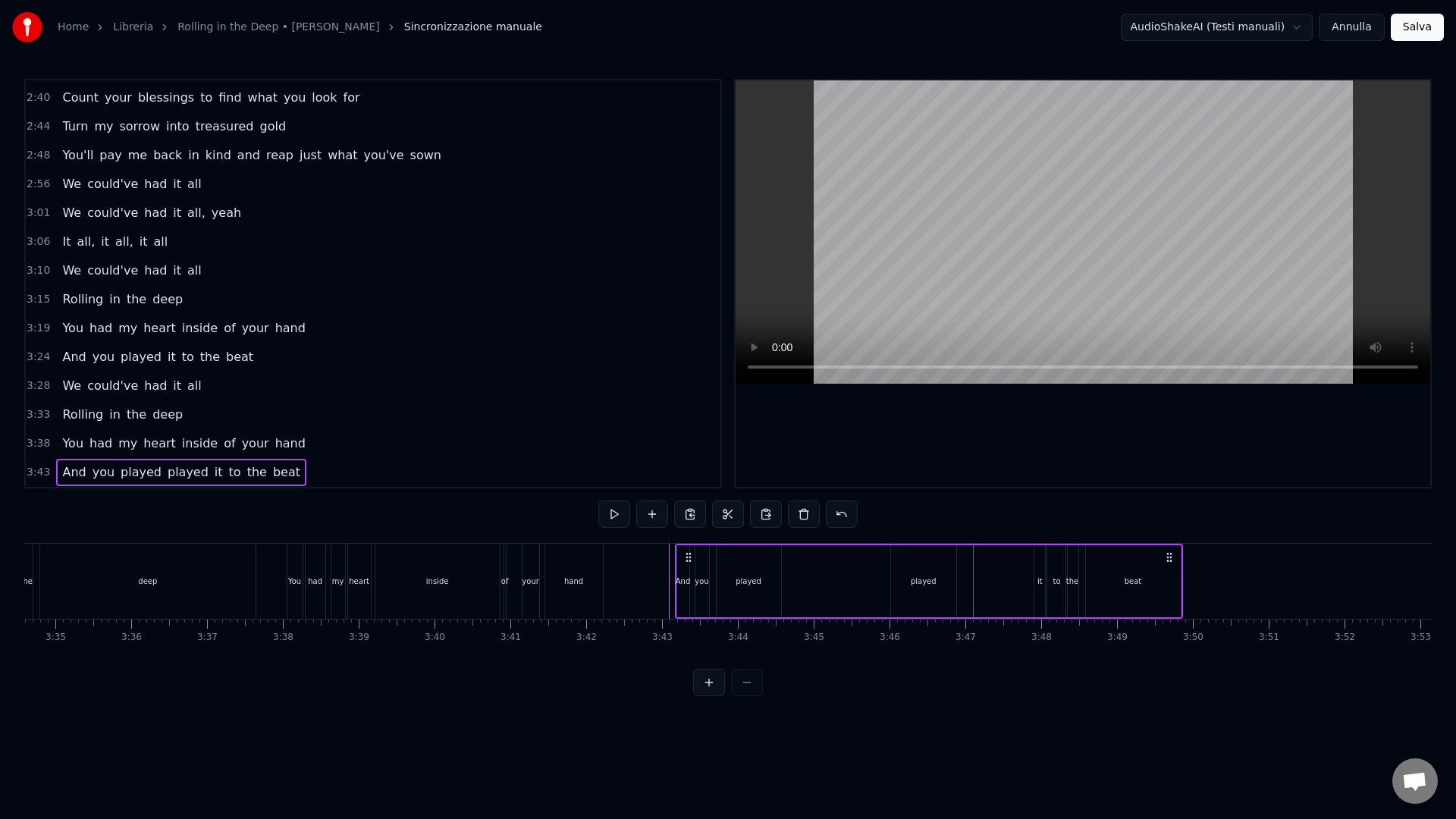
click at [901, 589] on div "played" at bounding box center [923, 581] width 65 height 72
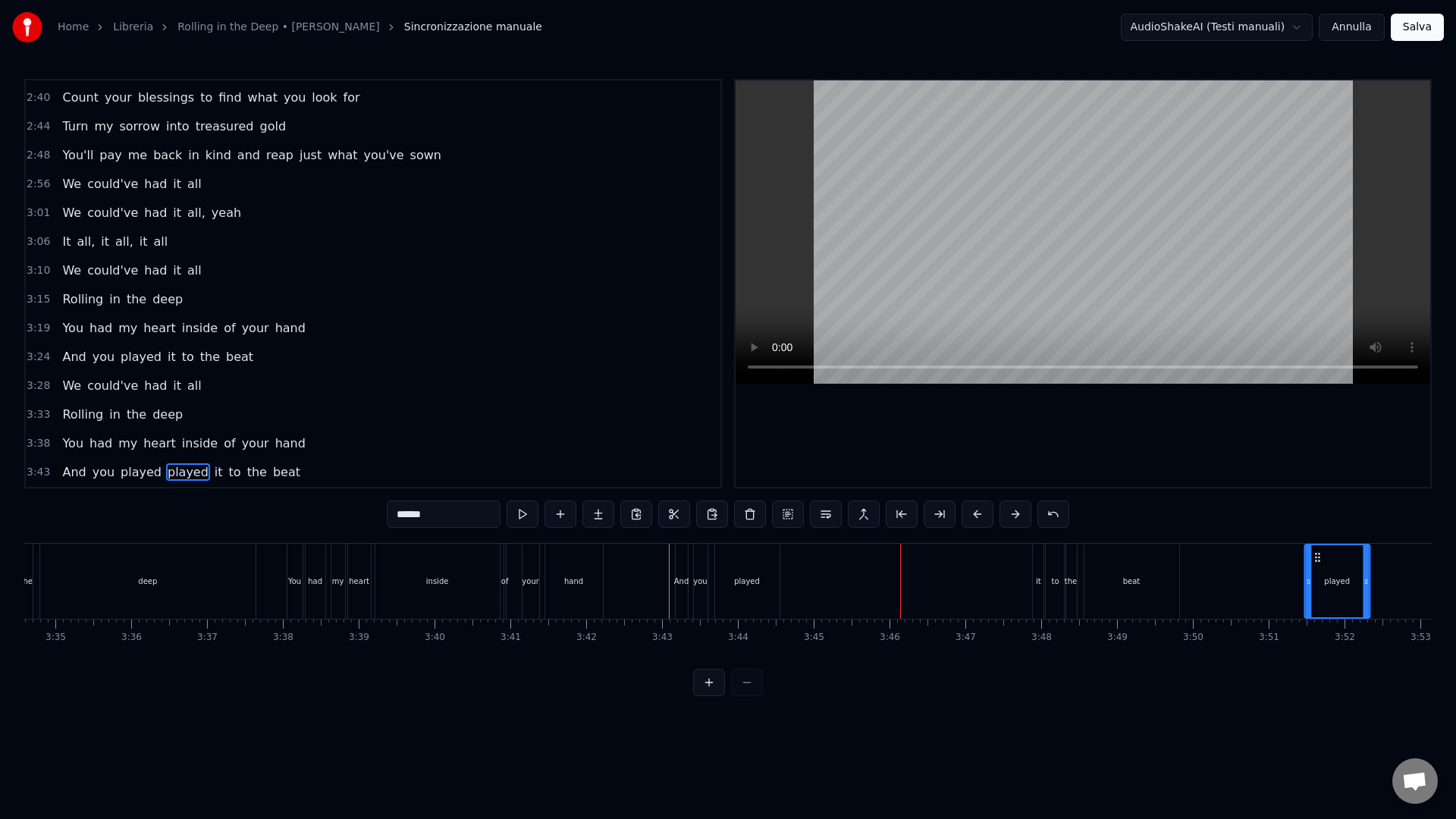
drag, startPoint x: 901, startPoint y: 560, endPoint x: 1316, endPoint y: 573, distance: 415.2
click at [794, 580] on div "And you played it to the beat played" at bounding box center [928, 581] width 508 height 75
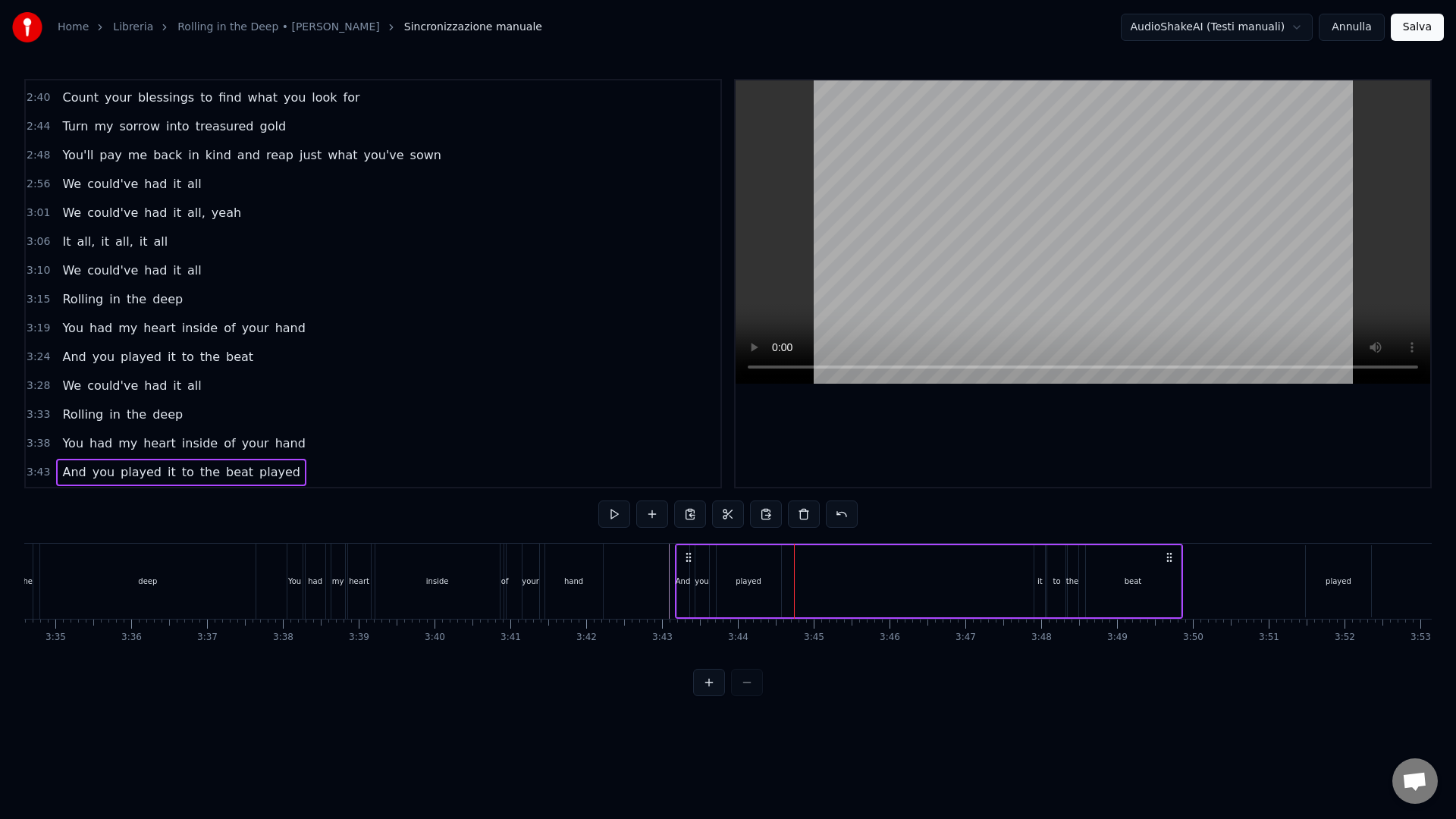
click at [685, 588] on div "And" at bounding box center [683, 581] width 13 height 72
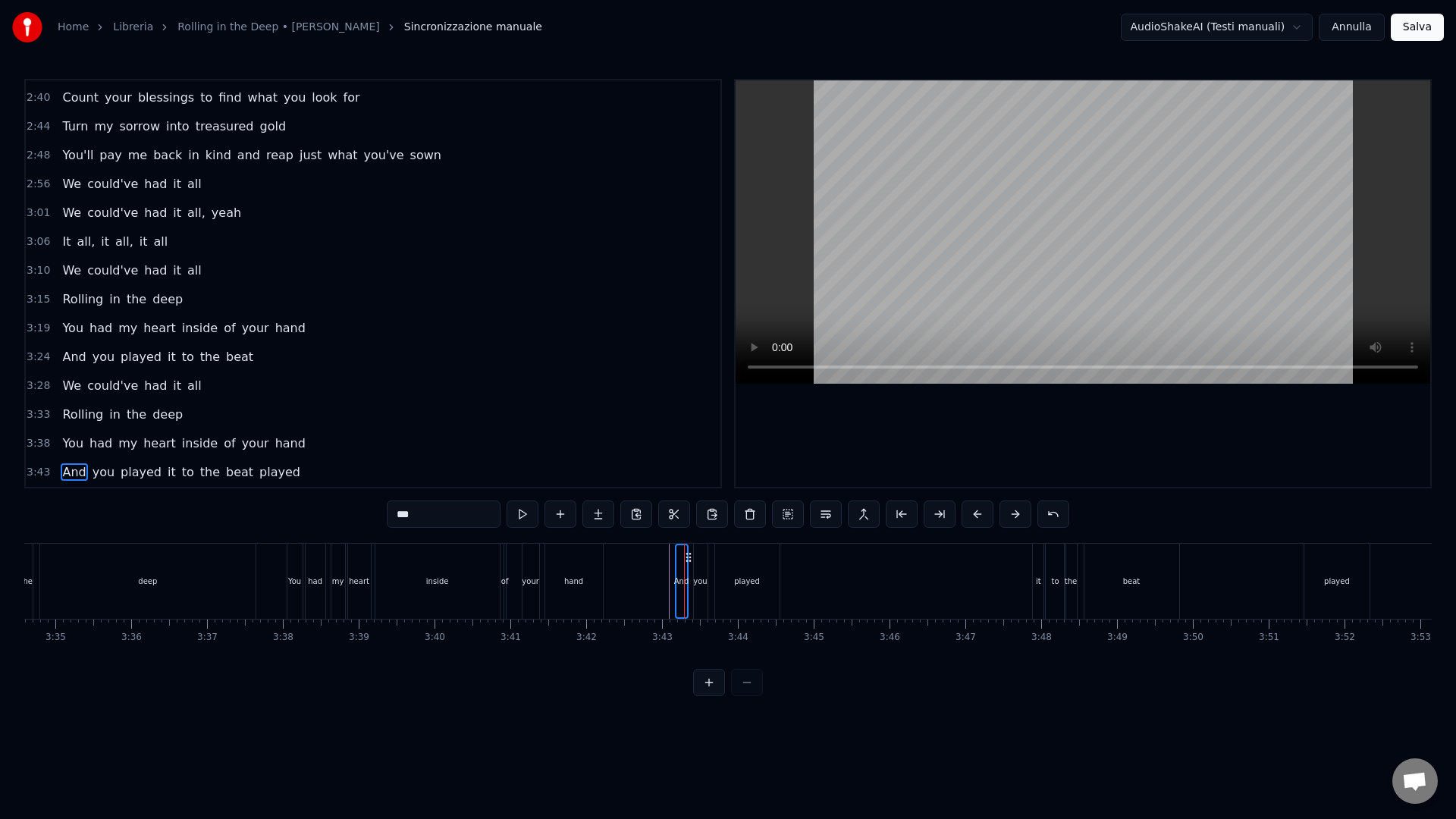
click at [703, 584] on div "you" at bounding box center [699, 581] width 13 height 12
click at [747, 576] on div "played" at bounding box center [746, 581] width 26 height 12
click at [795, 575] on div "And you played it to the beat played" at bounding box center [928, 581] width 508 height 75
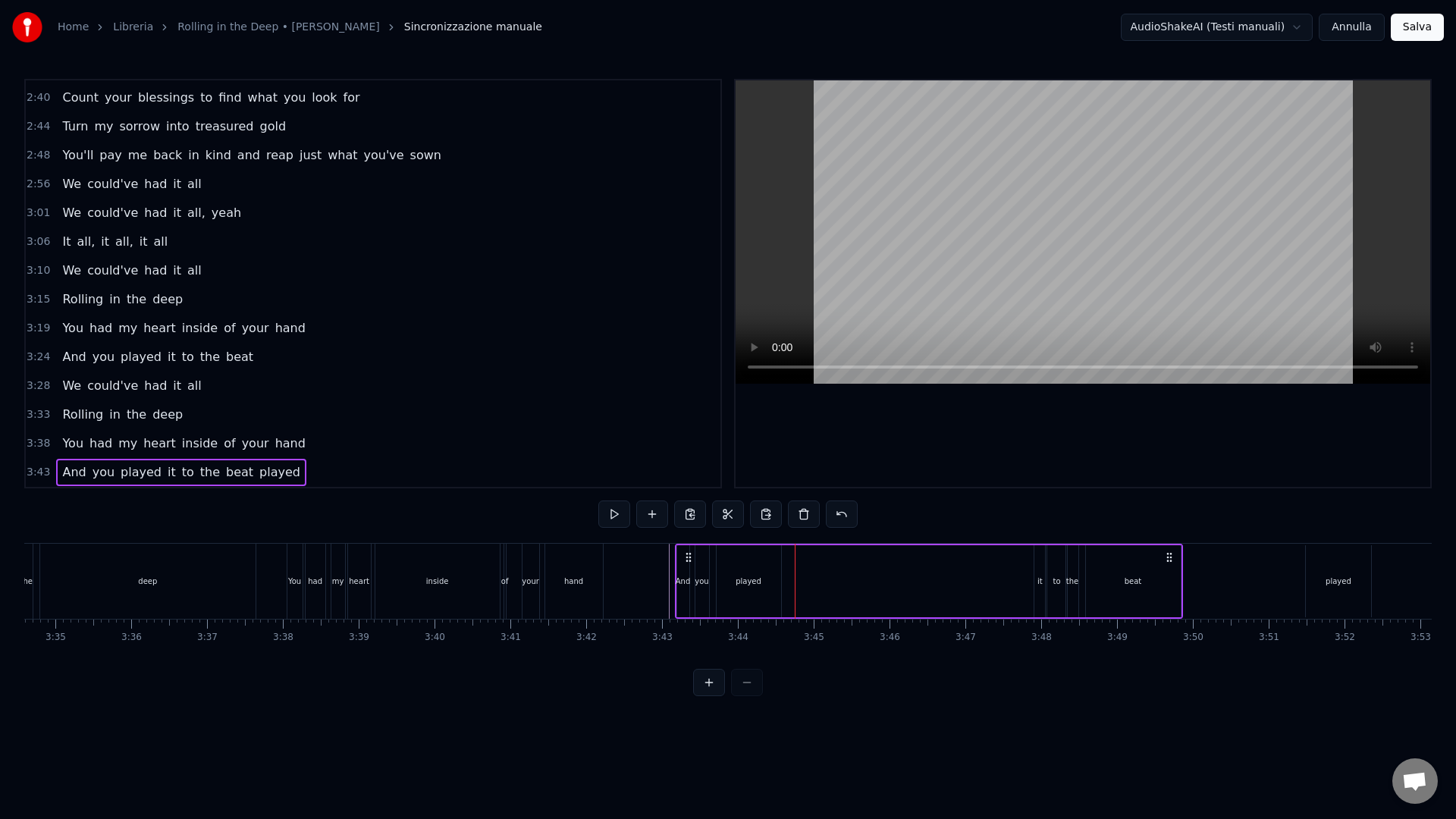
click at [805, 582] on div "And you played it to the beat played" at bounding box center [928, 581] width 508 height 75
click at [845, 629] on div "Incolla parola Ctrl+V" at bounding box center [901, 621] width 186 height 24
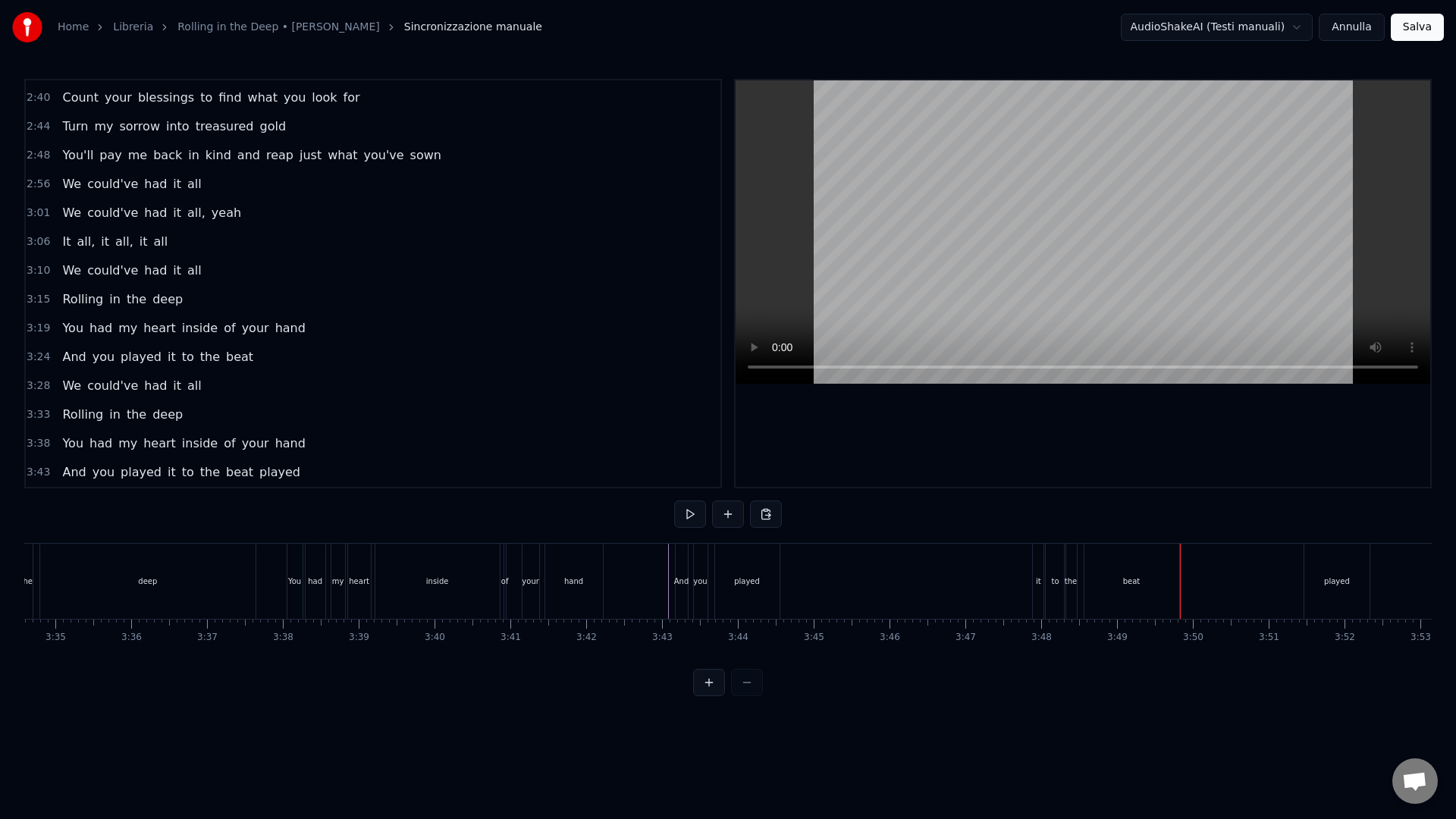
click at [1323, 570] on div "played" at bounding box center [1336, 581] width 65 height 75
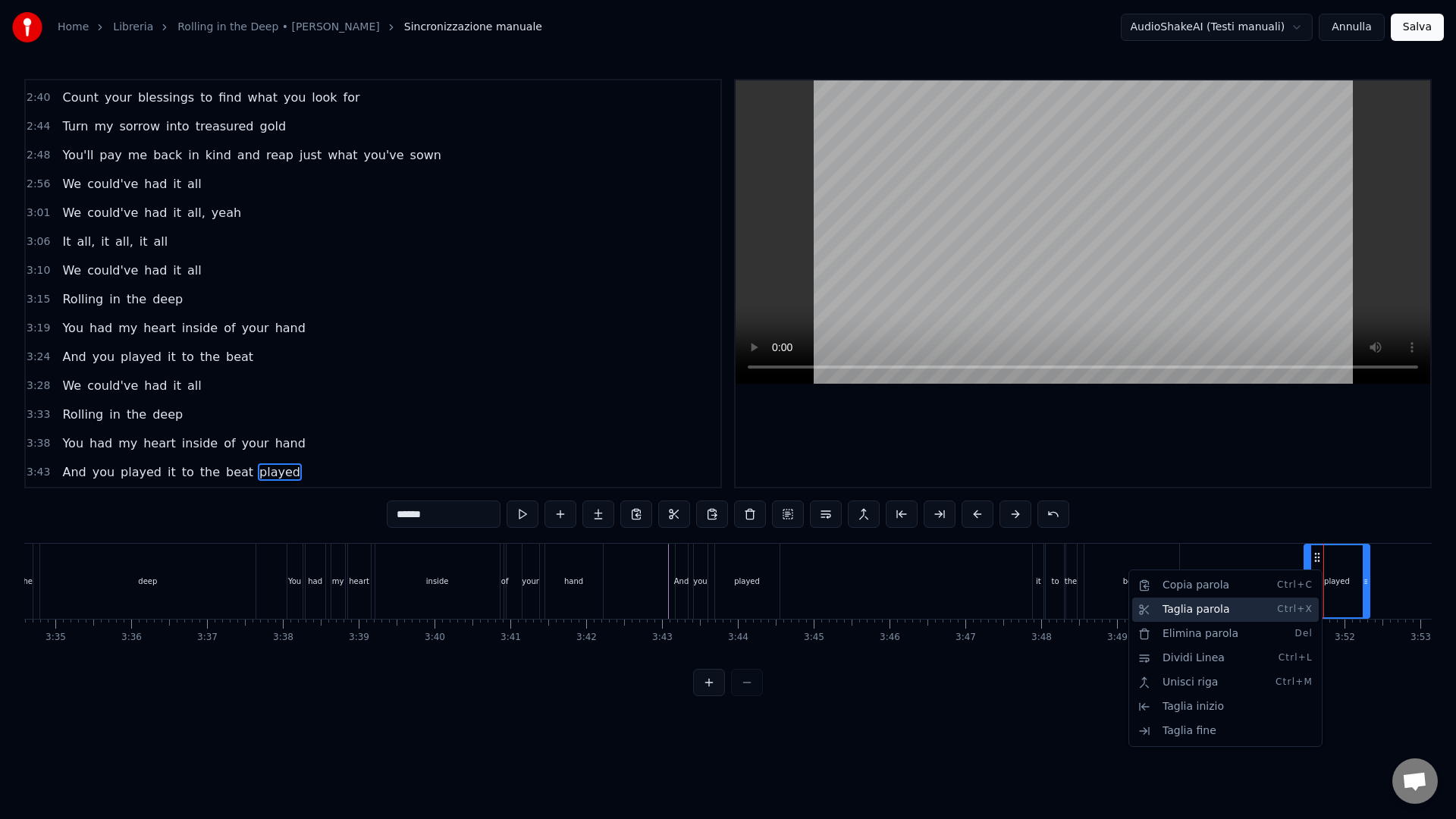
click at [1195, 609] on div "Taglia parola Ctrl+X" at bounding box center [1225, 609] width 186 height 24
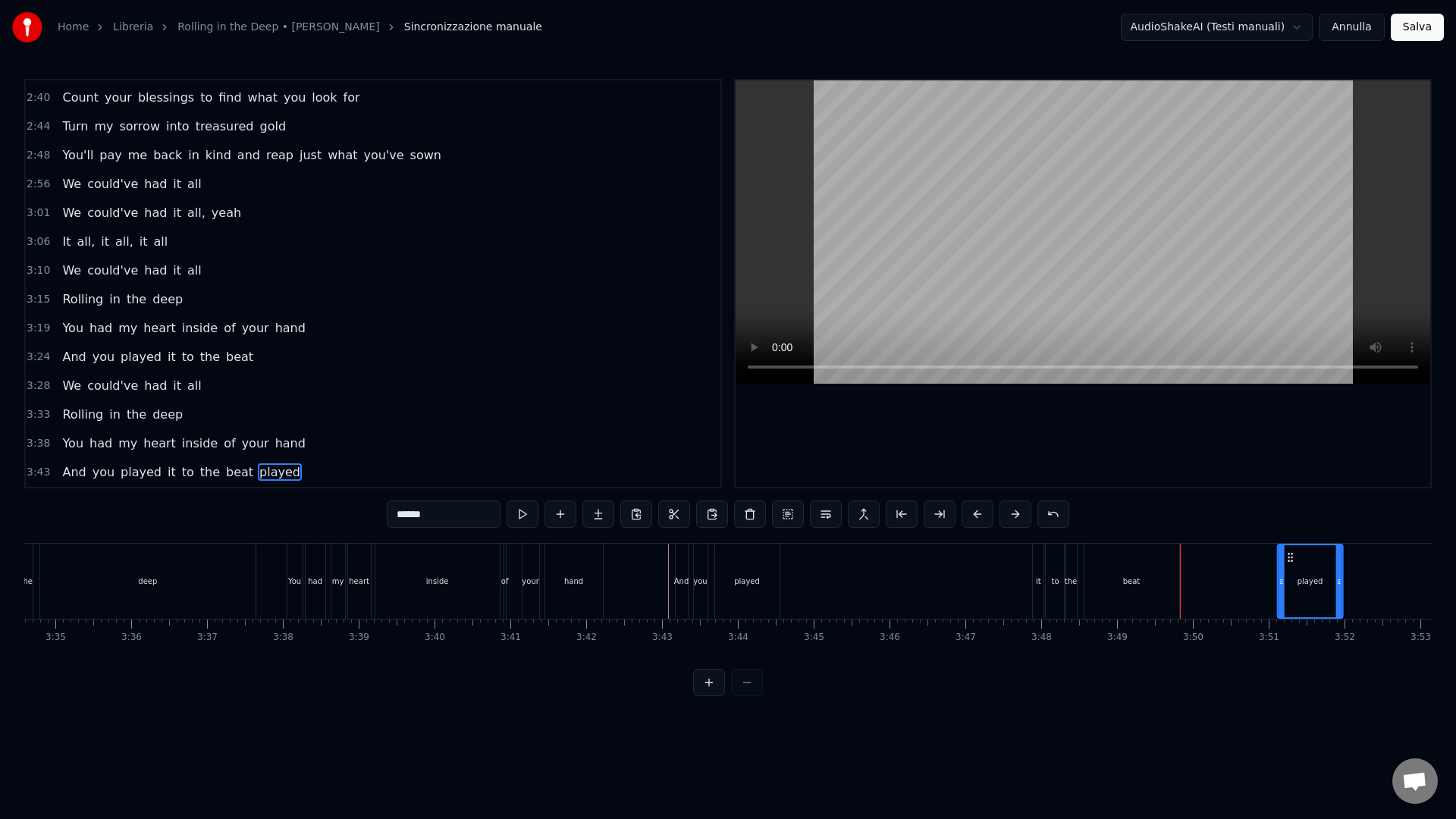
drag, startPoint x: 1318, startPoint y: 556, endPoint x: 1292, endPoint y: 559, distance: 26.2
click at [1292, 559] on icon at bounding box center [1291, 557] width 13 height 13
drag, startPoint x: 1290, startPoint y: 557, endPoint x: 814, endPoint y: 570, distance: 476.2
click at [814, 570] on div "played" at bounding box center [832, 581] width 63 height 72
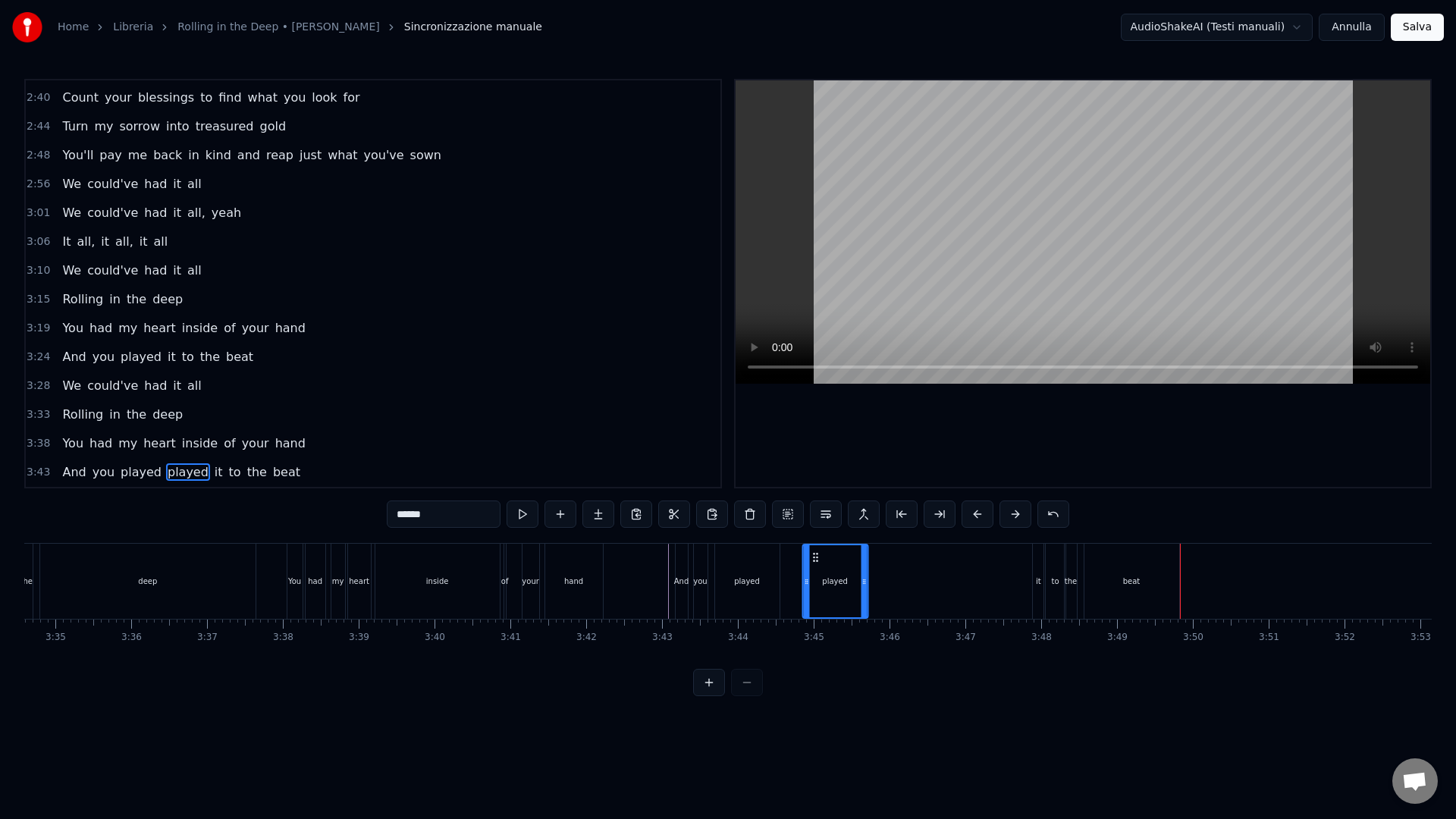
drag, startPoint x: 814, startPoint y: 557, endPoint x: 818, endPoint y: 569, distance: 12.6
click at [818, 569] on div "played" at bounding box center [834, 581] width 63 height 72
drag, startPoint x: 818, startPoint y: 569, endPoint x: 850, endPoint y: 567, distance: 32.1
click at [850, 567] on div "played" at bounding box center [834, 581] width 63 height 72
click at [820, 566] on div "played" at bounding box center [837, 581] width 63 height 72
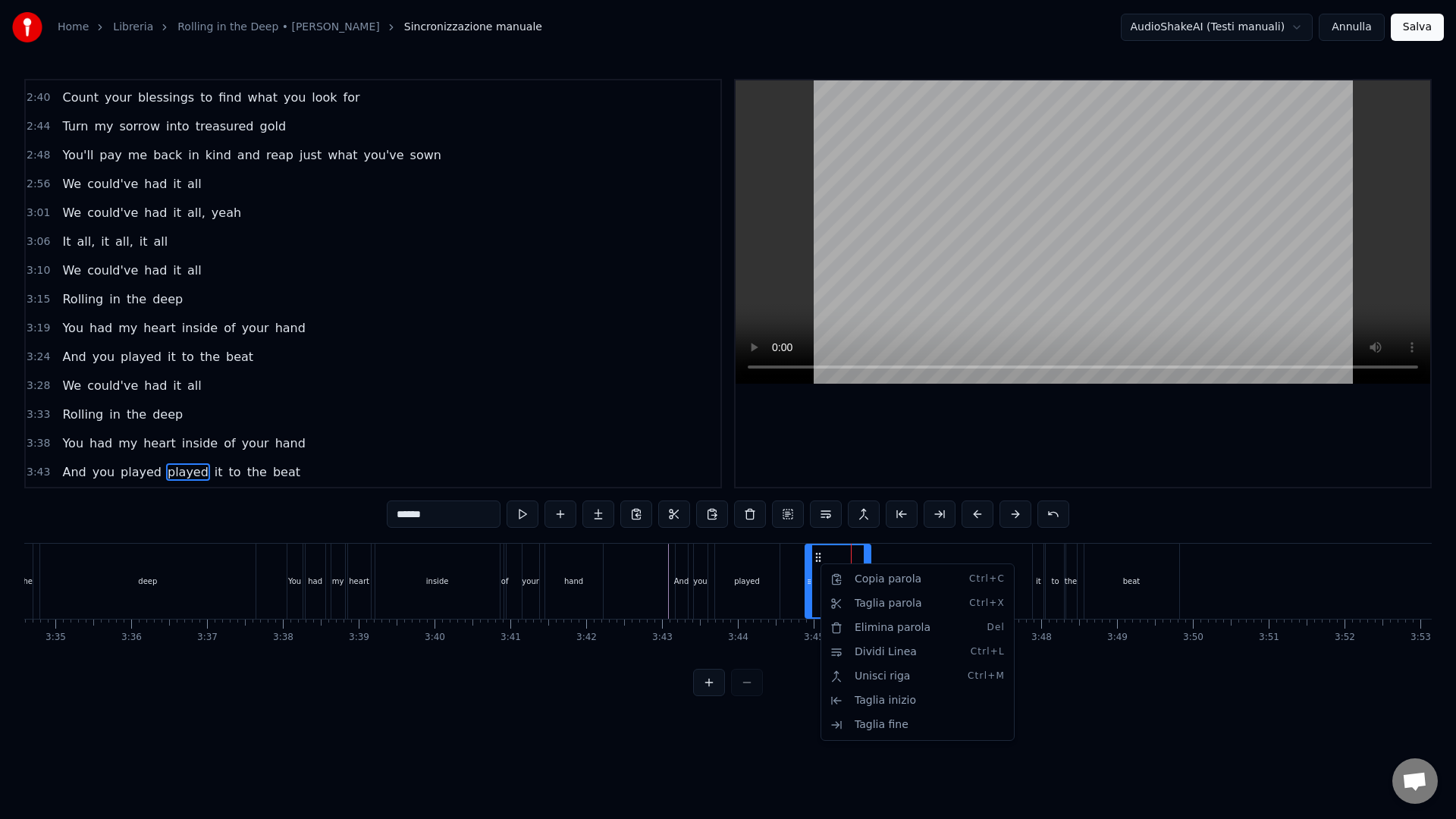
drag, startPoint x: 819, startPoint y: 563, endPoint x: 878, endPoint y: 562, distance: 59.0
drag, startPoint x: 782, startPoint y: 645, endPoint x: 803, endPoint y: 573, distance: 75.0
click at [782, 645] on html "Home Libreria Rolling in the Deep • [PERSON_NAME] manuale AudioShakeAI (Testi m…" at bounding box center [728, 360] width 1456 height 720
click at [811, 556] on circle at bounding box center [811, 556] width 1 height 1
click at [890, 704] on div "Taglia inizio" at bounding box center [920, 708] width 186 height 24
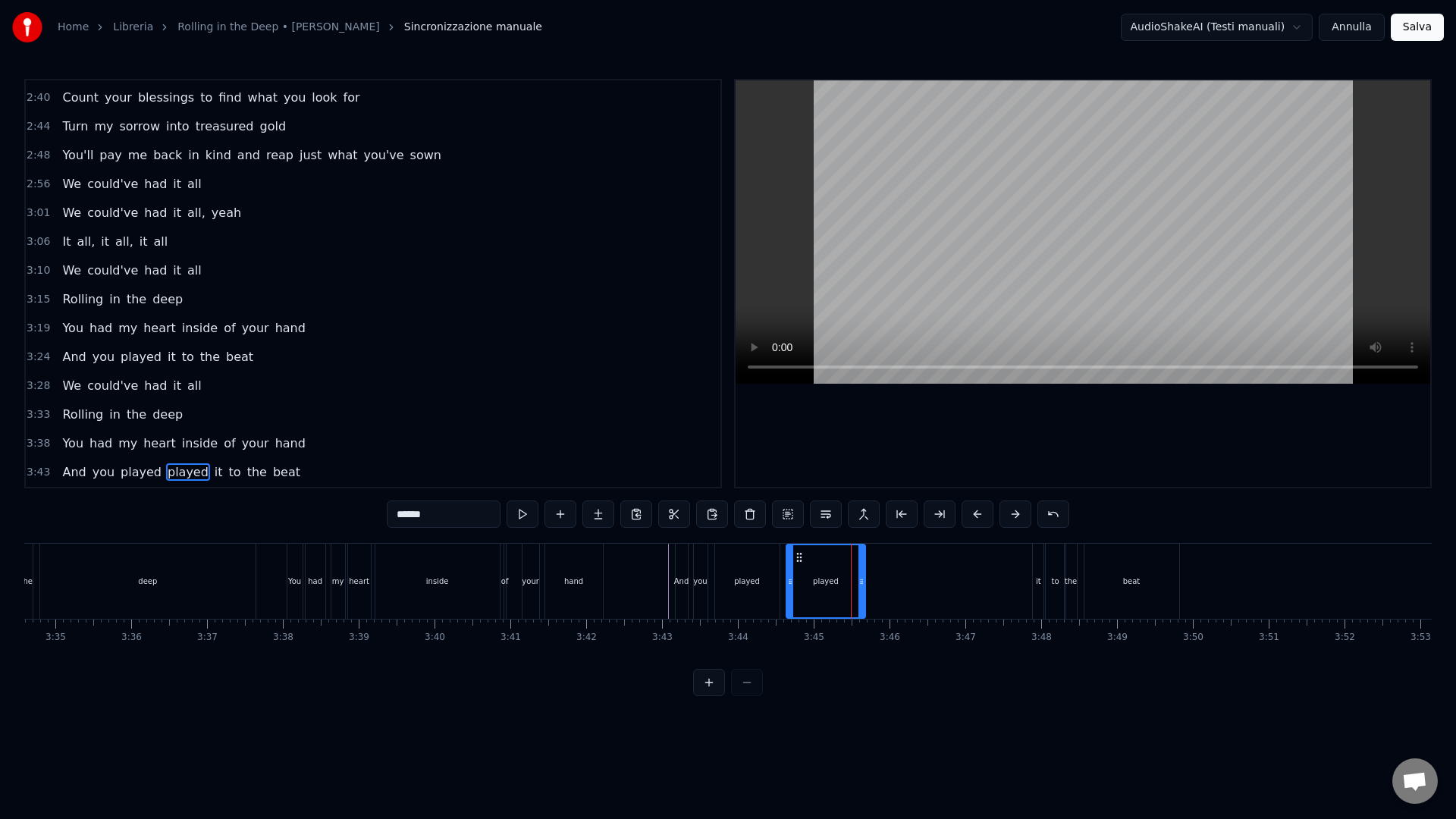
drag, startPoint x: 854, startPoint y: 586, endPoint x: 798, endPoint y: 584, distance: 56.0
click at [792, 581] on icon at bounding box center [790, 582] width 6 height 13
click at [829, 589] on div "played" at bounding box center [827, 581] width 74 height 72
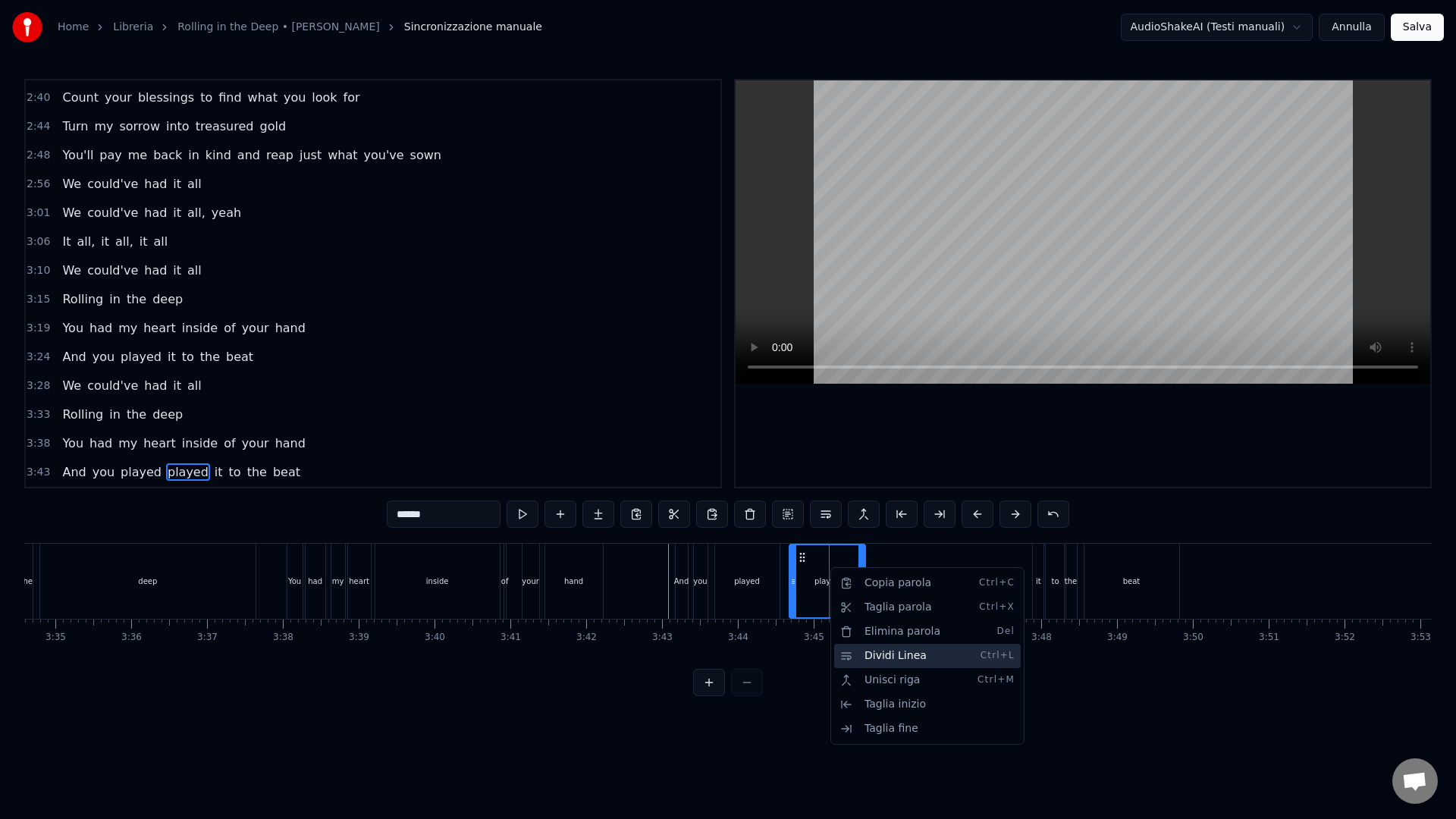
click at [875, 658] on div "Dividi Linea Ctrl+L" at bounding box center [927, 656] width 186 height 24
click at [895, 547] on html "Home Libreria Rolling in the Deep • [PERSON_NAME] manuale AudioShakeAI (Testi m…" at bounding box center [728, 360] width 1456 height 720
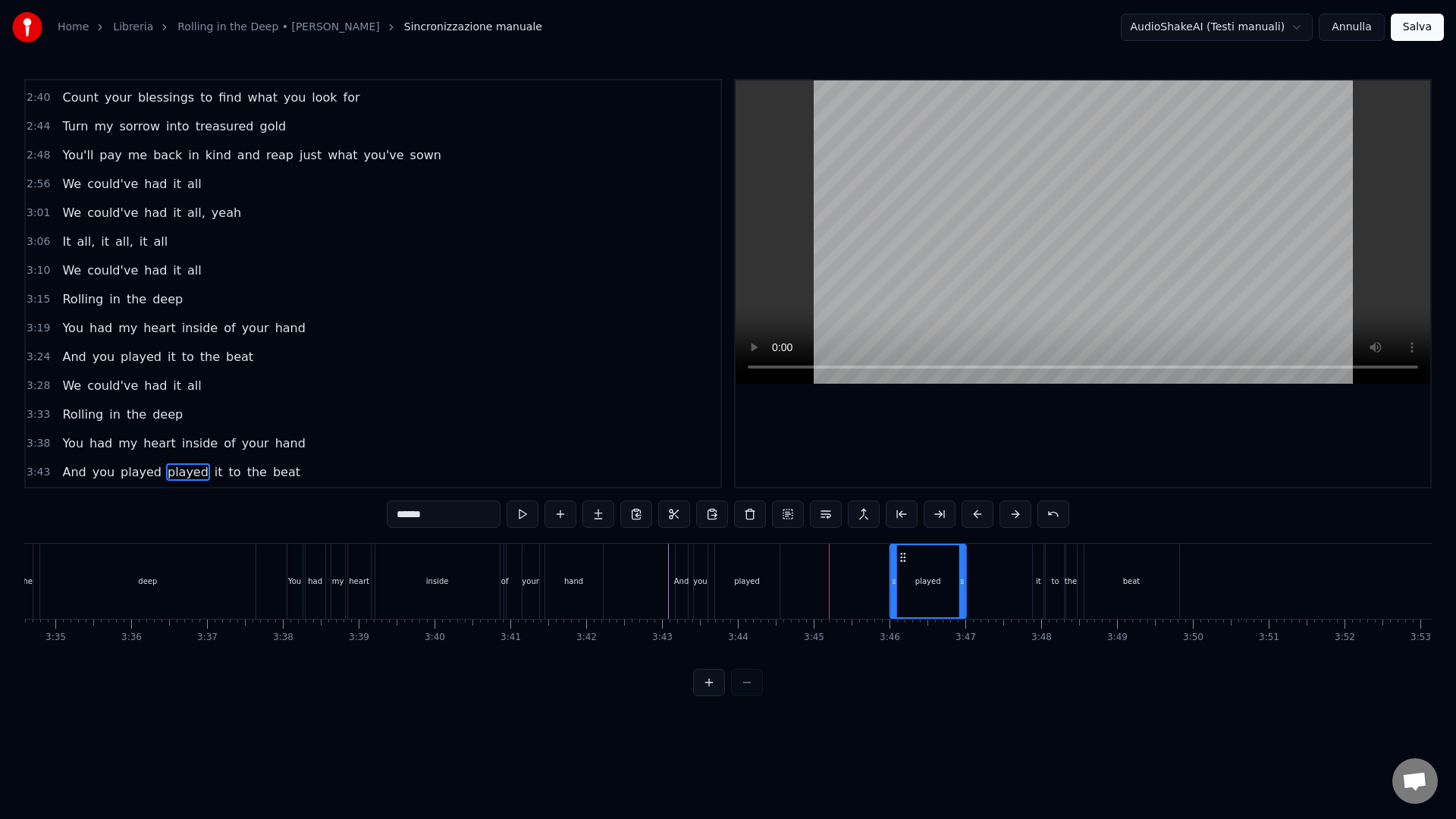
drag, startPoint x: 806, startPoint y: 559, endPoint x: 907, endPoint y: 565, distance: 101.2
click at [907, 565] on div "played" at bounding box center [928, 581] width 74 height 72
drag, startPoint x: 904, startPoint y: 555, endPoint x: 818, endPoint y: 555, distance: 86.0
click at [818, 555] on icon at bounding box center [815, 557] width 13 height 13
click at [891, 562] on div "And you played played it to the beat" at bounding box center [928, 581] width 508 height 75
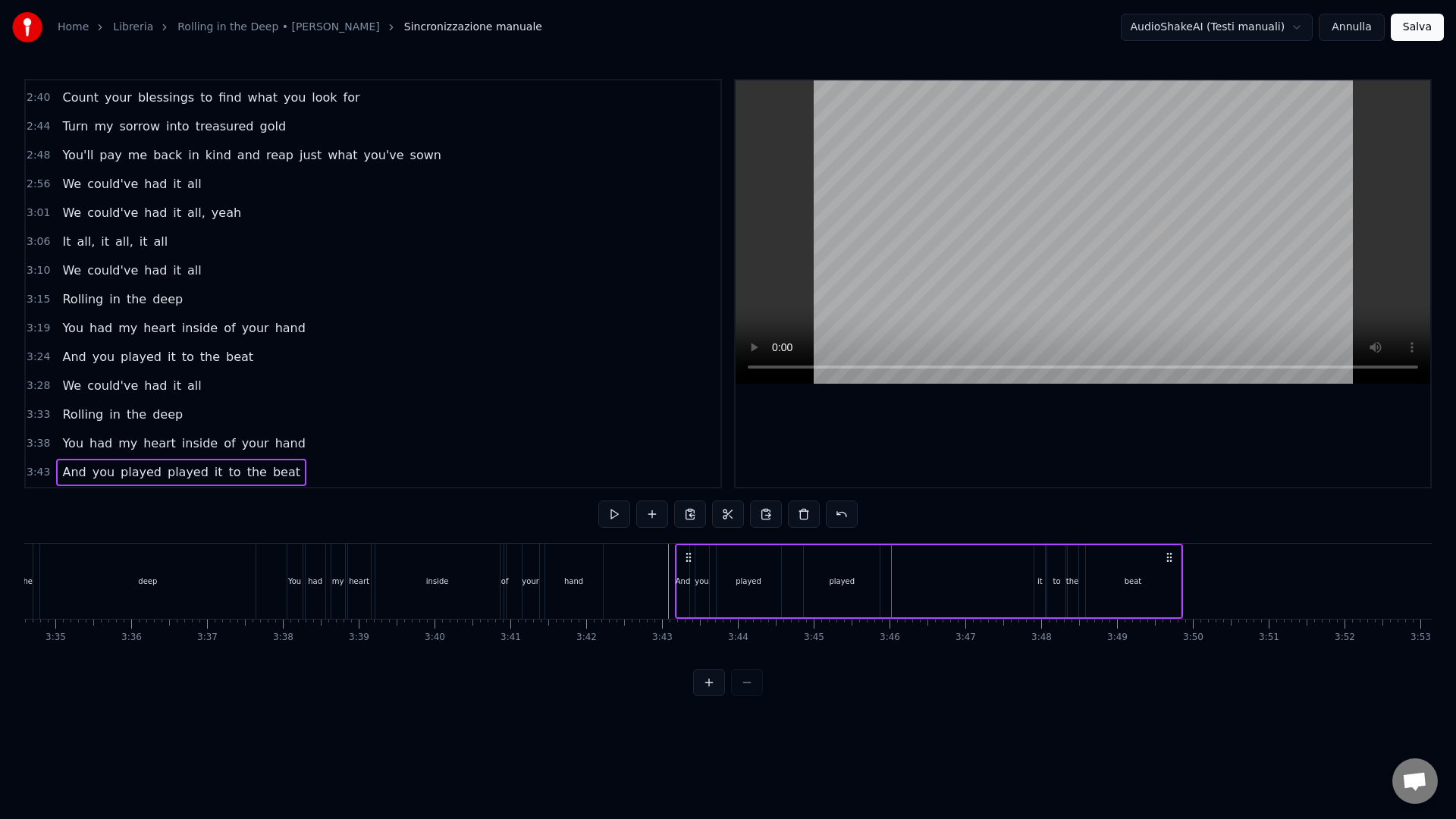
click at [982, 525] on div "0:09 There's a fire starting in my heart 0:13 Reaching a fever pitch and it's b…" at bounding box center [728, 387] width 1407 height 617
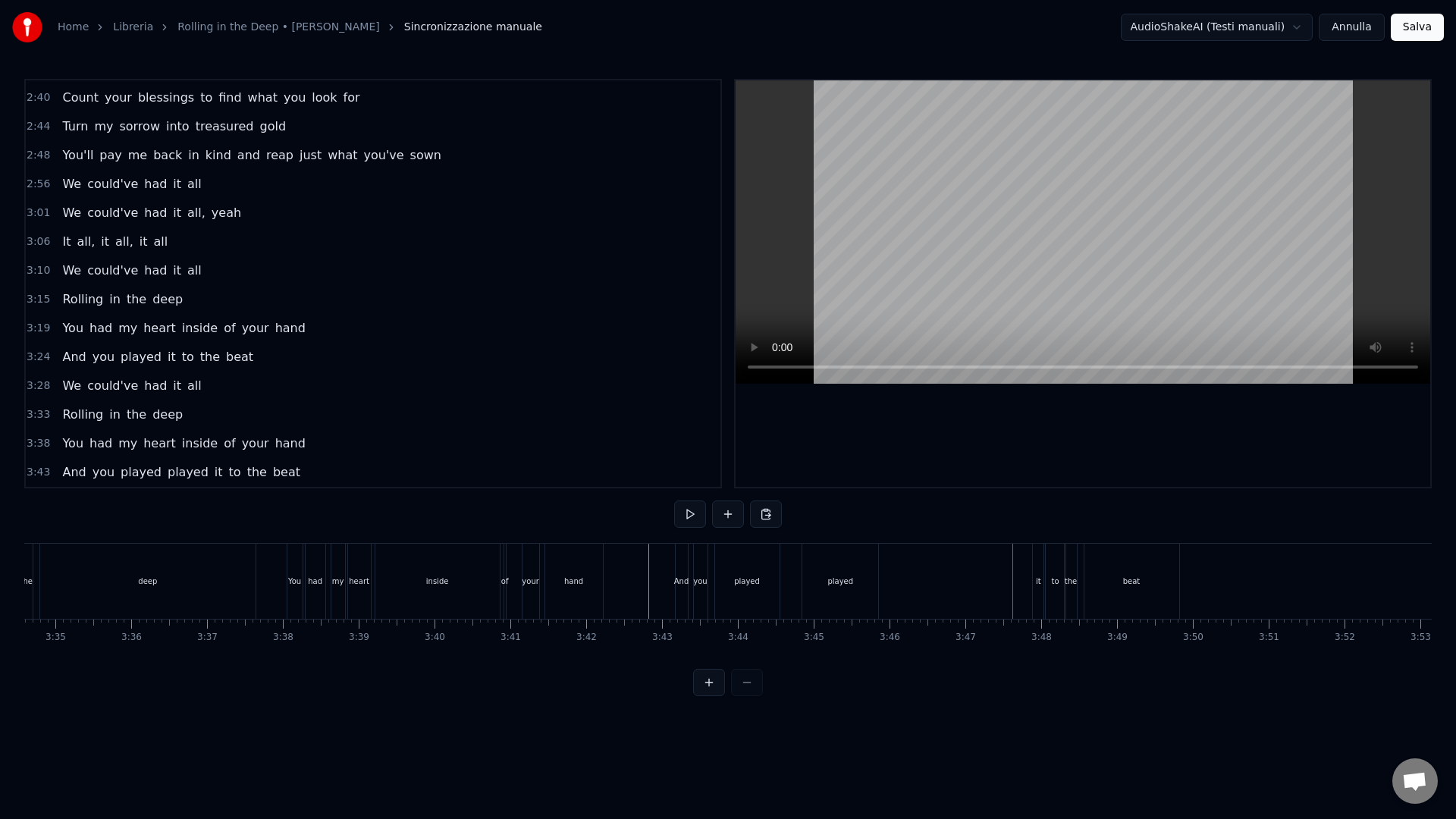
click at [833, 576] on div "played" at bounding box center [839, 581] width 26 height 12
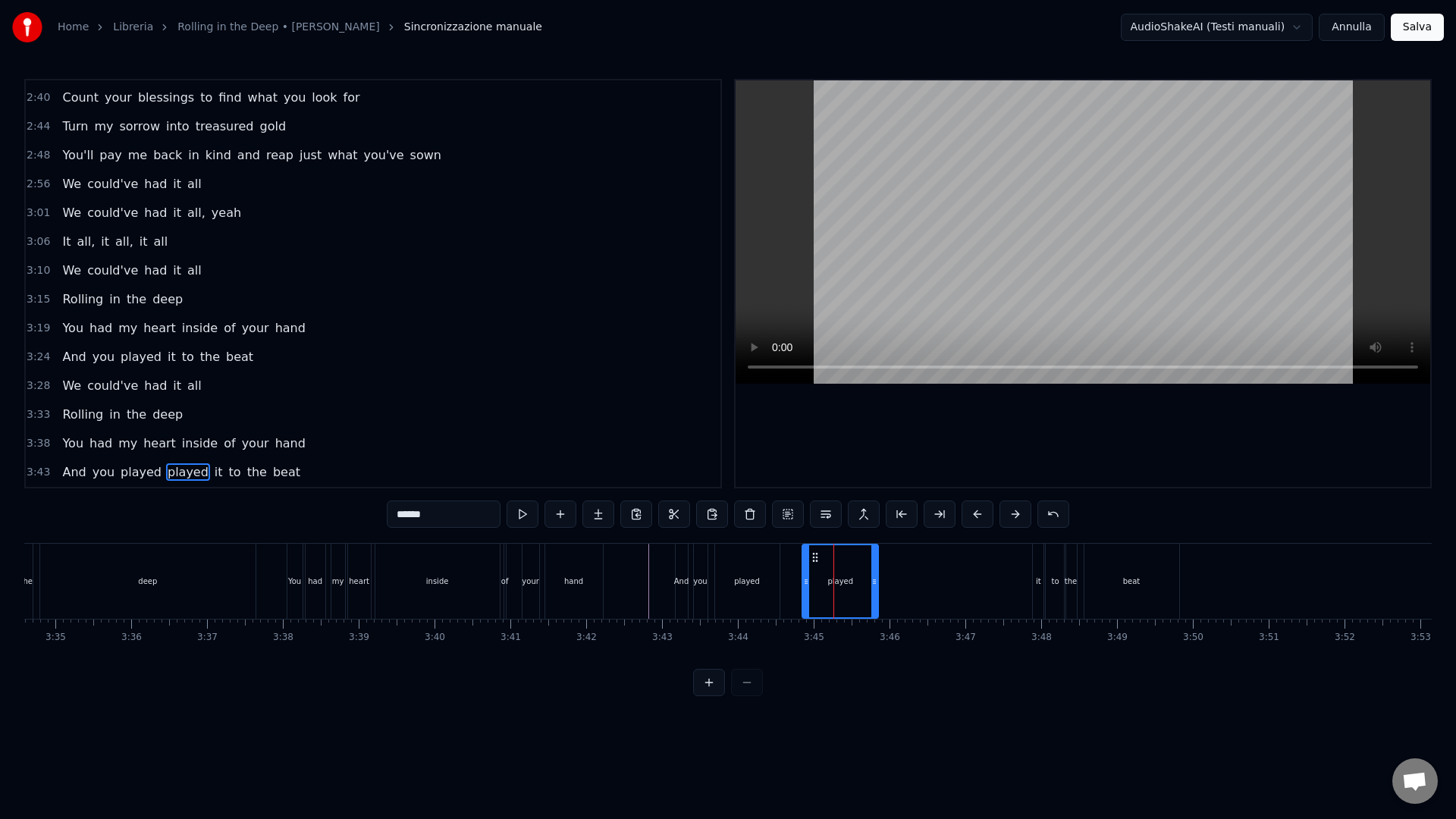
drag, startPoint x: 848, startPoint y: 575, endPoint x: 918, endPoint y: 577, distance: 70.0
click at [918, 577] on div "And you played played it to the beat" at bounding box center [928, 581] width 508 height 75
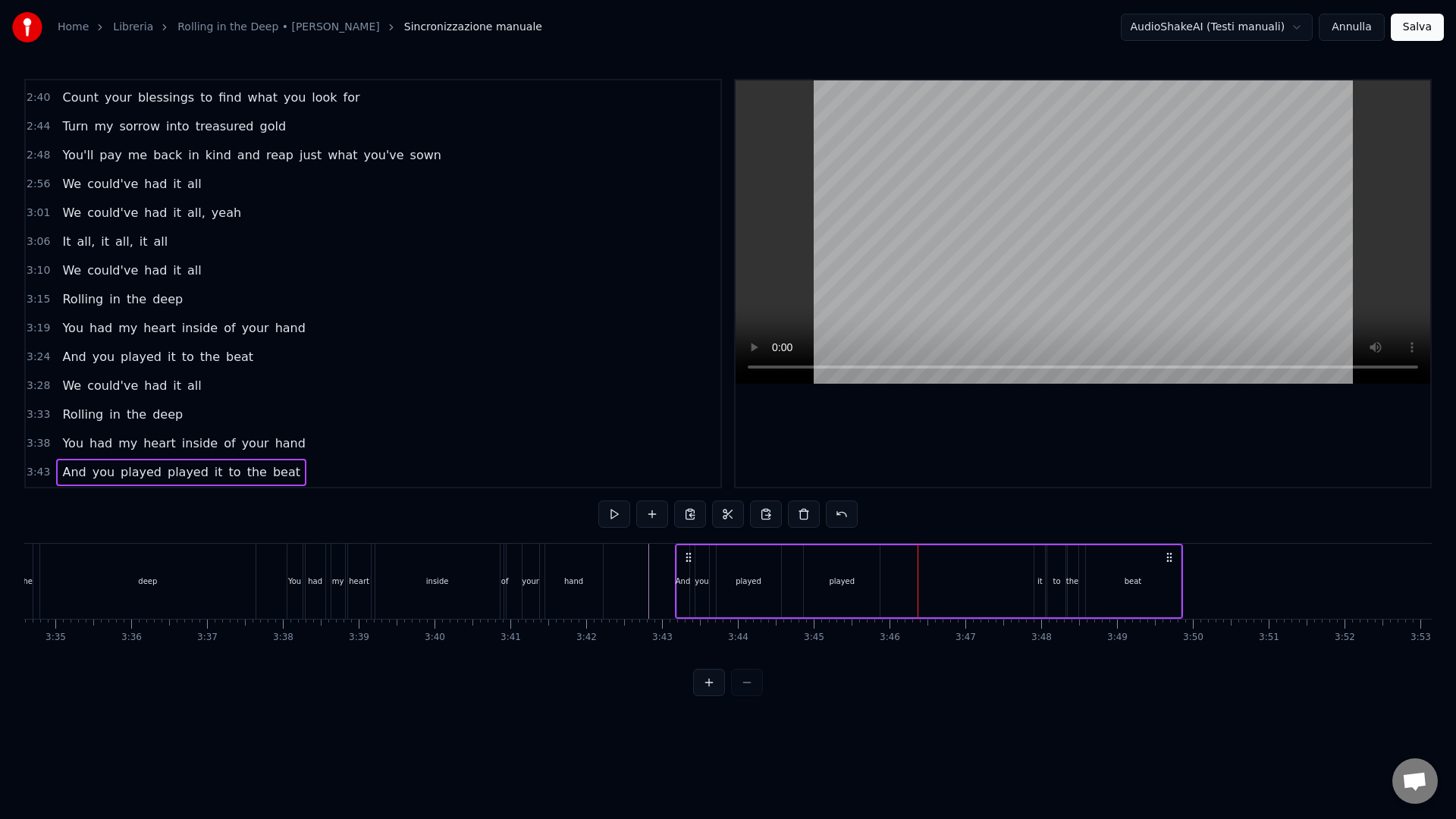
click at [818, 566] on div "played" at bounding box center [841, 581] width 76 height 72
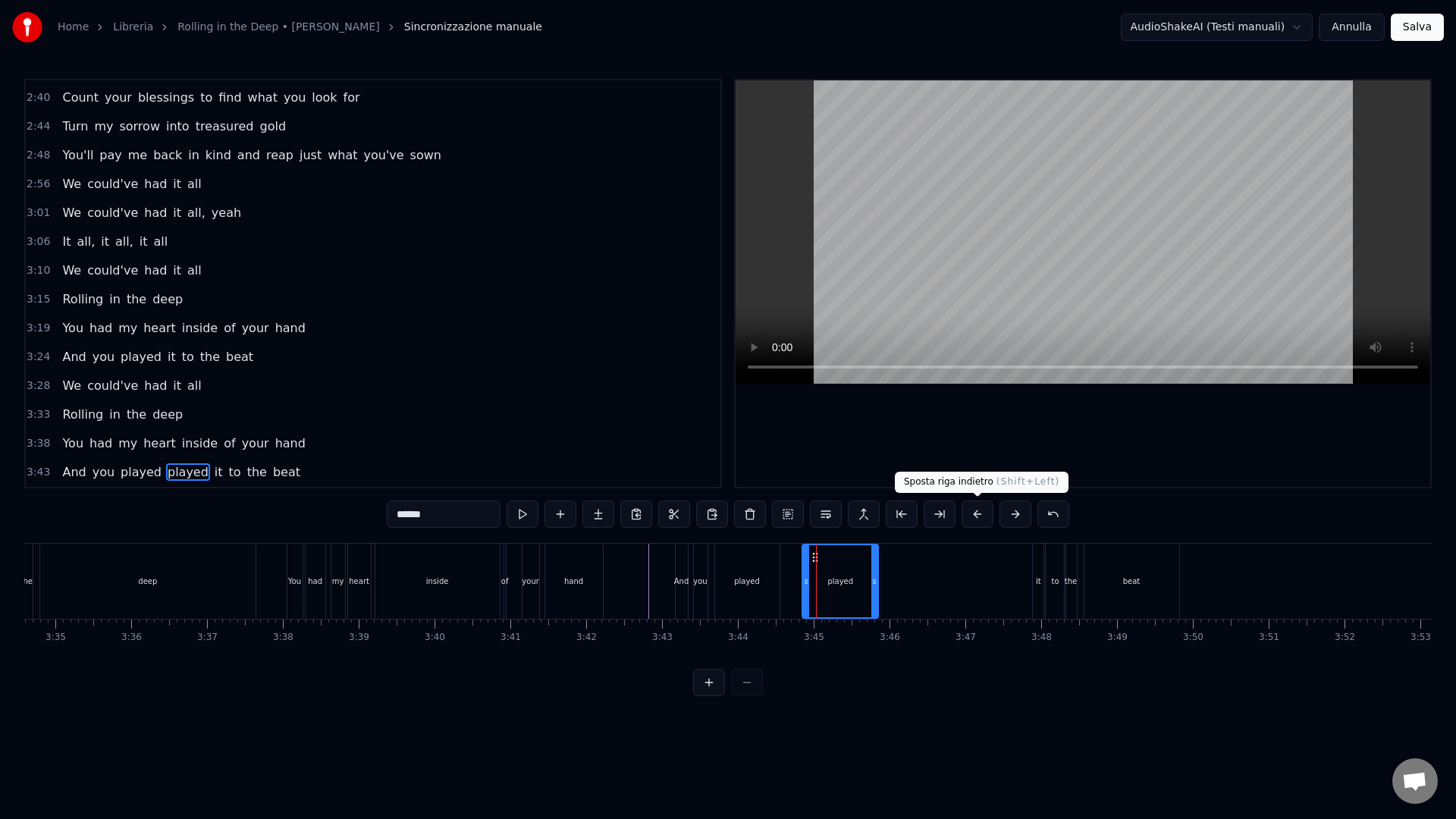
click at [994, 518] on div "******" at bounding box center [728, 514] width 682 height 27
click at [1006, 520] on button at bounding box center [1015, 514] width 32 height 27
click at [966, 512] on button at bounding box center [977, 514] width 32 height 27
click at [1015, 512] on button at bounding box center [1015, 514] width 32 height 27
click at [850, 582] on div "played" at bounding box center [839, 581] width 26 height 12
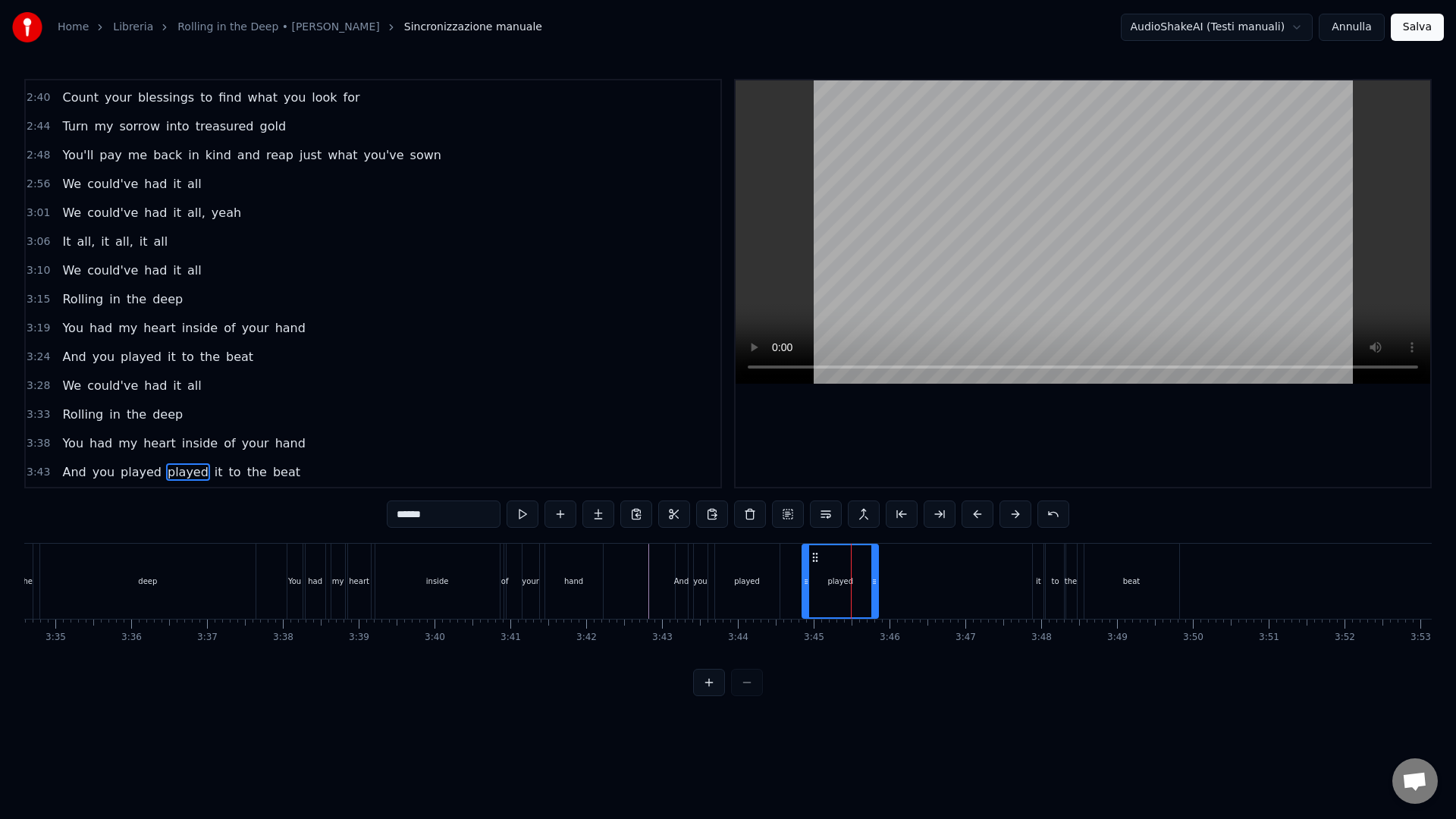
click at [166, 469] on span "played" at bounding box center [188, 472] width 44 height 17
click at [193, 469] on span "played" at bounding box center [188, 472] width 44 height 17
click at [191, 473] on span "played" at bounding box center [188, 472] width 44 height 17
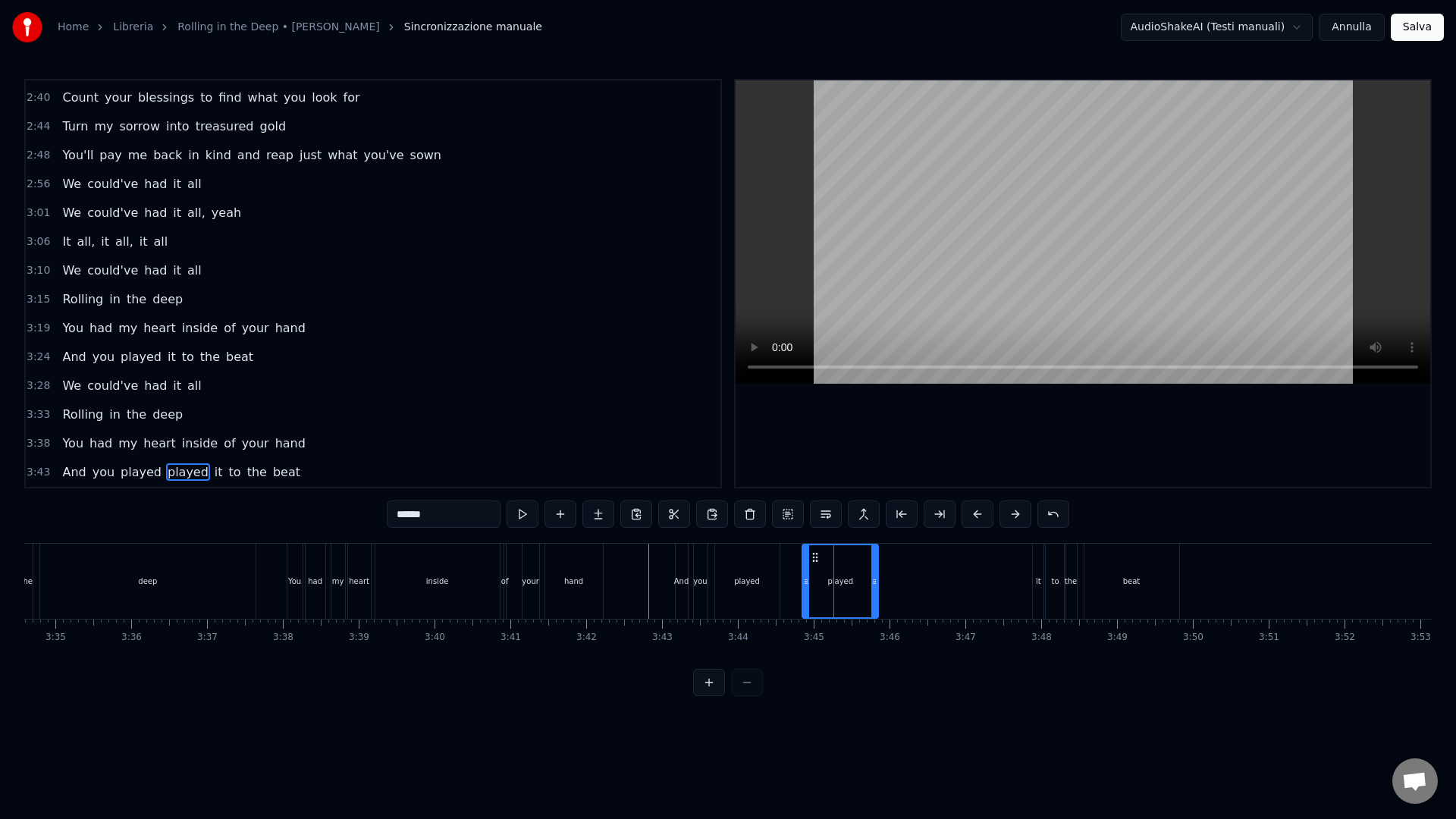
click at [44, 476] on span "3:43" at bounding box center [38, 472] width 23 height 15
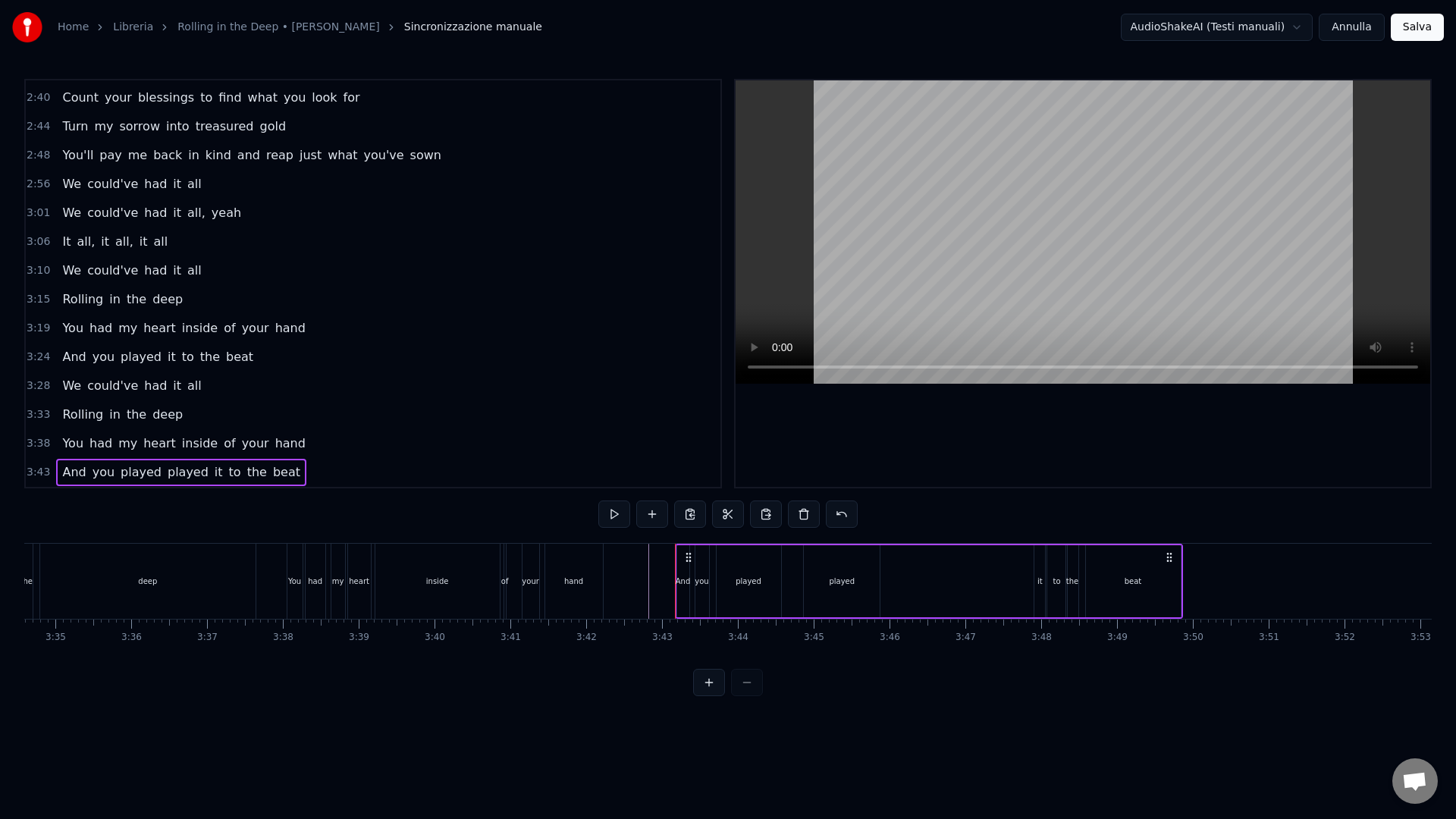
click at [46, 471] on span "3:43" at bounding box center [38, 472] width 23 height 15
click at [398, 457] on html "Home Libreria Rolling in the Deep • [PERSON_NAME] manuale AudioShakeAI (Testi m…" at bounding box center [728, 360] width 1456 height 720
click at [185, 468] on span "played" at bounding box center [188, 472] width 44 height 17
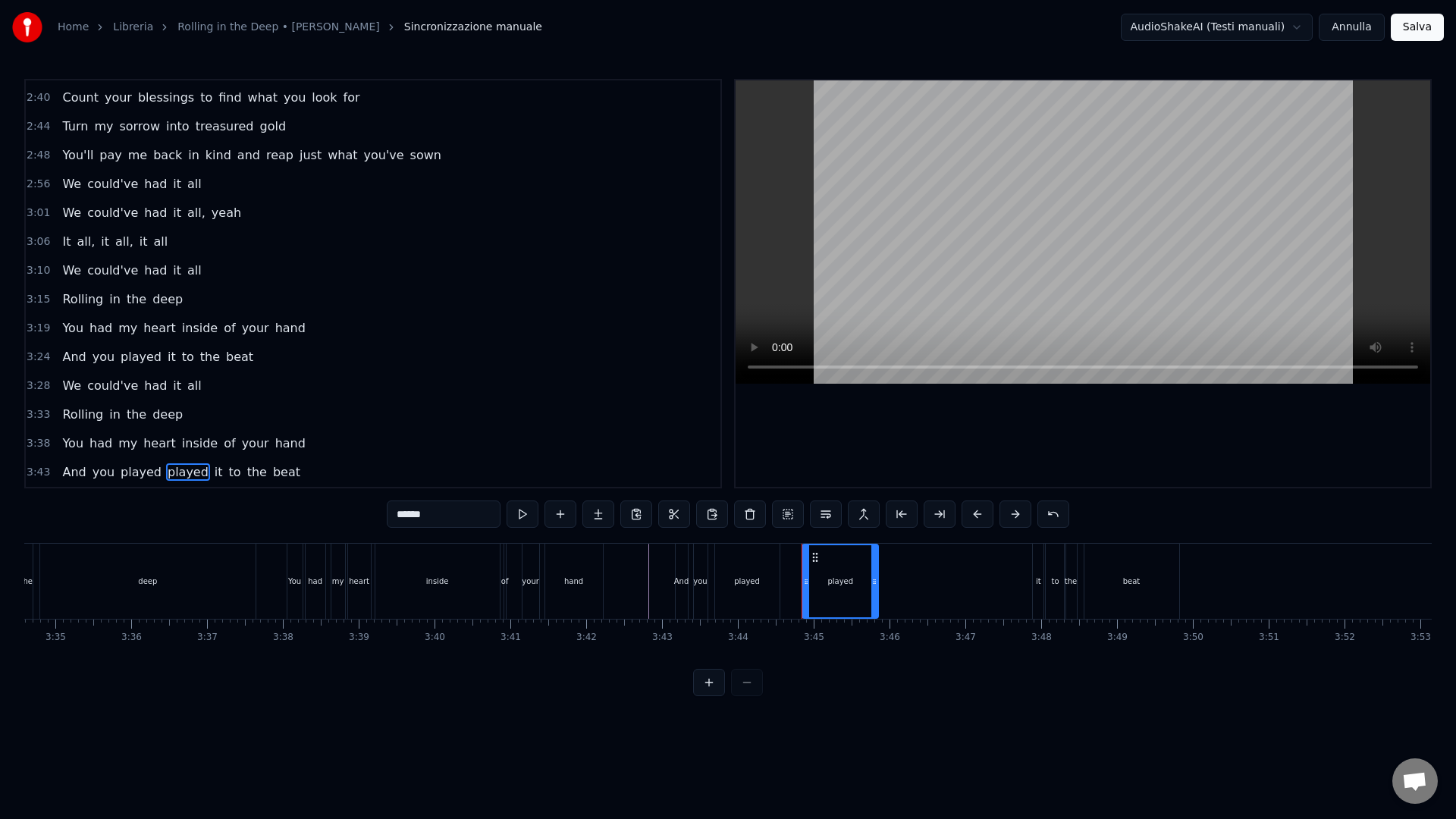
click at [417, 514] on input "******" at bounding box center [443, 514] width 113 height 27
click at [443, 514] on input "******" at bounding box center [443, 514] width 113 height 27
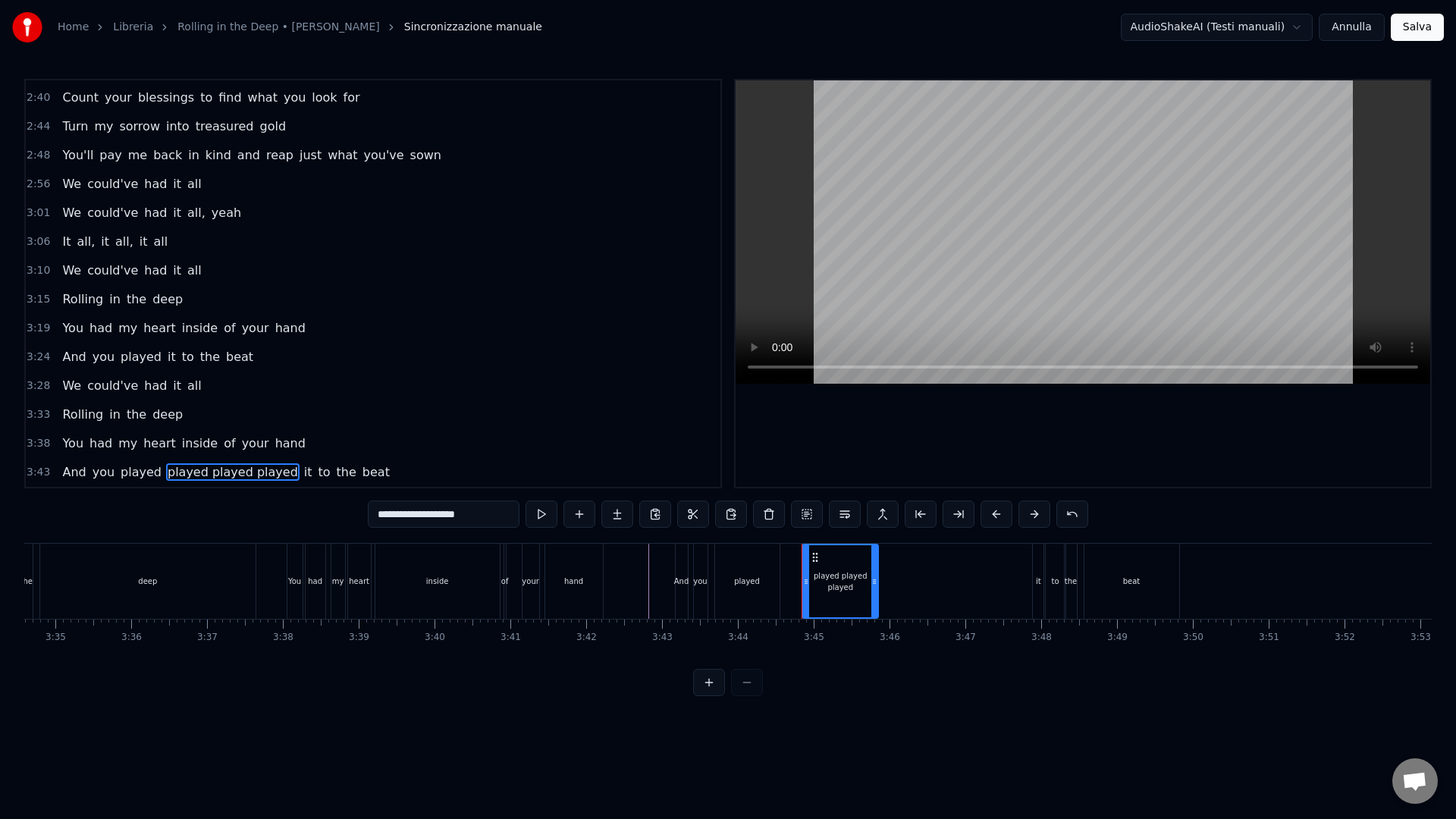
type input "**********"
drag, startPoint x: 875, startPoint y: 588, endPoint x: 918, endPoint y: 578, distance: 44.1
click at [1028, 593] on div at bounding box center [1026, 581] width 6 height 72
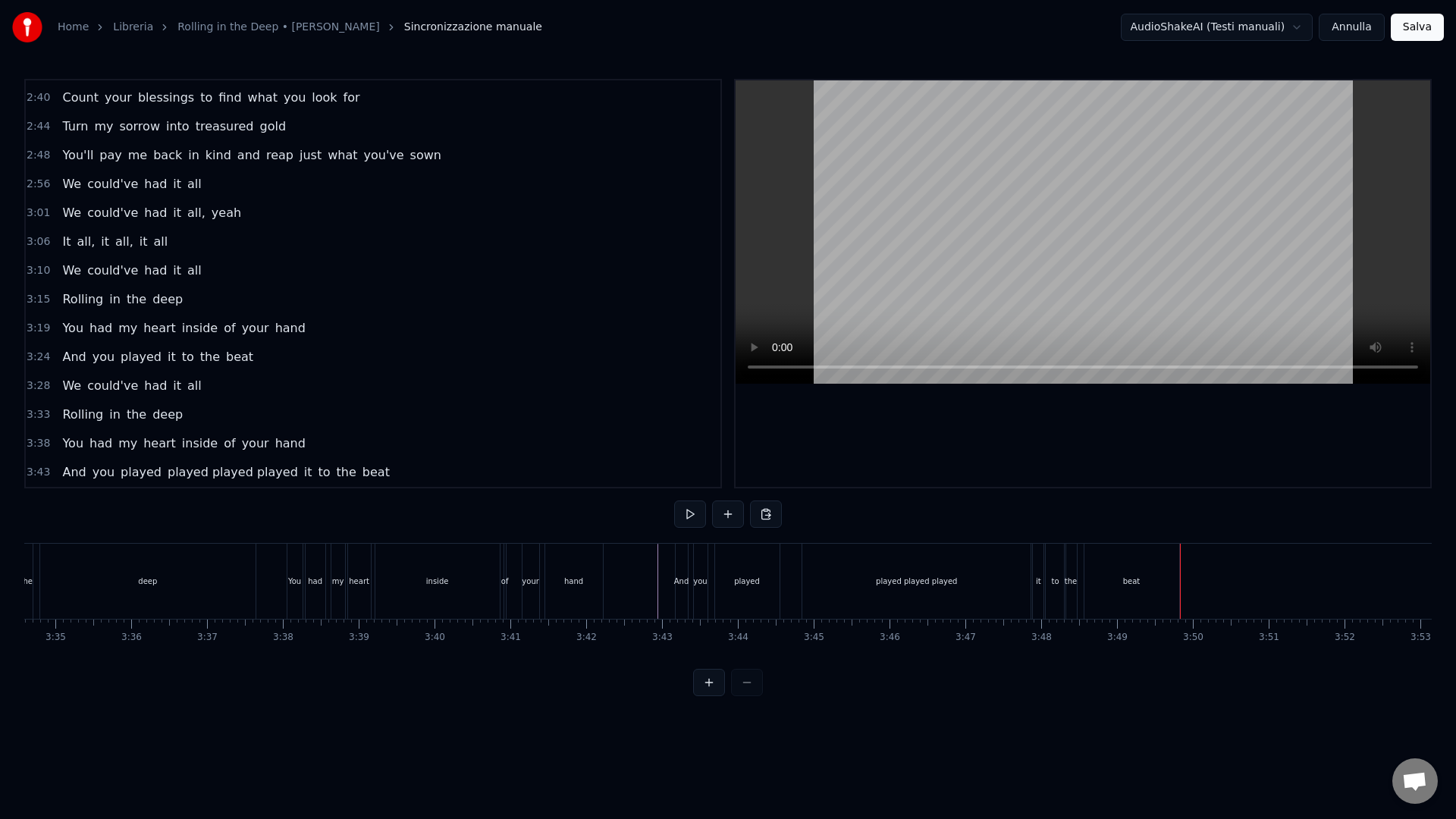
click at [1433, 24] on button "Salva" at bounding box center [1417, 27] width 53 height 27
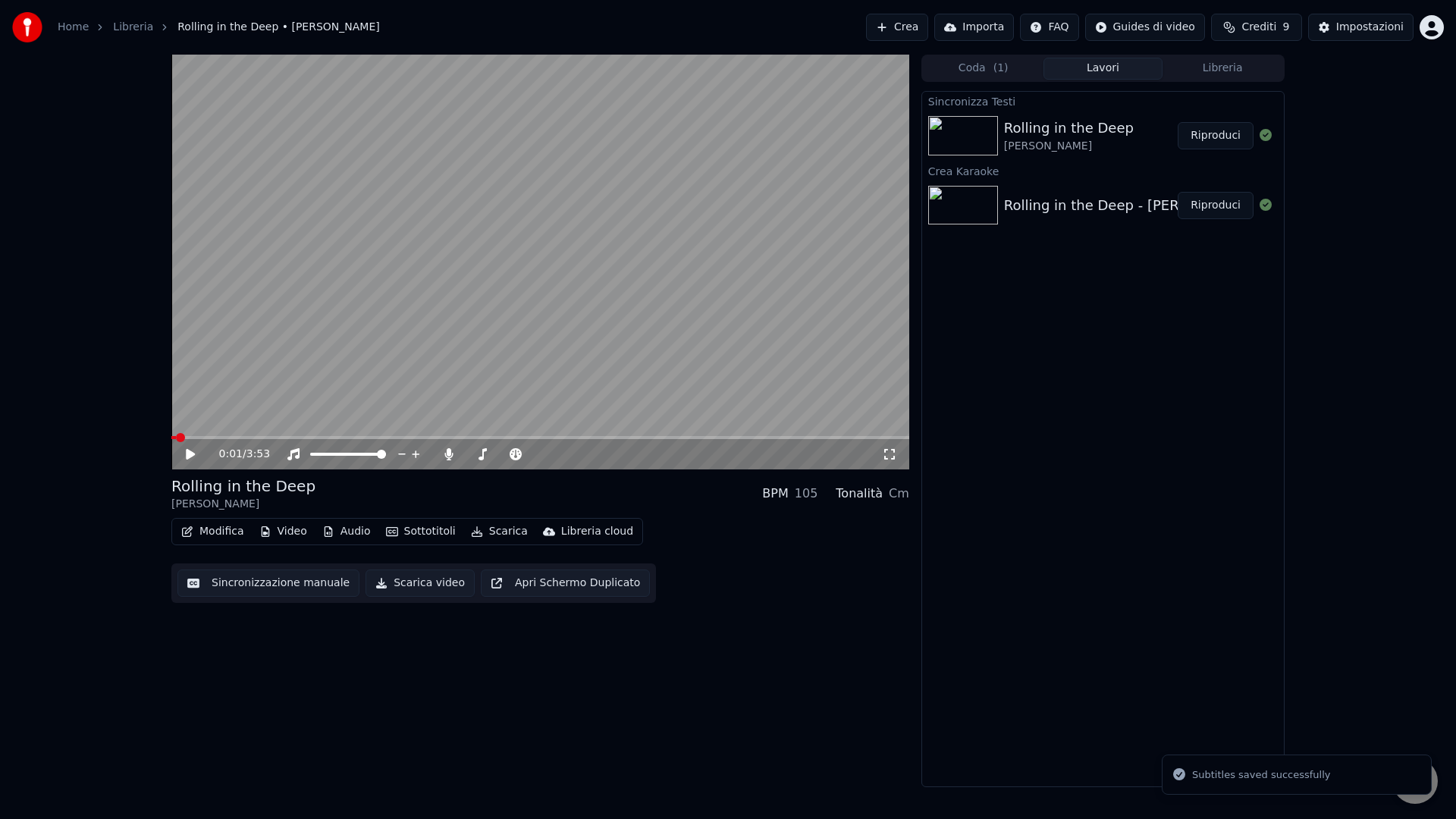
click at [390, 580] on button "Scarica video" at bounding box center [420, 583] width 110 height 27
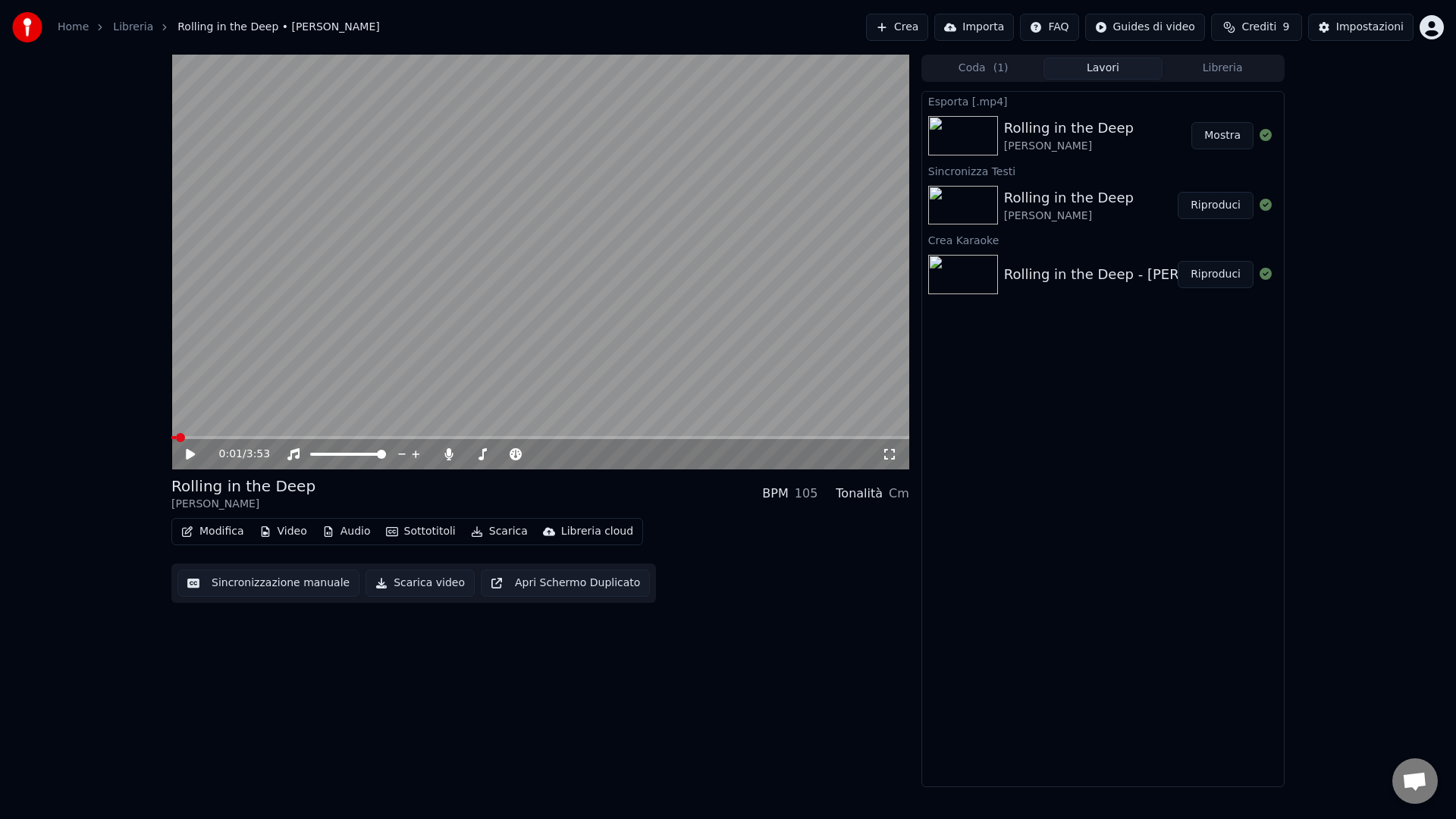
click at [71, 33] on link "Home" at bounding box center [74, 27] width 31 height 15
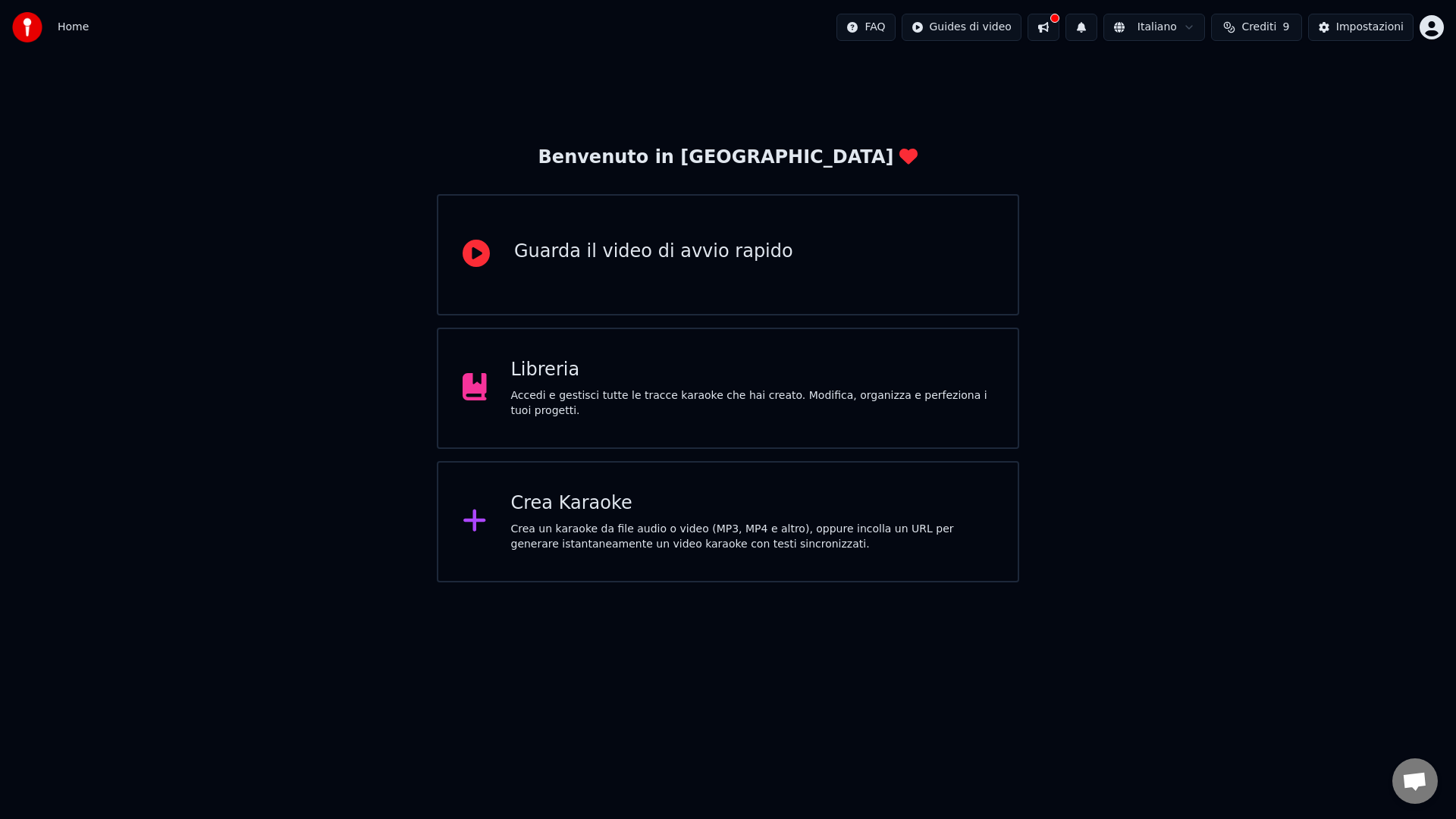
click at [600, 491] on div "Crea Karaoke" at bounding box center [752, 503] width 483 height 24
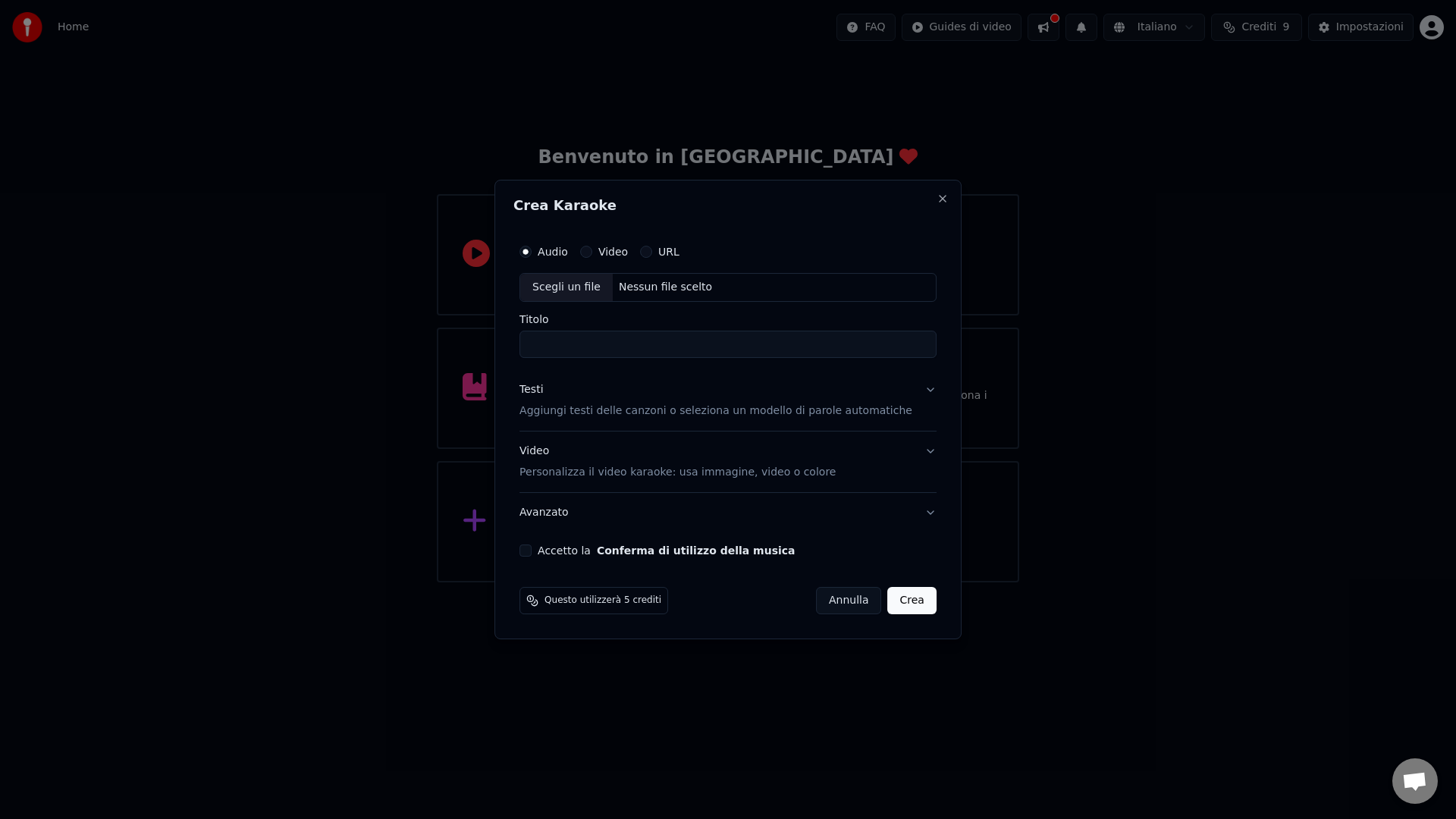
click at [613, 283] on div "Scegli un file" at bounding box center [566, 287] width 92 height 27
click at [546, 345] on input "**********" at bounding box center [728, 344] width 417 height 27
drag, startPoint x: 609, startPoint y: 347, endPoint x: 667, endPoint y: 353, distance: 58.3
click at [667, 353] on input "**********" at bounding box center [728, 344] width 417 height 27
type input "**********"
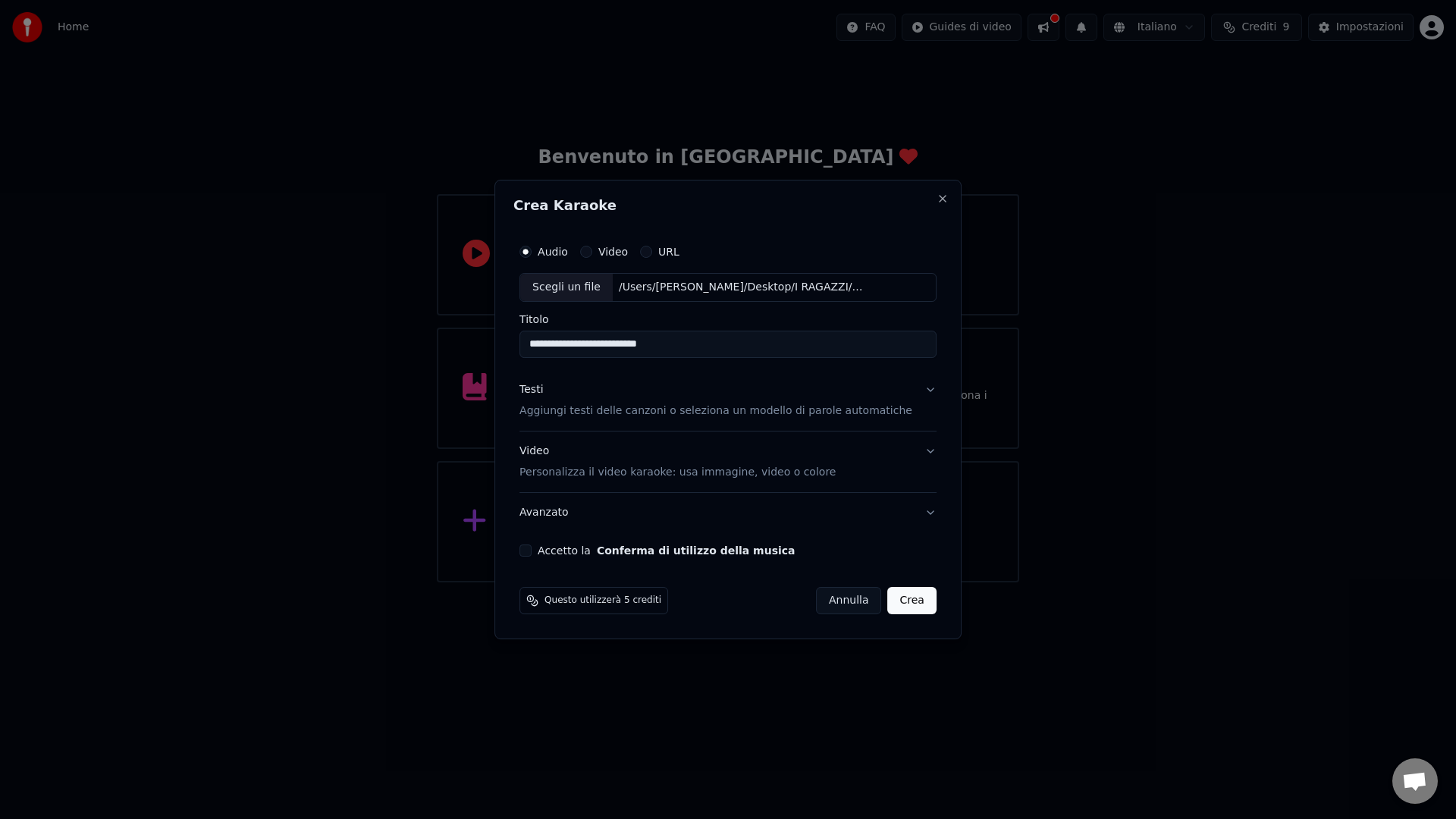
click at [595, 410] on p "Aggiungi testi delle canzoni o seleziona un modello di parole automatiche" at bounding box center [716, 411] width 393 height 15
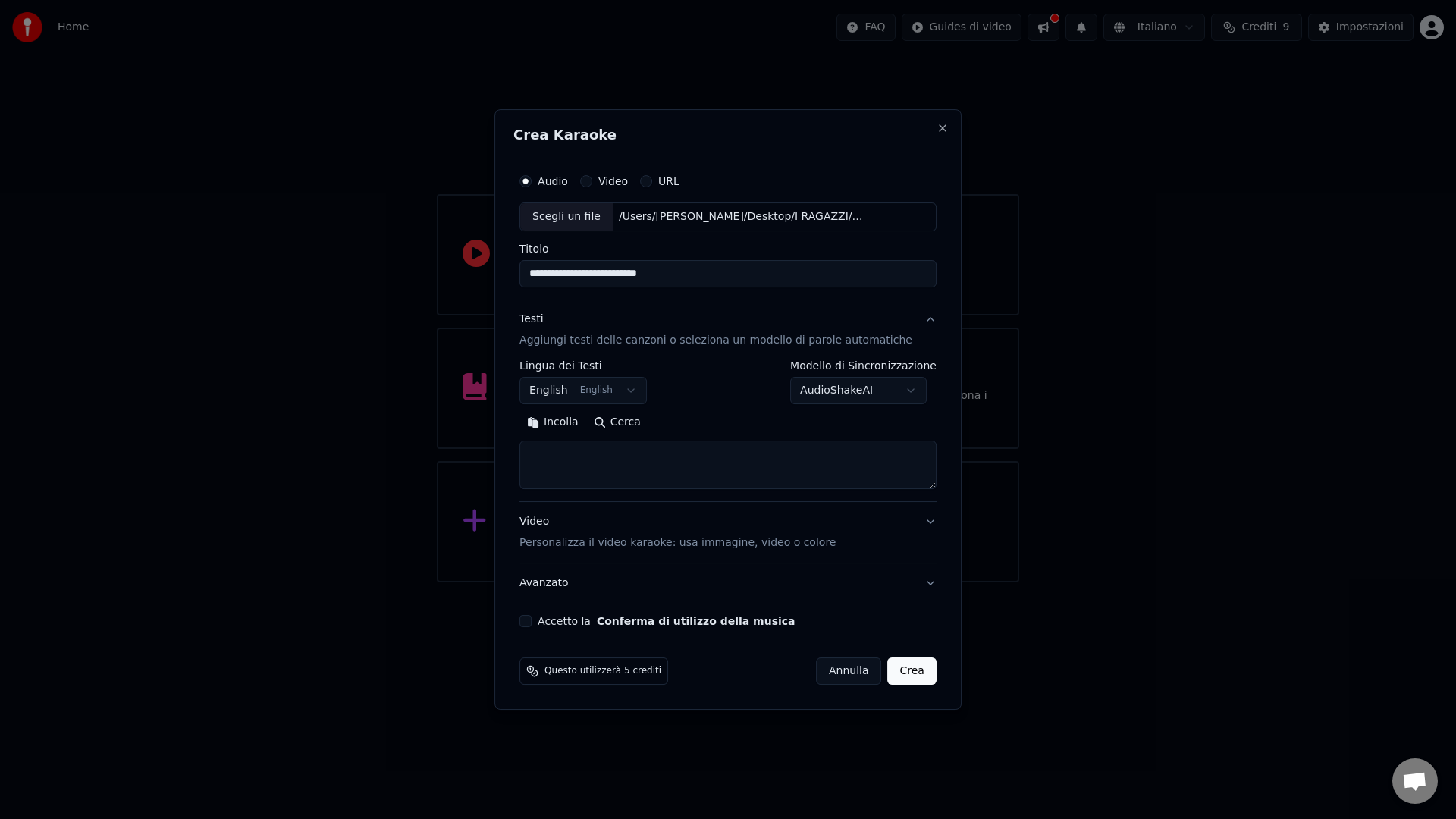
click at [573, 484] on textarea at bounding box center [728, 465] width 417 height 48
paste textarea "**********"
type textarea "**********"
click at [531, 621] on button "Accetto la Conferma di utilizzo della musica" at bounding box center [526, 621] width 13 height 13
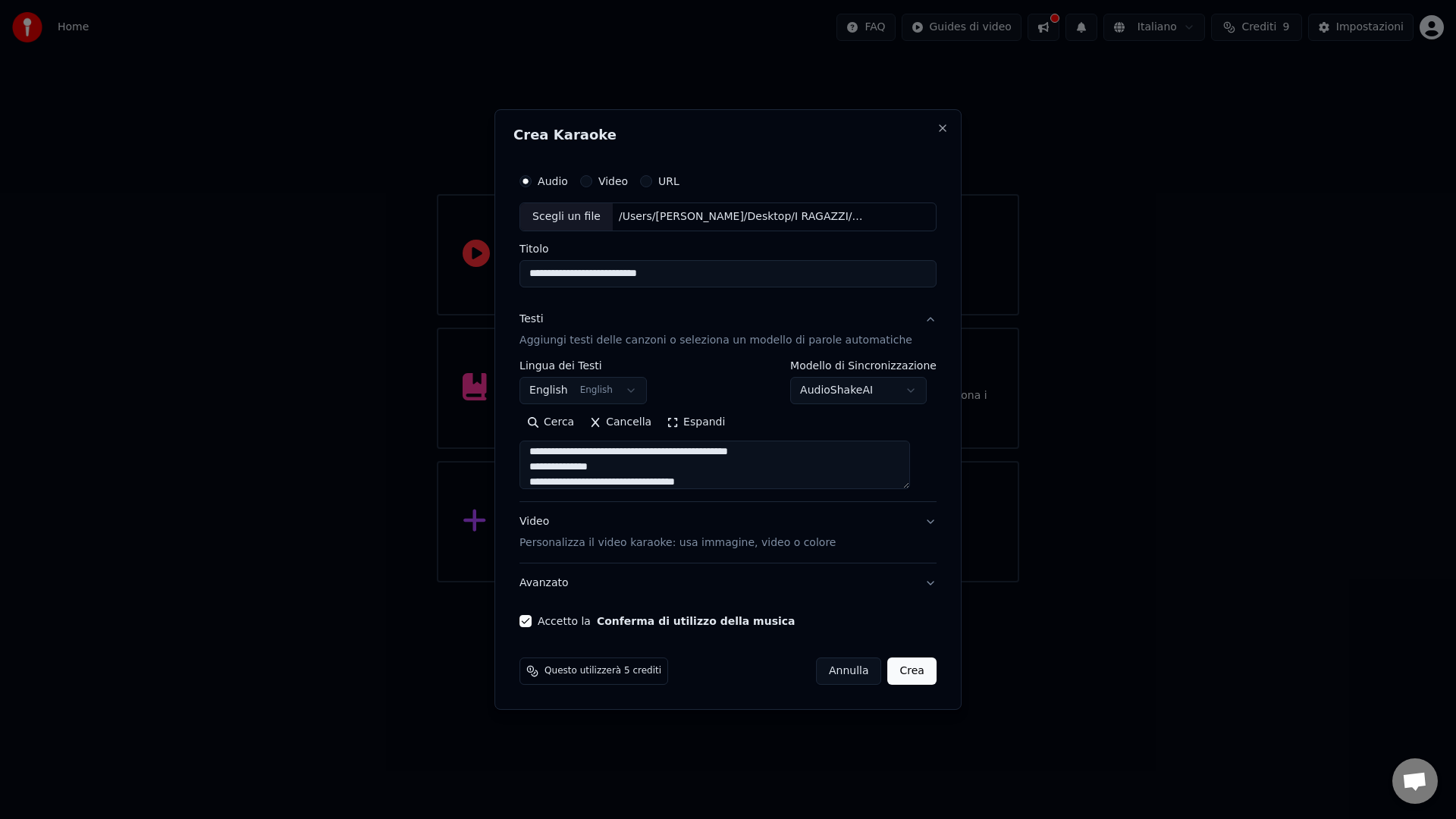
click at [888, 674] on button "Crea" at bounding box center [912, 670] width 49 height 27
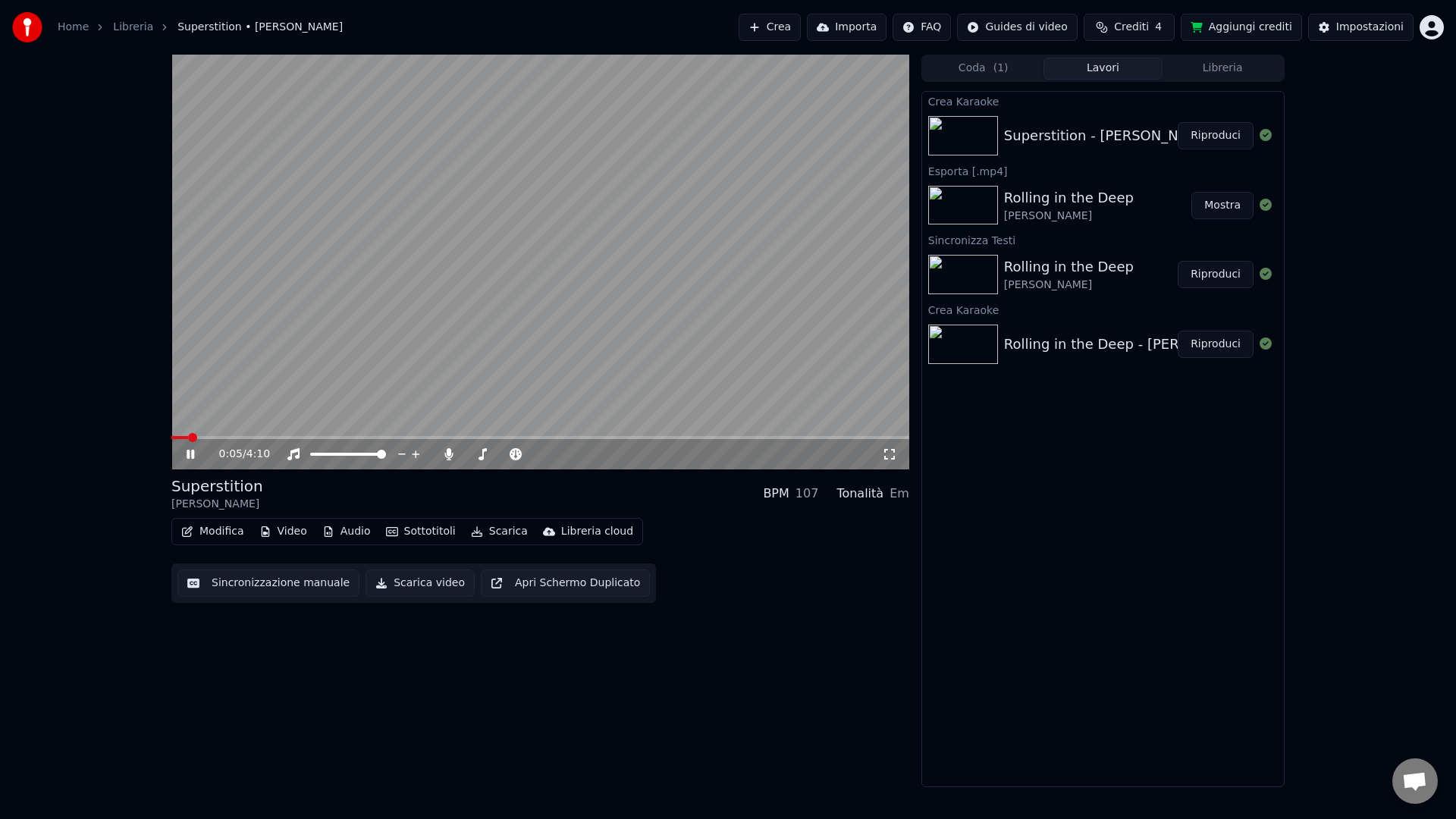
click at [202, 440] on div "0:05 / 4:10" at bounding box center [540, 454] width 738 height 31
click at [233, 436] on span at bounding box center [540, 437] width 738 height 3
click at [250, 436] on span at bounding box center [246, 437] width 9 height 9
click at [314, 434] on video at bounding box center [540, 262] width 738 height 415
click at [339, 436] on span at bounding box center [540, 437] width 738 height 3
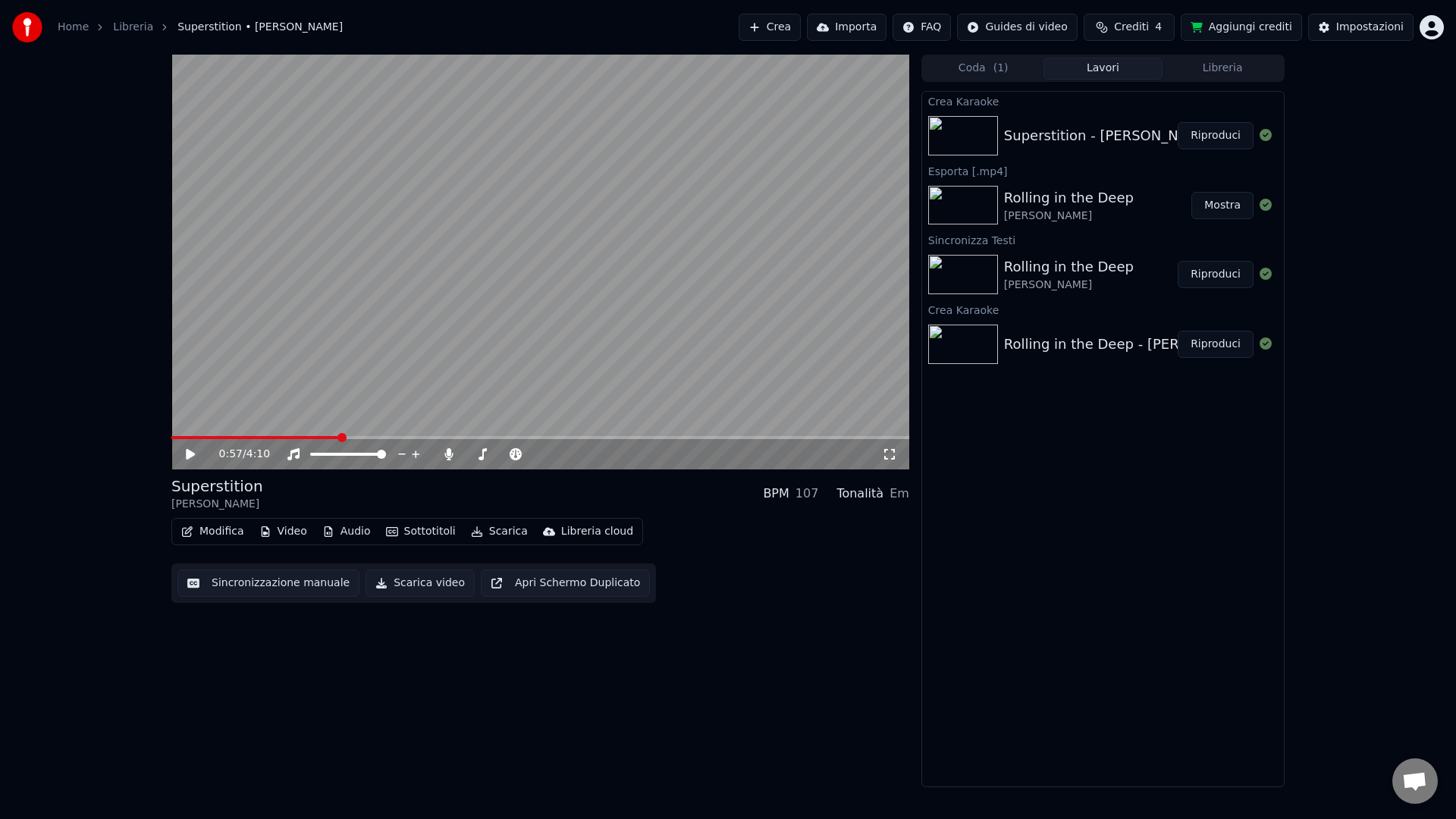
click at [401, 436] on span at bounding box center [540, 437] width 738 height 3
click at [560, 397] on video at bounding box center [540, 262] width 738 height 415
click at [385, 437] on span at bounding box center [279, 437] width 215 height 3
click at [709, 438] on span at bounding box center [540, 437] width 738 height 3
click at [721, 439] on div "3:02 / 4:10" at bounding box center [540, 454] width 738 height 31
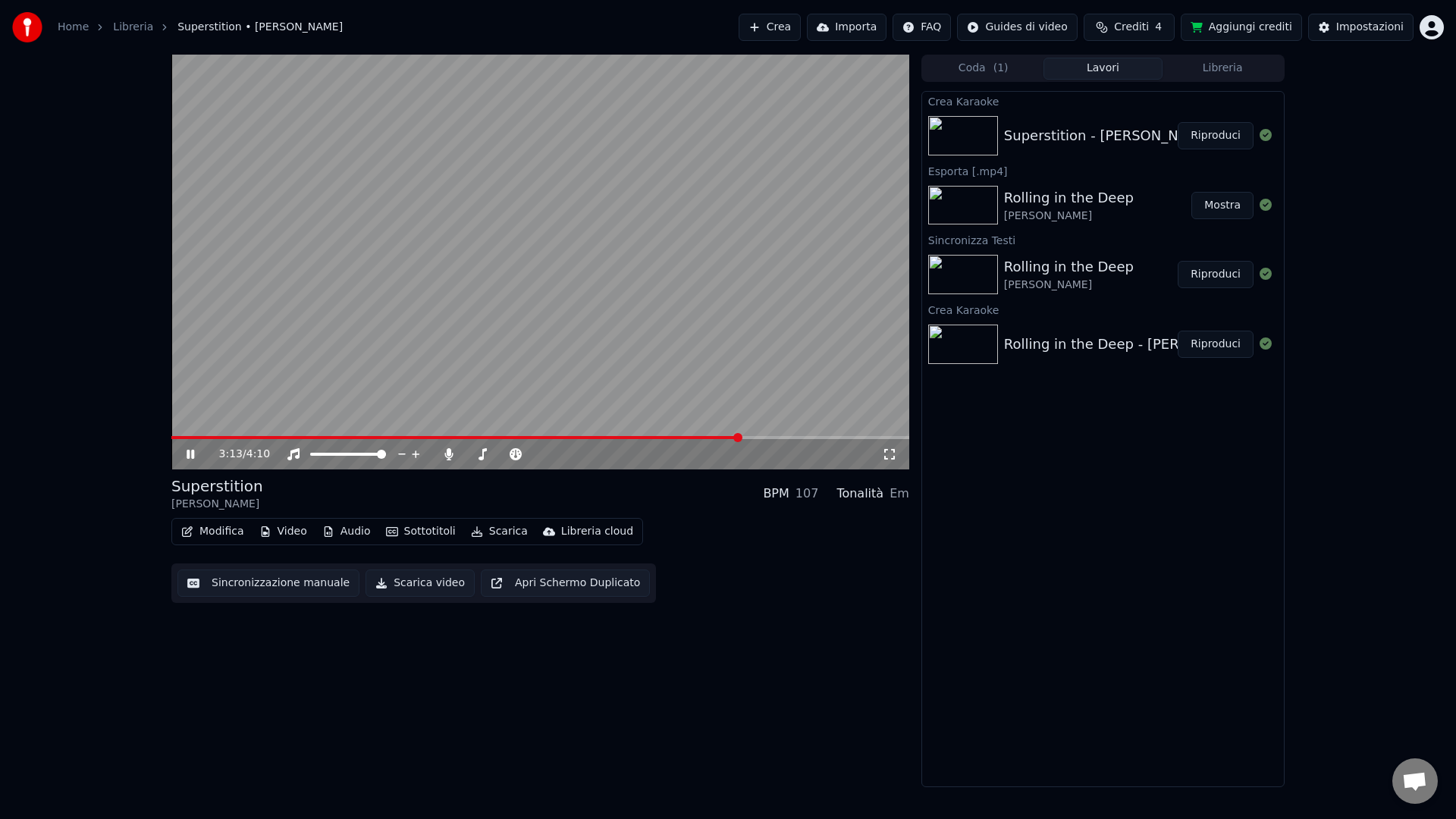
click at [741, 436] on span at bounding box center [540, 437] width 738 height 3
click at [765, 436] on span at bounding box center [540, 437] width 738 height 3
click at [796, 436] on span at bounding box center [540, 437] width 738 height 3
click at [817, 434] on video at bounding box center [540, 262] width 738 height 415
click at [820, 436] on span at bounding box center [540, 437] width 738 height 3
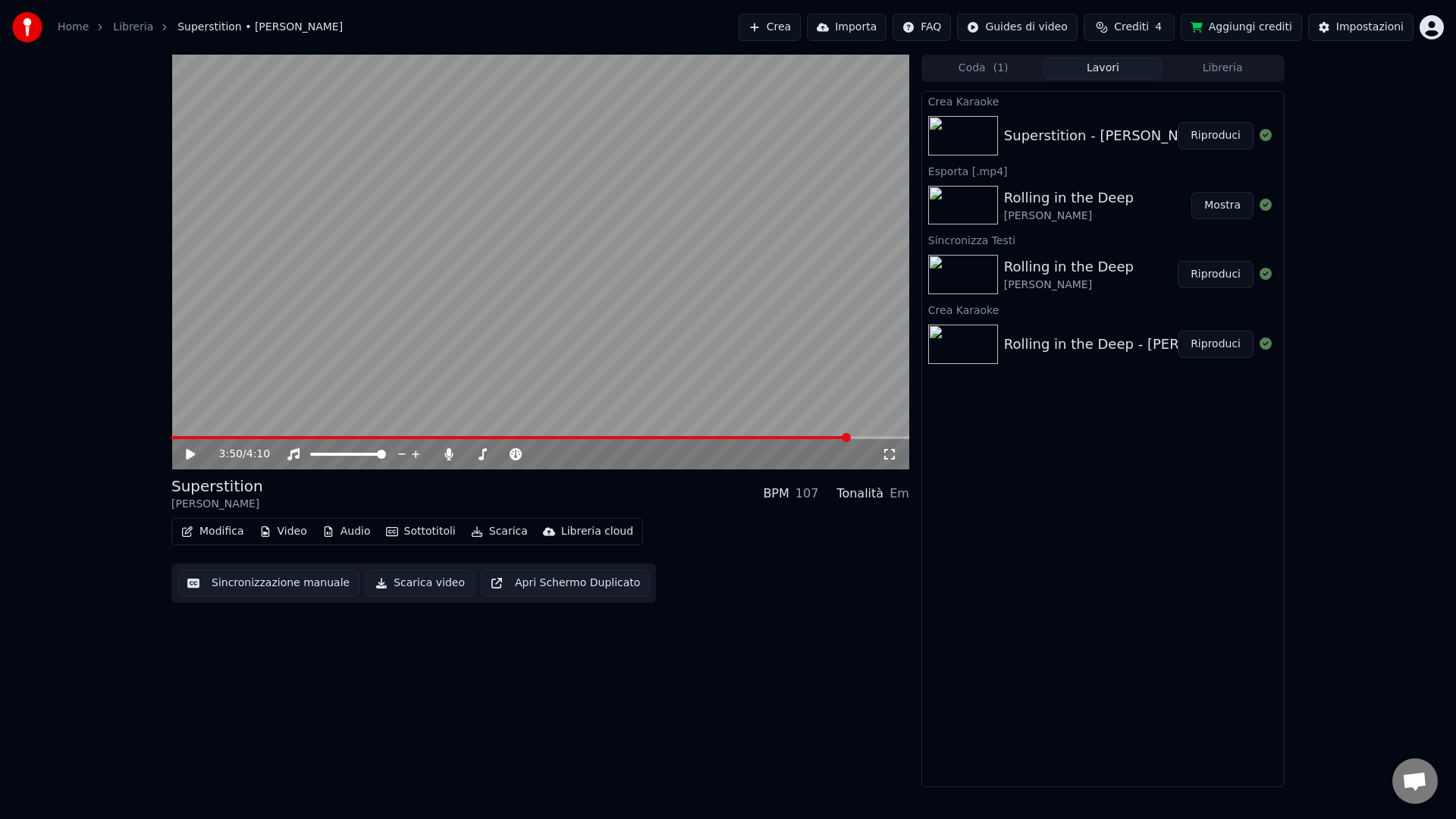
click at [849, 436] on span at bounding box center [540, 437] width 738 height 3
click at [859, 436] on span at bounding box center [540, 437] width 738 height 3
click at [422, 584] on button "Scarica video" at bounding box center [420, 583] width 110 height 27
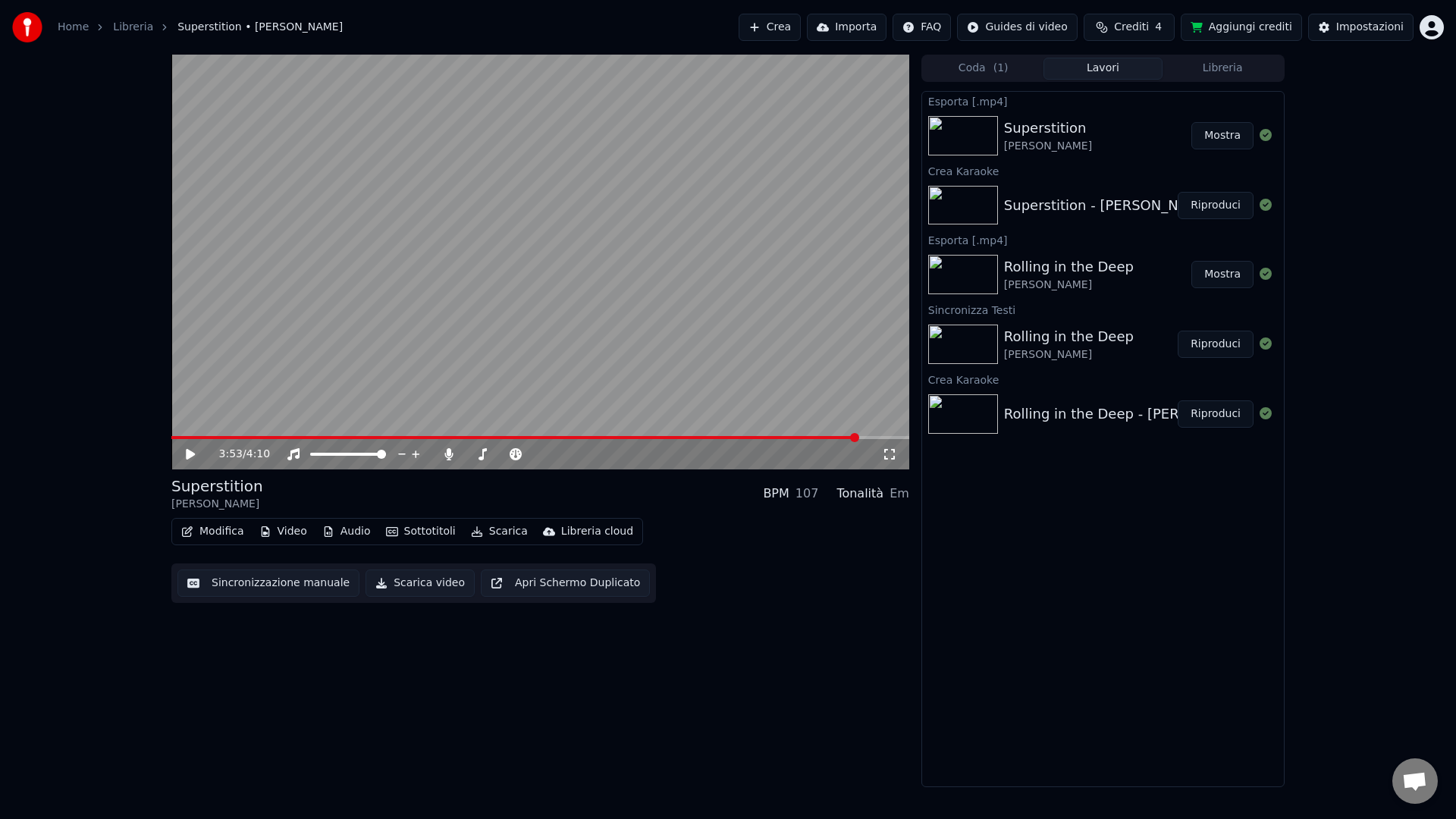
click at [1425, 29] on html "Home Libreria Superstition • [PERSON_NAME] Crea Importa FAQ Guides di video Cre…" at bounding box center [728, 409] width 1456 height 819
click at [1352, 178] on div "Esci" at bounding box center [1364, 190] width 174 height 24
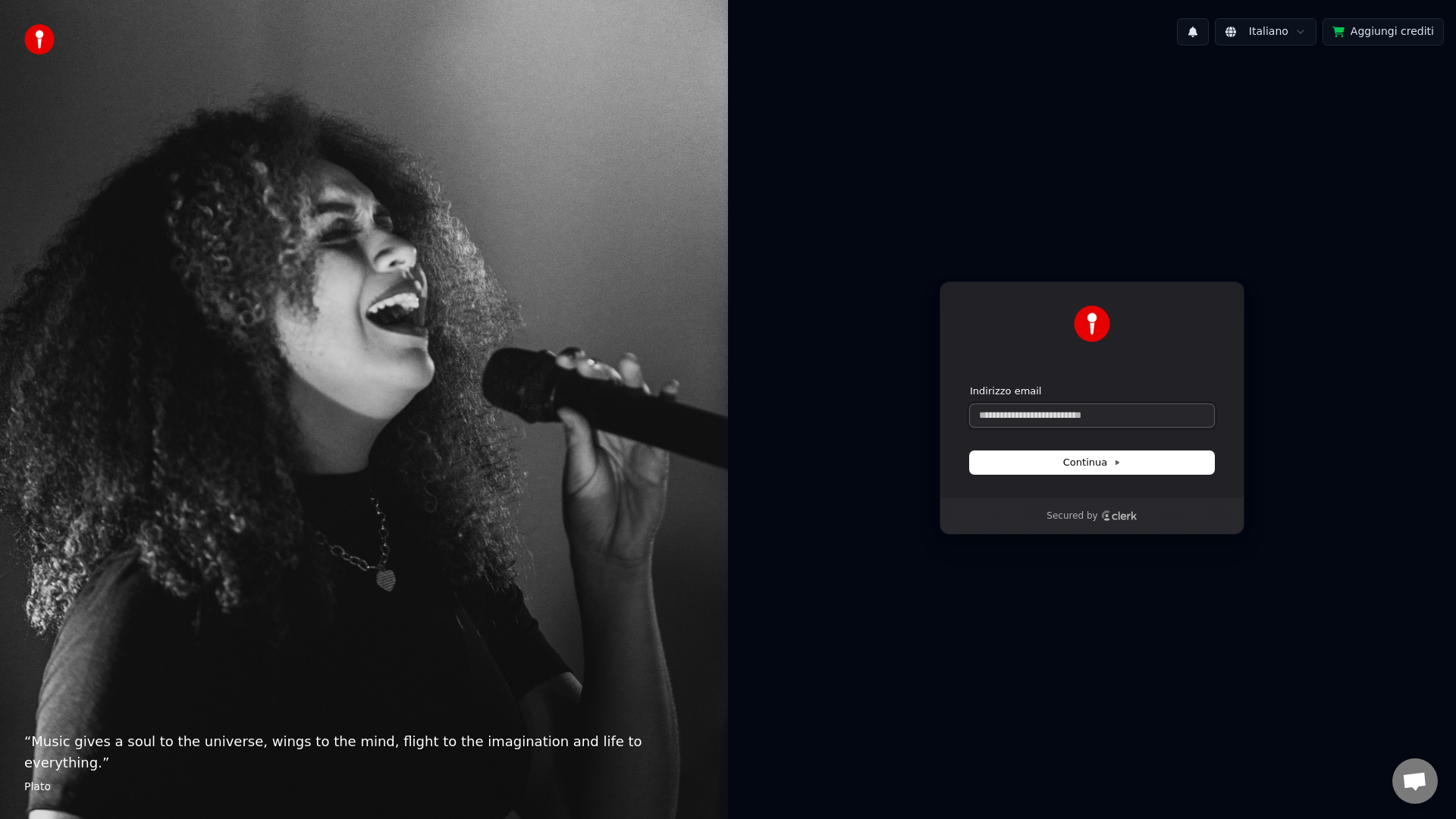
click at [1084, 418] on input "Indirizzo email" at bounding box center [1091, 415] width 244 height 23
type input "*"
click at [969, 384] on button "submit" at bounding box center [969, 384] width 0 height 0
type input "**********"
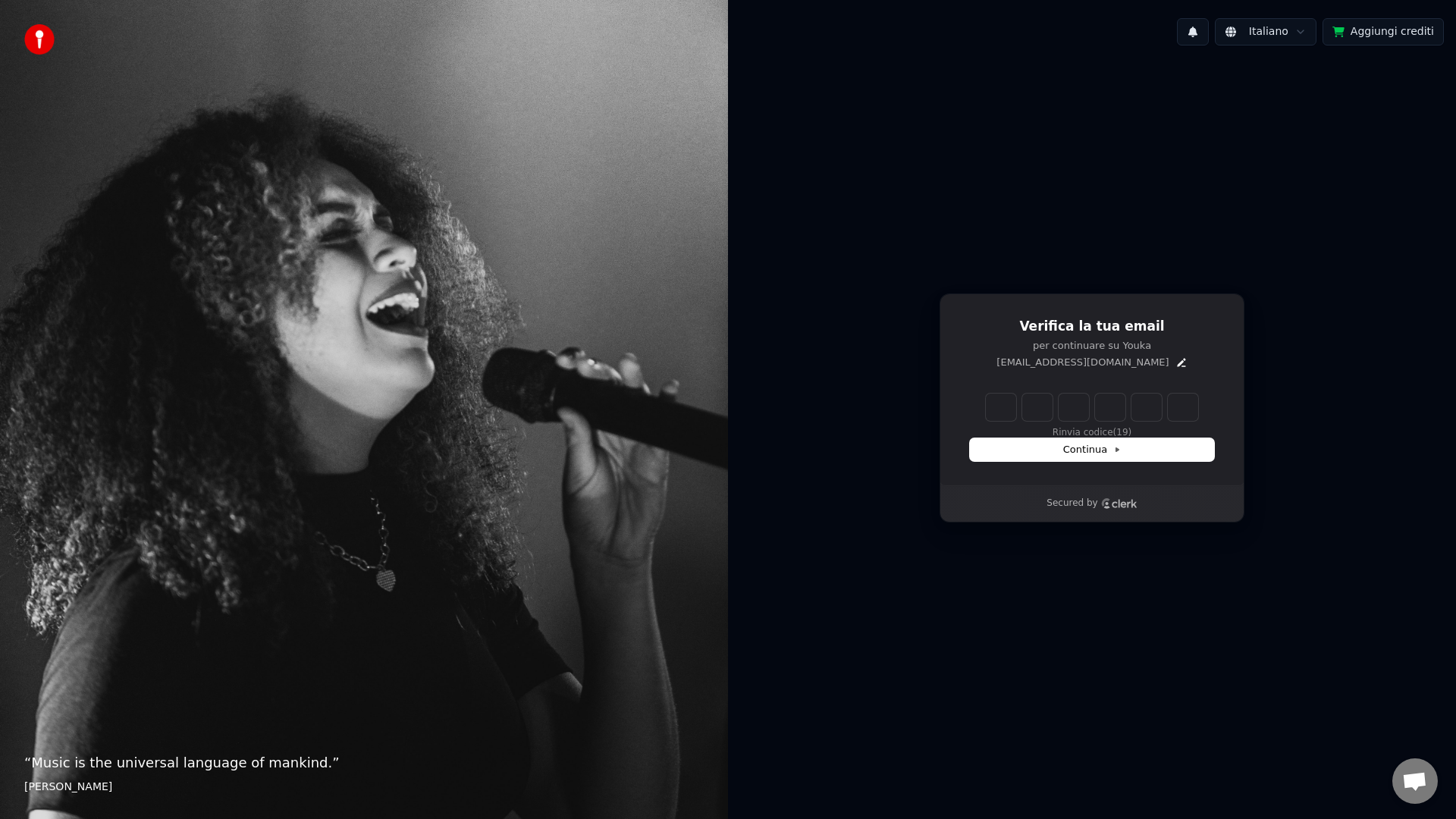
click at [1000, 404] on input "Enter verification code" at bounding box center [1091, 407] width 212 height 27
type input "******"
